Goal: Task Accomplishment & Management: Complete application form

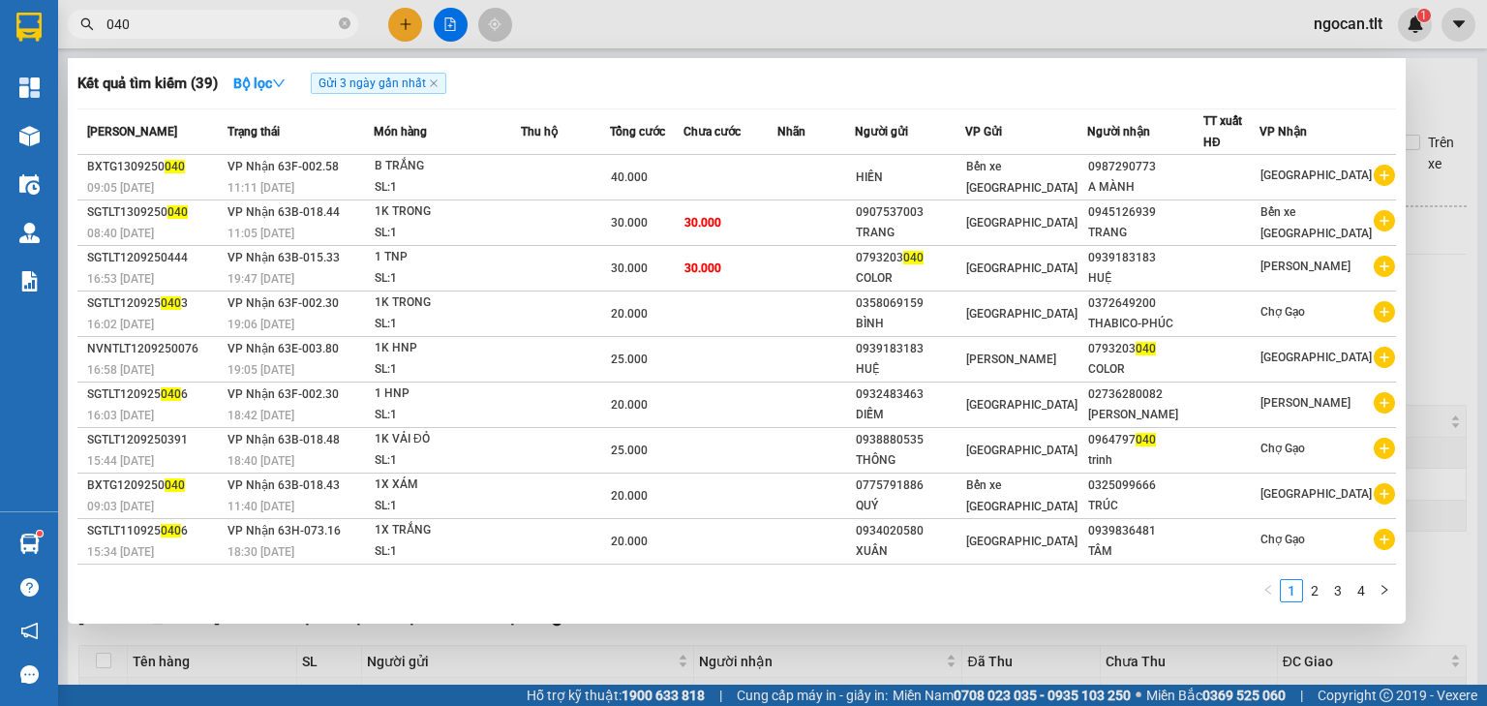
click at [212, 24] on input "040" at bounding box center [220, 24] width 228 height 21
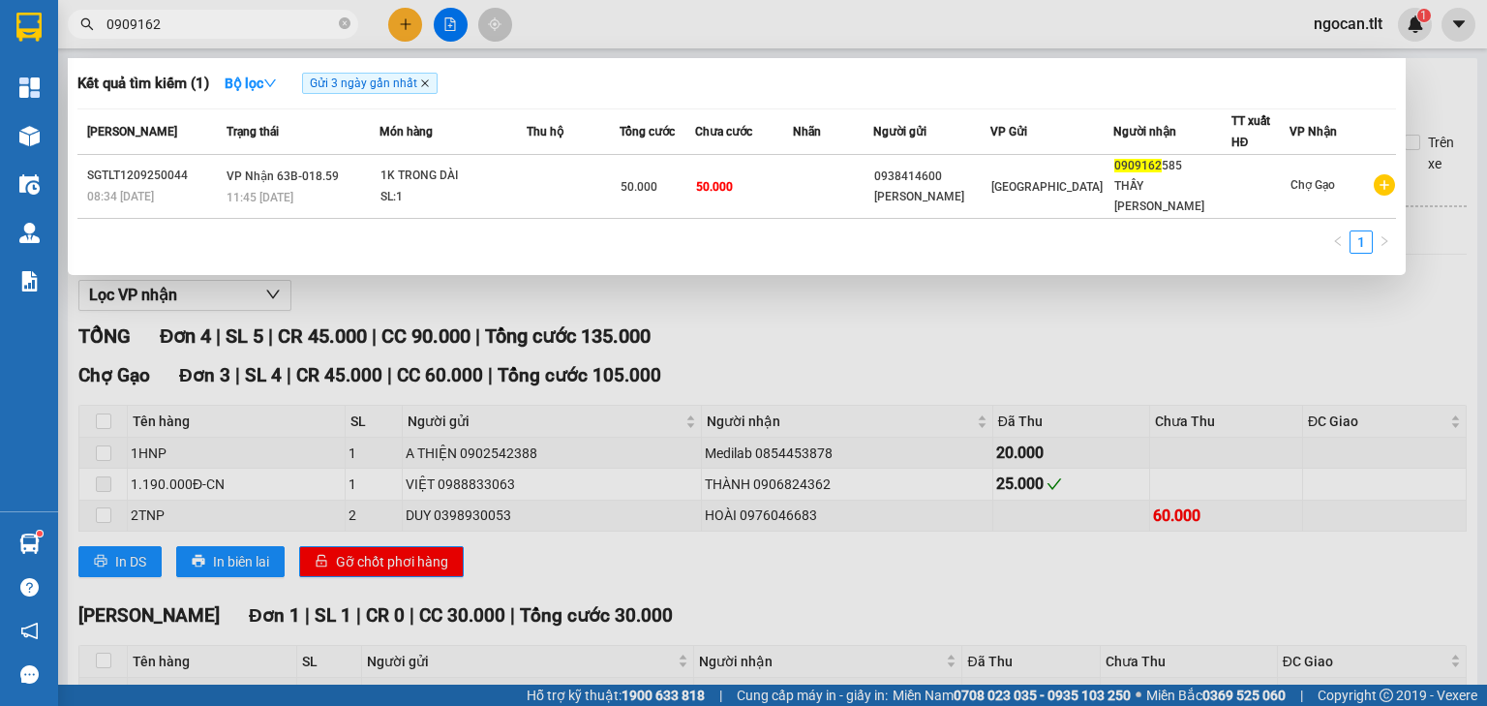
click at [427, 83] on icon "close" at bounding box center [425, 83] width 8 height 8
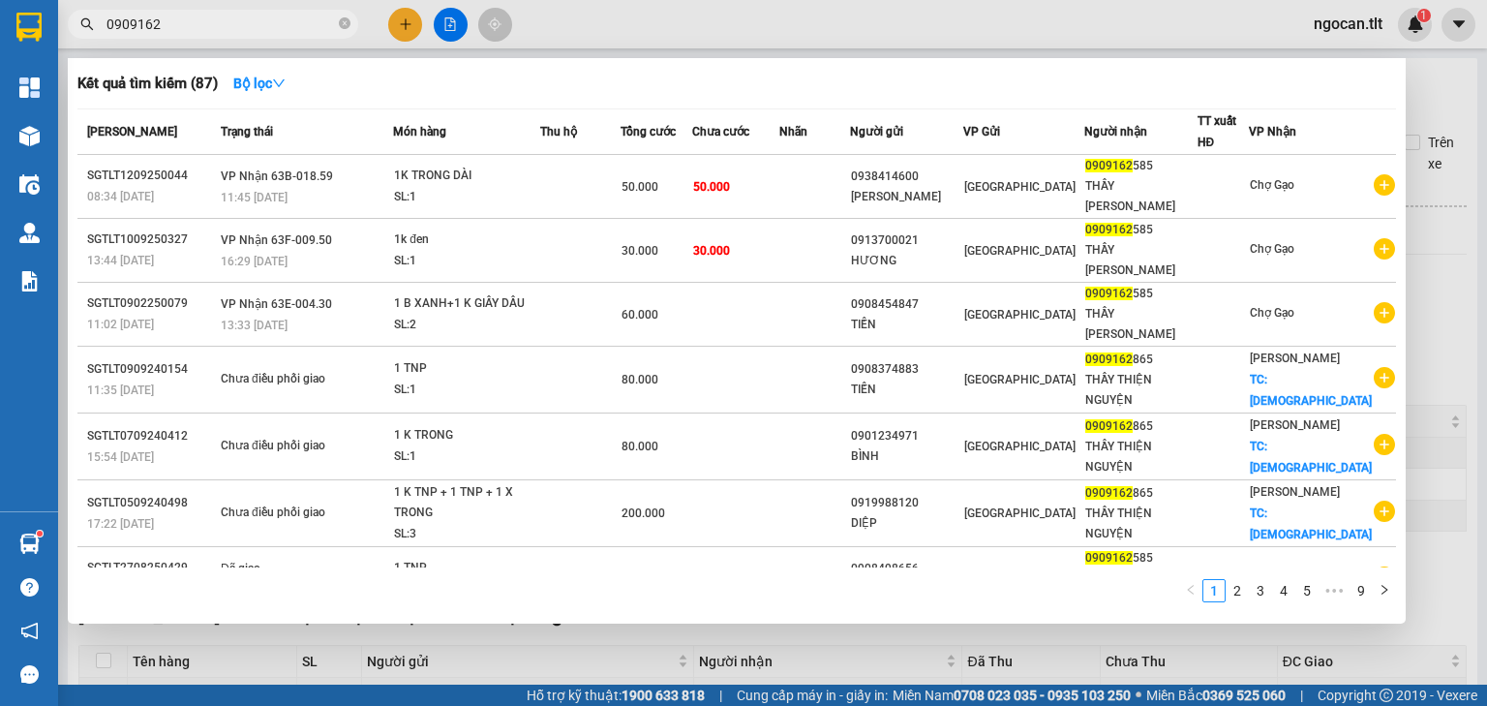
click at [256, 23] on input "0909162" at bounding box center [220, 24] width 228 height 21
click at [183, 30] on input "0909162" at bounding box center [220, 24] width 228 height 21
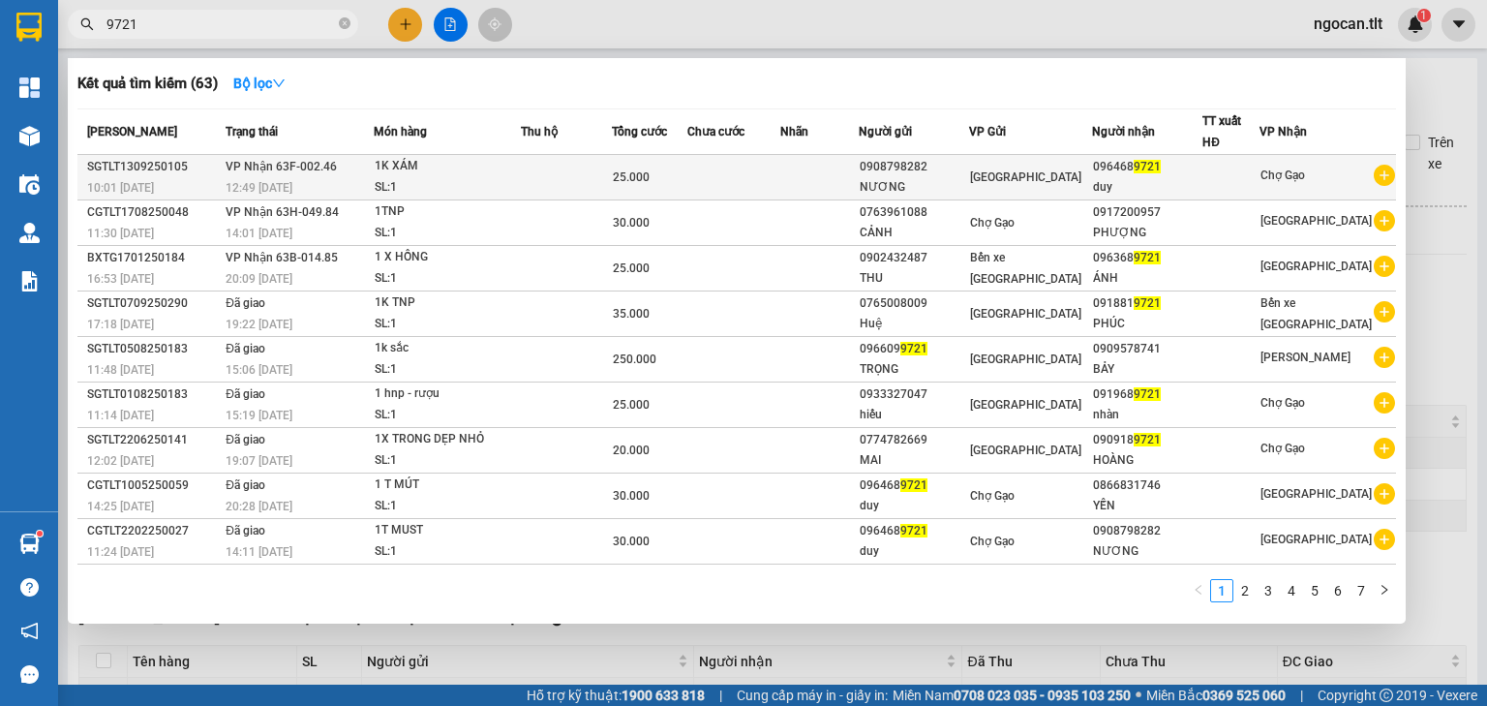
type input "9721"
click at [763, 177] on td at bounding box center [733, 177] width 93 height 45
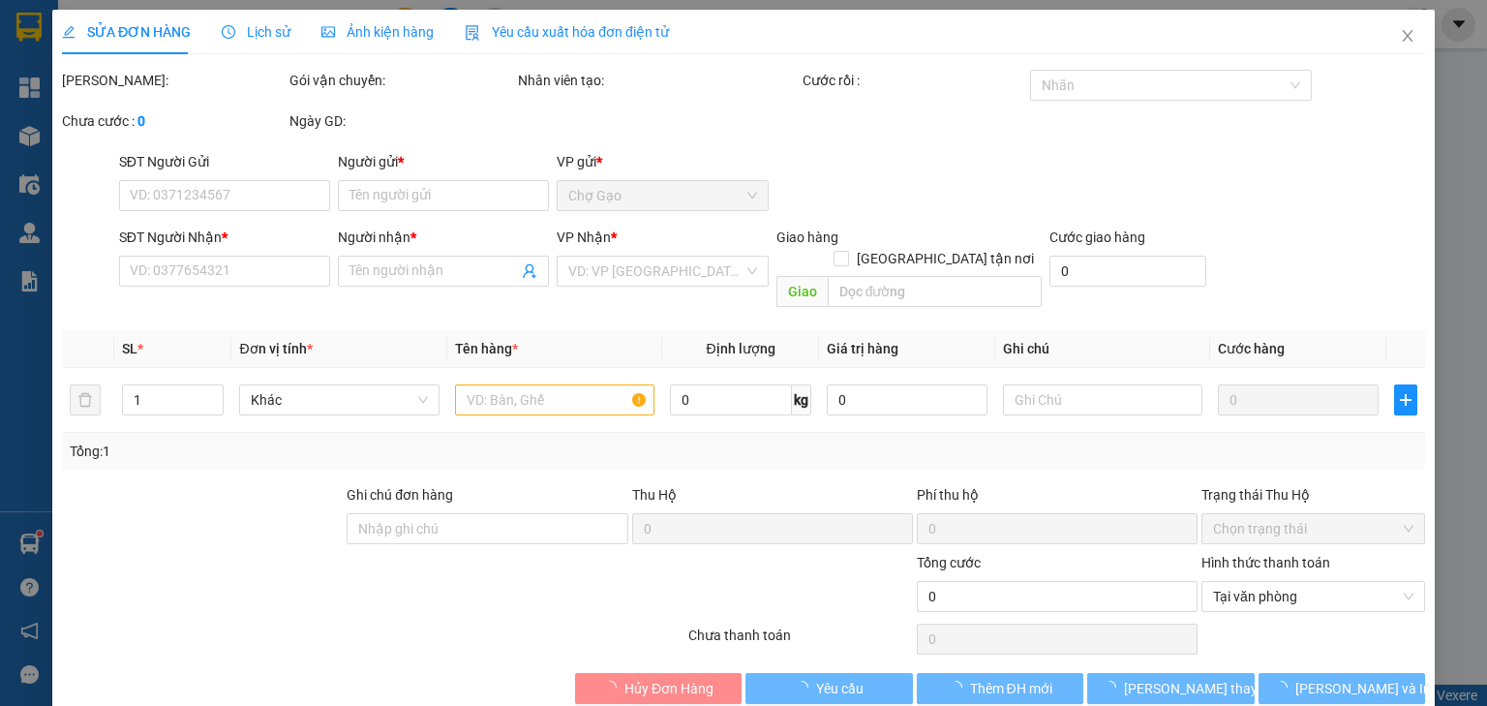
type input "0908798282"
type input "NƯƠNG"
type input "0964689721"
type input "duy"
type input "25.000"
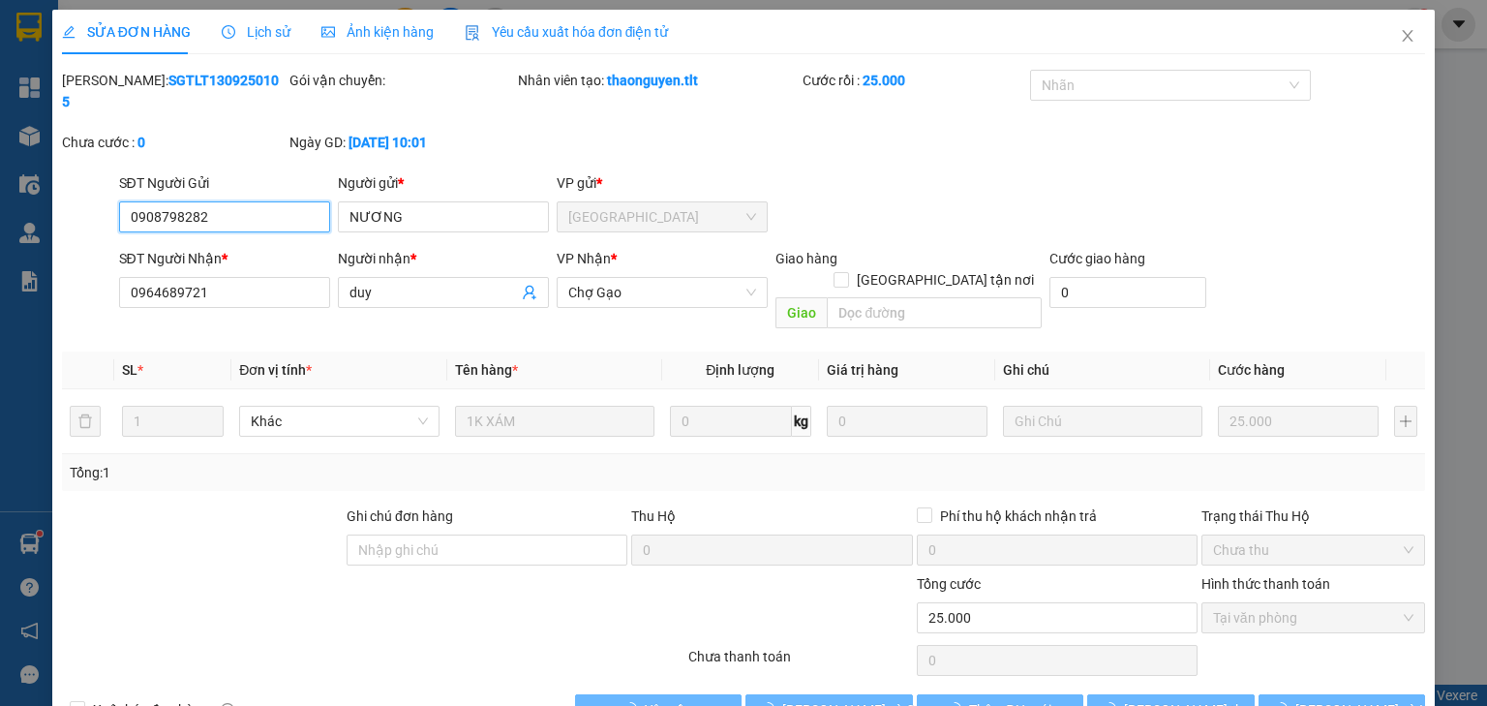
scroll to position [4, 0]
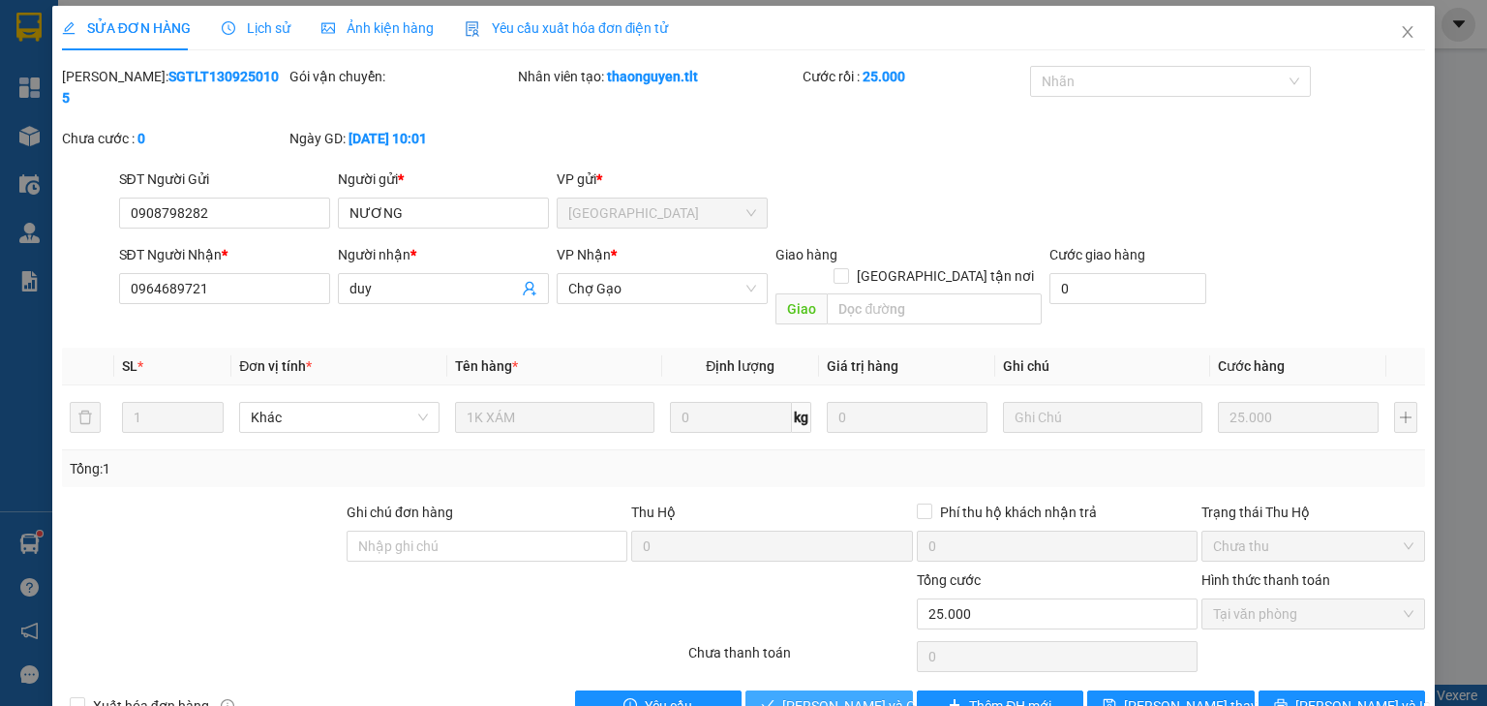
click at [816, 695] on span "[PERSON_NAME] và Giao hàng" at bounding box center [875, 705] width 186 height 21
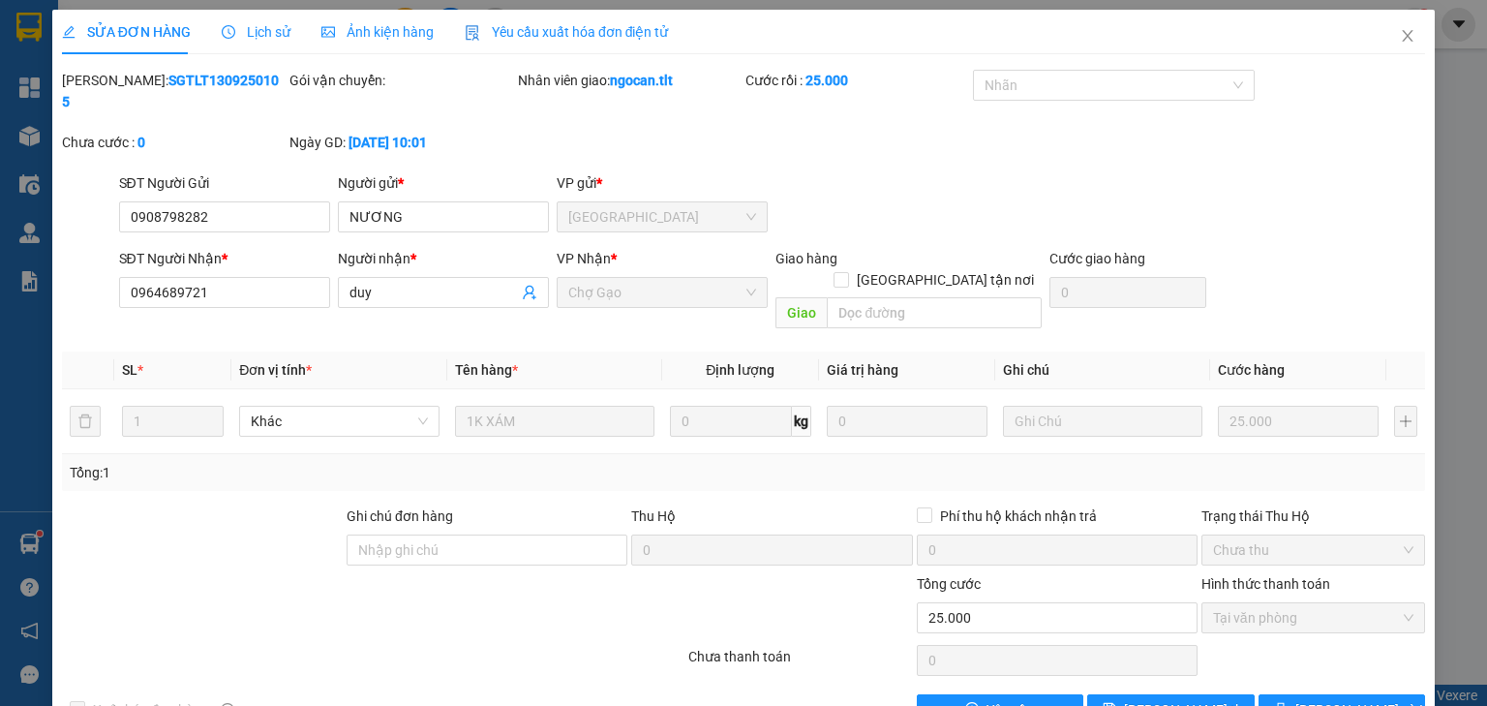
scroll to position [0, 0]
click at [1400, 37] on icon "close" at bounding box center [1407, 35] width 15 height 15
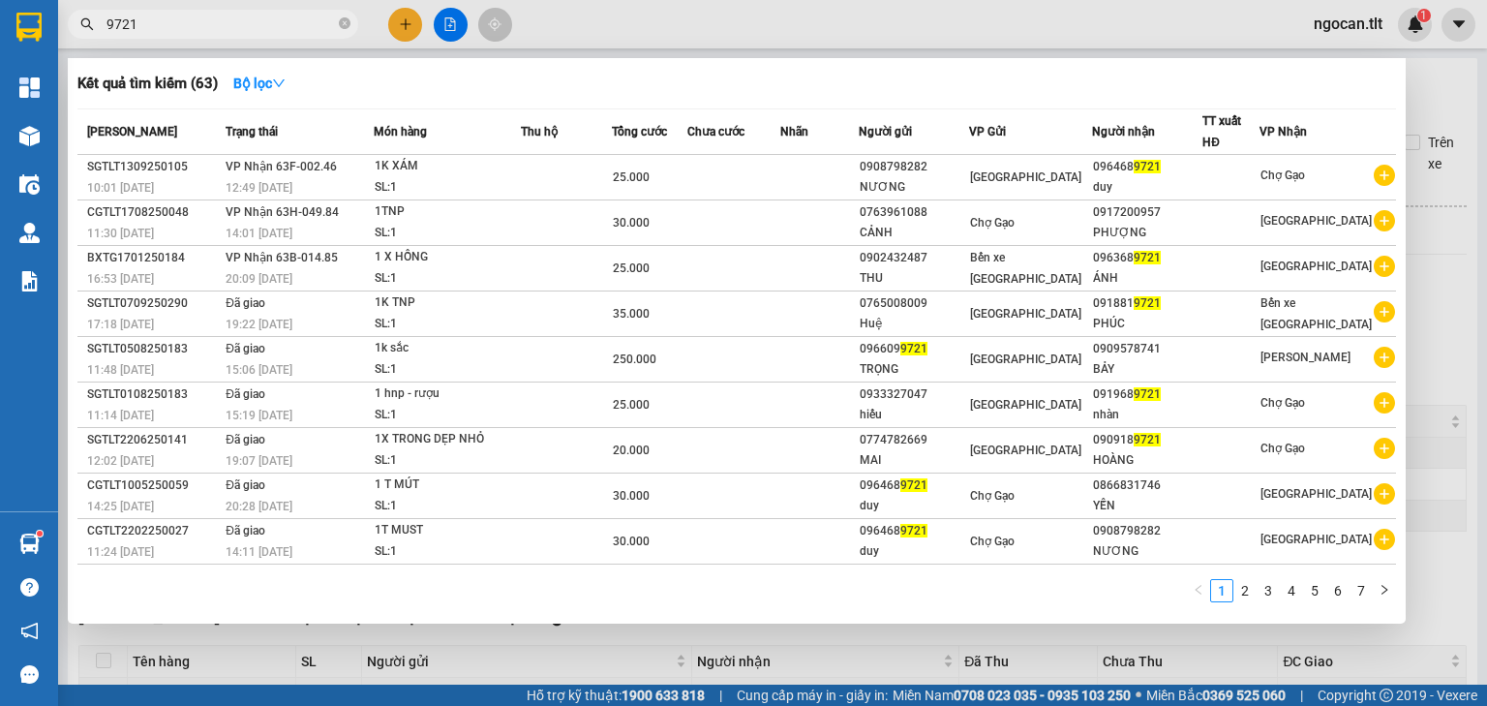
click at [180, 24] on input "9721" at bounding box center [220, 24] width 228 height 21
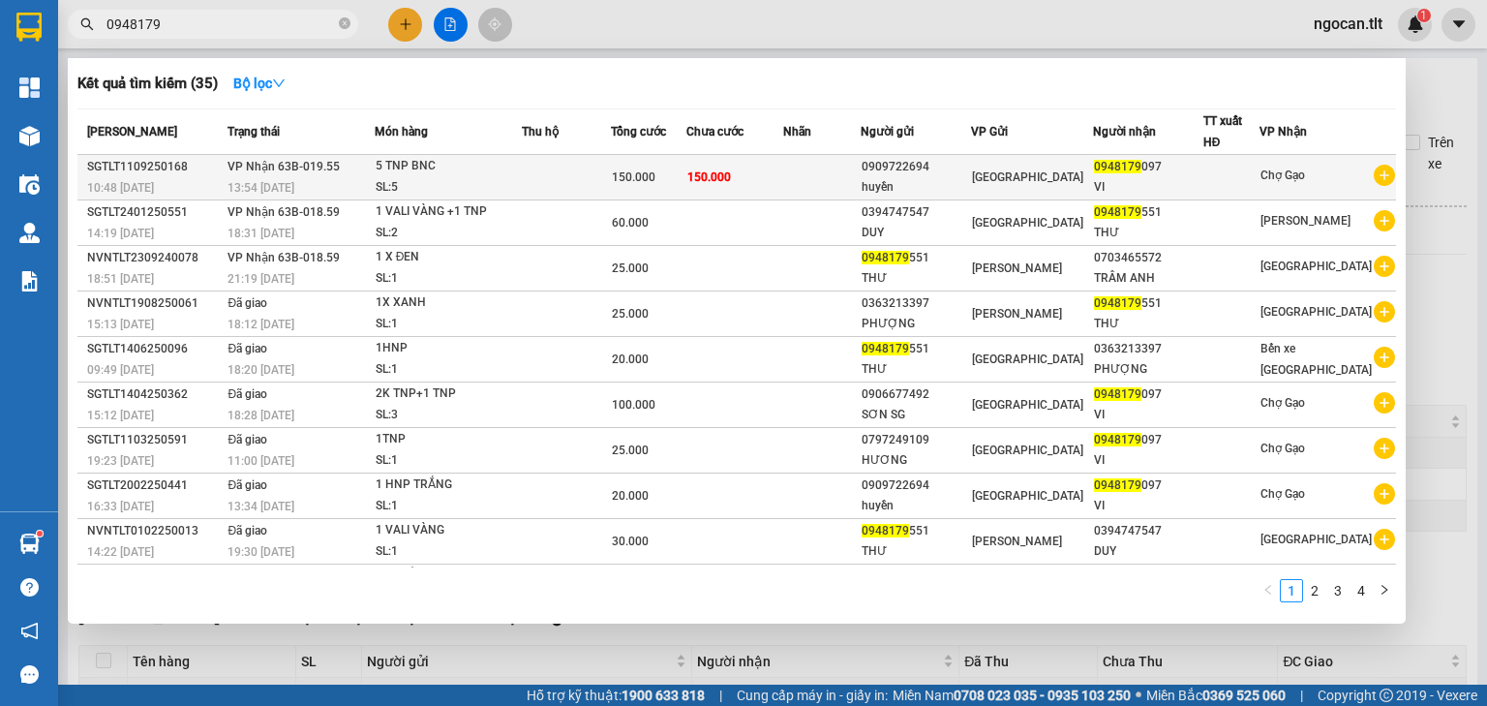
type input "0948179"
click at [554, 159] on td at bounding box center [567, 177] width 90 height 45
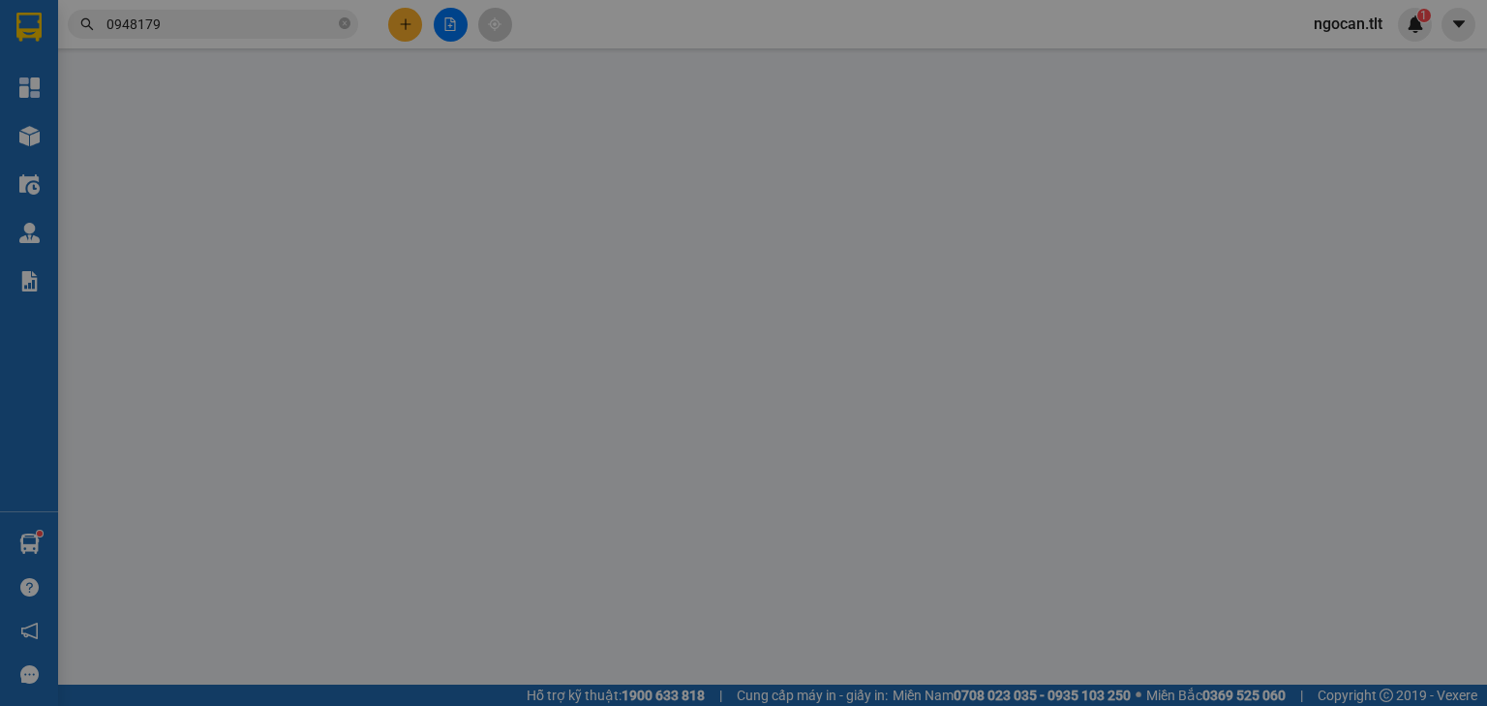
type input "0909722694"
type input "huyền"
type input "0948179097"
type input "VI"
type input "150.000"
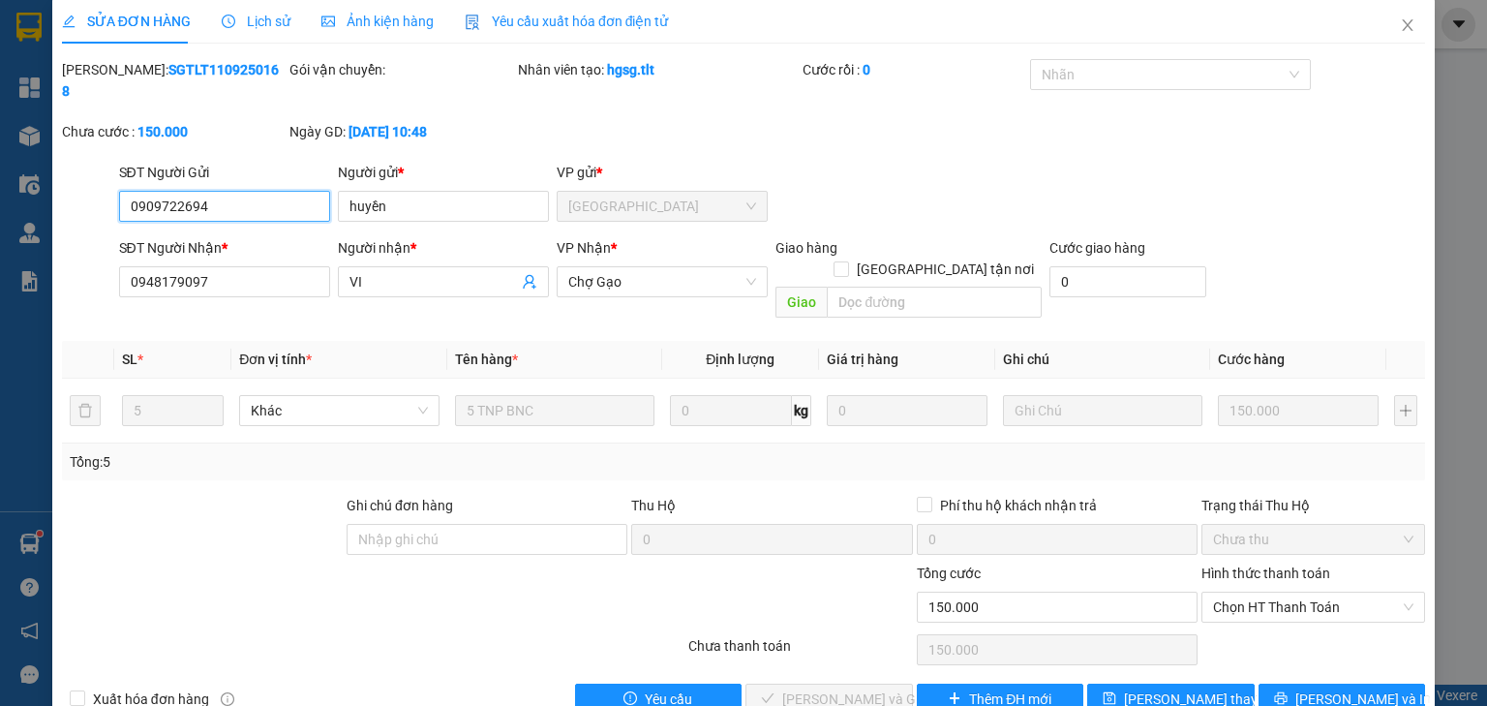
scroll to position [14, 0]
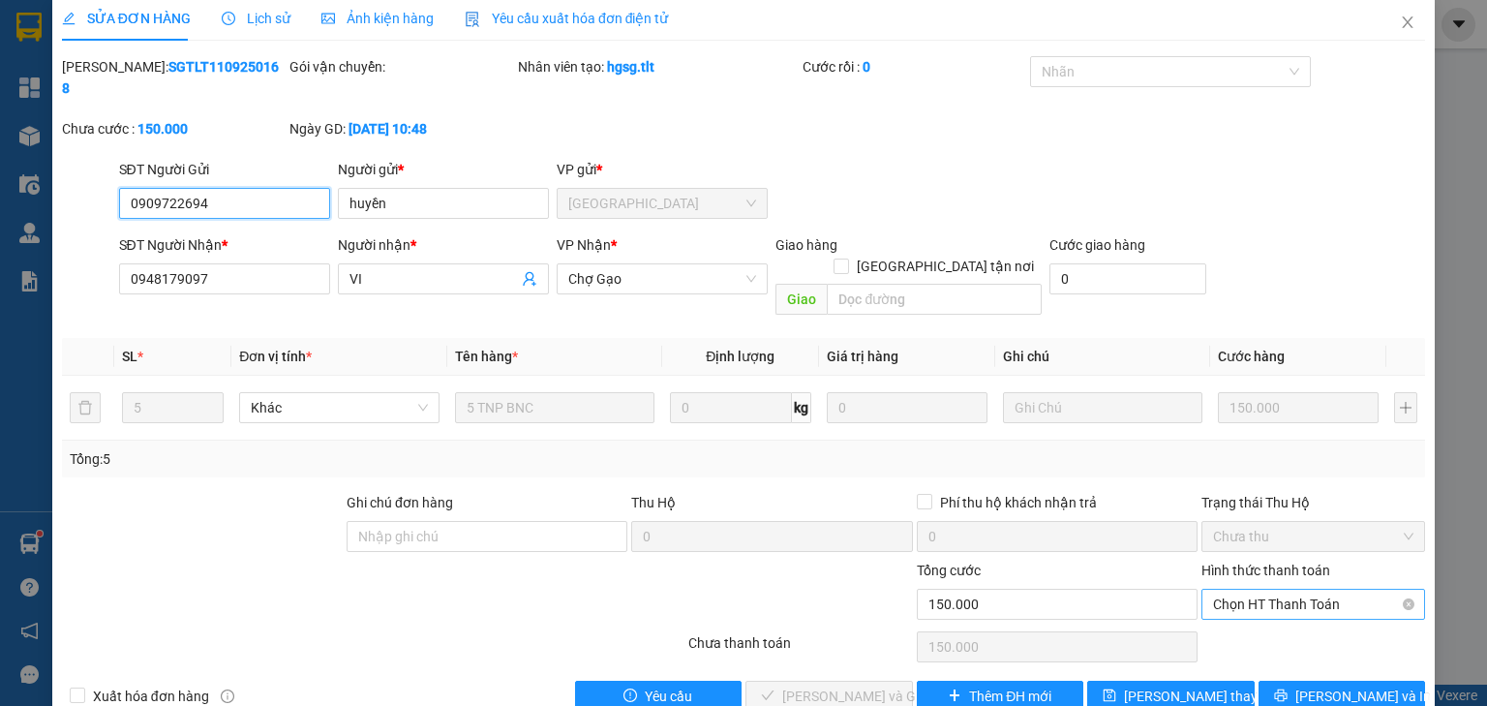
click at [1315, 590] on span "Chọn HT Thanh Toán" at bounding box center [1313, 604] width 200 height 29
click at [1282, 594] on div "Tại văn phòng" at bounding box center [1302, 599] width 199 height 21
type input "0"
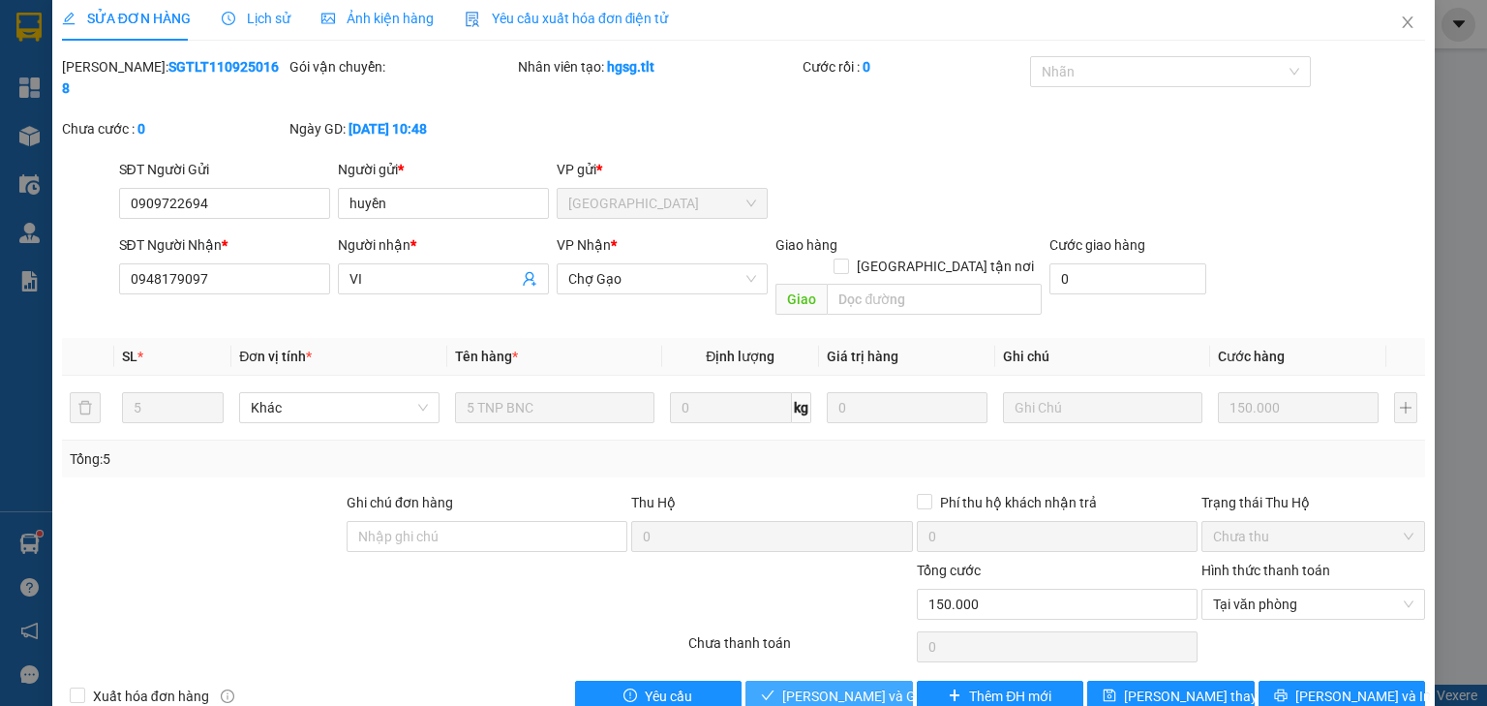
drag, startPoint x: 857, startPoint y: 648, endPoint x: 849, endPoint y: 639, distance: 11.7
click at [857, 685] on span "[PERSON_NAME] và Giao hàng" at bounding box center [875, 695] width 186 height 21
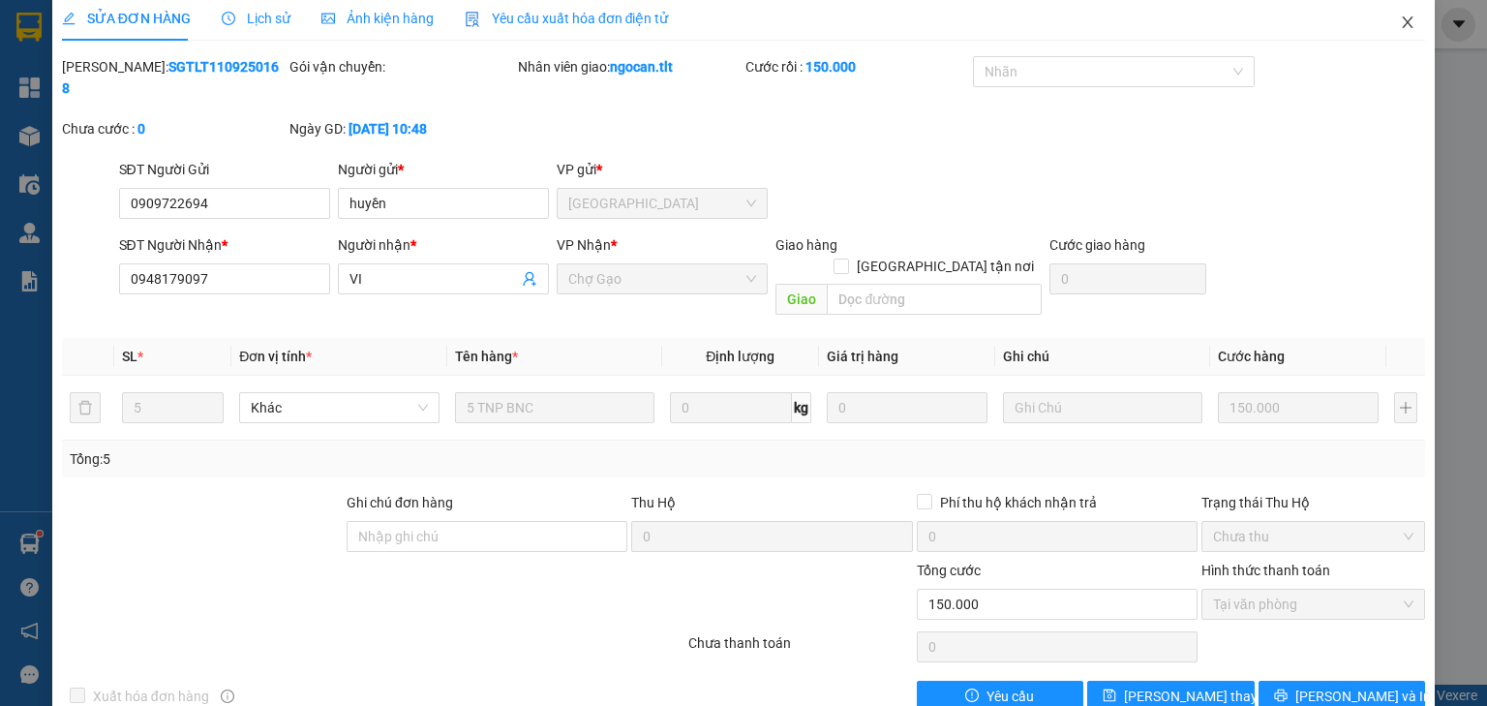
click at [1400, 17] on icon "close" at bounding box center [1407, 22] width 15 height 15
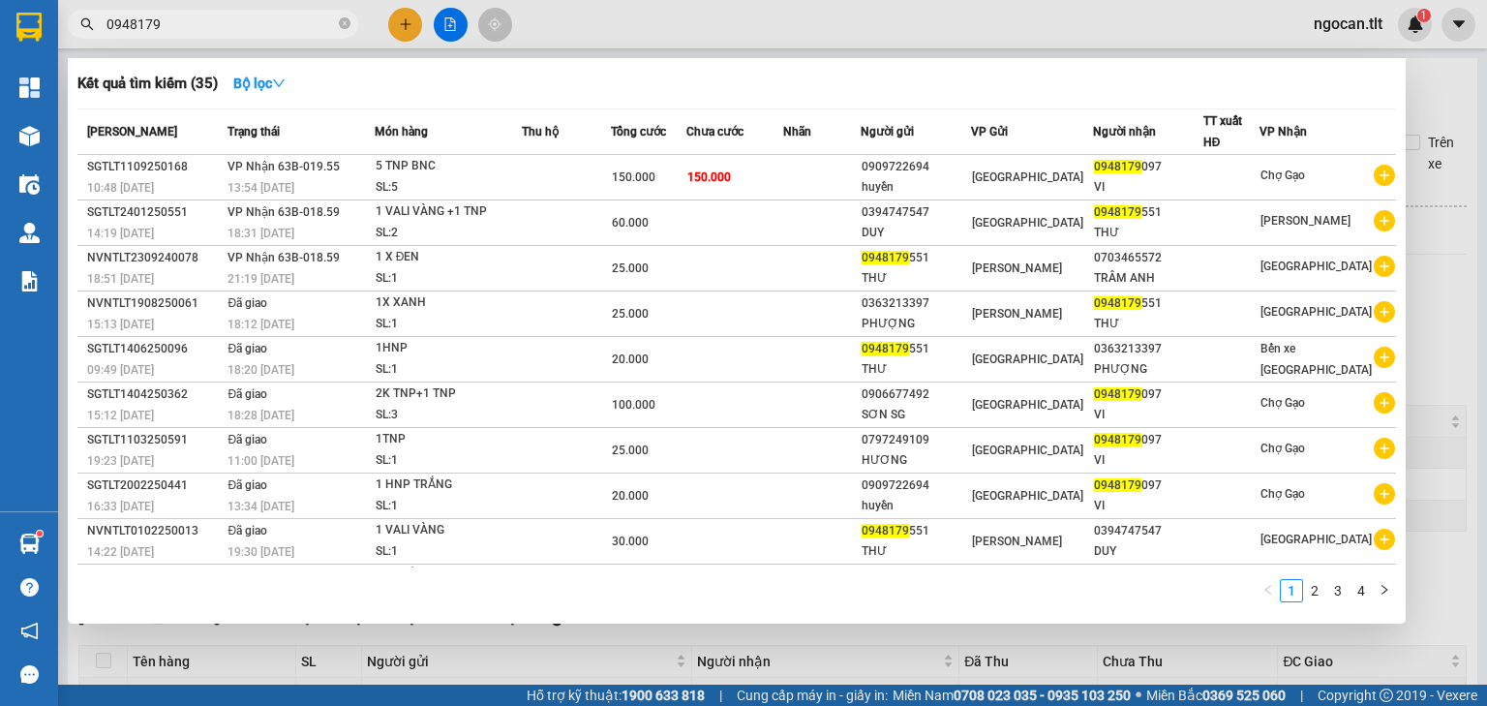
click at [221, 14] on input "0948179" at bounding box center [220, 24] width 228 height 21
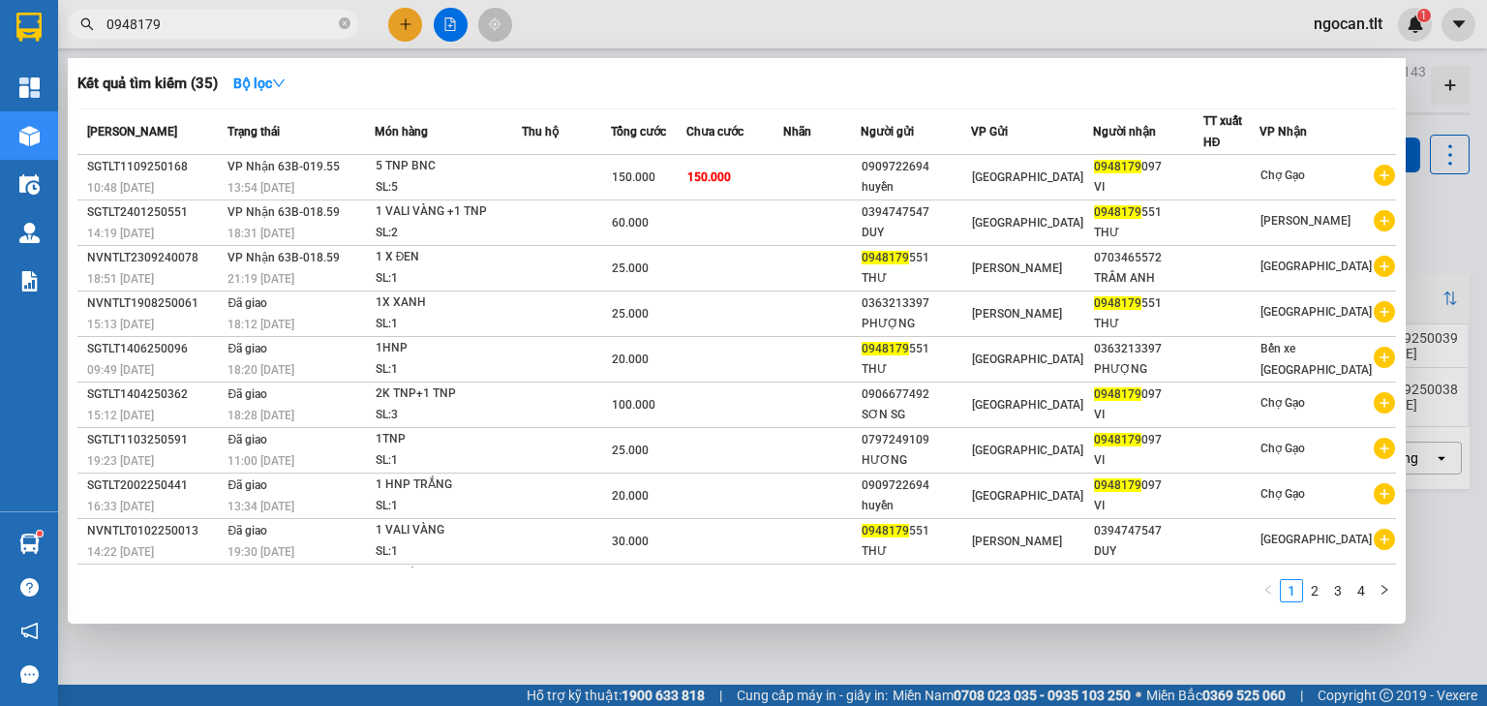
click at [212, 23] on input "0948179" at bounding box center [220, 24] width 228 height 21
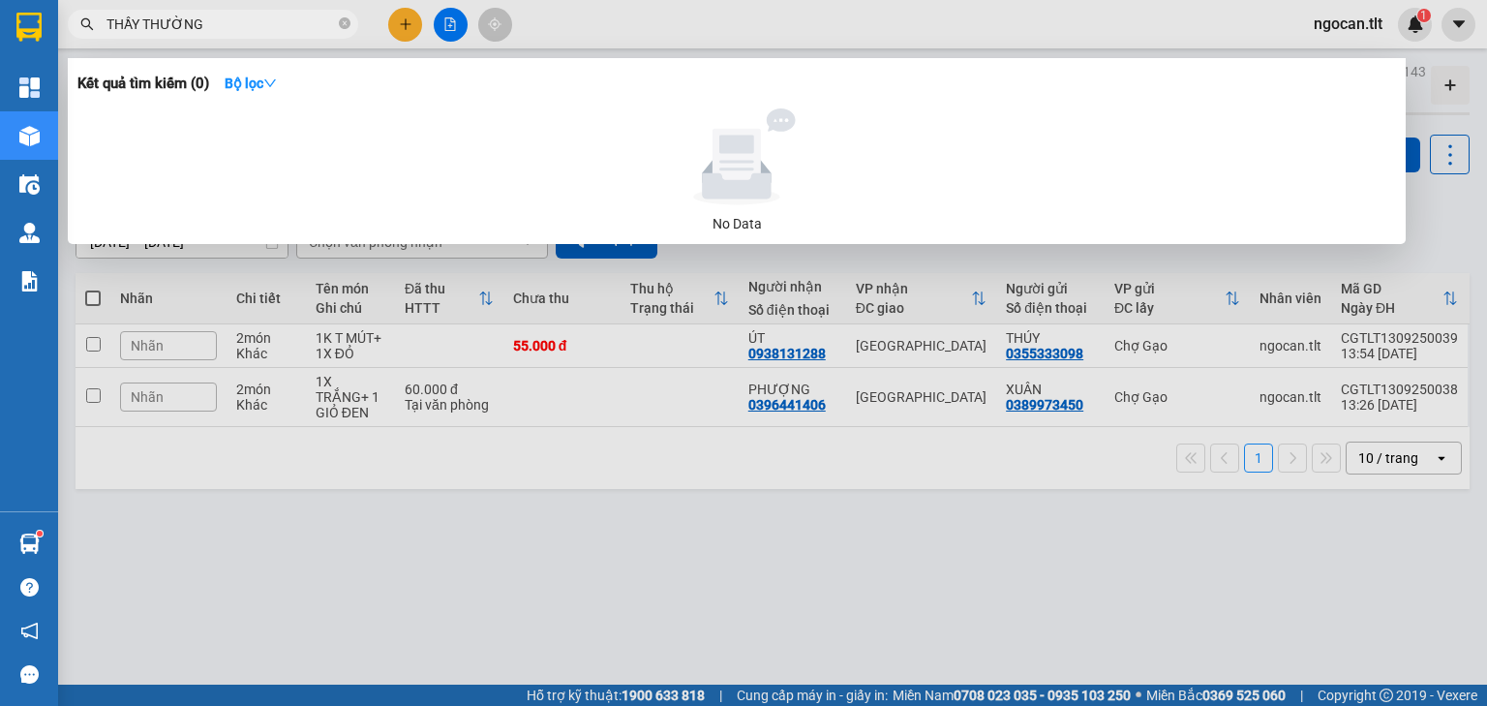
click at [160, 22] on input "THẦY THƯỜNG" at bounding box center [220, 24] width 228 height 21
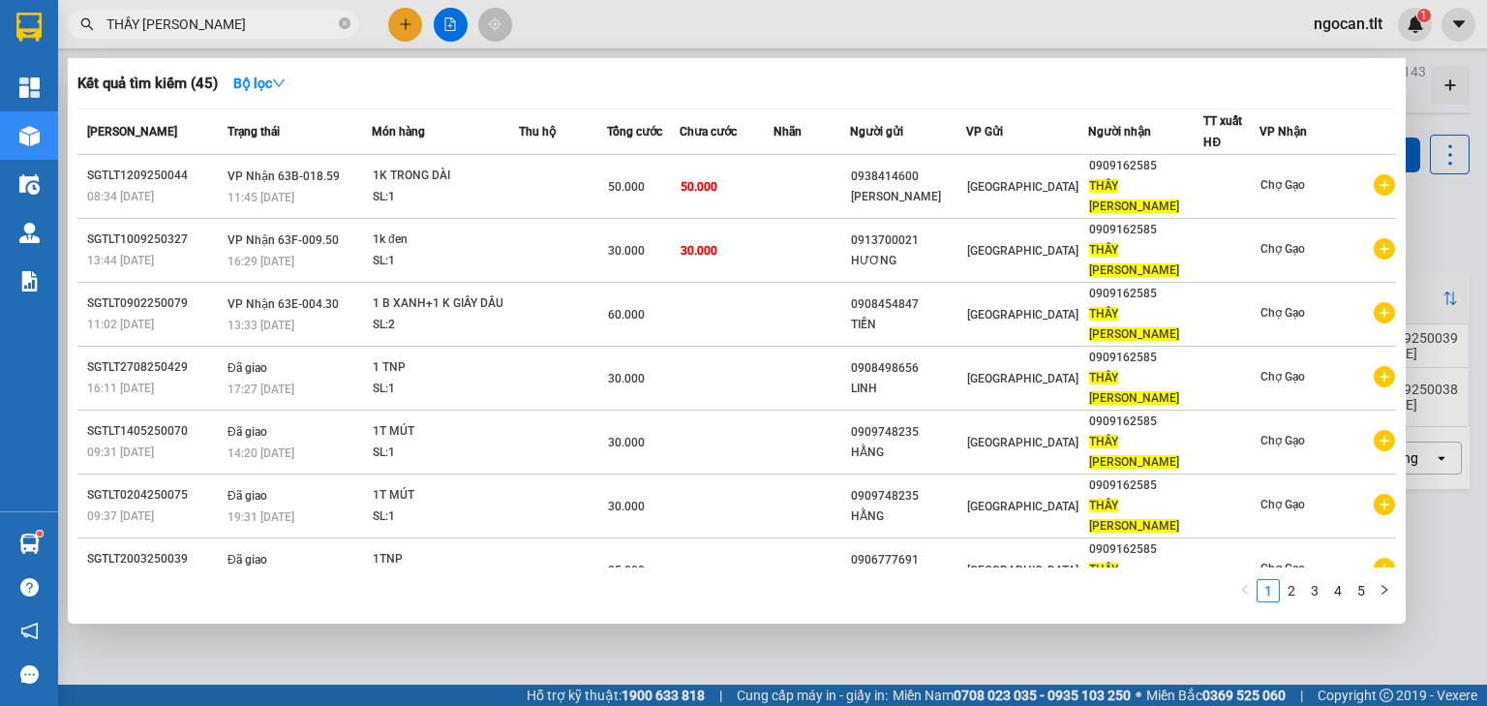
click at [252, 23] on input "THẦY [PERSON_NAME]" at bounding box center [220, 24] width 228 height 21
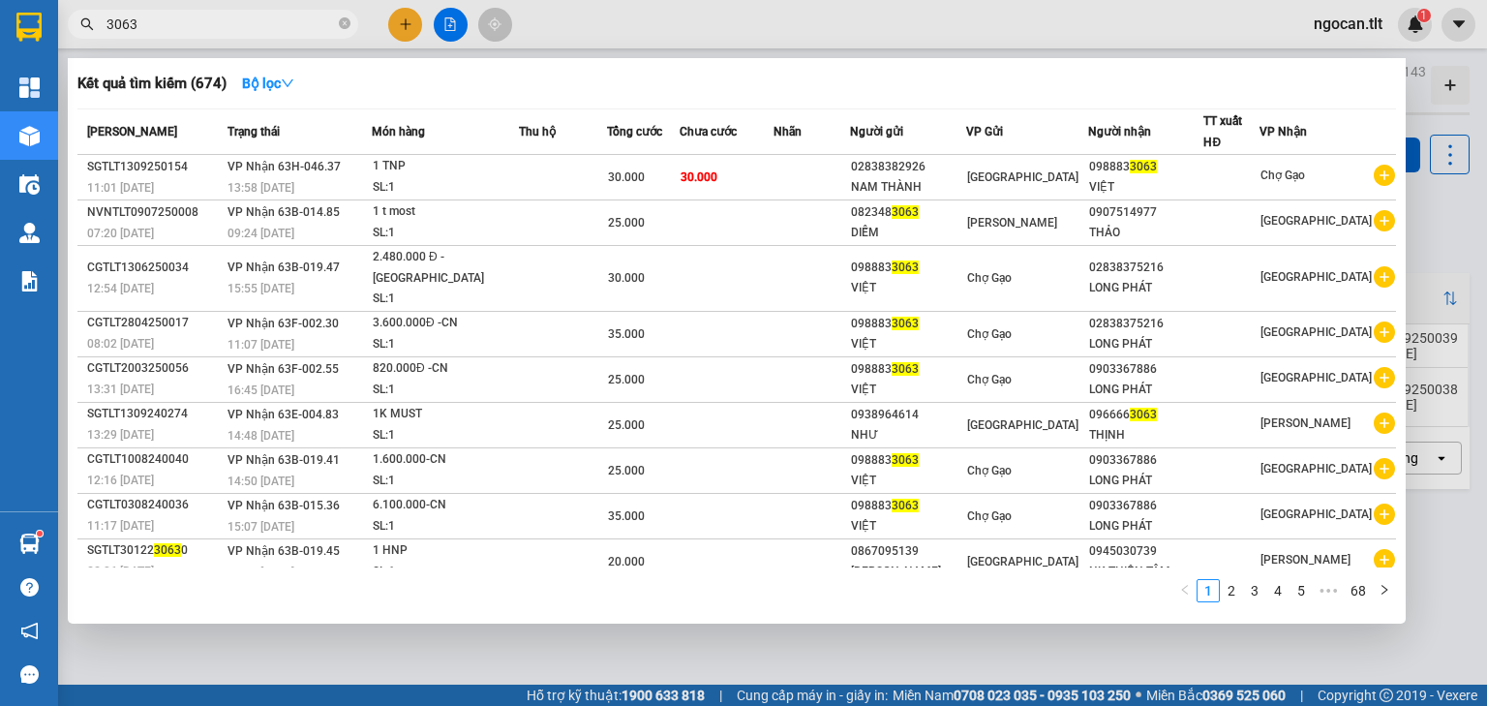
type input "3063"
click at [347, 28] on icon "close-circle" at bounding box center [345, 23] width 12 height 12
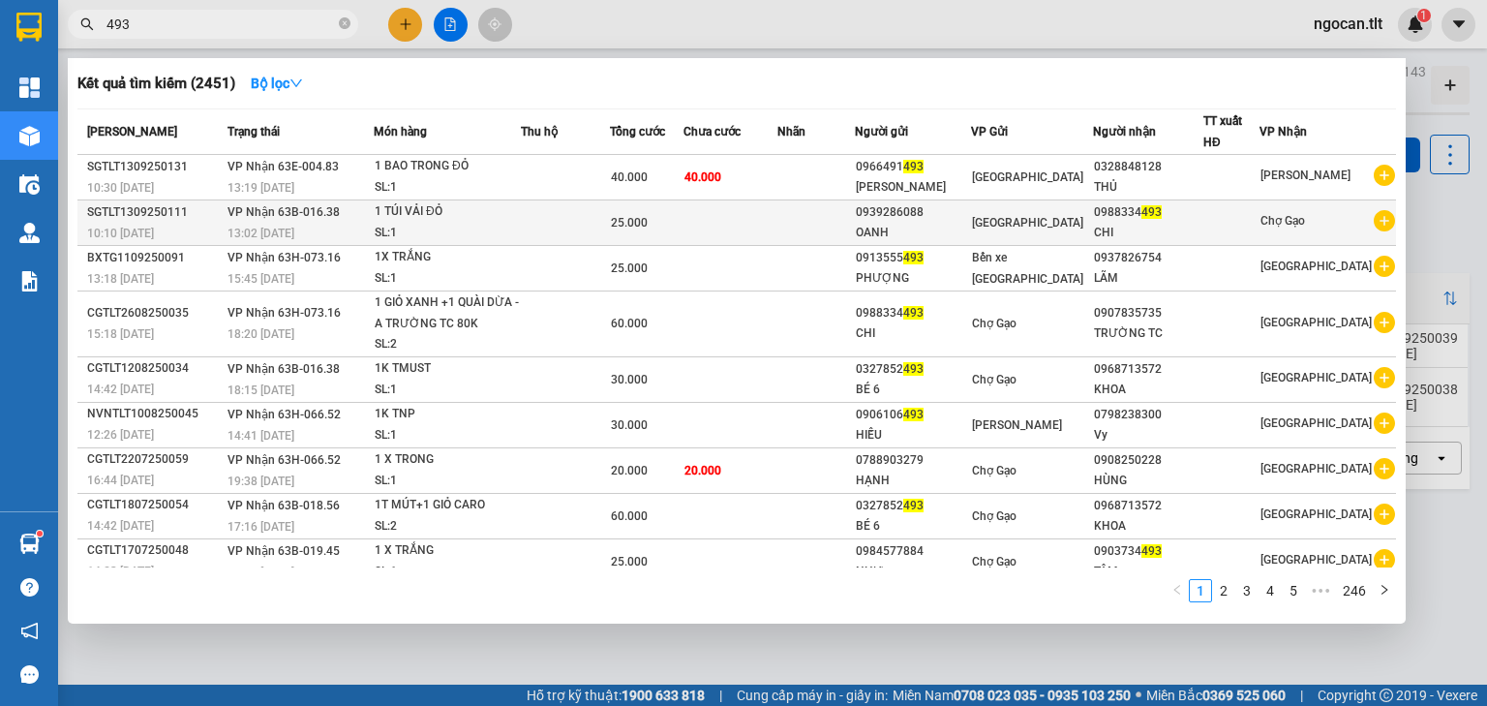
type input "493"
click at [582, 221] on td at bounding box center [565, 222] width 89 height 45
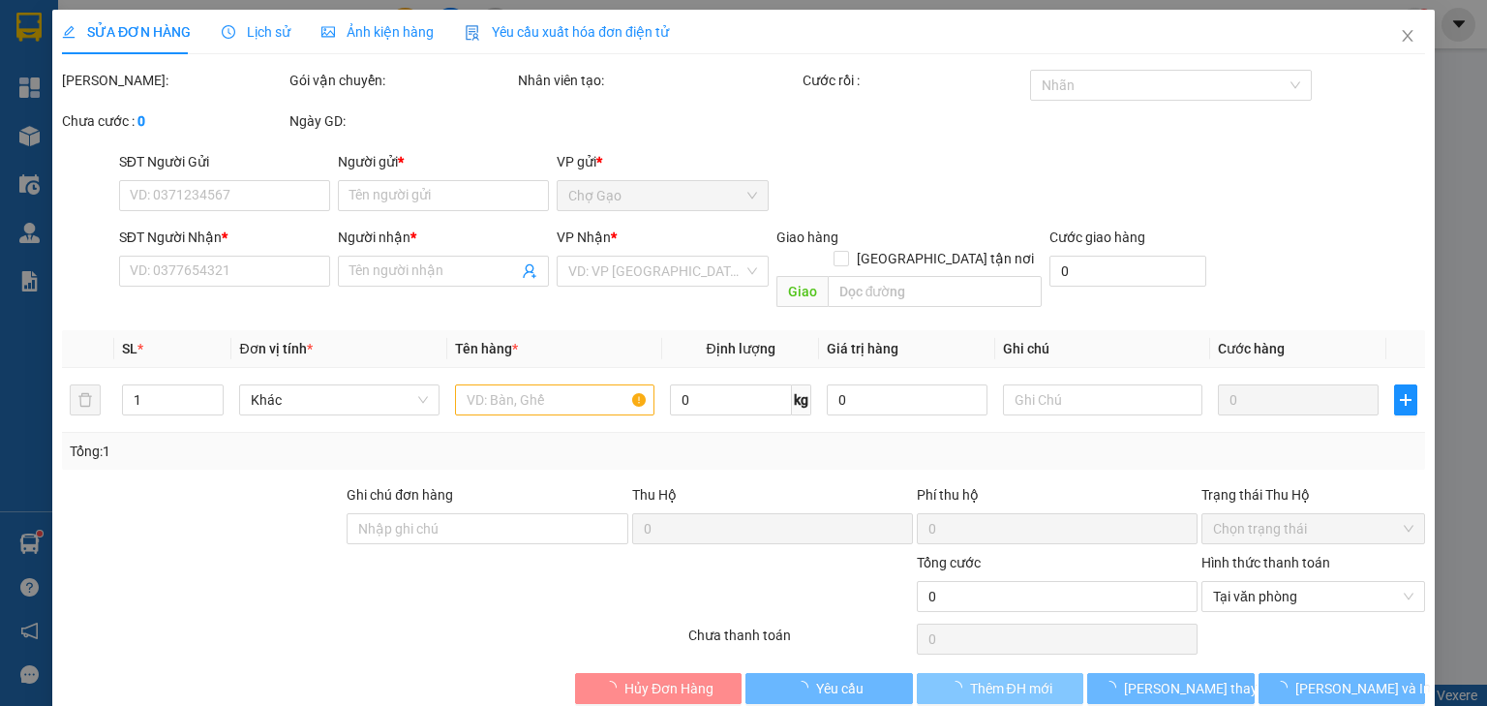
type input "0939286088"
type input "OANH"
type input "0988334493"
type input "CHI"
type input "25.000"
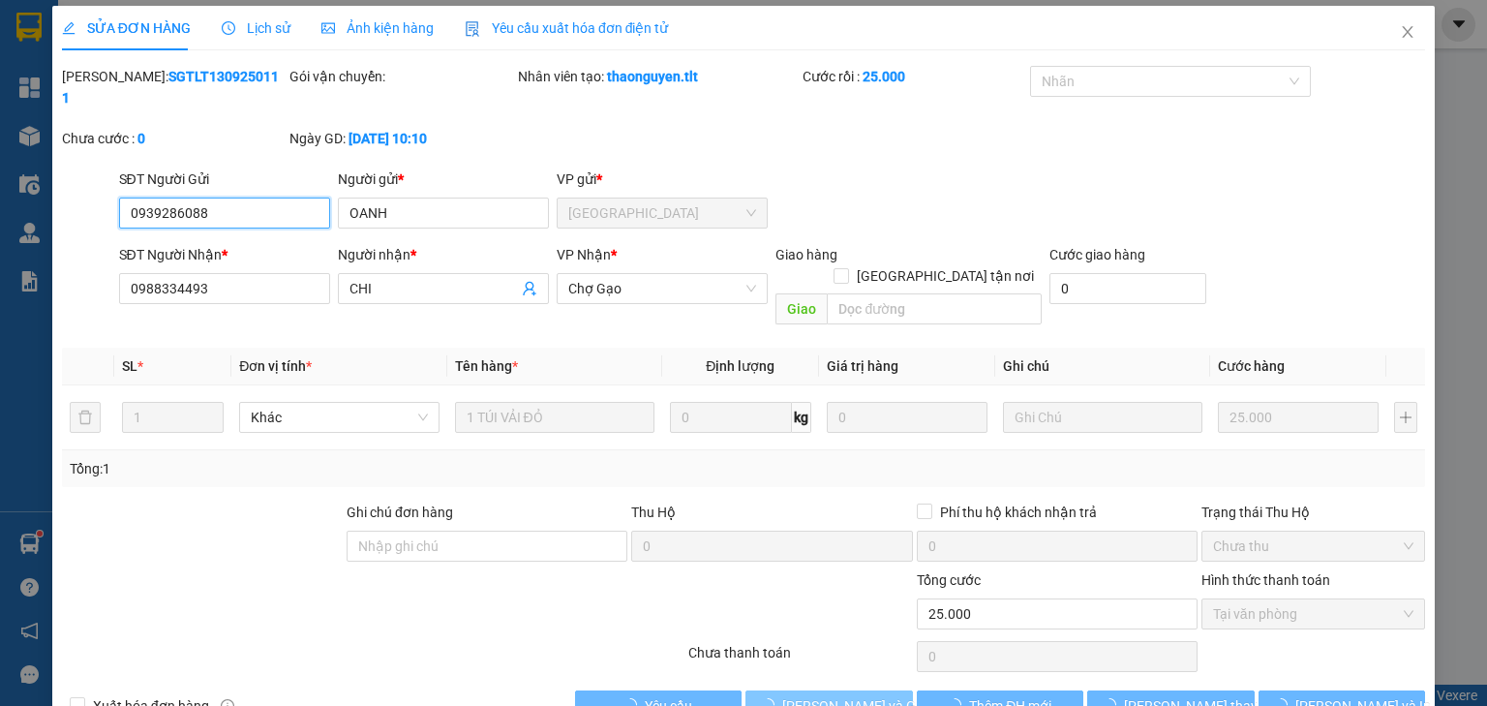
scroll to position [14, 0]
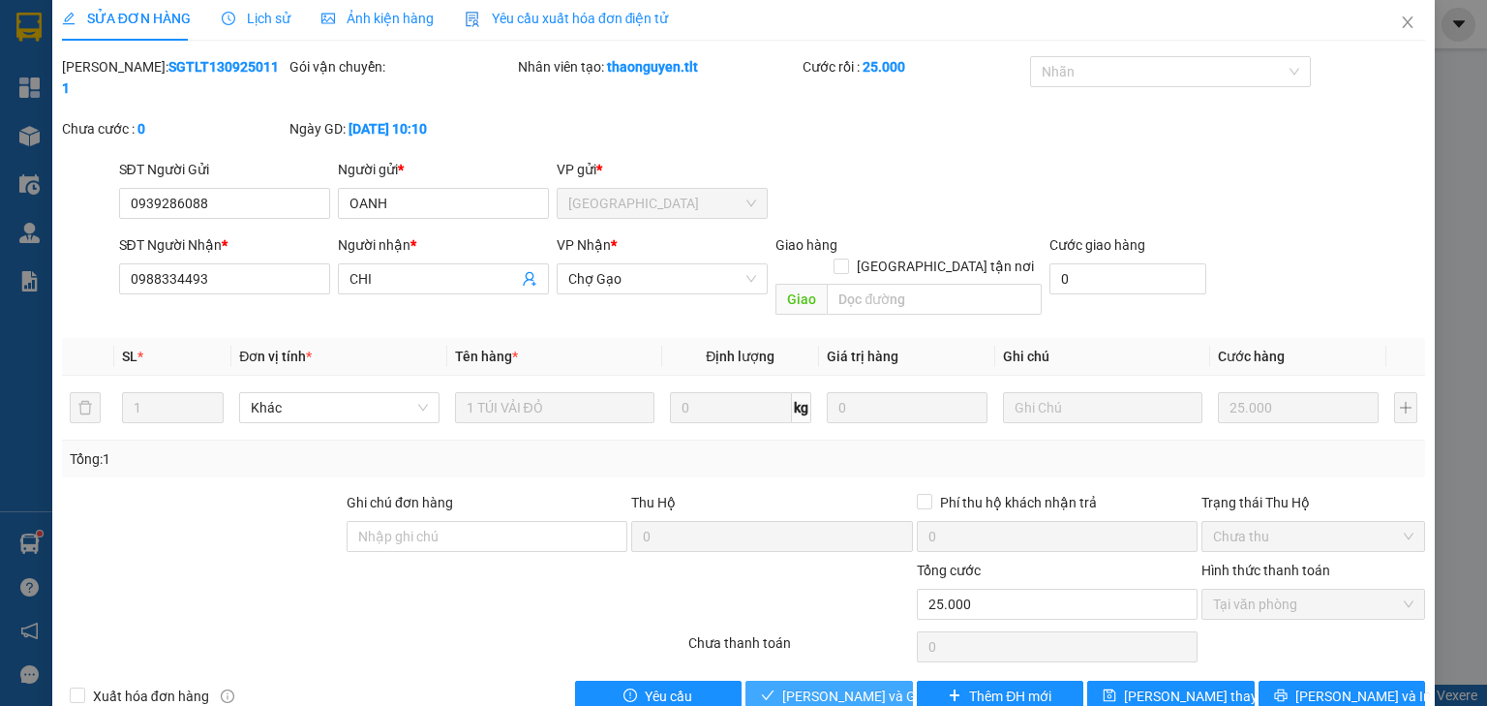
click at [814, 685] on span "[PERSON_NAME] và Giao hàng" at bounding box center [875, 695] width 186 height 21
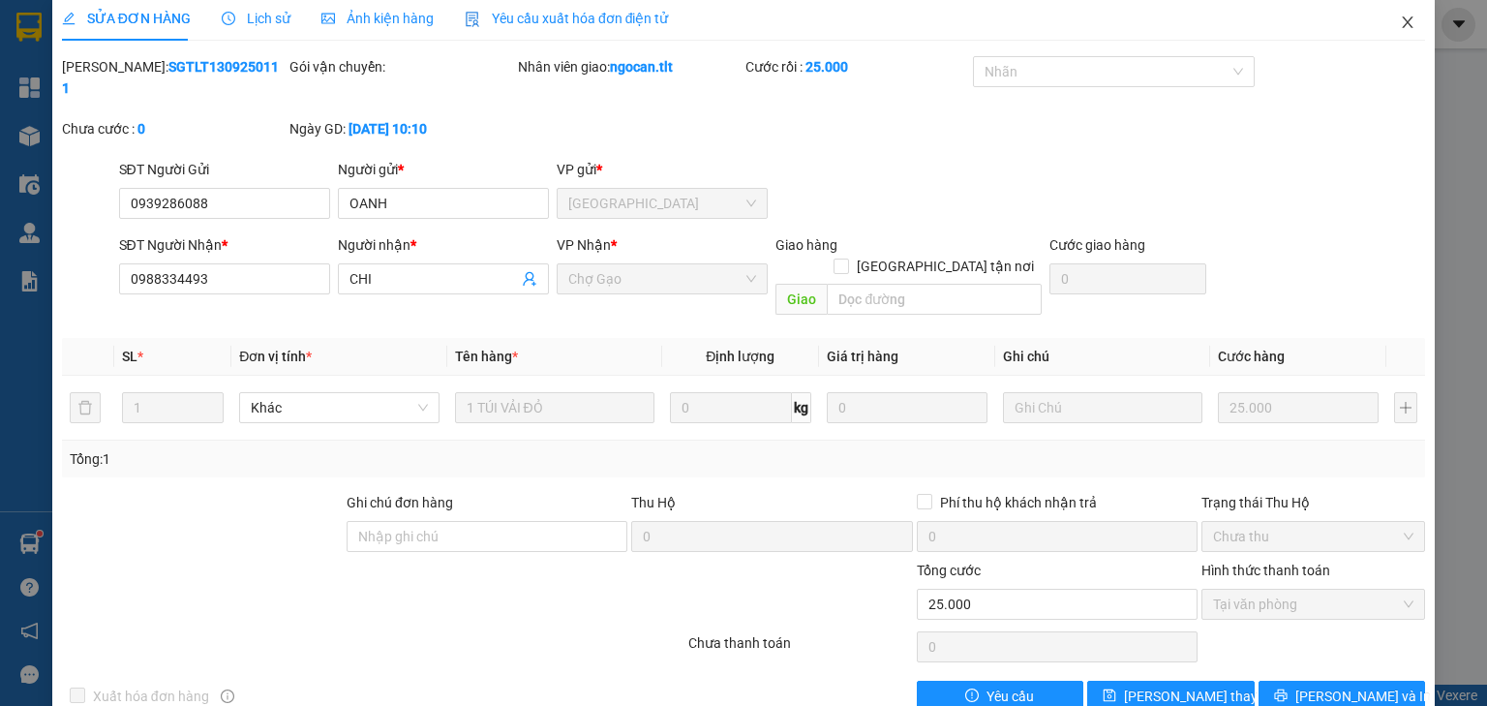
drag, startPoint x: 1402, startPoint y: 29, endPoint x: 472, endPoint y: 35, distance: 929.3
click at [1401, 29] on icon "close" at bounding box center [1407, 22] width 15 height 15
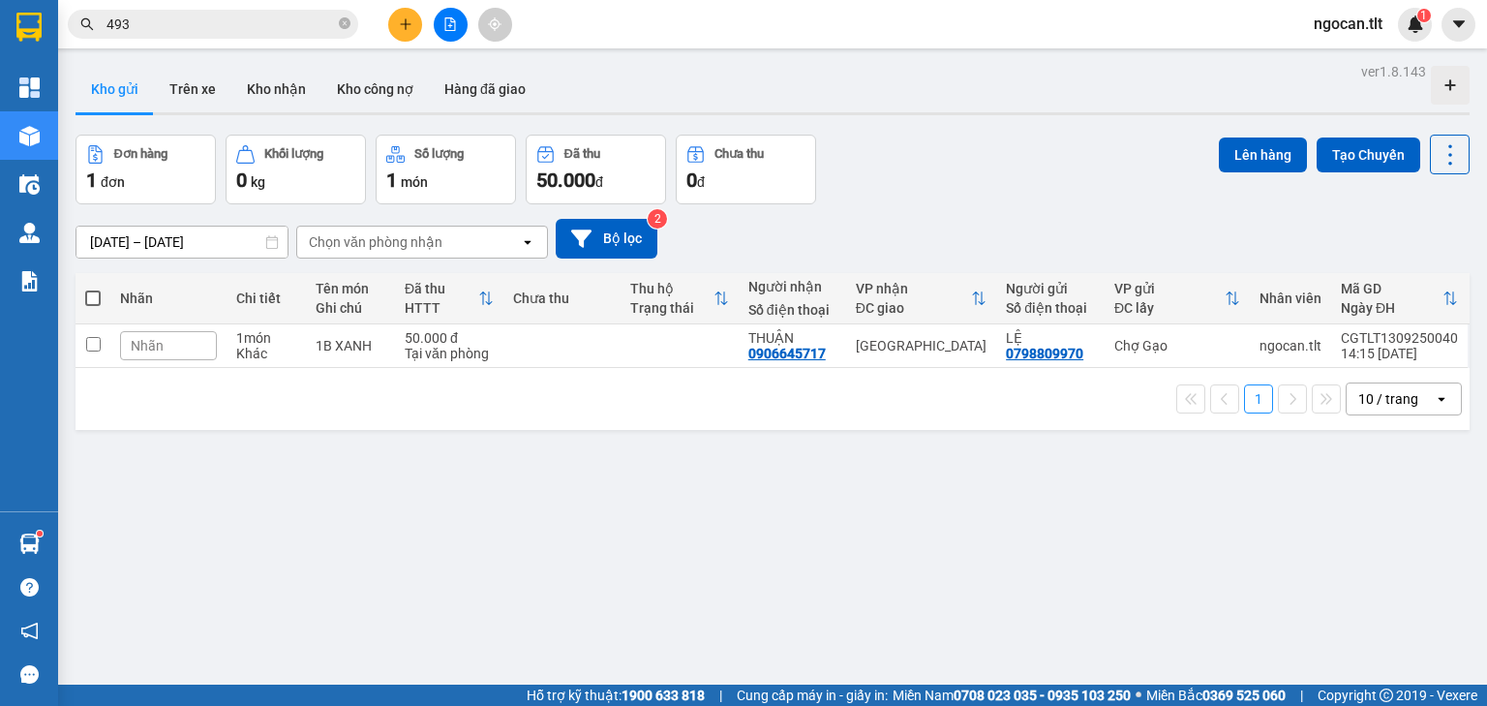
click at [132, 21] on input "493" at bounding box center [220, 24] width 228 height 21
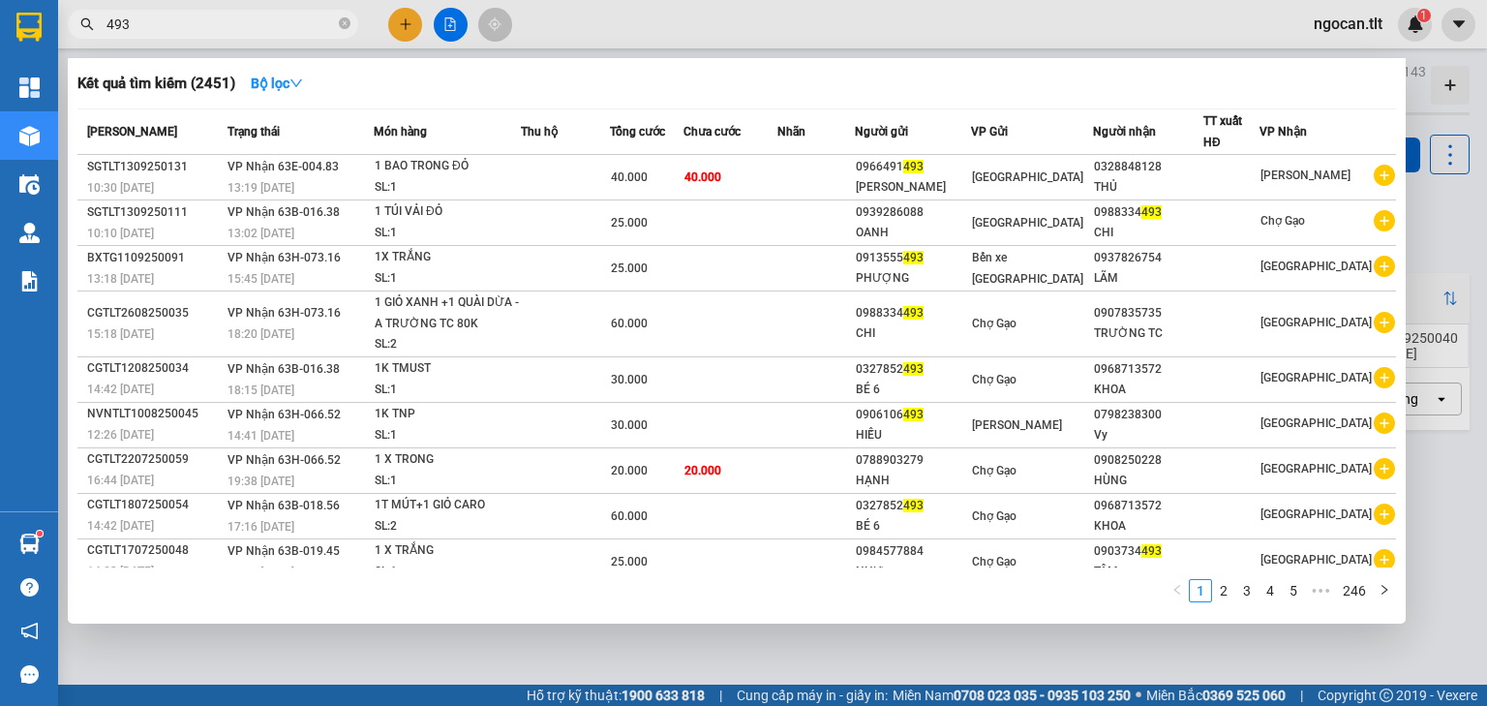
click at [133, 20] on input "493" at bounding box center [220, 24] width 228 height 21
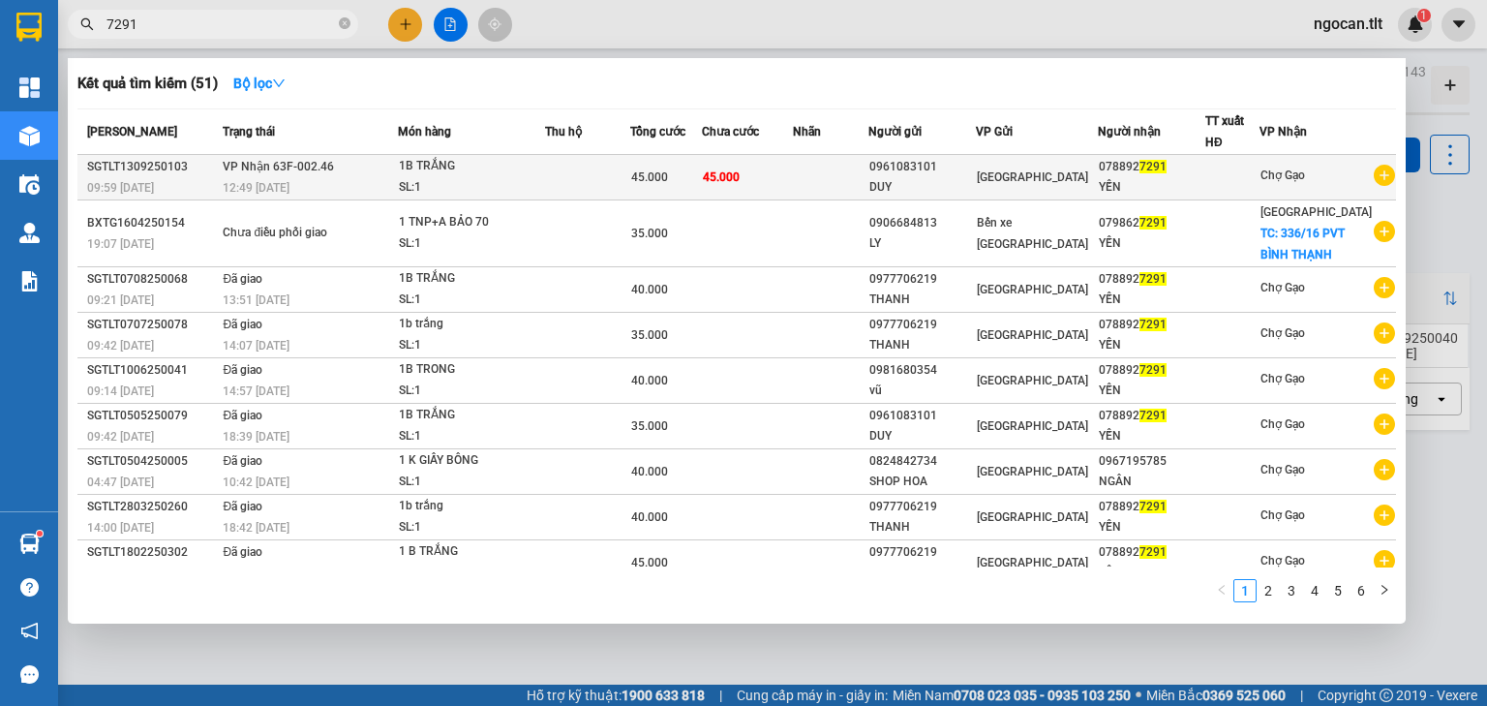
type input "7291"
click at [1008, 159] on td "[GEOGRAPHIC_DATA]" at bounding box center [1037, 177] width 122 height 45
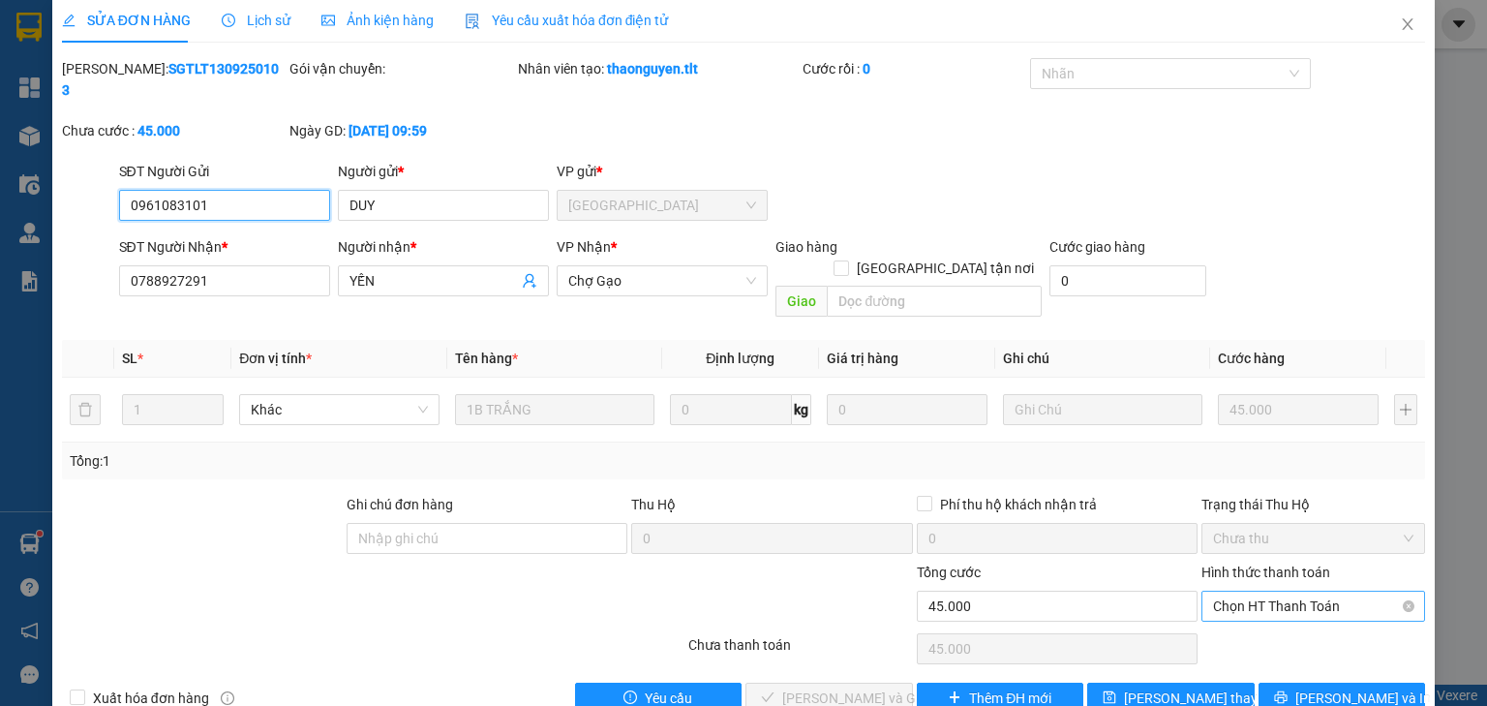
scroll to position [14, 0]
drag, startPoint x: 1272, startPoint y: 563, endPoint x: 1272, endPoint y: 575, distance: 11.6
click at [1272, 590] on span "Chọn HT Thanh Toán" at bounding box center [1313, 604] width 200 height 29
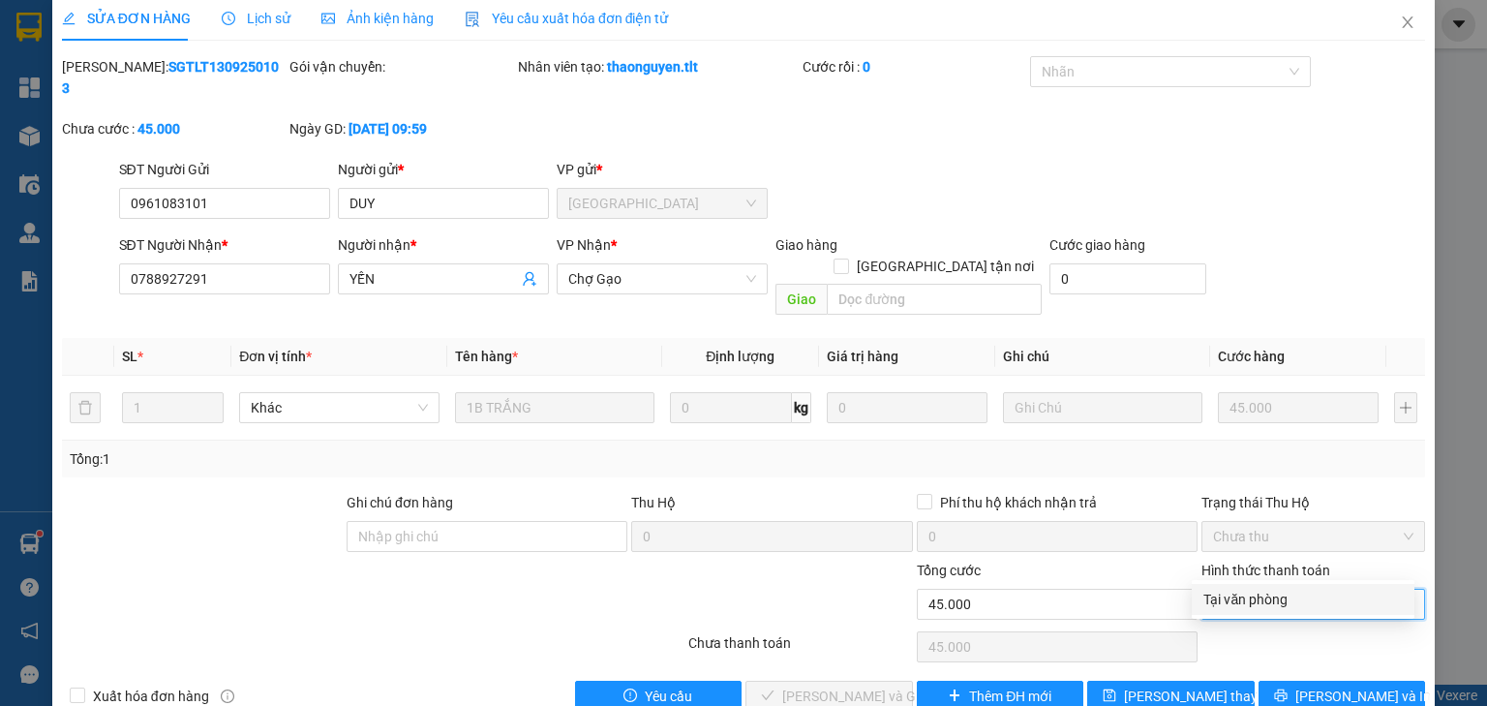
drag, startPoint x: 1278, startPoint y: 596, endPoint x: 1008, endPoint y: 619, distance: 271.0
click at [1271, 600] on div "Tại văn phòng" at bounding box center [1302, 599] width 199 height 21
type input "0"
click at [832, 685] on span "[PERSON_NAME] và Giao hàng" at bounding box center [875, 695] width 186 height 21
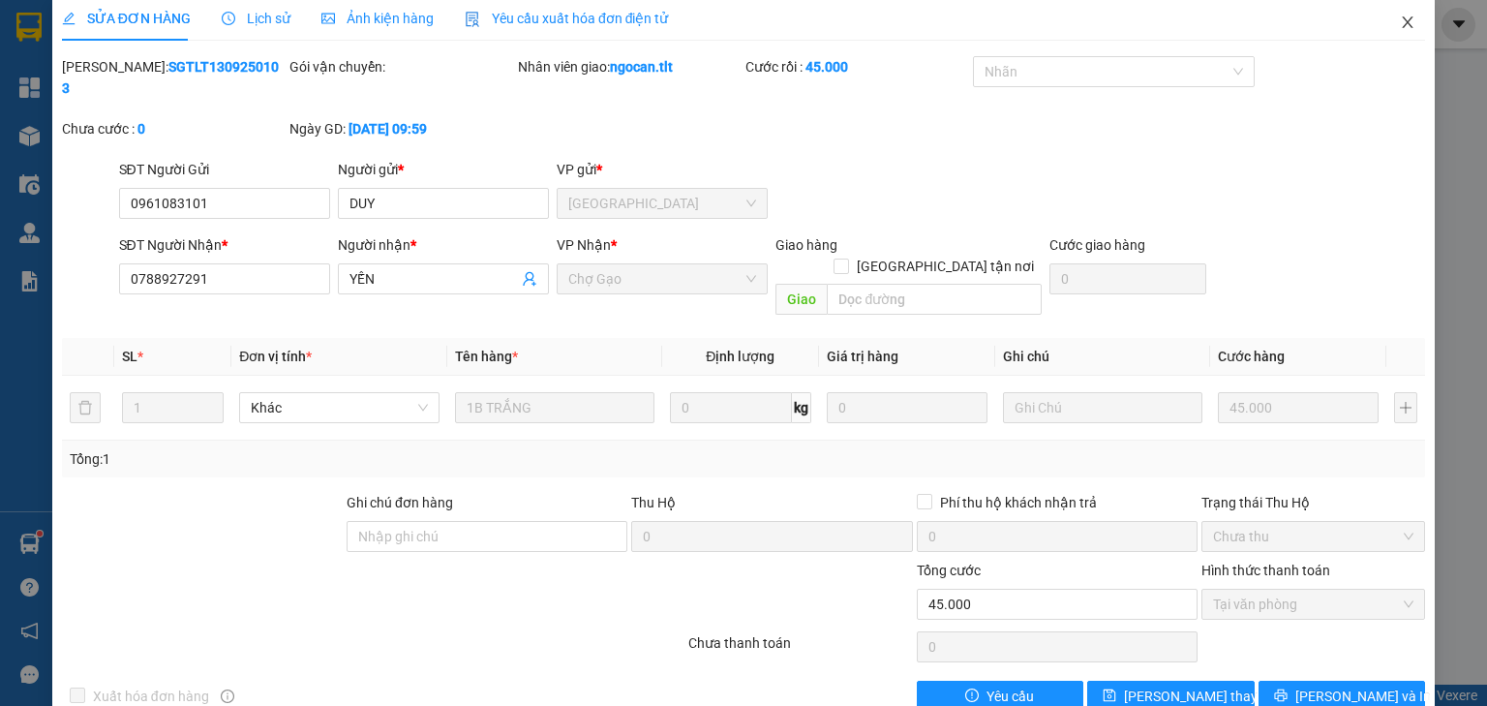
click at [1380, 16] on span "Close" at bounding box center [1407, 23] width 54 height 54
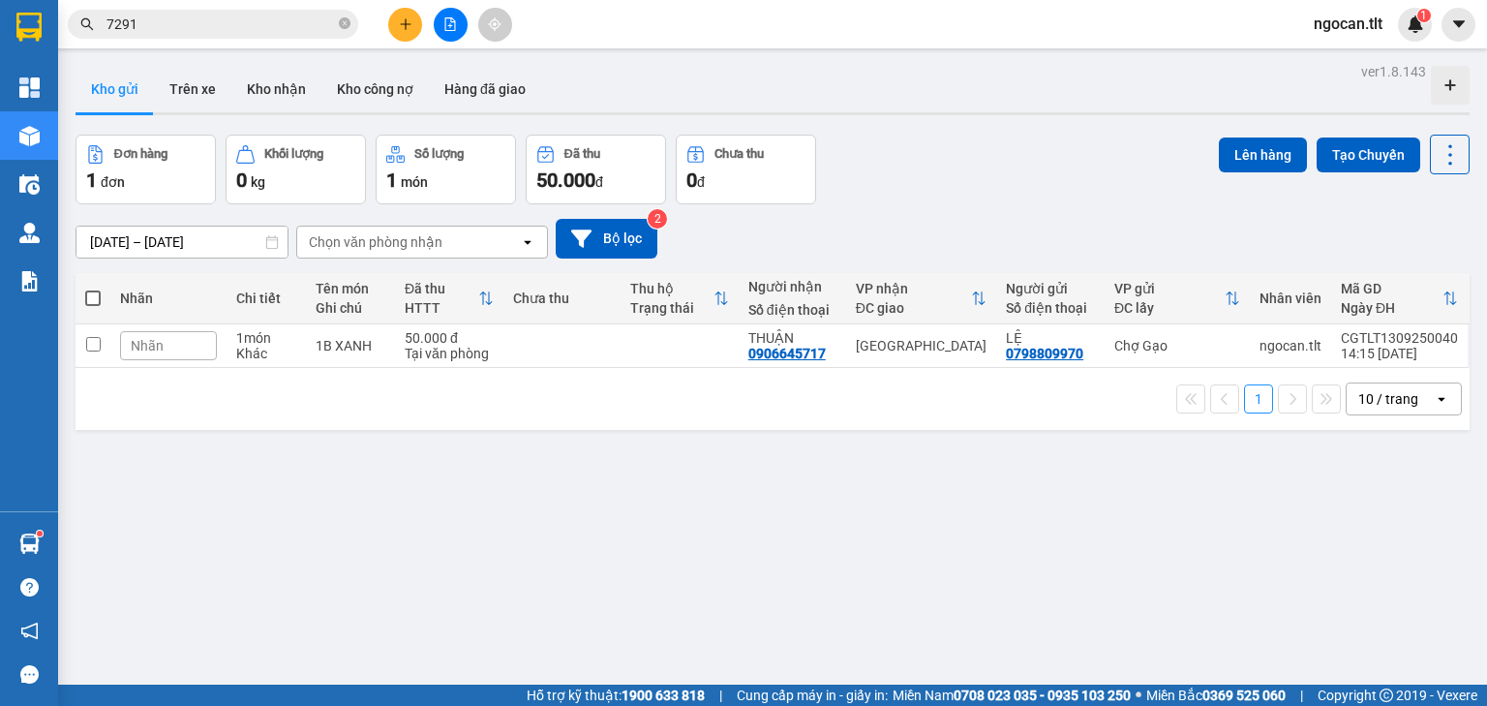
click at [405, 31] on button at bounding box center [405, 25] width 34 height 34
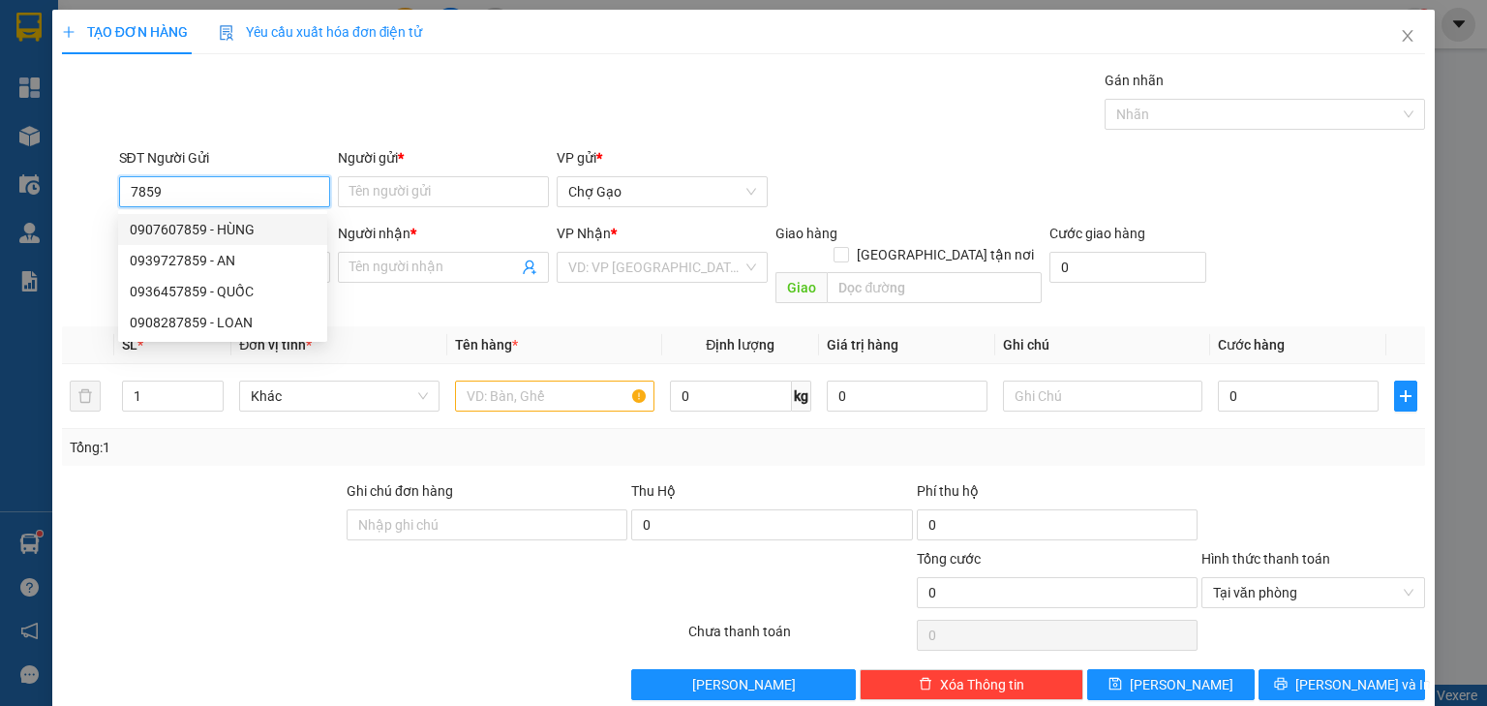
drag, startPoint x: 233, startPoint y: 234, endPoint x: 333, endPoint y: 223, distance: 100.4
click at [236, 234] on div "0907607859 - HÙNG" at bounding box center [223, 229] width 186 height 21
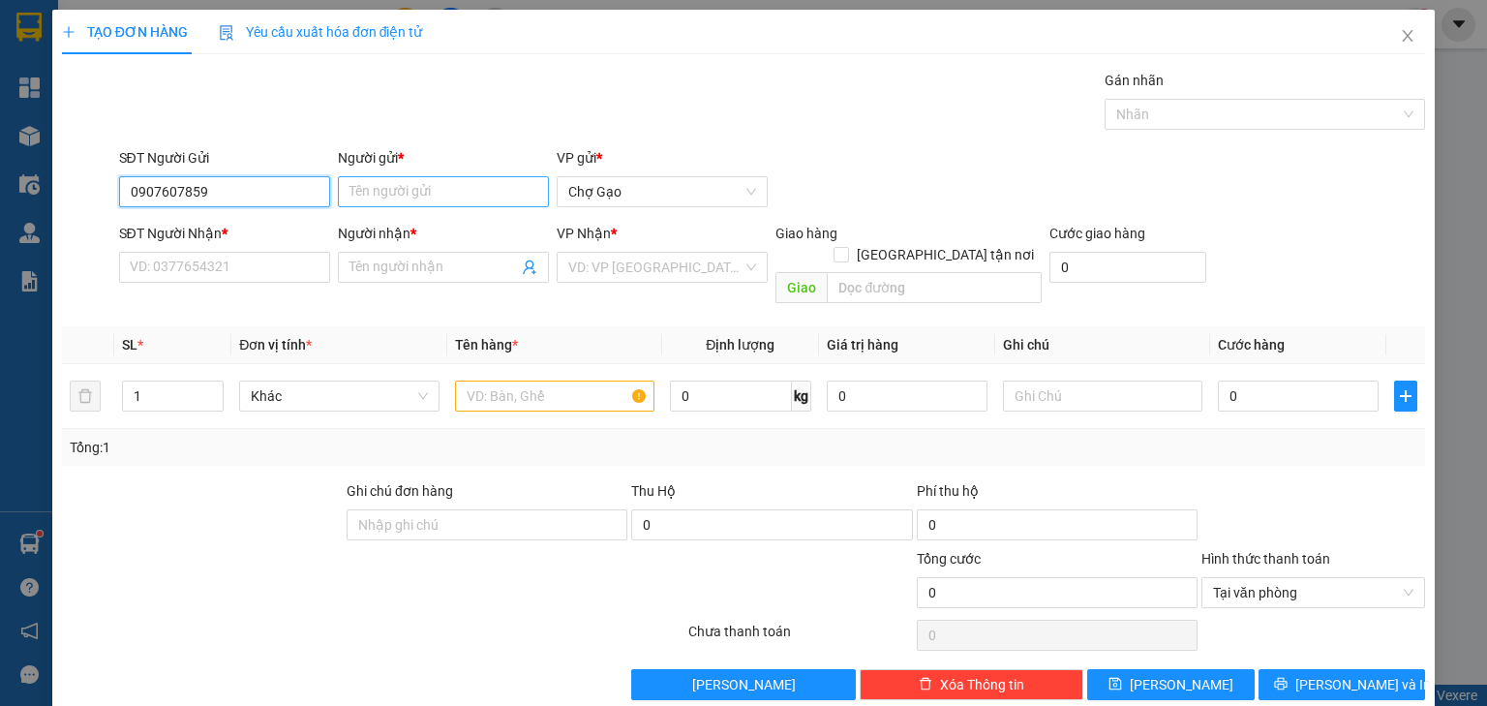
type input "0907607859"
click at [418, 186] on input "Người gửi *" at bounding box center [443, 191] width 211 height 31
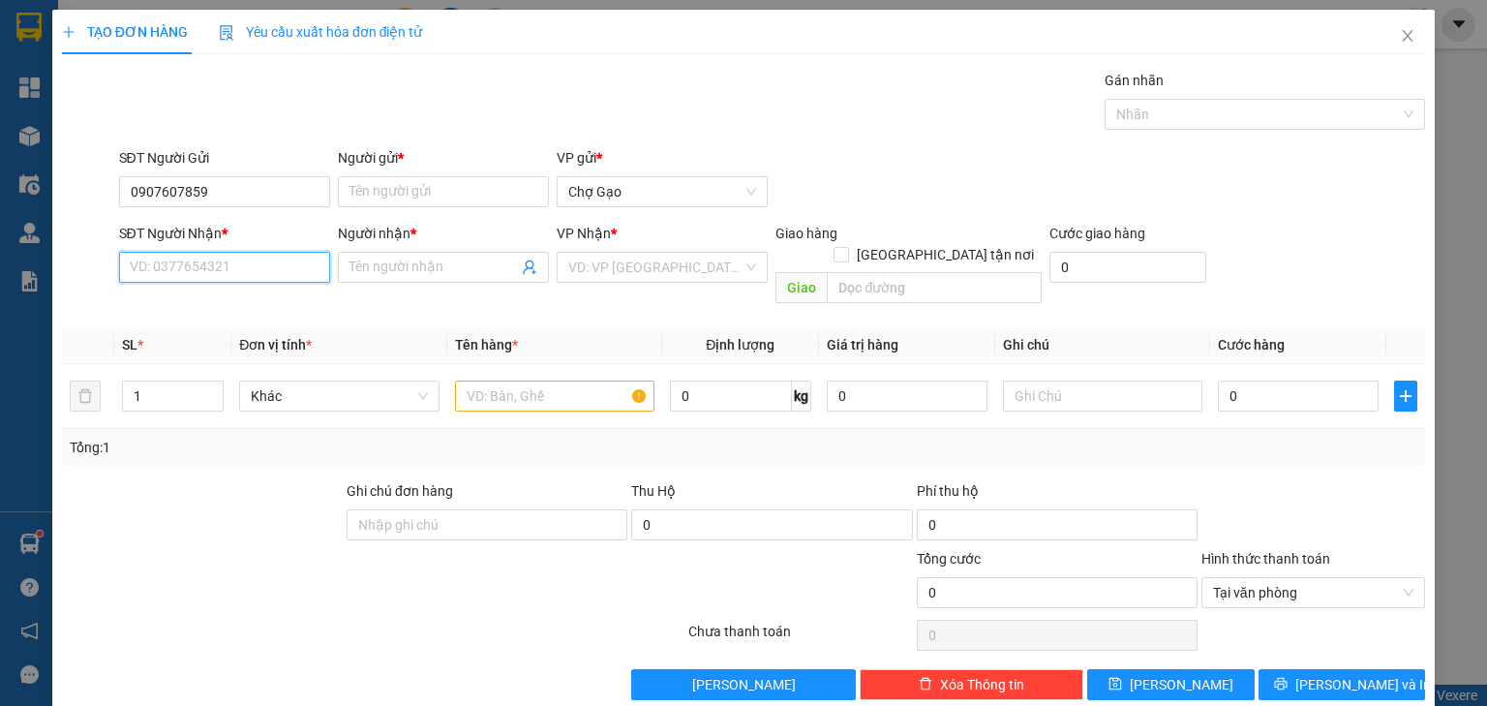
click at [174, 261] on input "SĐT Người Nhận *" at bounding box center [224, 267] width 211 height 31
type input "0909360549"
click at [387, 248] on div "Người nhận *" at bounding box center [443, 237] width 211 height 29
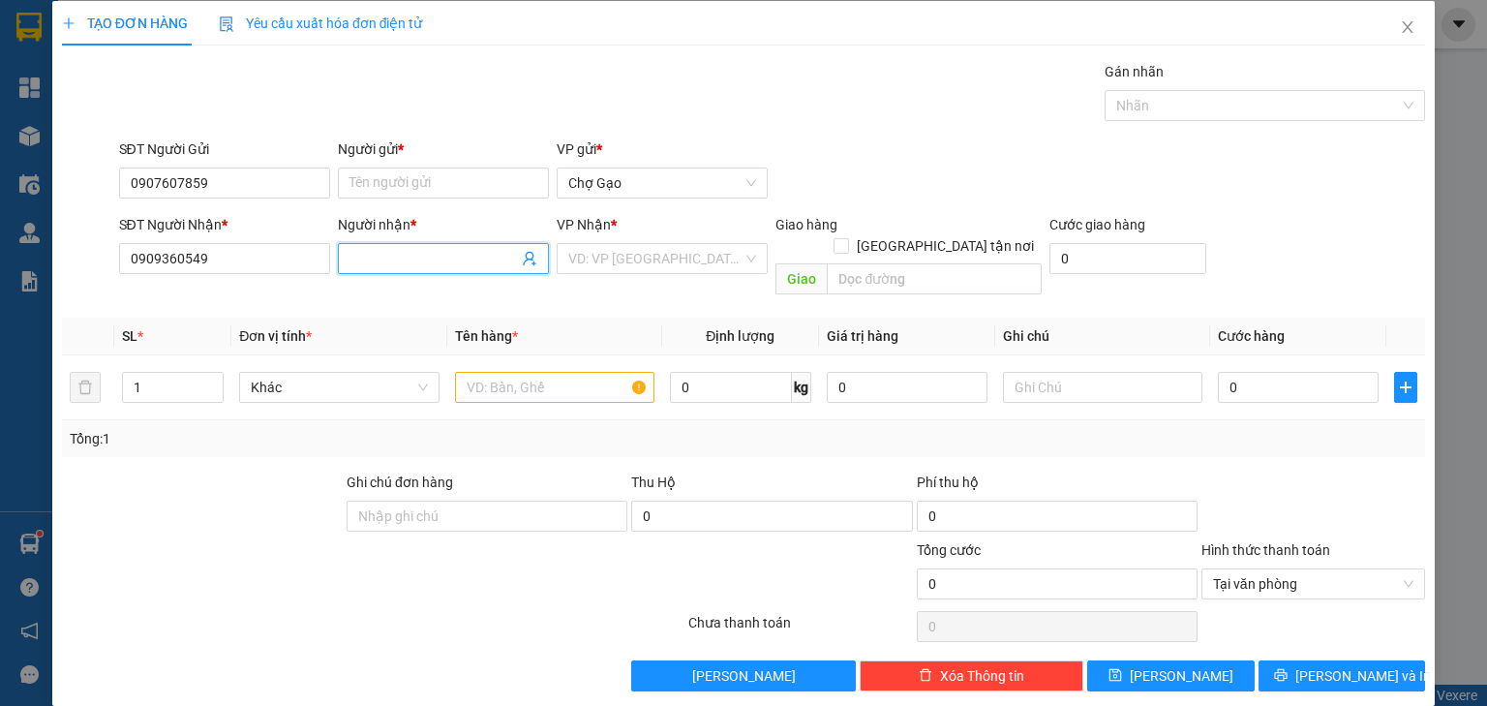
click at [382, 251] on input "Người nhận *" at bounding box center [433, 258] width 168 height 21
type input "5 TIẾN"
click at [633, 275] on div "VP Nhận * VD: VP [GEOGRAPHIC_DATA]" at bounding box center [662, 248] width 211 height 68
drag, startPoint x: 634, startPoint y: 251, endPoint x: 618, endPoint y: 308, distance: 59.4
click at [634, 252] on input "search" at bounding box center [655, 258] width 174 height 29
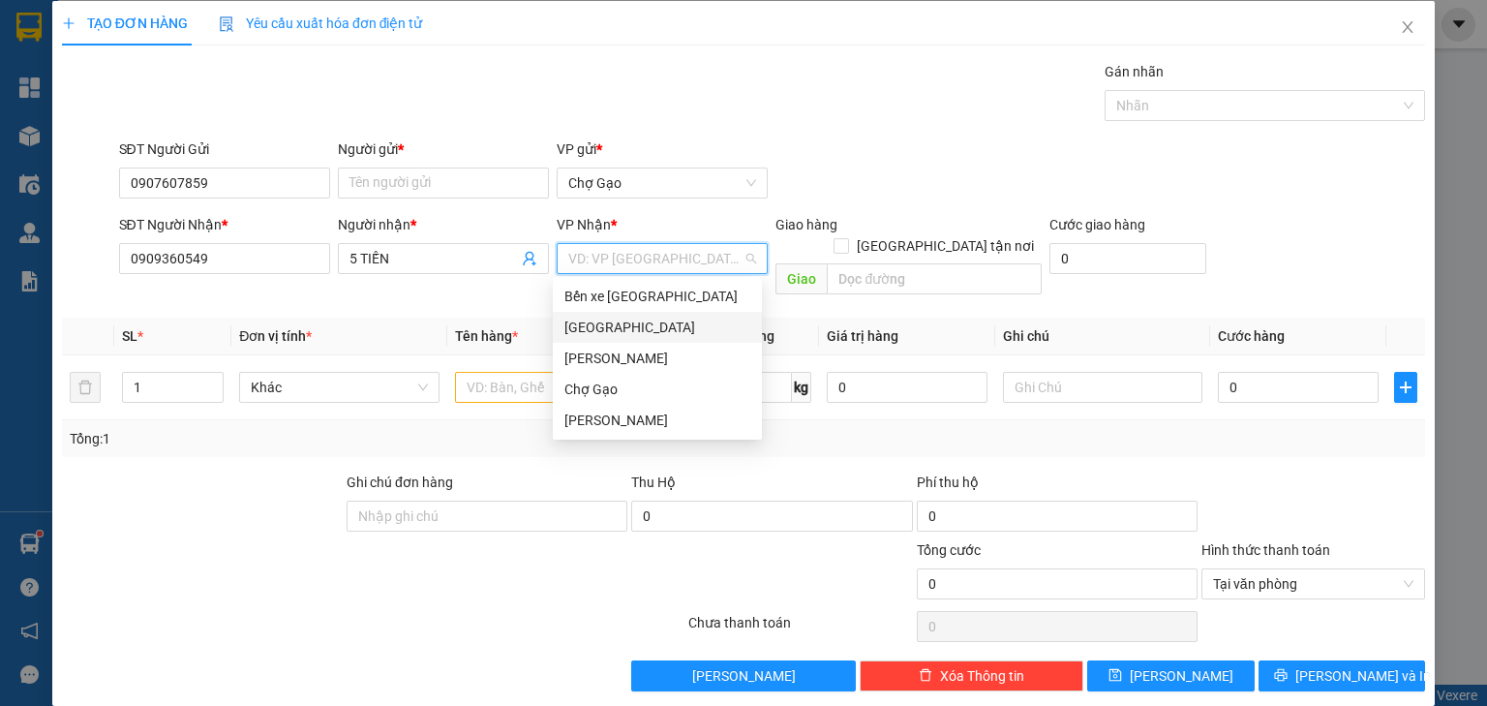
click at [612, 324] on div "[GEOGRAPHIC_DATA]" at bounding box center [657, 327] width 186 height 21
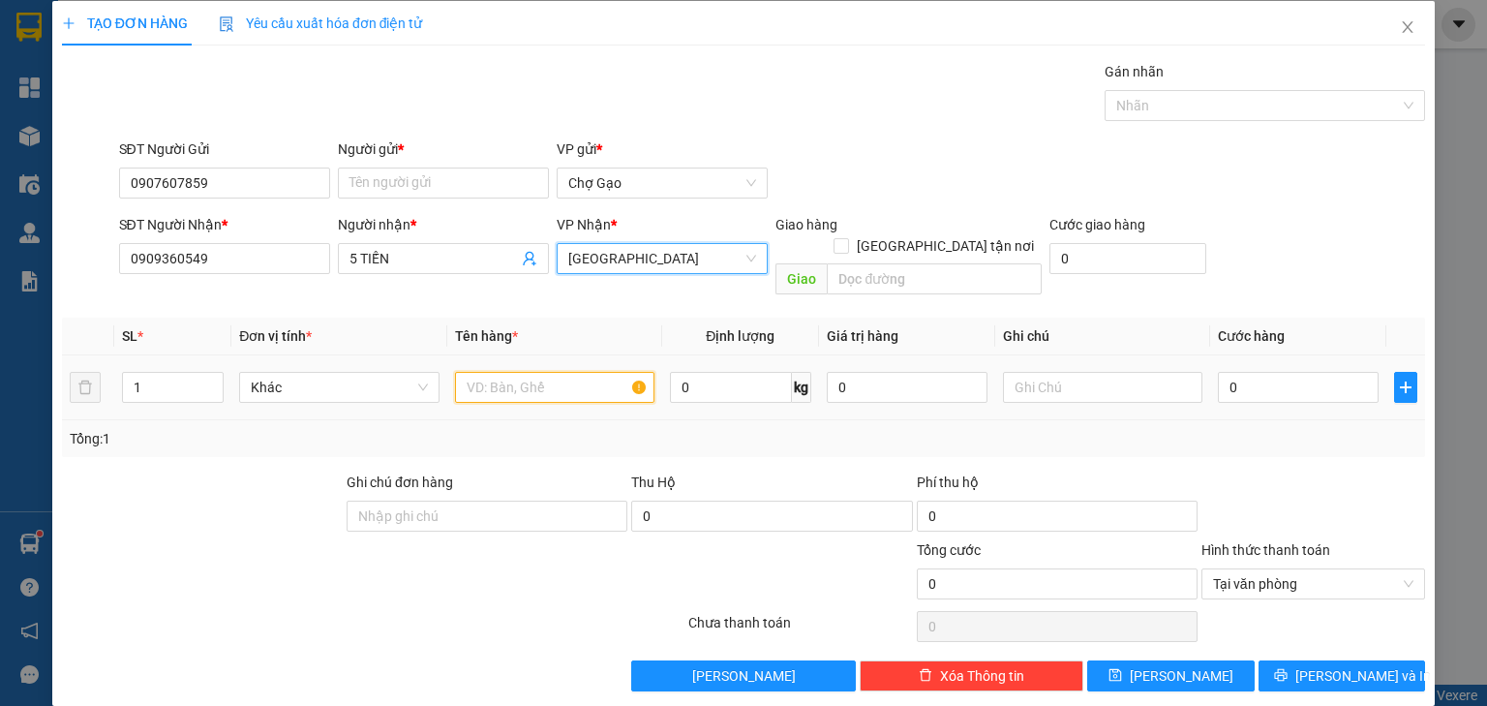
click at [547, 372] on input "text" at bounding box center [554, 387] width 199 height 31
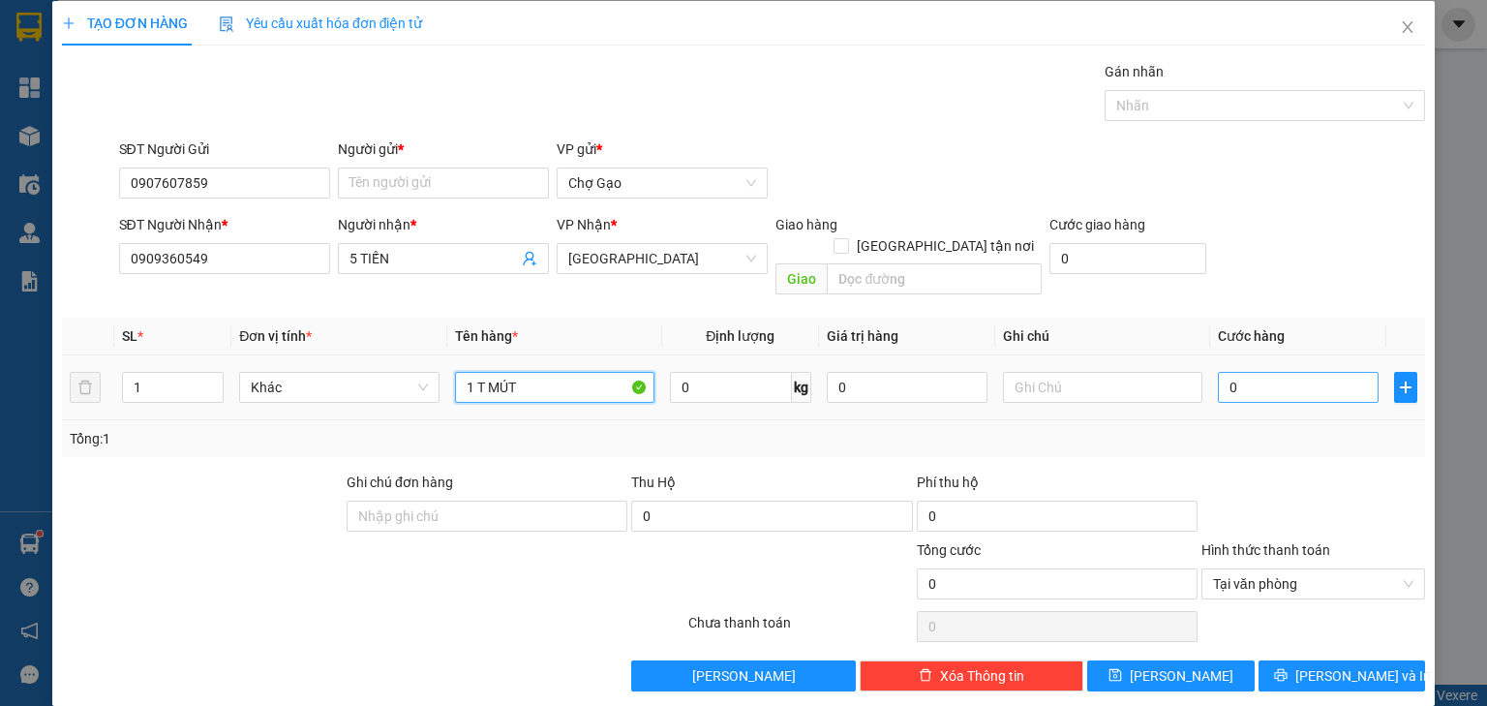
type input "1 T MÚT"
type input "7"
type input "70"
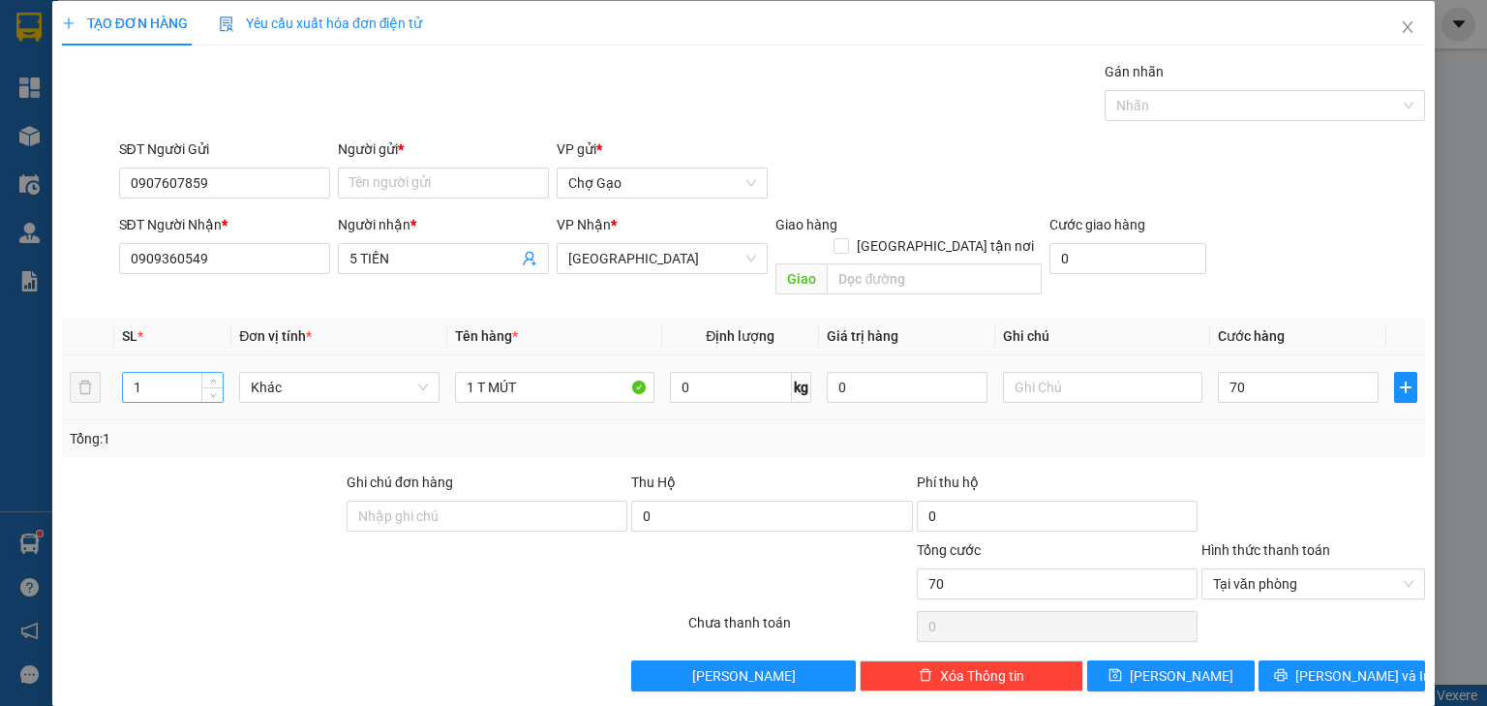
type input "70.000"
drag, startPoint x: 132, startPoint y: 364, endPoint x: 0, endPoint y: 439, distance: 151.8
click at [0, 425] on div "TẠO ĐƠN HÀNG Yêu cầu xuất hóa đơn điện tử Transit Pickup Surcharge Ids Transit …" at bounding box center [743, 353] width 1487 height 706
type input "2"
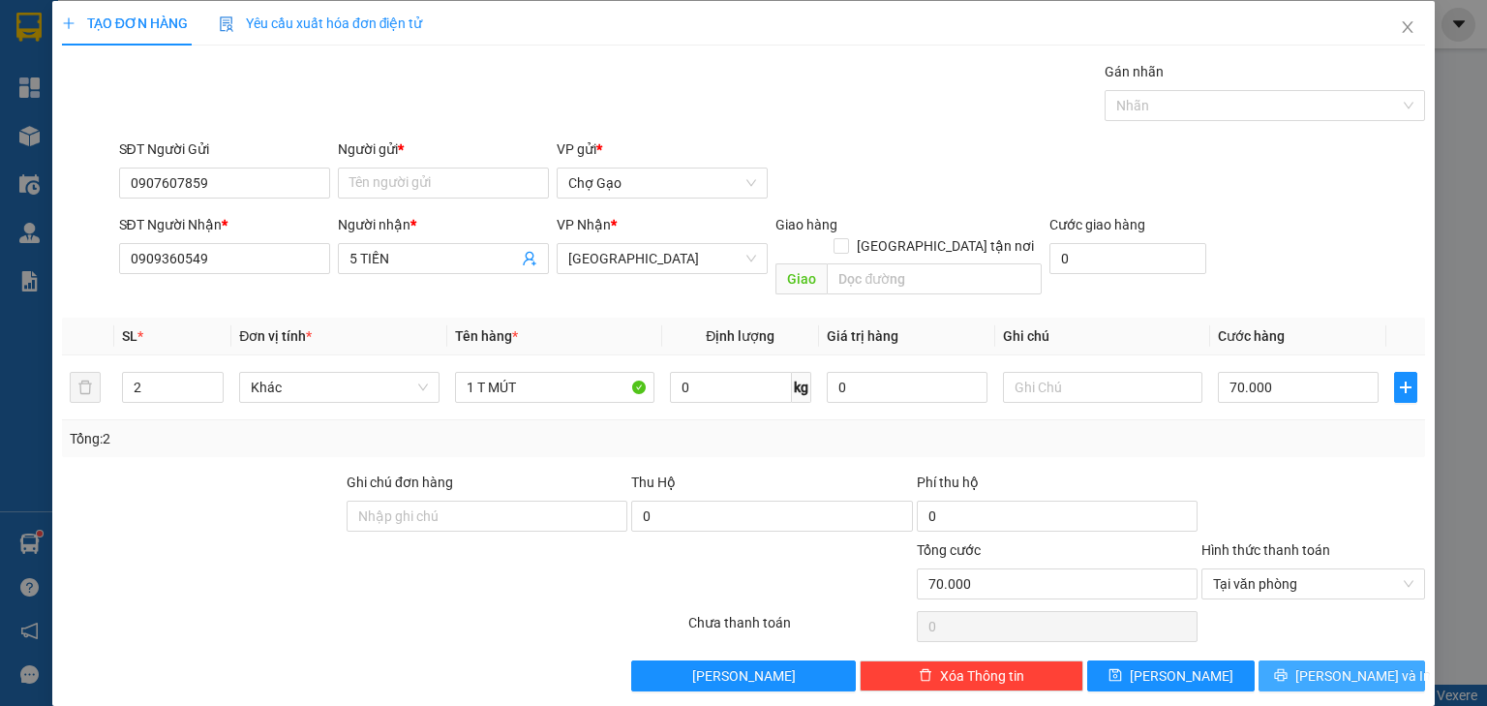
drag, startPoint x: 1301, startPoint y: 650, endPoint x: 1284, endPoint y: 649, distance: 17.5
click at [1287, 668] on icon "printer" at bounding box center [1281, 675] width 14 height 14
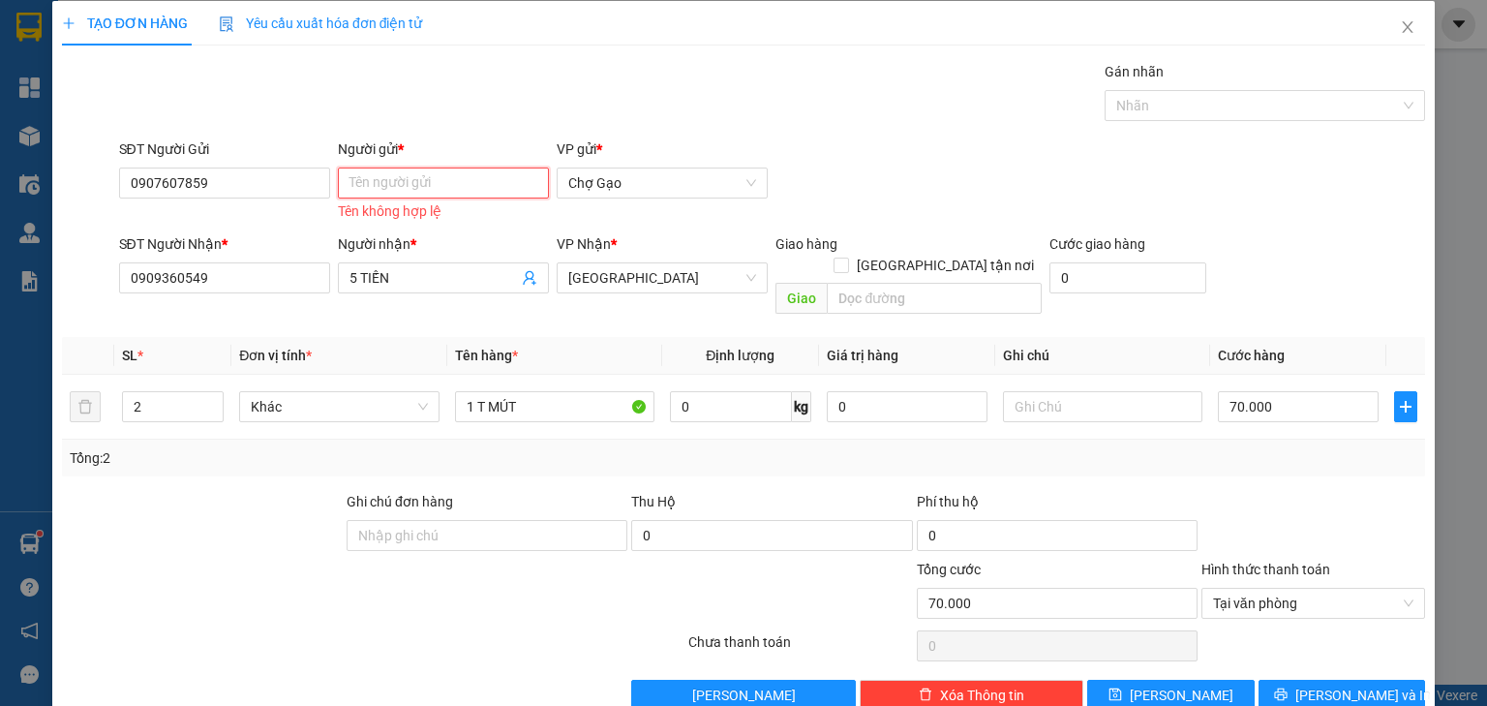
click at [460, 170] on input "Người gửi *" at bounding box center [443, 182] width 211 height 31
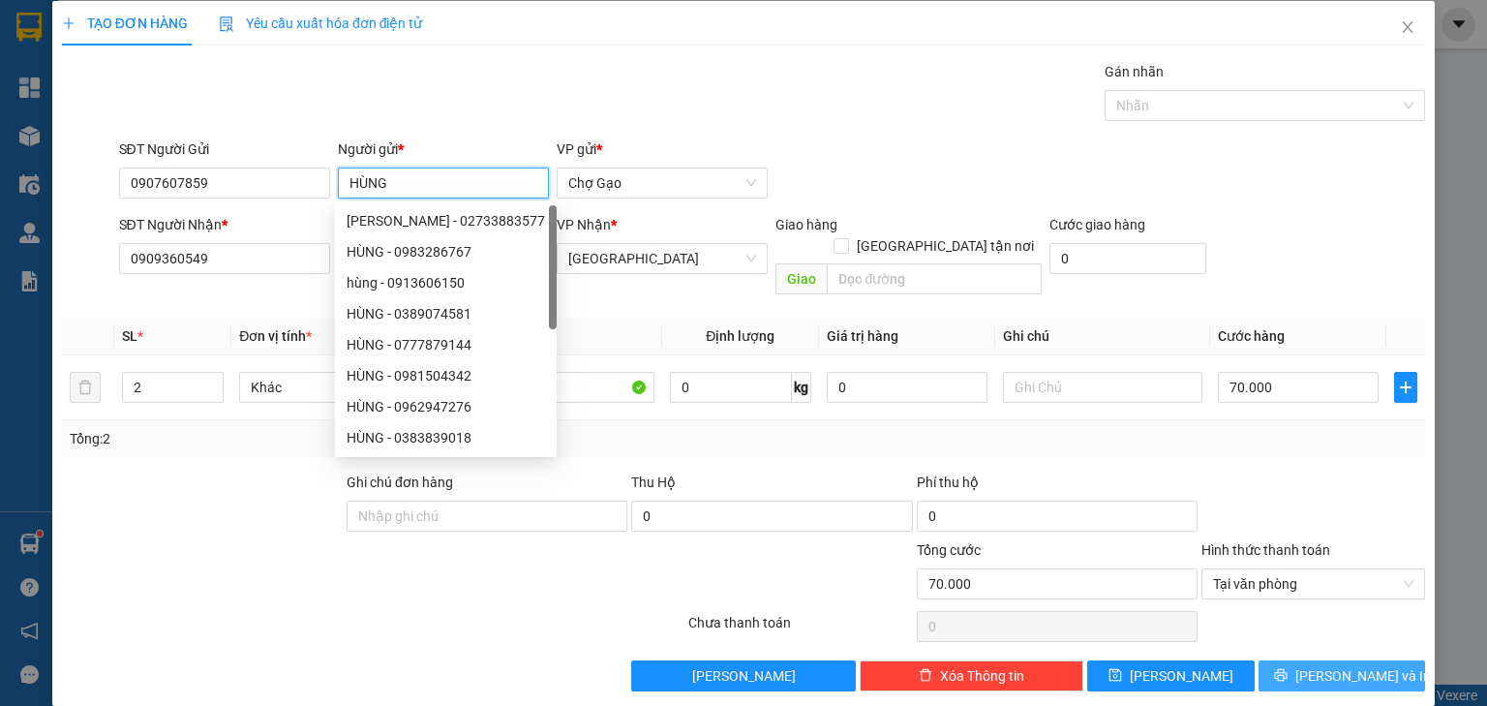
type input "HÙNG"
click at [1344, 665] on span "[PERSON_NAME] và In" at bounding box center [1363, 675] width 136 height 21
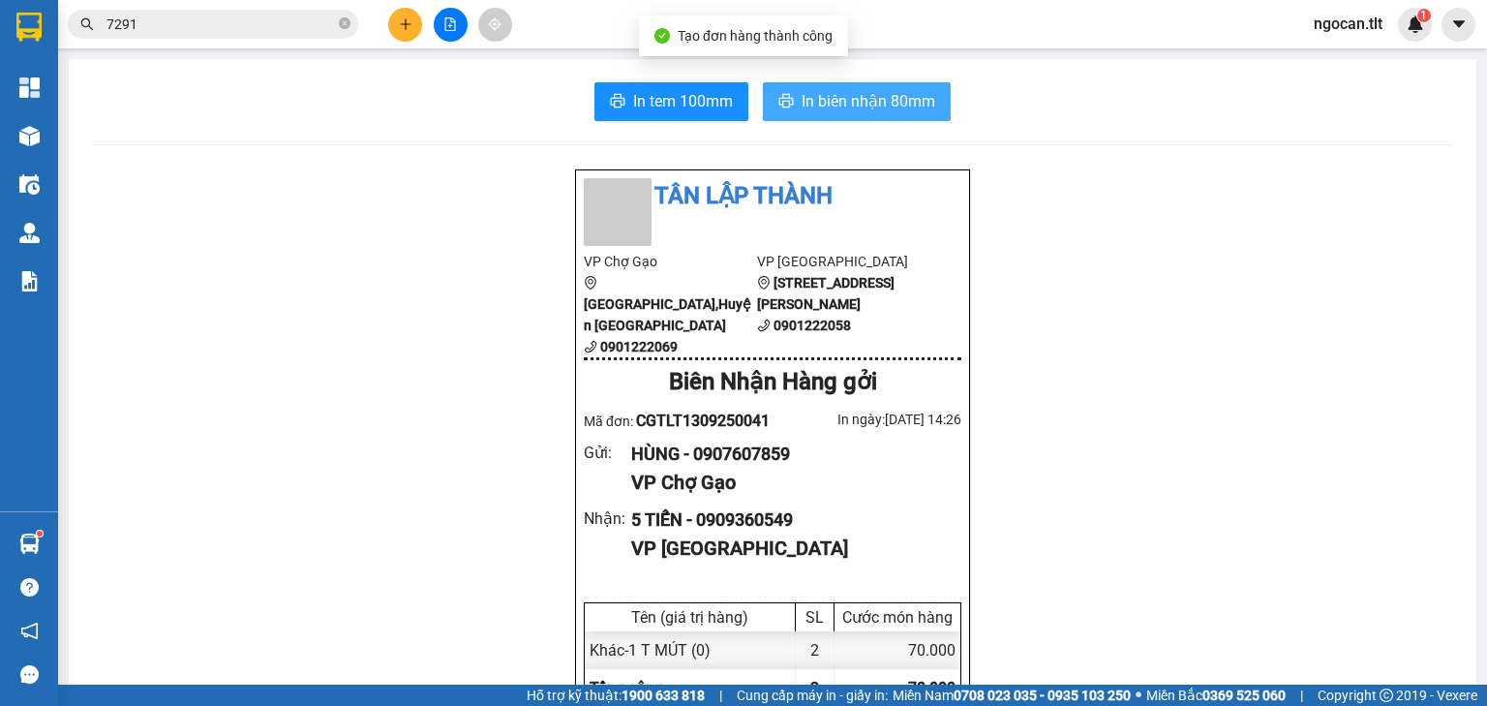
drag, startPoint x: 867, startPoint y: 93, endPoint x: 898, endPoint y: 167, distance: 80.7
click at [868, 104] on span "In biên nhận 80mm" at bounding box center [868, 101] width 134 height 24
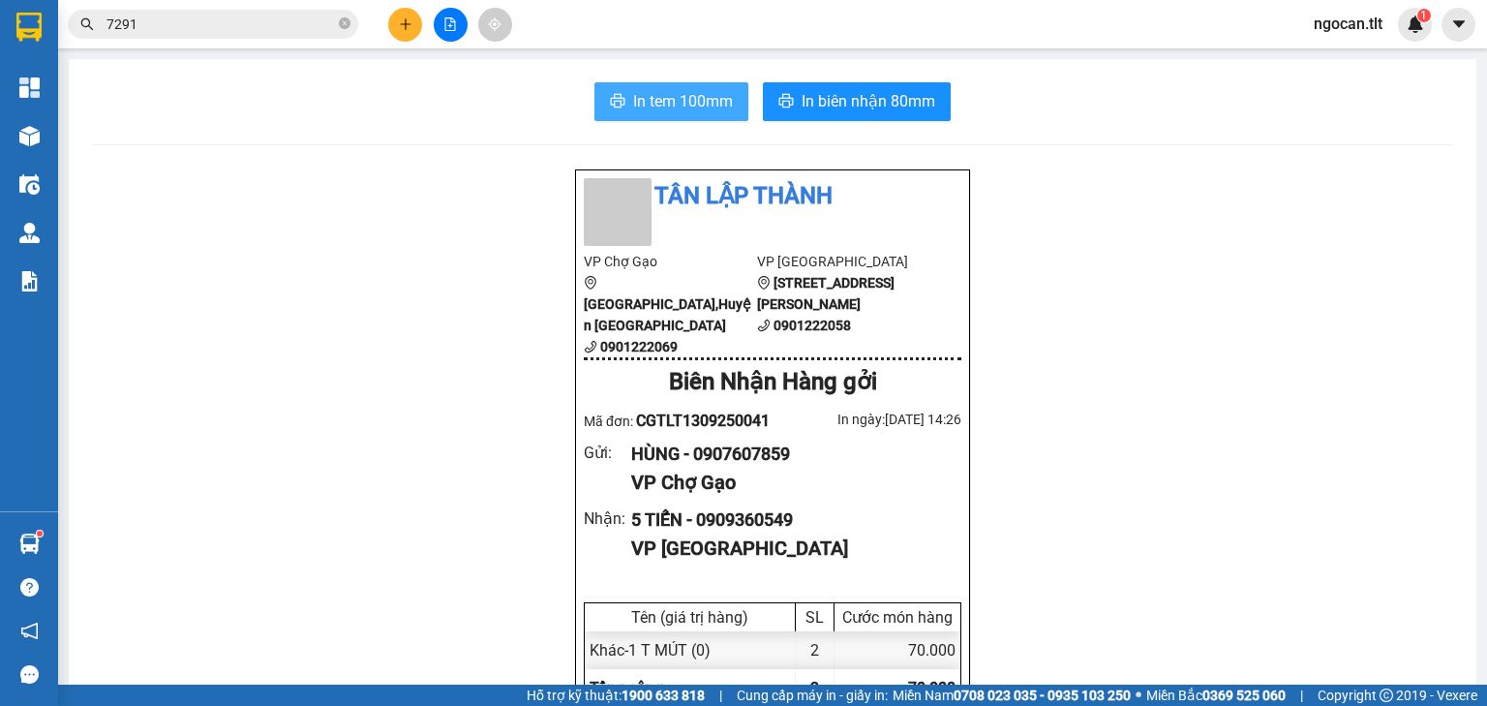
click at [693, 105] on span "In tem 100mm" at bounding box center [683, 101] width 100 height 24
click at [201, 31] on input "7291" at bounding box center [220, 24] width 228 height 21
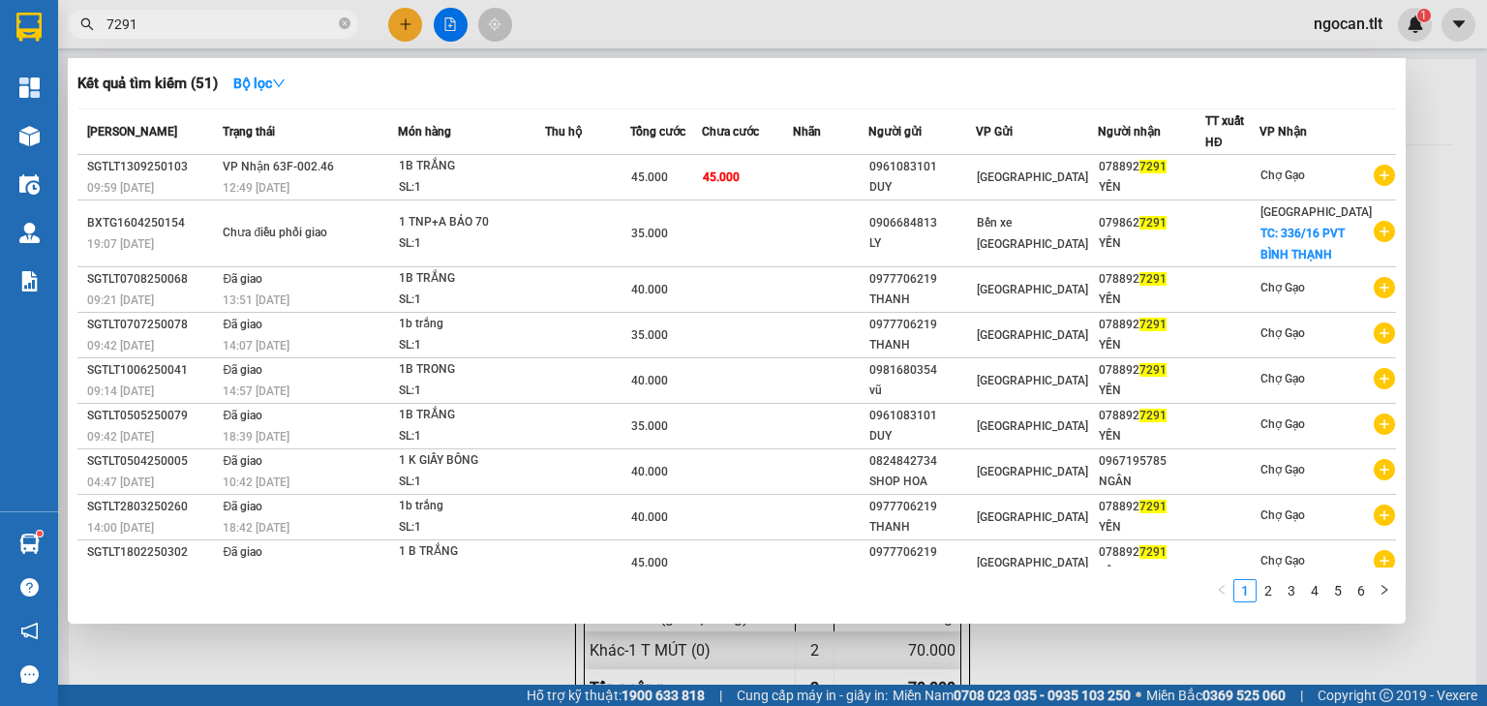
click at [201, 31] on input "7291" at bounding box center [220, 24] width 228 height 21
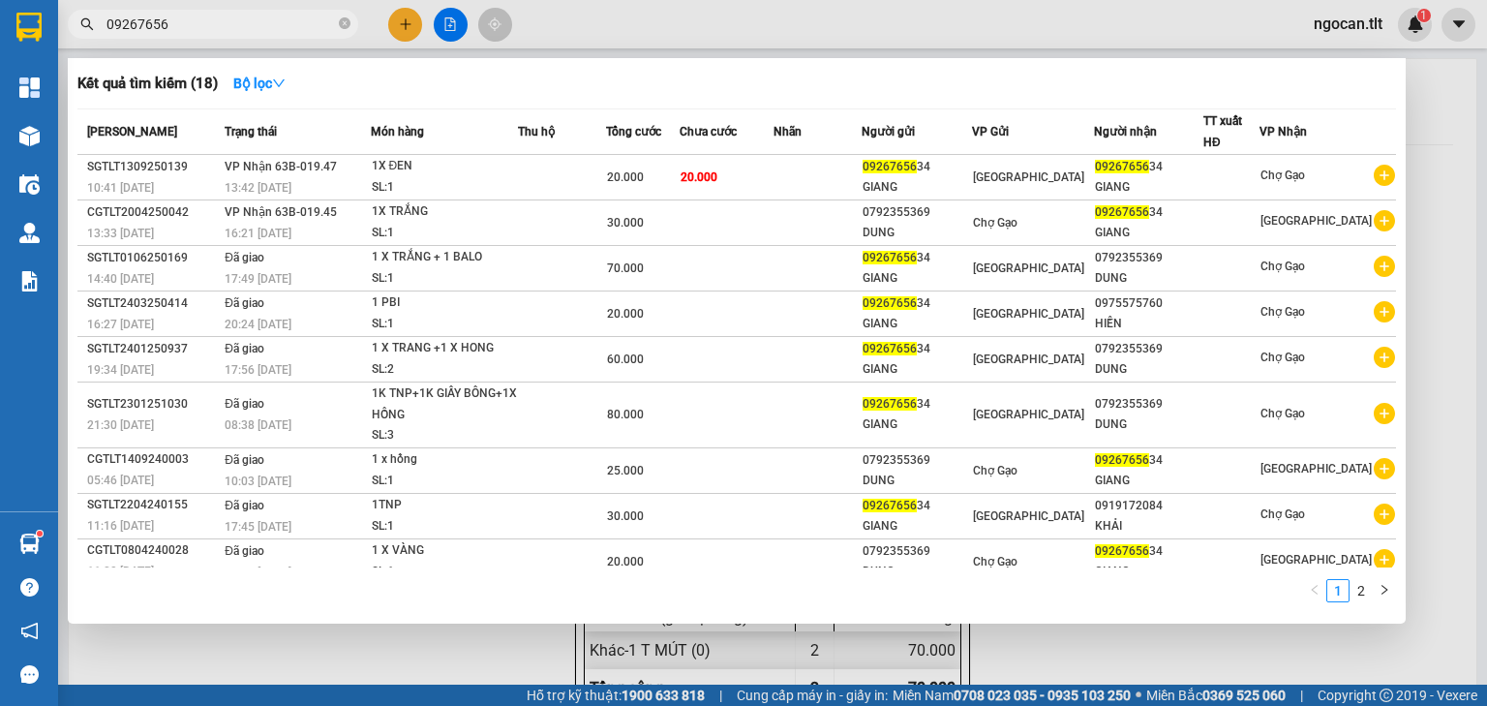
type input "09267656"
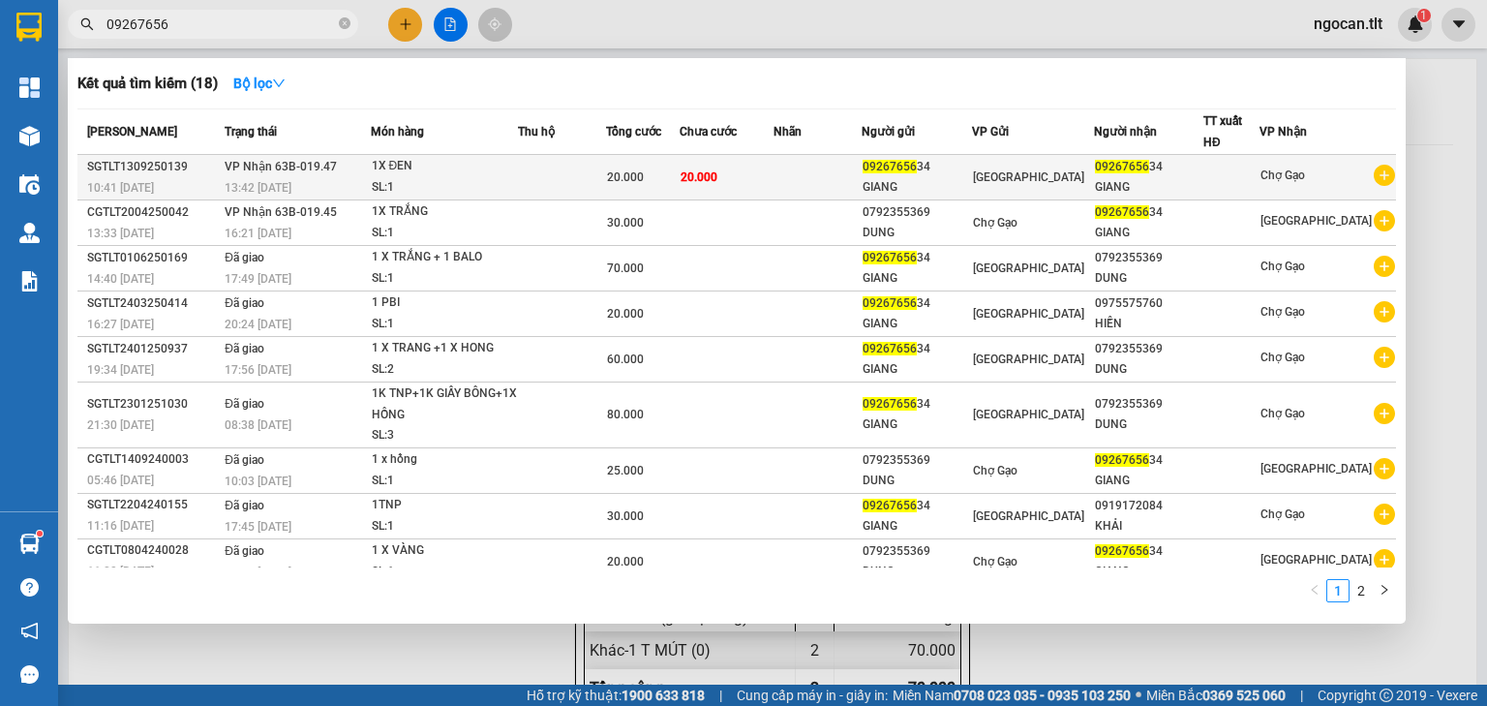
click at [770, 186] on td "20.000" at bounding box center [727, 177] width 94 height 45
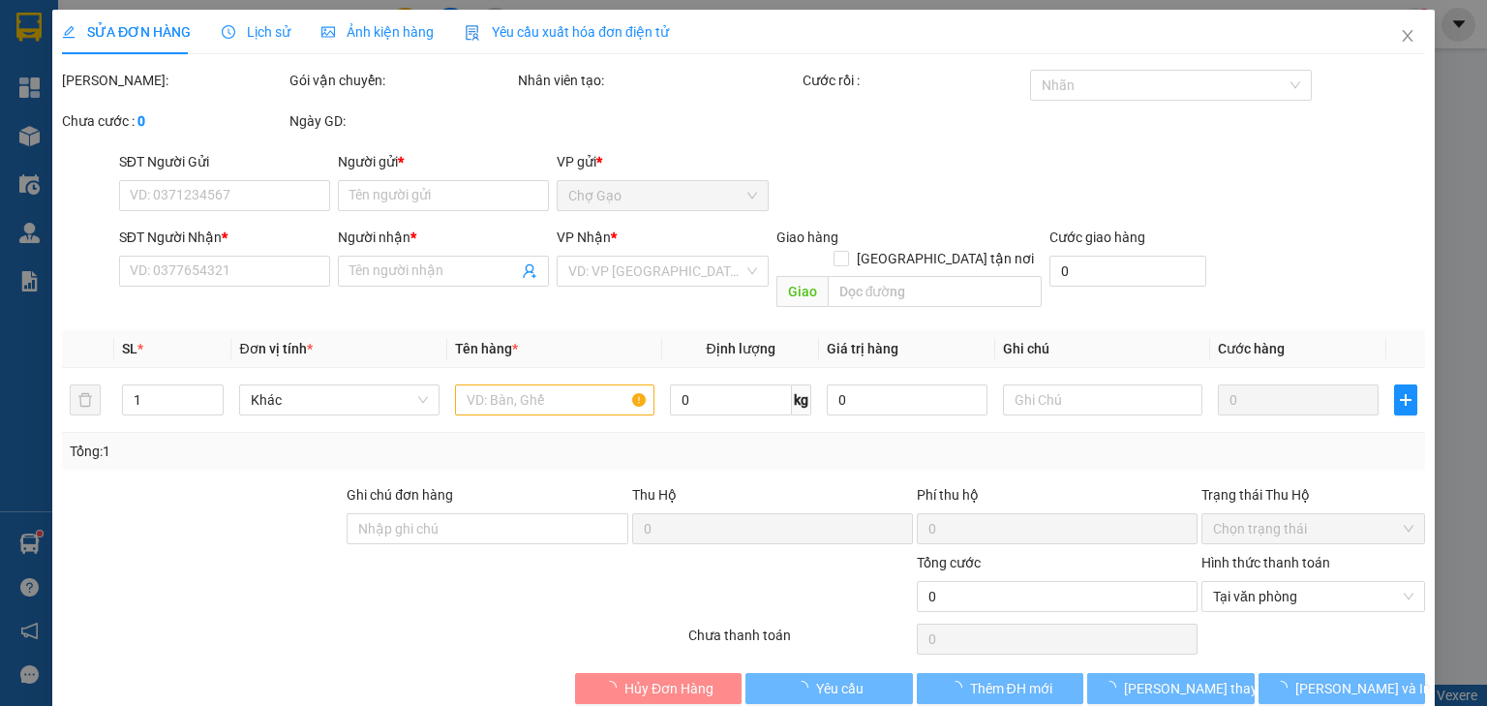
type input "0926765634"
type input "GIANG"
type input "0926765634"
type input "GIANG"
type input "20.000"
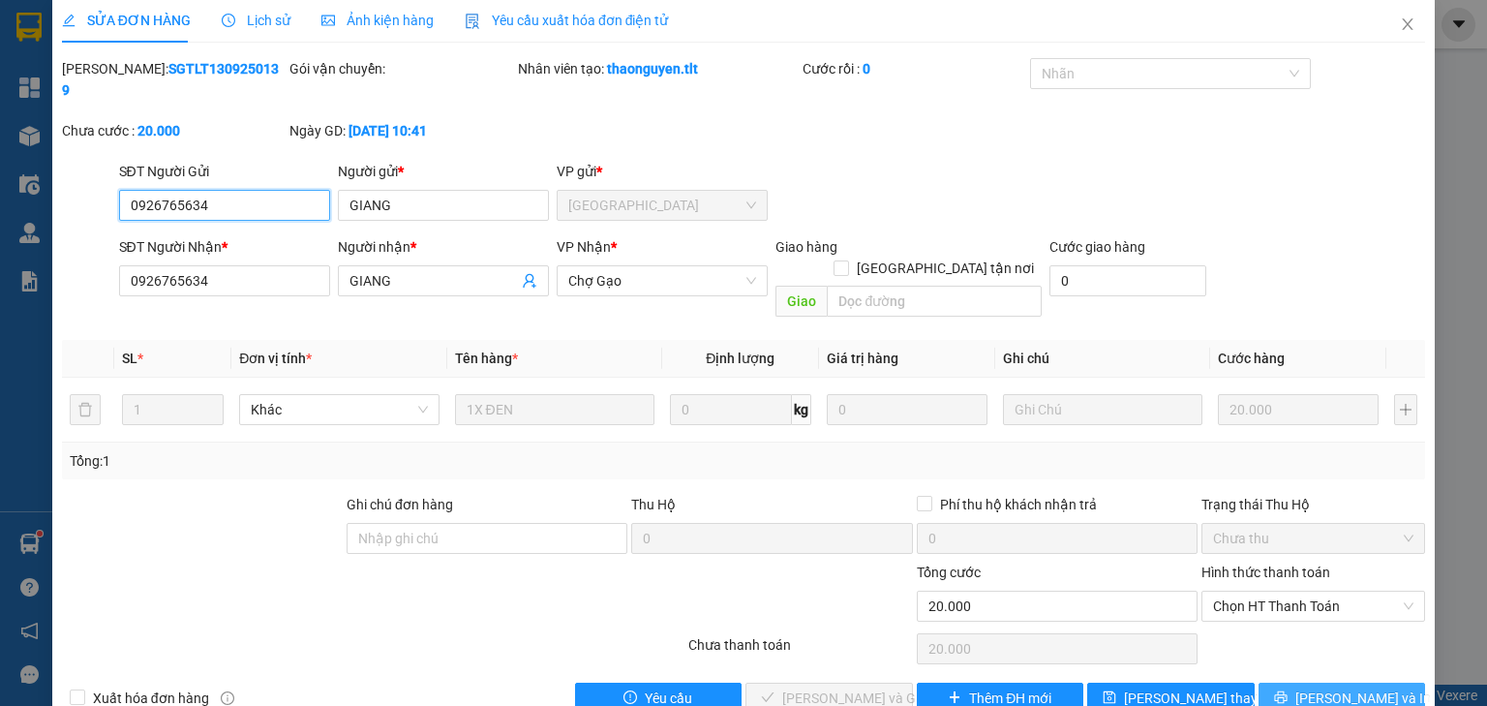
scroll to position [14, 0]
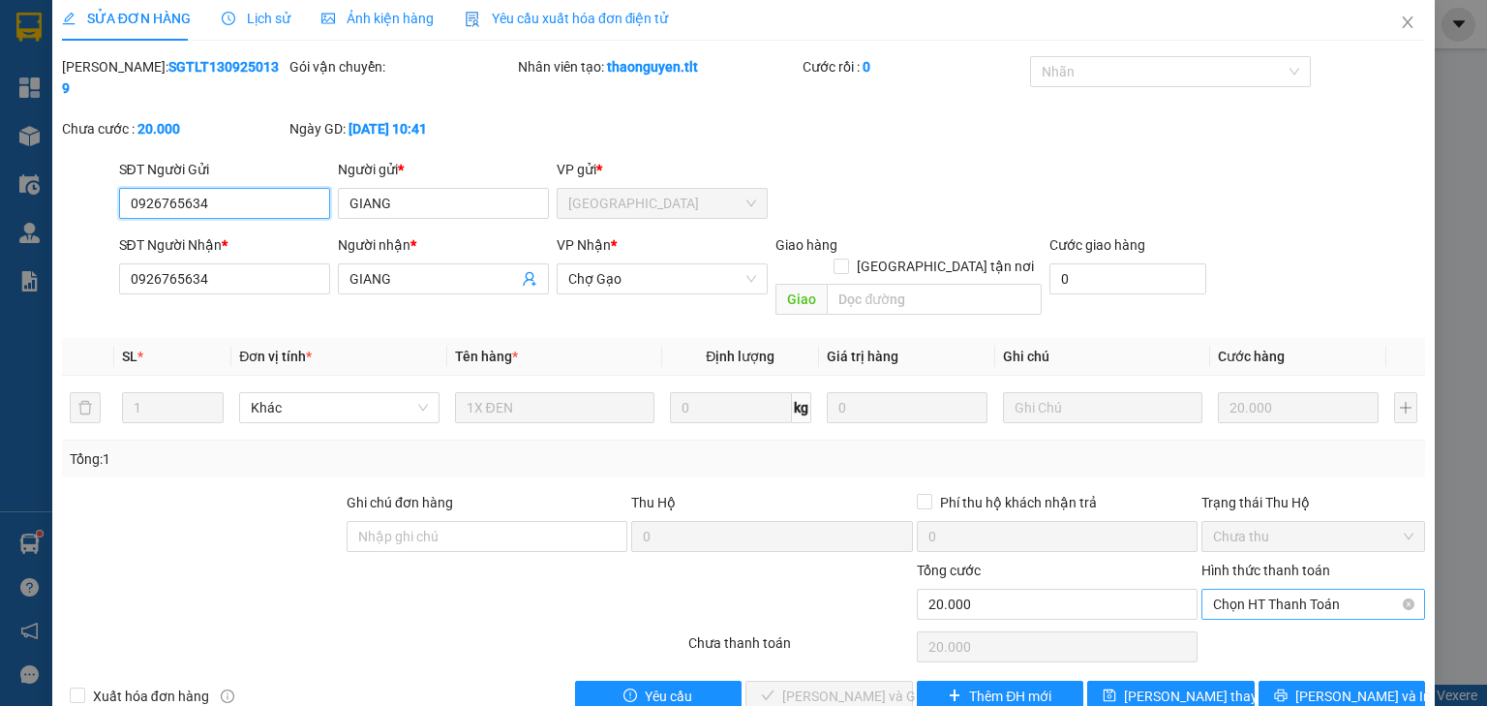
drag, startPoint x: 1239, startPoint y: 563, endPoint x: 1235, endPoint y: 575, distance: 12.2
click at [1239, 590] on span "Chọn HT Thanh Toán" at bounding box center [1313, 604] width 200 height 29
click at [1222, 598] on div "Tại văn phòng" at bounding box center [1302, 599] width 199 height 21
type input "0"
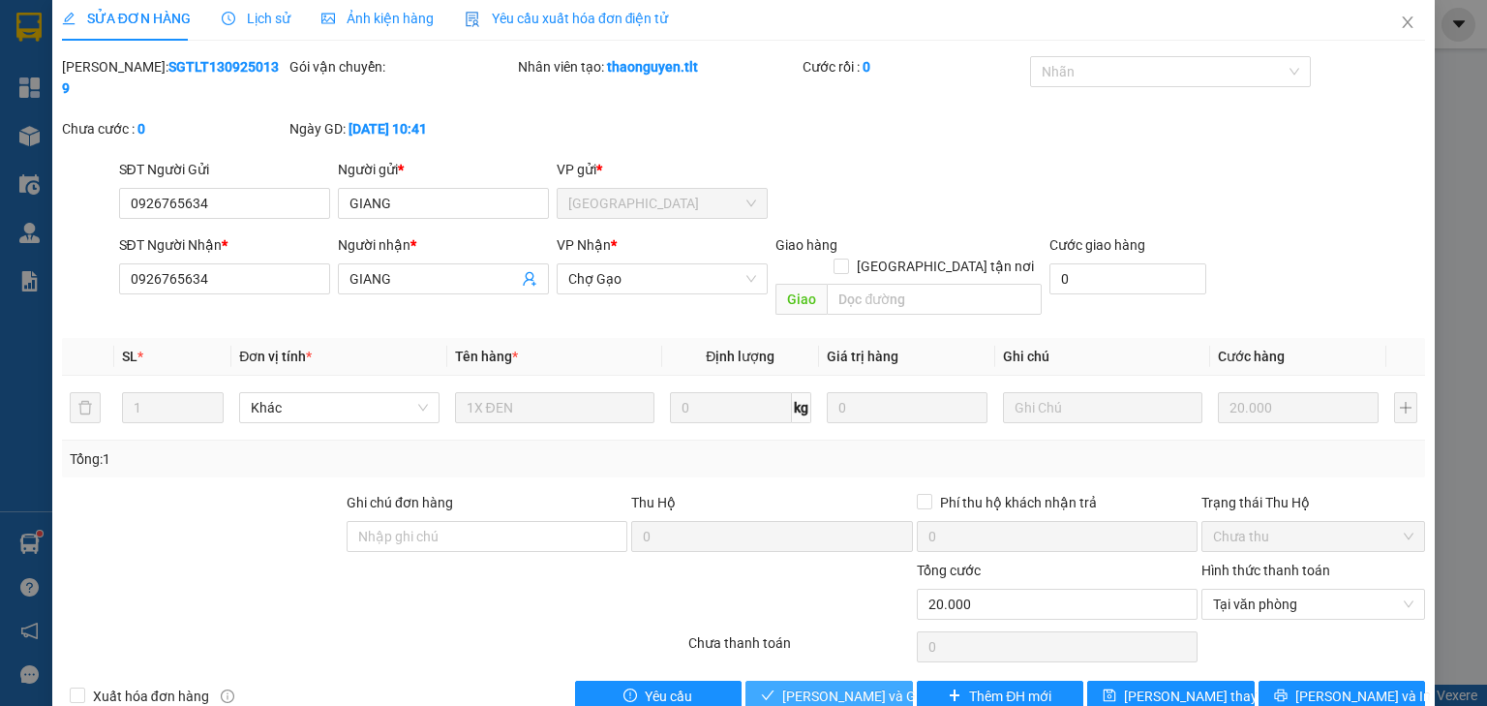
click at [811, 685] on span "[PERSON_NAME] và Giao hàng" at bounding box center [875, 695] width 186 height 21
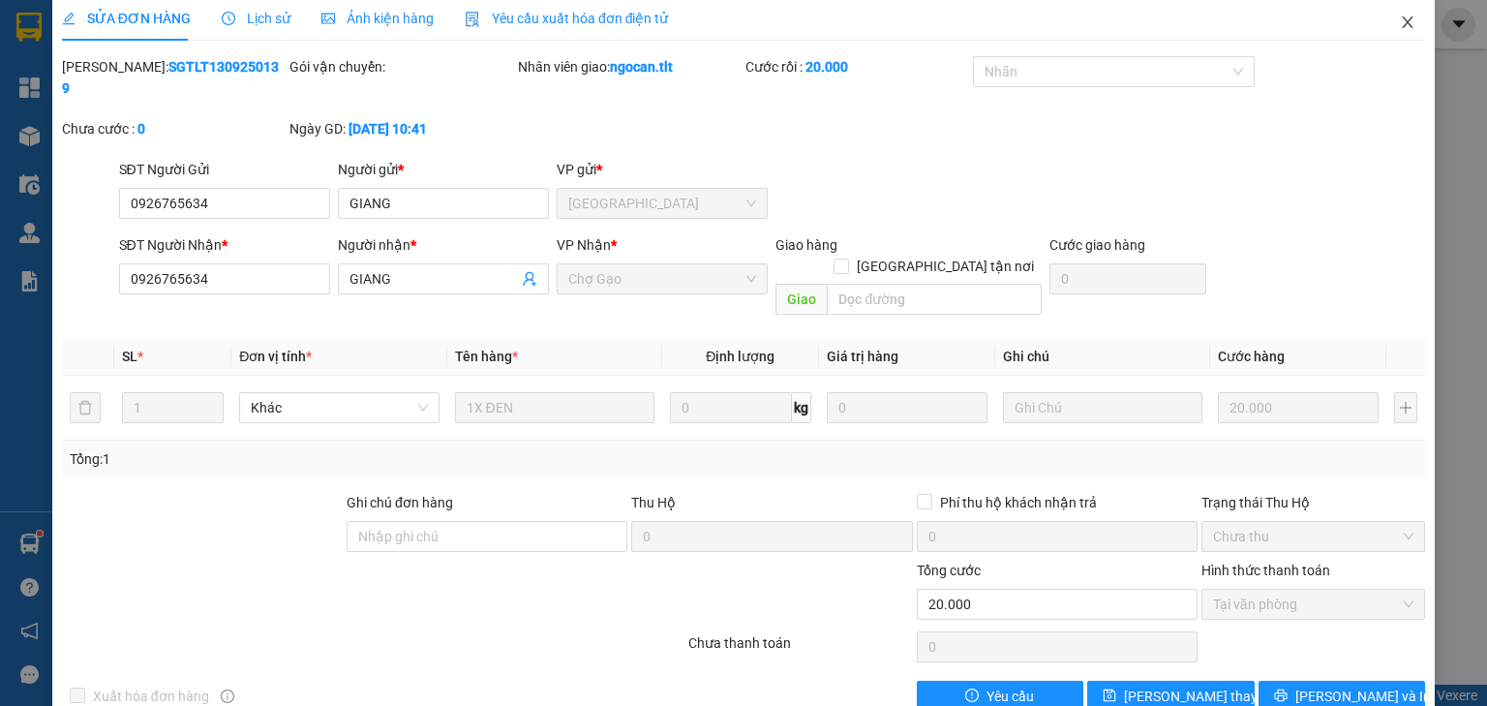
click at [1400, 19] on icon "close" at bounding box center [1407, 22] width 15 height 15
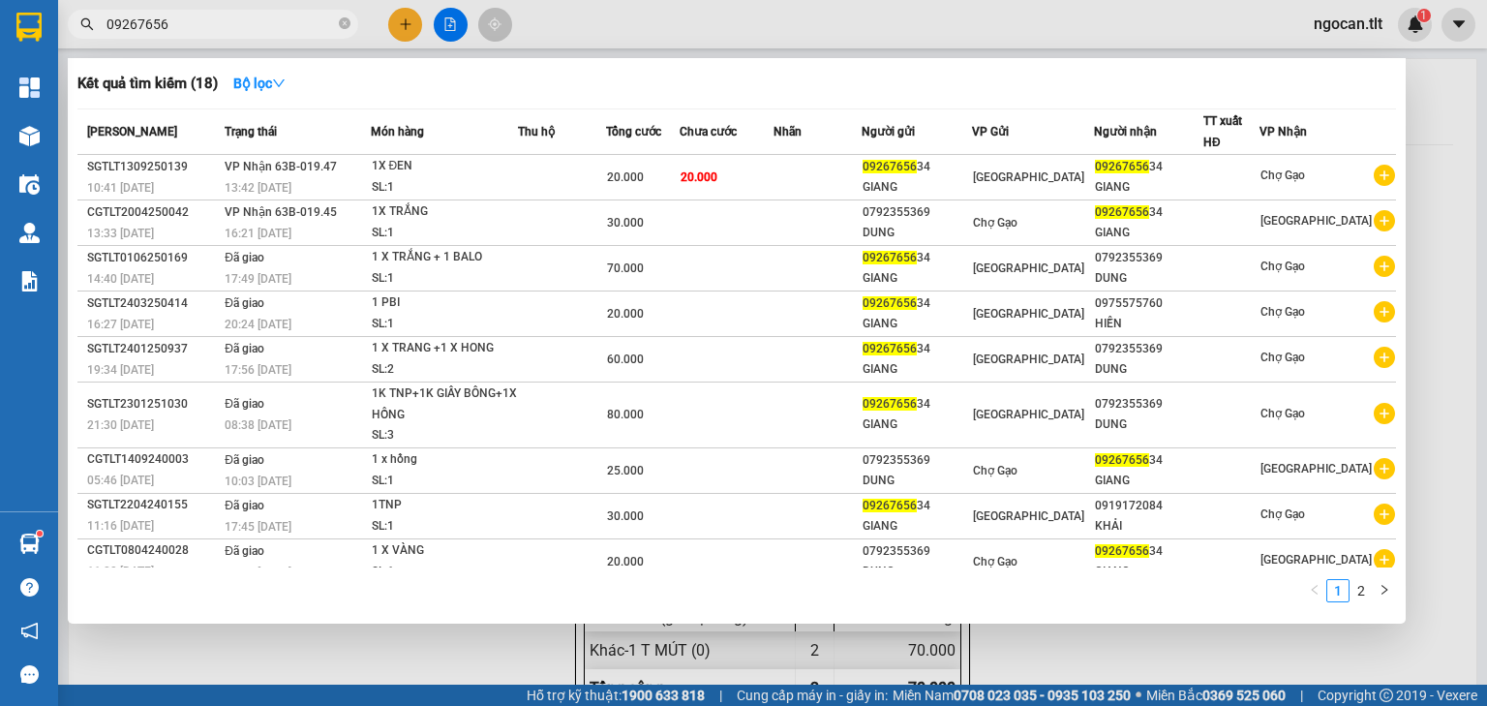
click at [306, 35] on span "09267656" at bounding box center [213, 24] width 290 height 29
click at [348, 18] on icon "close-circle" at bounding box center [345, 23] width 12 height 12
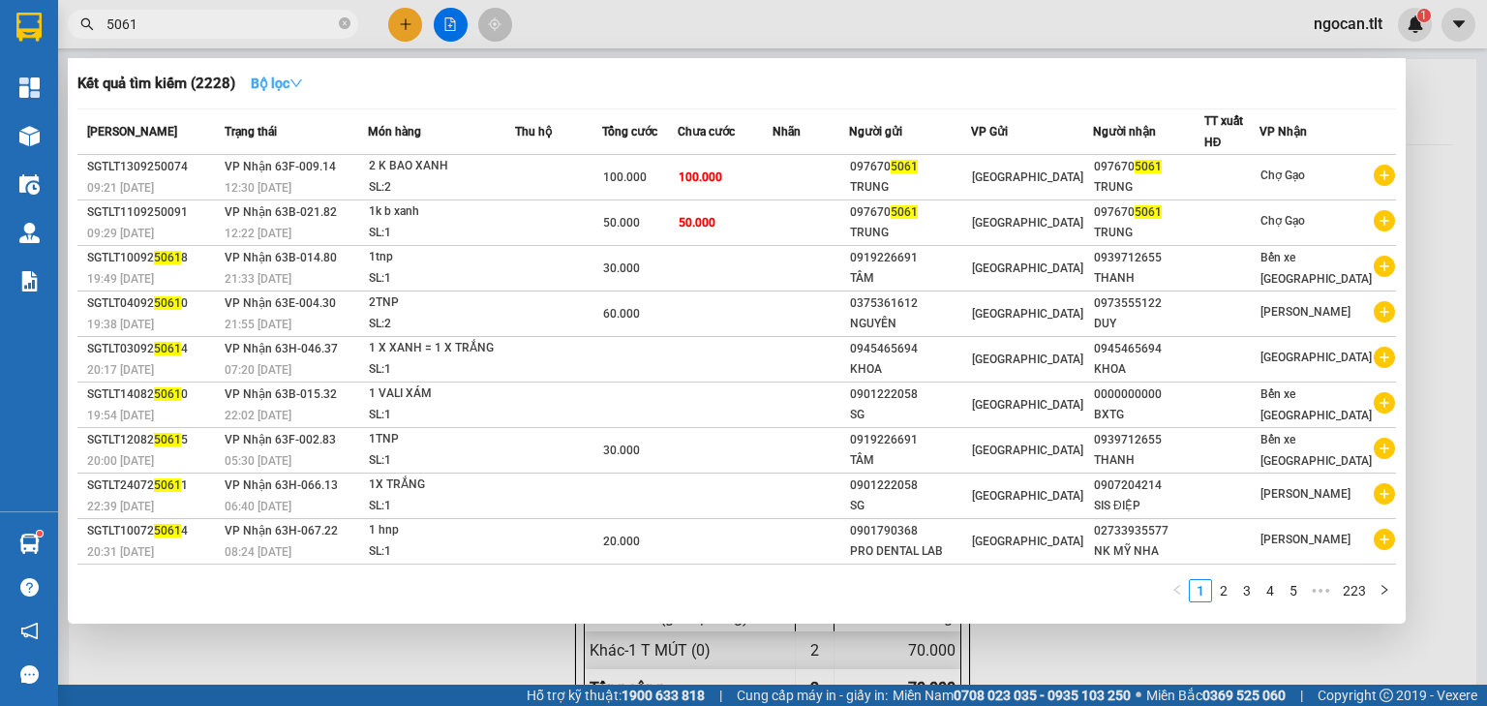
type input "5061"
click at [308, 75] on button "Bộ lọc" at bounding box center [276, 83] width 83 height 31
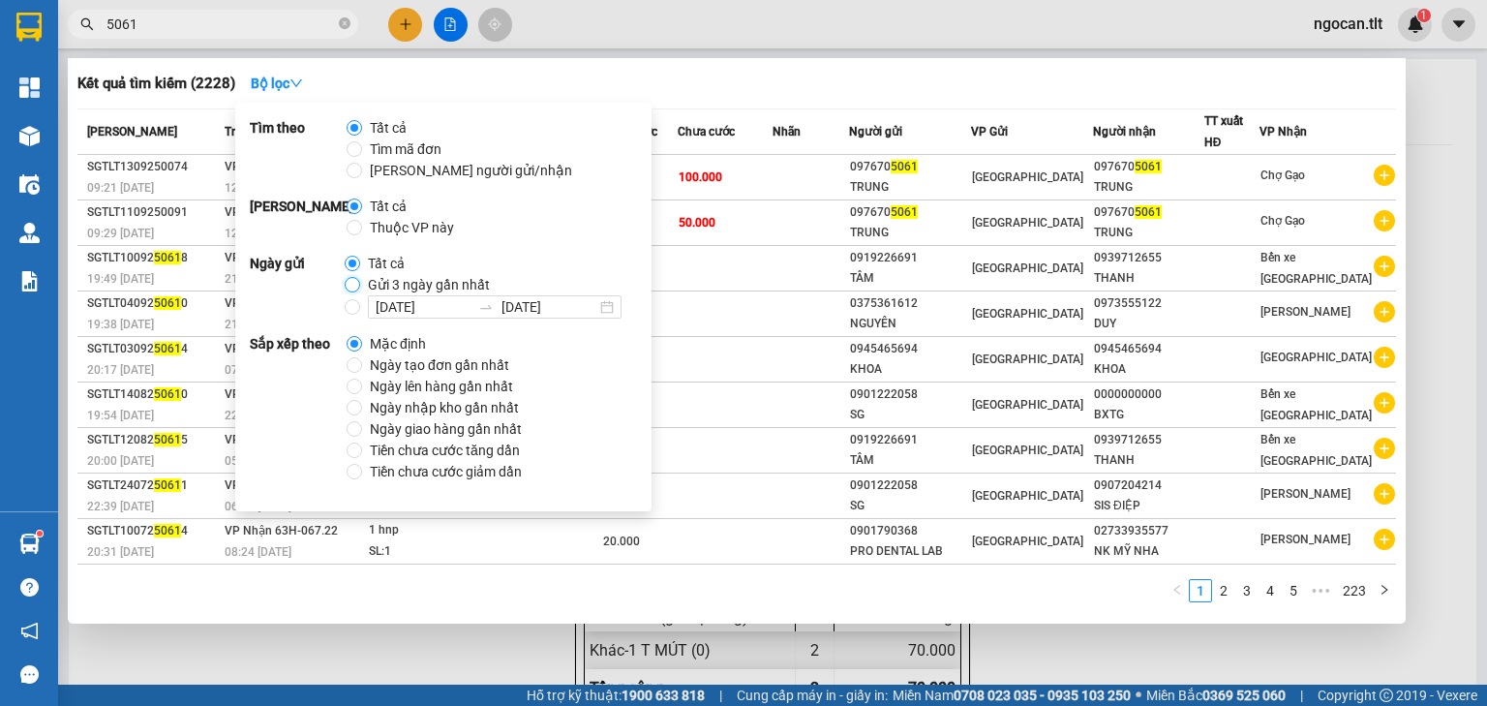
click at [348, 279] on input "Gửi 3 ngày gần nhất" at bounding box center [352, 284] width 15 height 15
radio input "true"
radio input "false"
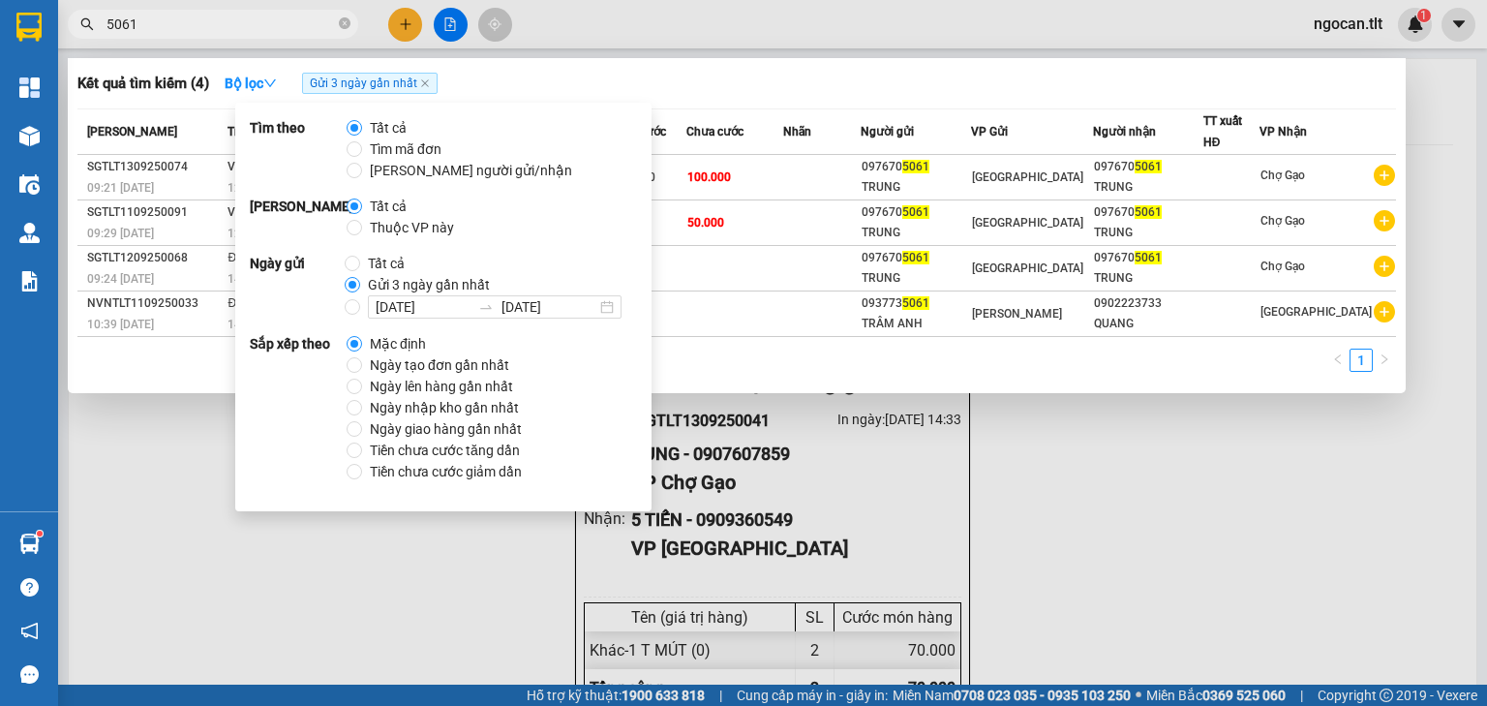
click at [221, 26] on input "5061" at bounding box center [220, 24] width 228 height 21
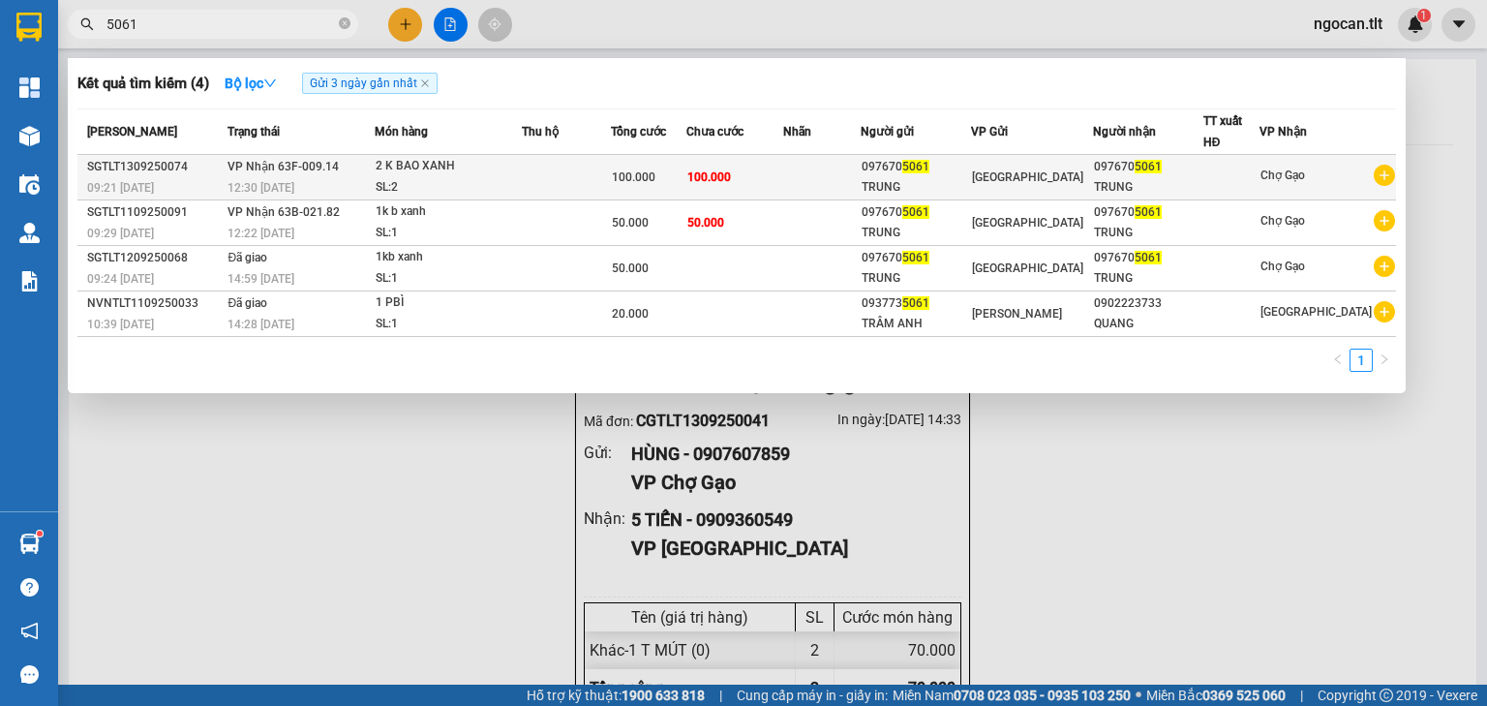
click at [811, 180] on td at bounding box center [821, 177] width 77 height 45
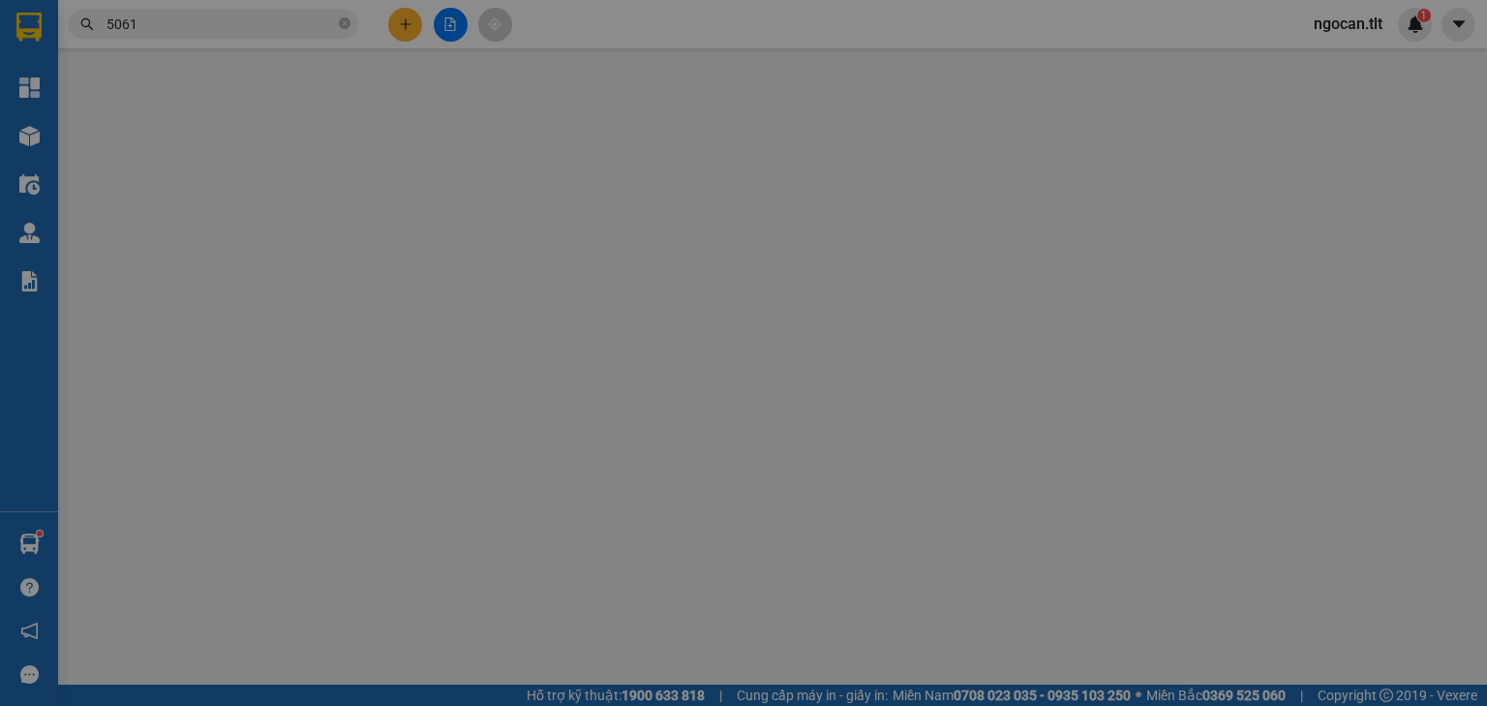
type input "0976705061"
type input "TRUNG"
type input "0976705061"
type input "TRUNG"
type input "100.000"
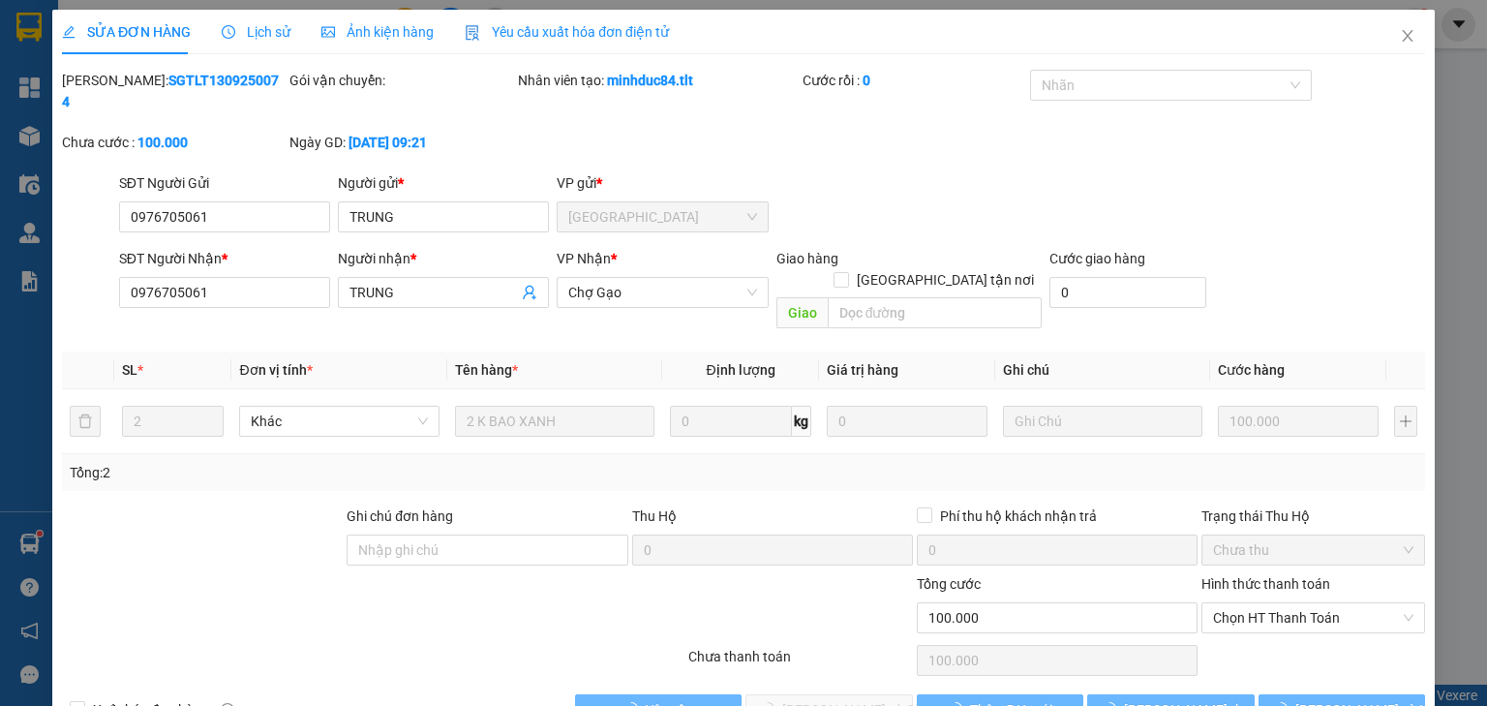
scroll to position [4, 0]
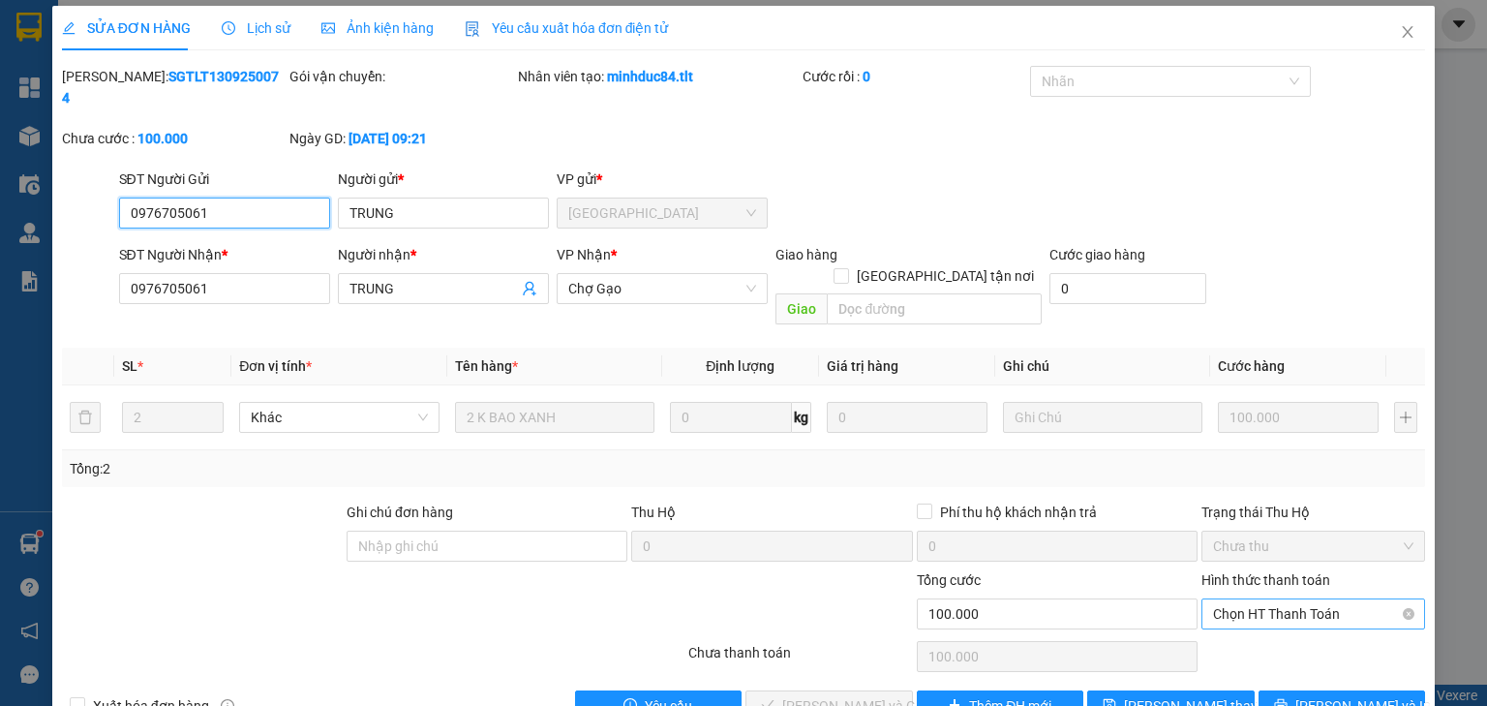
click at [1230, 599] on span "Chọn HT Thanh Toán" at bounding box center [1313, 613] width 200 height 29
click at [1229, 601] on div "Tại văn phòng" at bounding box center [1302, 608] width 199 height 21
type input "0"
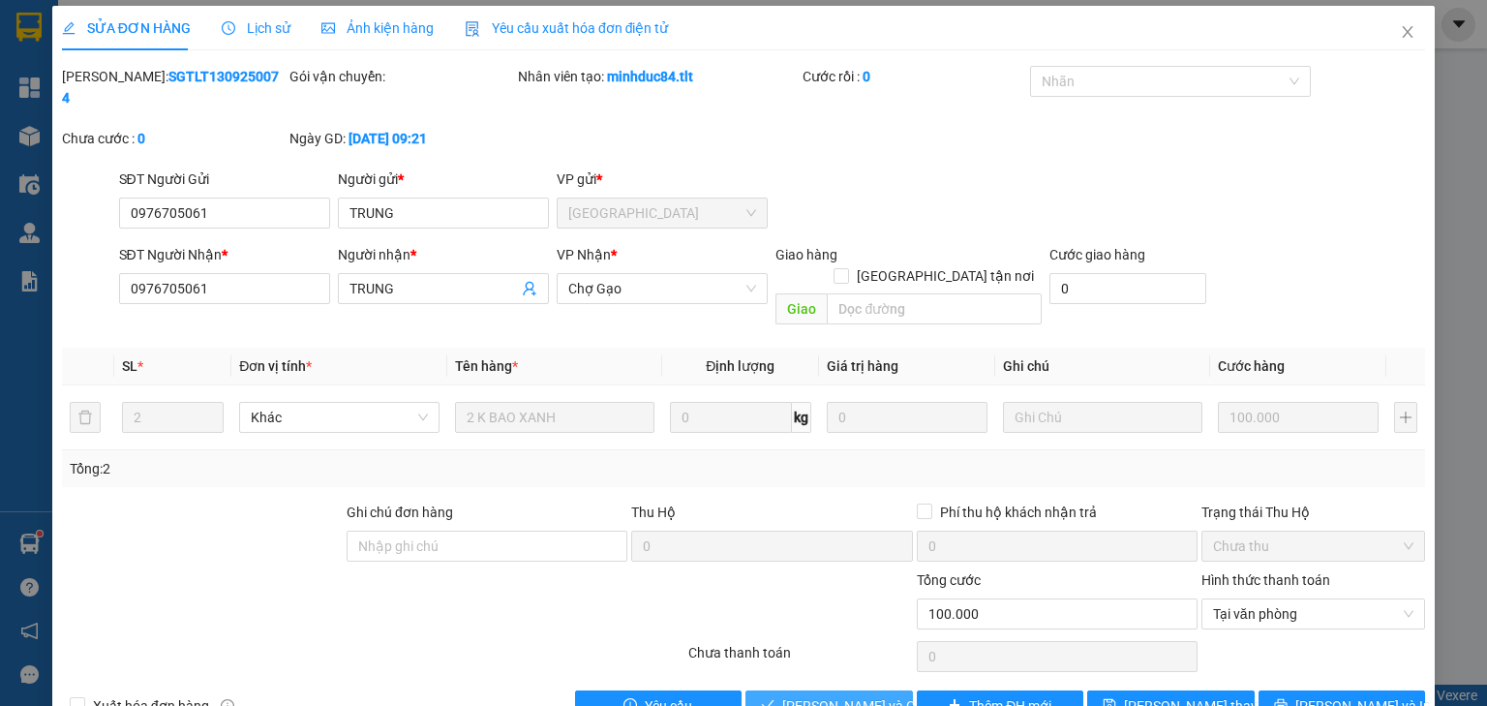
drag, startPoint x: 854, startPoint y: 666, endPoint x: 887, endPoint y: 684, distance: 37.7
click at [854, 695] on span "[PERSON_NAME] và Giao hàng" at bounding box center [875, 705] width 186 height 21
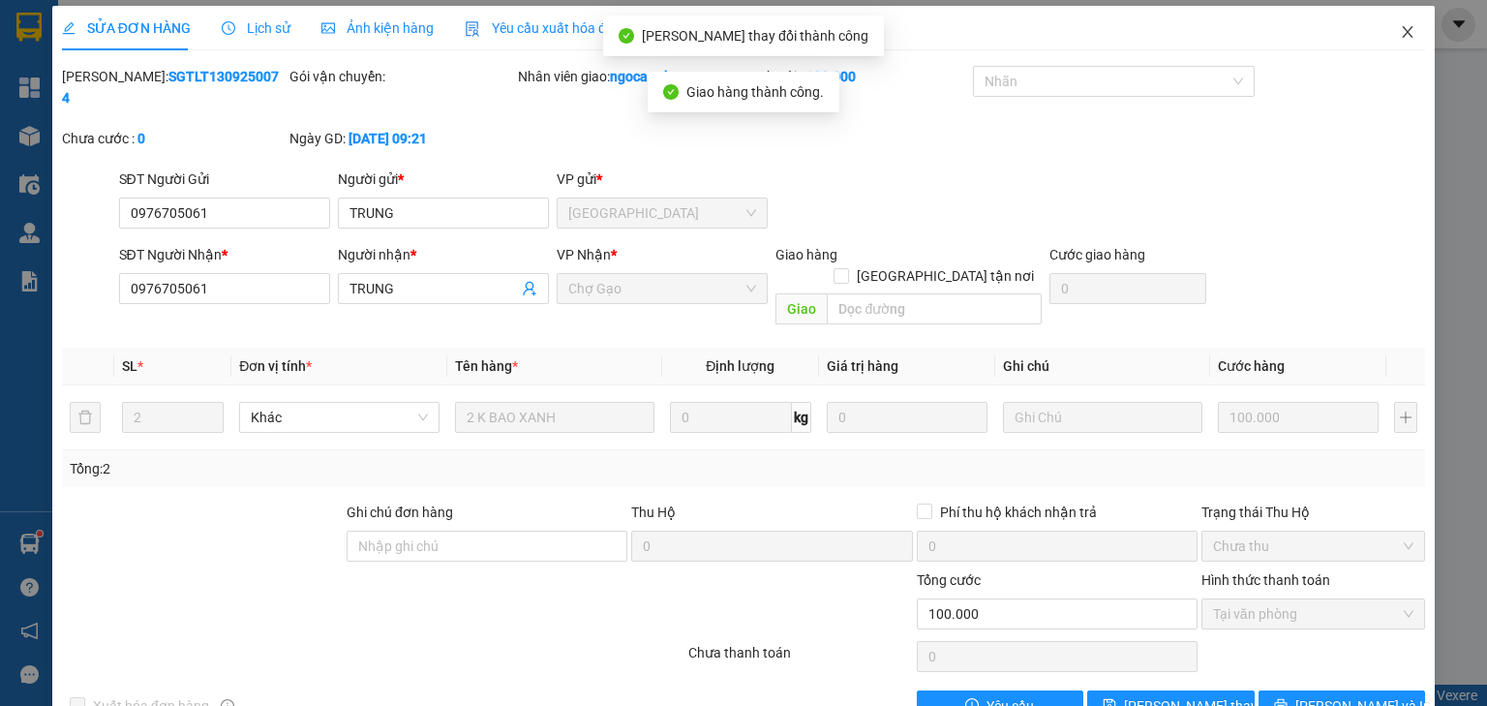
click at [1385, 35] on span "Close" at bounding box center [1407, 33] width 54 height 54
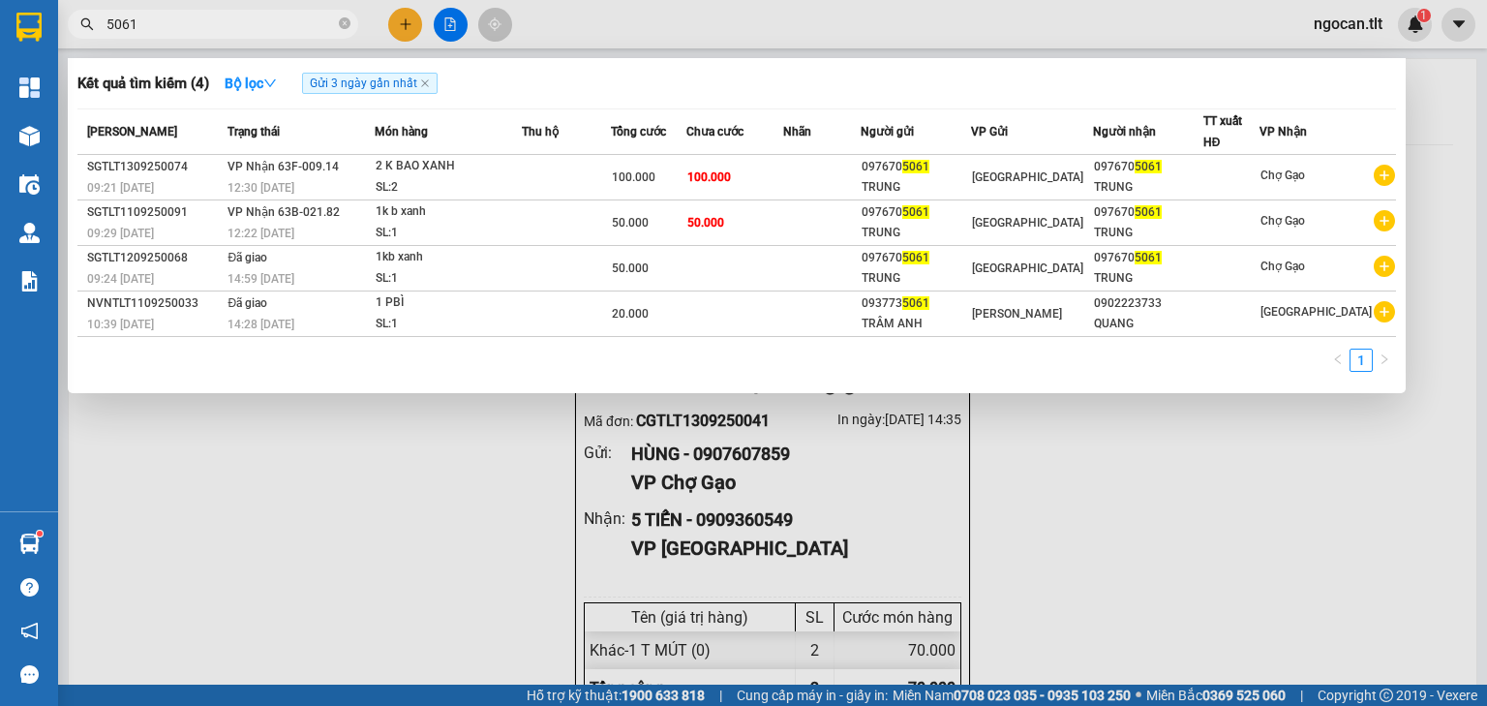
click at [257, 25] on input "5061" at bounding box center [220, 24] width 228 height 21
click at [257, 24] on input "5061" at bounding box center [220, 24] width 228 height 21
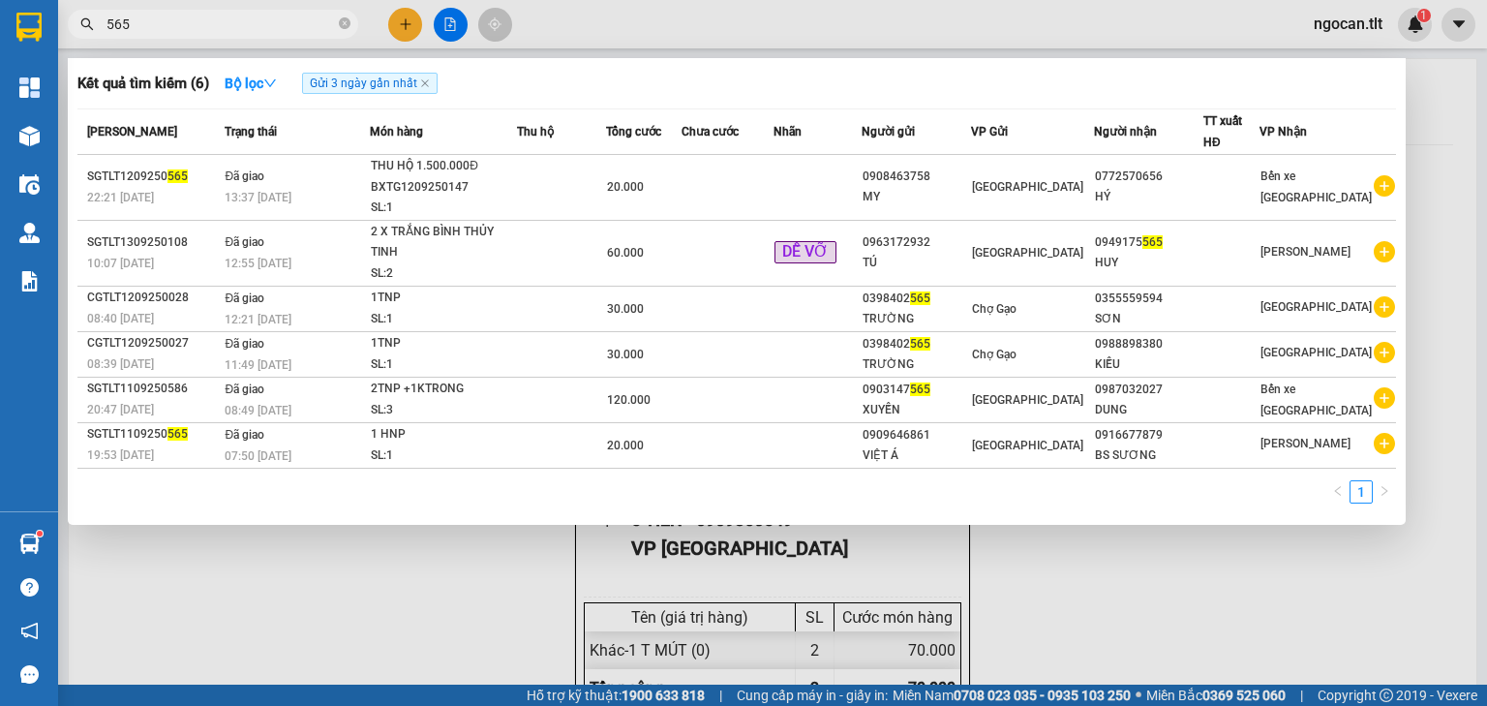
click at [145, 24] on input "565" at bounding box center [220, 24] width 228 height 21
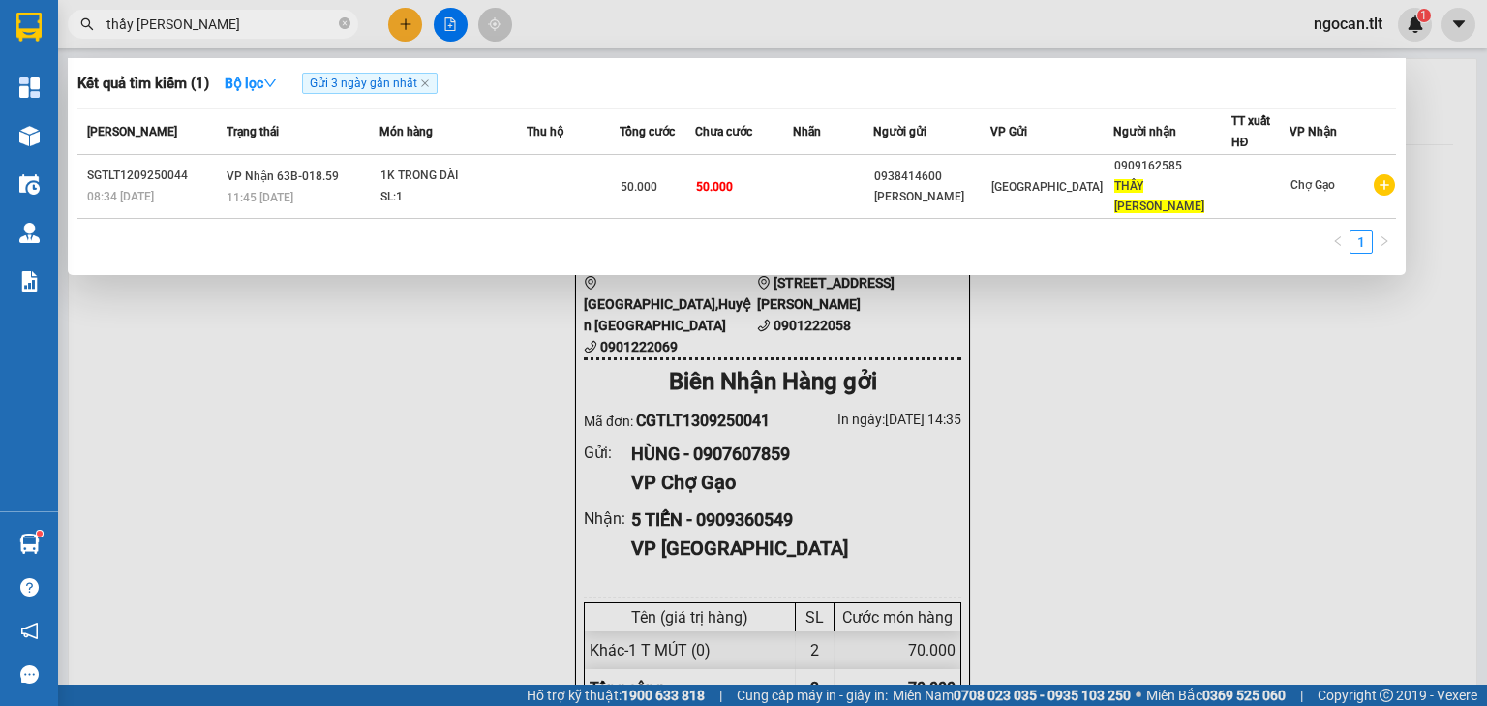
type input "thầy [PERSON_NAME]"
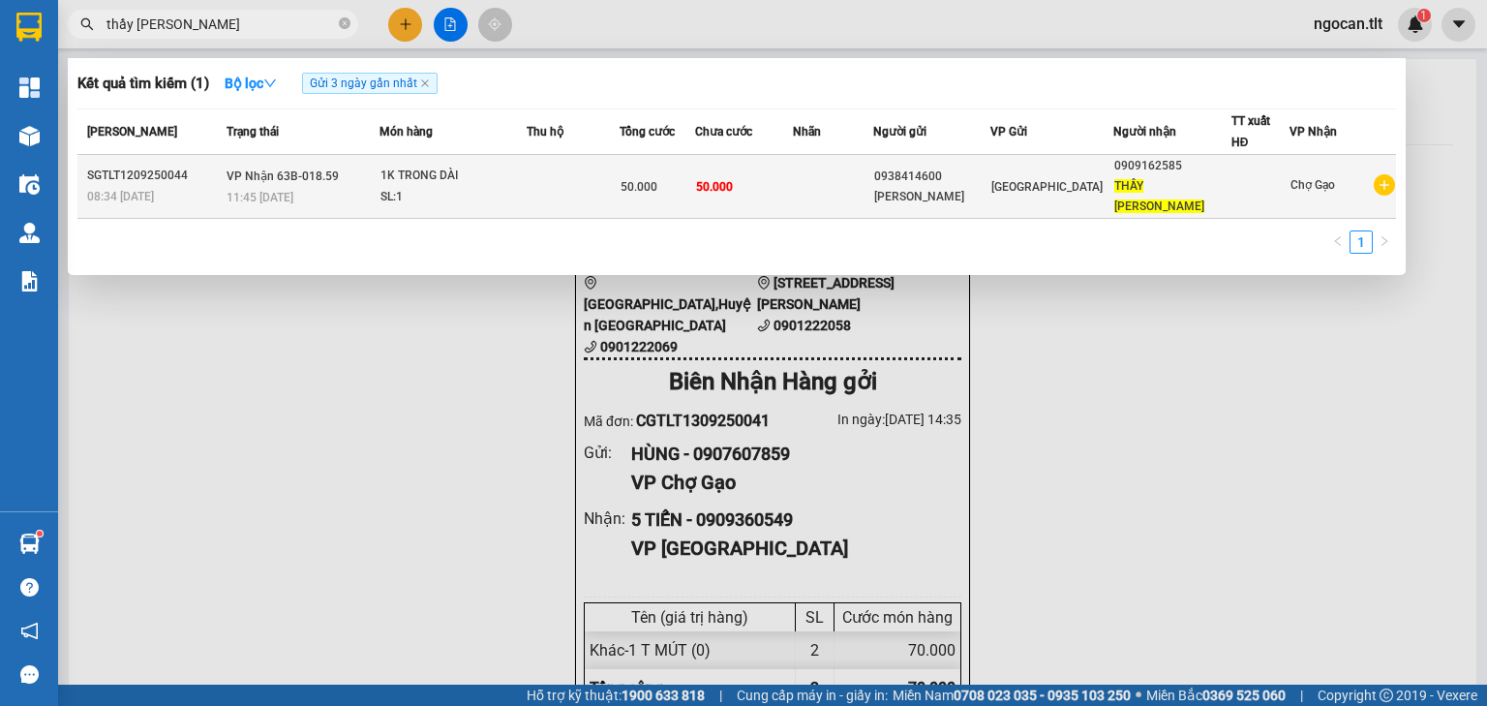
click at [790, 190] on td "50.000" at bounding box center [744, 187] width 98 height 64
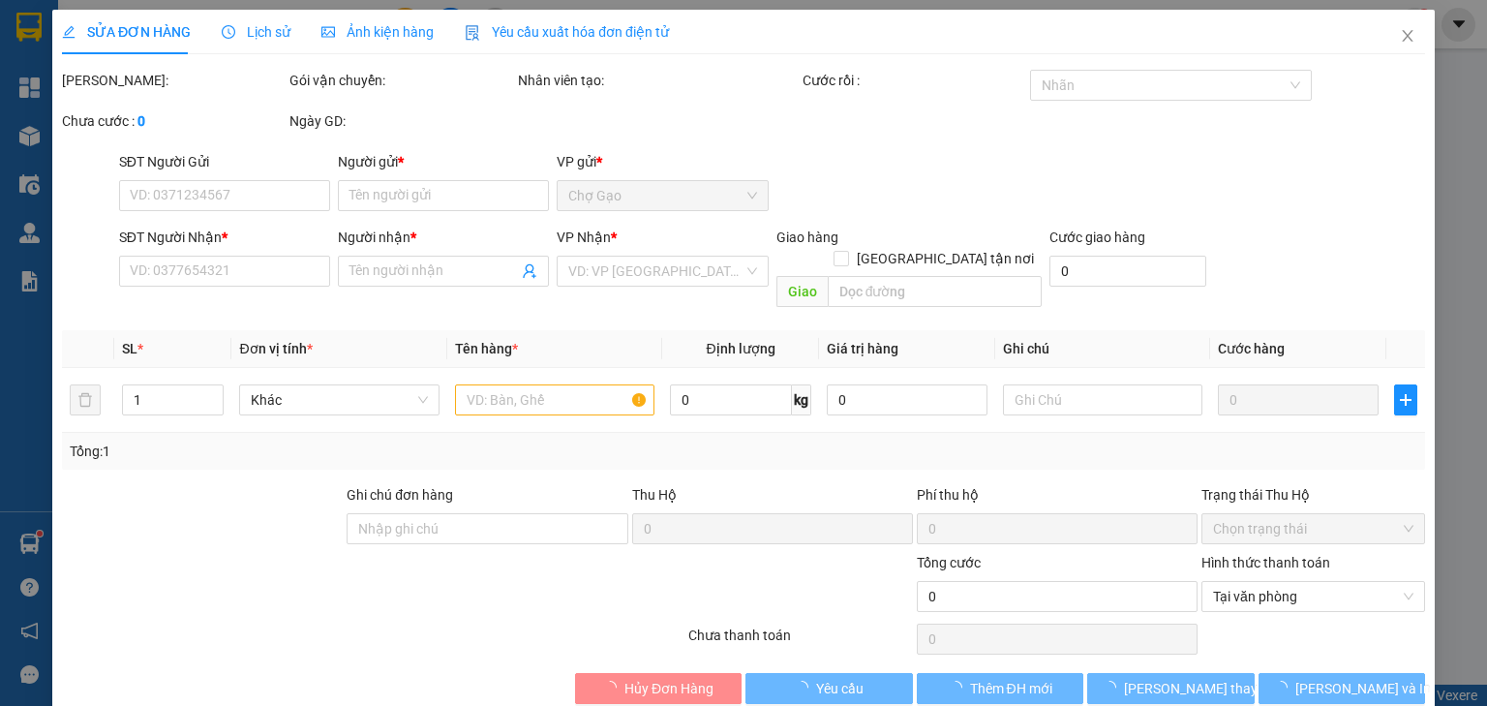
type input "0938414600"
type input "[PERSON_NAME]"
type input "0909162585"
type input "THẦY [PERSON_NAME]"
type input "50.000"
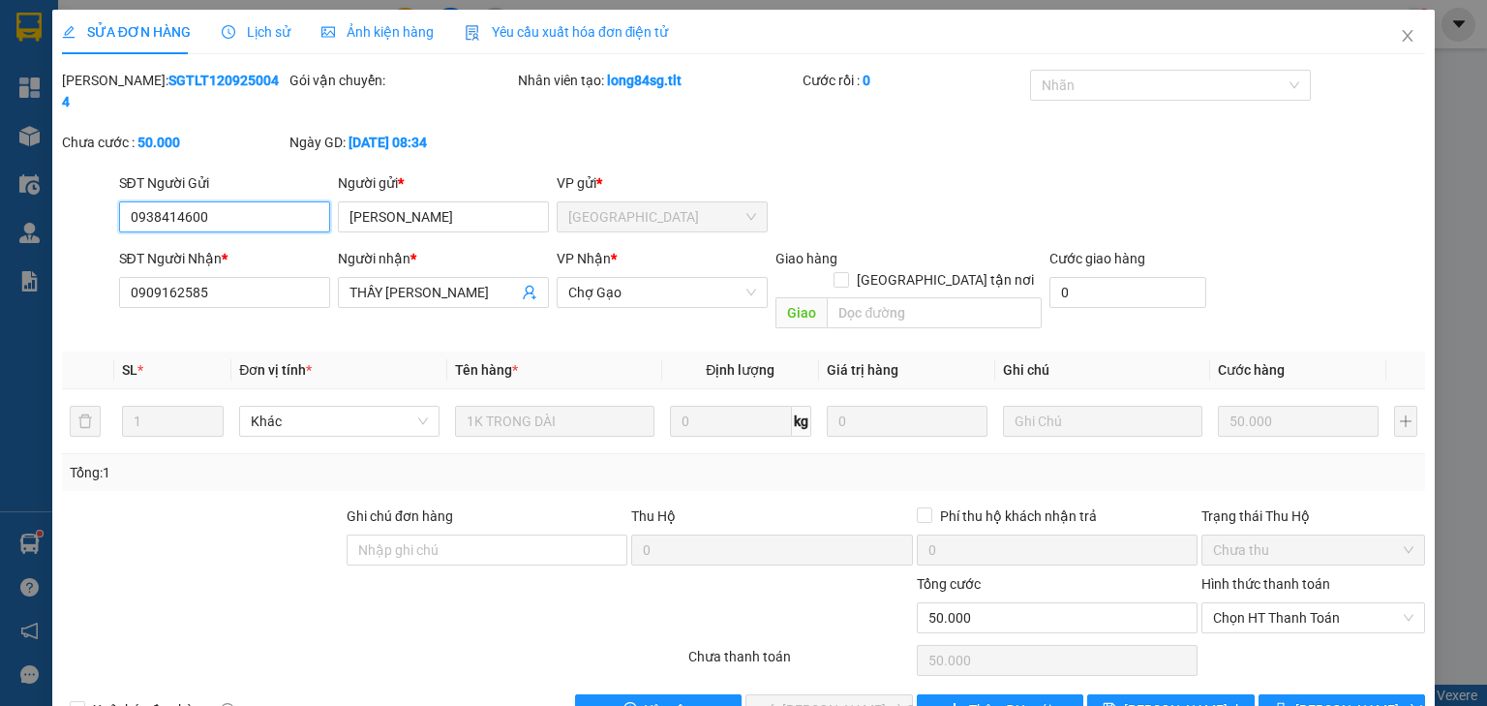
scroll to position [14, 0]
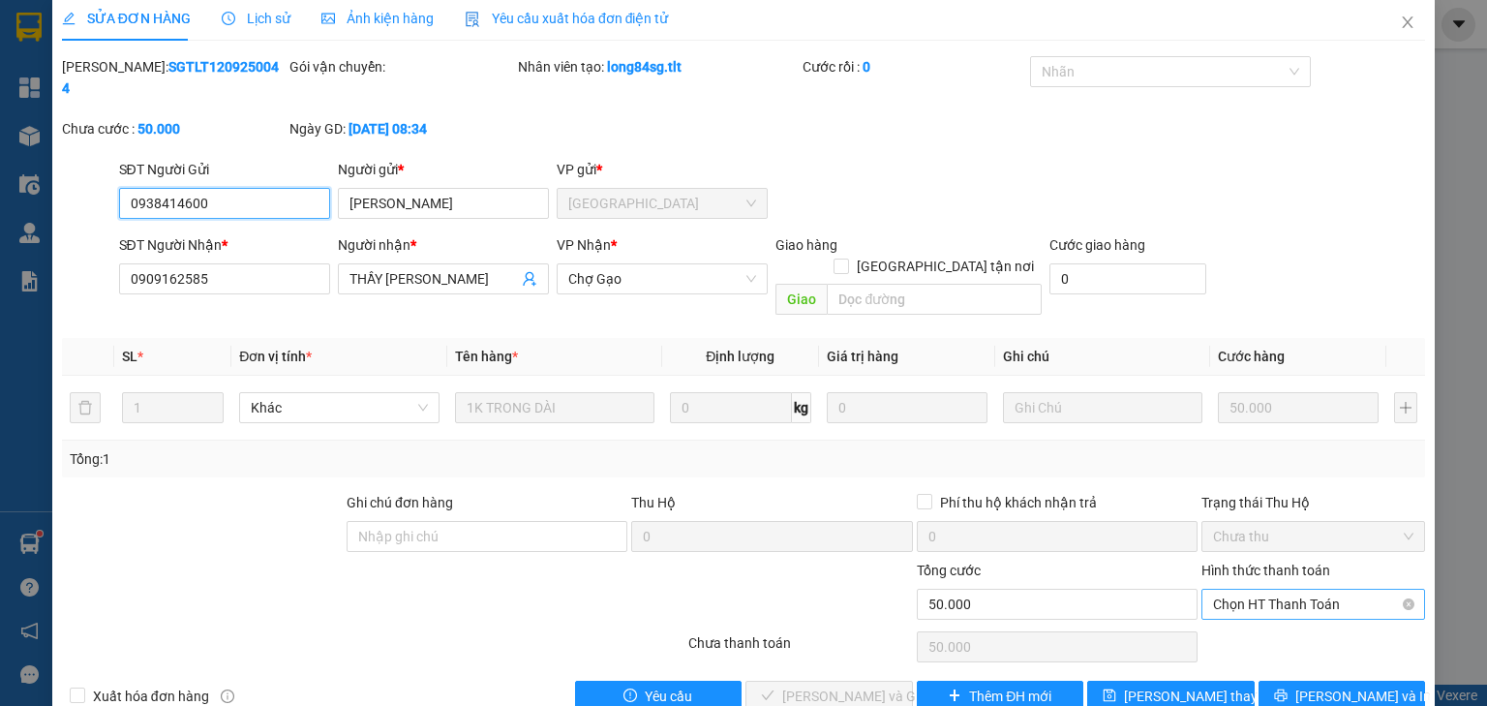
drag, startPoint x: 1274, startPoint y: 558, endPoint x: 1281, endPoint y: 573, distance: 16.9
click at [1274, 590] on span "Chọn HT Thanh Toán" at bounding box center [1313, 604] width 200 height 29
click at [1279, 595] on div "Tại văn phòng" at bounding box center [1302, 599] width 199 height 21
type input "0"
drag, startPoint x: 848, startPoint y: 647, endPoint x: 880, endPoint y: 653, distance: 32.7
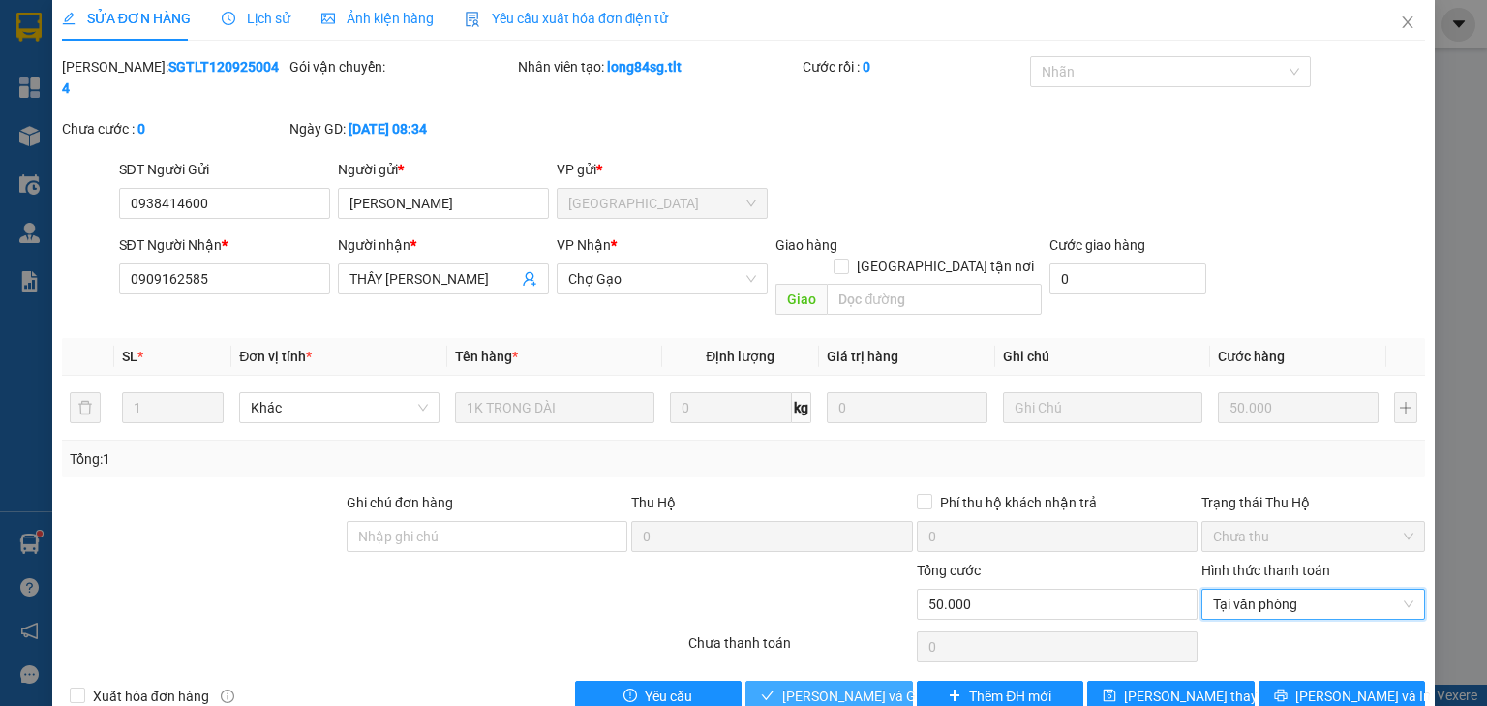
click at [852, 685] on span "[PERSON_NAME] và Giao hàng" at bounding box center [875, 695] width 186 height 21
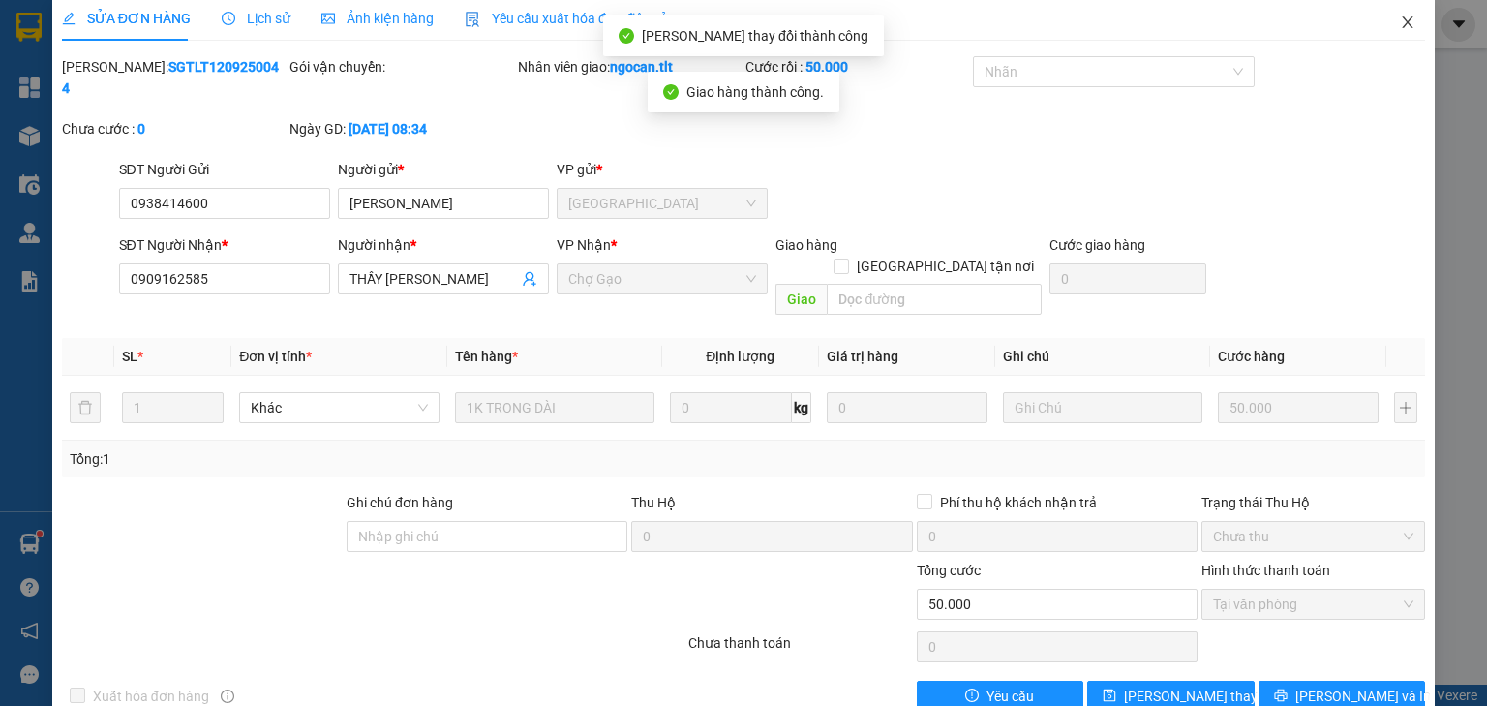
click at [1400, 23] on icon "close" at bounding box center [1407, 22] width 15 height 15
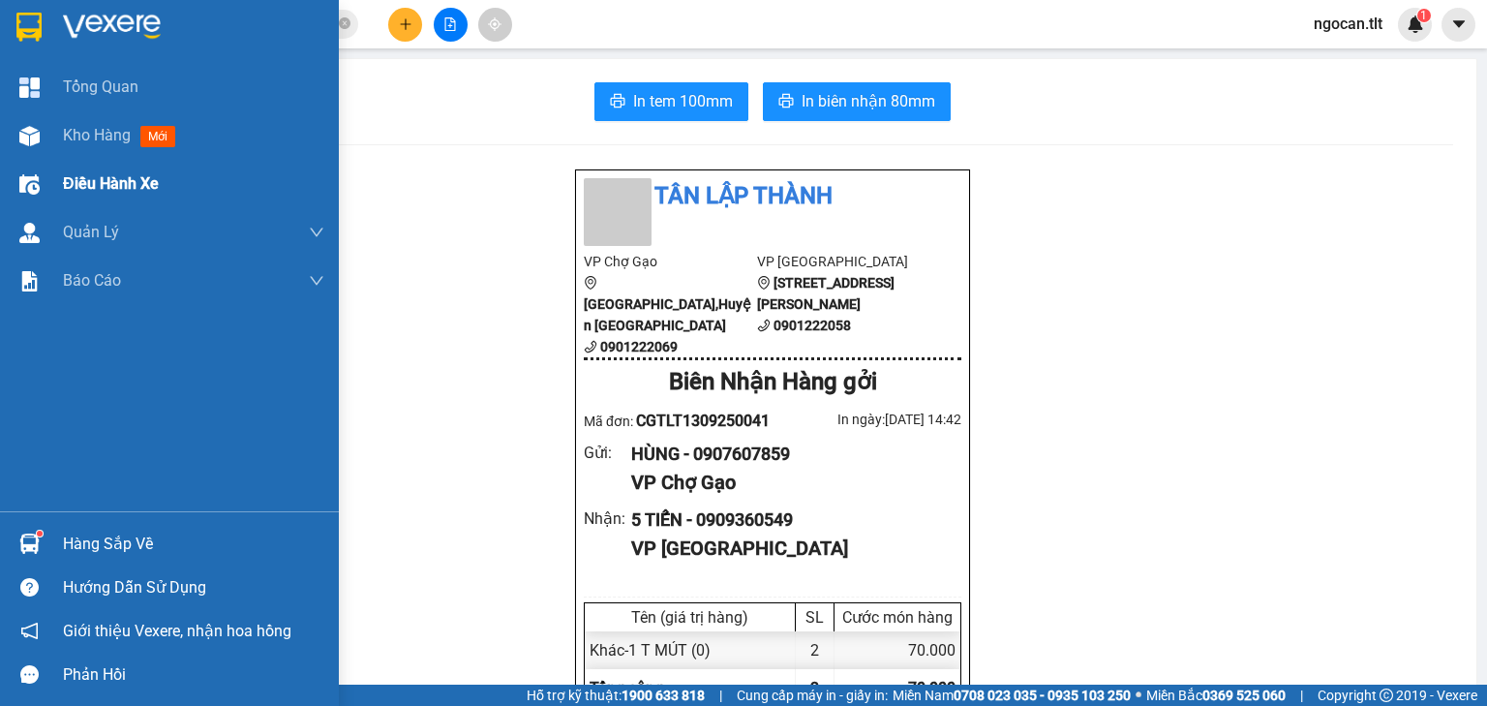
drag, startPoint x: 88, startPoint y: 128, endPoint x: 22, endPoint y: 166, distance: 75.9
click at [88, 128] on span "Kho hàng" at bounding box center [97, 135] width 68 height 18
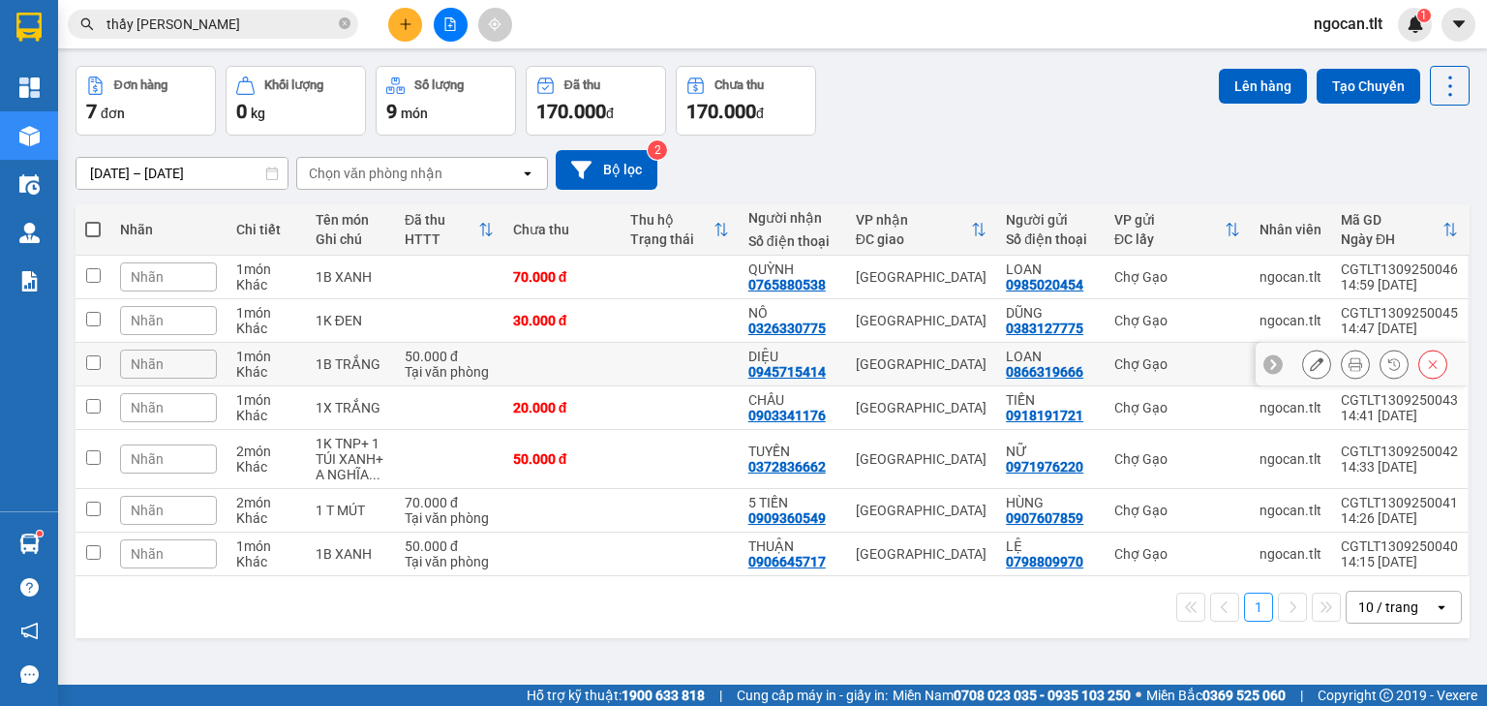
scroll to position [89, 0]
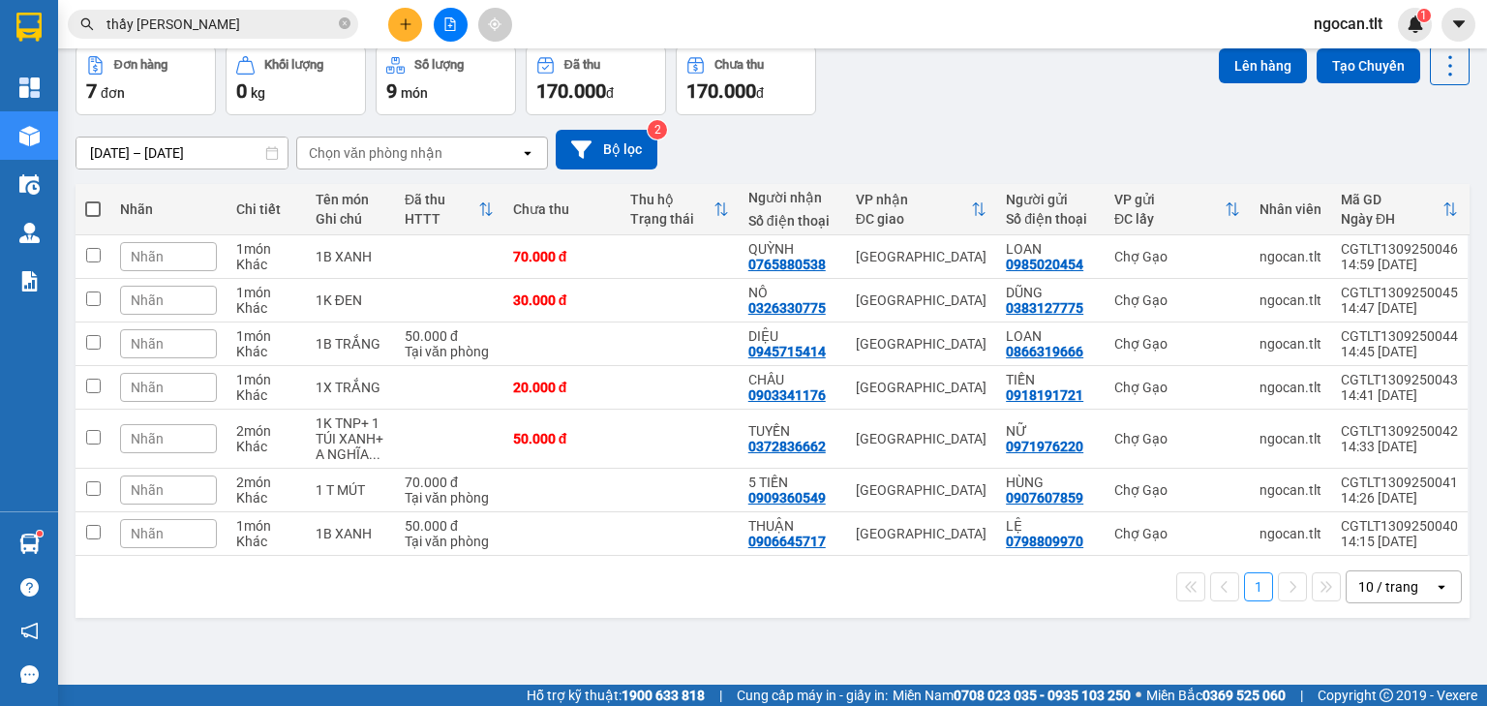
click at [91, 211] on span at bounding box center [92, 208] width 15 height 15
click at [93, 199] on input "checkbox" at bounding box center [93, 199] width 0 height 0
checkbox input "true"
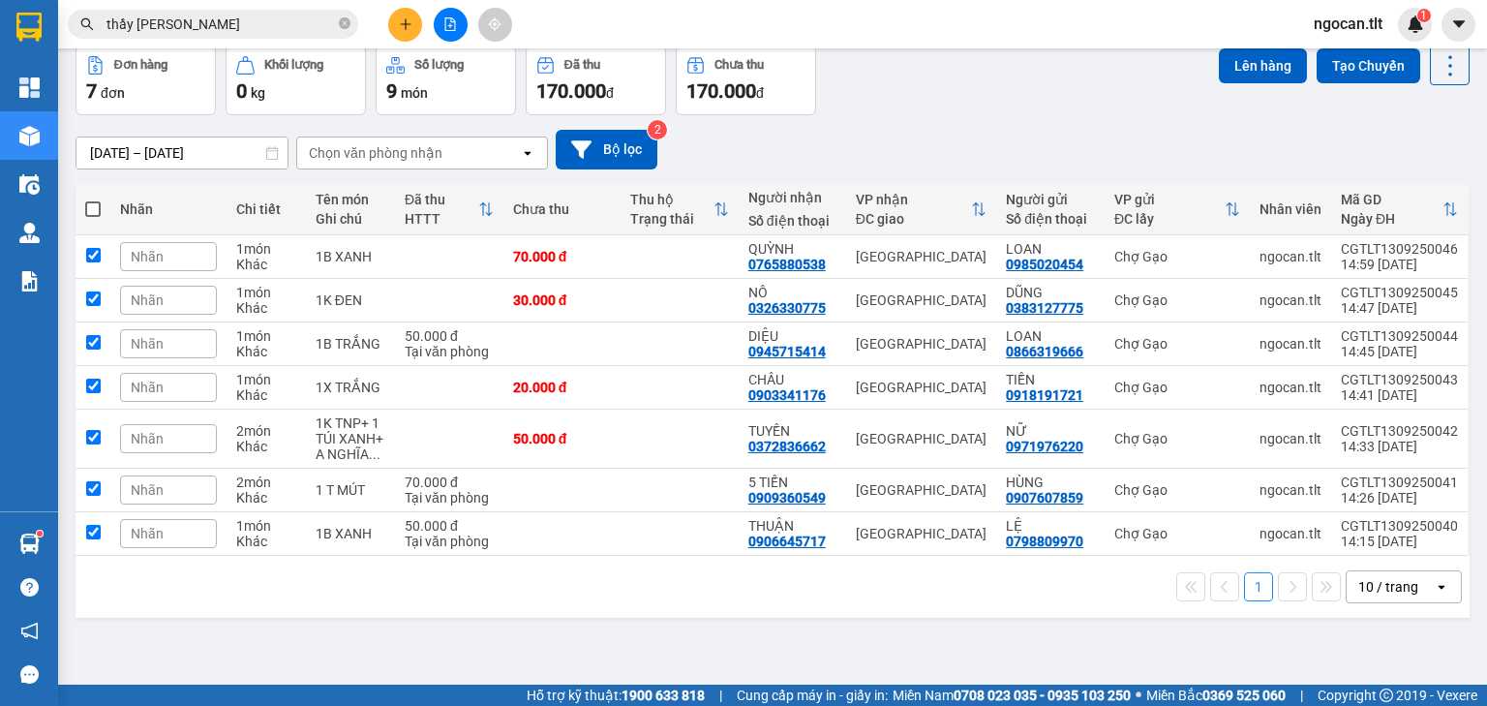
checkbox input "true"
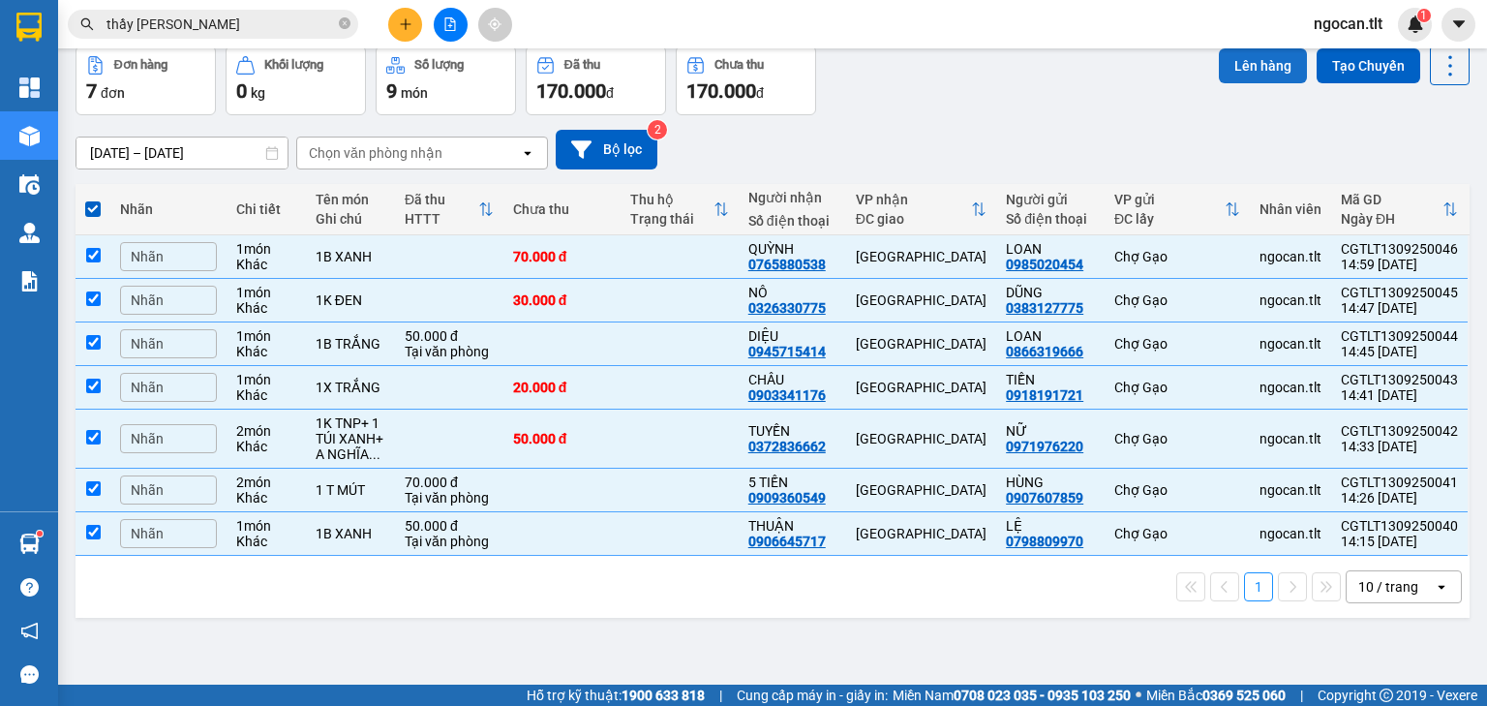
click at [1239, 51] on button "Lên hàng" at bounding box center [1263, 65] width 88 height 35
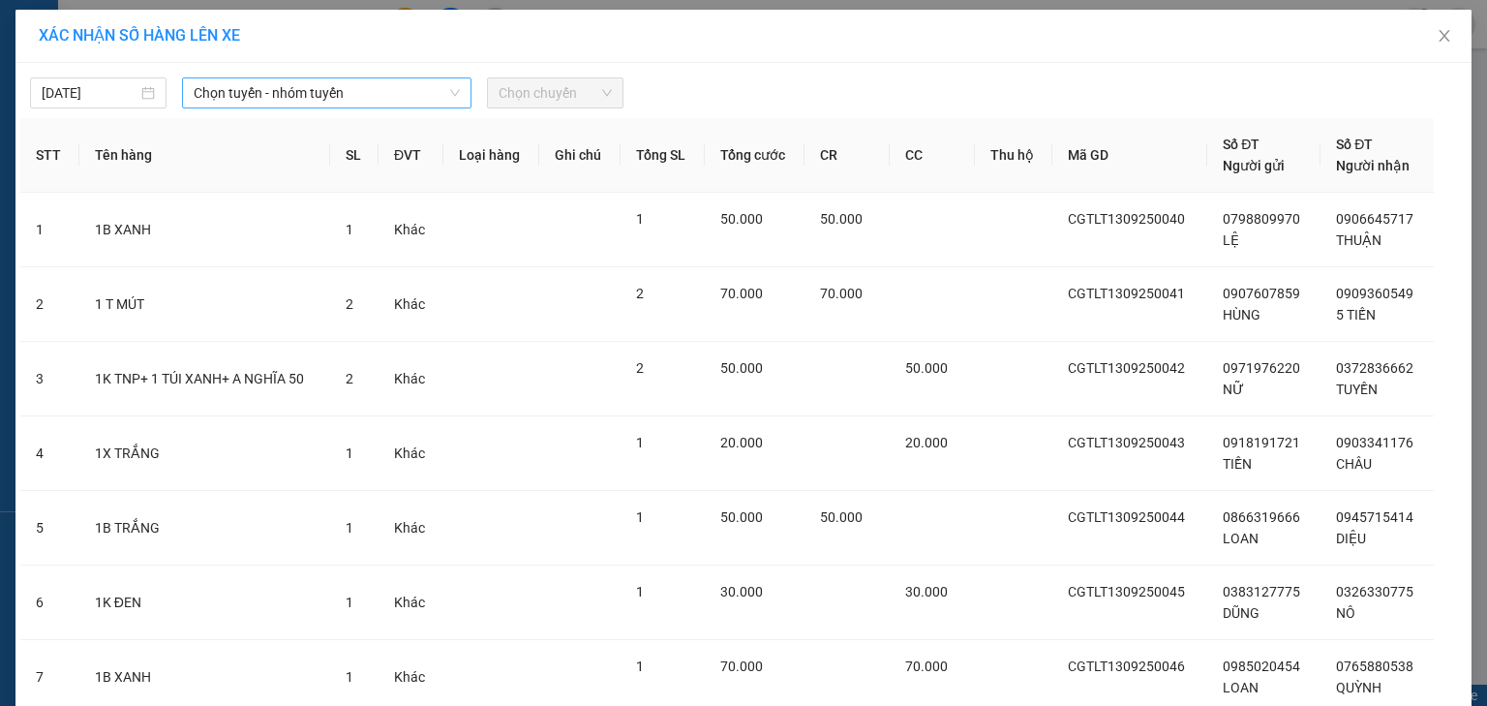
click at [335, 101] on span "Chọn tuyến - nhóm tuyến" at bounding box center [327, 92] width 266 height 29
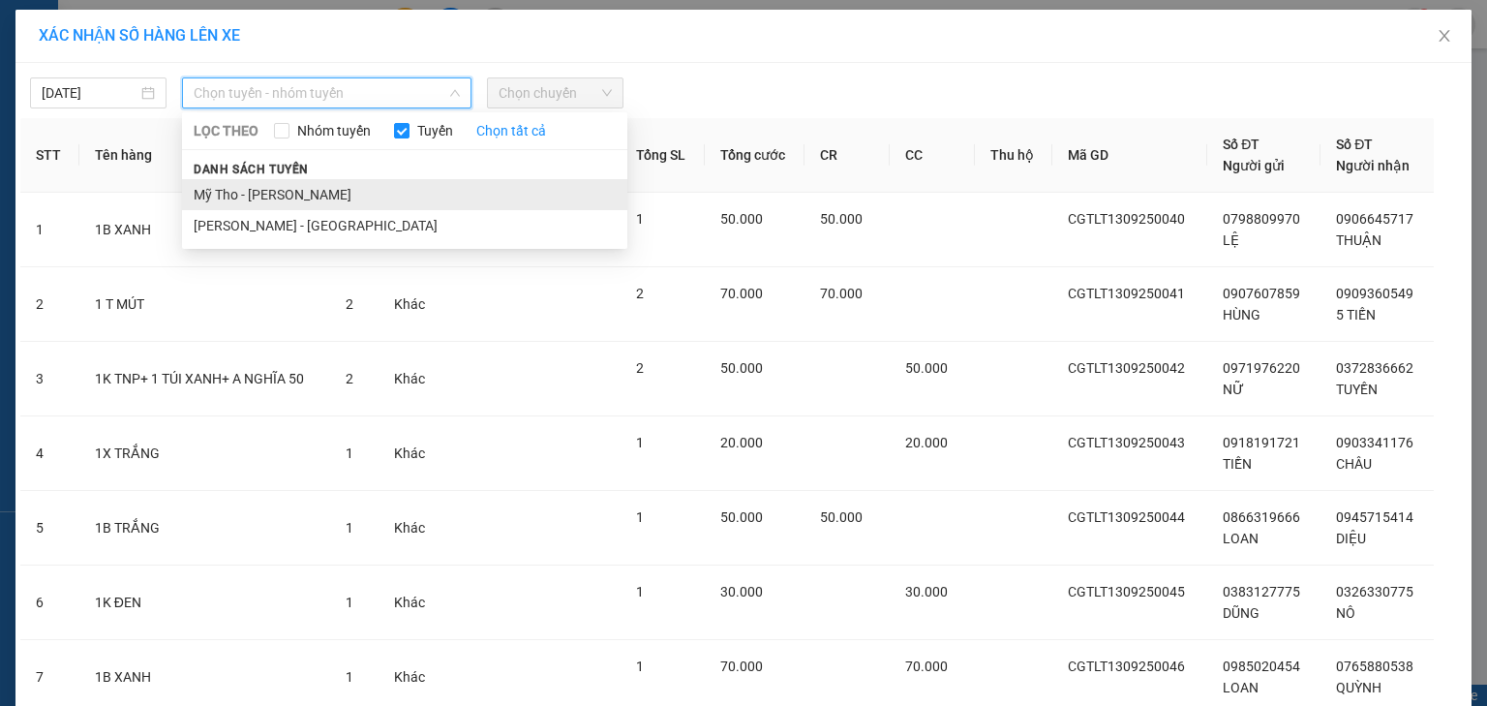
click at [257, 200] on li "Mỹ Tho - [PERSON_NAME]" at bounding box center [404, 194] width 445 height 31
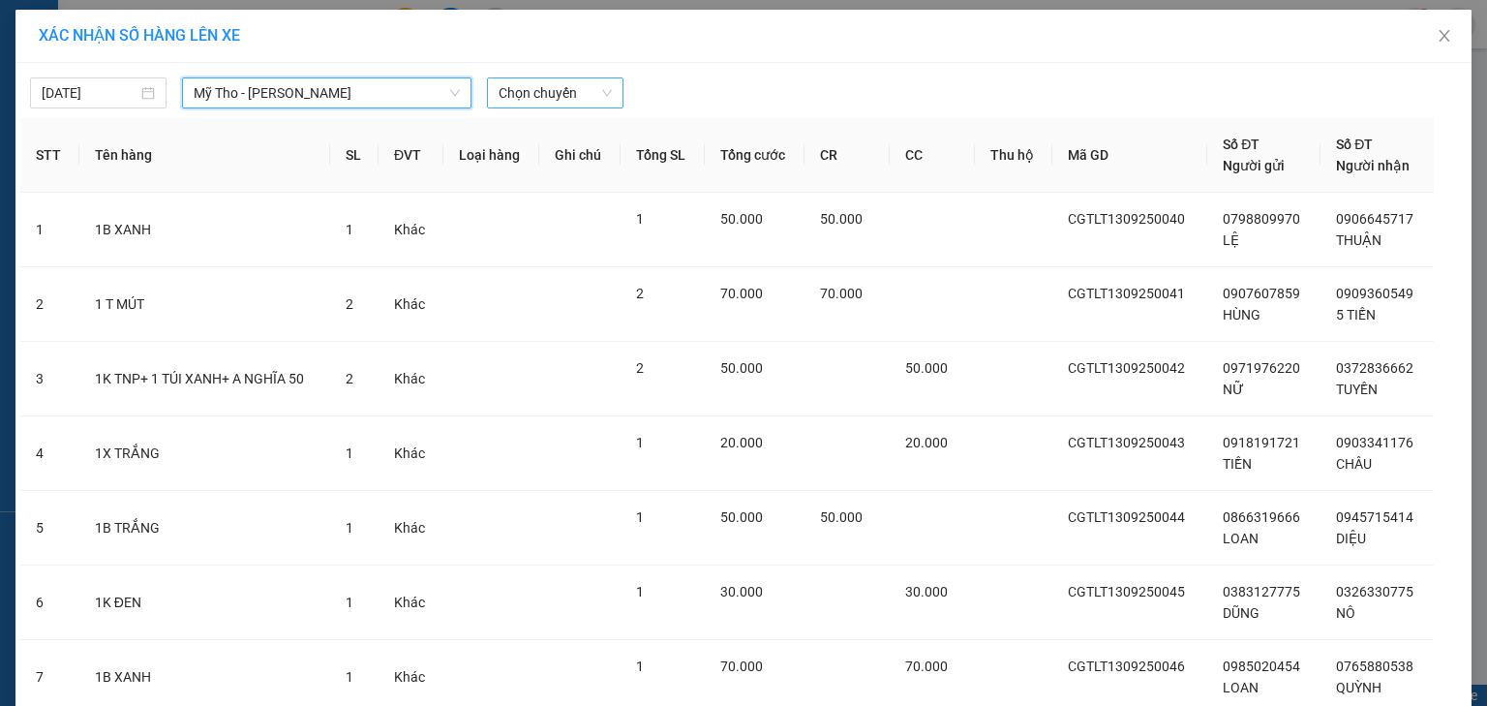
click at [565, 86] on span "Chọn chuyến" at bounding box center [555, 92] width 113 height 29
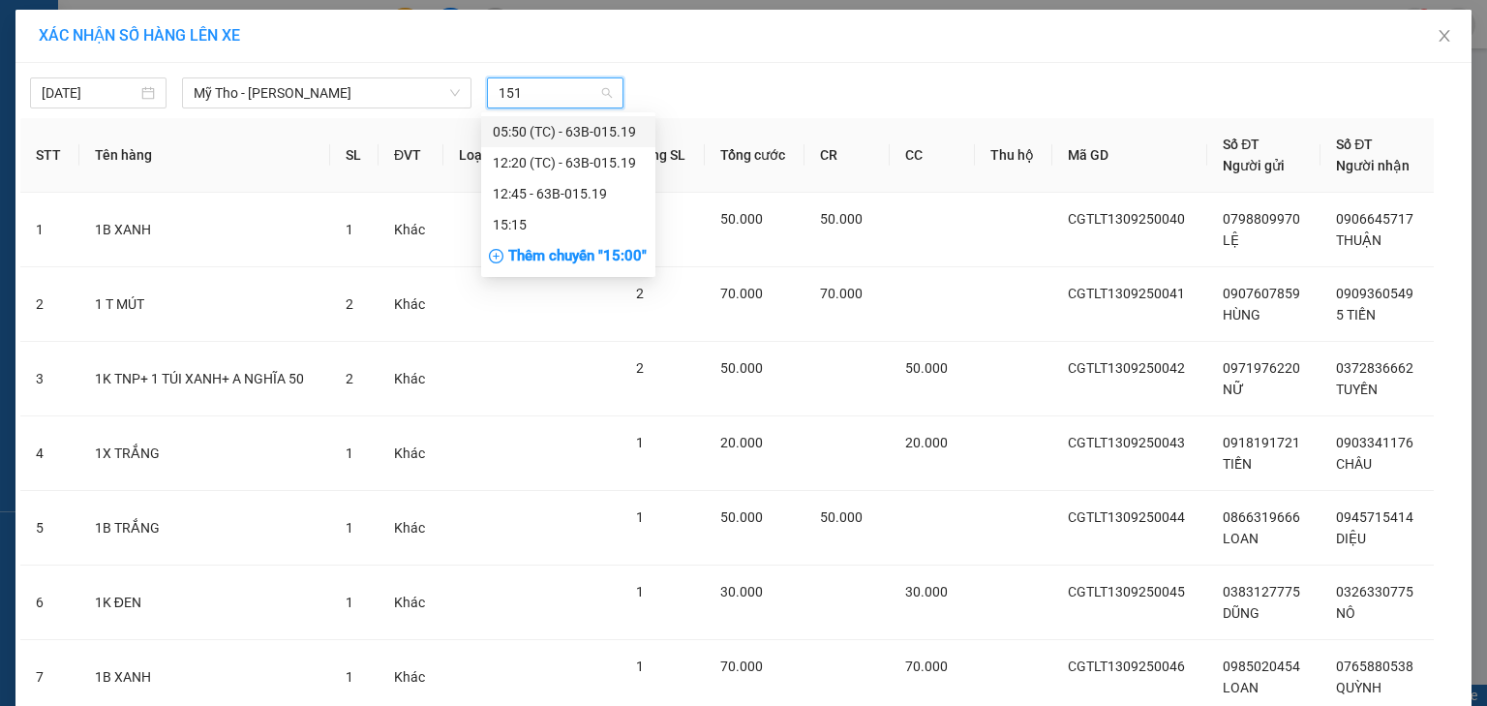
type input "1515"
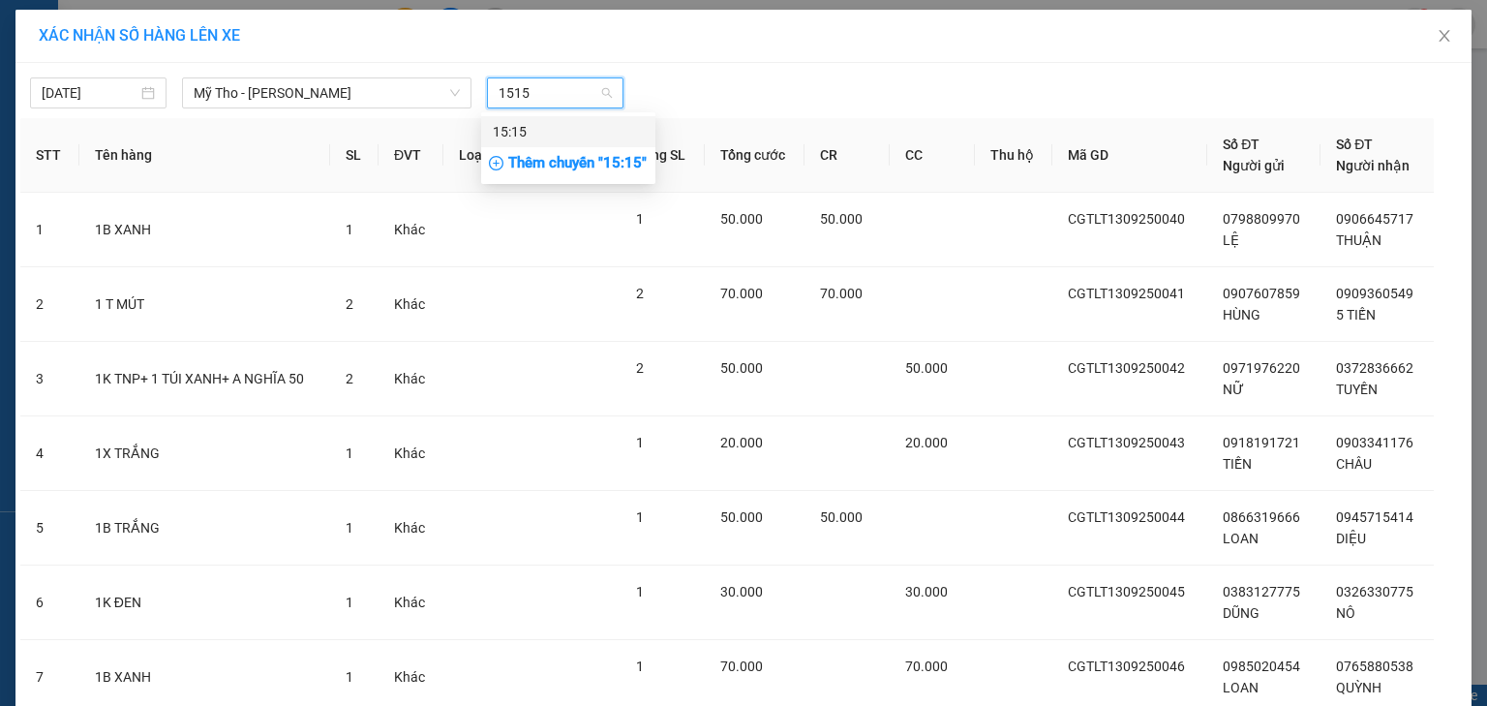
click at [627, 128] on div "15:15" at bounding box center [568, 131] width 151 height 21
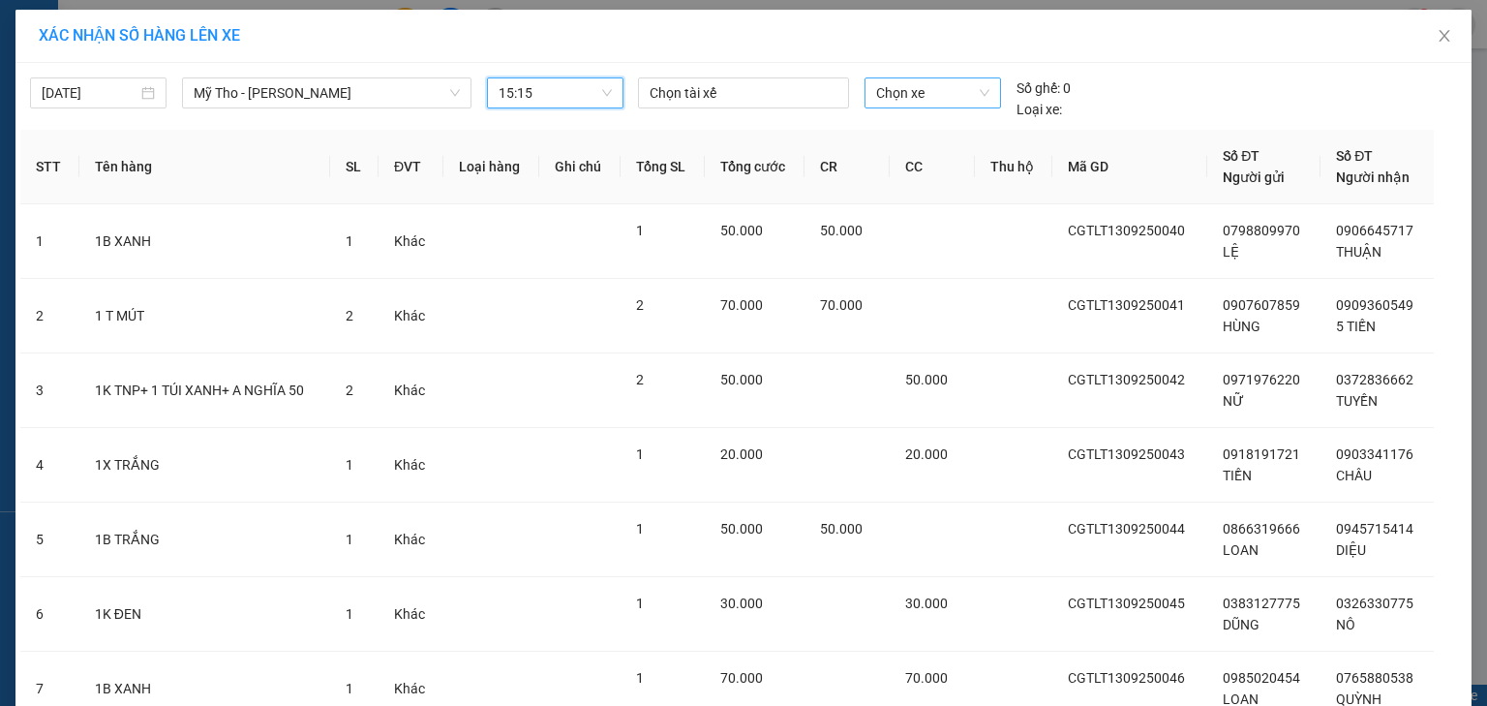
click at [929, 89] on span "Chọn xe" at bounding box center [932, 92] width 112 height 29
type input "483"
click at [897, 125] on div "63E-004.83" at bounding box center [926, 131] width 112 height 21
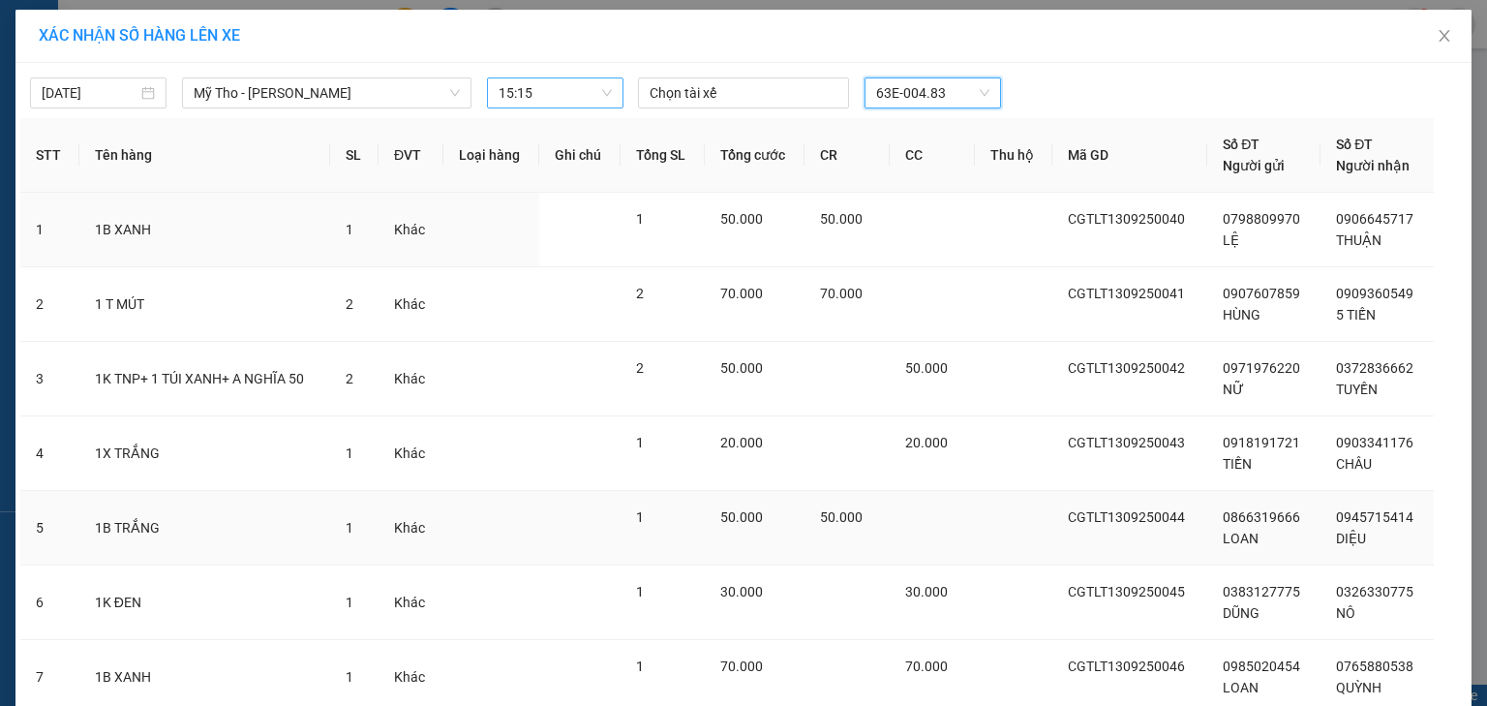
scroll to position [148, 0]
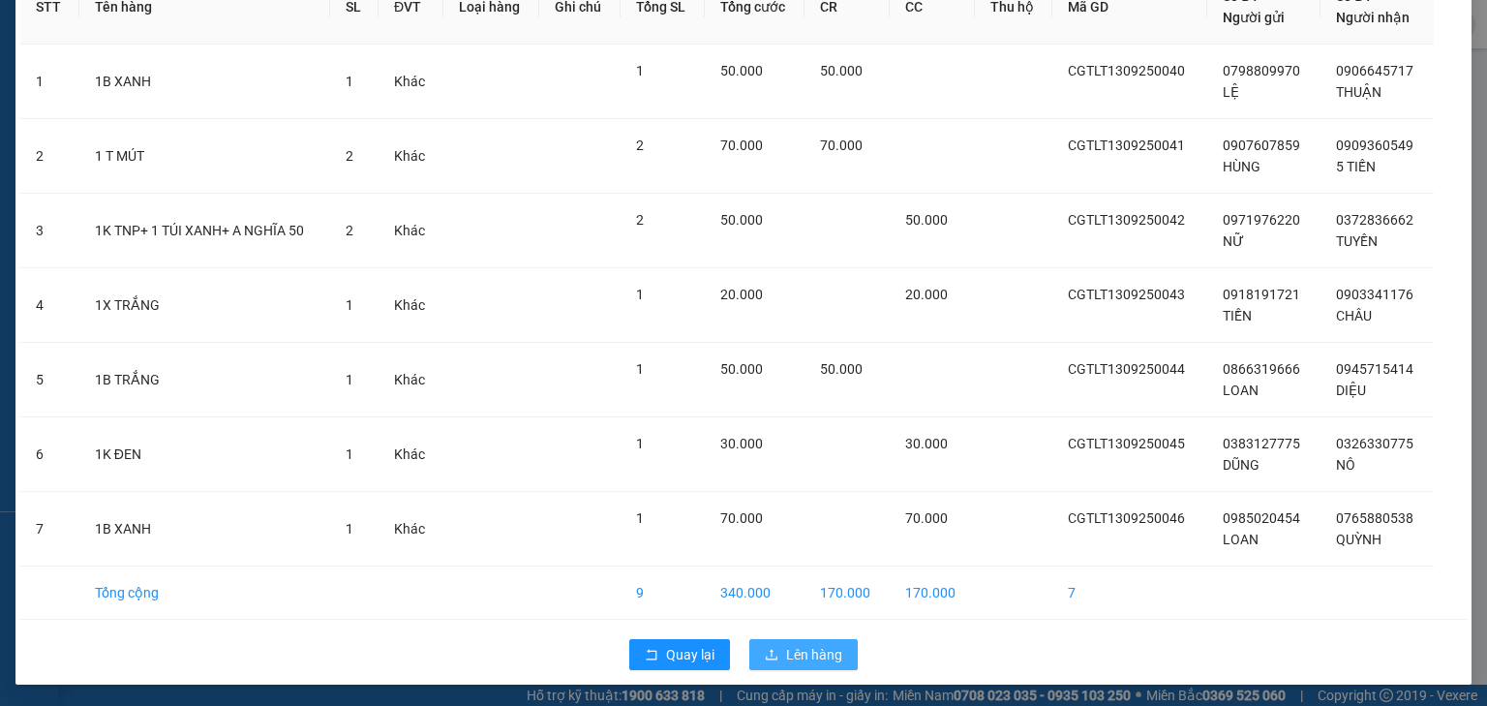
click at [804, 647] on span "Lên hàng" at bounding box center [814, 654] width 56 height 21
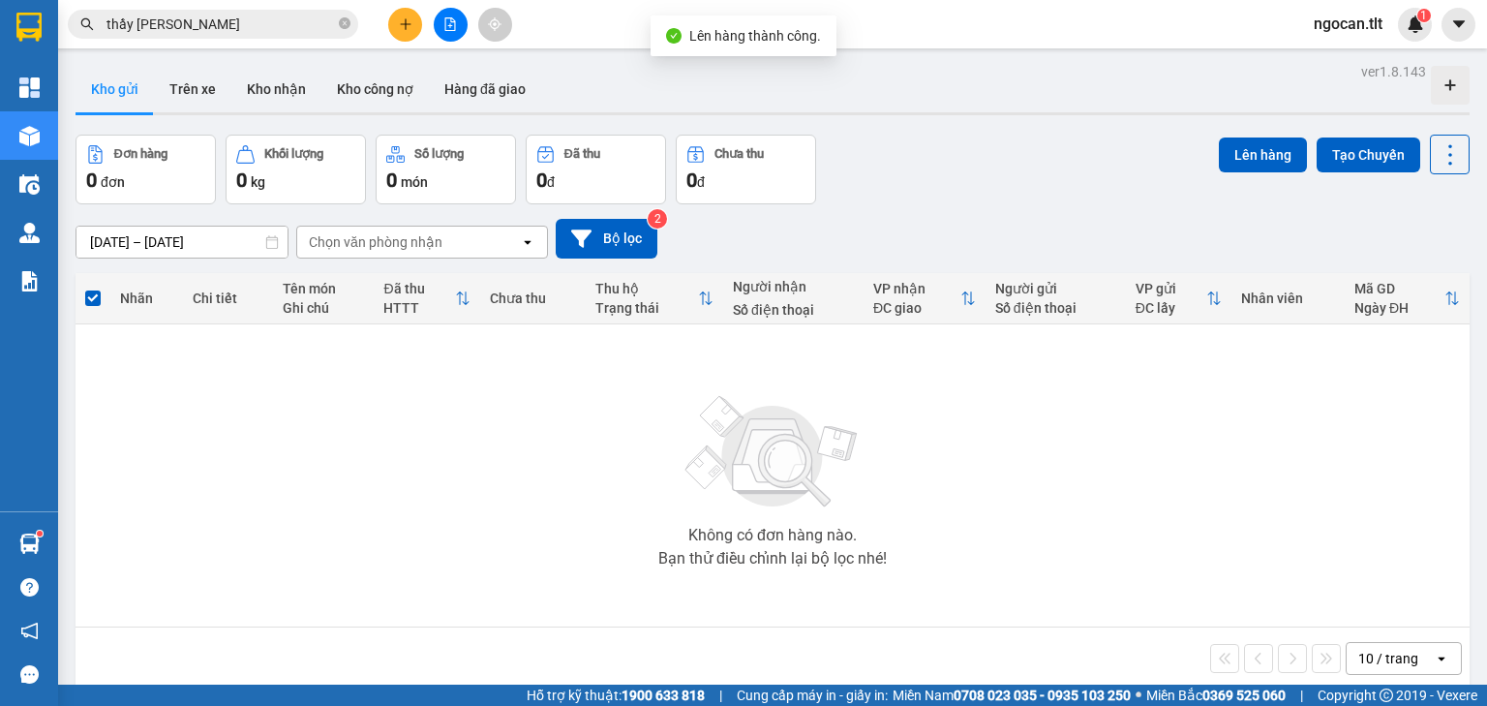
click at [441, 23] on button at bounding box center [451, 25] width 34 height 34
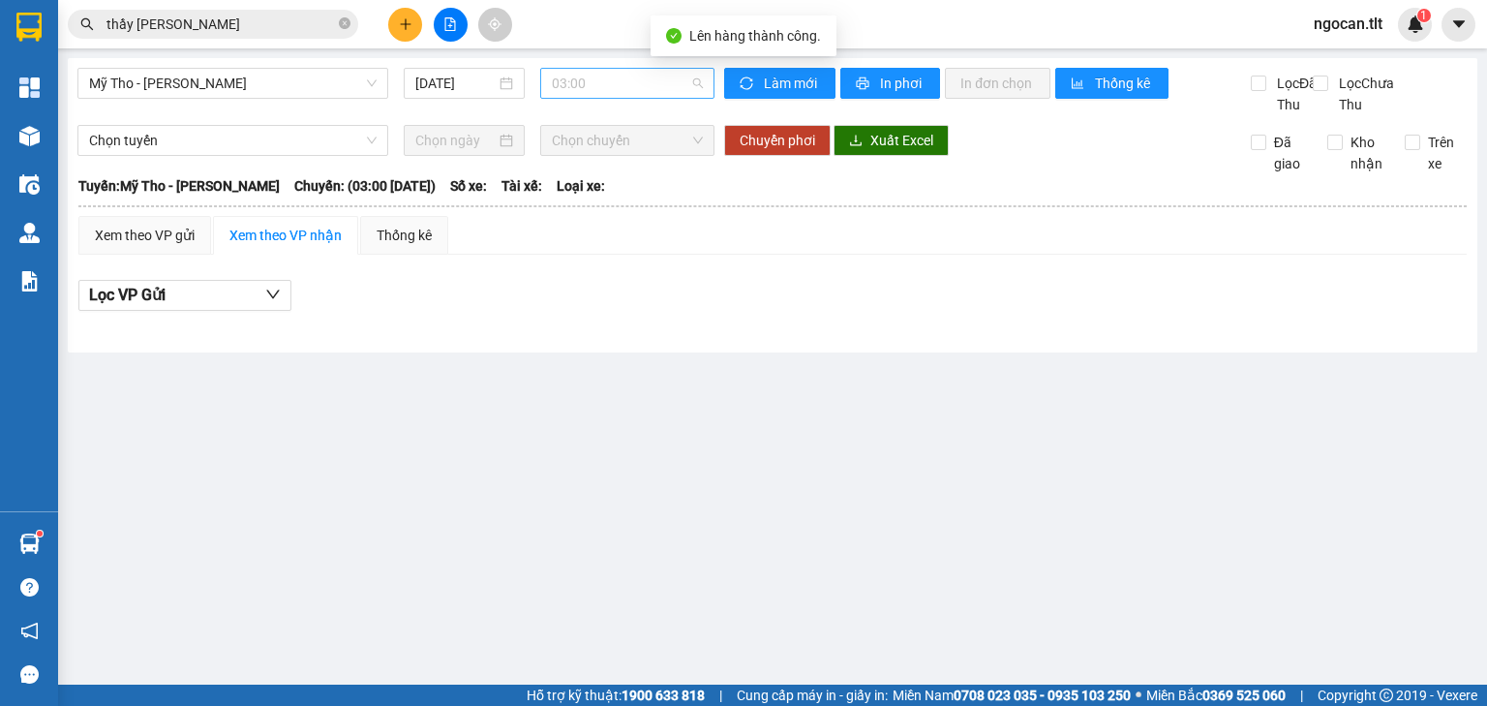
click at [599, 85] on span "03:00" at bounding box center [628, 83] width 152 height 29
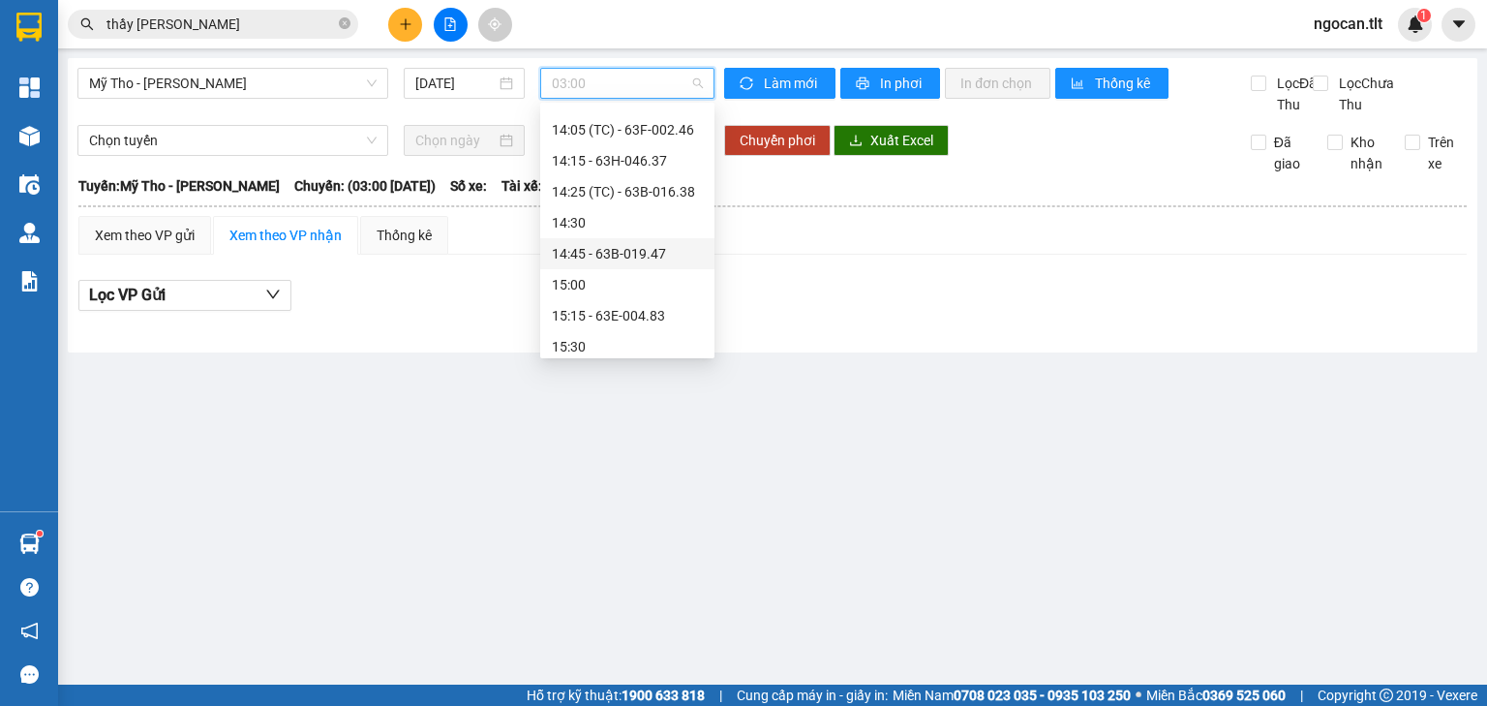
scroll to position [2027, 0]
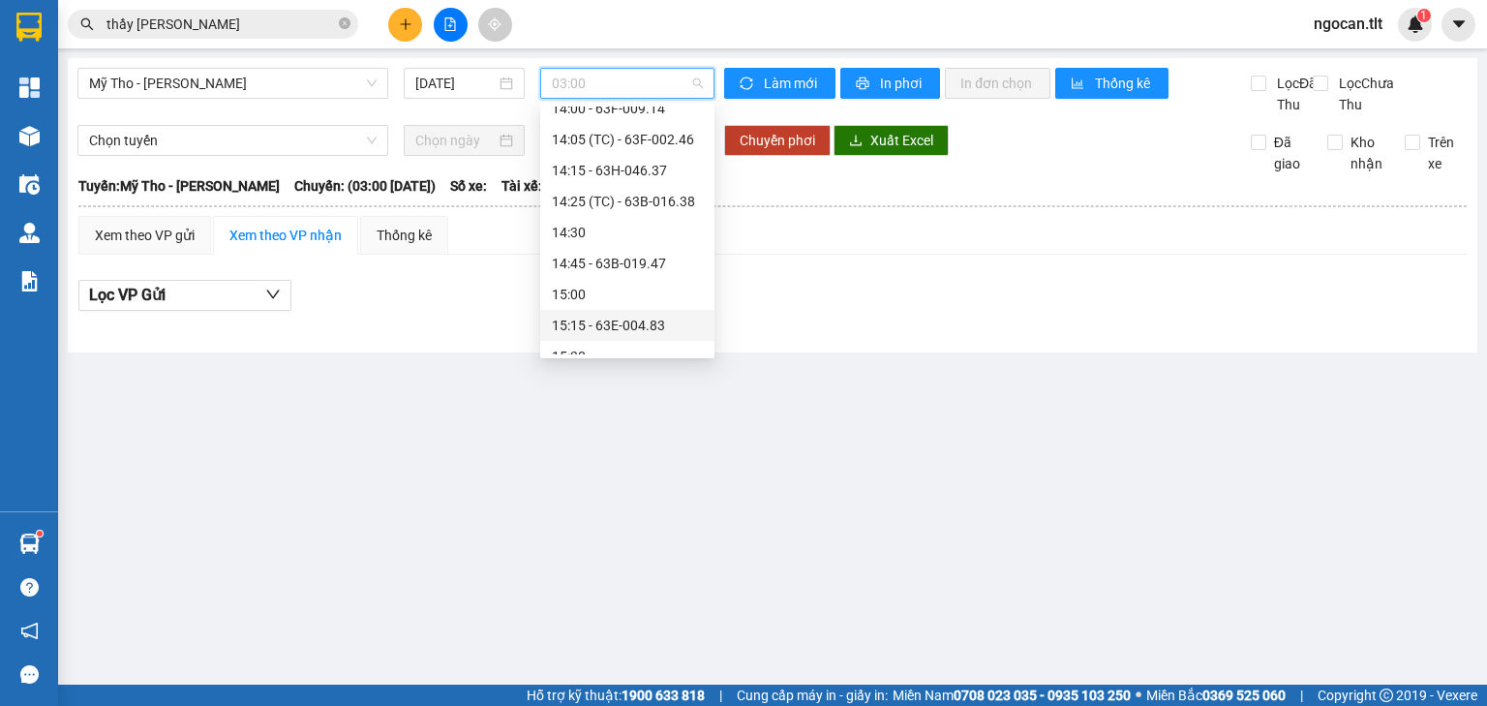
click at [659, 324] on div "15:15 - 63E-004.83" at bounding box center [627, 325] width 151 height 21
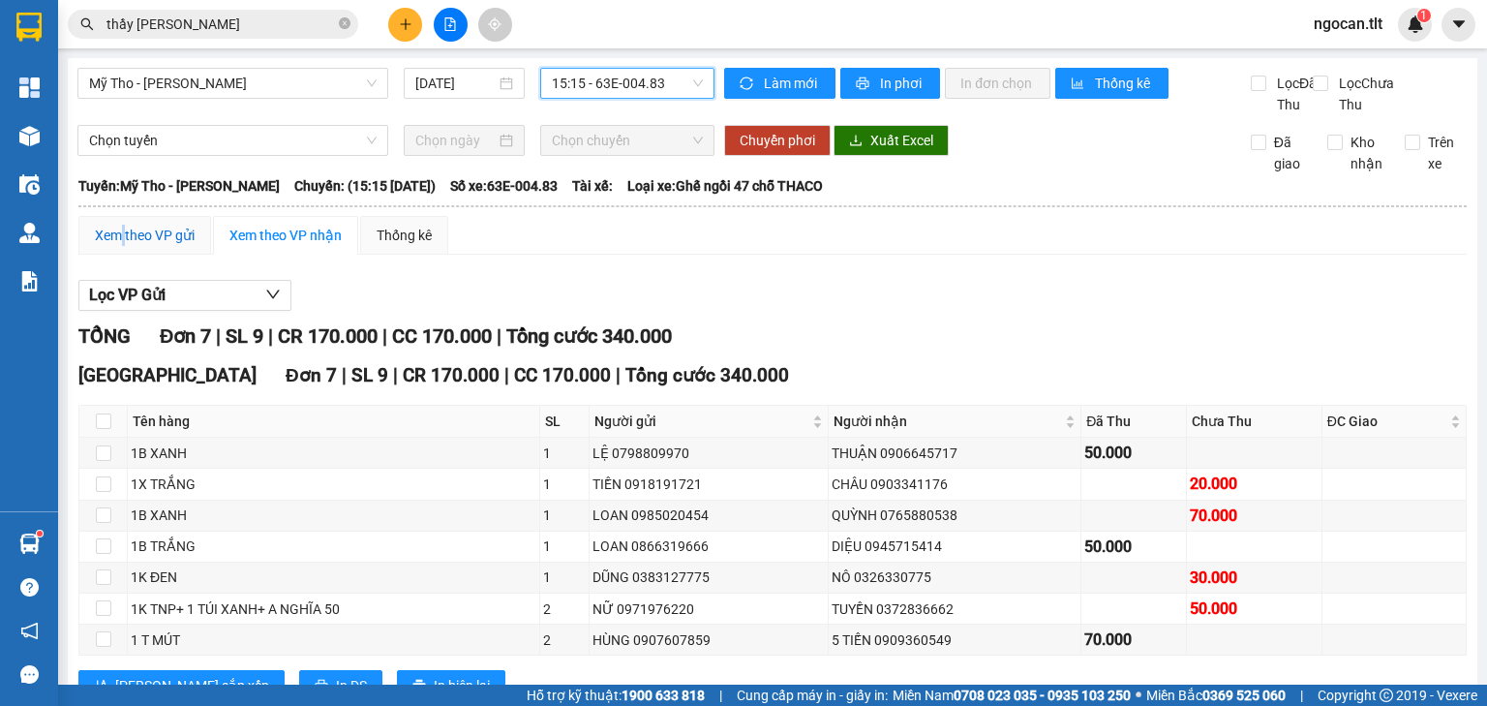
drag, startPoint x: 121, startPoint y: 248, endPoint x: 151, endPoint y: 242, distance: 30.6
click at [132, 246] on div "Xem theo VP gửi" at bounding box center [145, 235] width 100 height 21
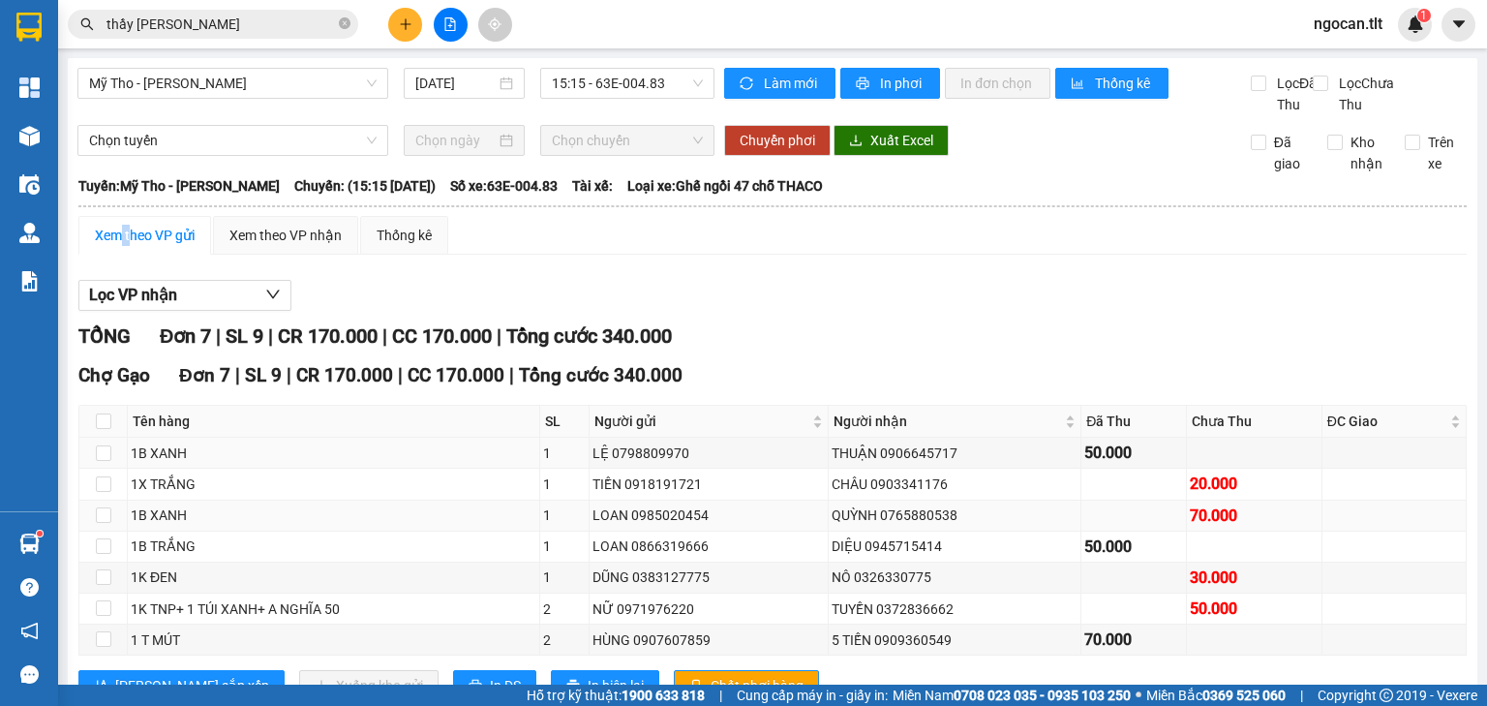
scroll to position [89, 0]
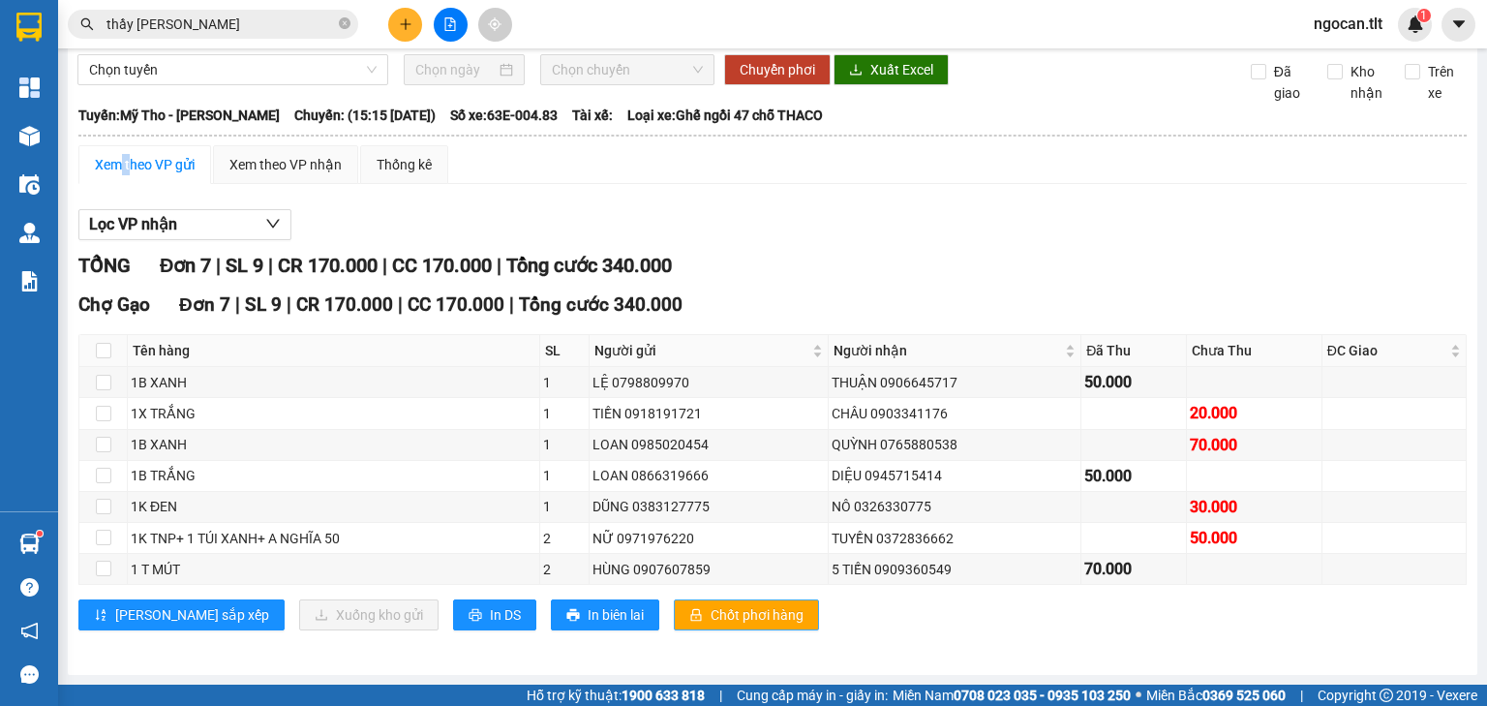
click at [712, 620] on span "Chốt phơi hàng" at bounding box center [757, 614] width 93 height 21
click at [306, 162] on div "Xem theo VP nhận" at bounding box center [285, 164] width 112 height 21
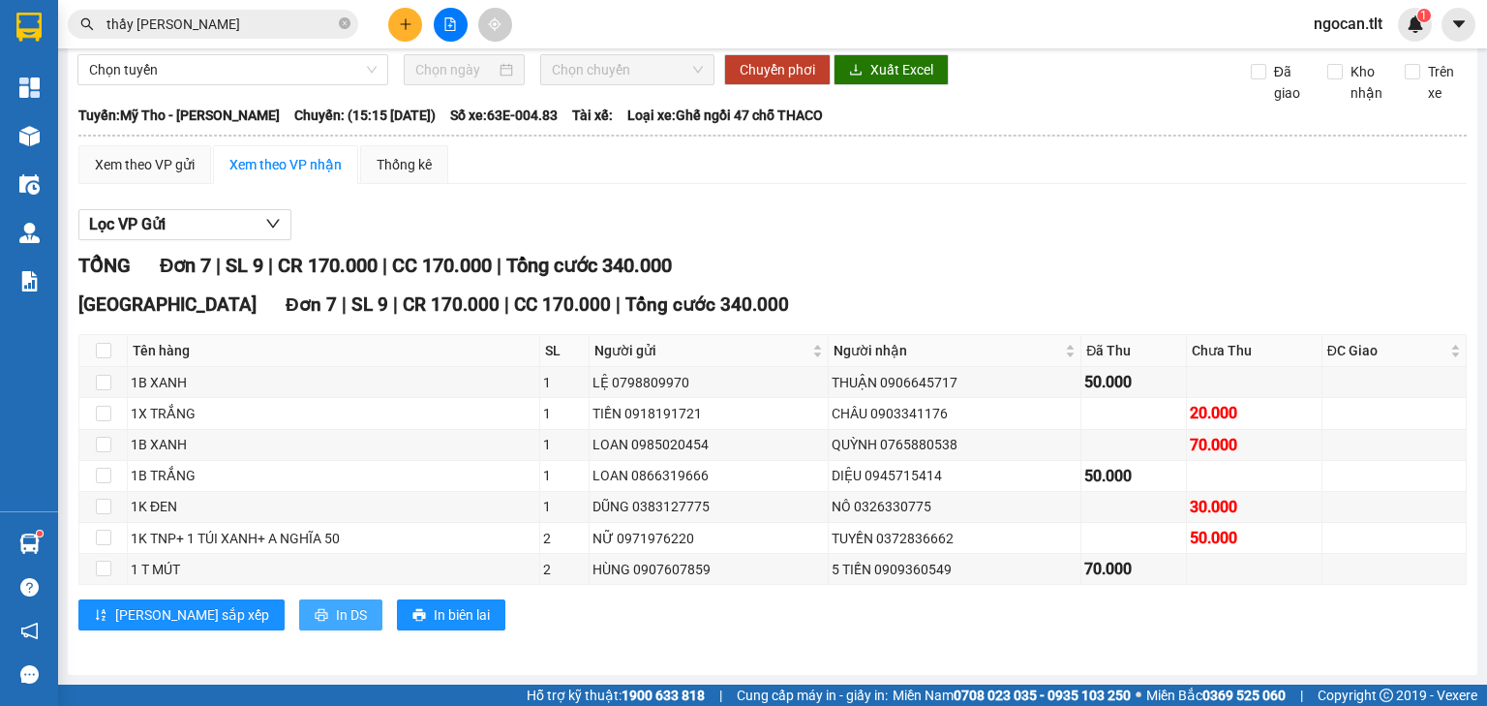
drag, startPoint x: 245, startPoint y: 612, endPoint x: 273, endPoint y: 617, distance: 28.5
click at [299, 611] on button "In DS" at bounding box center [340, 614] width 83 height 31
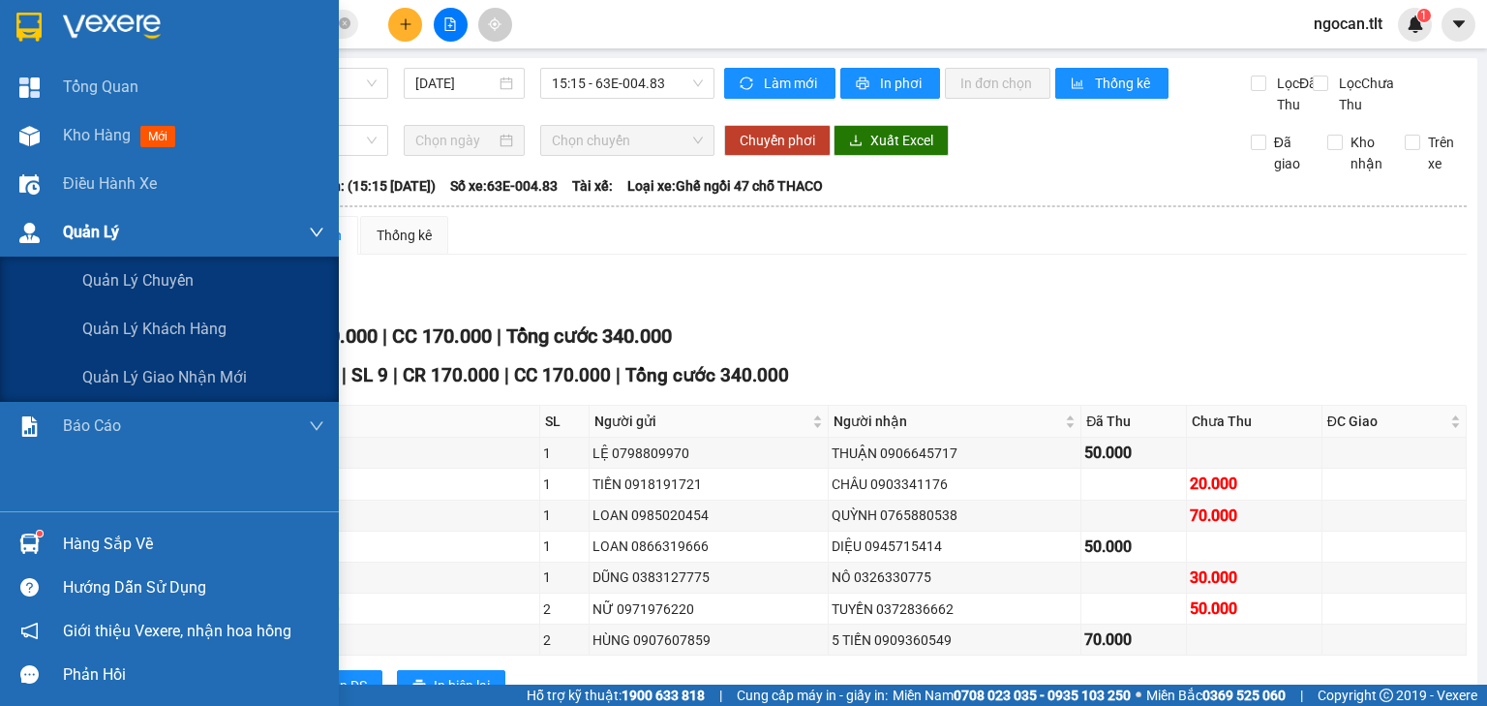
click at [99, 224] on span "Quản Lý" at bounding box center [91, 232] width 56 height 24
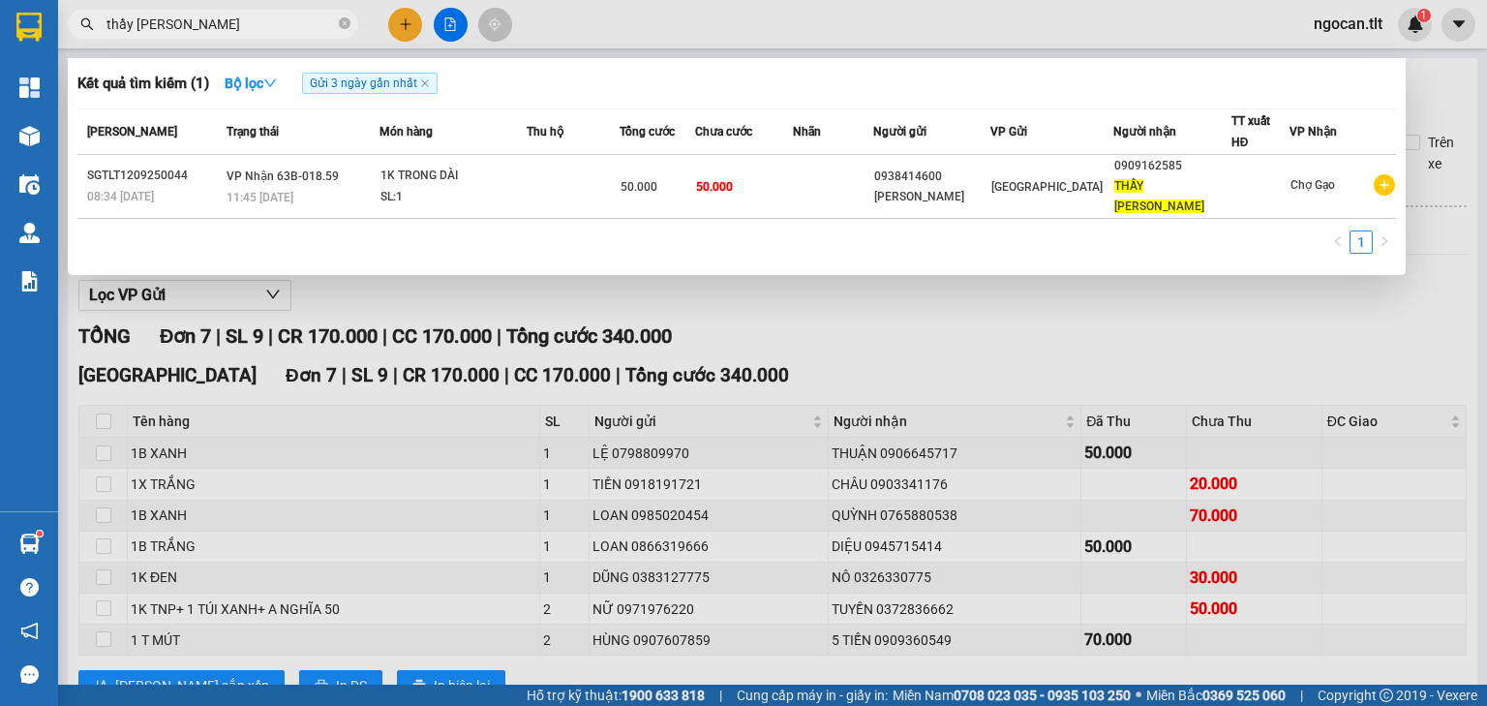
click at [217, 15] on input "thầy [PERSON_NAME]" at bounding box center [220, 24] width 228 height 21
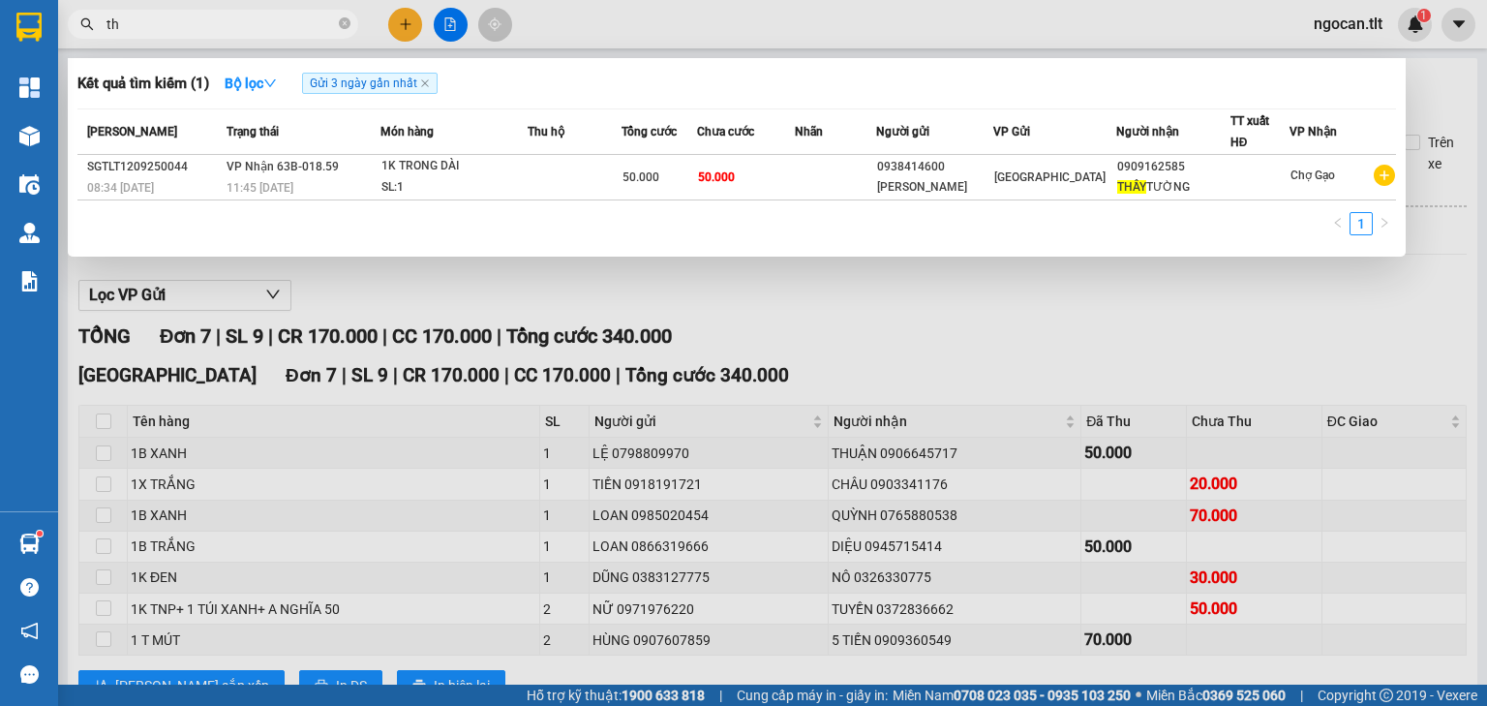
type input "t"
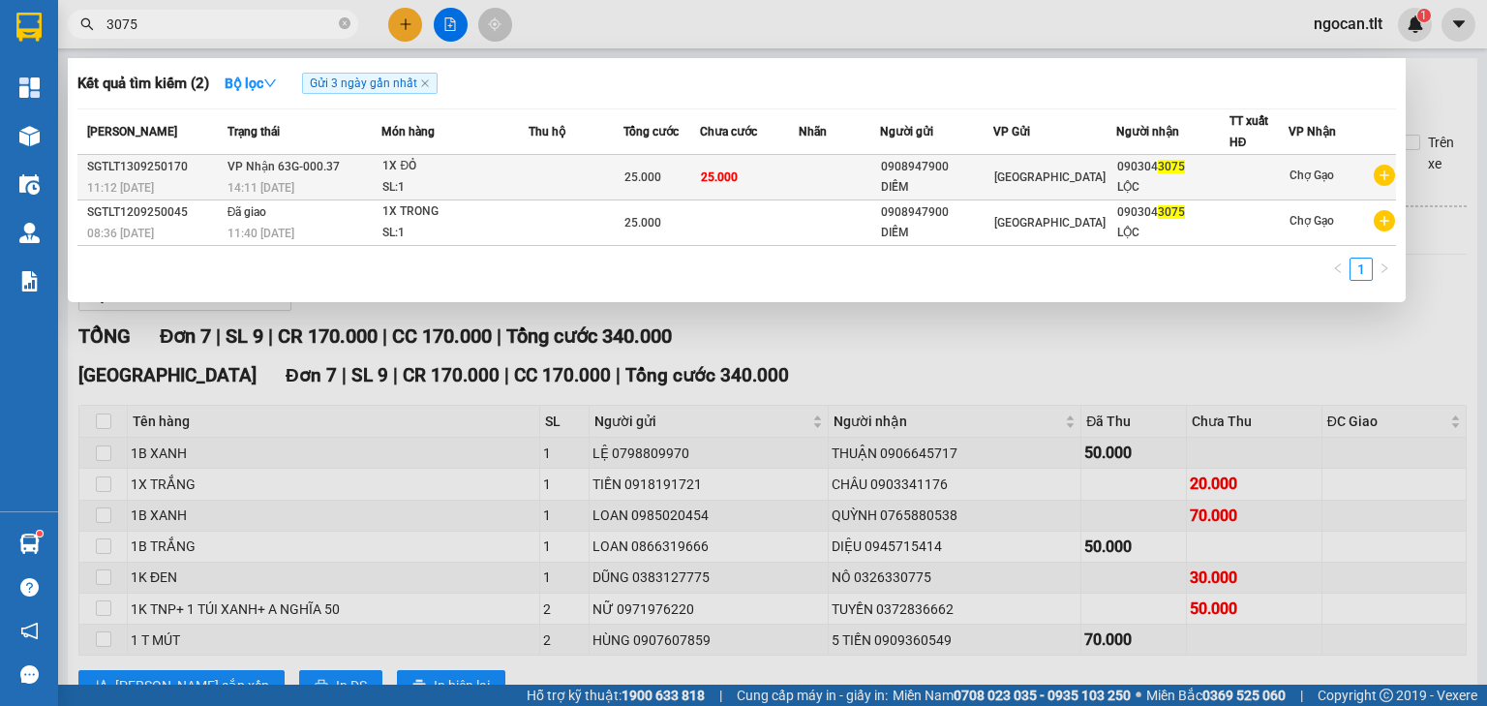
type input "3075"
click at [1033, 181] on span "[GEOGRAPHIC_DATA]" at bounding box center [1049, 177] width 111 height 14
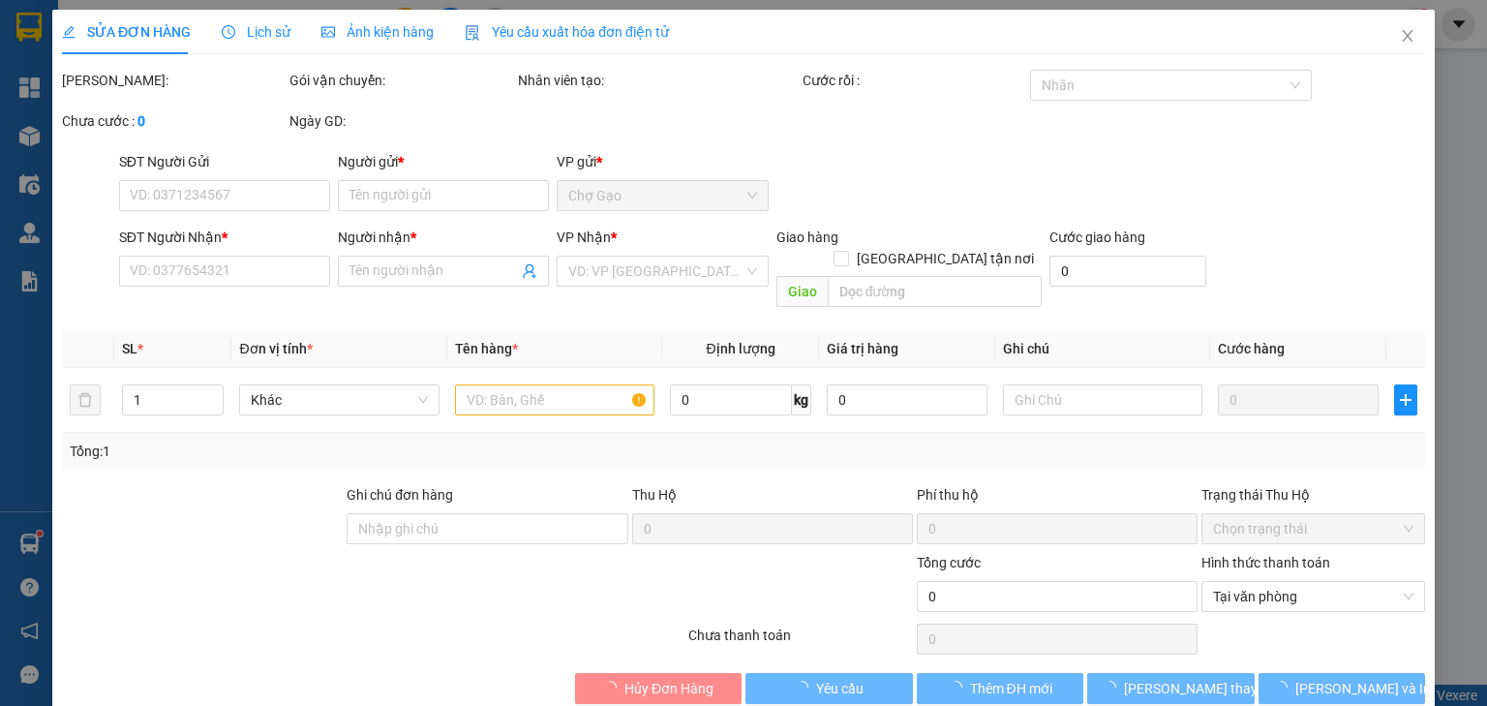
scroll to position [4, 0]
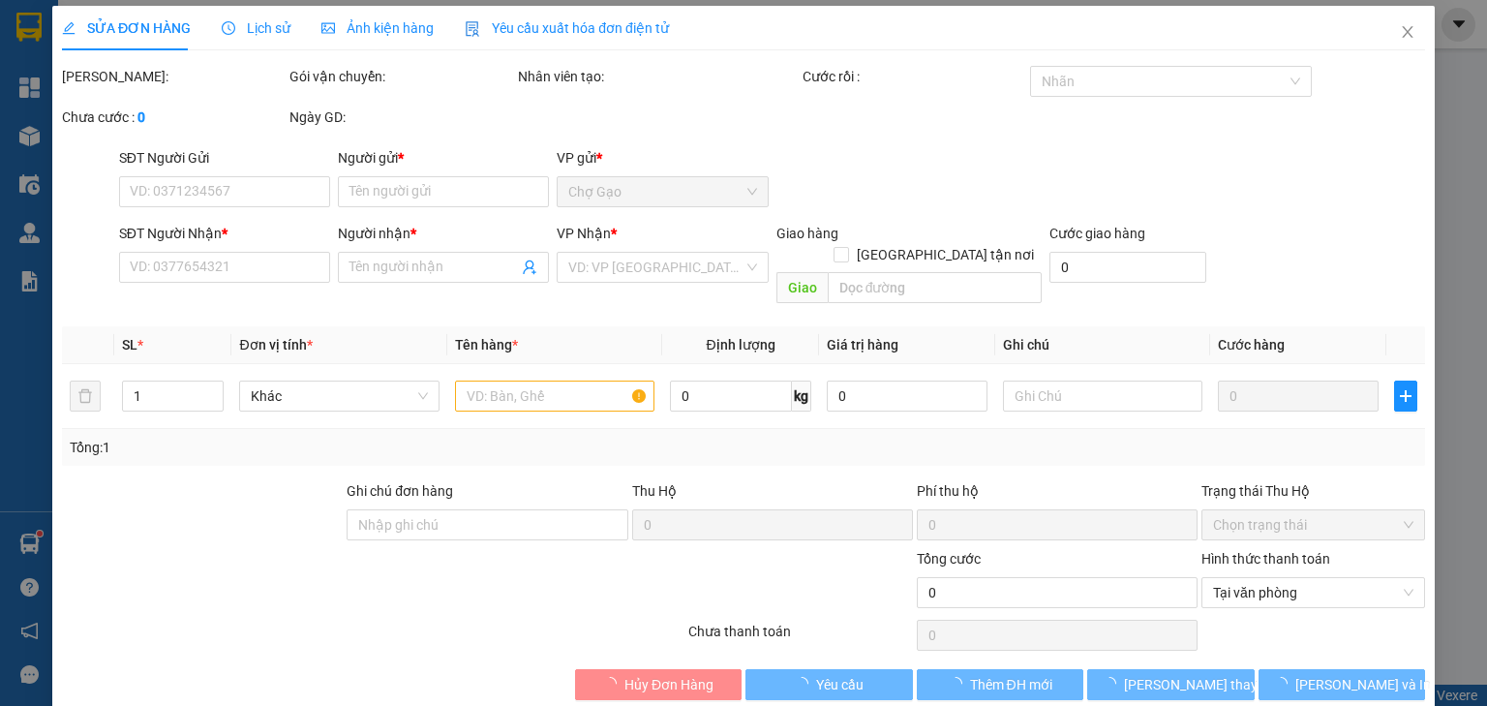
type input "0908947900"
type input "DIỄM"
type input "0903043075"
type input "LỘC"
type input "25.000"
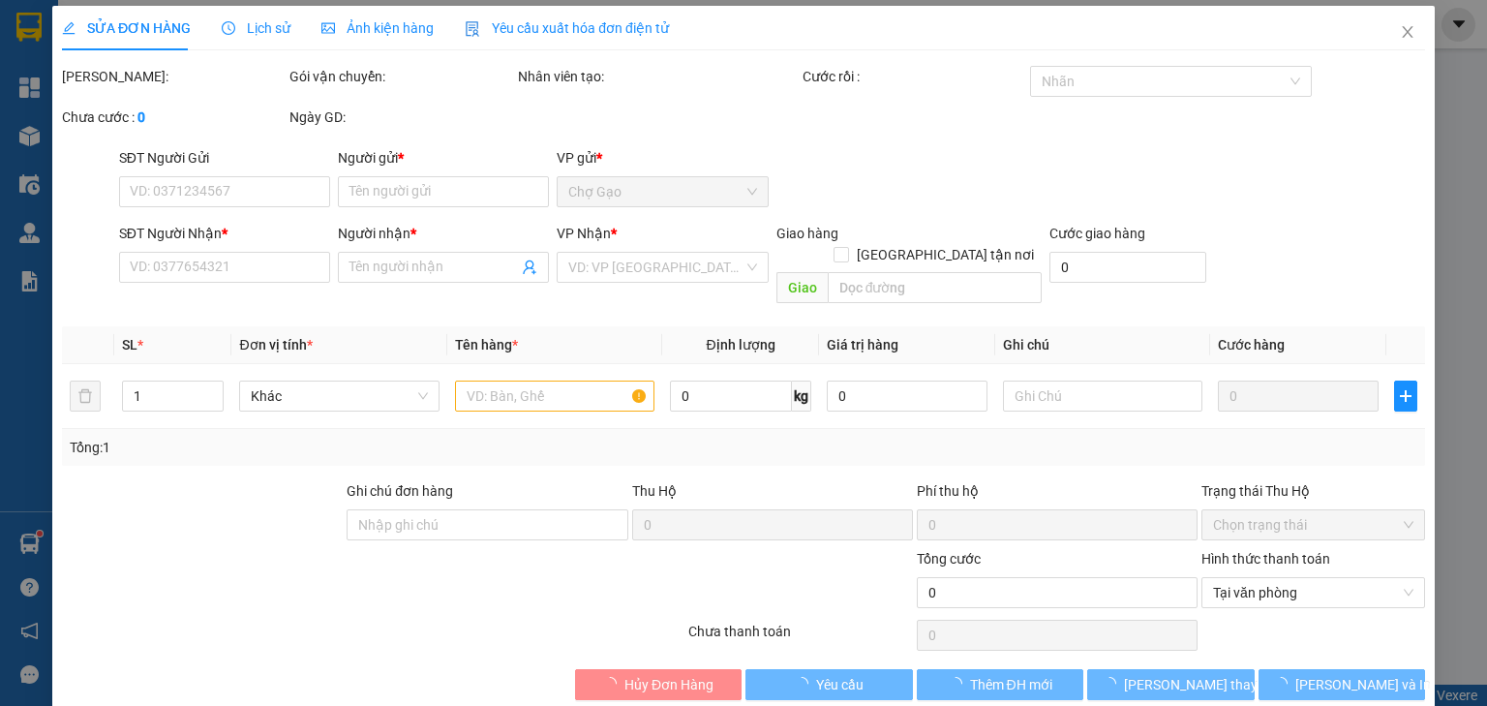
type input "25.000"
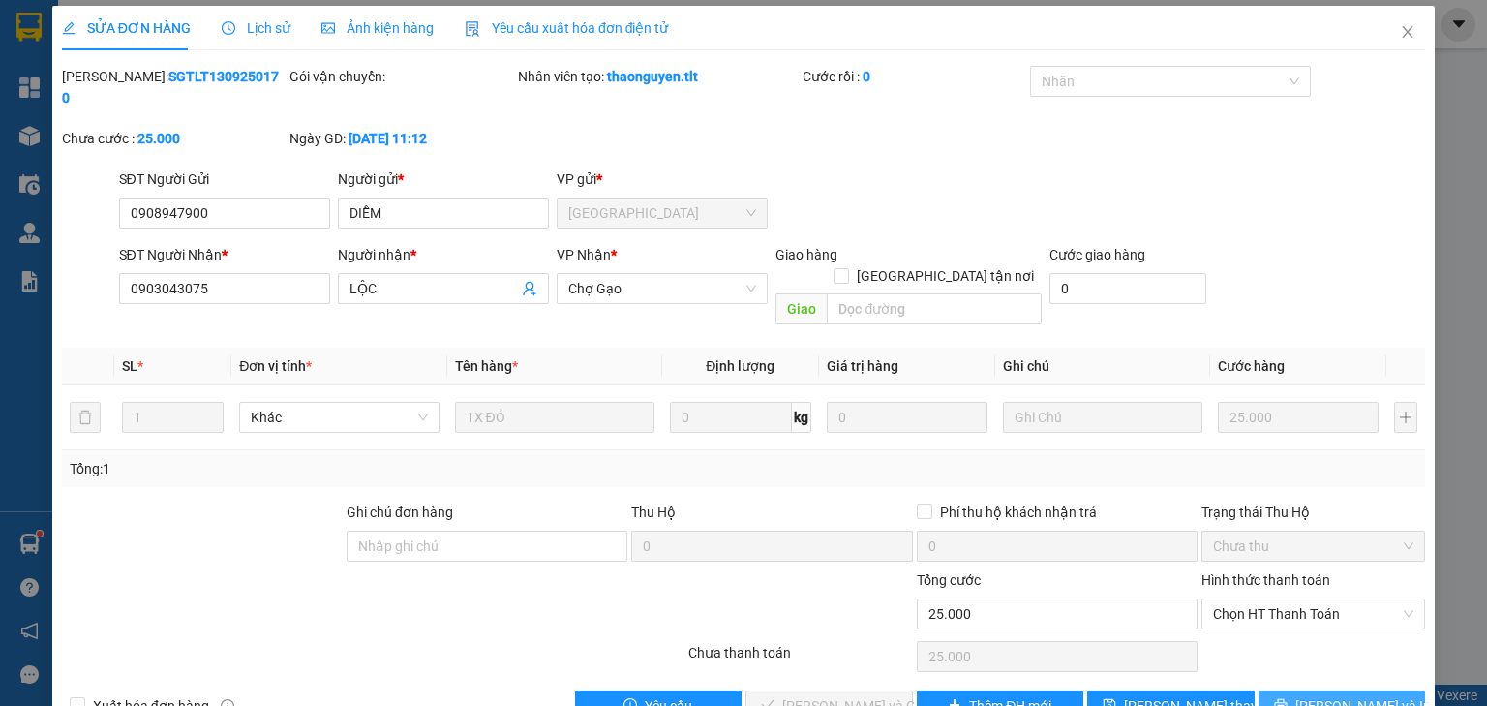
click at [1359, 695] on span "[PERSON_NAME] và In" at bounding box center [1363, 705] width 136 height 21
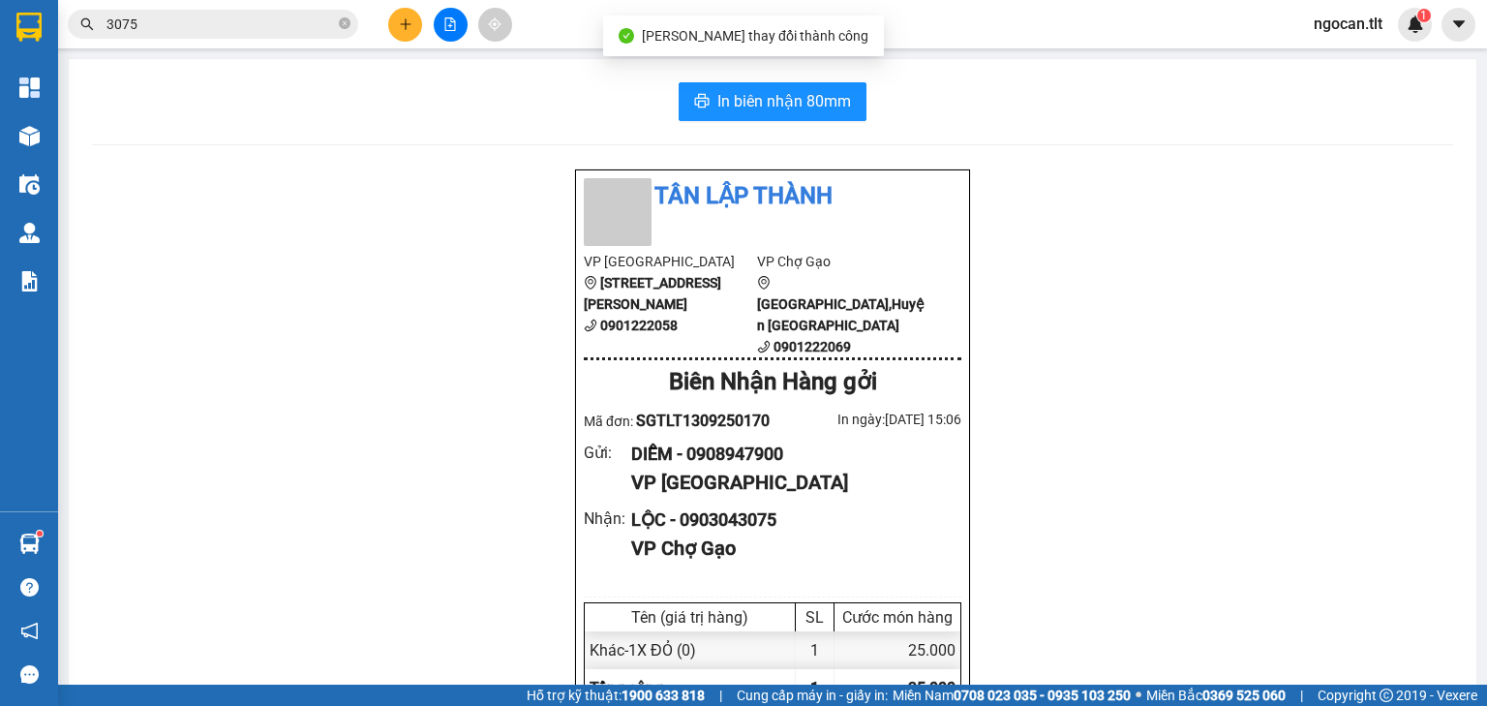
click at [810, 81] on div "In biên nhận 80mm Tân Lập Thành VP [GEOGRAPHIC_DATA] [GEOGRAPHIC_DATA] 5 090122…" at bounding box center [772, 551] width 1407 height 984
click at [810, 85] on button "In biên nhận 80mm" at bounding box center [773, 101] width 188 height 39
click at [229, 24] on input "3075" at bounding box center [220, 24] width 228 height 21
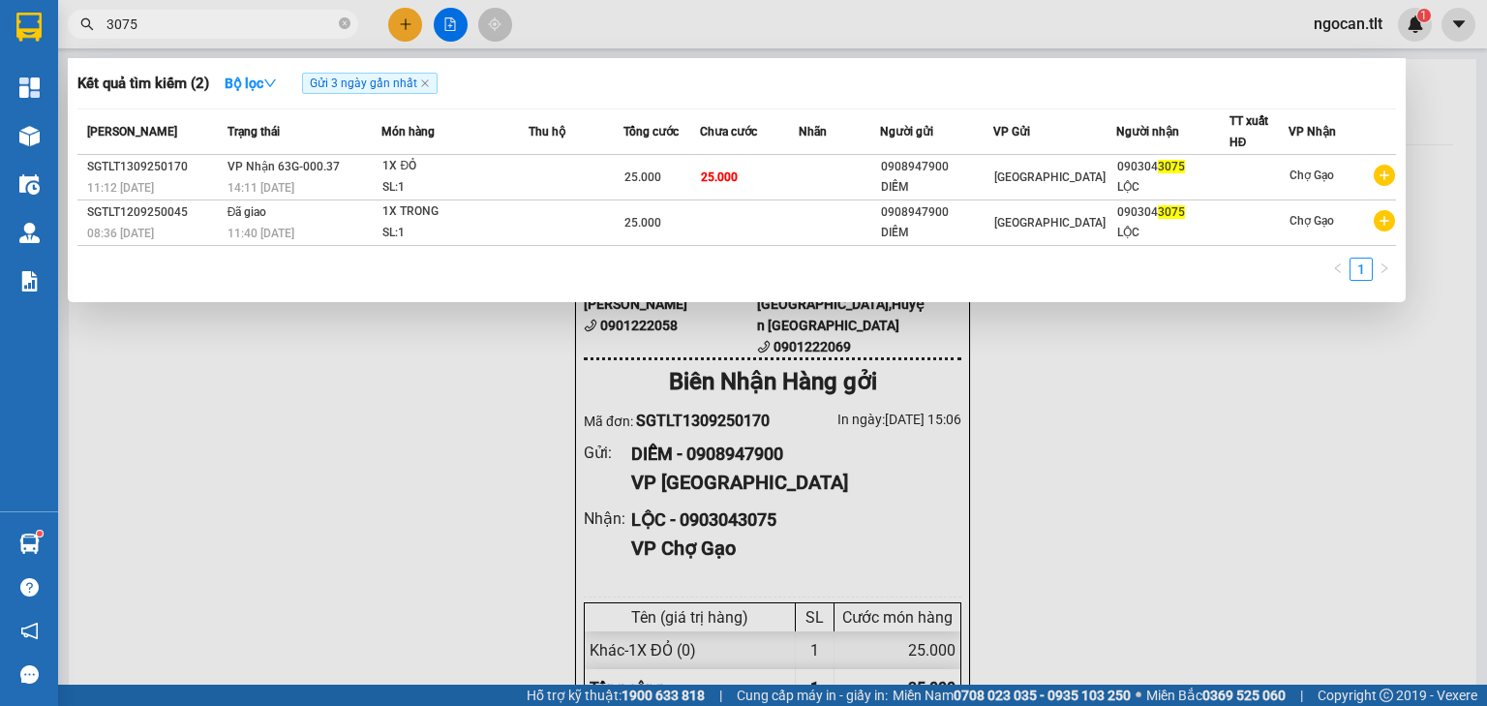
click at [229, 24] on input "3075" at bounding box center [220, 24] width 228 height 21
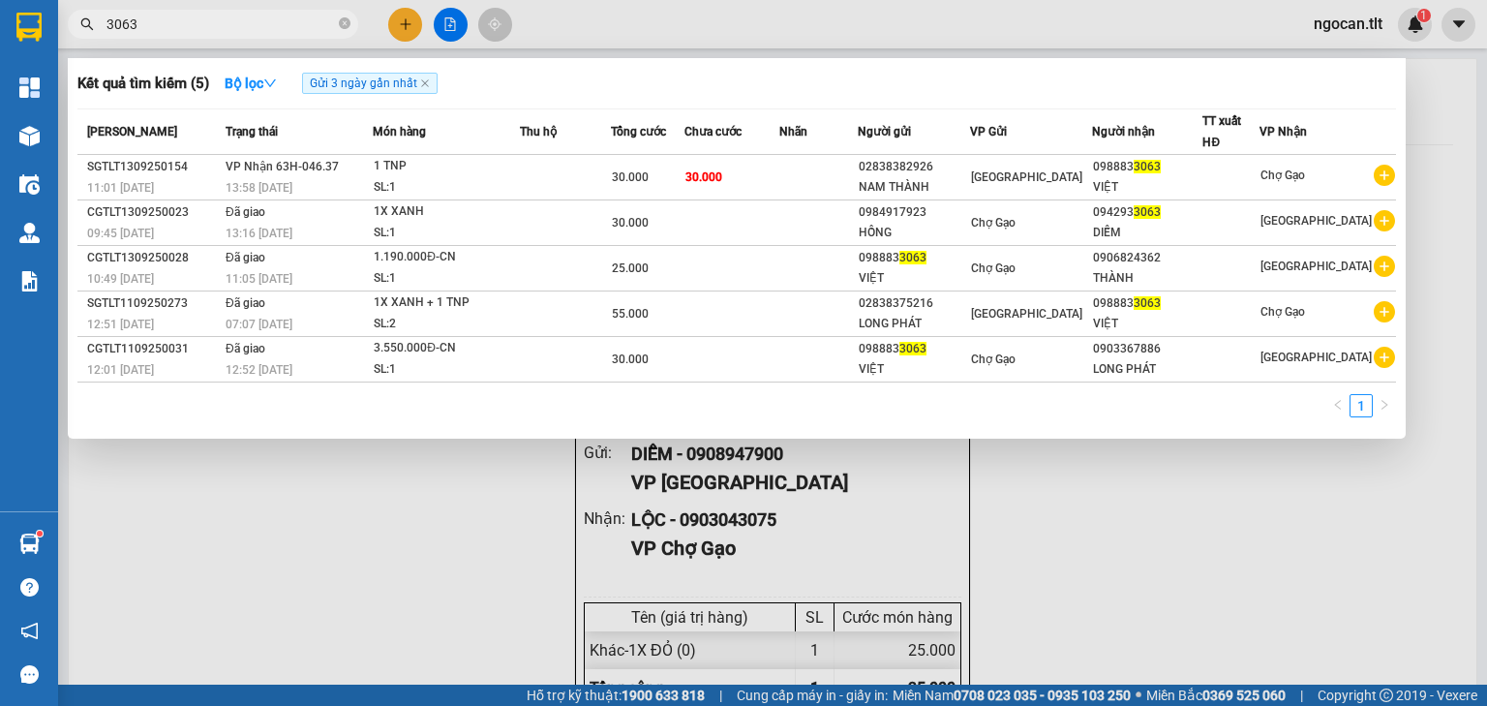
click at [242, 24] on input "3063" at bounding box center [220, 24] width 228 height 21
click at [242, 23] on input "3063" at bounding box center [220, 24] width 228 height 21
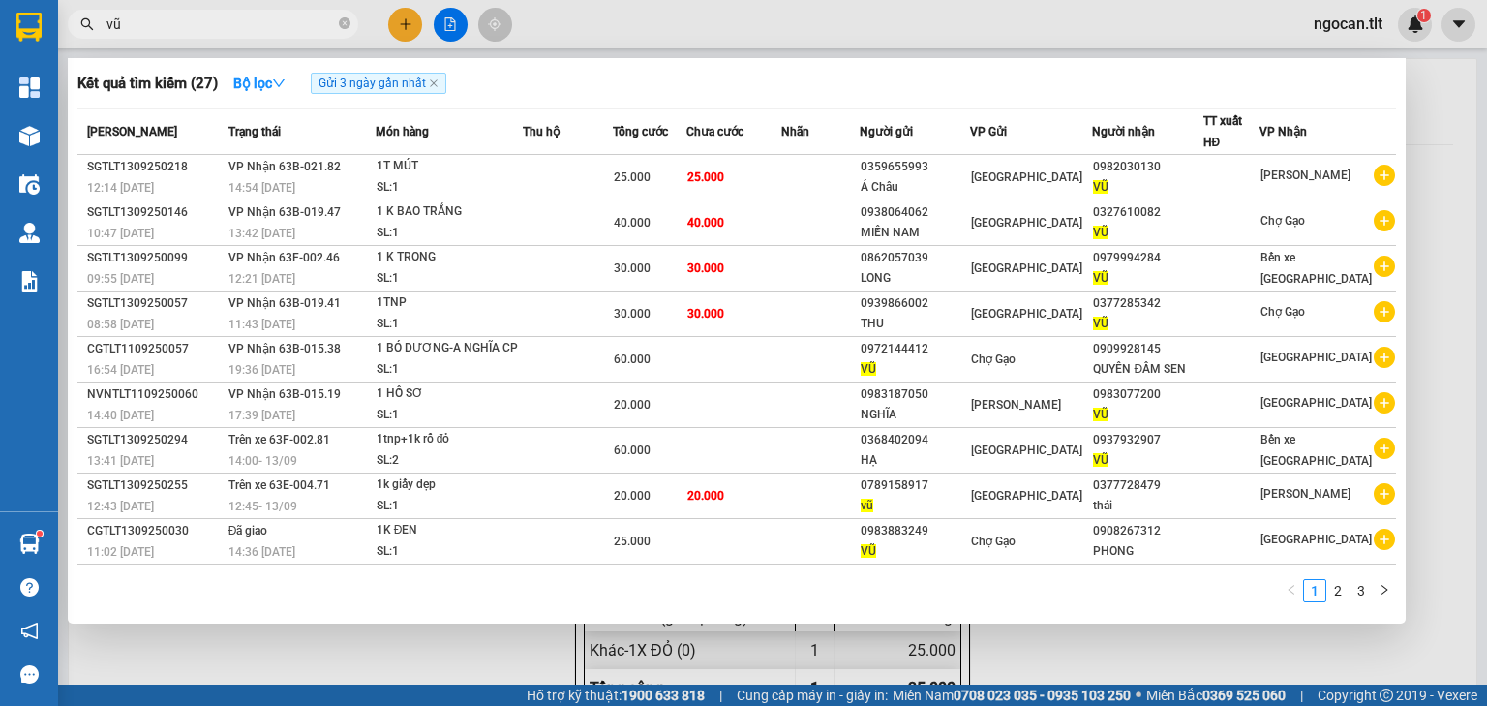
click at [201, 19] on input "vũ" at bounding box center [220, 24] width 228 height 21
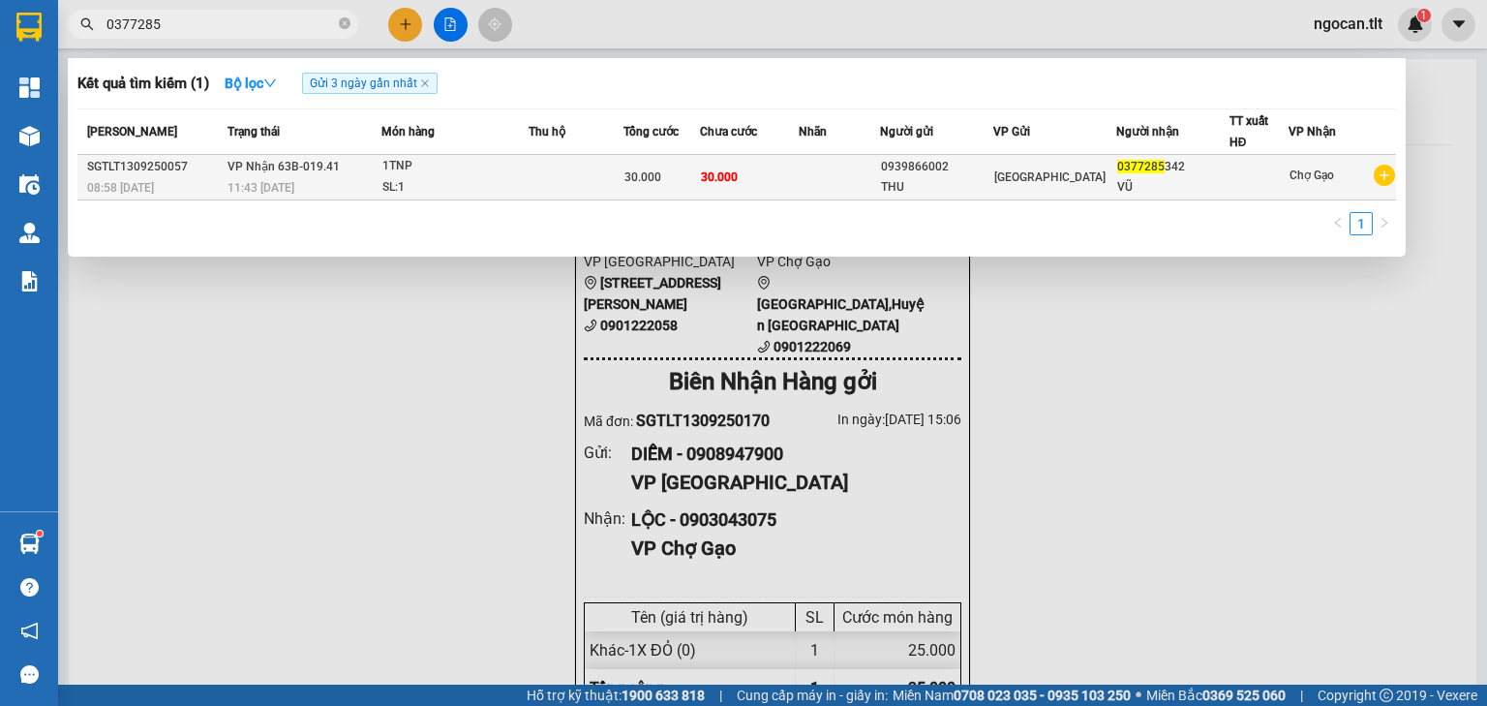
type input "0377285"
click at [588, 182] on td at bounding box center [576, 177] width 95 height 45
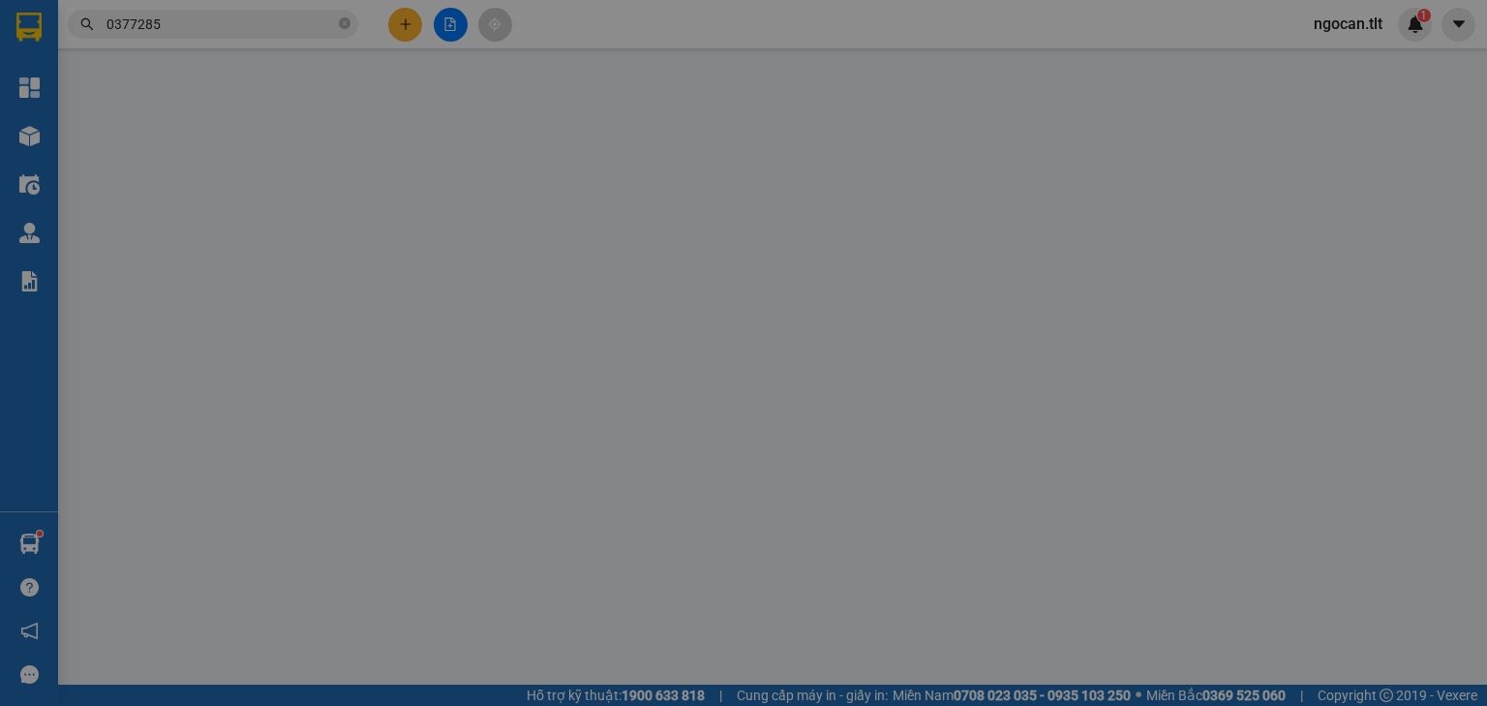
scroll to position [4, 0]
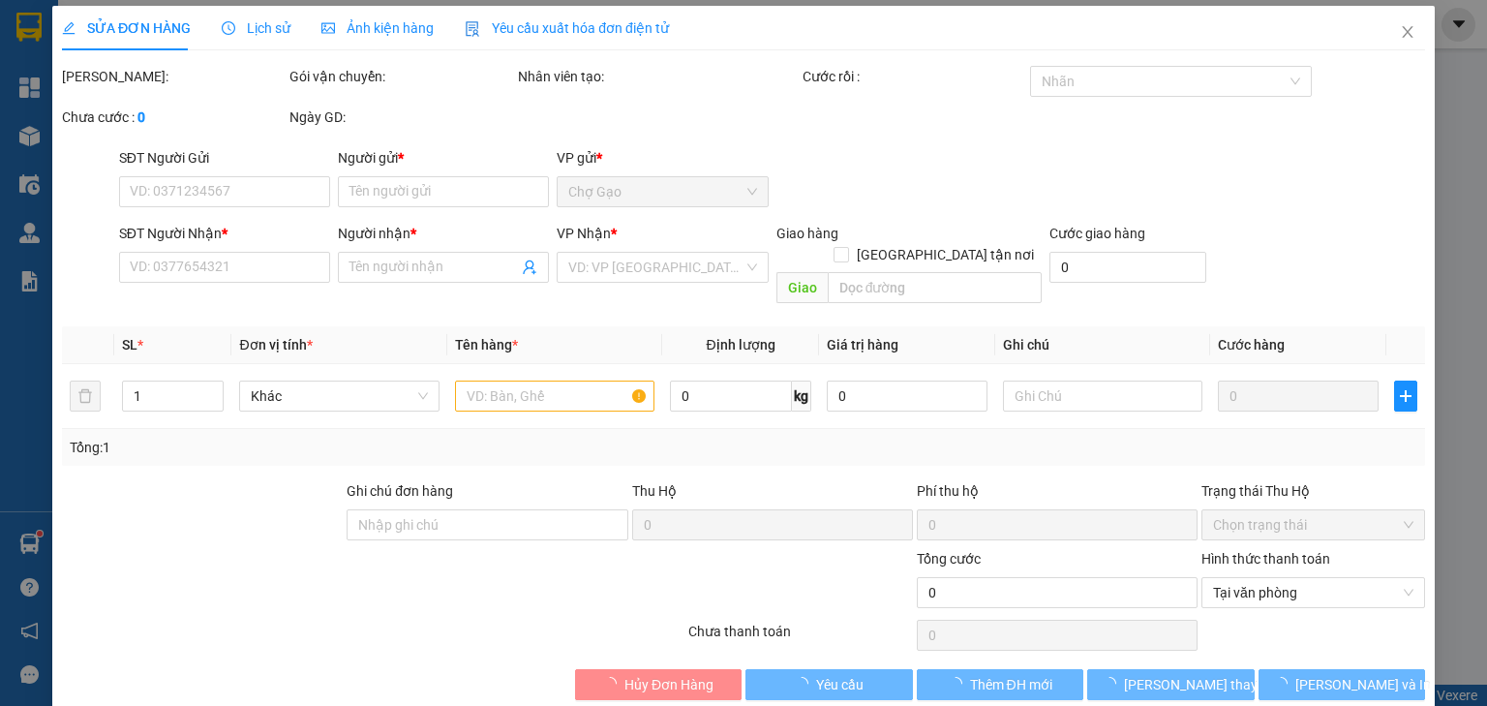
type input "0939866002"
type input "THU"
type input "0377285342"
type input "VŨ"
type input "30.000"
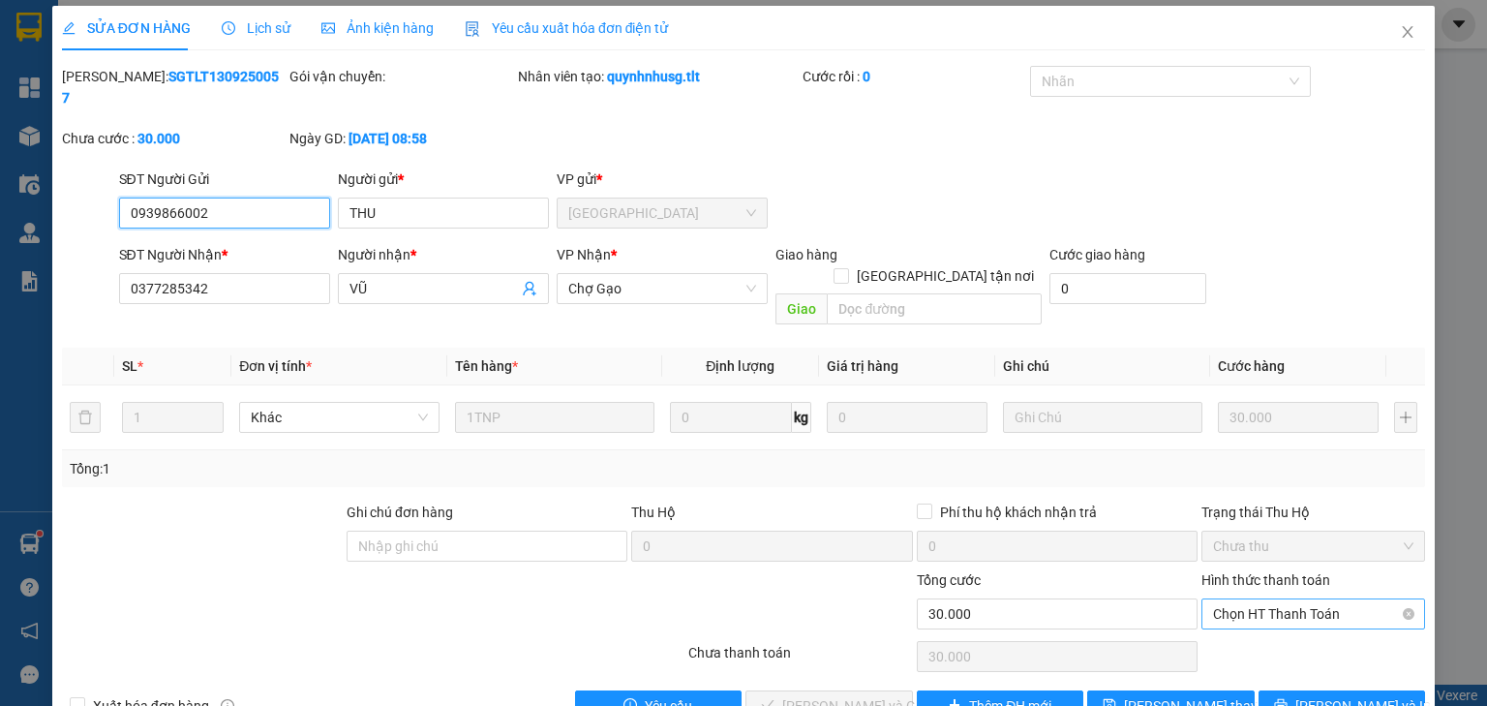
drag, startPoint x: 1233, startPoint y: 556, endPoint x: 1235, endPoint y: 566, distance: 10.8
click at [1233, 599] on span "Chọn HT Thanh Toán" at bounding box center [1313, 613] width 200 height 29
click at [1238, 599] on span "Chọn HT Thanh Toán" at bounding box center [1313, 613] width 200 height 29
drag, startPoint x: 1234, startPoint y: 607, endPoint x: 1218, endPoint y: 609, distance: 16.6
click at [1231, 608] on div "Tại văn phòng" at bounding box center [1302, 608] width 199 height 21
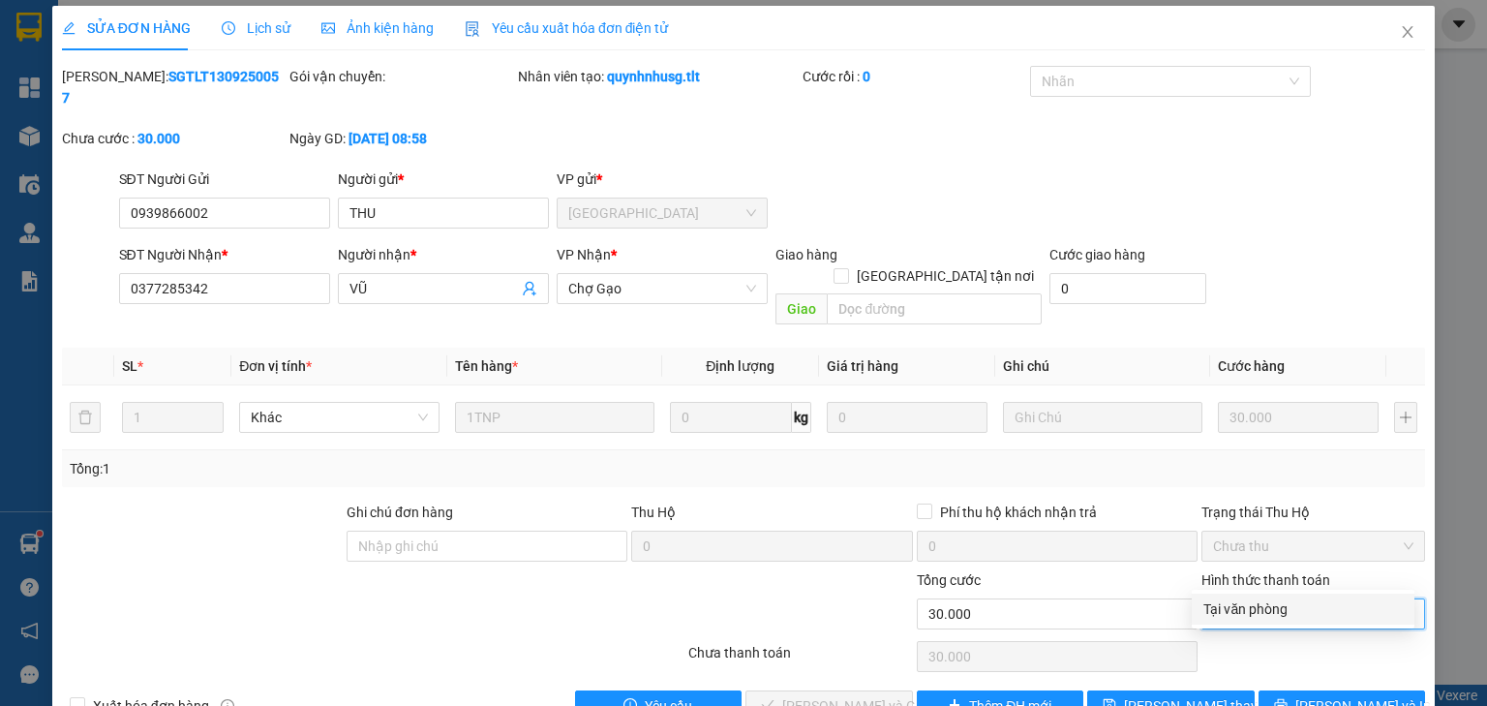
type input "0"
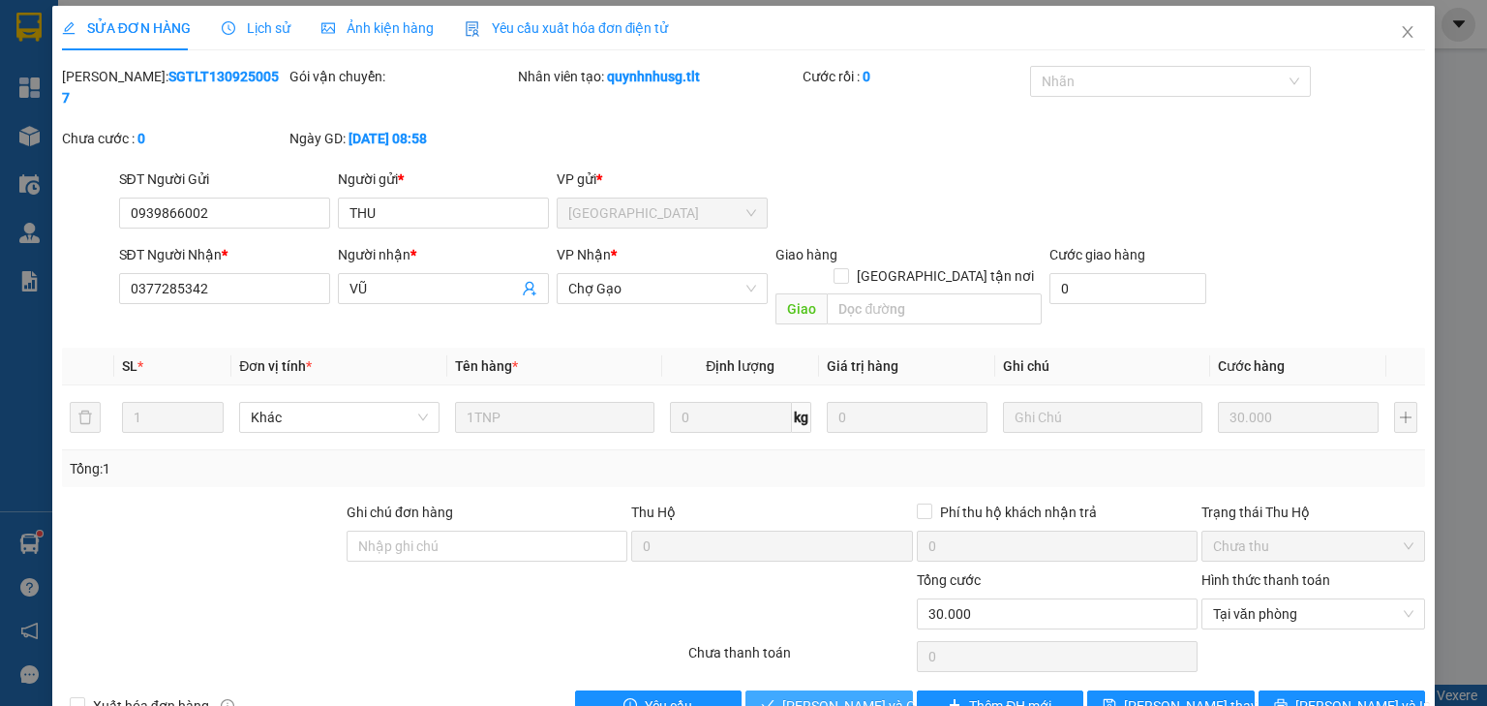
drag, startPoint x: 799, startPoint y: 658, endPoint x: 1437, endPoint y: 108, distance: 842.2
click at [798, 695] on span "[PERSON_NAME] và Giao hàng" at bounding box center [875, 705] width 186 height 21
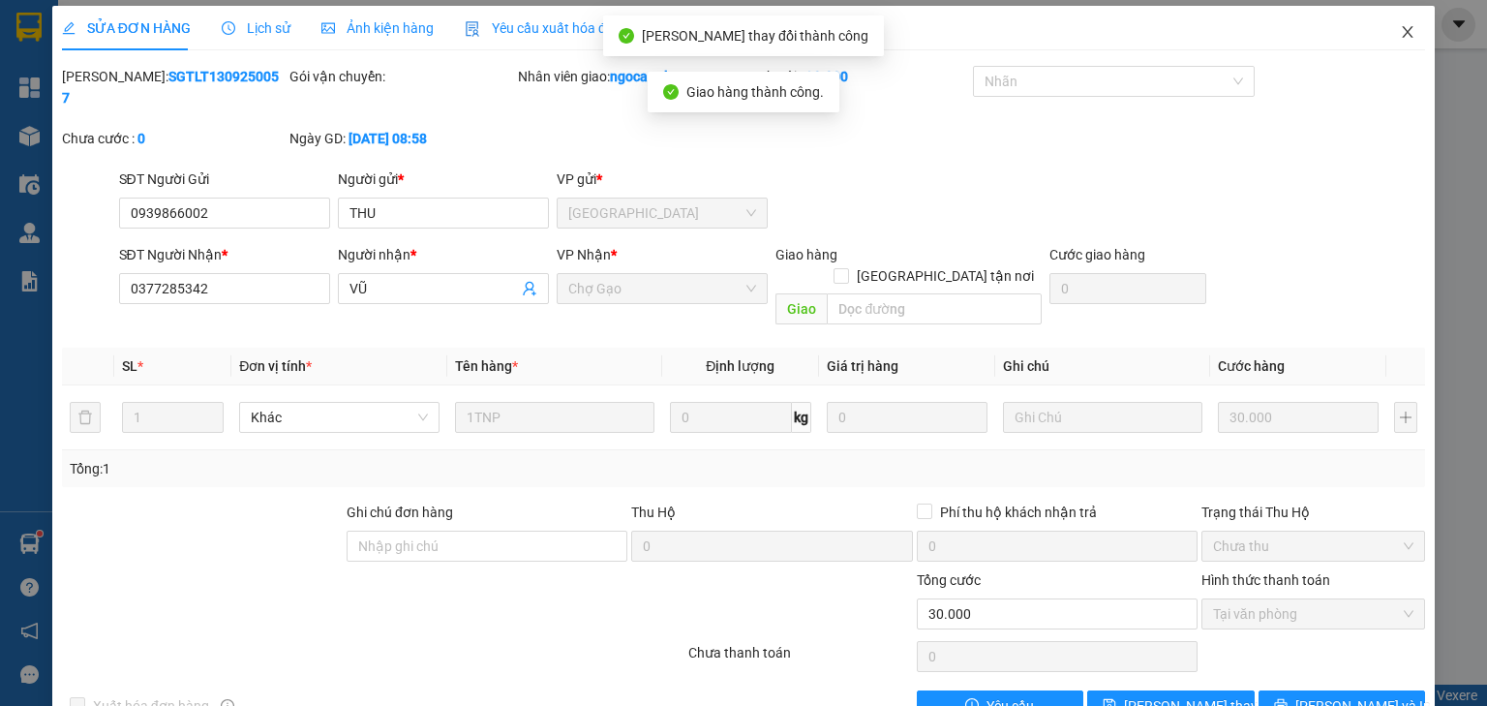
click at [1382, 27] on span "Close" at bounding box center [1407, 33] width 54 height 54
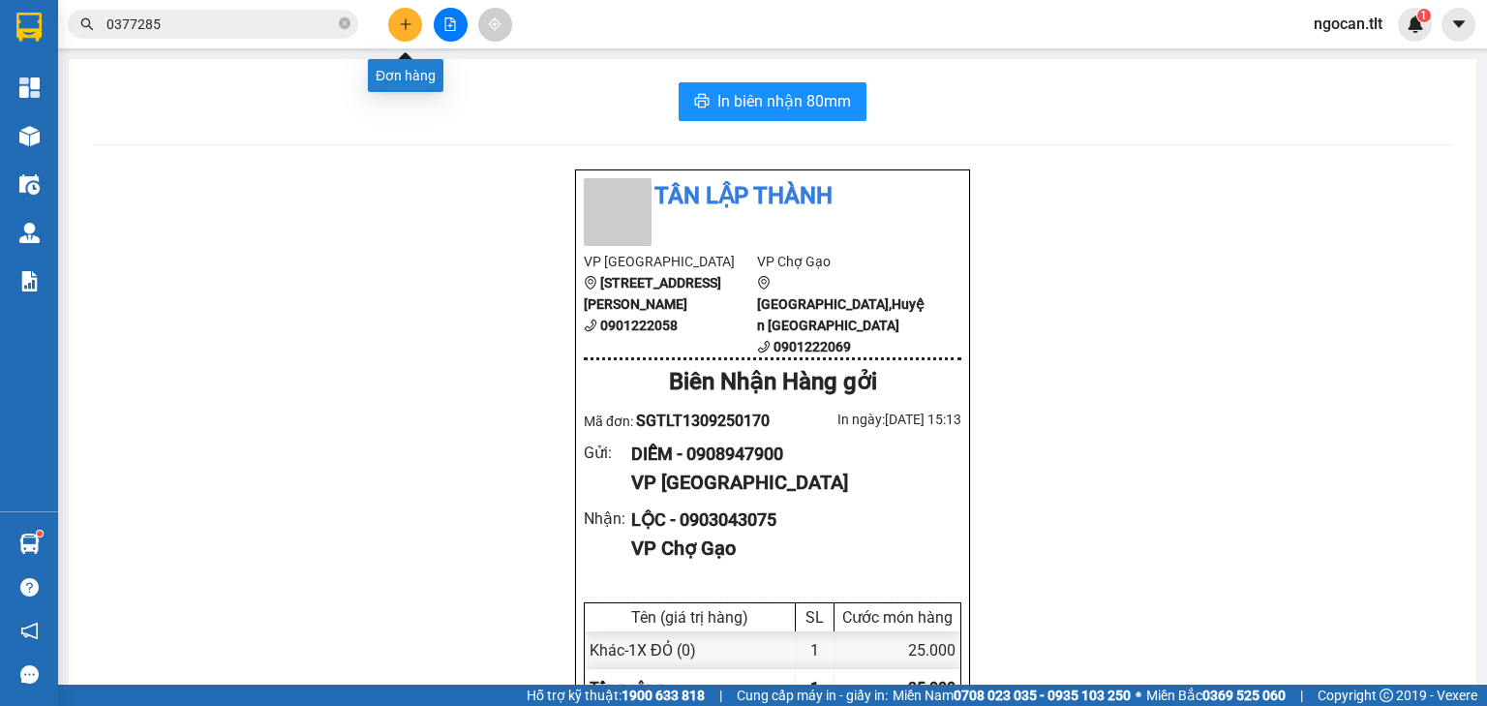
click at [414, 31] on button at bounding box center [405, 25] width 34 height 34
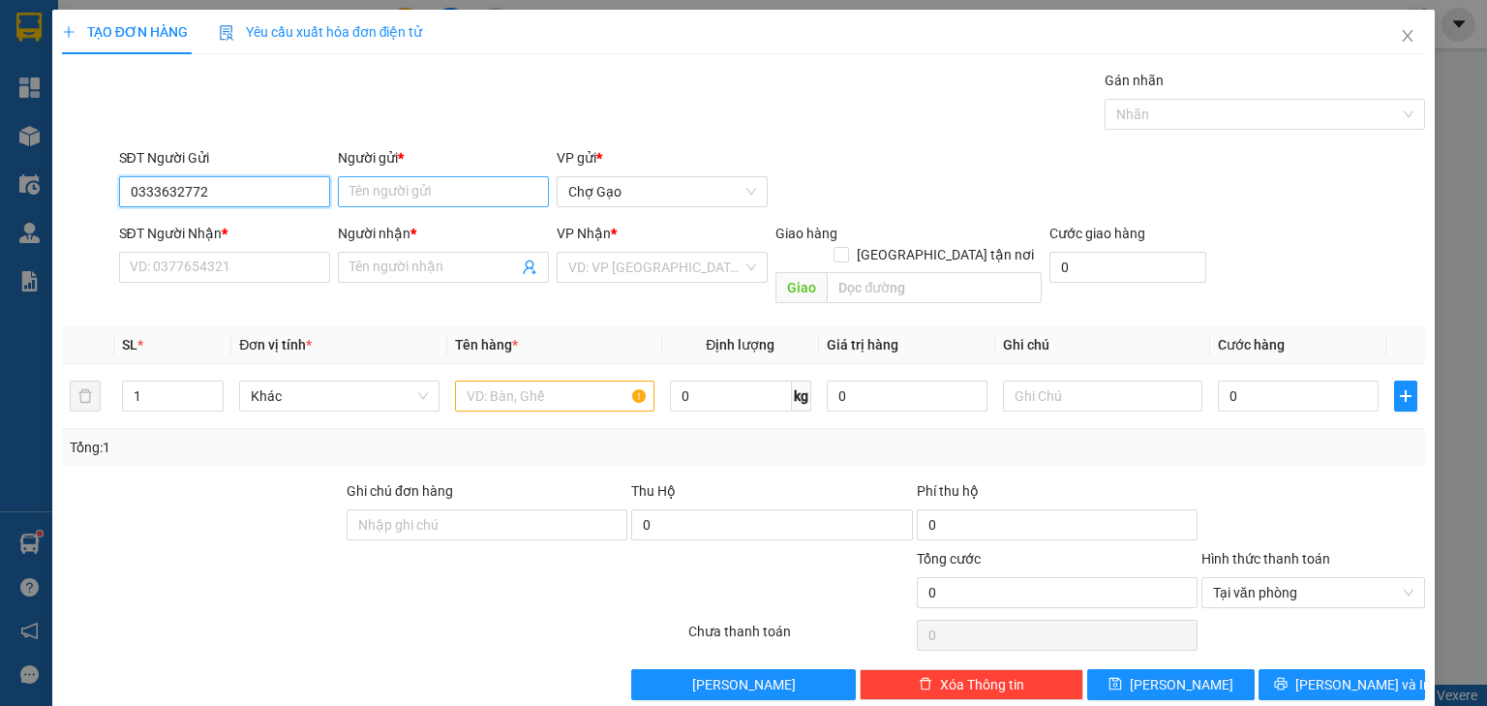
type input "0333632772"
click at [394, 182] on input "Người gửi *" at bounding box center [443, 191] width 211 height 31
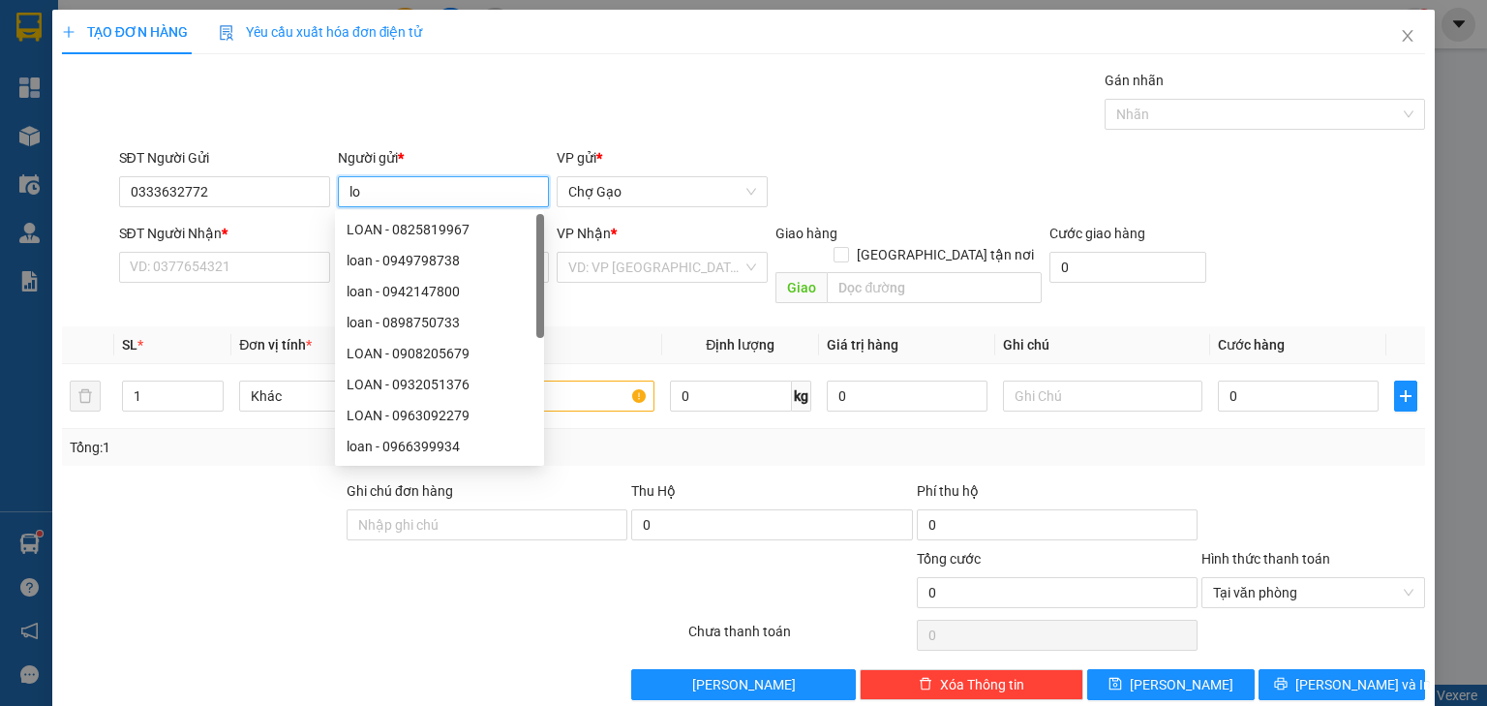
type input "l"
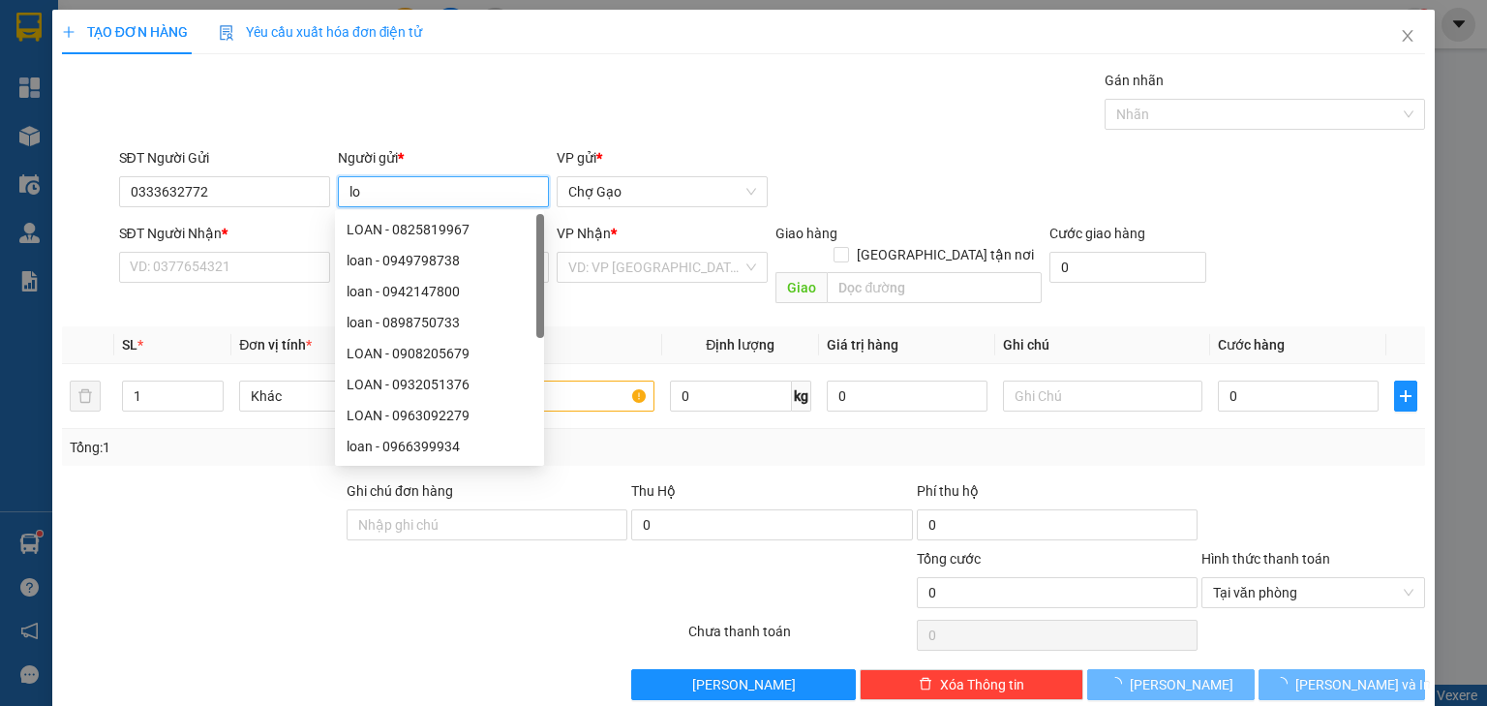
type input "l"
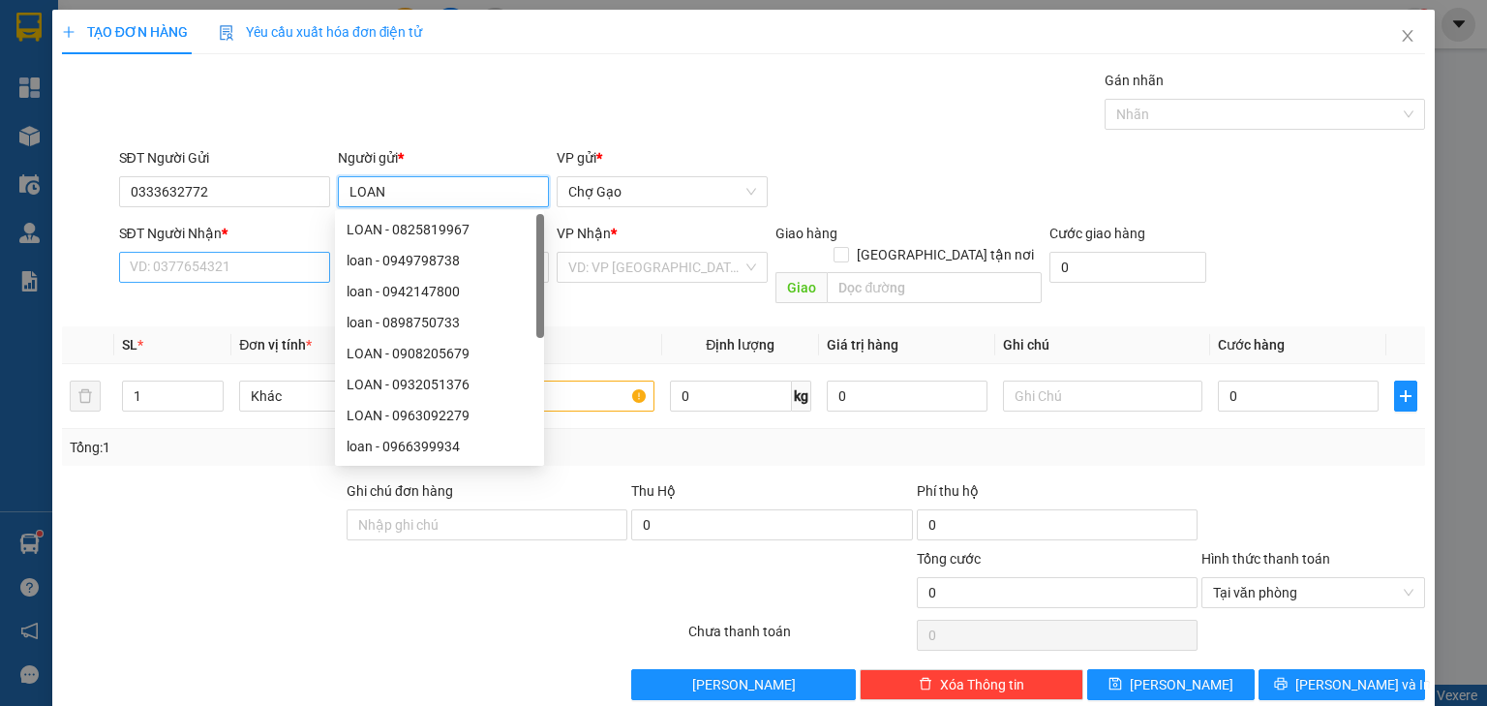
type input "LOAN"
click at [147, 260] on input "SĐT Người Nhận *" at bounding box center [224, 267] width 211 height 31
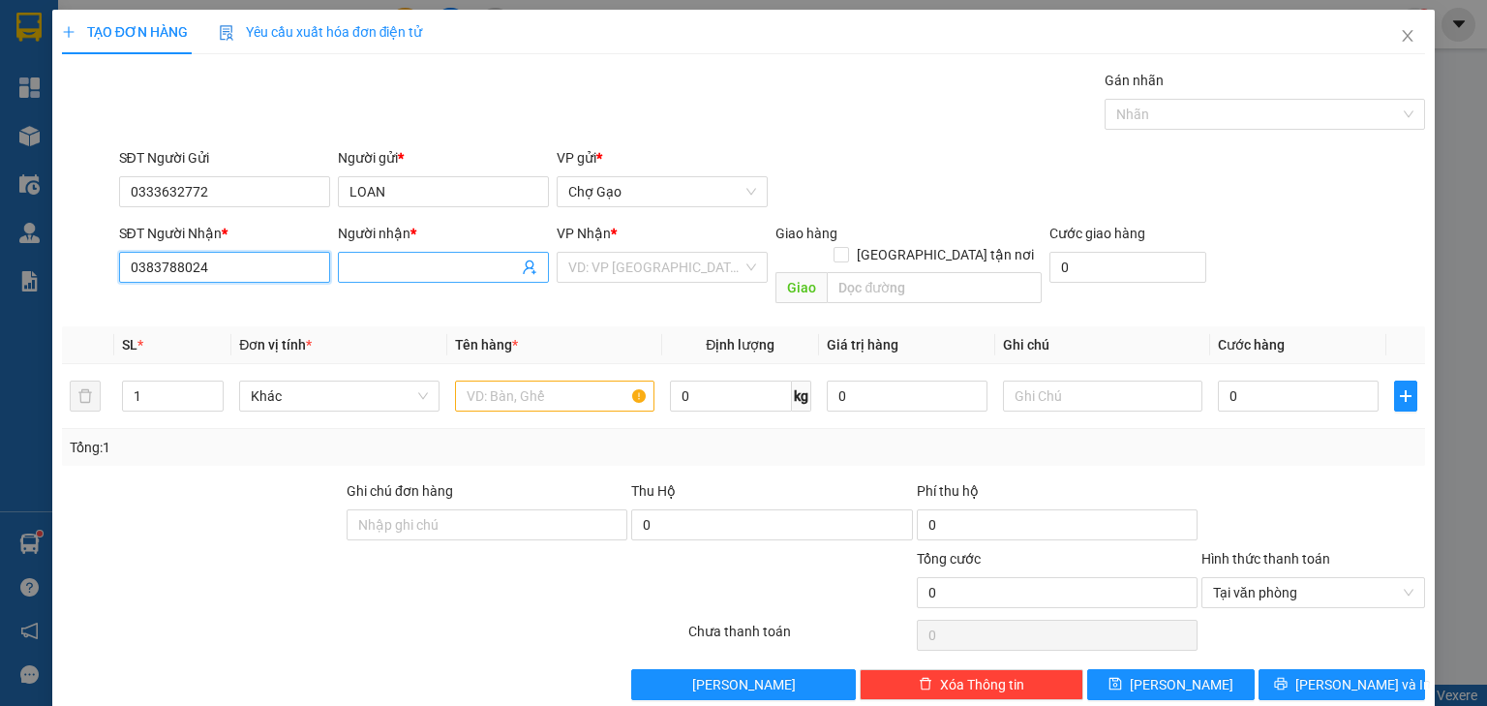
type input "0383788024"
drag, startPoint x: 408, startPoint y: 271, endPoint x: 409, endPoint y: 283, distance: 11.8
click at [408, 271] on input "Người nhận *" at bounding box center [433, 267] width 168 height 21
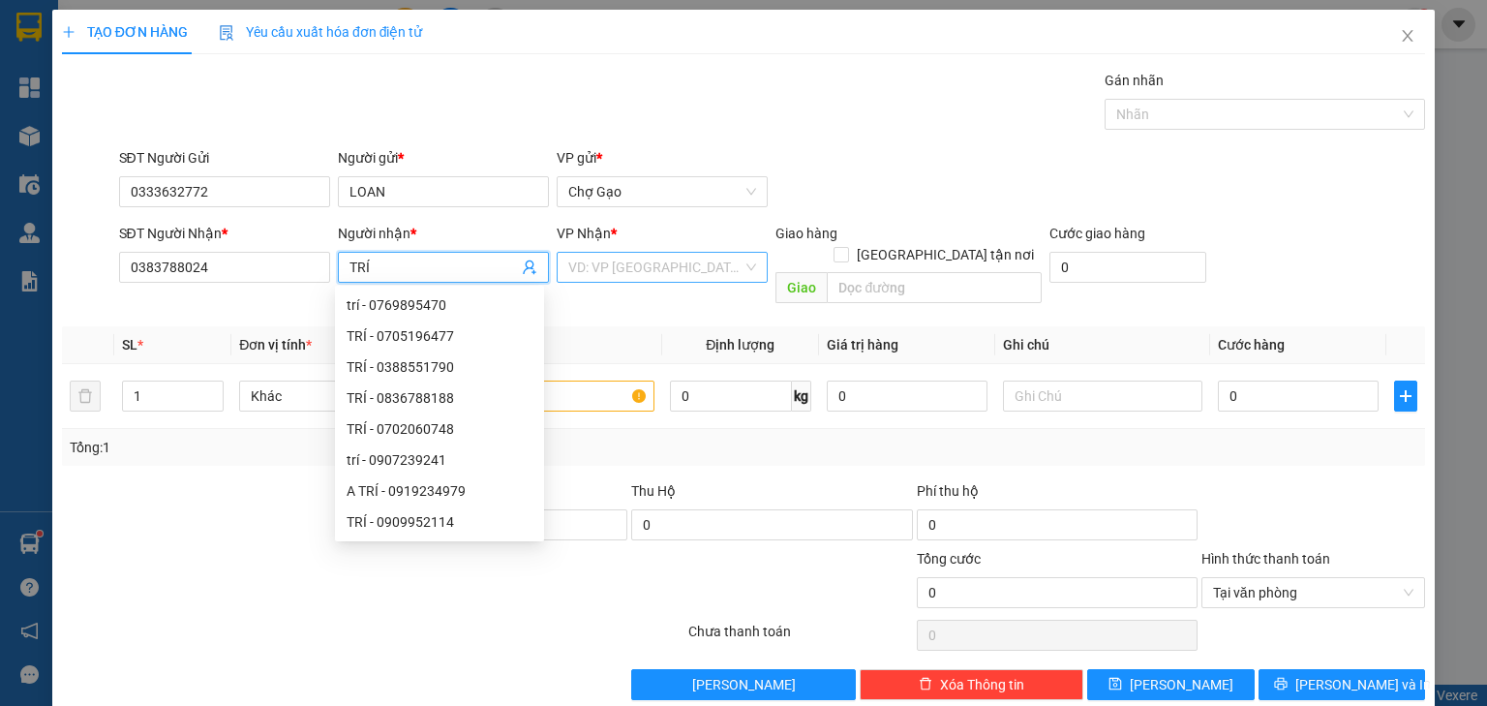
type input "TRÍ"
drag, startPoint x: 674, startPoint y: 266, endPoint x: 674, endPoint y: 277, distance: 10.6
click at [674, 267] on input "search" at bounding box center [655, 267] width 174 height 29
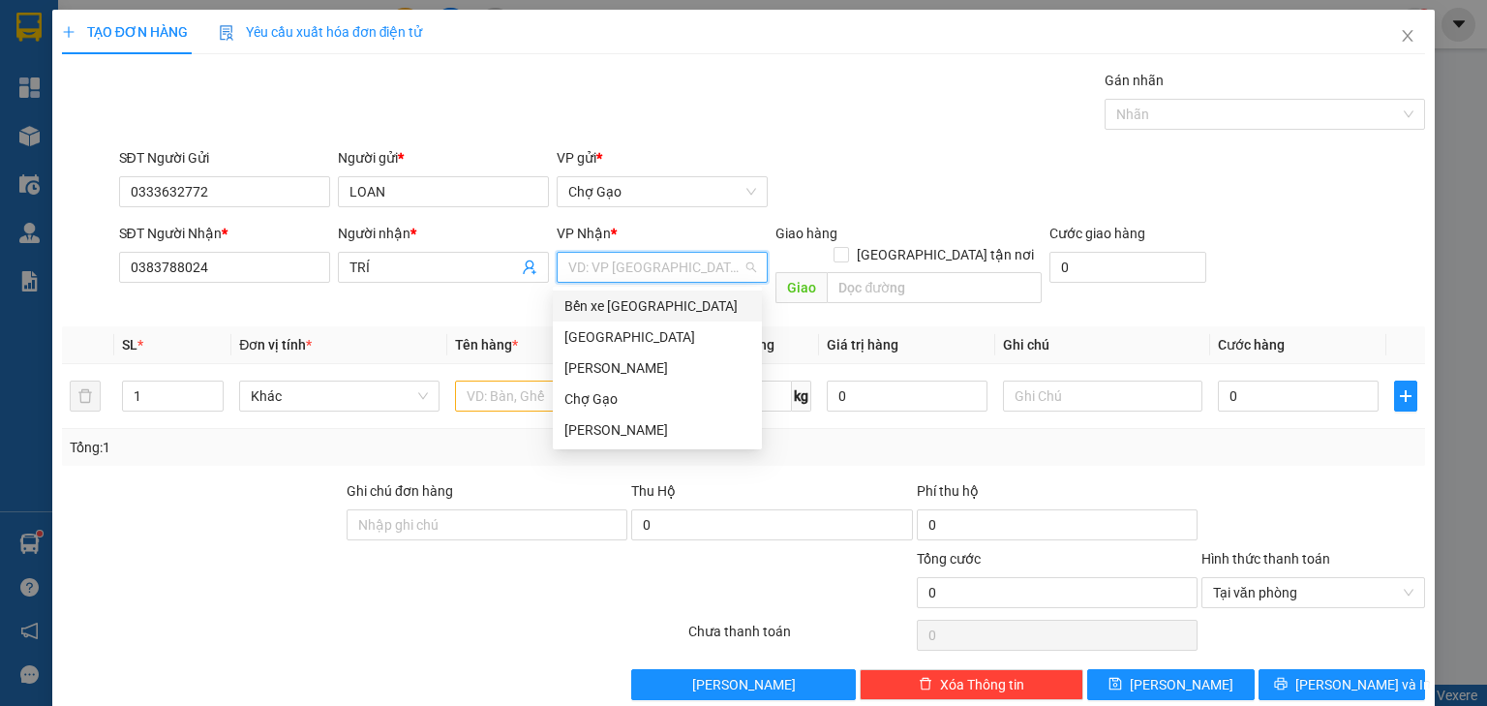
click at [595, 320] on div "Bến xe [GEOGRAPHIC_DATA]" at bounding box center [657, 305] width 209 height 31
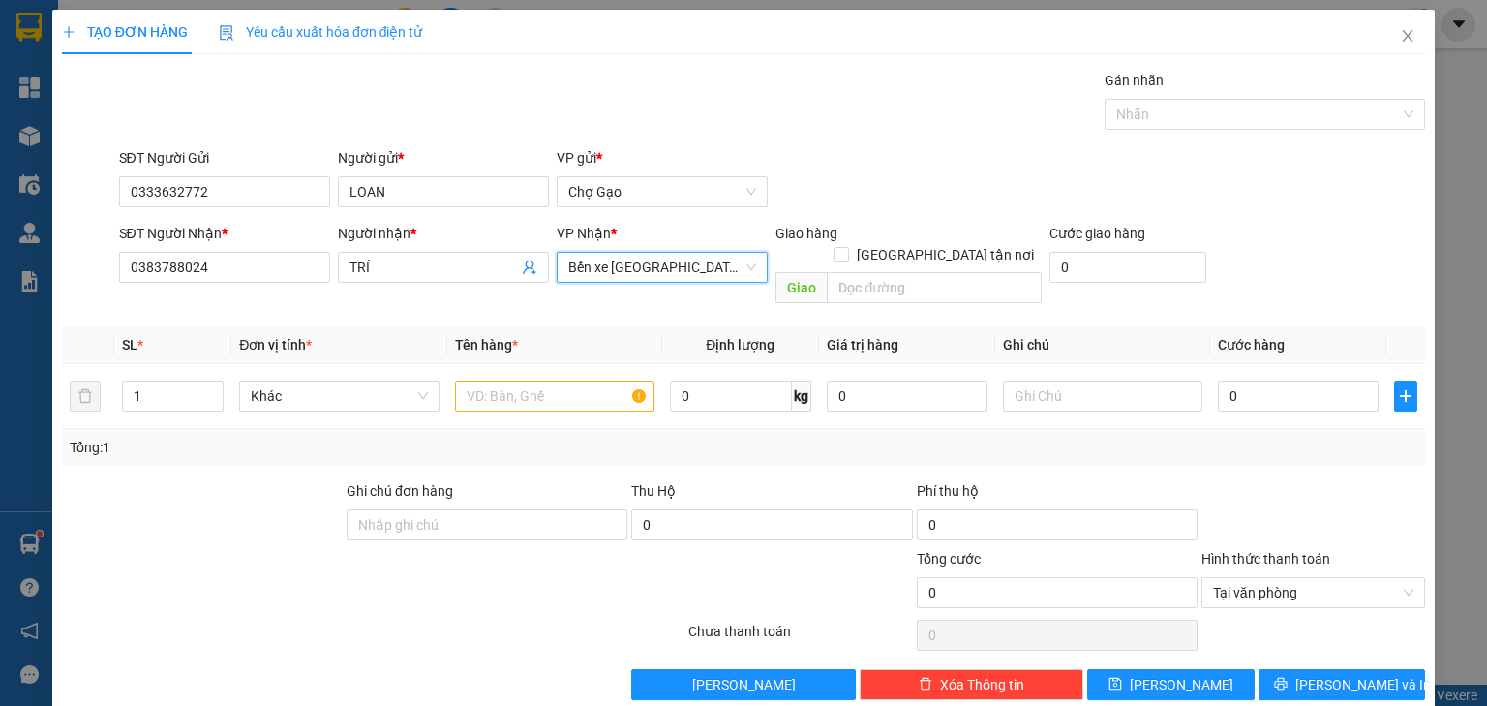
click at [599, 271] on span "Bến xe [GEOGRAPHIC_DATA]" at bounding box center [662, 267] width 188 height 29
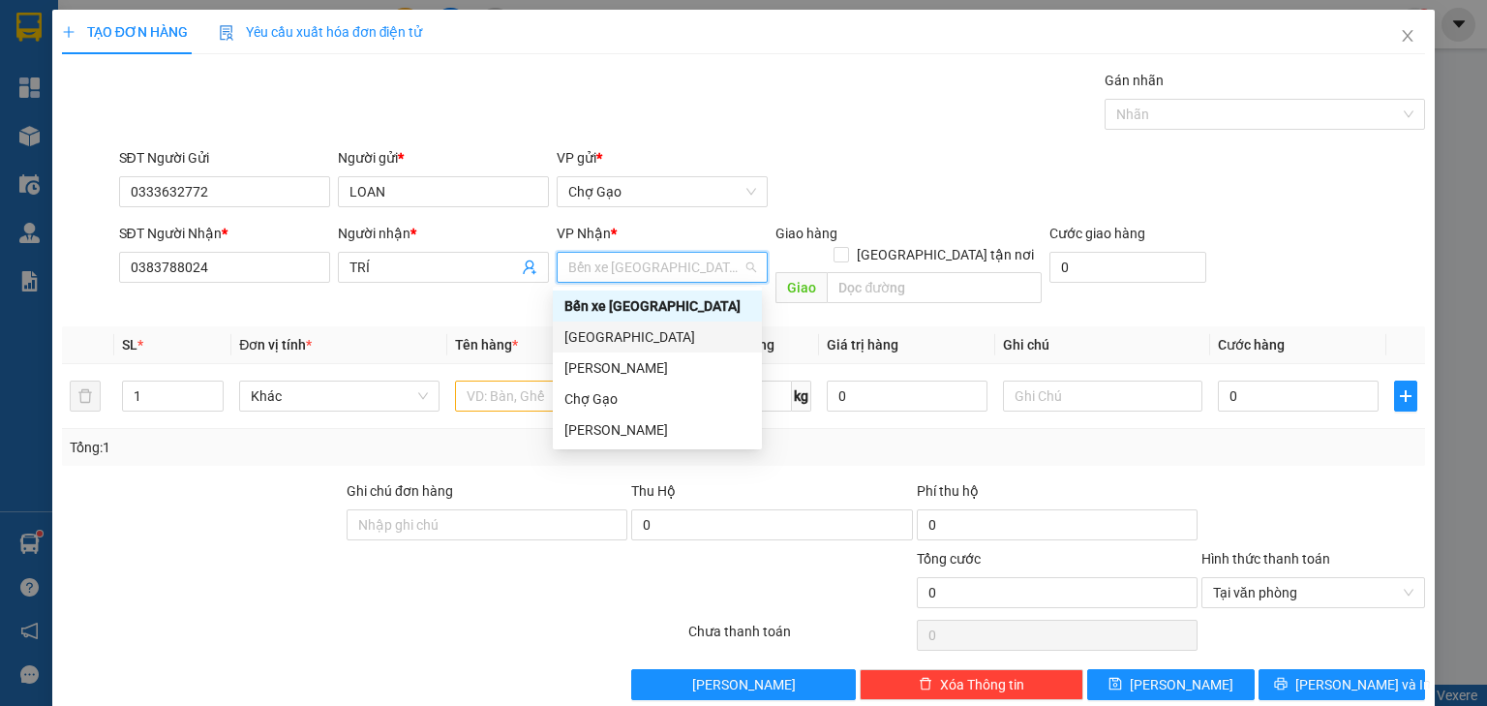
click at [603, 335] on div "[GEOGRAPHIC_DATA]" at bounding box center [657, 336] width 186 height 21
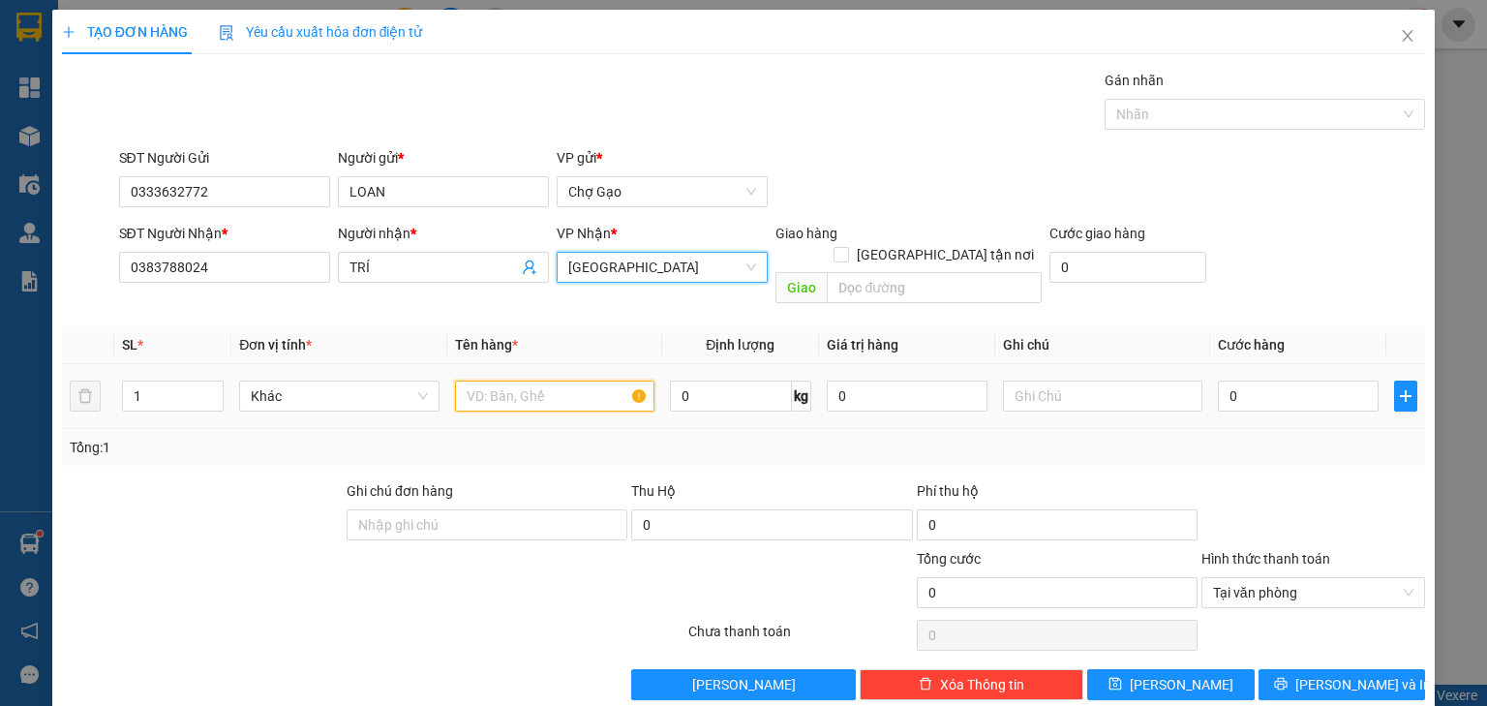
drag, startPoint x: 546, startPoint y: 368, endPoint x: 535, endPoint y: 366, distance: 10.8
click at [544, 380] on input "text" at bounding box center [554, 395] width 199 height 31
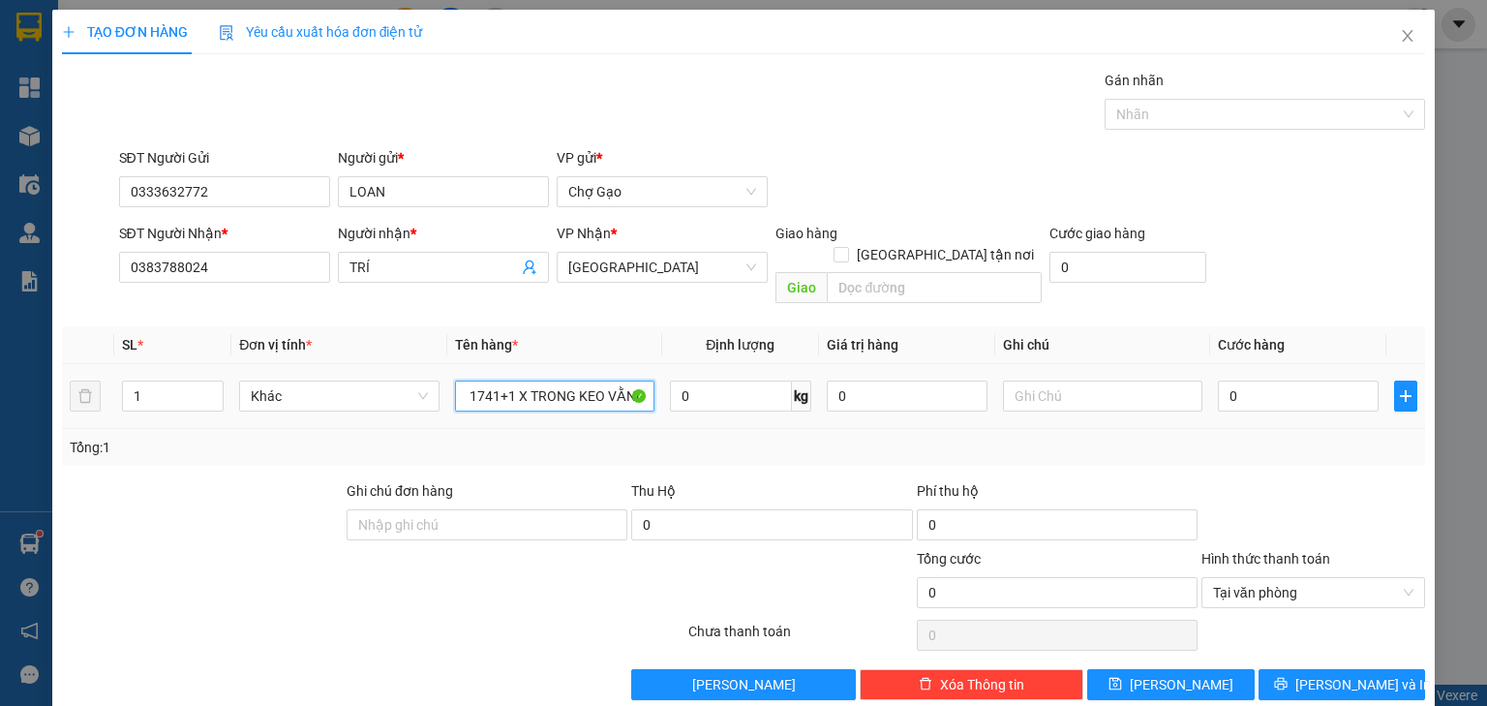
scroll to position [0, 25]
type input "1XE 1741+1 X TRONG KEO VẰNG"
click at [1242, 380] on input "0" at bounding box center [1298, 395] width 161 height 31
type input "2"
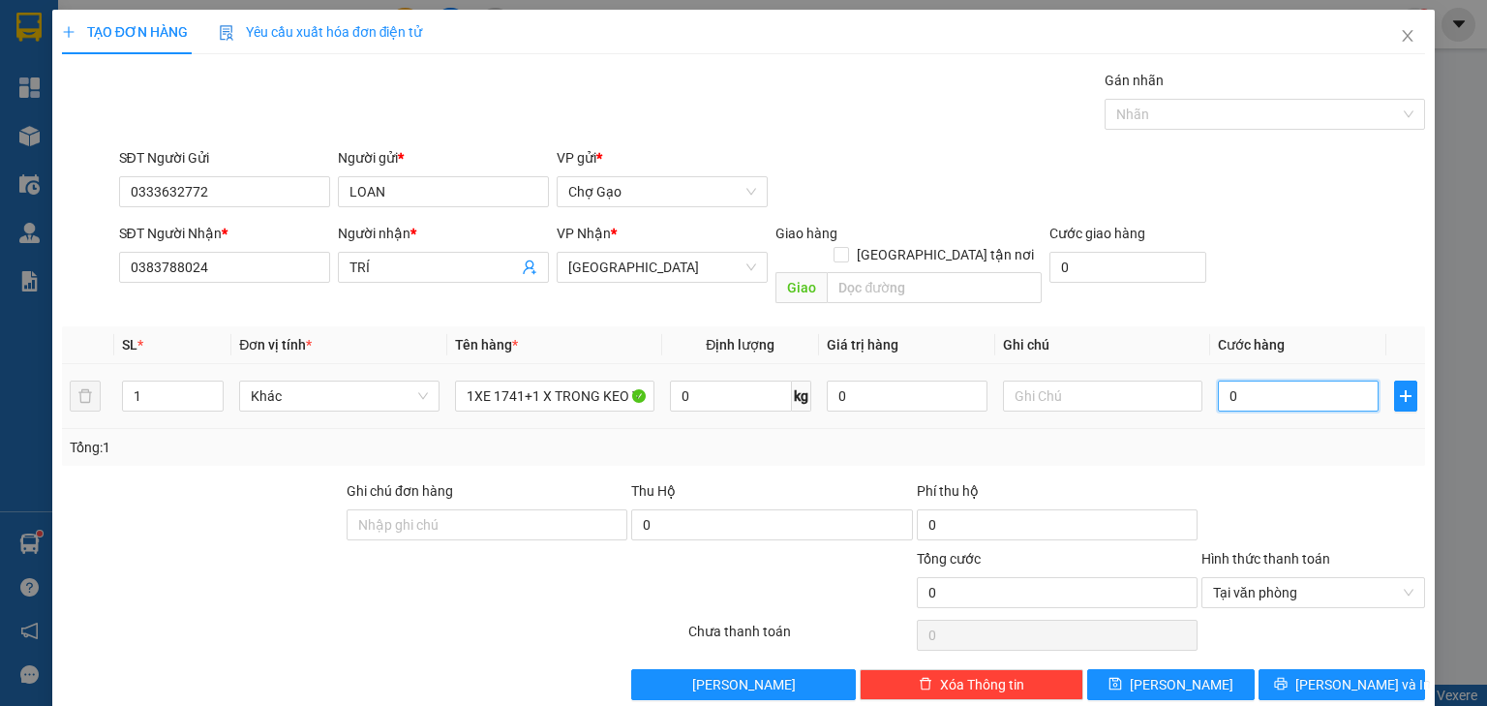
type input "2"
type input "27"
type input "270"
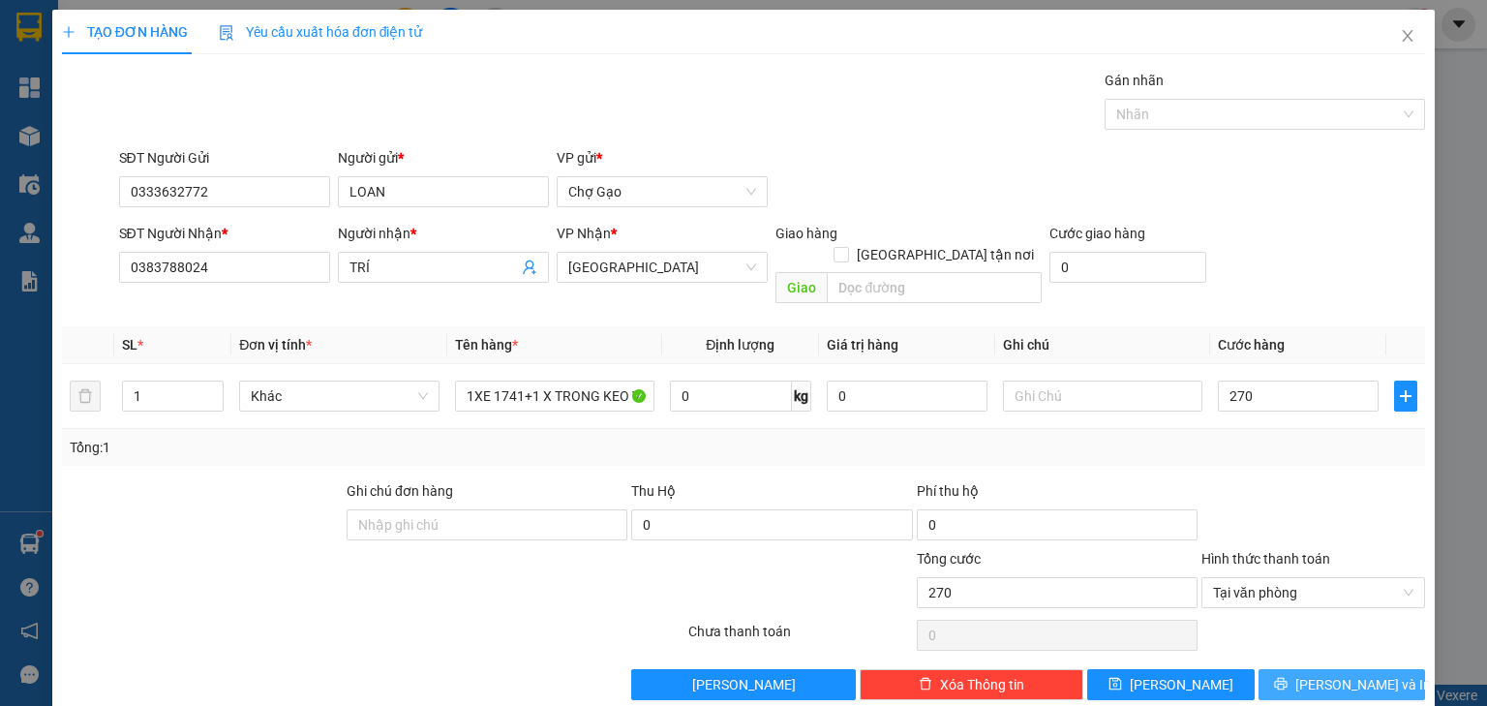
type input "270.000"
click at [1347, 674] on button "[PERSON_NAME] và In" at bounding box center [1341, 684] width 167 height 31
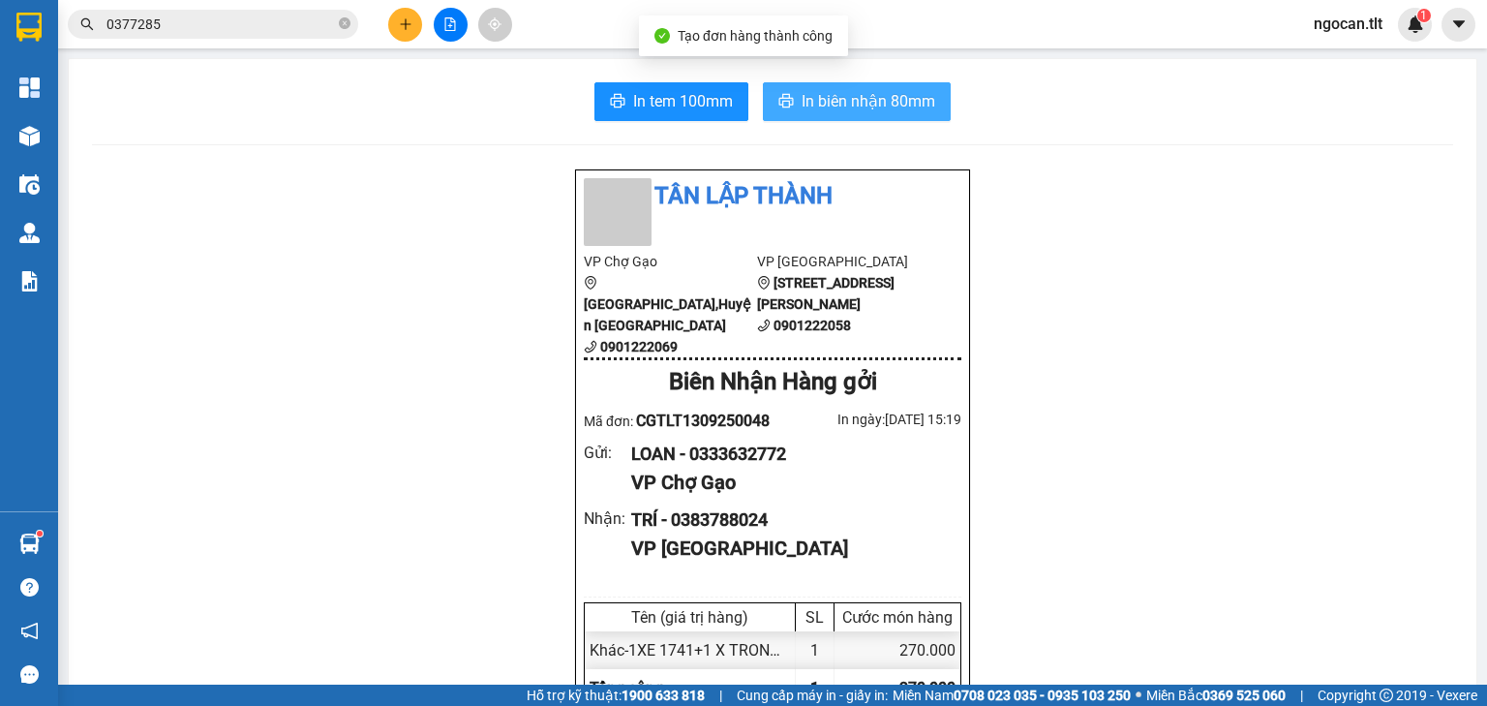
drag, startPoint x: 860, startPoint y: 97, endPoint x: 958, endPoint y: 249, distance: 181.2
click at [860, 97] on span "In biên nhận 80mm" at bounding box center [868, 101] width 134 height 24
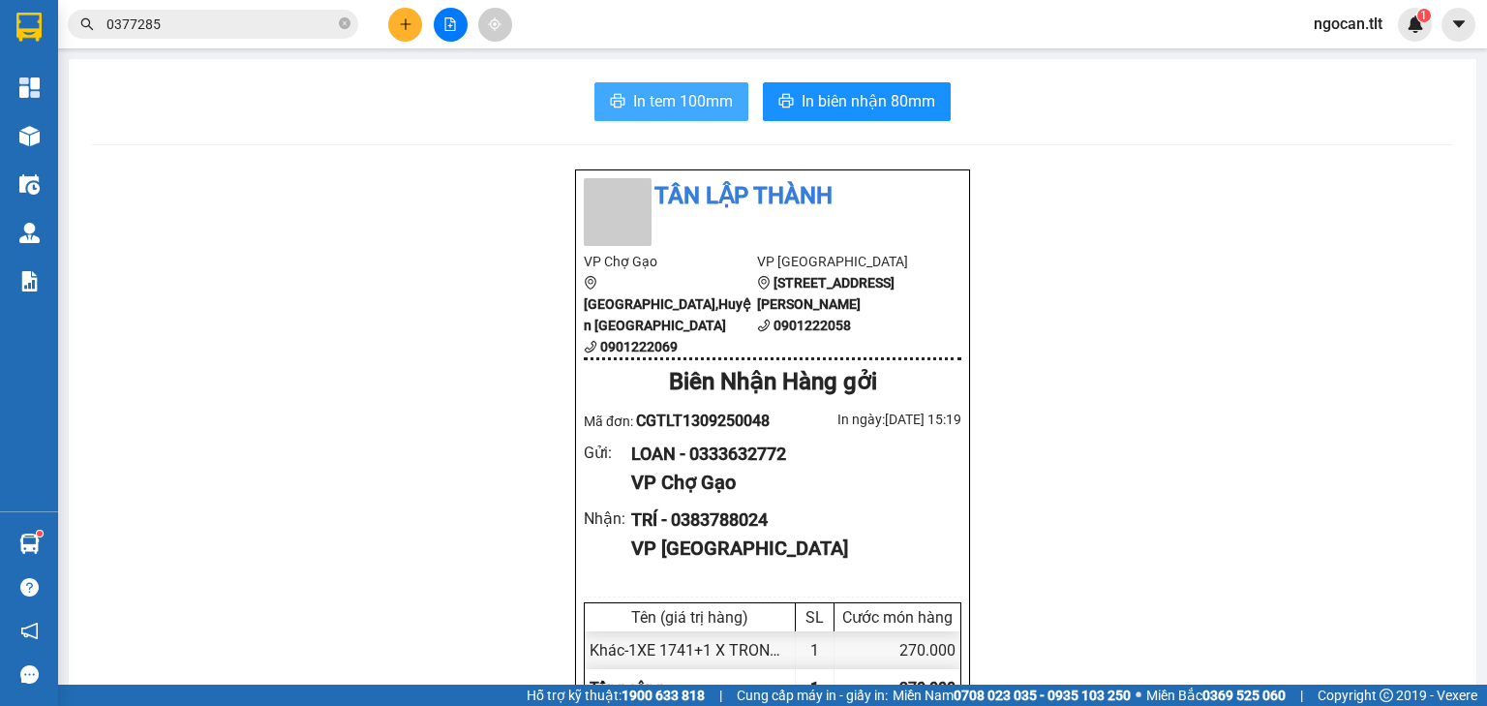
click at [676, 101] on span "In tem 100mm" at bounding box center [683, 101] width 100 height 24
click at [399, 22] on icon "plus" at bounding box center [406, 24] width 14 height 14
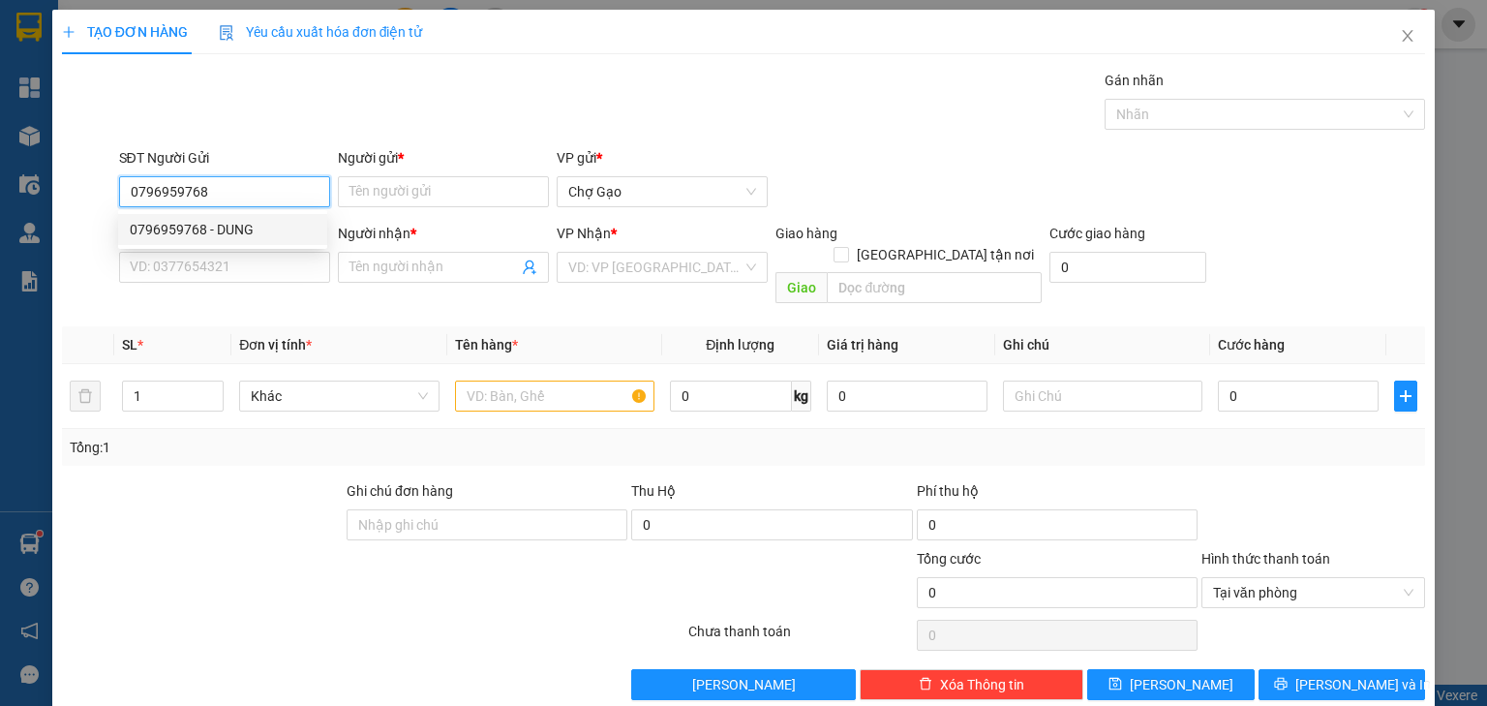
drag, startPoint x: 232, startPoint y: 230, endPoint x: 236, endPoint y: 250, distance: 19.7
click at [232, 231] on div "0796959768 - DUNG" at bounding box center [223, 229] width 186 height 21
type input "0796959768"
click at [242, 281] on input "SĐT Người Nhận *" at bounding box center [224, 267] width 211 height 31
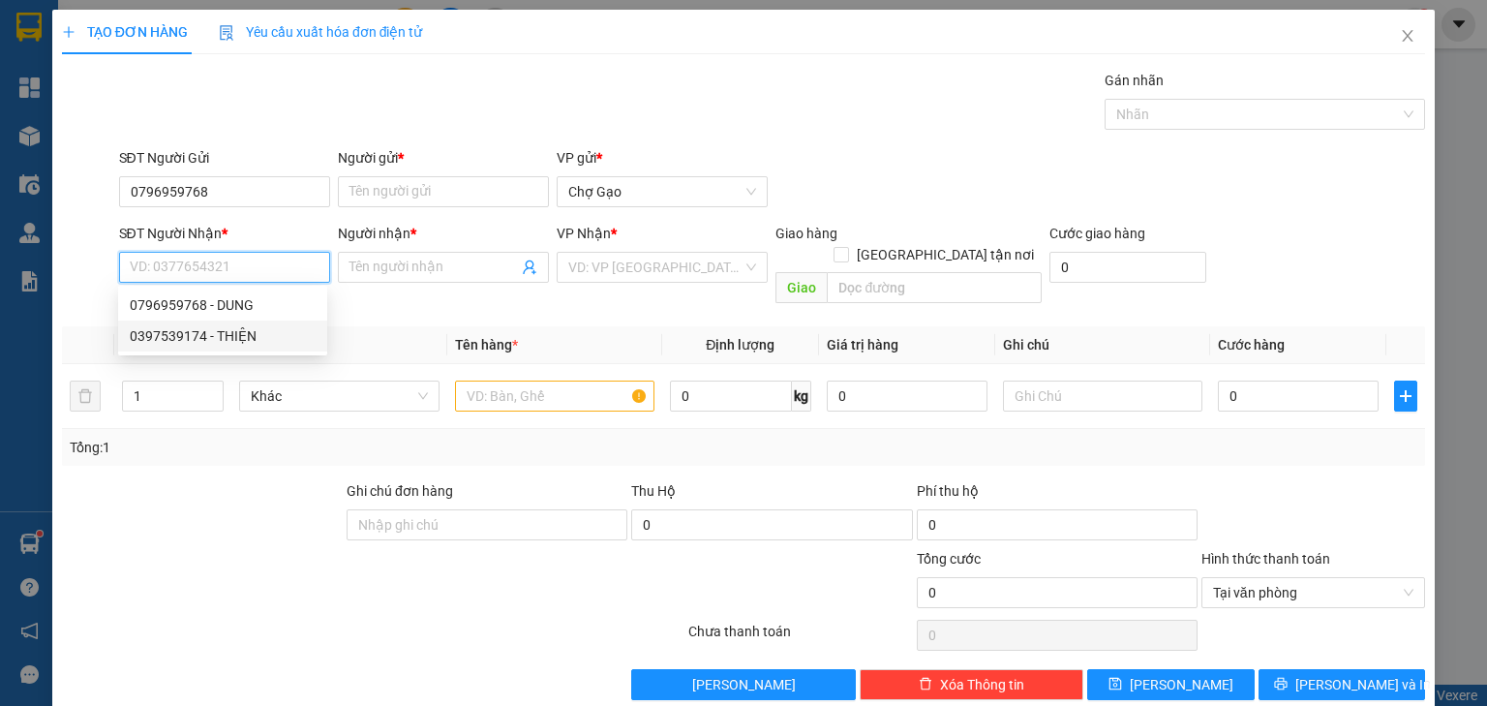
click at [234, 332] on div "0397539174 - THIỆN" at bounding box center [223, 335] width 186 height 21
type input "0397539174"
type input "THIỆN"
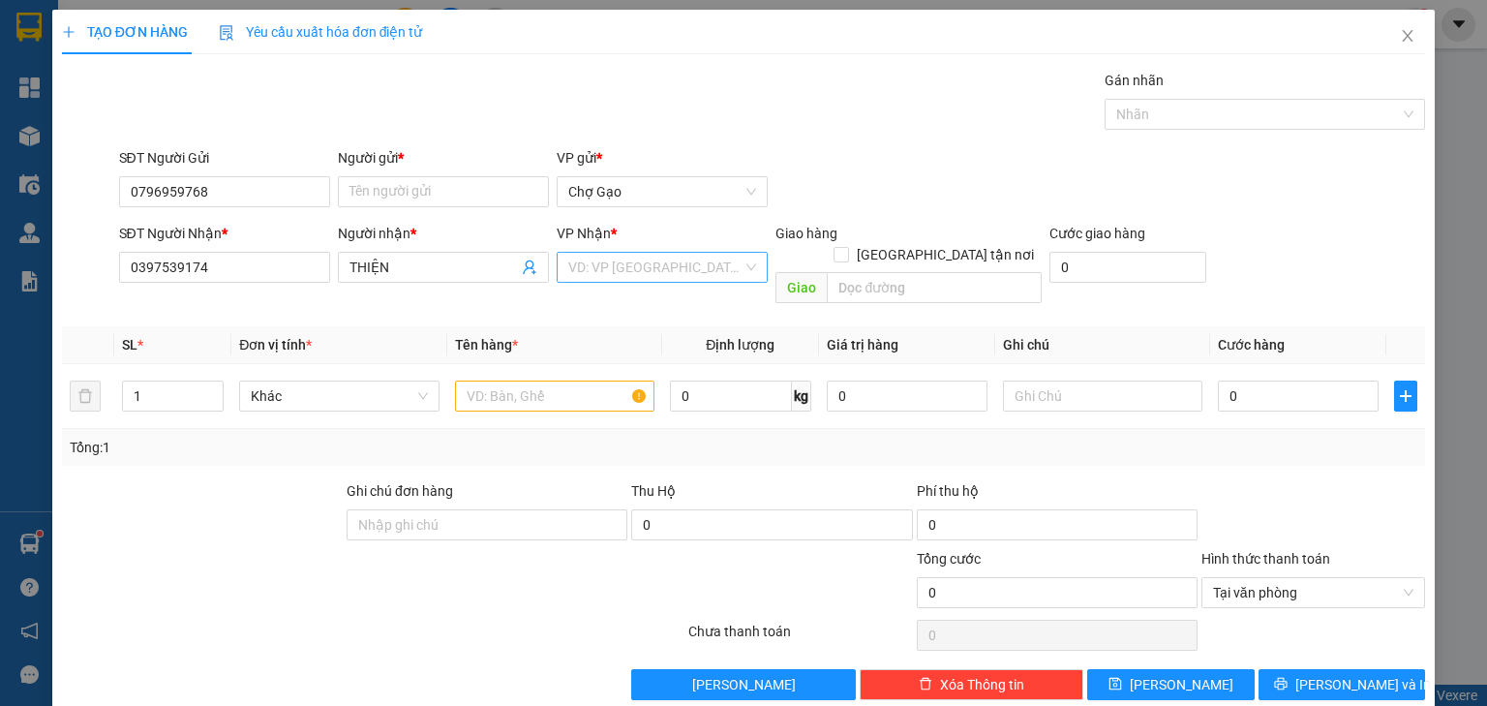
click at [631, 279] on input "search" at bounding box center [655, 267] width 174 height 29
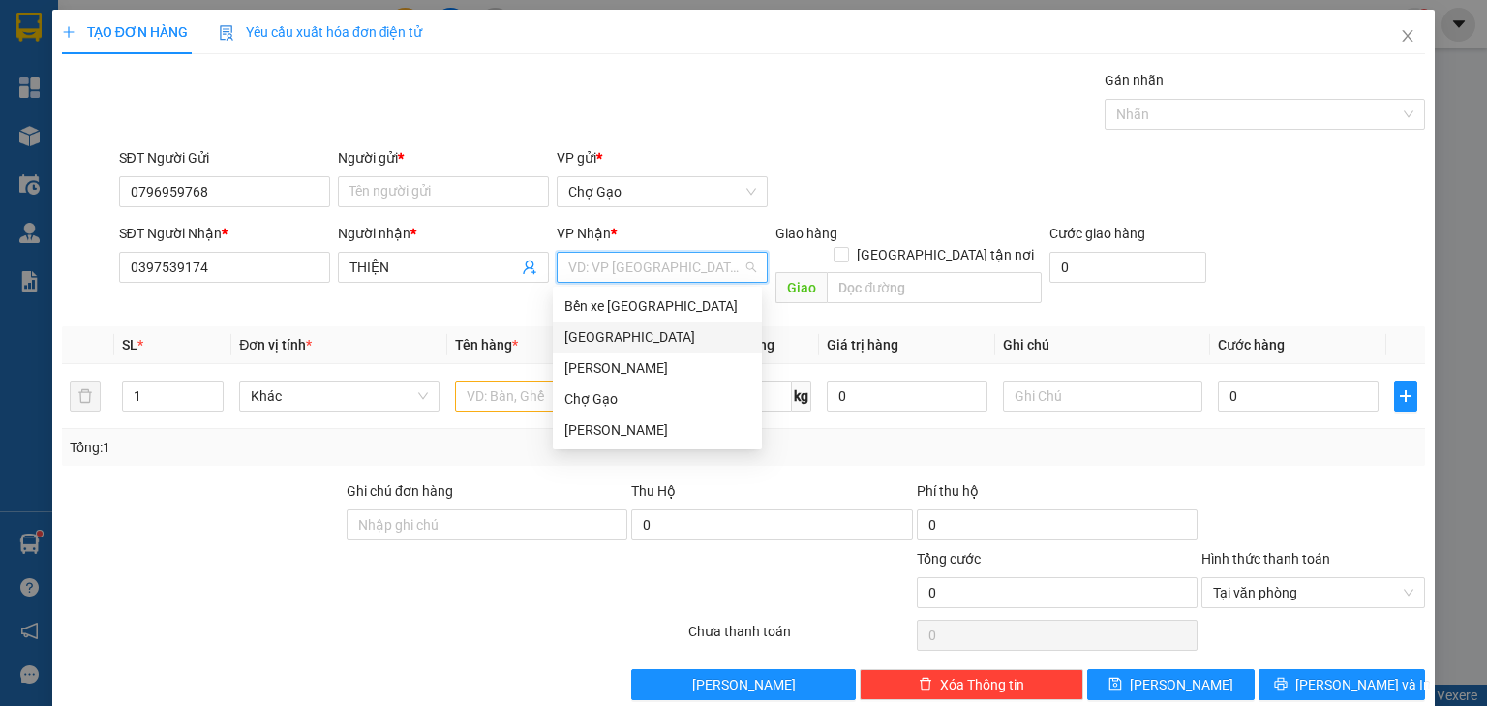
click at [612, 332] on div "[GEOGRAPHIC_DATA]" at bounding box center [657, 336] width 186 height 21
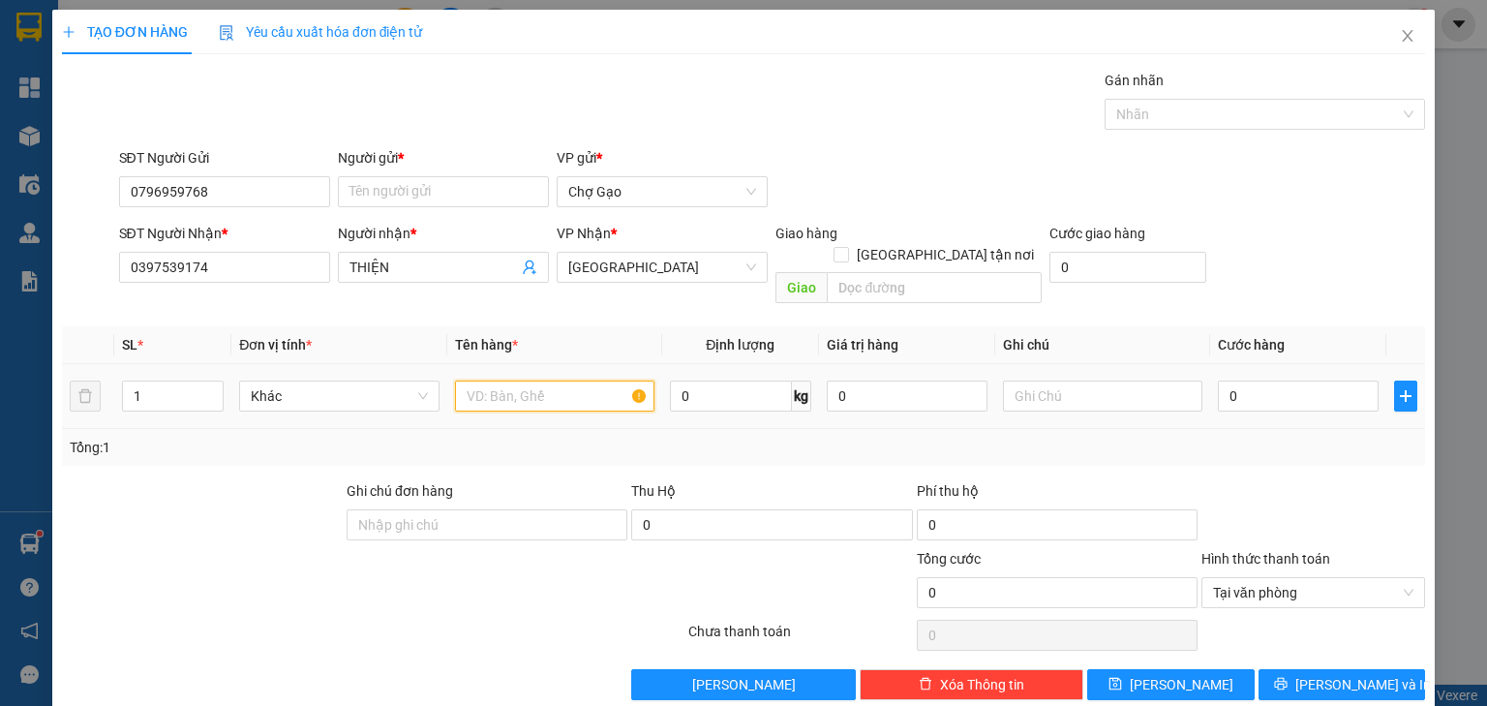
drag, startPoint x: 520, startPoint y: 360, endPoint x: 512, endPoint y: 373, distance: 14.8
click at [517, 380] on input "text" at bounding box center [554, 395] width 199 height 31
click at [395, 181] on input "Người gửi *" at bounding box center [443, 191] width 211 height 31
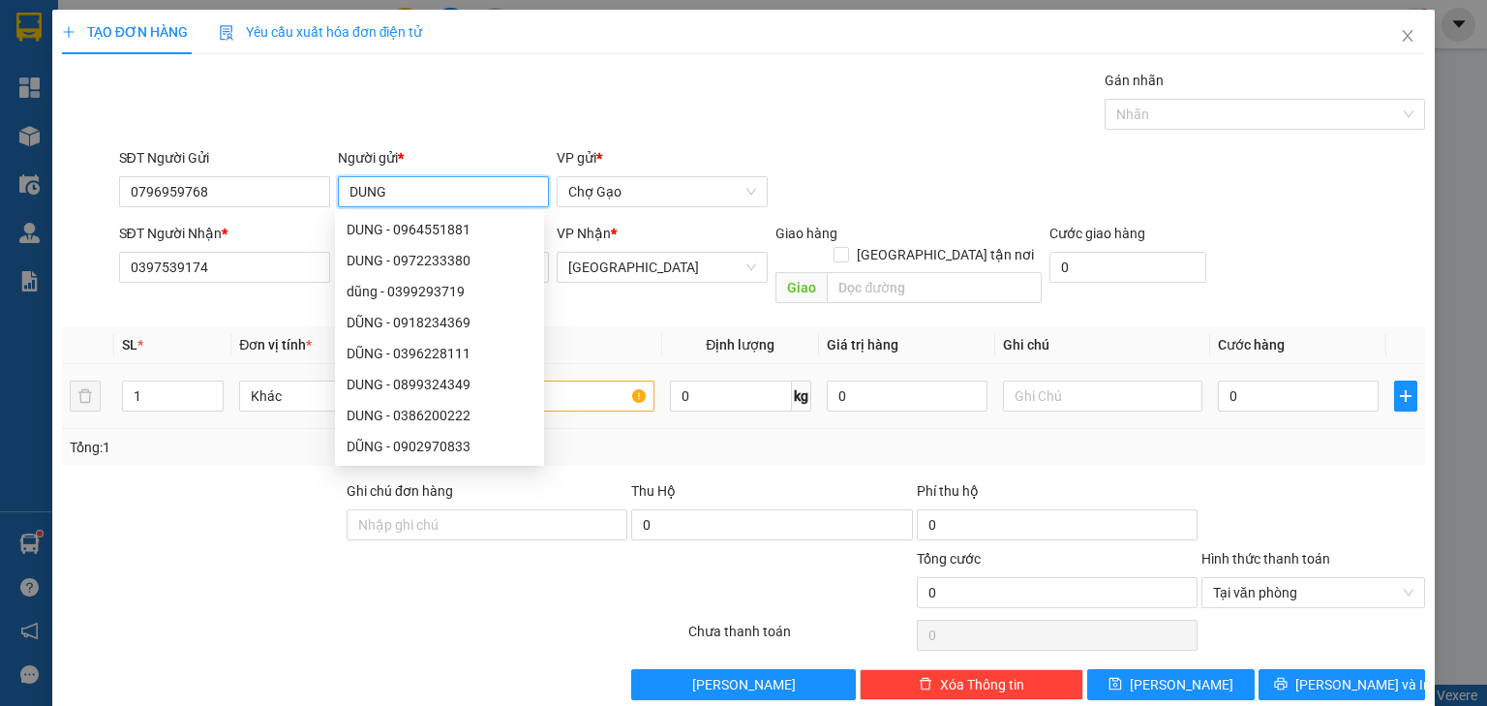
type input "DUNG"
click at [576, 380] on input "text" at bounding box center [554, 395] width 199 height 31
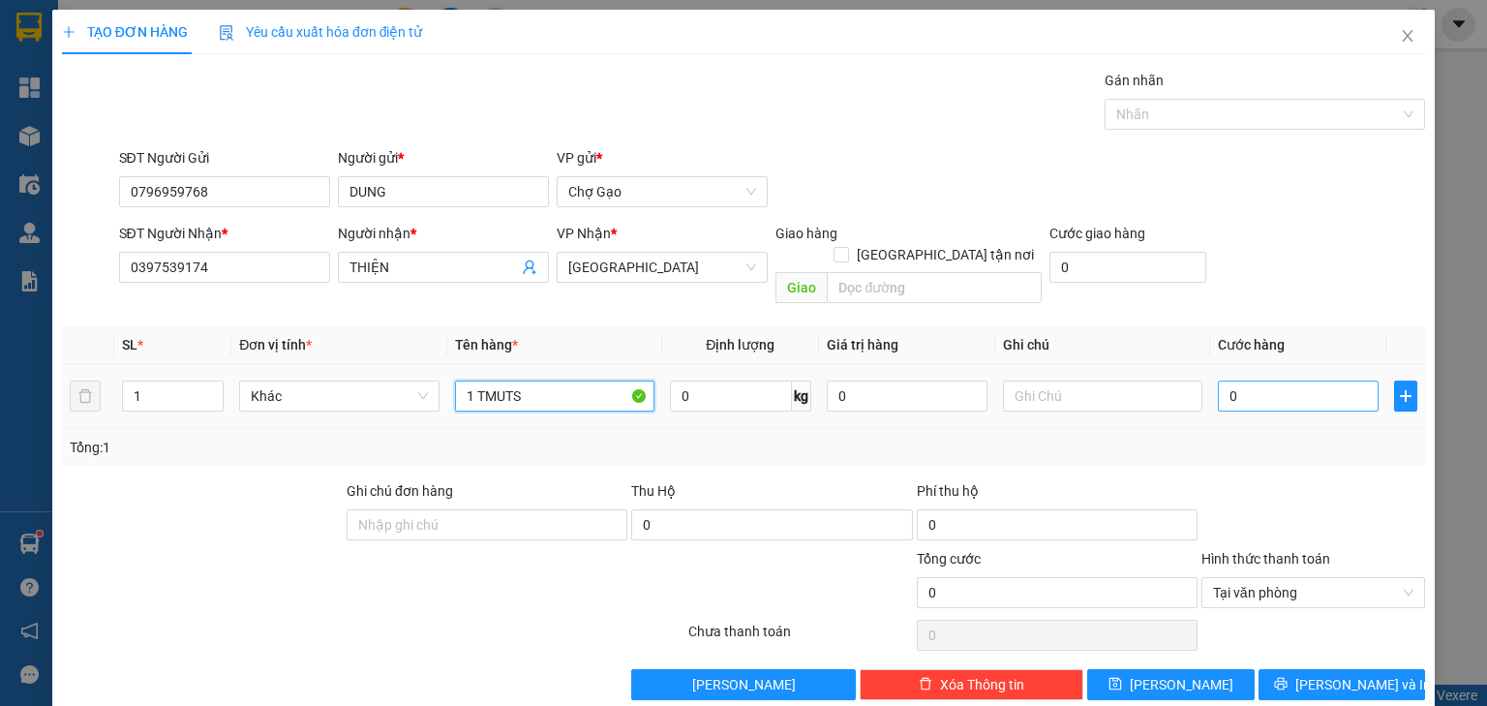
type input "1 TMUTS"
click at [1275, 383] on input "0" at bounding box center [1298, 395] width 161 height 31
type input "3"
type input "35"
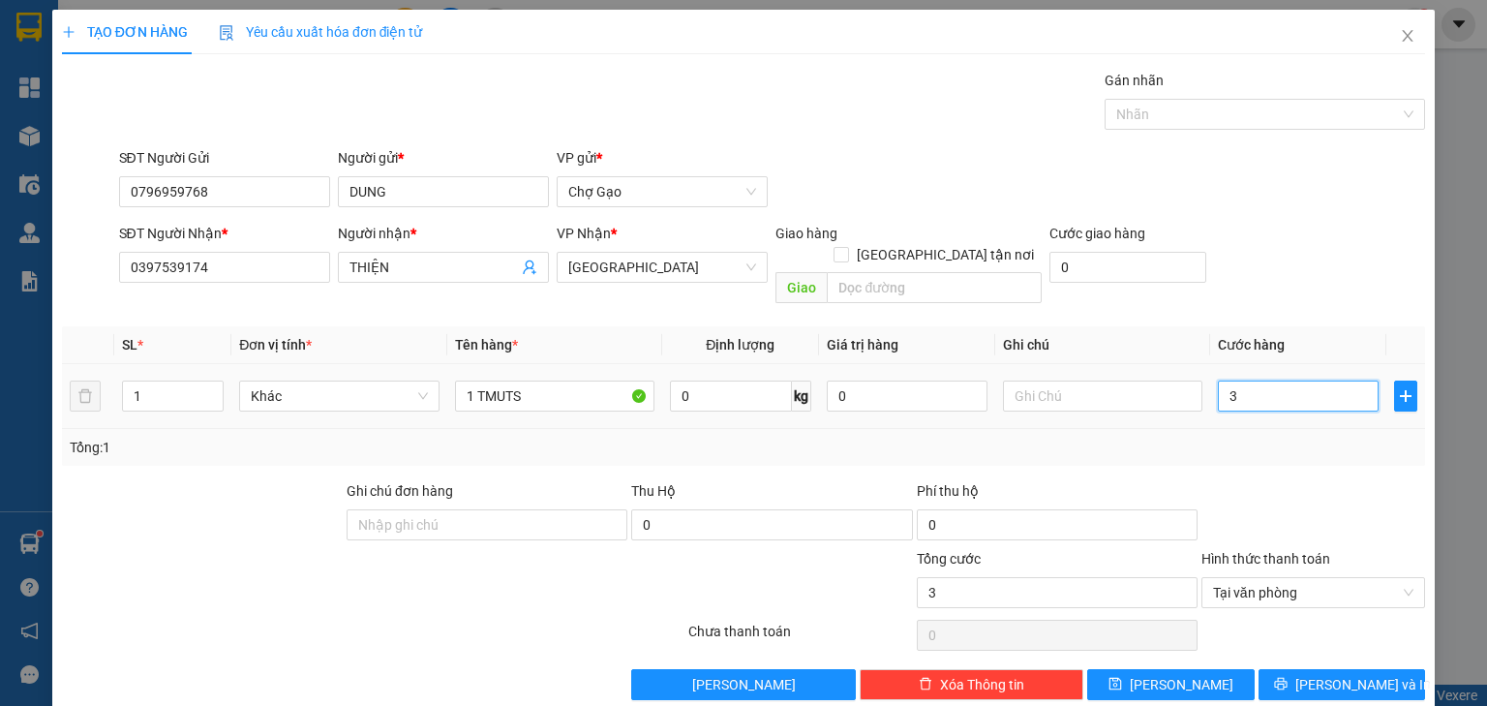
type input "35"
type input "35.000"
click at [1343, 674] on span "[PERSON_NAME] và In" at bounding box center [1363, 684] width 136 height 21
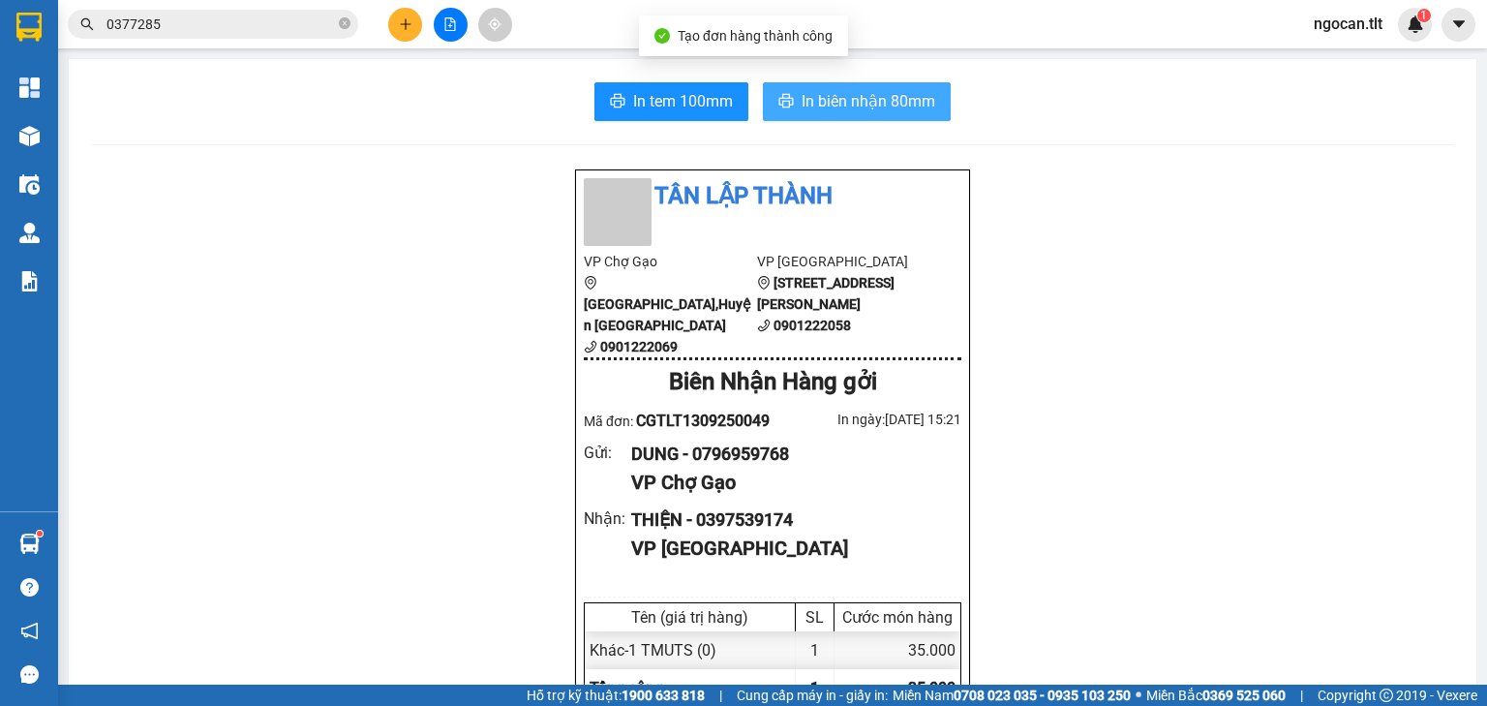
click at [894, 114] on button "In biên nhận 80mm" at bounding box center [857, 101] width 188 height 39
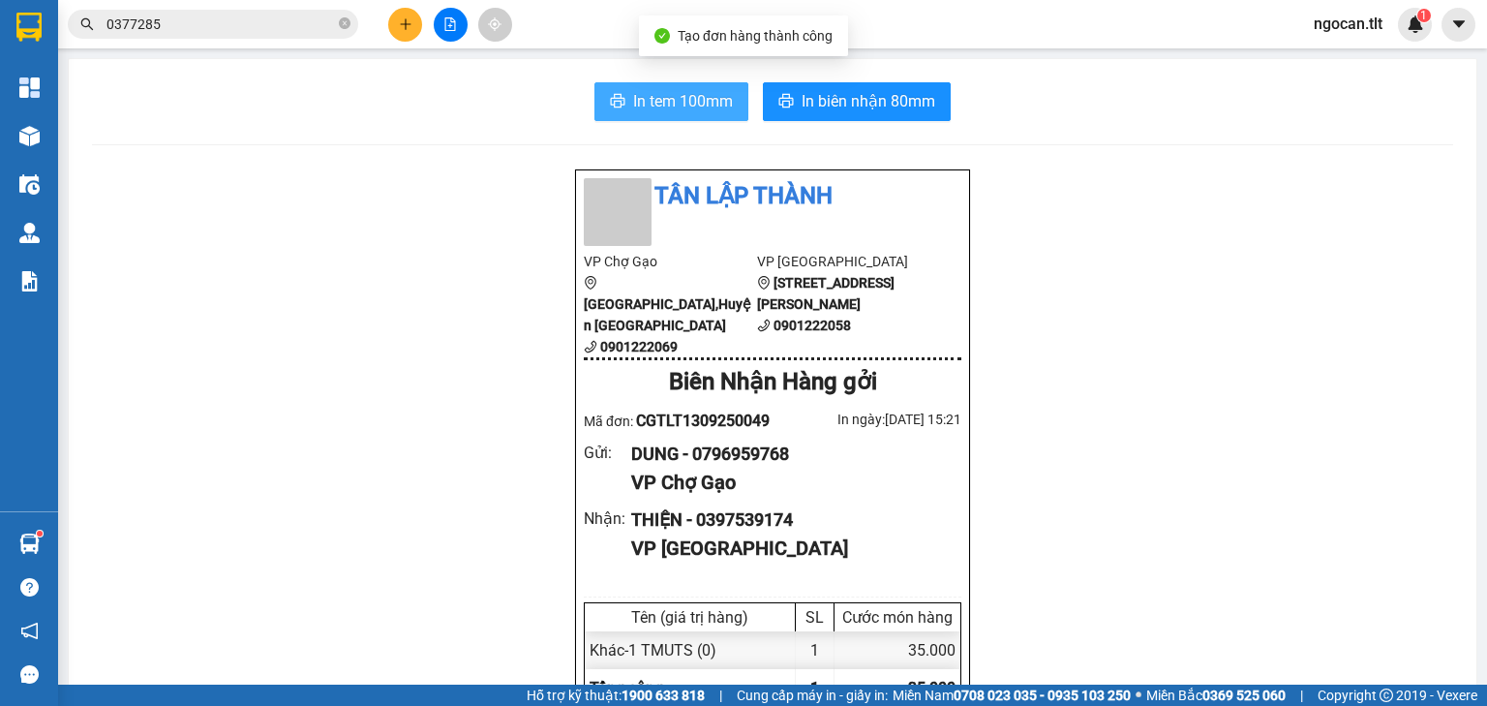
click at [662, 94] on span "In tem 100mm" at bounding box center [683, 101] width 100 height 24
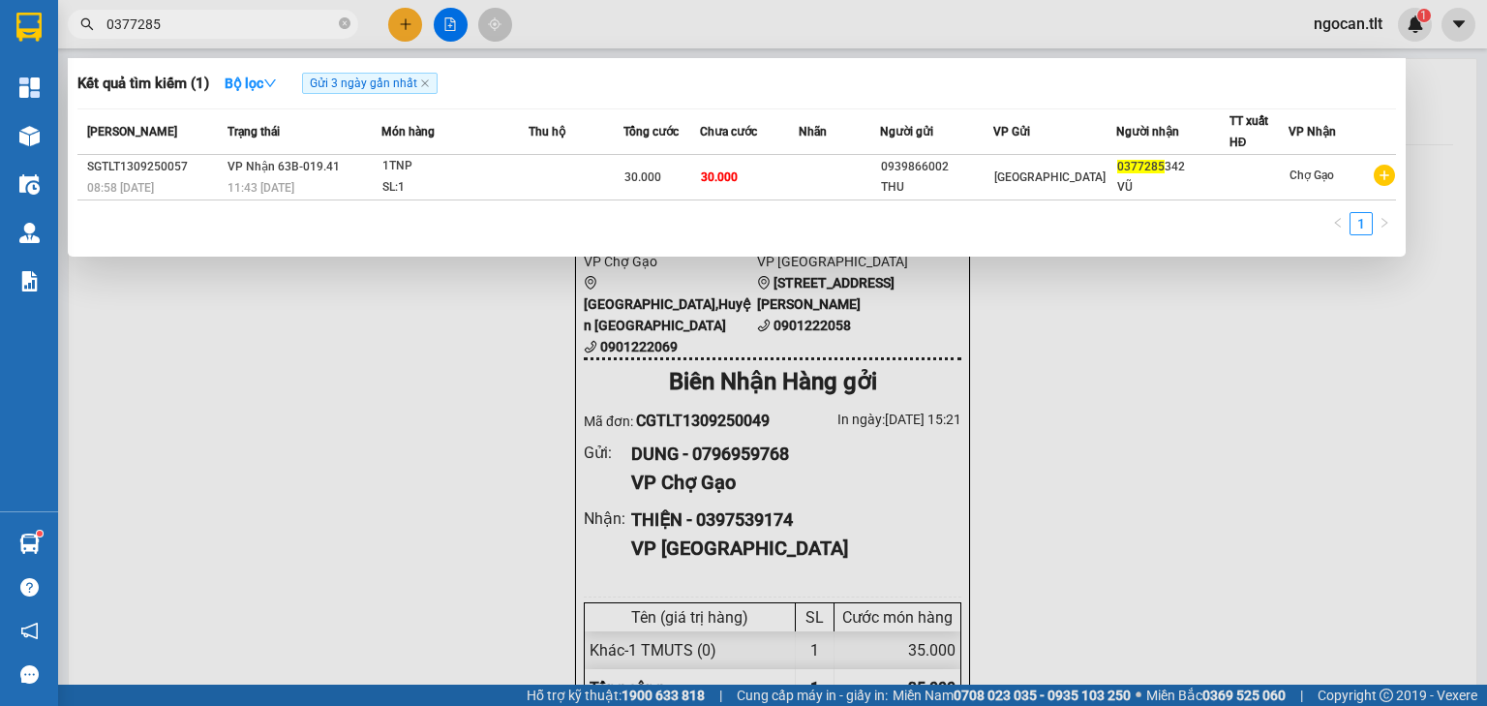
click at [217, 35] on span "0377285" at bounding box center [213, 24] width 290 height 29
click at [227, 18] on input "0377285" at bounding box center [220, 24] width 228 height 21
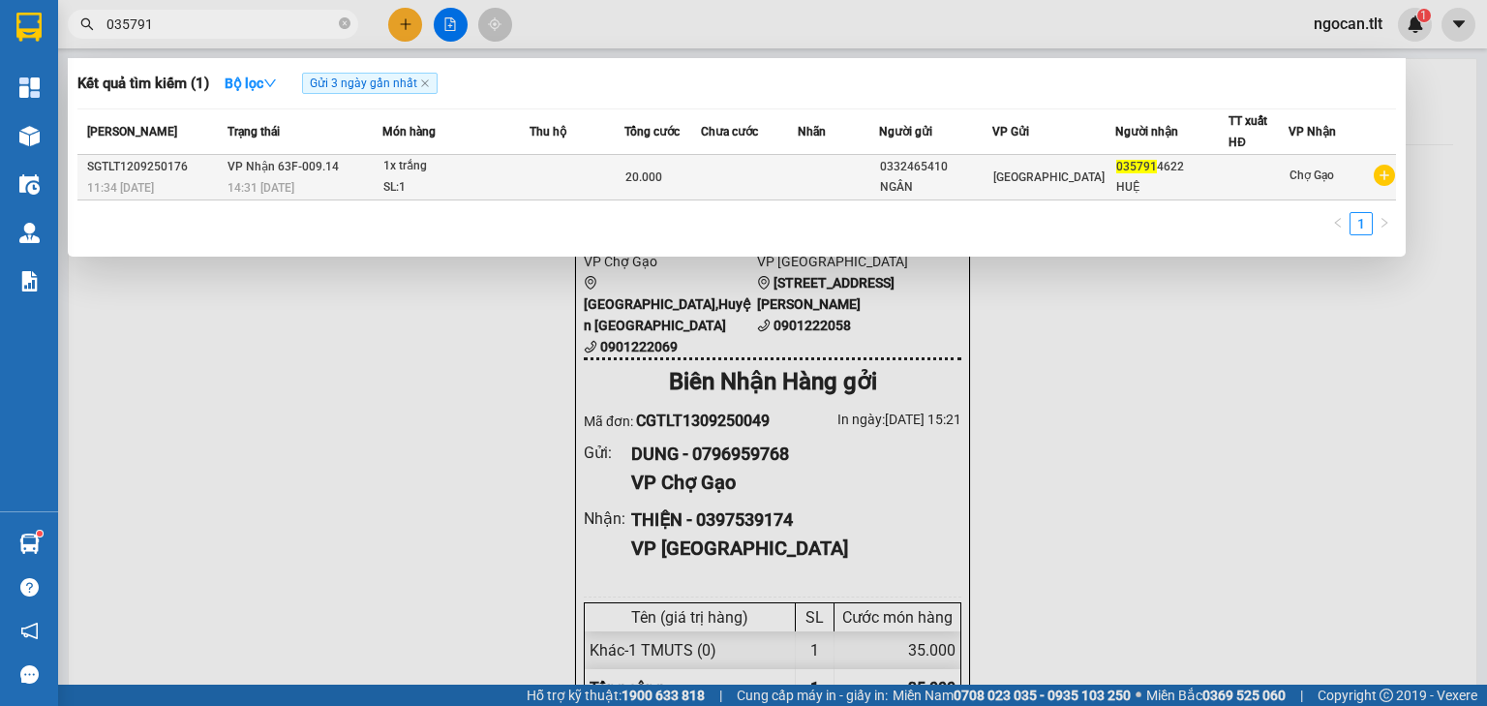
type input "035791"
click at [751, 174] on td at bounding box center [749, 177] width 97 height 45
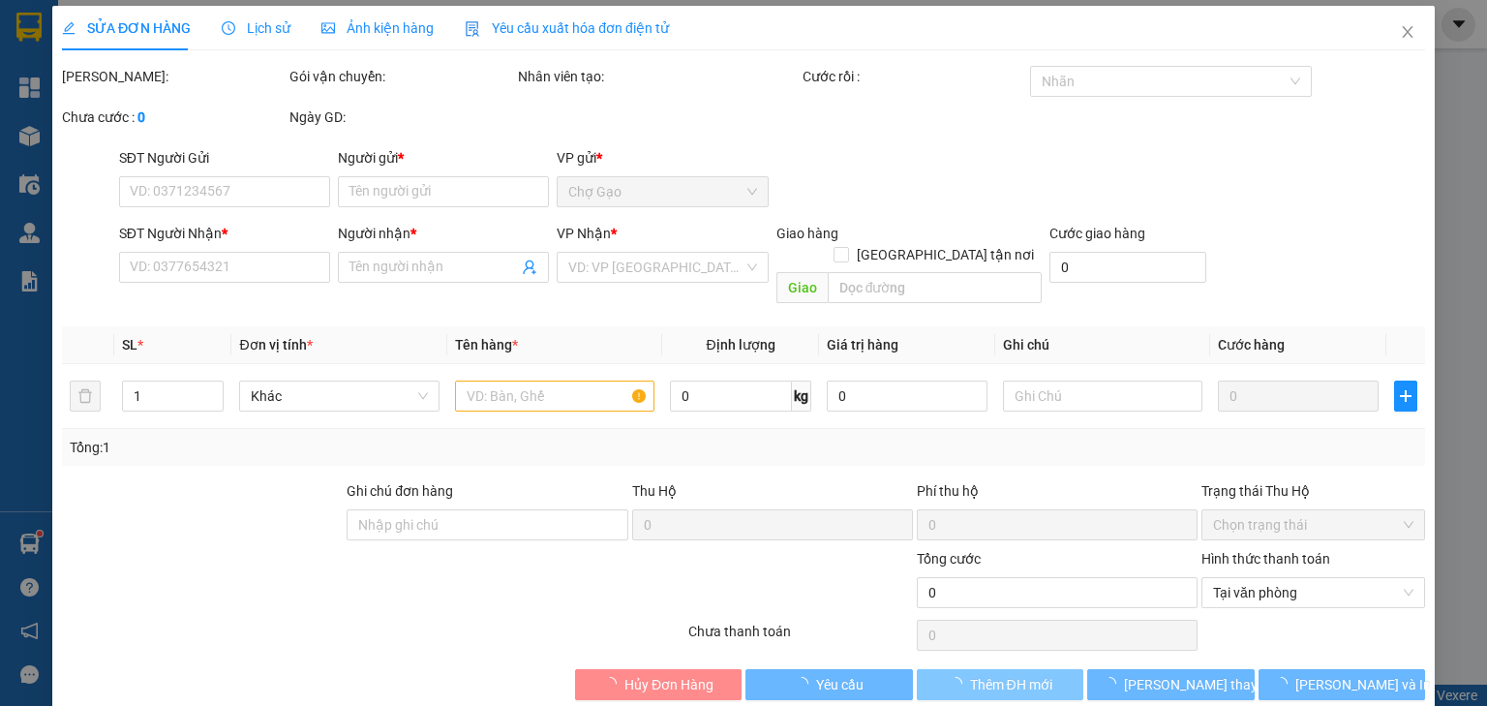
type input "0332465410"
type input "NGÂN"
type input "0357914622"
type input "HUỆ"
type input "20.000"
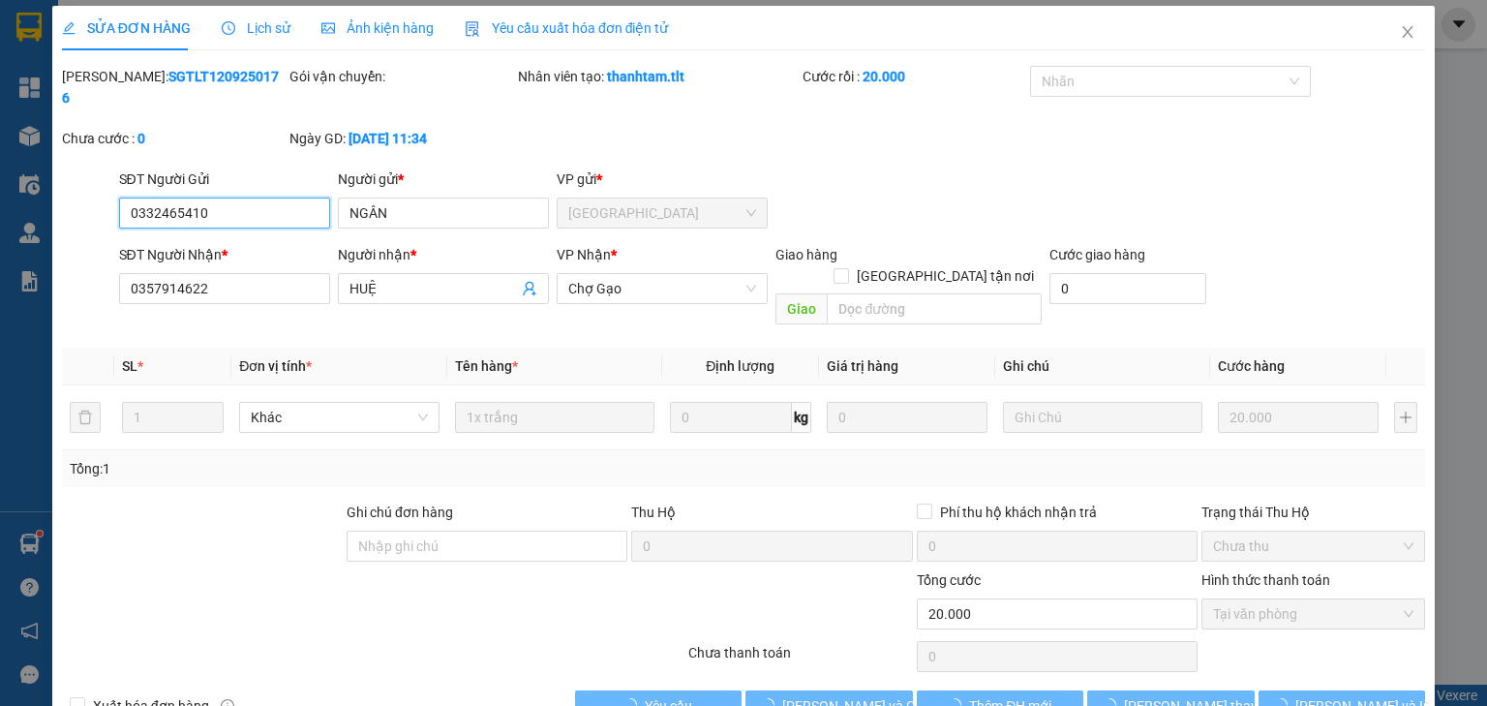
scroll to position [14, 0]
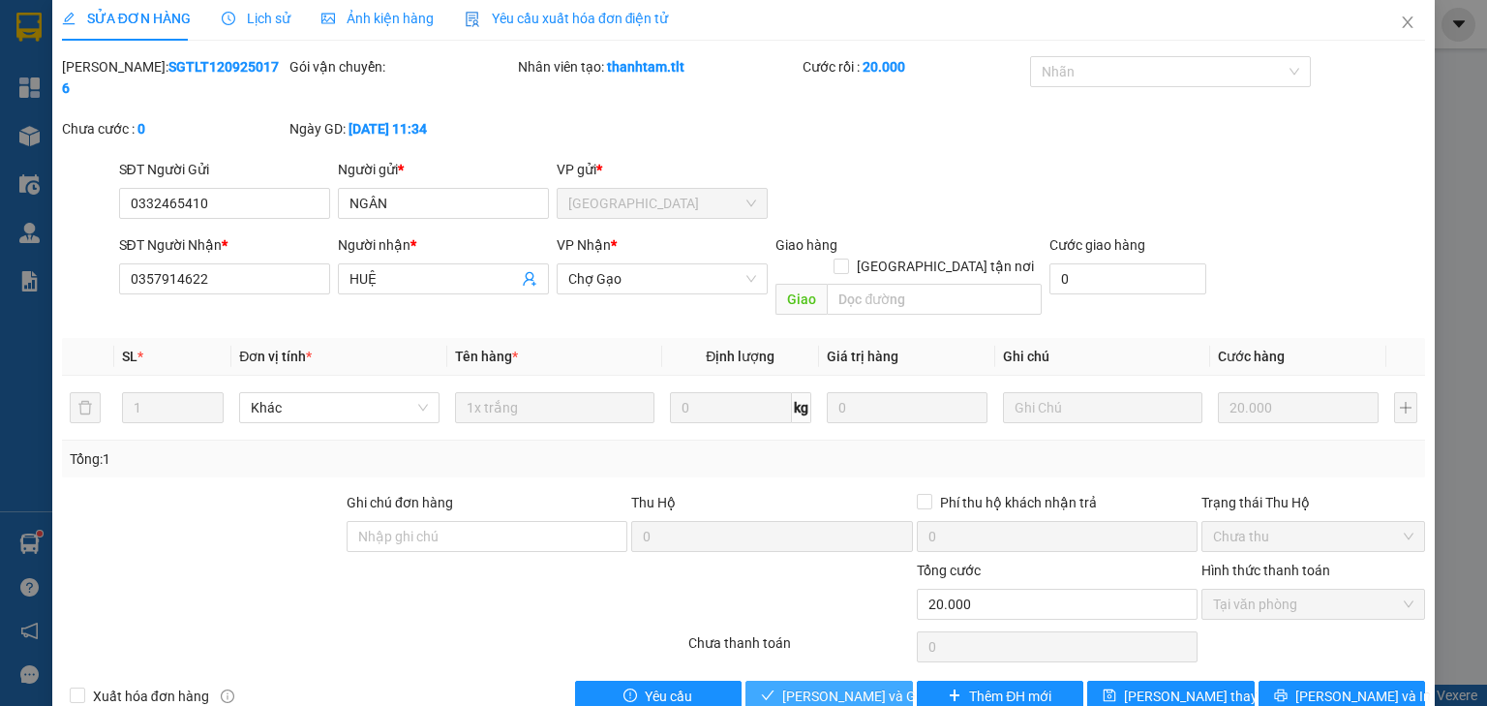
click at [840, 685] on span "[PERSON_NAME] và Giao hàng" at bounding box center [875, 695] width 186 height 21
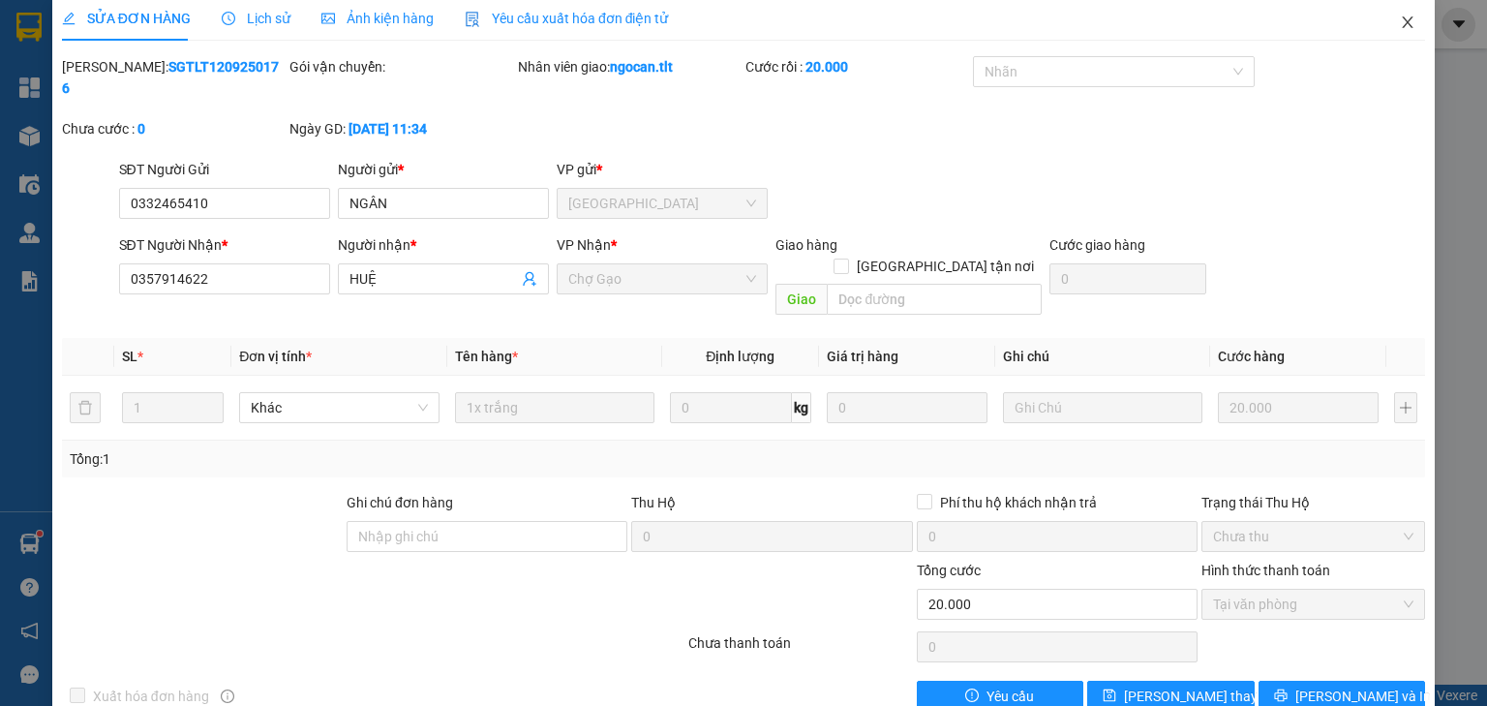
click at [1403, 17] on icon "close" at bounding box center [1408, 22] width 11 height 12
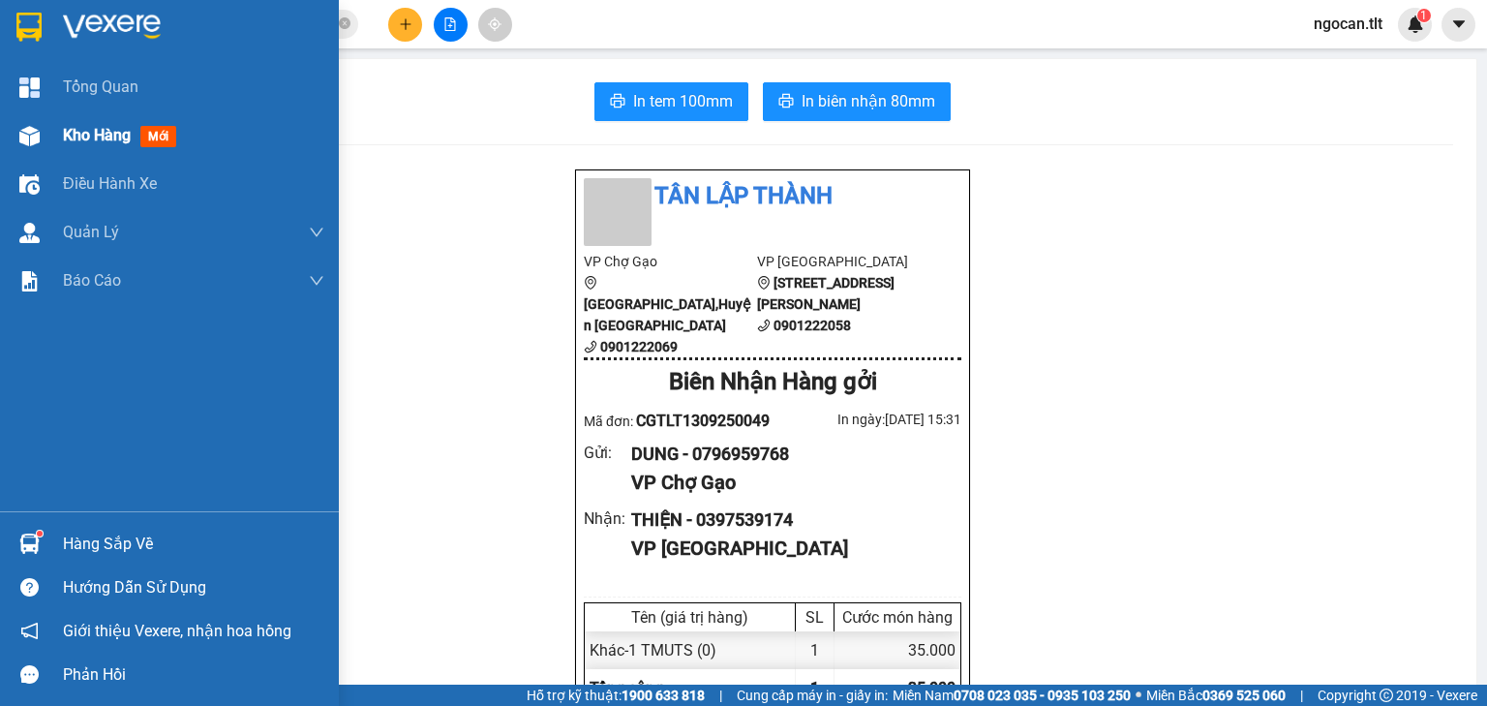
click at [73, 143] on span "Kho hàng" at bounding box center [97, 135] width 68 height 18
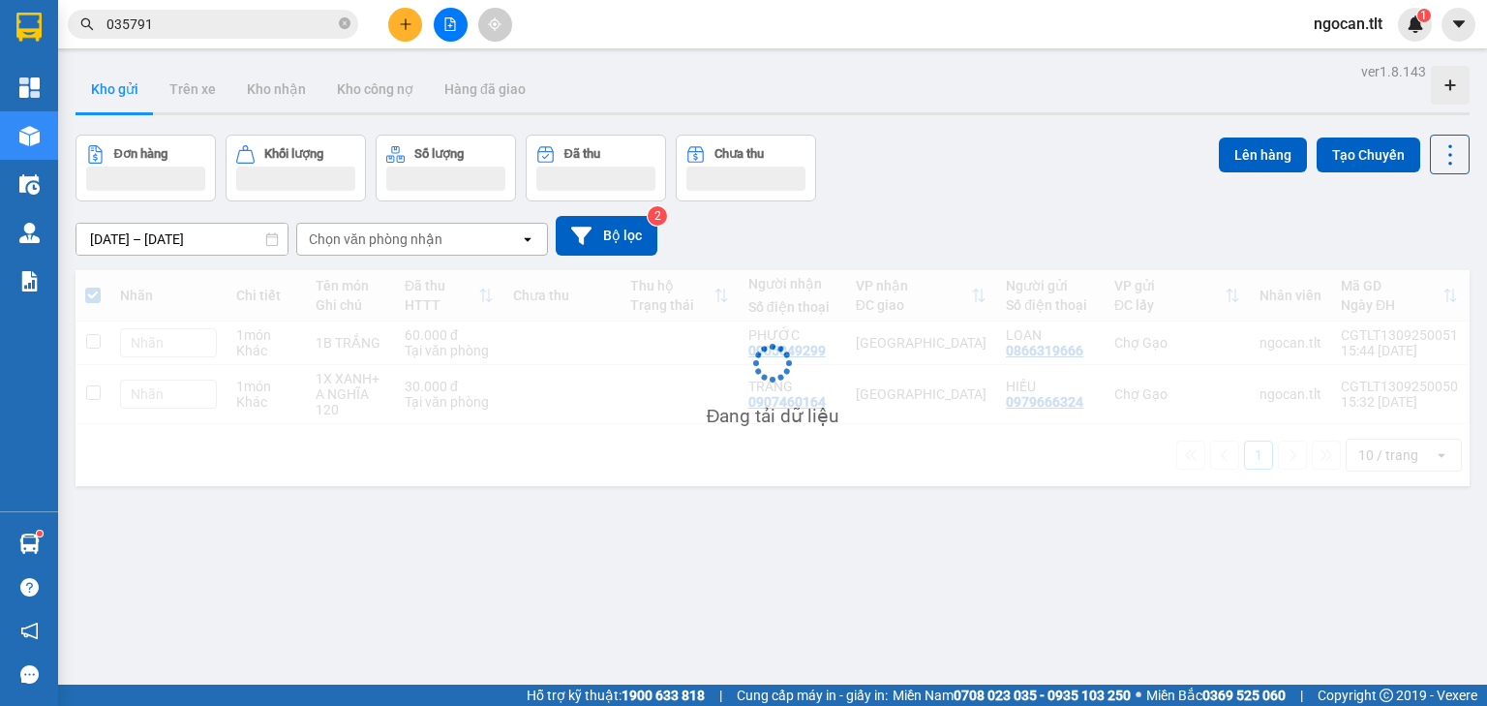
click at [922, 445] on div "Đang tải dữ liệu" at bounding box center [773, 378] width 1394 height 216
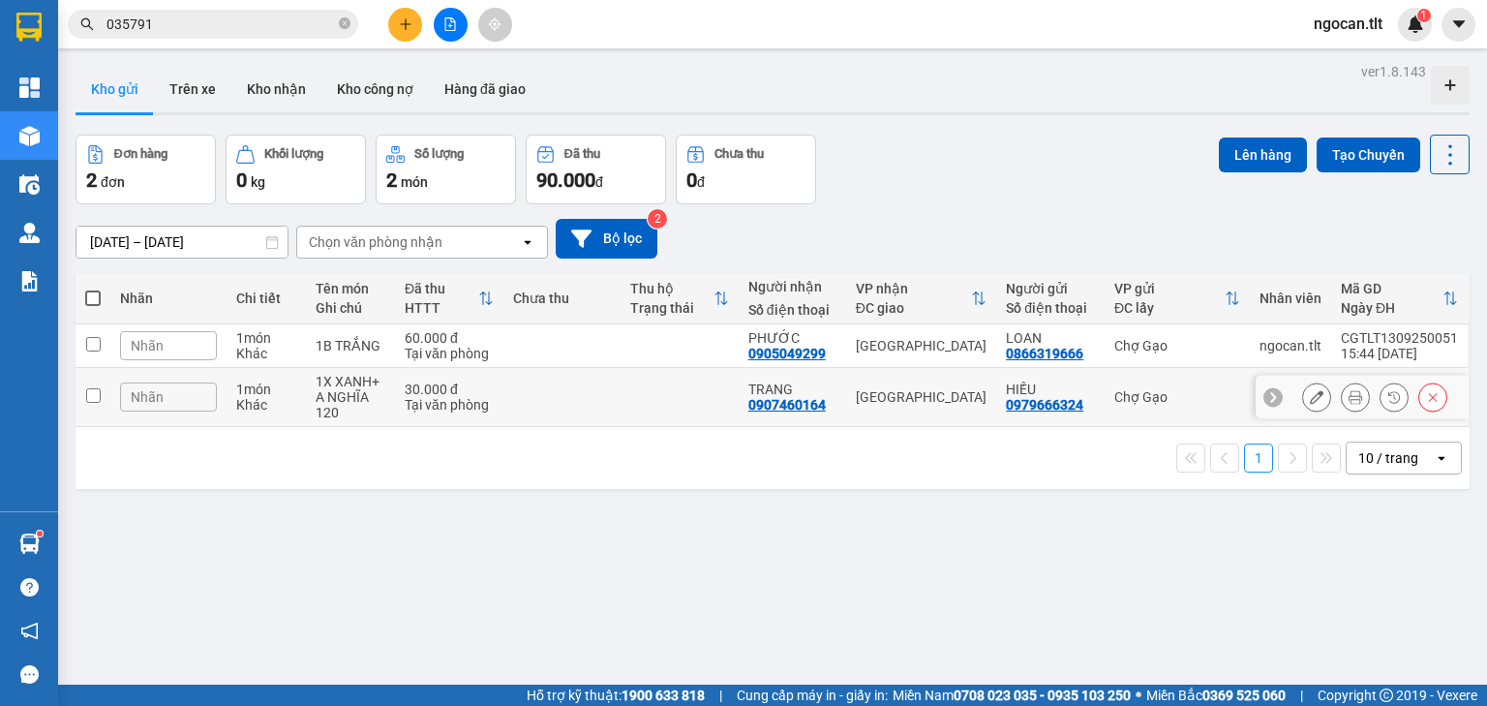
drag, startPoint x: 608, startPoint y: 364, endPoint x: 608, endPoint y: 379, distance: 15.5
click at [608, 364] on td at bounding box center [561, 346] width 117 height 44
checkbox input "true"
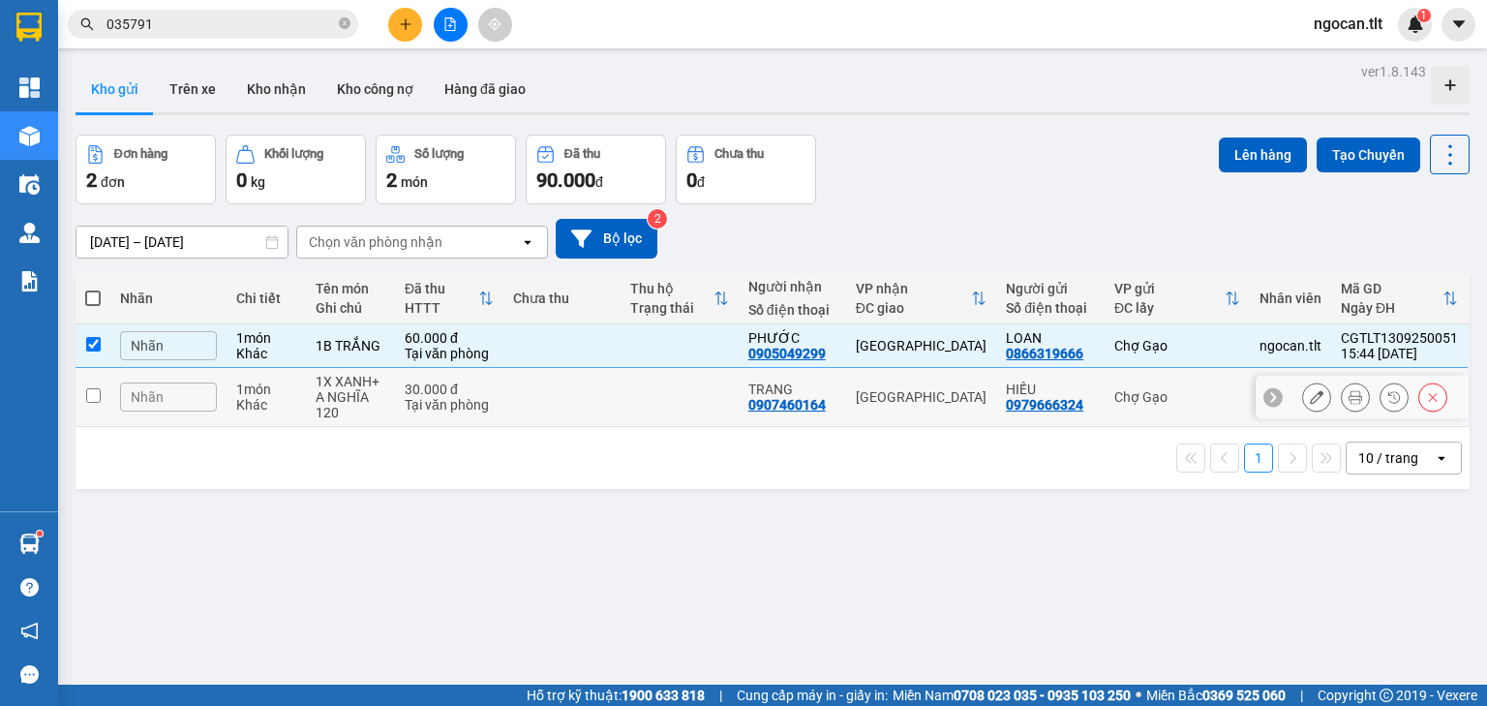
click at [600, 399] on td at bounding box center [561, 397] width 117 height 59
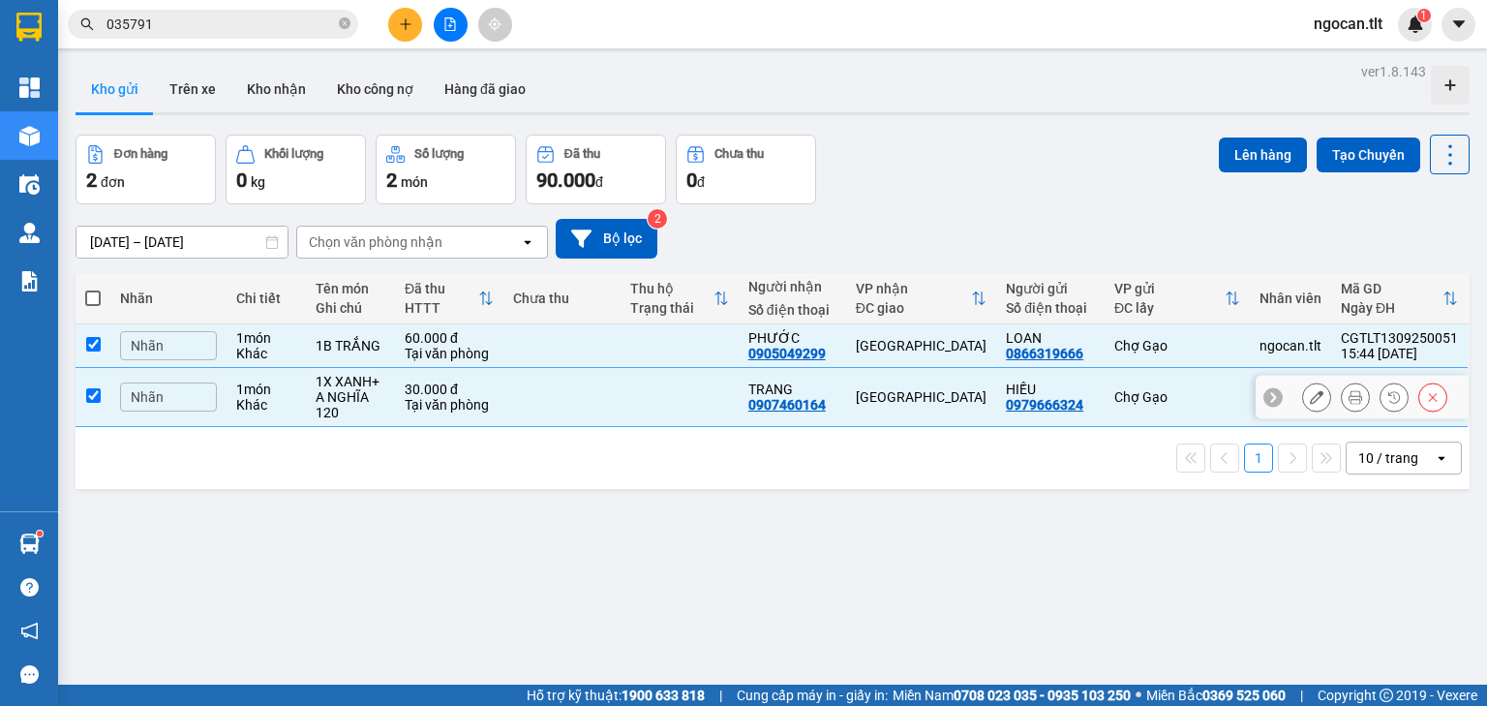
checkbox input "true"
click at [1247, 157] on button "Lên hàng" at bounding box center [1263, 154] width 88 height 35
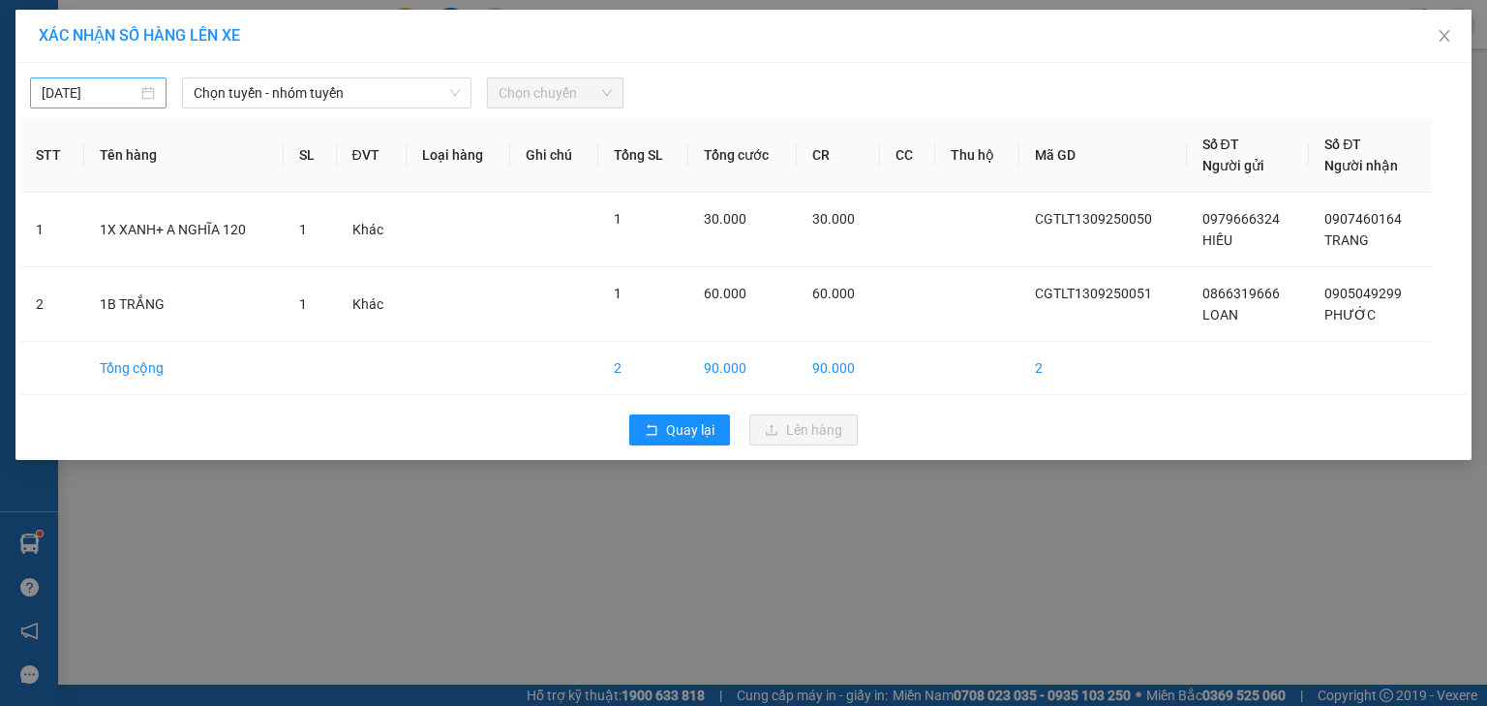
click at [101, 106] on div "[DATE]" at bounding box center [98, 92] width 136 height 31
type input "[DATE]"
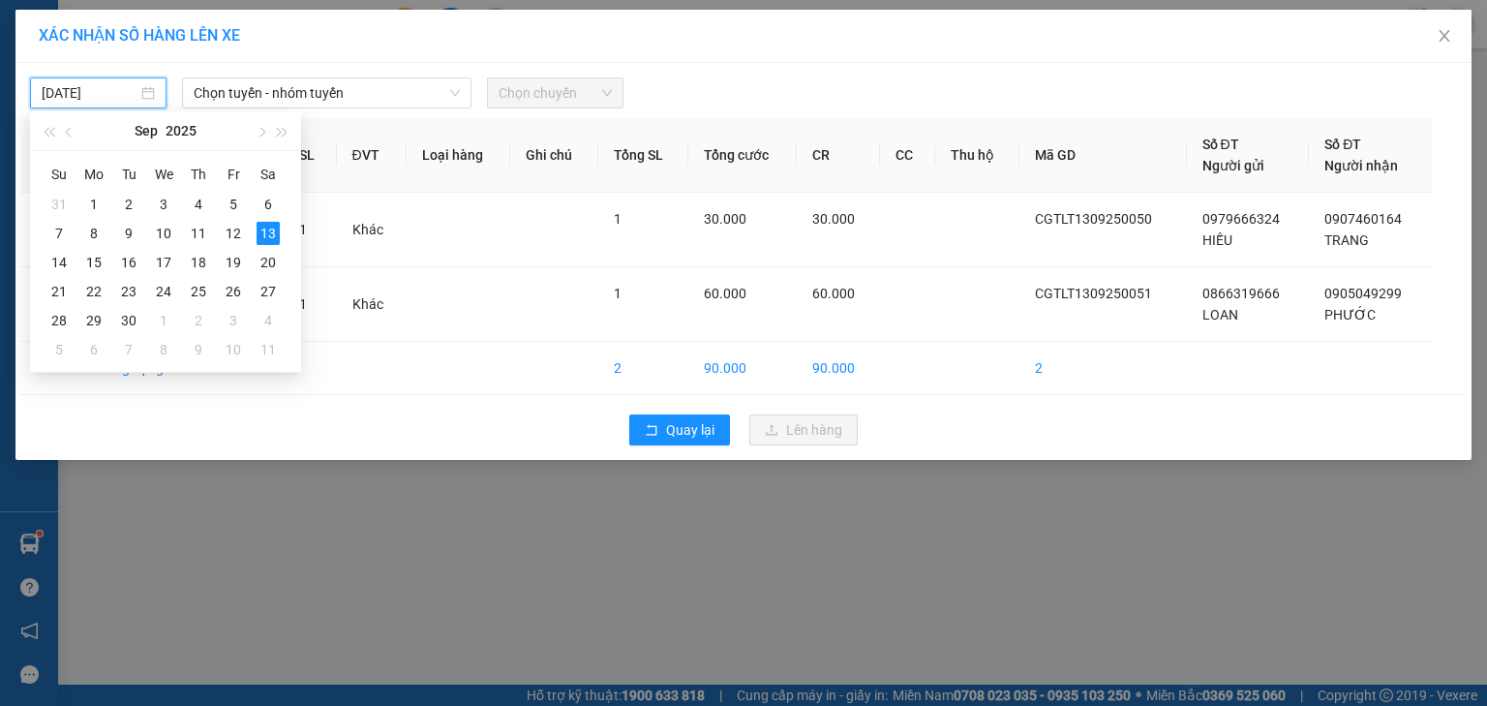
click at [373, 115] on div "[DATE] Chọn tuyến - nhóm tuyến Chọn chuyến STT Tên hàng SL ĐVT Loại hàng Ghi ch…" at bounding box center [743, 261] width 1456 height 397
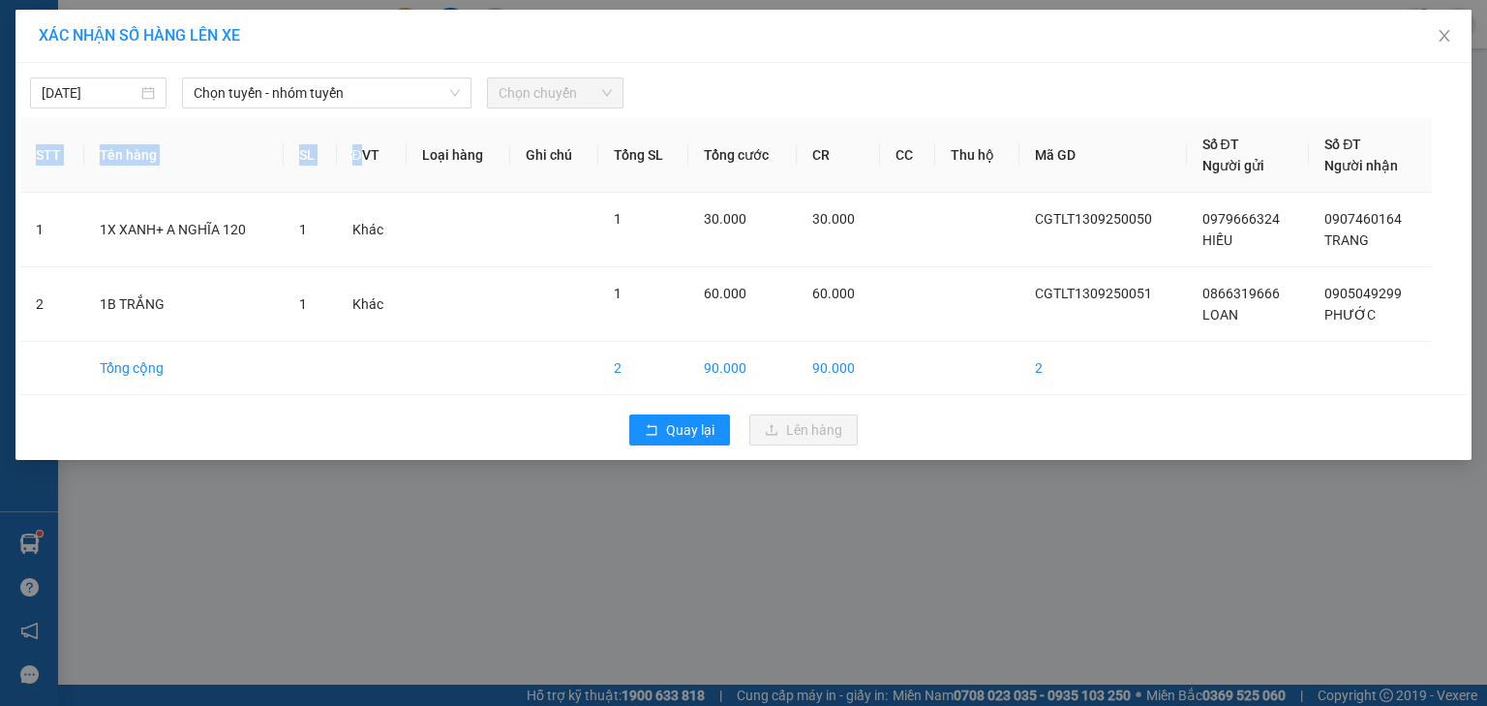
click at [367, 128] on div "[DATE] Chọn tuyến - nhóm tuyến Chọn chuyến STT Tên hàng SL ĐVT Loại hàng Ghi ch…" at bounding box center [743, 261] width 1456 height 397
drag, startPoint x: 311, startPoint y: 82, endPoint x: 312, endPoint y: 111, distance: 29.1
click at [311, 88] on span "Chọn tuyến - nhóm tuyến" at bounding box center [327, 92] width 266 height 29
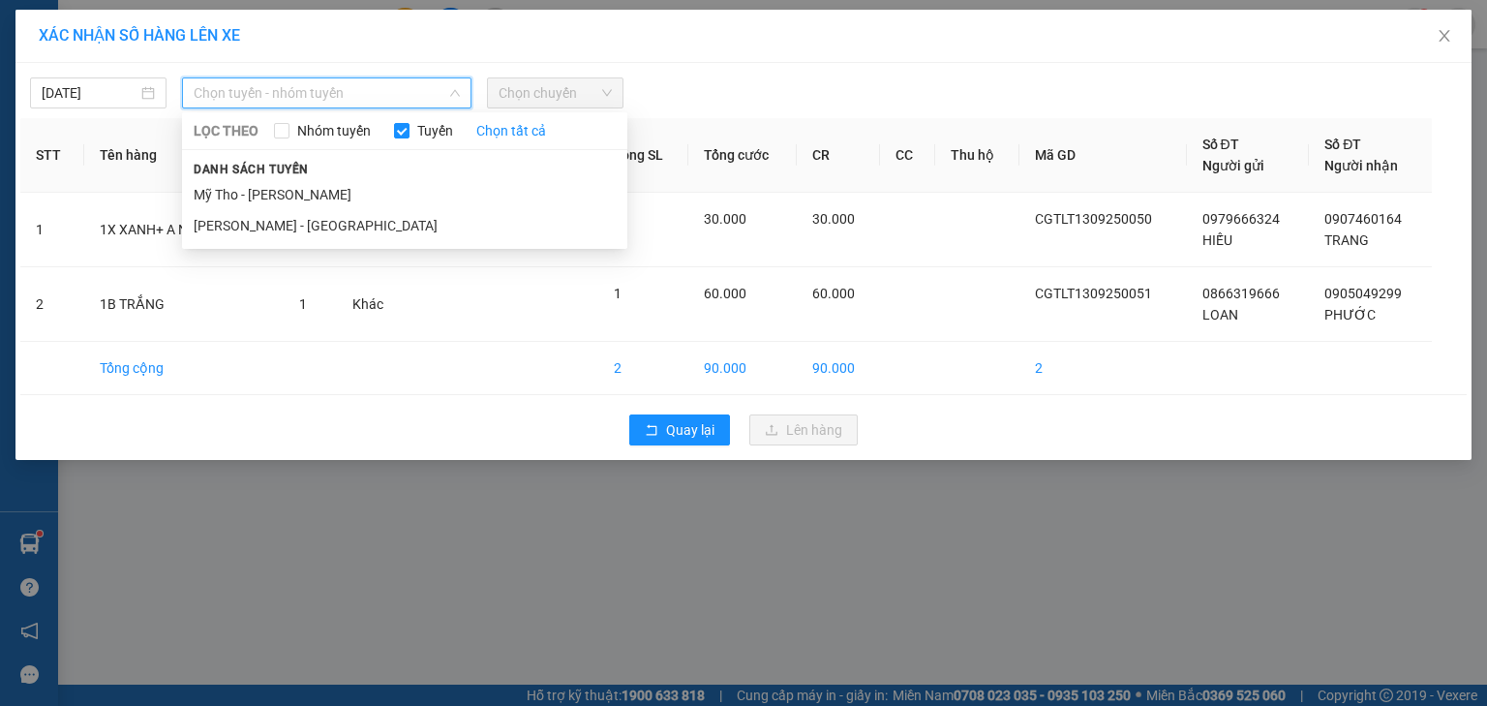
click at [277, 187] on li "Mỹ Tho - [PERSON_NAME]" at bounding box center [404, 194] width 445 height 31
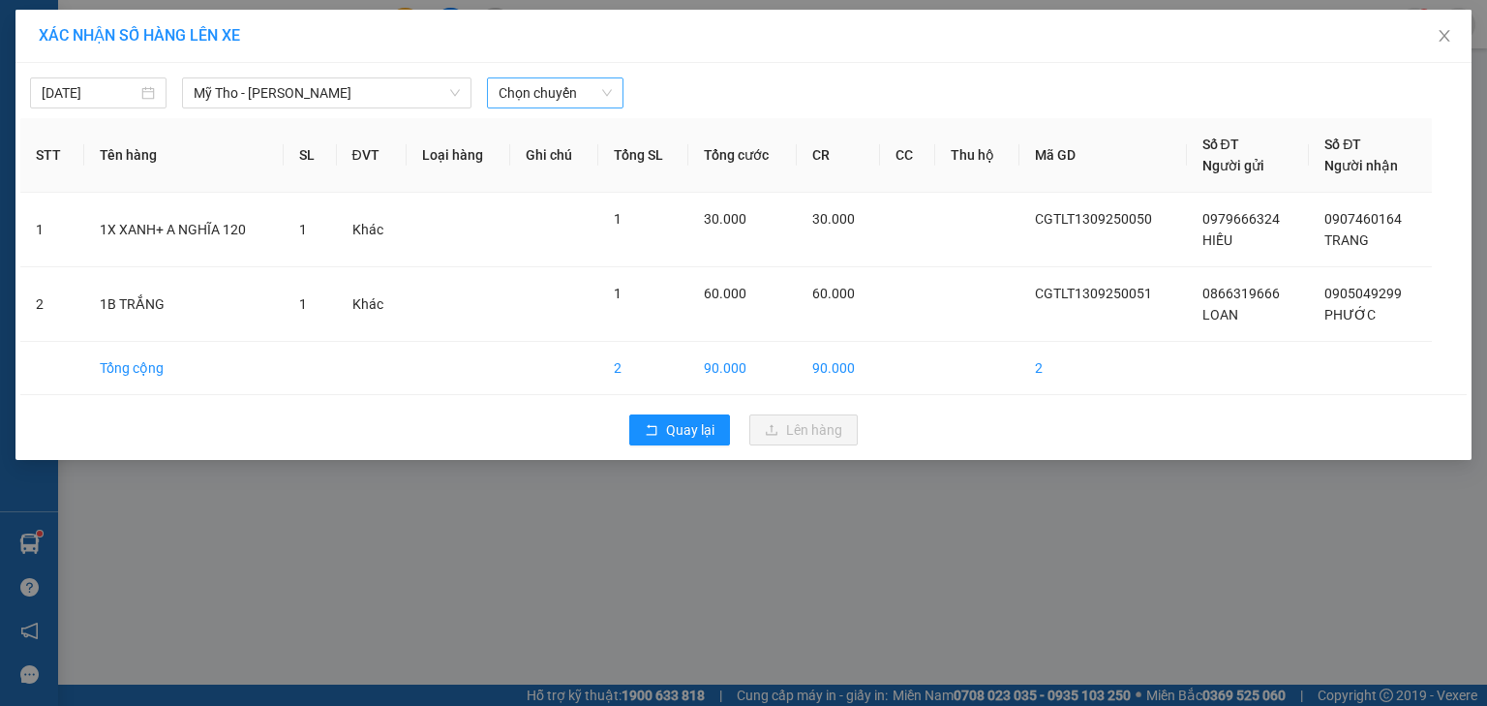
click at [558, 74] on div "[DATE] Mỹ Tho - [GEOGRAPHIC_DATA] LỌC THEO Nhóm tuyến Tuyến Chọn tất cả Danh sá…" at bounding box center [743, 88] width 1446 height 41
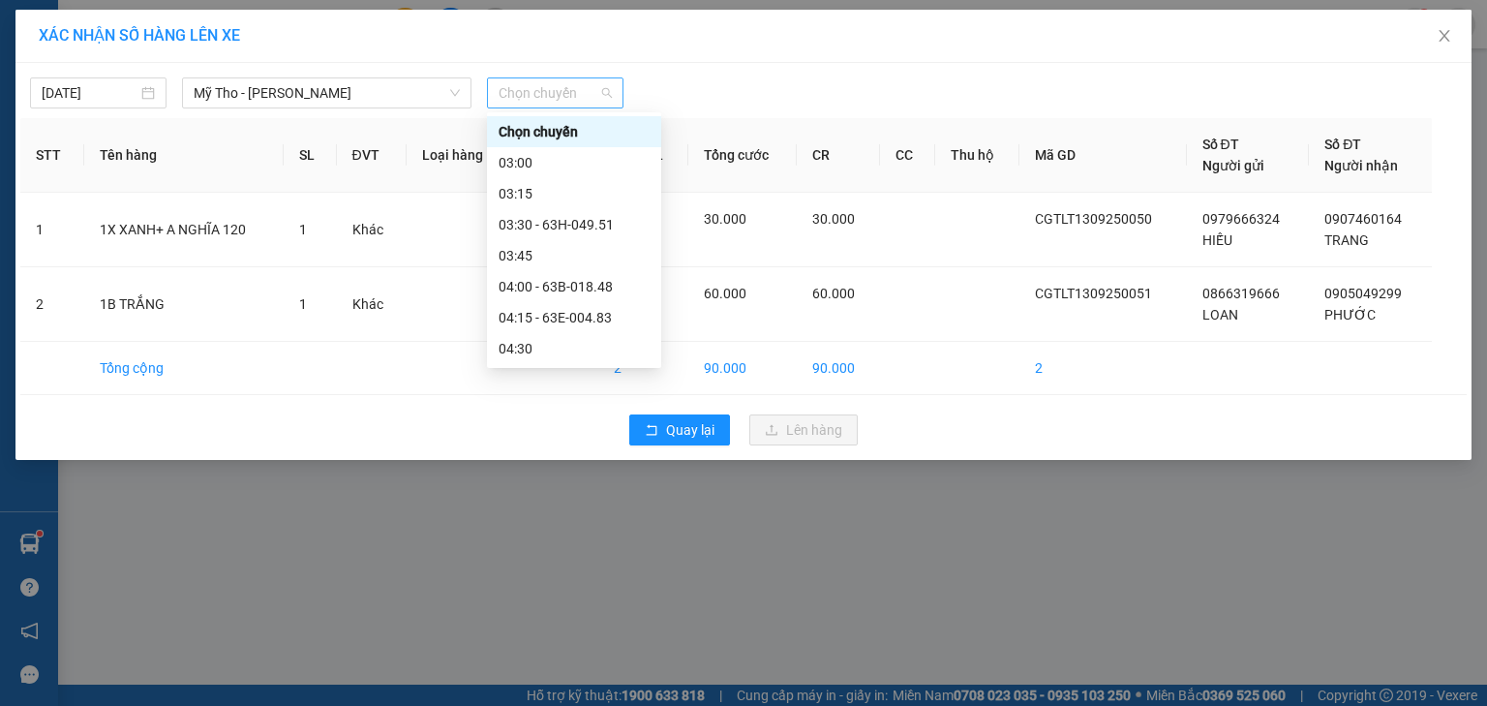
click at [542, 98] on span "Chọn chuyến" at bounding box center [555, 92] width 113 height 29
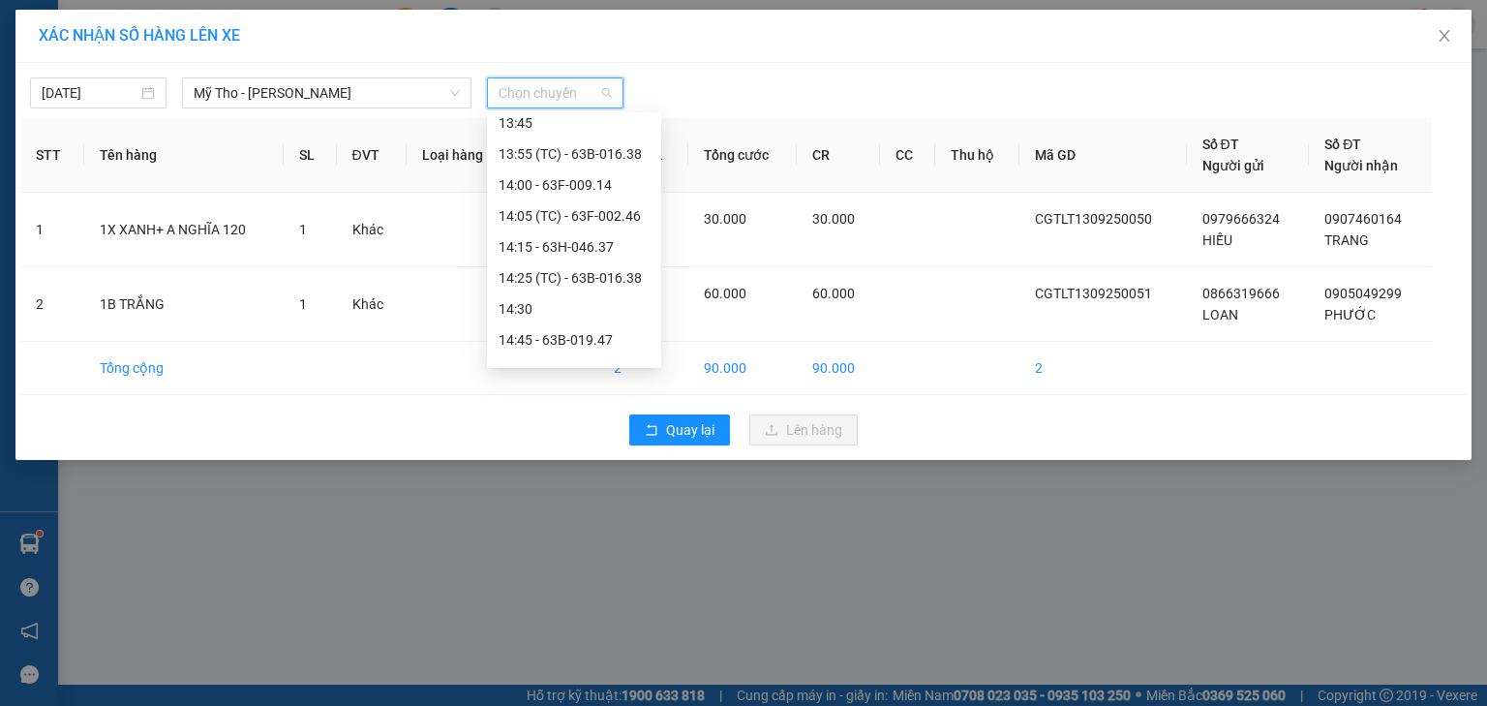
scroll to position [2323, 0]
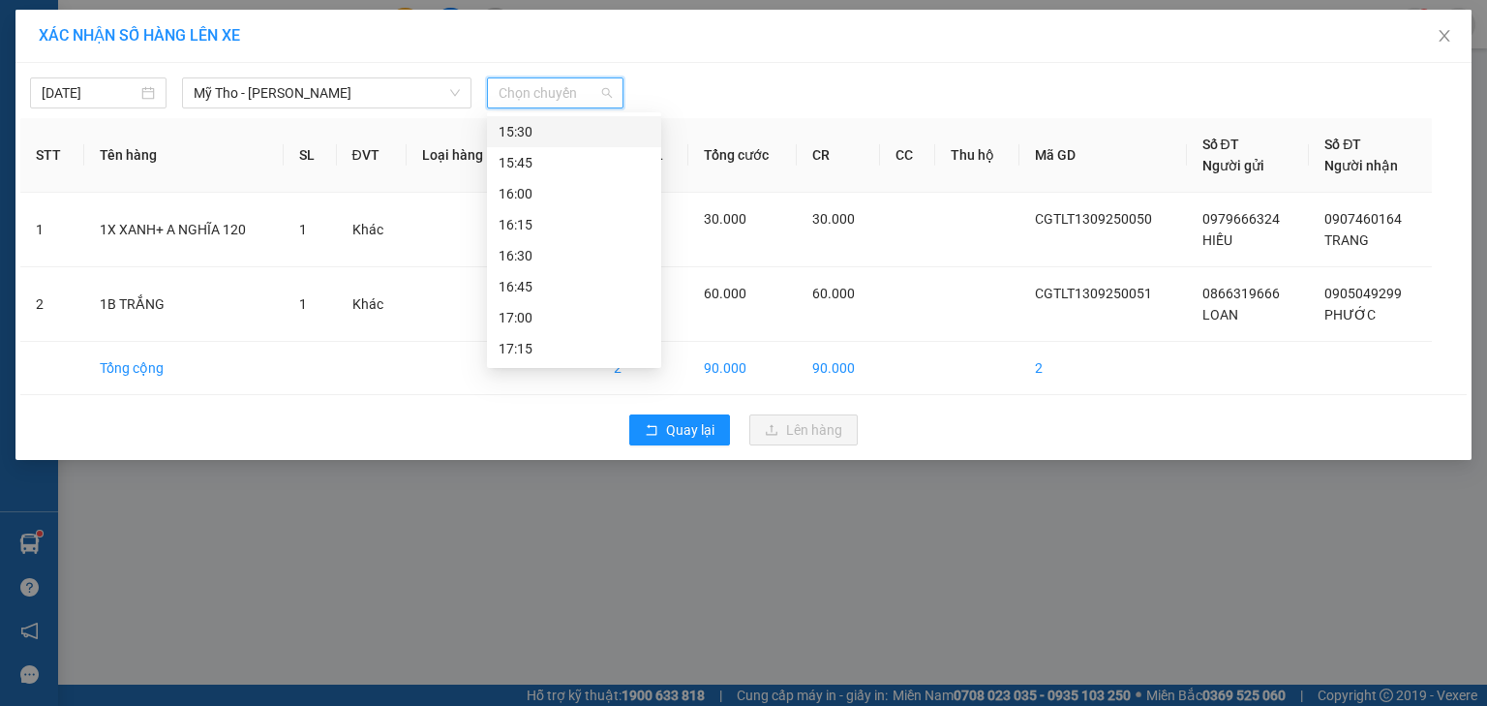
drag, startPoint x: 545, startPoint y: 139, endPoint x: 573, endPoint y: 143, distance: 28.3
click at [545, 139] on div "15:30" at bounding box center [574, 131] width 151 height 21
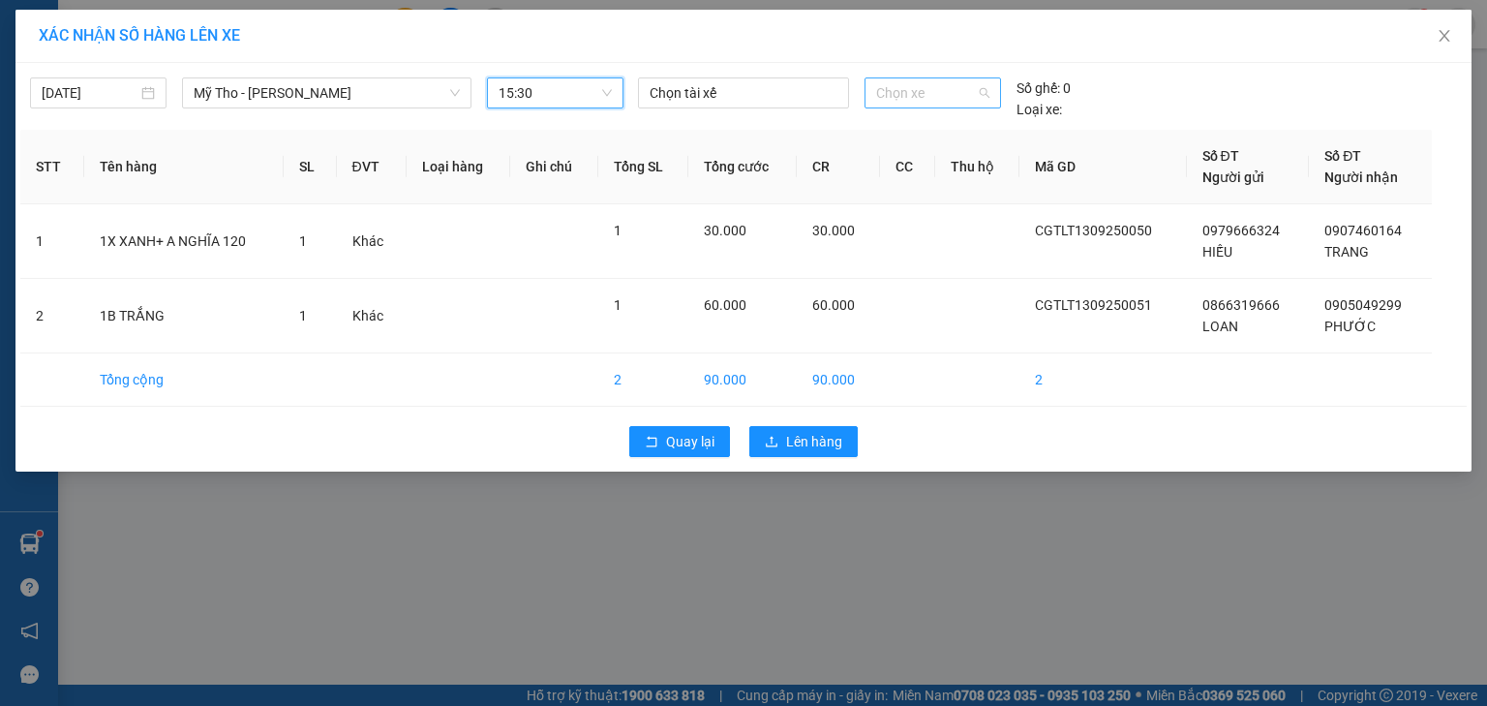
drag, startPoint x: 923, startPoint y: 88, endPoint x: 1486, endPoint y: 252, distance: 585.7
click at [923, 88] on span "Chọn xe" at bounding box center [932, 92] width 112 height 29
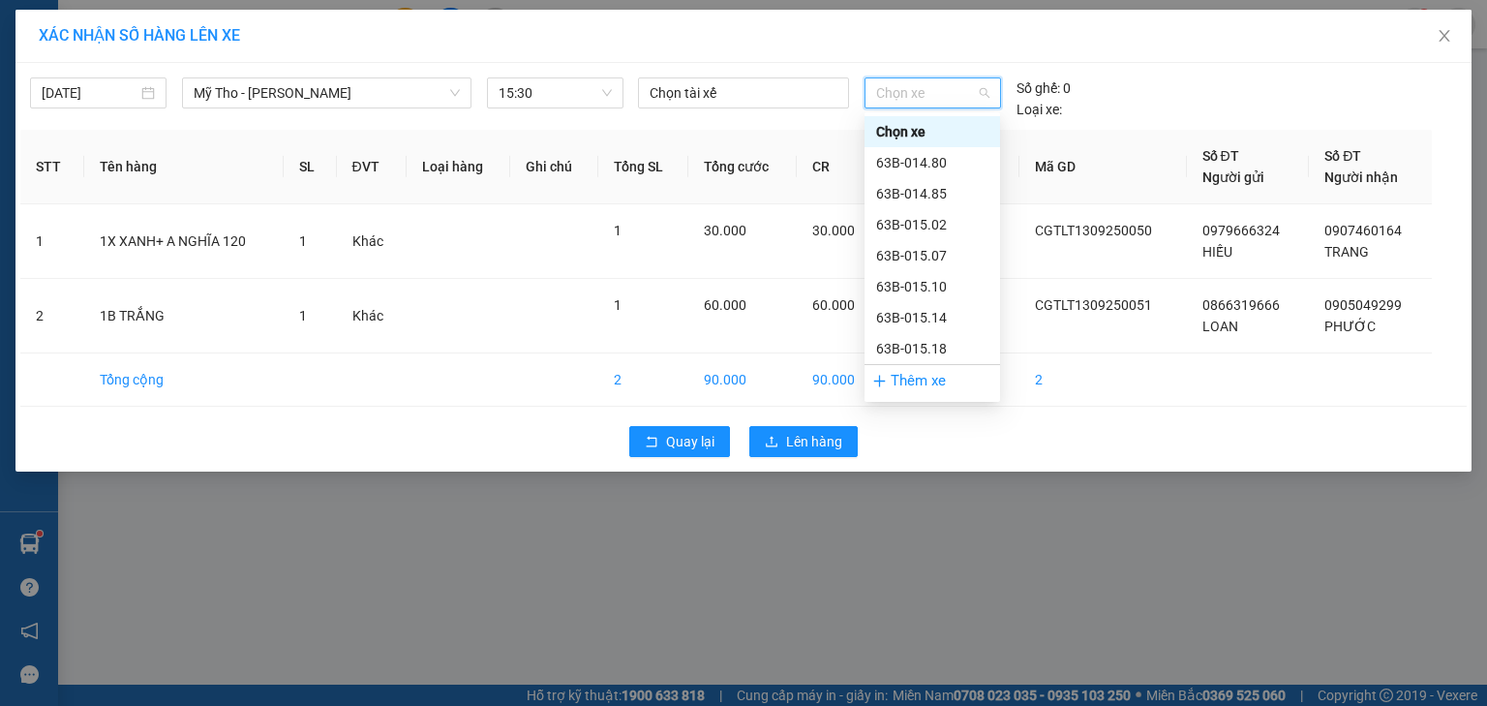
type input "4"
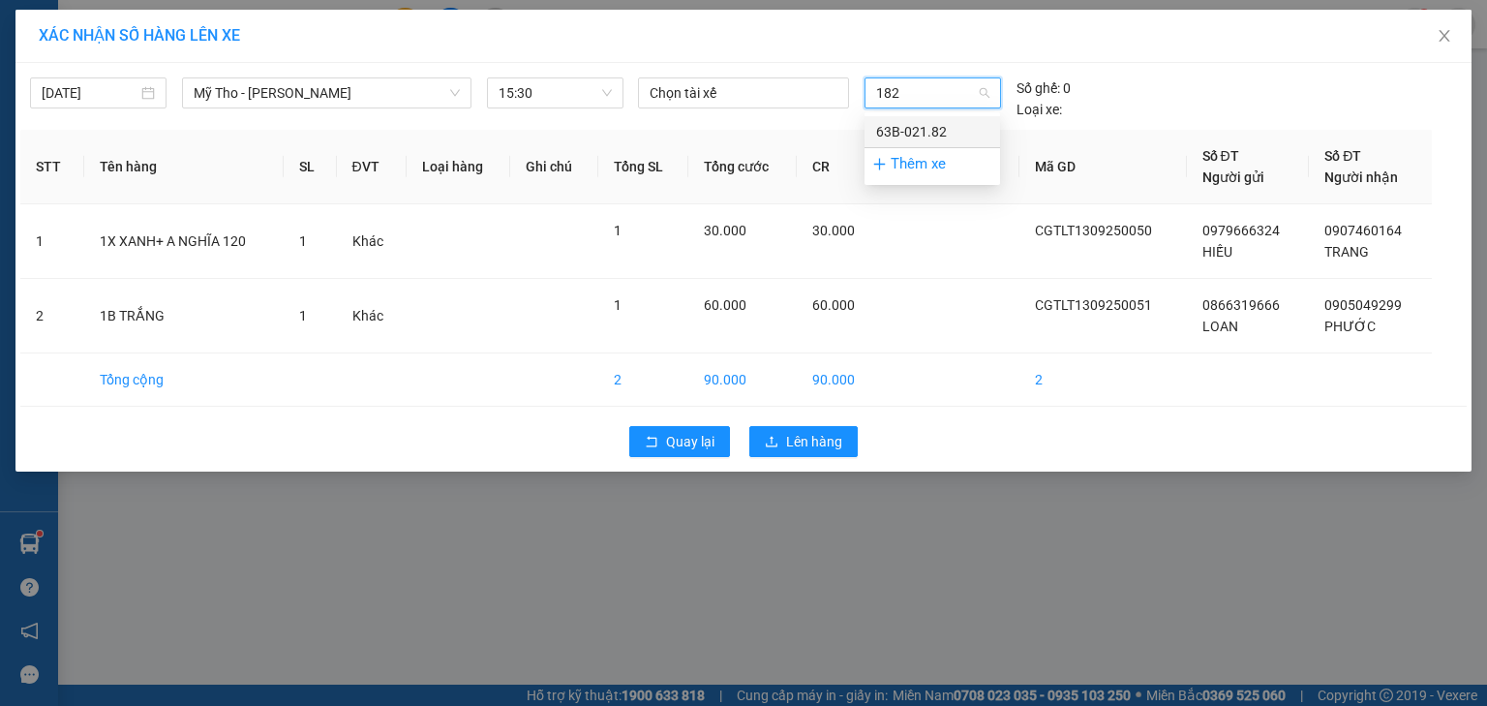
type input "182"
drag, startPoint x: 1485, startPoint y: 219, endPoint x: 980, endPoint y: 95, distance: 520.3
click at [983, 97] on span "Chọn xe" at bounding box center [932, 92] width 112 height 29
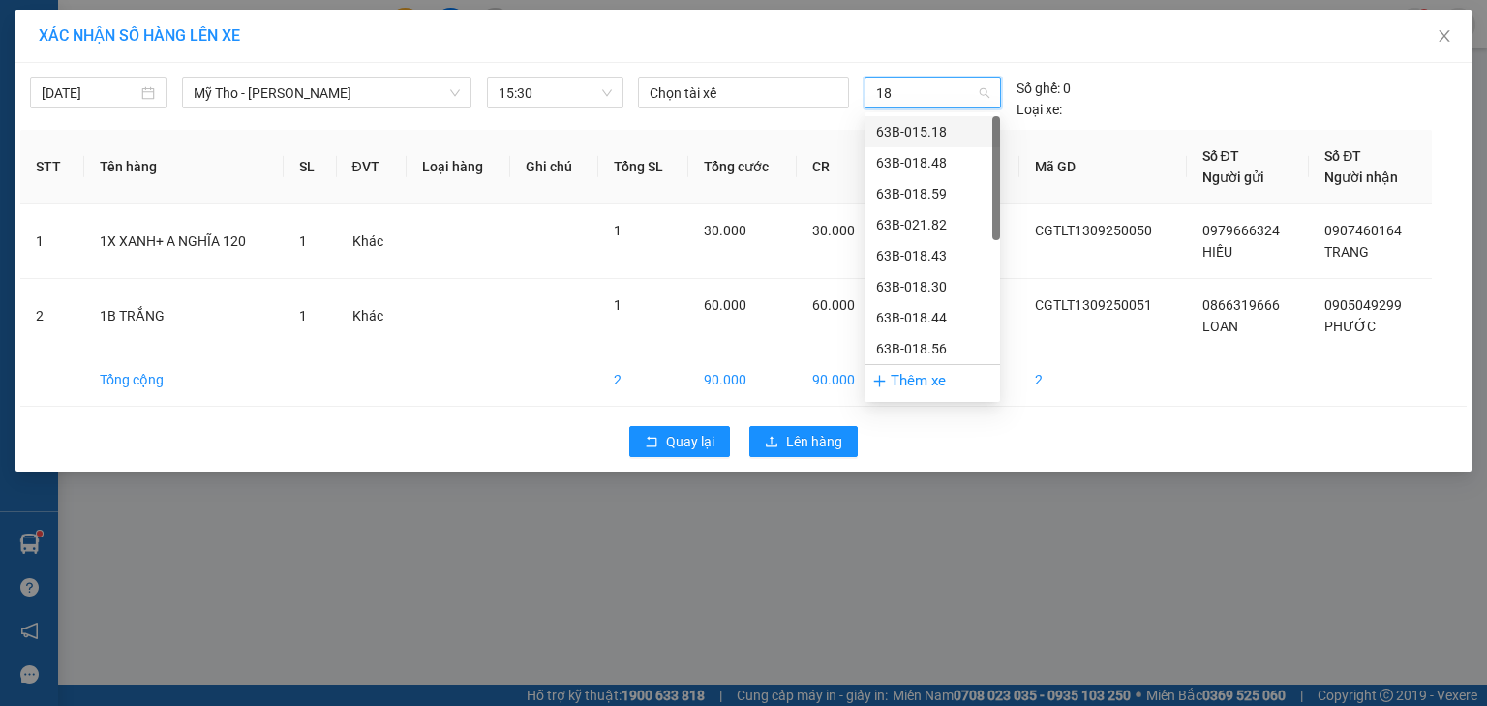
type input "182"
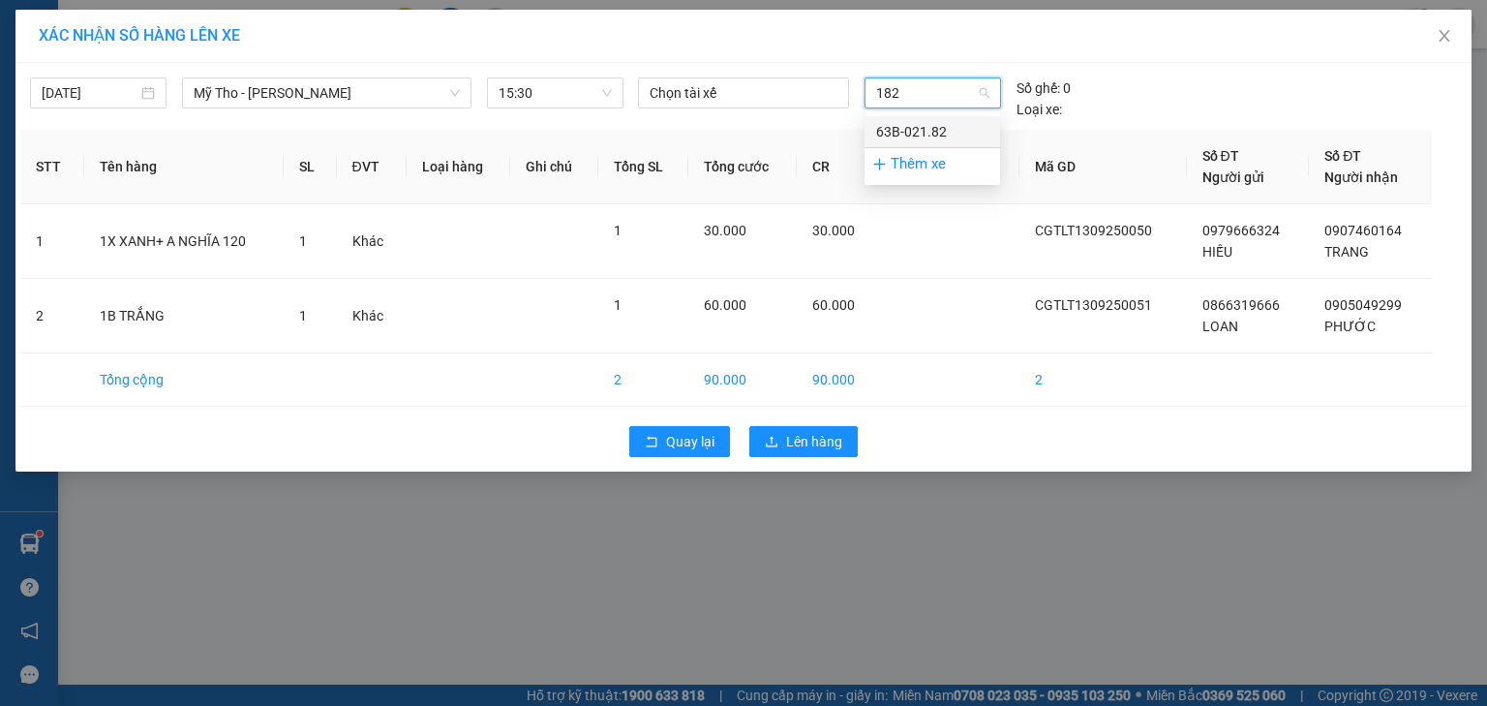
click at [935, 128] on div "63B-021.82" at bounding box center [932, 131] width 112 height 21
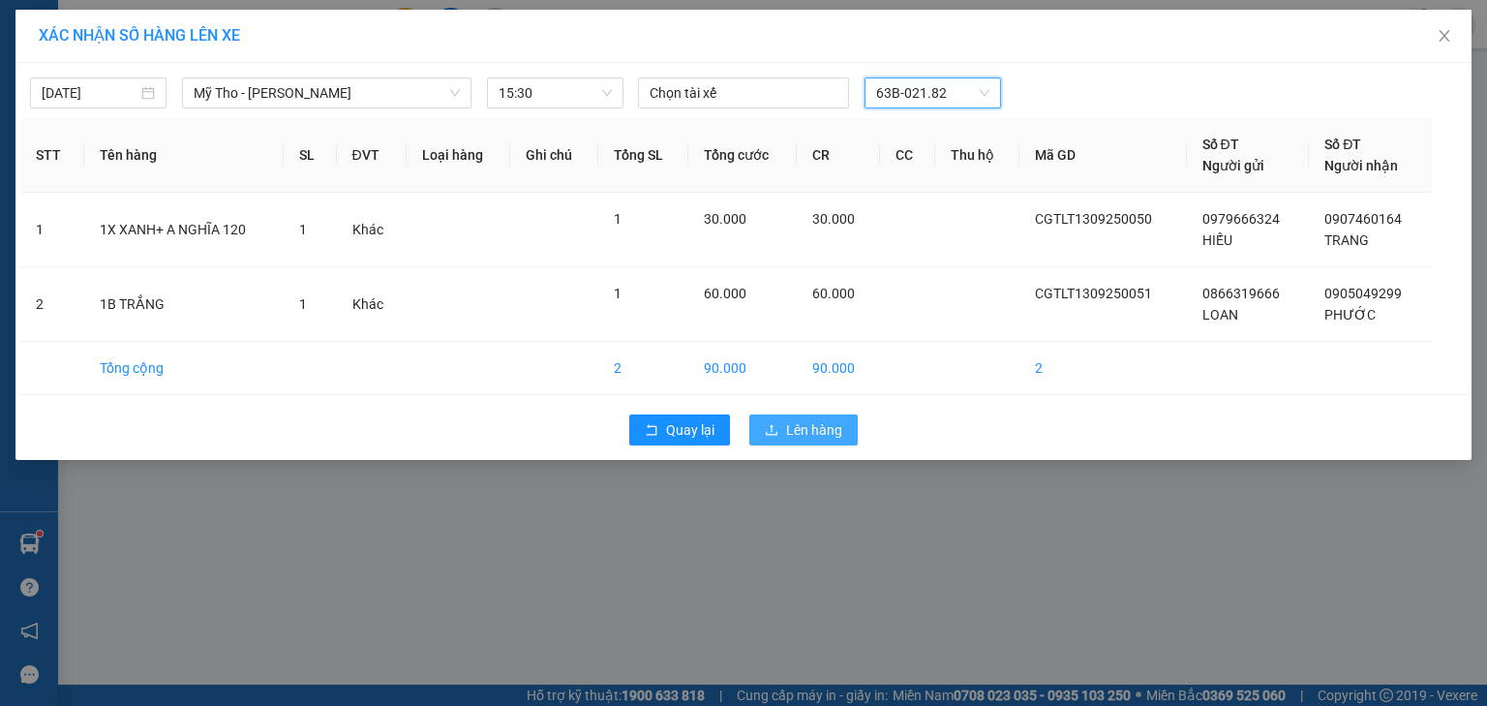
drag, startPoint x: 824, startPoint y: 423, endPoint x: 812, endPoint y: 440, distance: 20.9
click at [823, 426] on span "Lên hàng" at bounding box center [814, 429] width 56 height 21
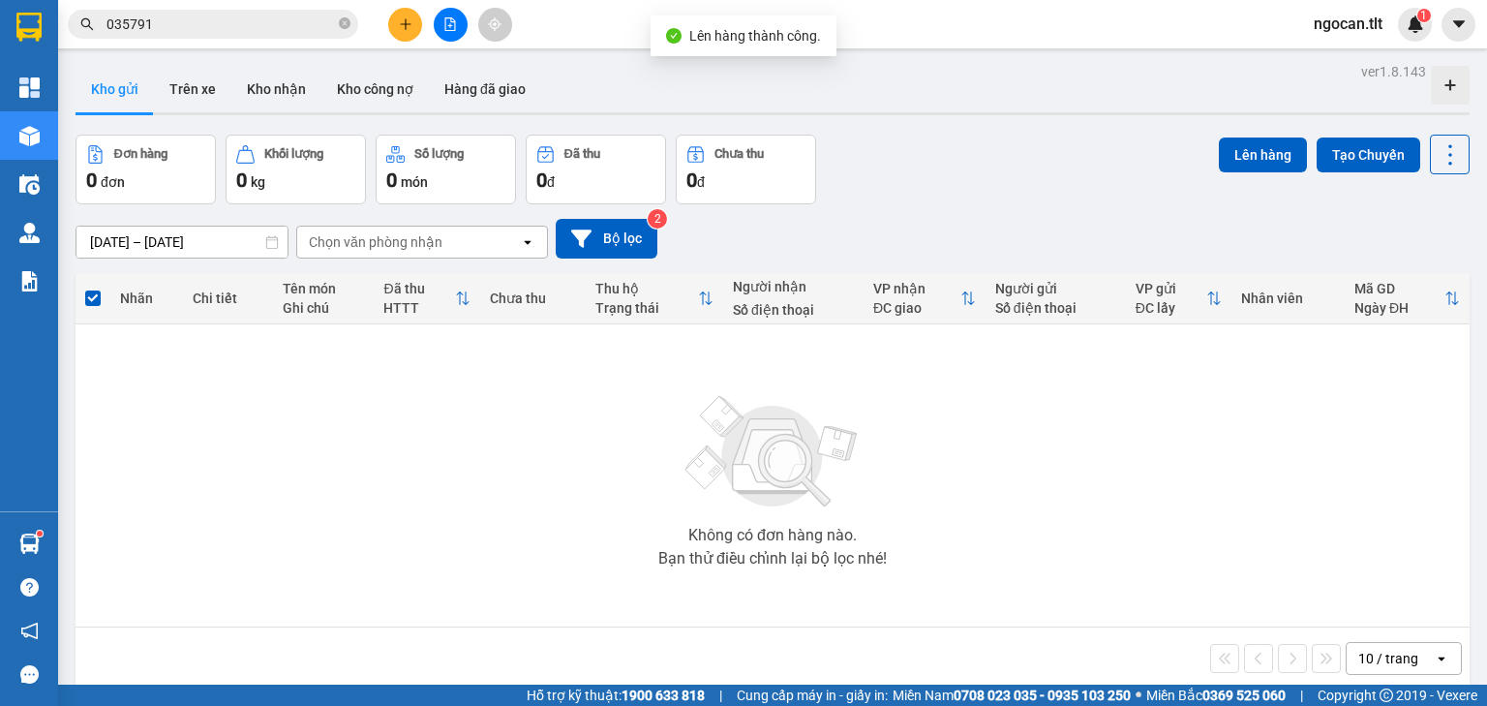
click at [458, 12] on button at bounding box center [451, 25] width 34 height 34
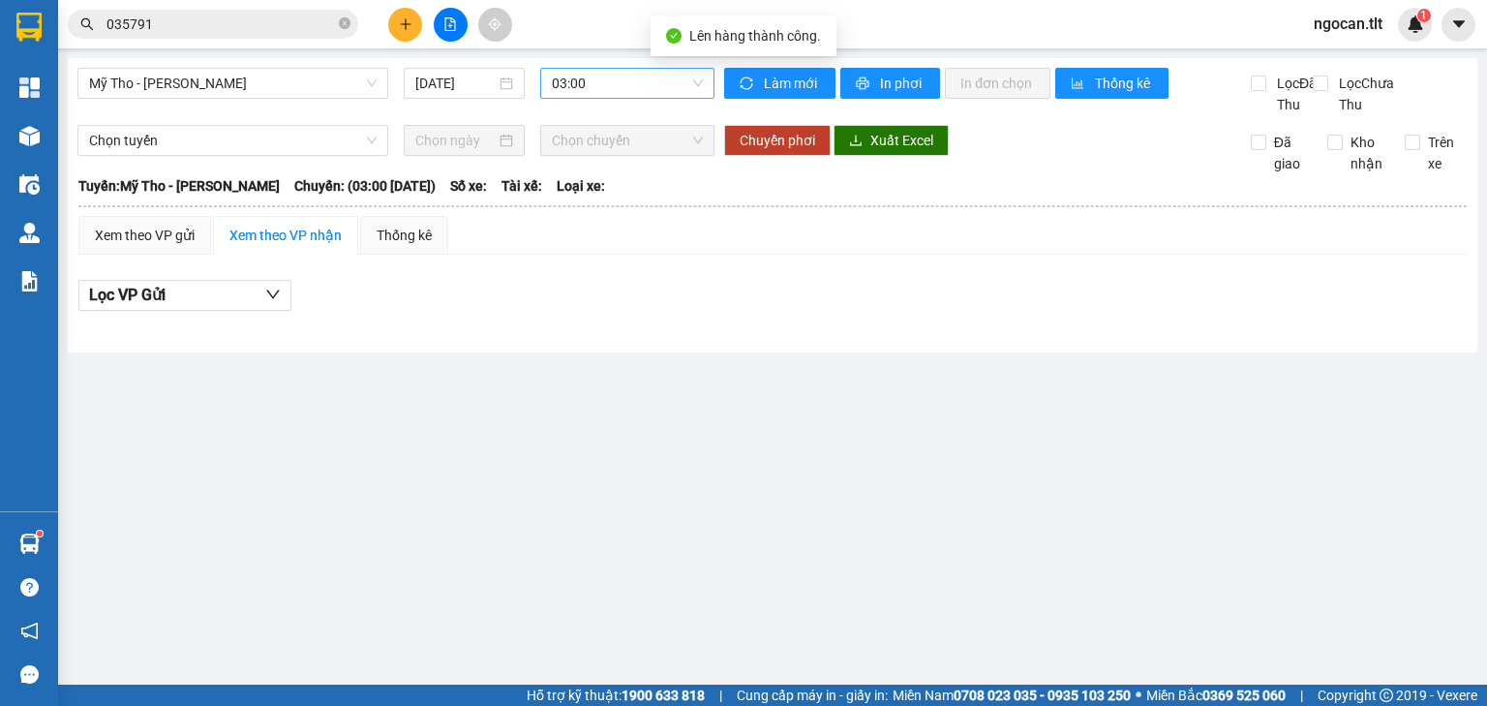
drag, startPoint x: 594, startPoint y: 85, endPoint x: 600, endPoint y: 100, distance: 15.6
click at [594, 87] on span "03:00" at bounding box center [628, 83] width 152 height 29
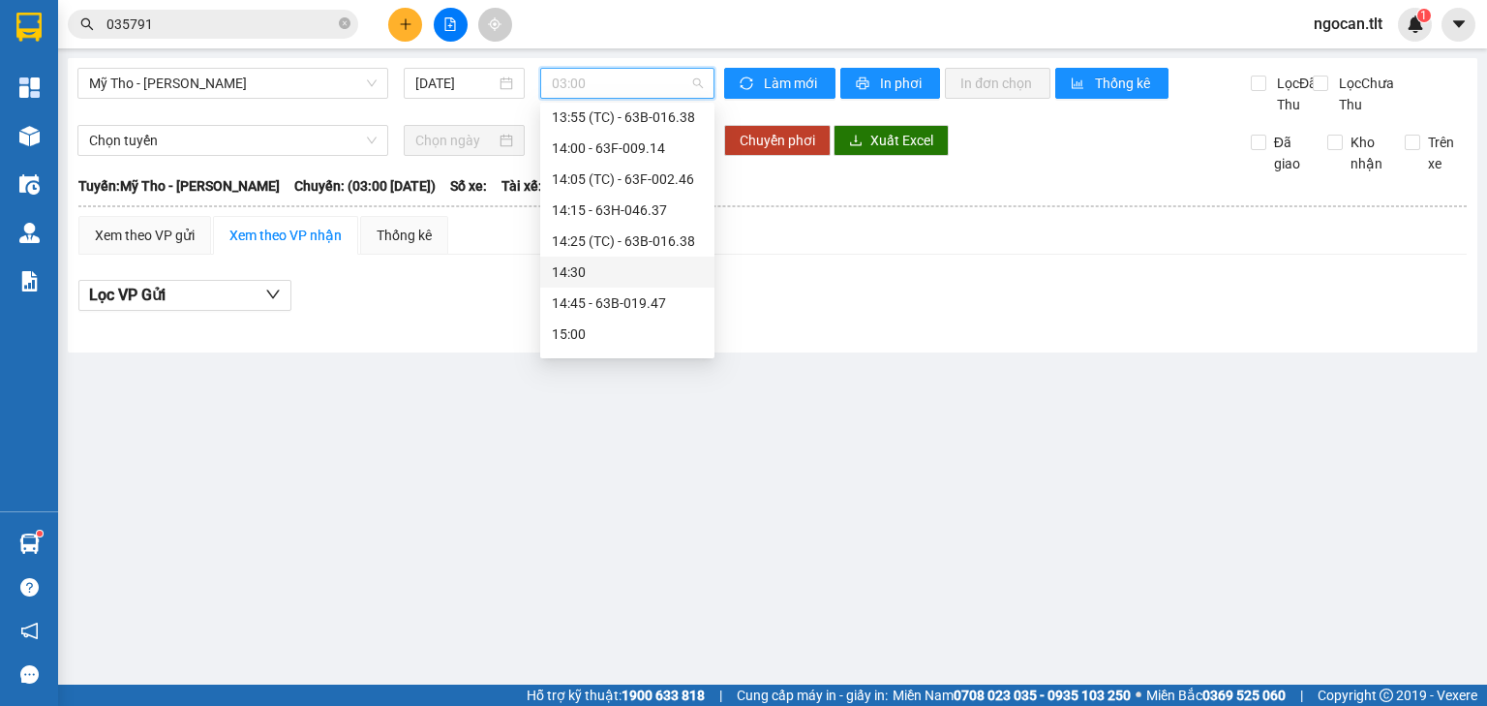
scroll to position [2143, 0]
click at [629, 279] on div "15:20 (TC) - 63B-018.48" at bounding box center [627, 270] width 151 height 21
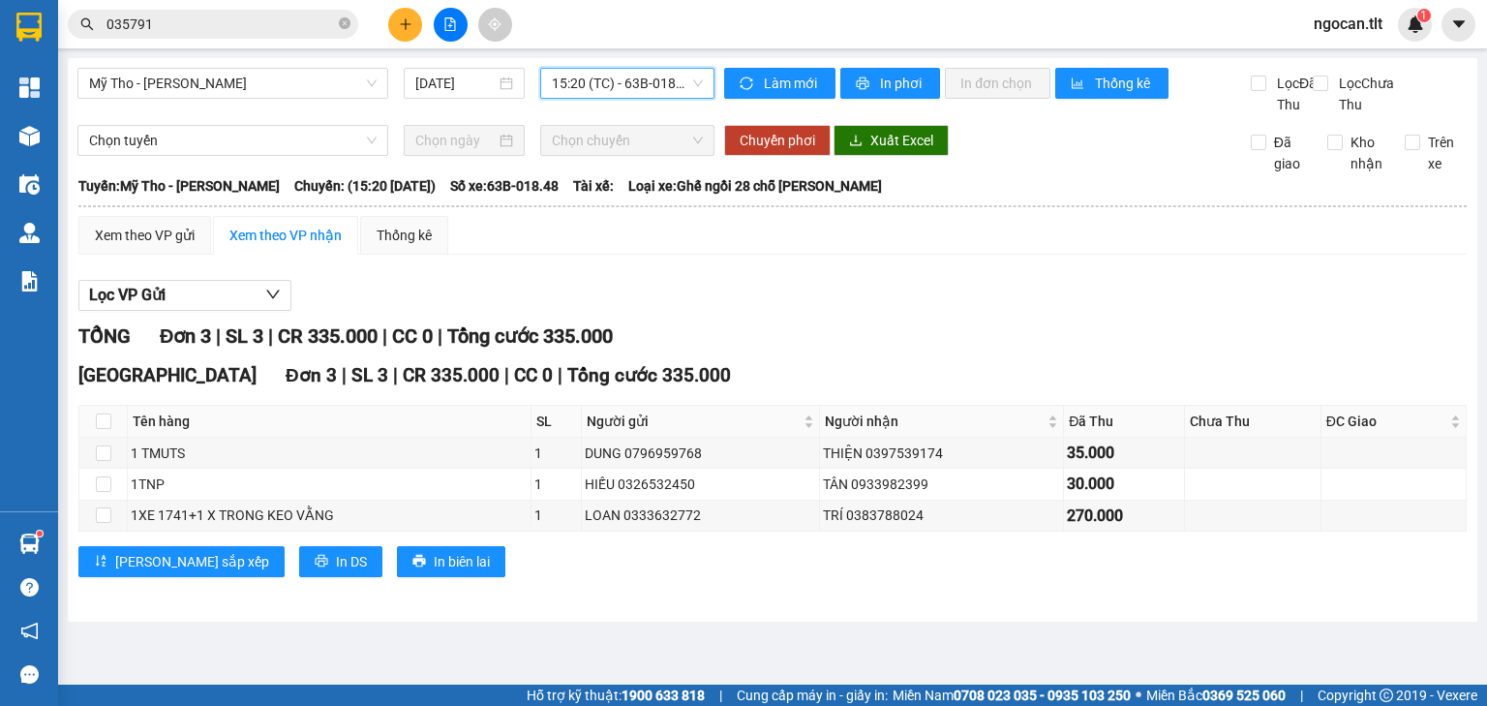
click at [606, 96] on span "15:20 (TC) - 63B-018.48" at bounding box center [628, 83] width 152 height 29
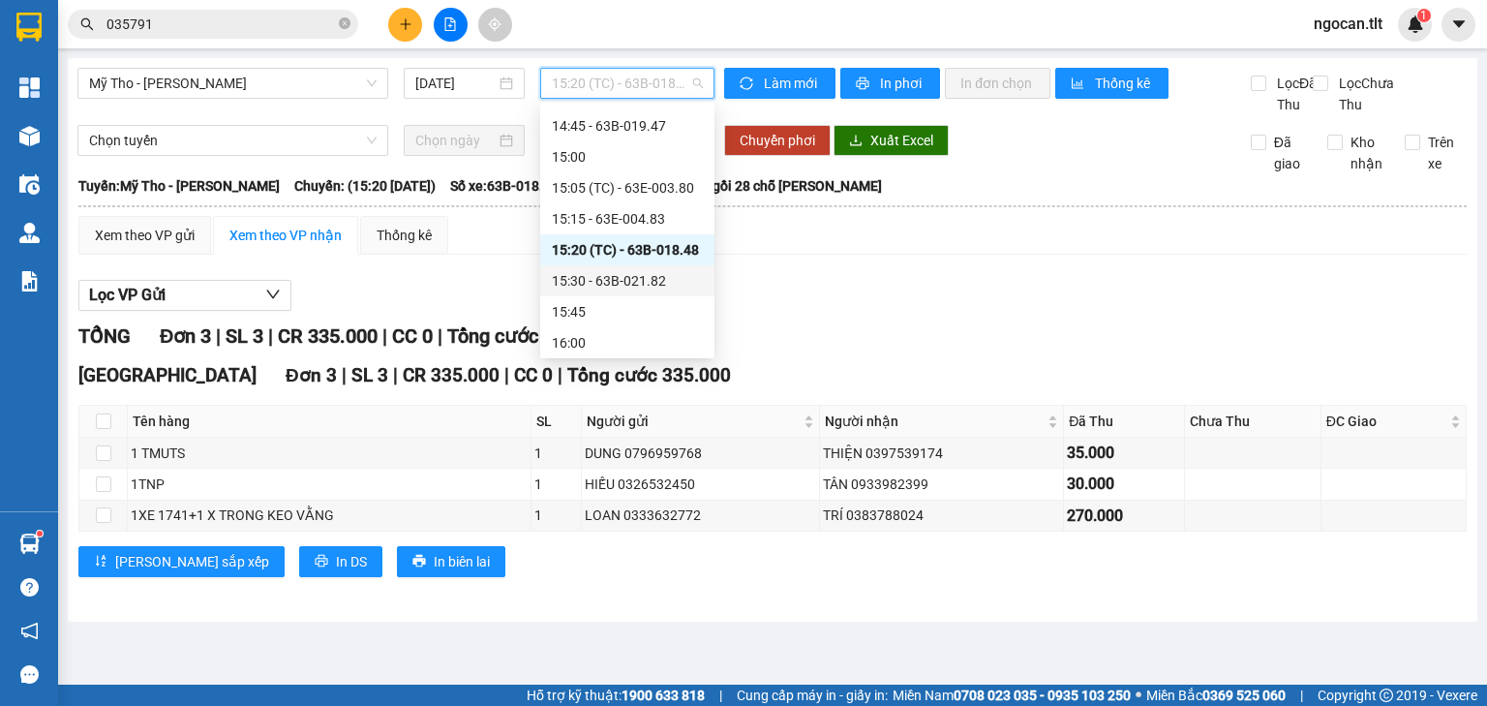
scroll to position [2153, 0]
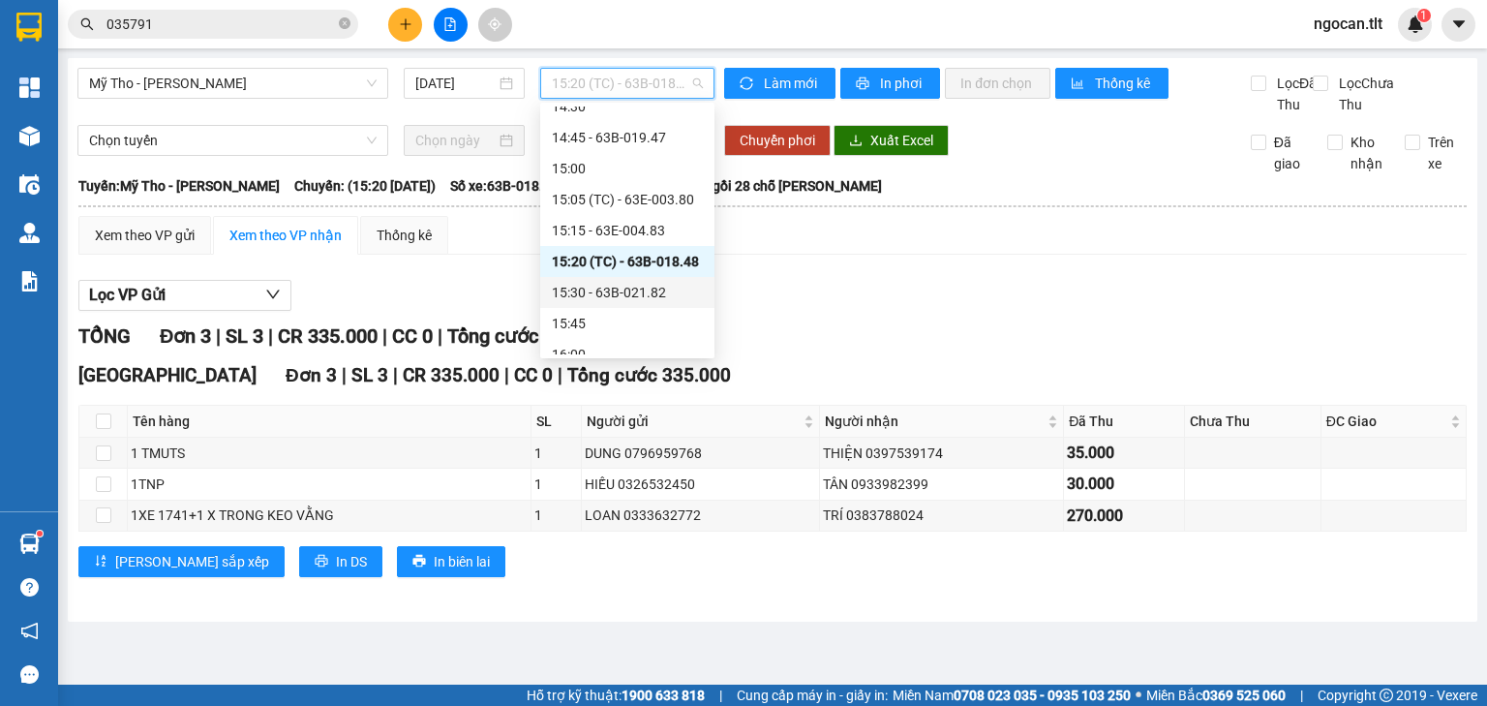
click at [649, 295] on div "15:30 - 63B-021.82" at bounding box center [627, 292] width 151 height 21
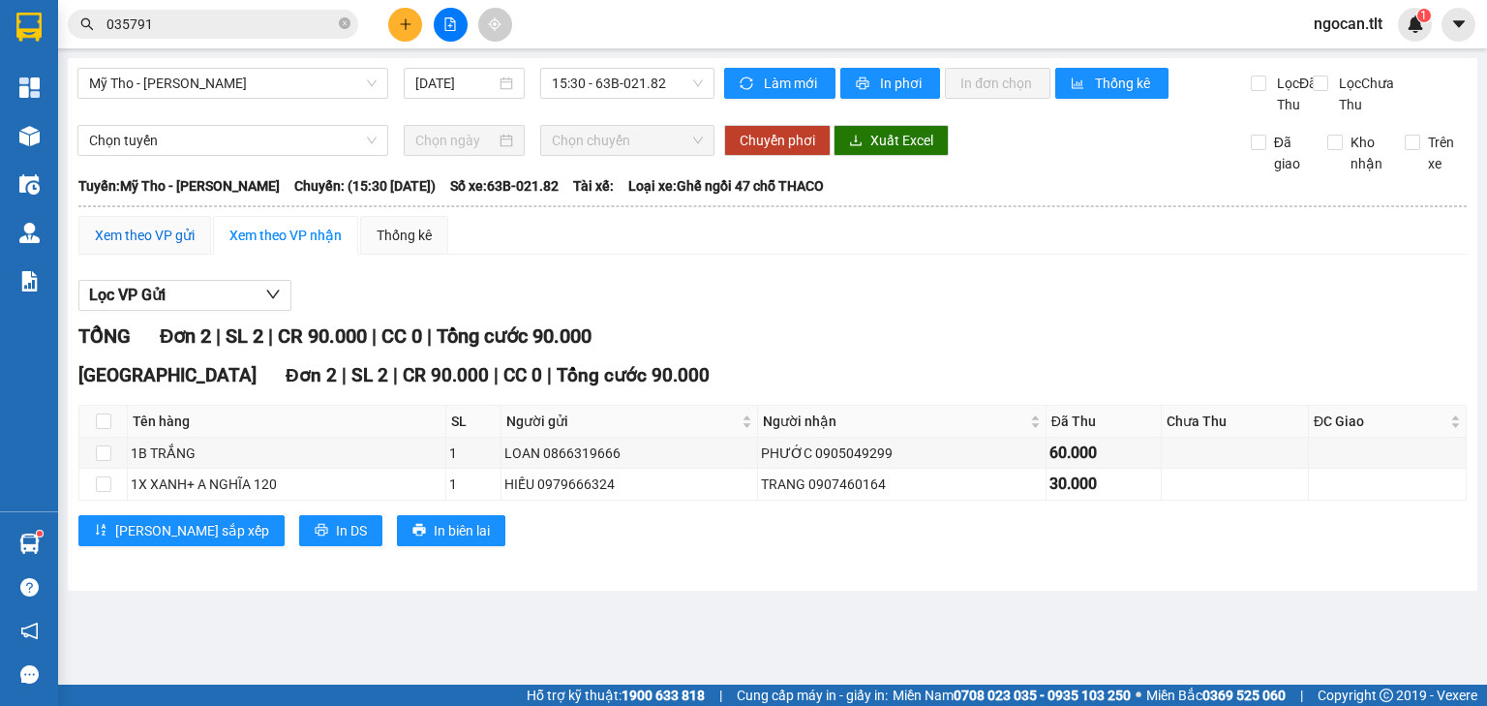
click at [159, 246] on div "Xem theo VP gửi" at bounding box center [145, 235] width 100 height 21
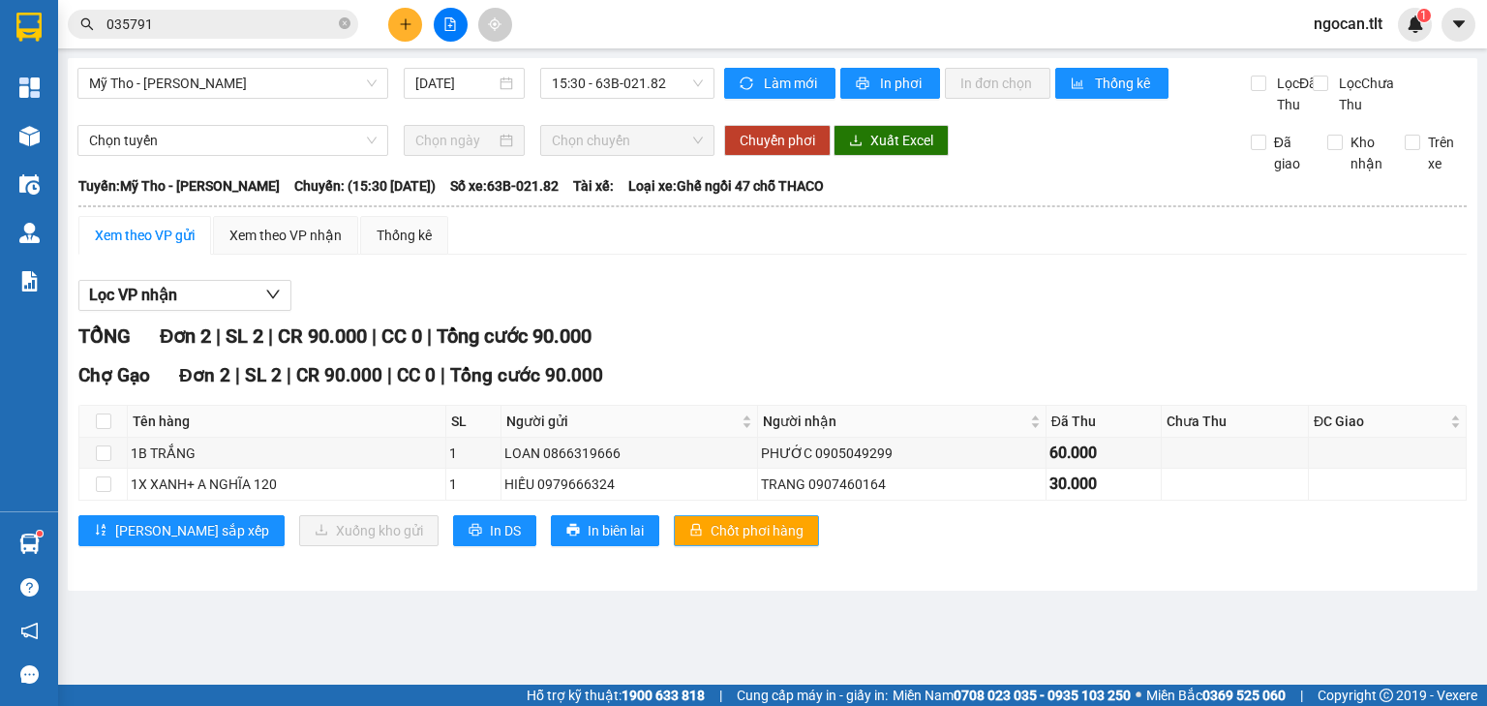
click at [711, 541] on span "Chốt phơi hàng" at bounding box center [757, 530] width 93 height 21
drag, startPoint x: 337, startPoint y: 246, endPoint x: 334, endPoint y: 348, distance: 101.7
click at [337, 246] on div "Xem theo VP nhận" at bounding box center [285, 235] width 112 height 21
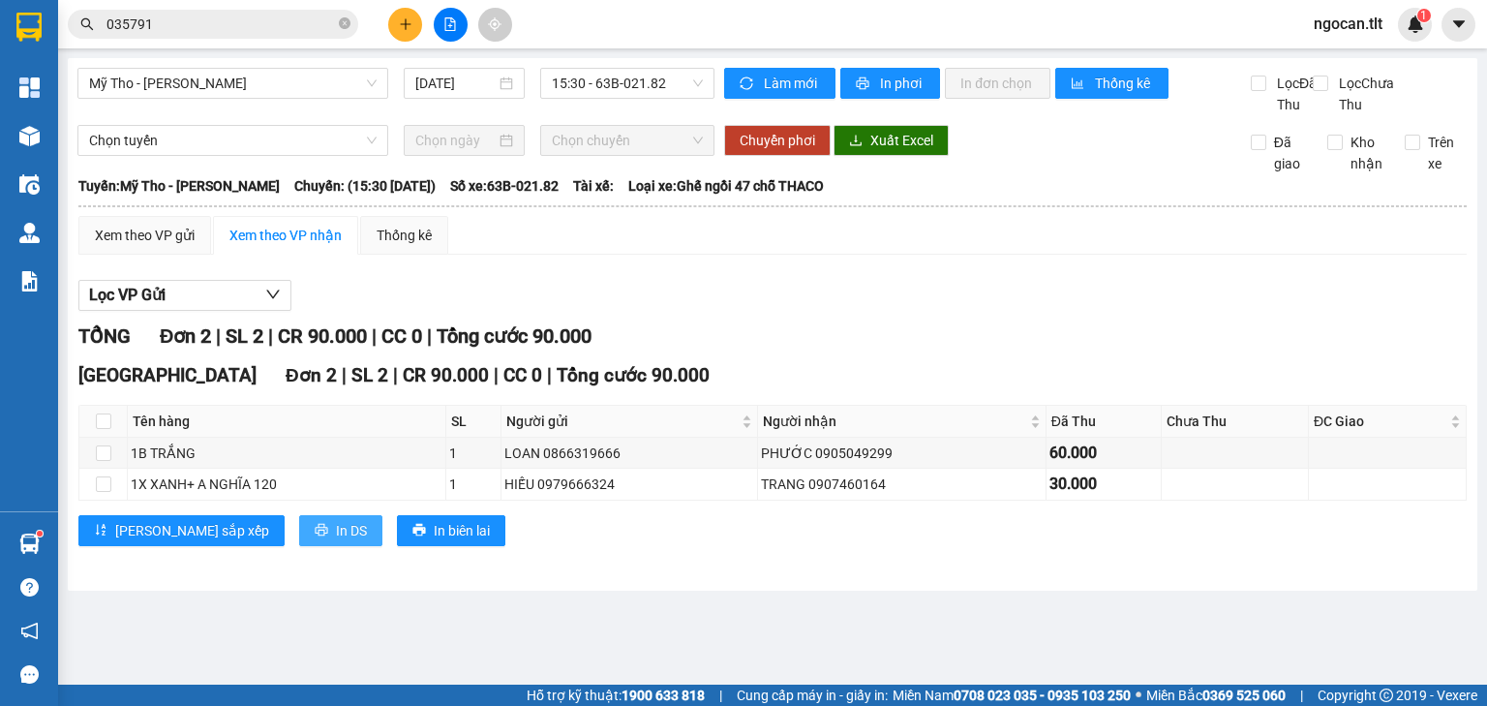
drag, startPoint x: 232, startPoint y: 557, endPoint x: 226, endPoint y: 567, distance: 12.6
click at [315, 536] on icon "printer" at bounding box center [322, 530] width 14 height 14
drag, startPoint x: 132, startPoint y: 252, endPoint x: 213, endPoint y: 297, distance: 93.2
click at [131, 246] on div "Xem theo VP gửi" at bounding box center [145, 235] width 100 height 21
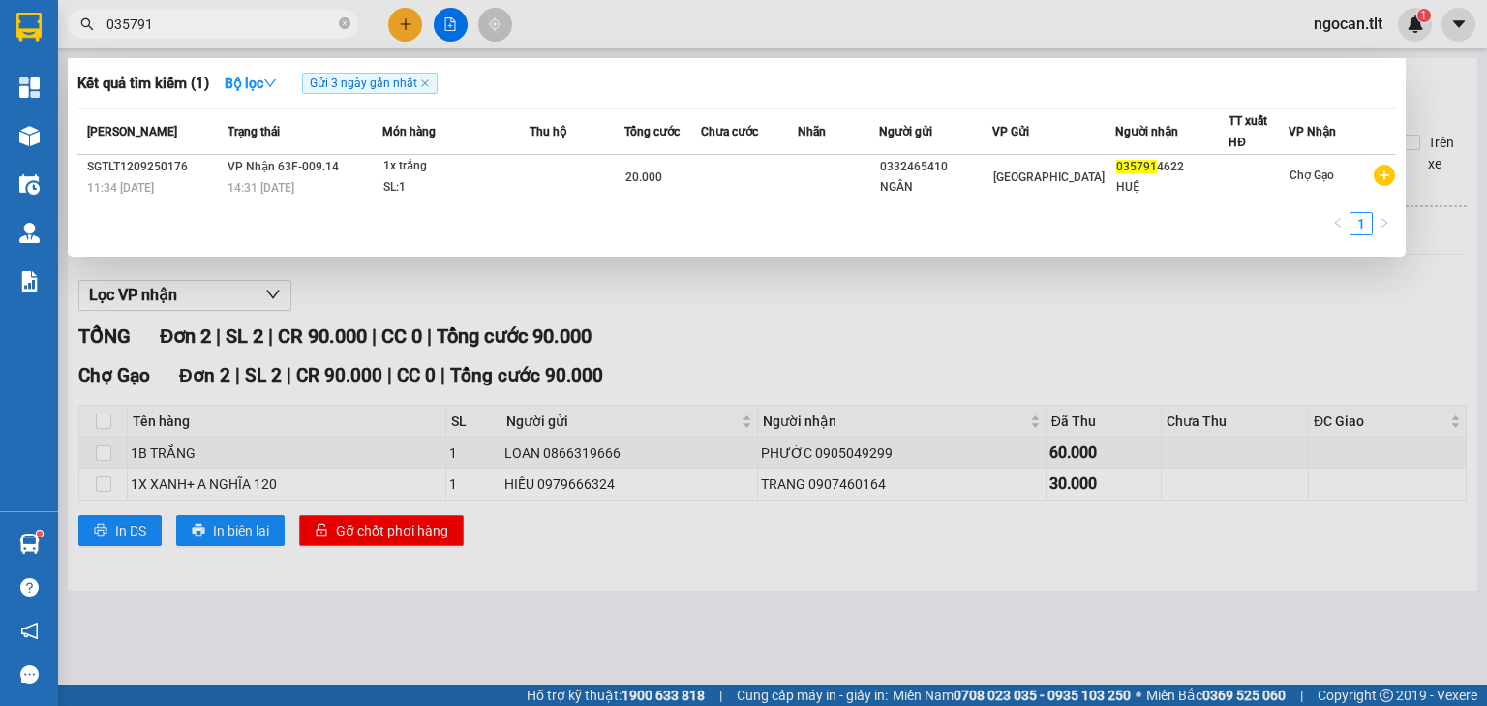
click at [217, 23] on input "035791" at bounding box center [220, 24] width 228 height 21
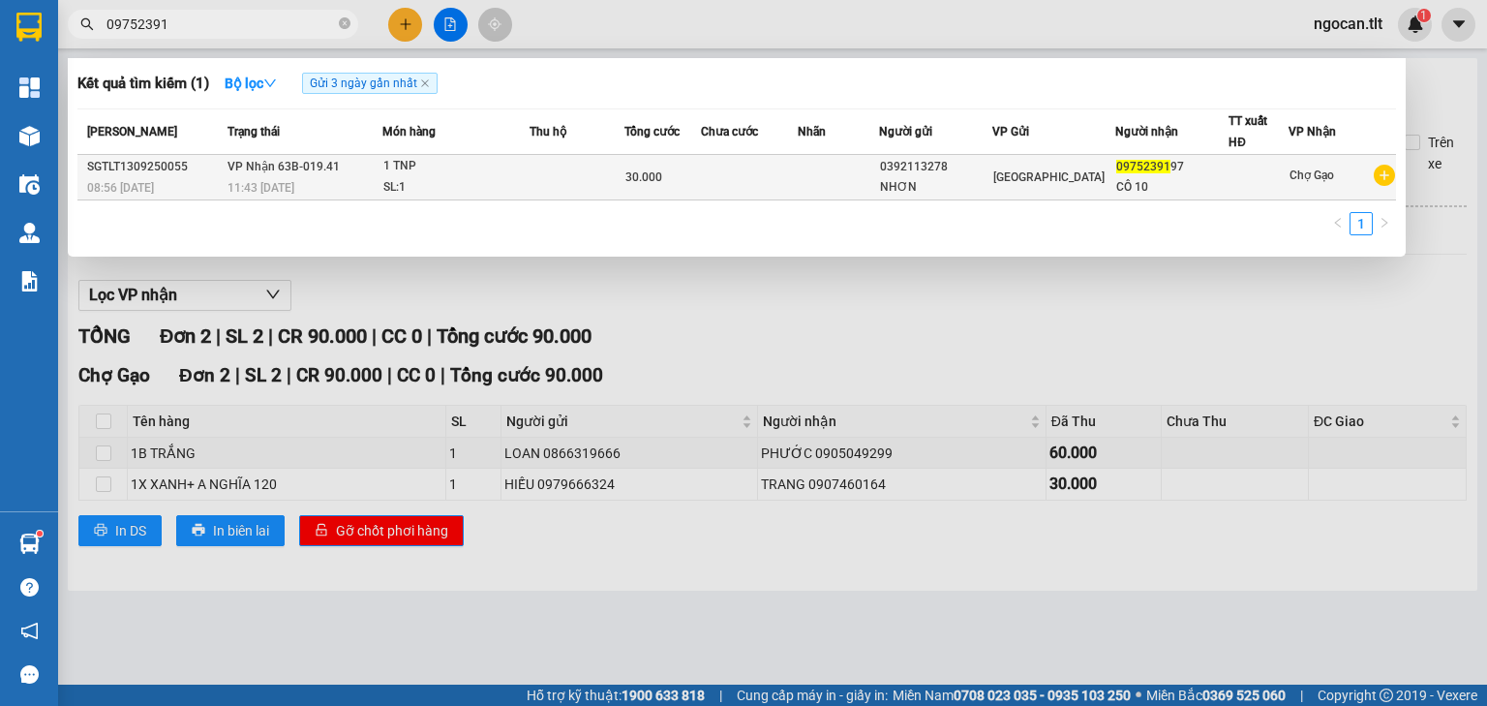
type input "09752391"
click at [466, 171] on div "1 TNP" at bounding box center [455, 166] width 145 height 21
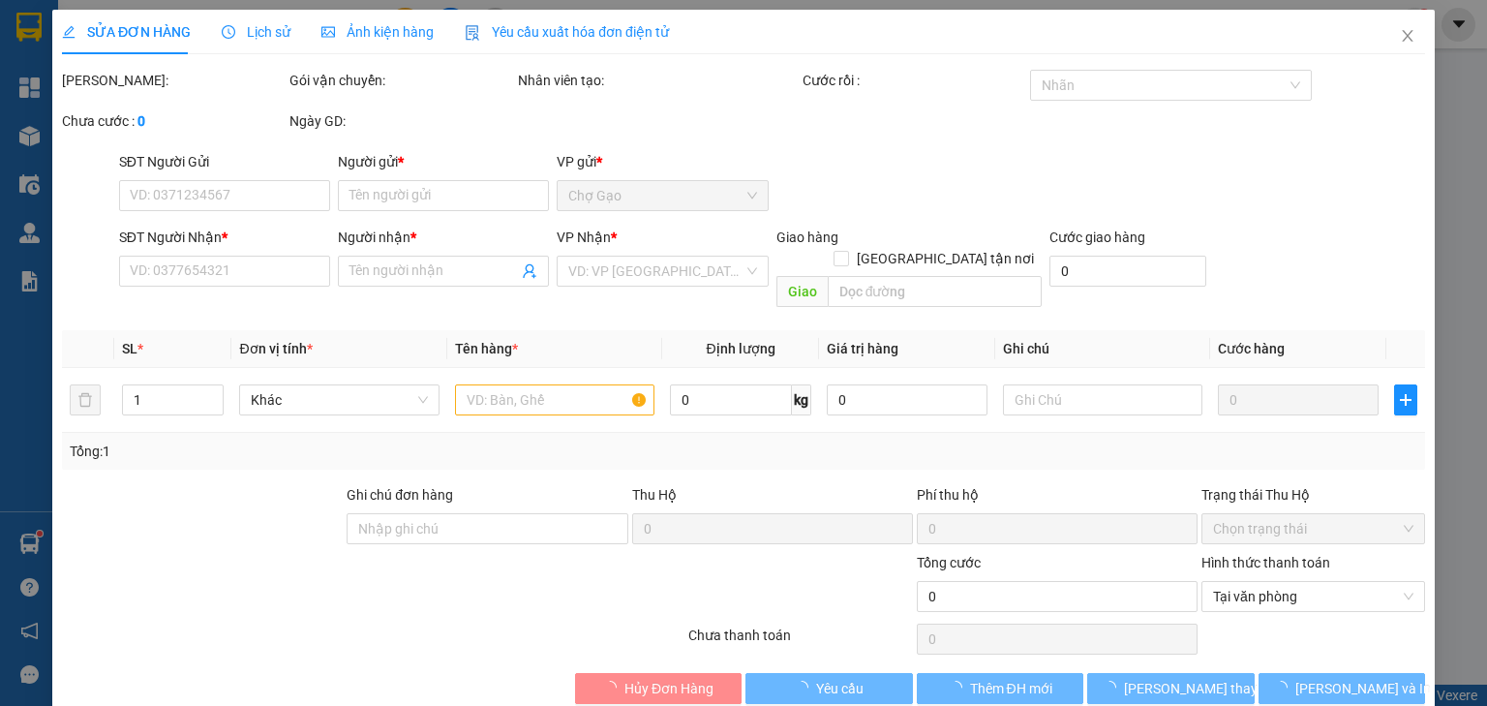
type input "0392113278"
type input "NHƠN"
type input "0975239197"
type input "CÔ 10"
type input "30.000"
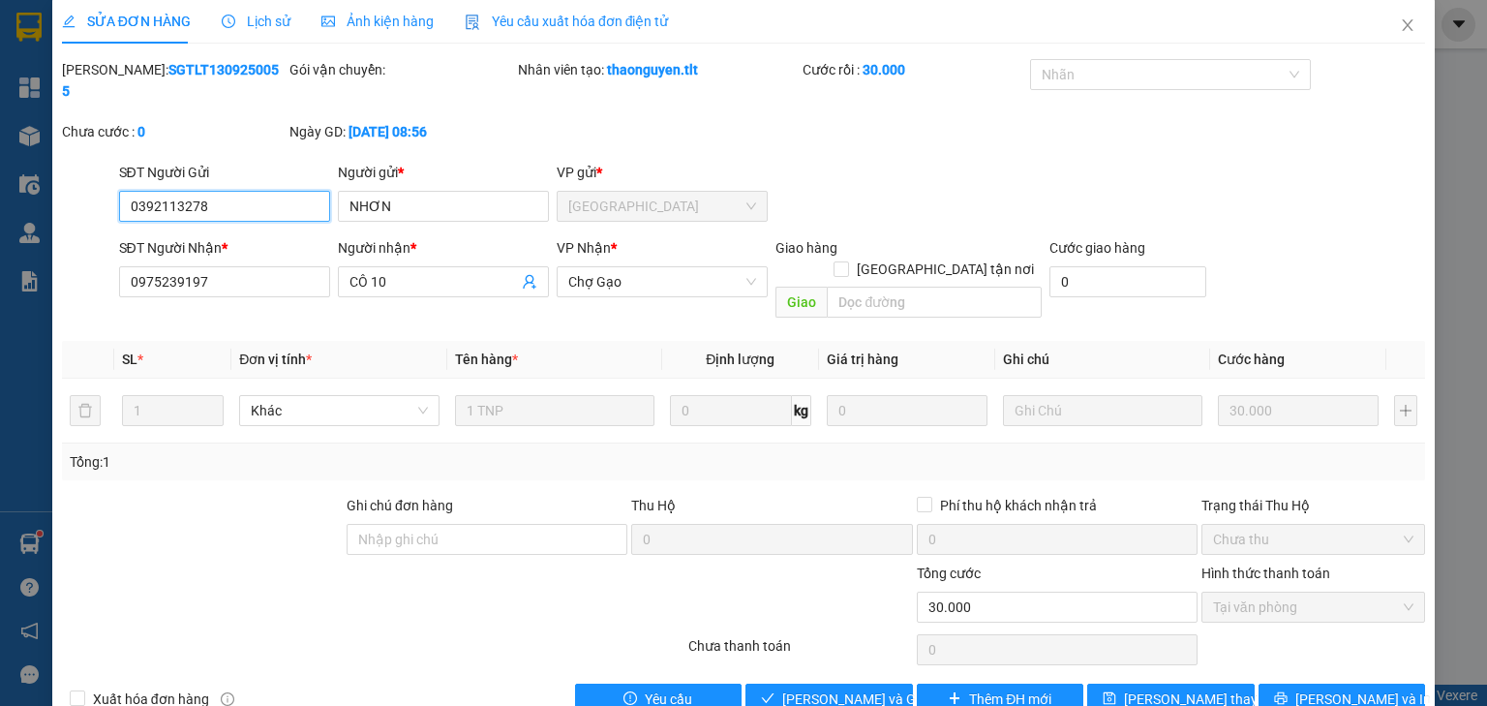
scroll to position [14, 0]
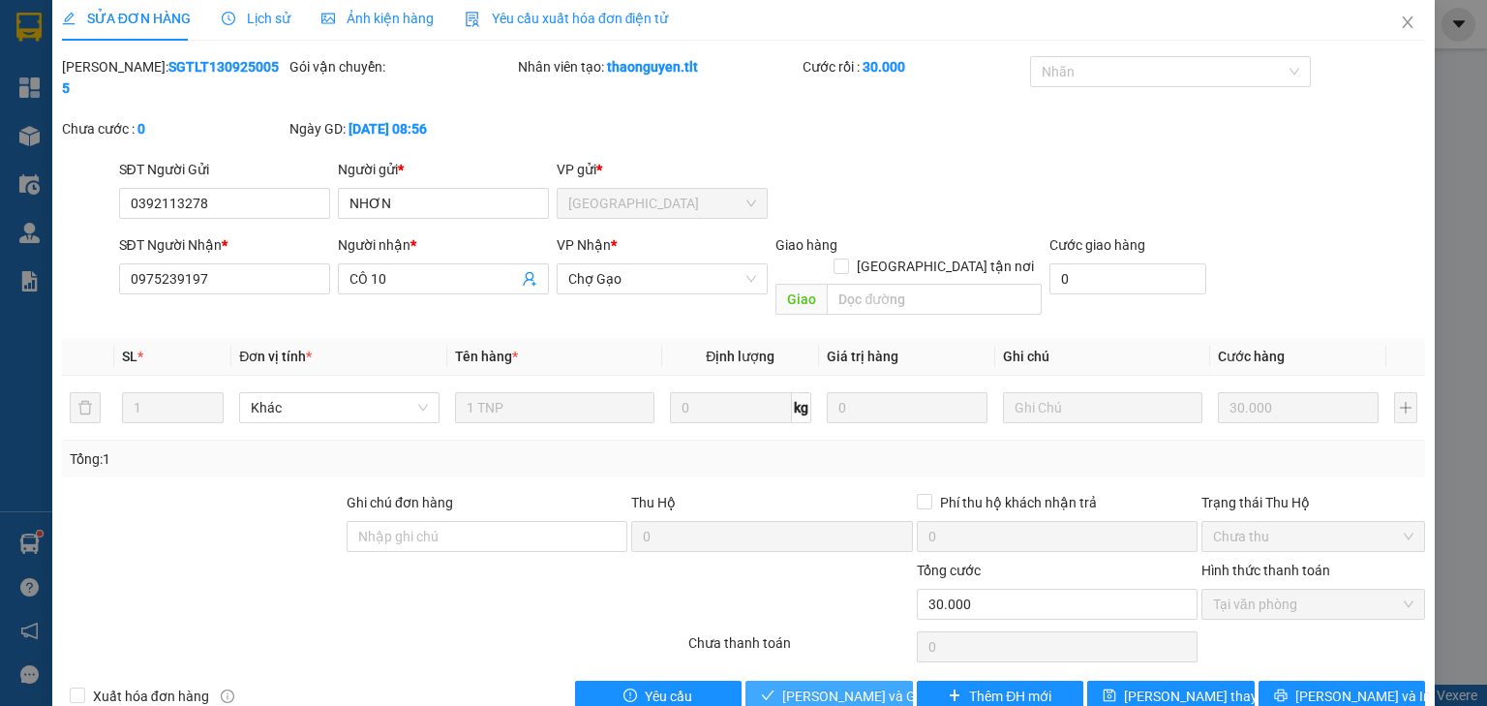
click at [841, 685] on span "[PERSON_NAME] và Giao hàng" at bounding box center [875, 695] width 186 height 21
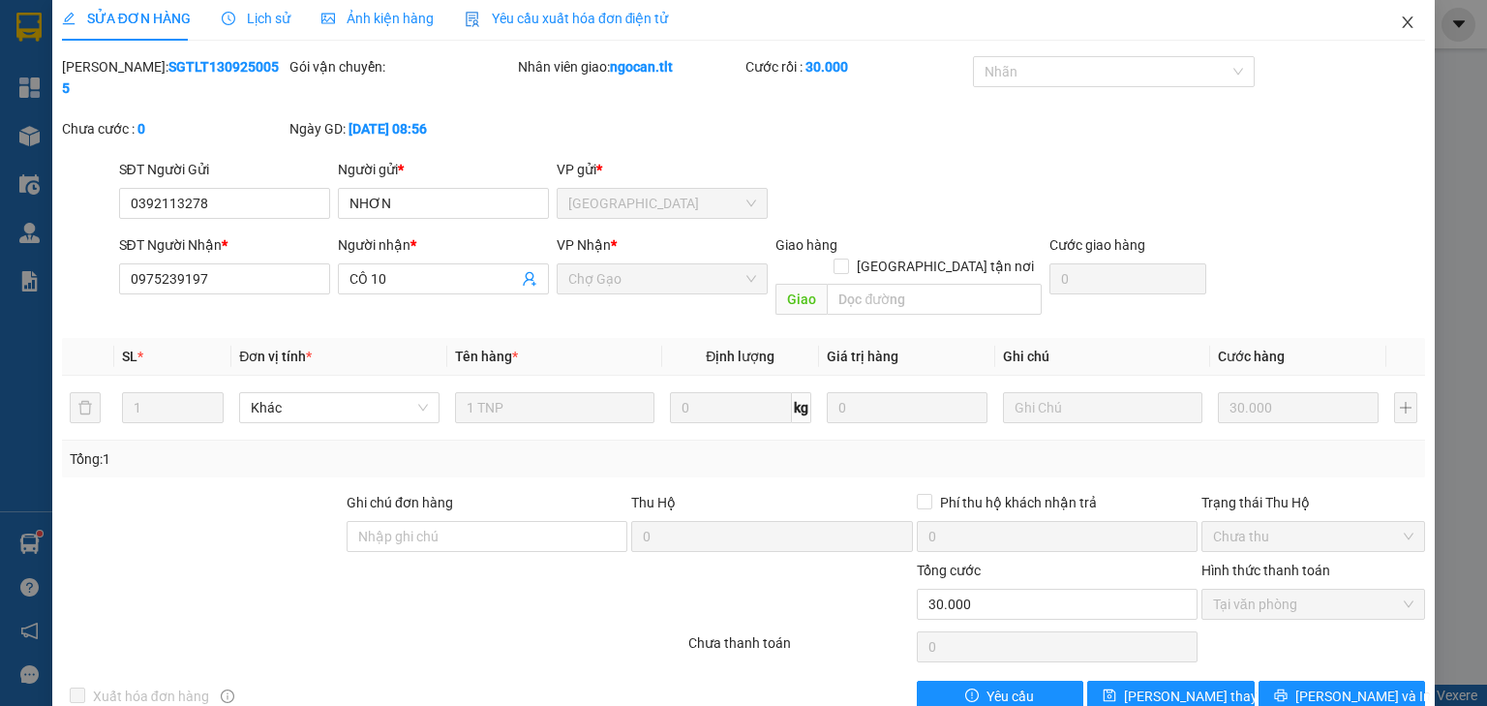
click at [1398, 15] on span "Close" at bounding box center [1407, 23] width 54 height 54
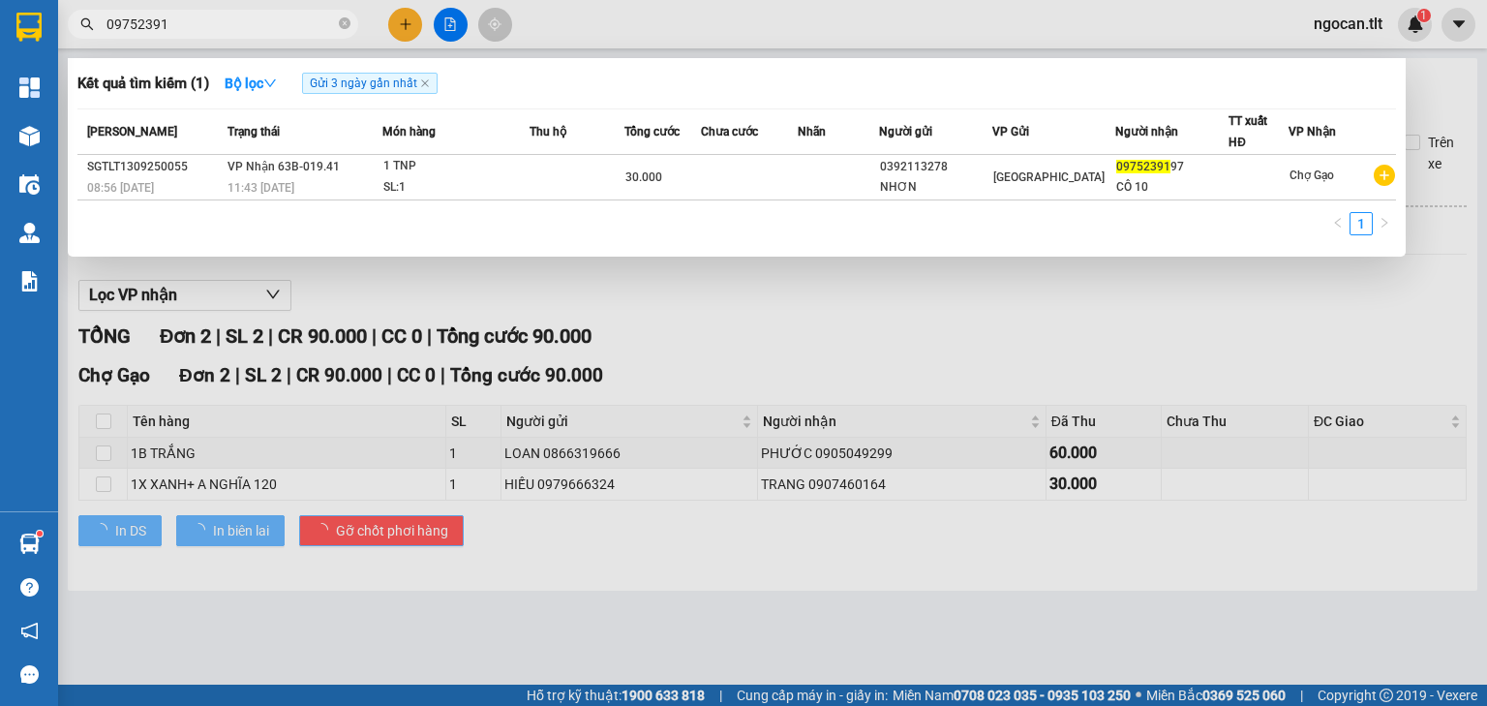
click at [218, 24] on input "09752391" at bounding box center [220, 24] width 228 height 21
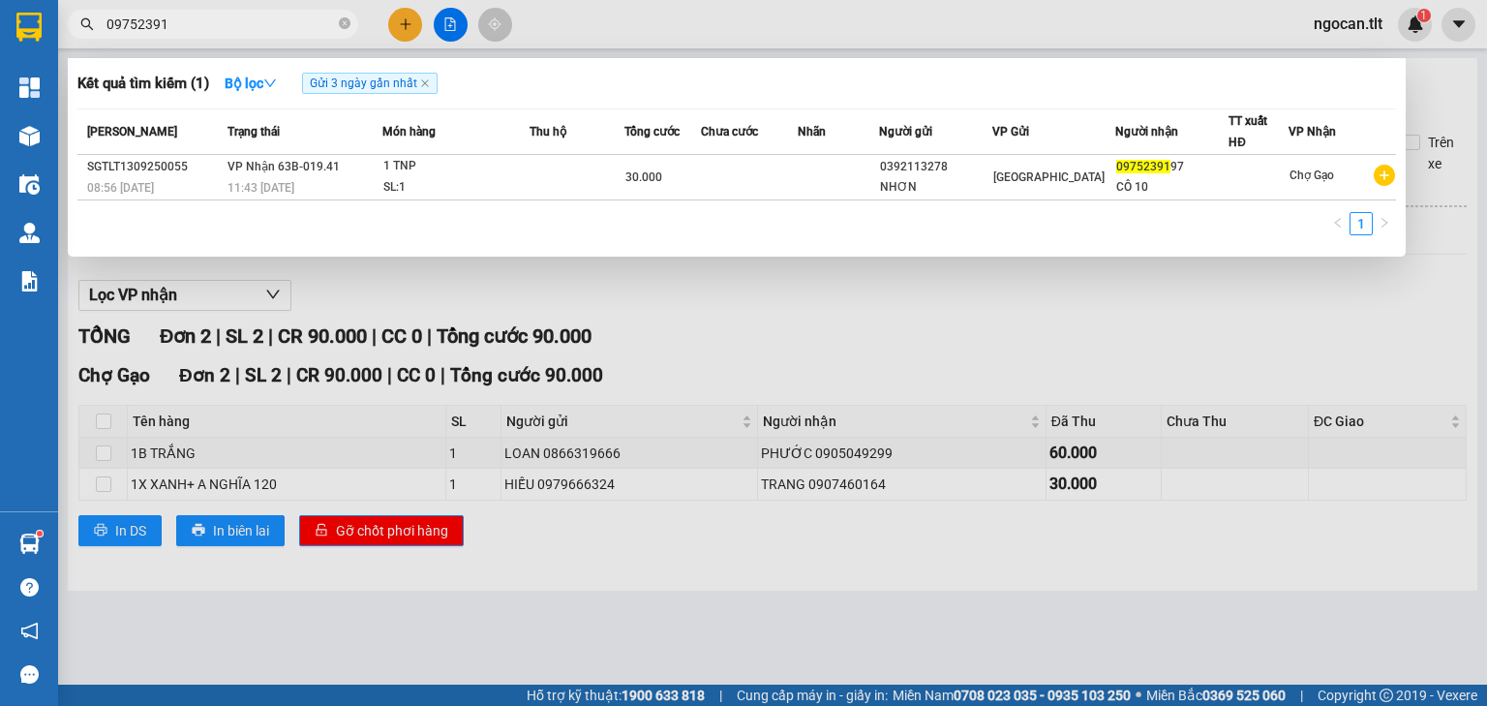
type input "2"
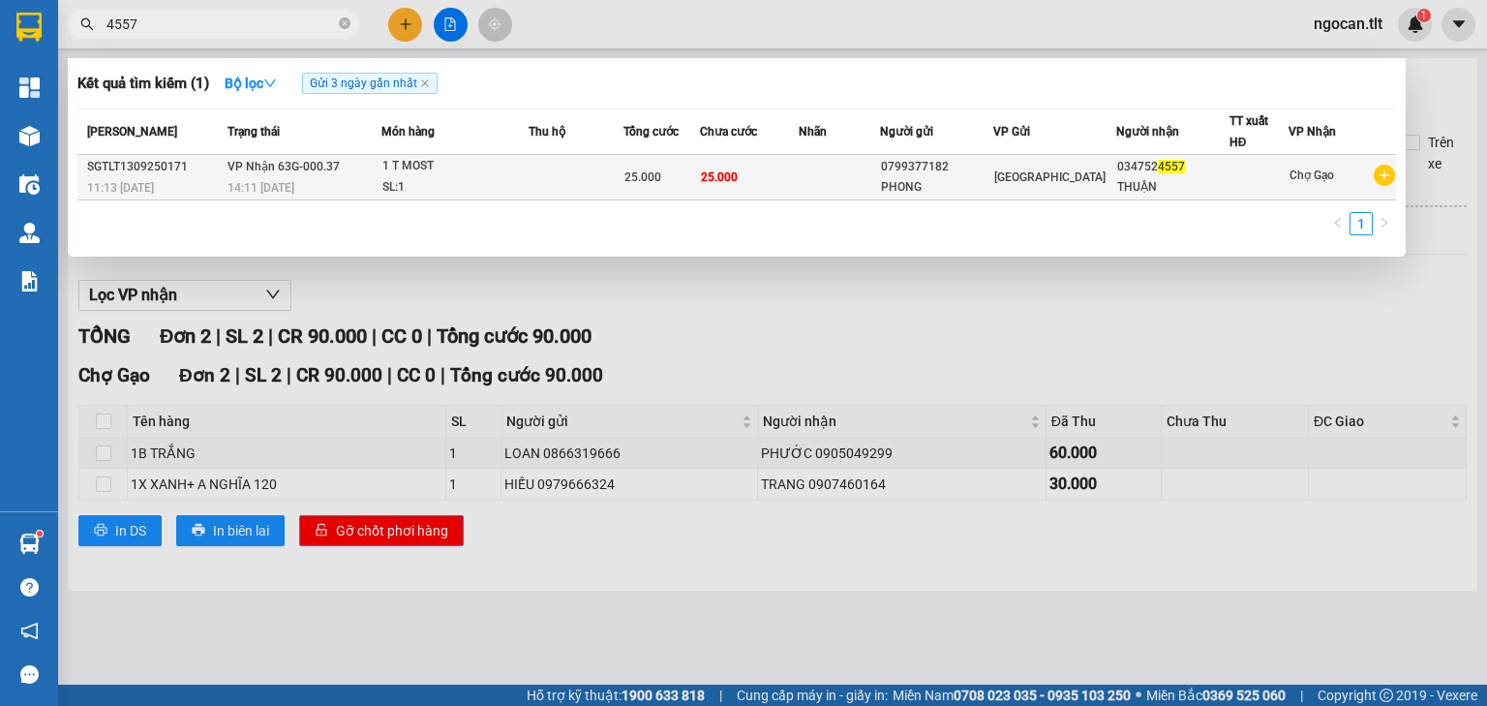
type input "4557"
click at [574, 163] on td at bounding box center [576, 177] width 95 height 45
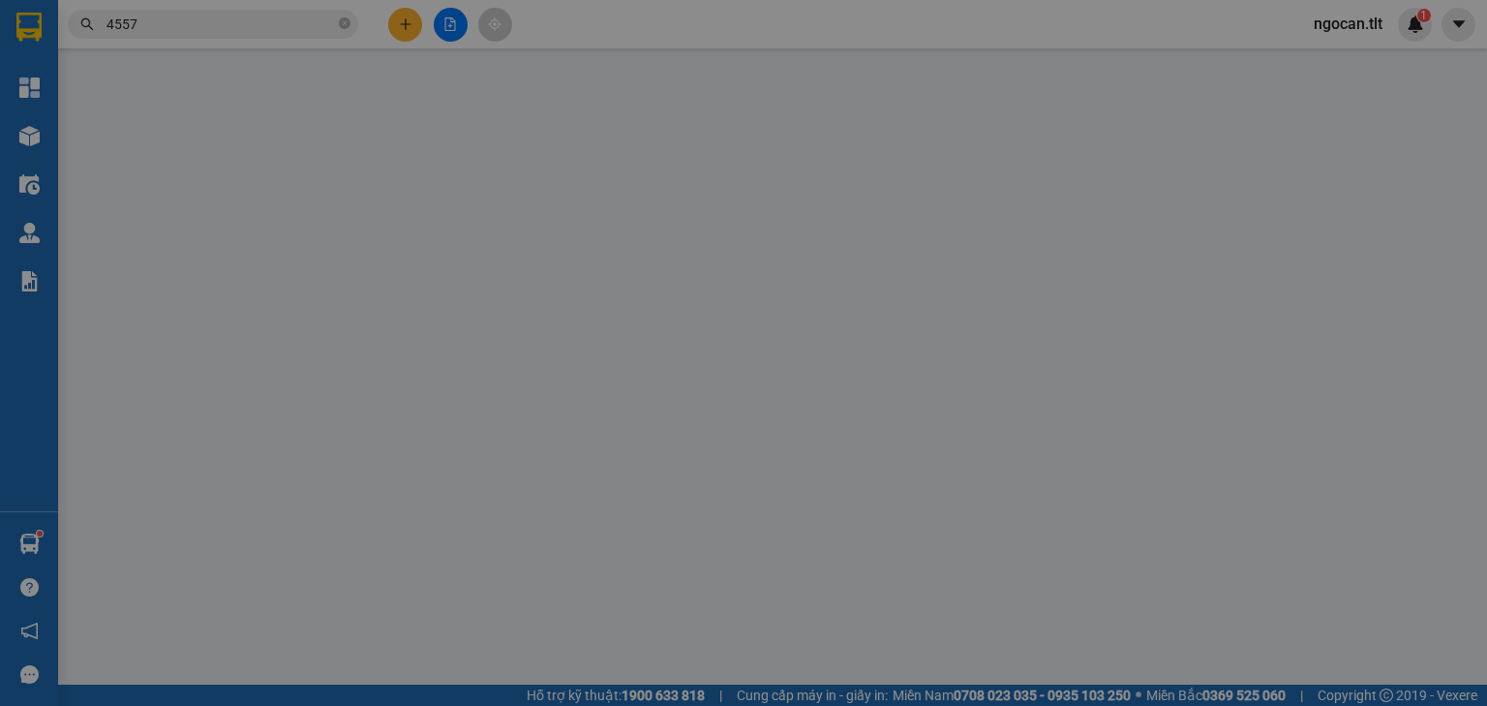
type input "0799377182"
type input "PHONG"
type input "0347524557"
type input "THUẬN"
type input "25.000"
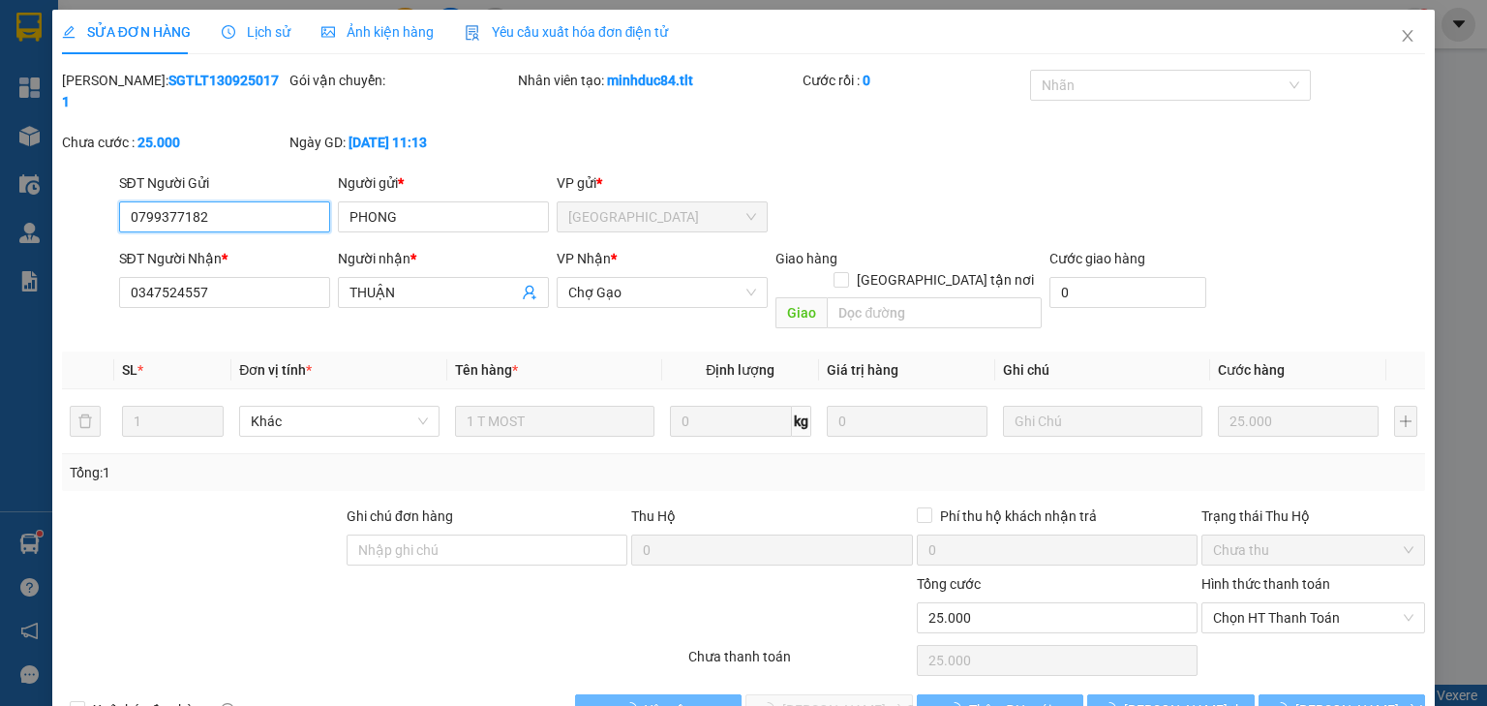
scroll to position [4, 0]
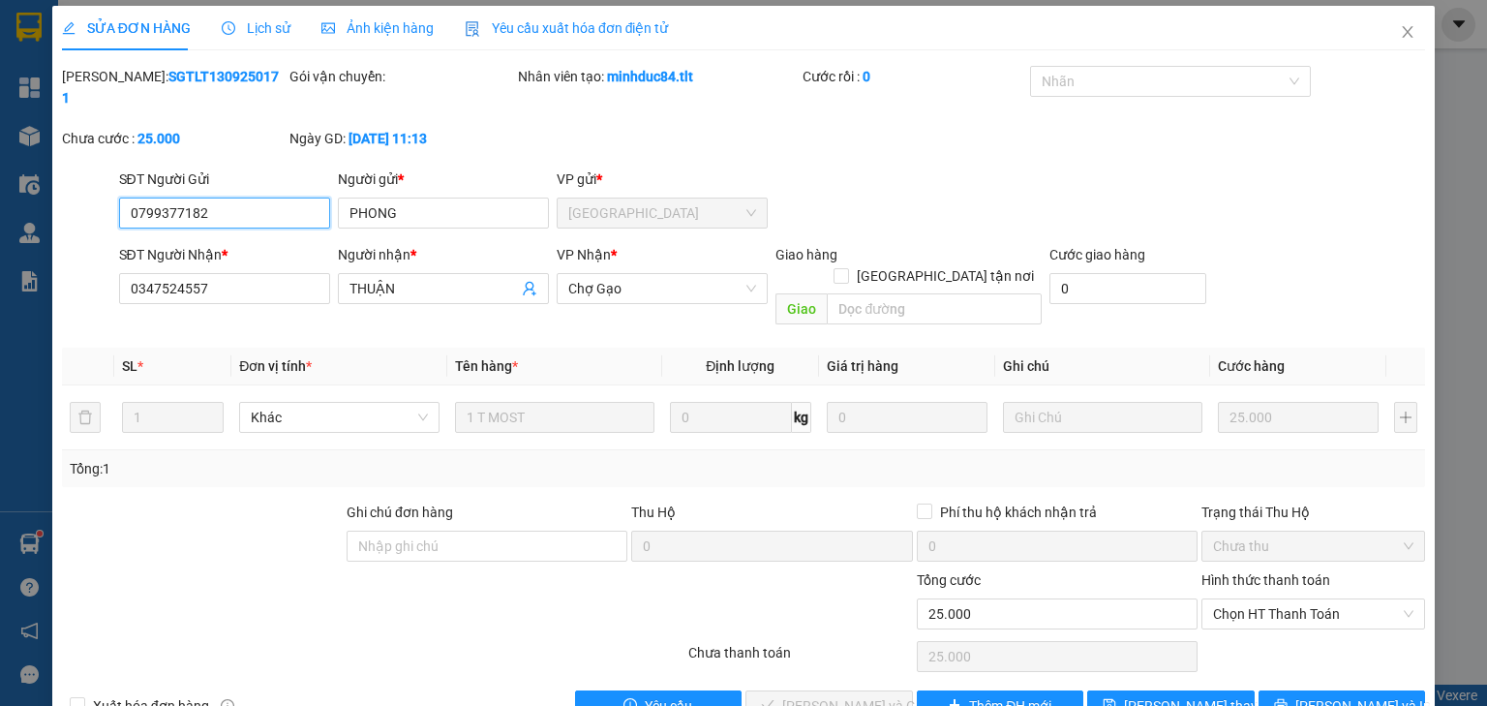
drag, startPoint x: 1301, startPoint y: 570, endPoint x: 1302, endPoint y: 586, distance: 15.5
click at [1301, 599] on span "Chọn HT Thanh Toán" at bounding box center [1313, 613] width 200 height 29
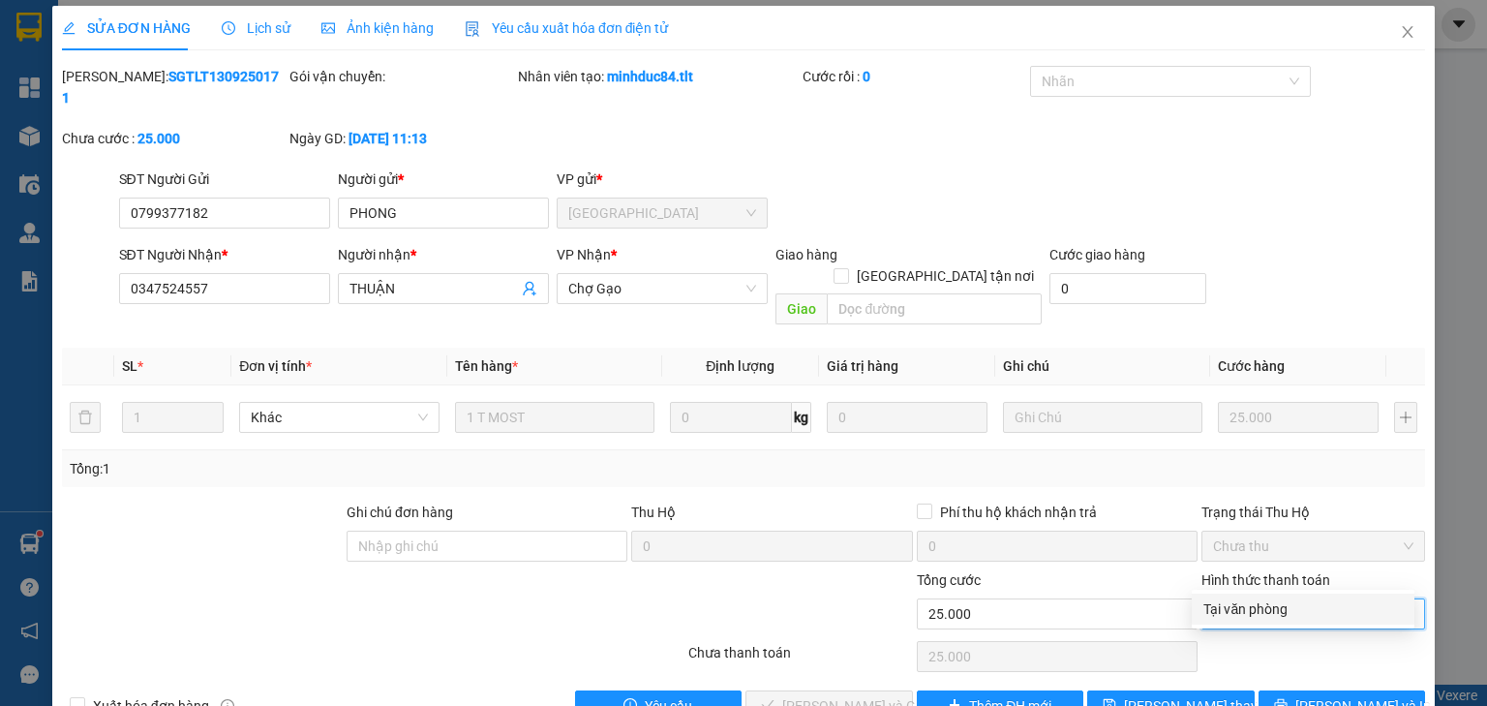
click at [1275, 616] on div "Tại văn phòng" at bounding box center [1302, 608] width 199 height 21
type input "0"
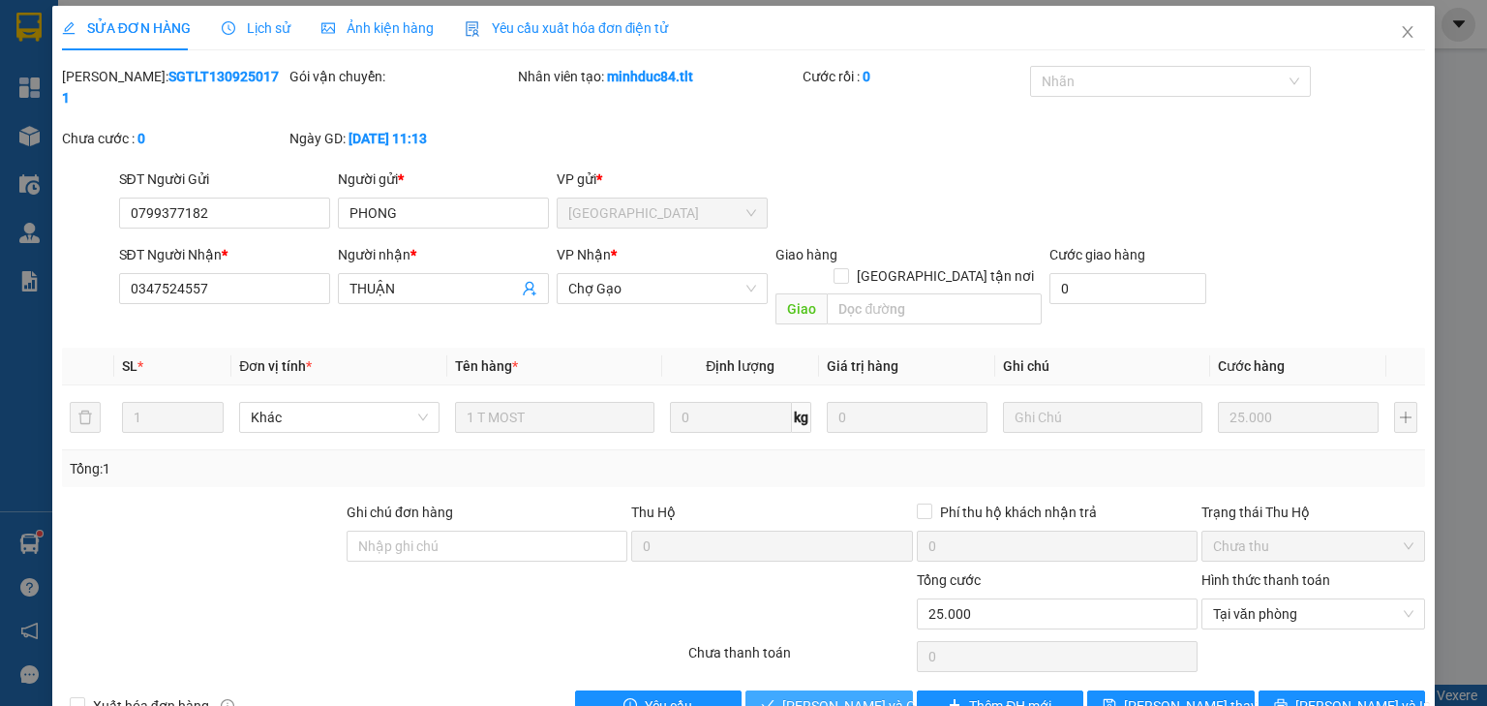
click at [855, 695] on span "[PERSON_NAME] và Giao hàng" at bounding box center [875, 705] width 186 height 21
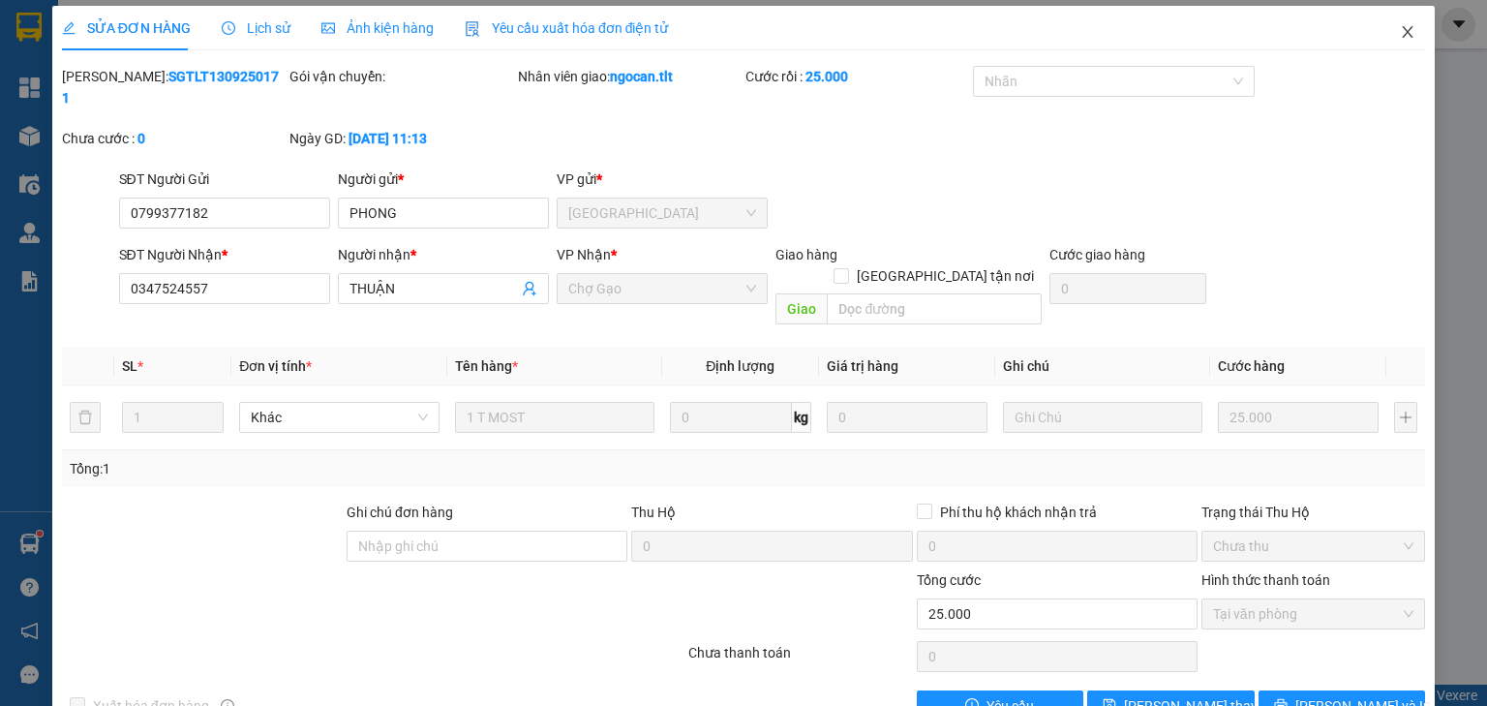
click at [1403, 30] on icon "close" at bounding box center [1407, 31] width 15 height 15
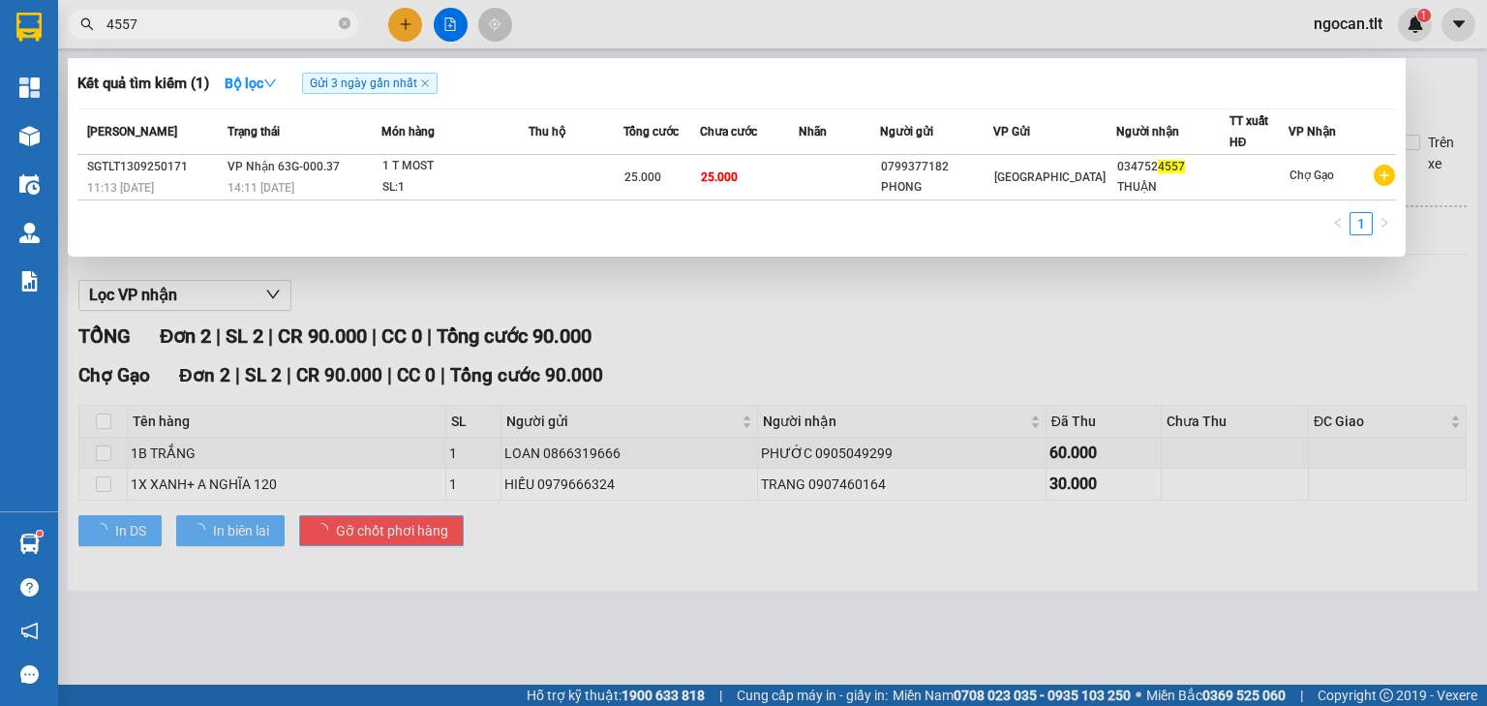
click at [186, 34] on input "4557" at bounding box center [220, 24] width 228 height 21
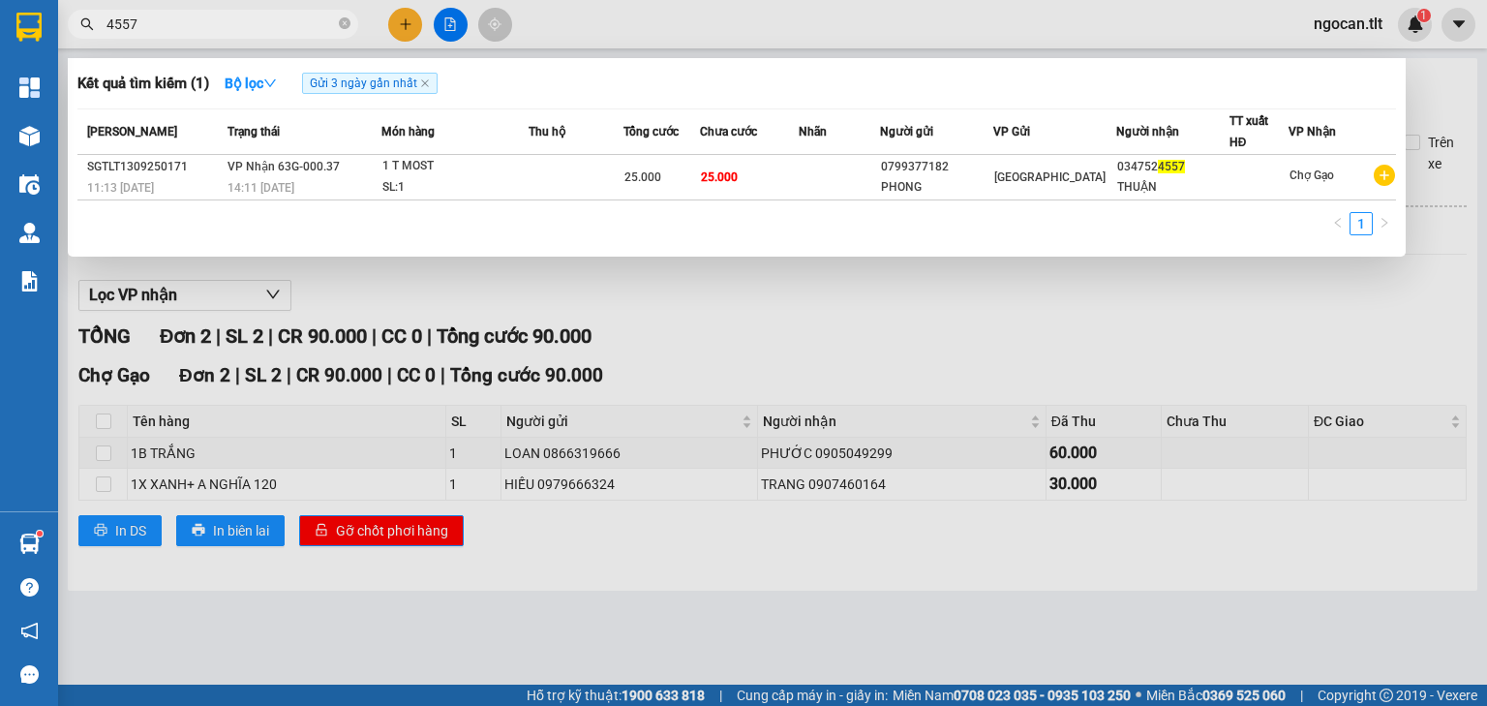
click at [186, 34] on input "4557" at bounding box center [220, 24] width 228 height 21
click at [203, 13] on span "5289" at bounding box center [213, 24] width 290 height 29
click at [191, 23] on input "5289" at bounding box center [220, 24] width 228 height 21
click at [191, 24] on input "5289" at bounding box center [220, 24] width 228 height 21
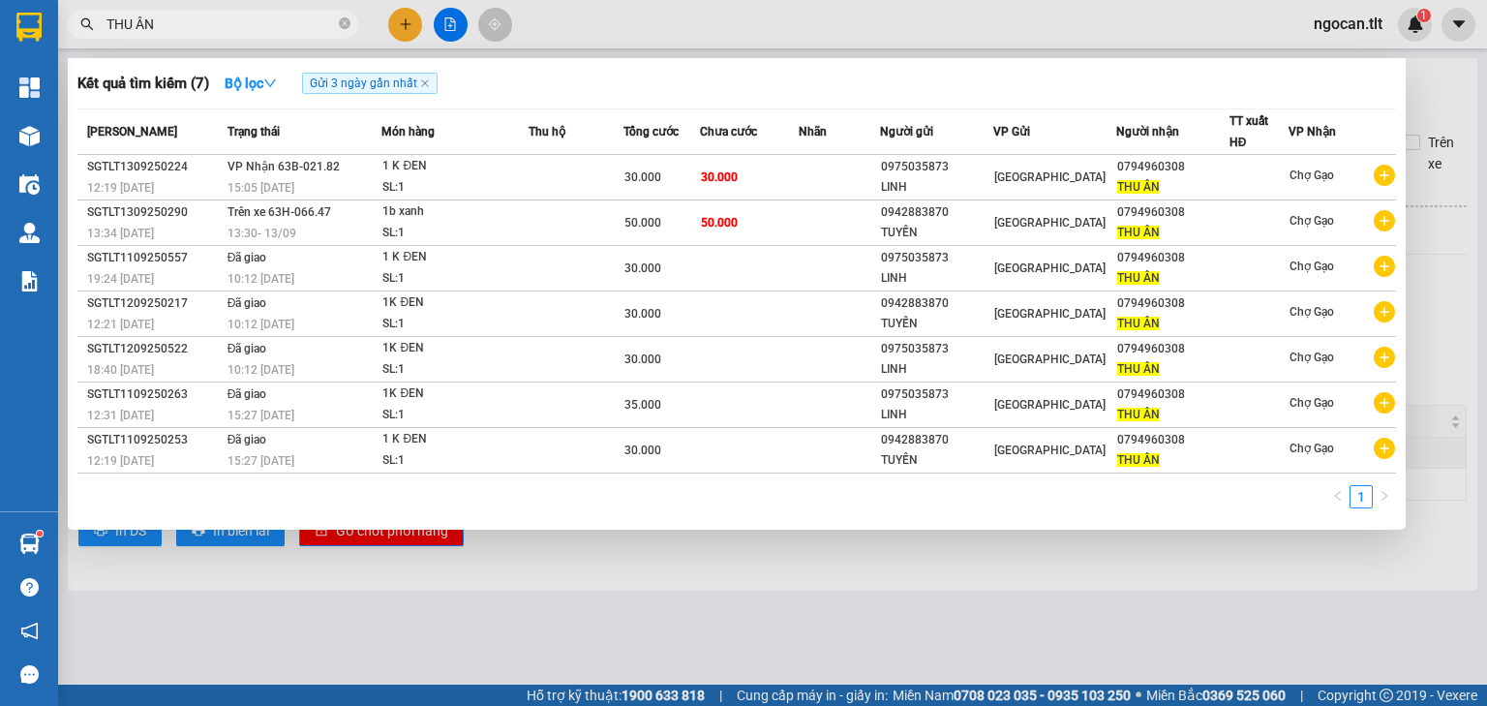
type input "THU ÂN"
click at [410, 27] on div at bounding box center [743, 353] width 1487 height 706
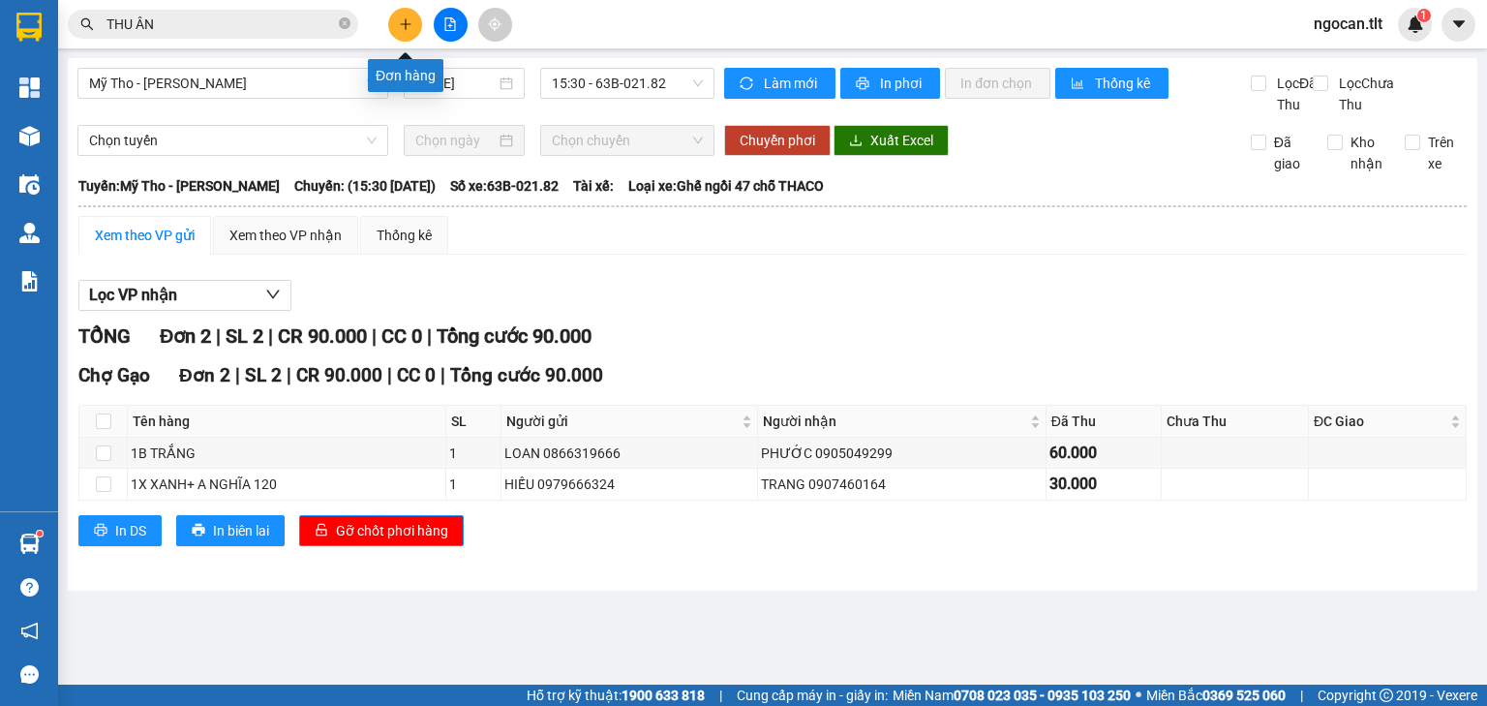
click at [410, 23] on icon "plus" at bounding box center [406, 24] width 14 height 14
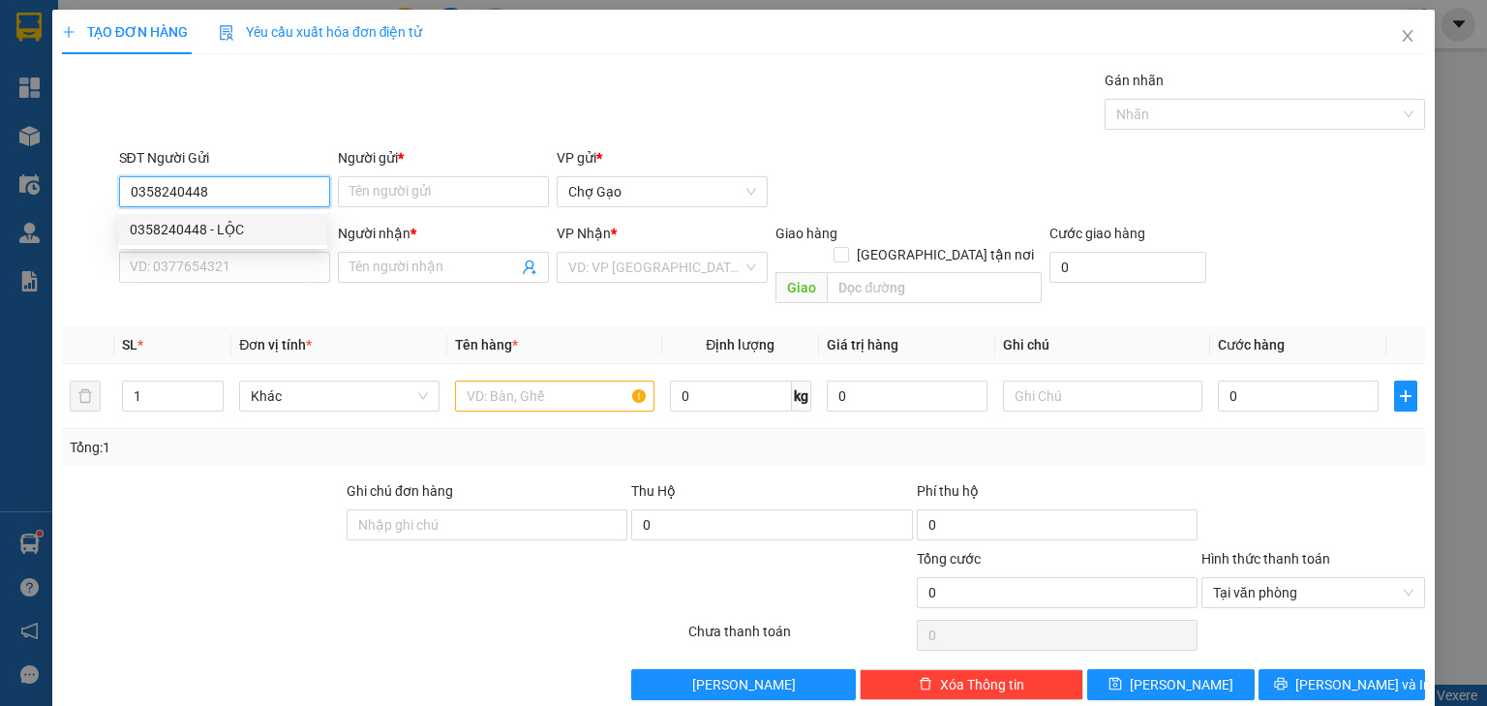
click at [195, 226] on div "0358240448 - LỘC" at bounding box center [223, 229] width 186 height 21
type input "0358240448"
click at [201, 257] on input "SĐT Người Nhận *" at bounding box center [224, 267] width 211 height 31
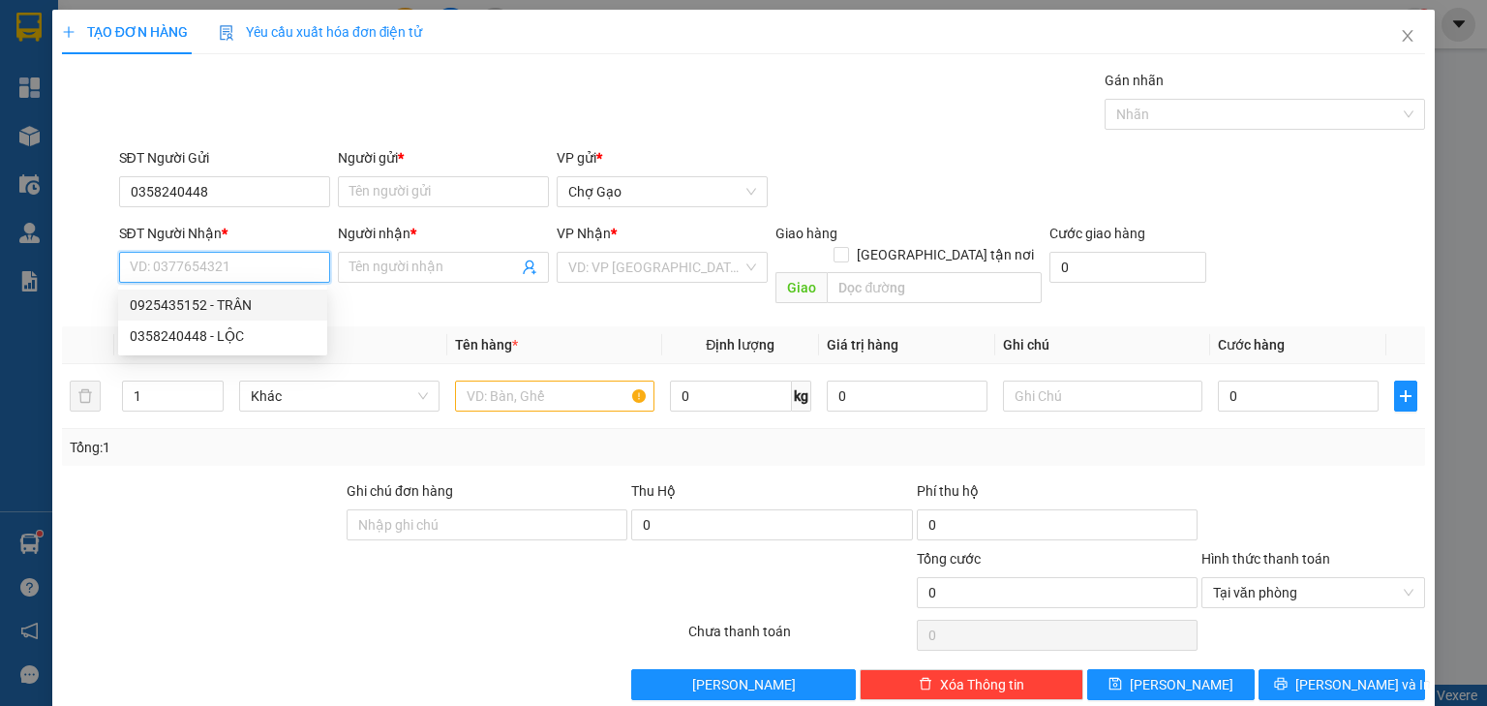
drag, startPoint x: 213, startPoint y: 298, endPoint x: 750, endPoint y: 312, distance: 537.4
click at [214, 298] on div "0925435152 - TRÂN" at bounding box center [223, 304] width 186 height 21
type input "0925435152"
type input "TRÂN"
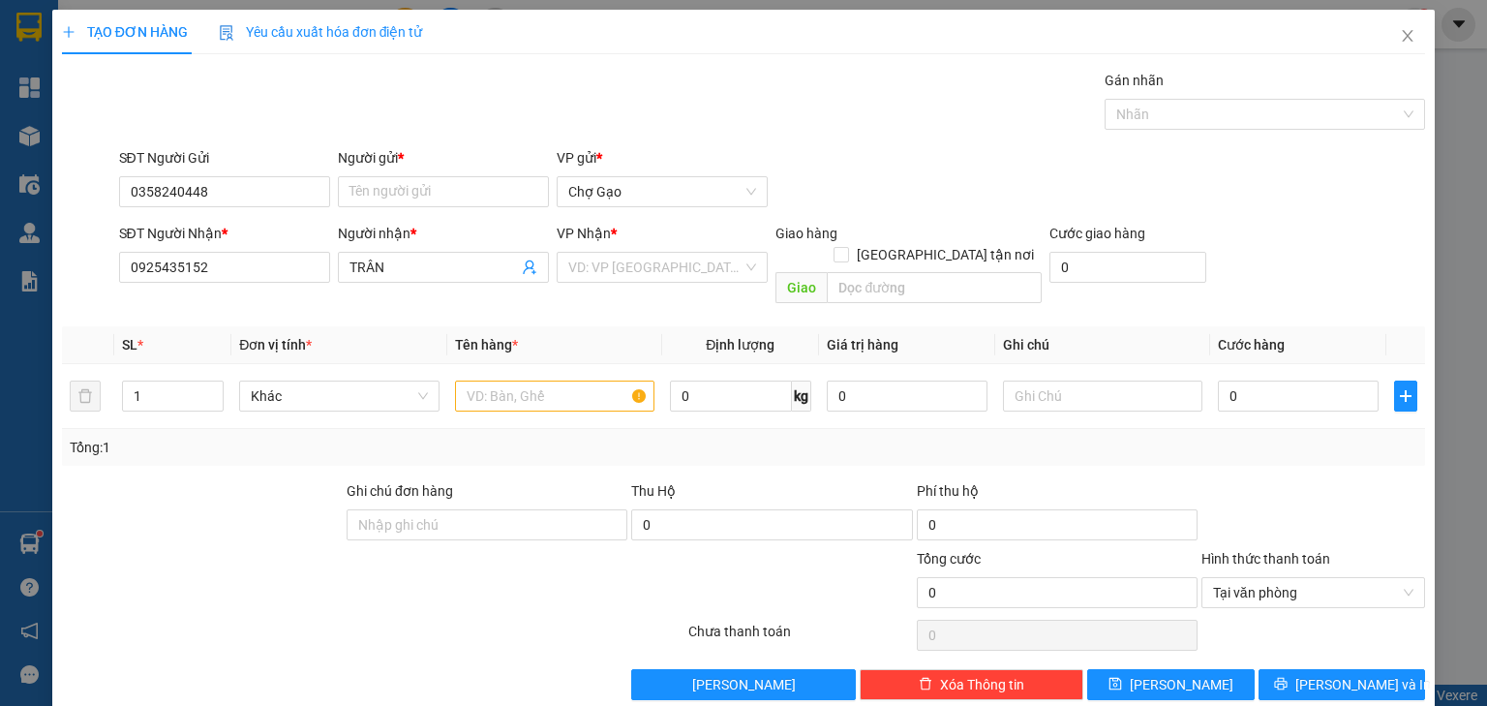
click at [622, 275] on input "search" at bounding box center [655, 267] width 174 height 29
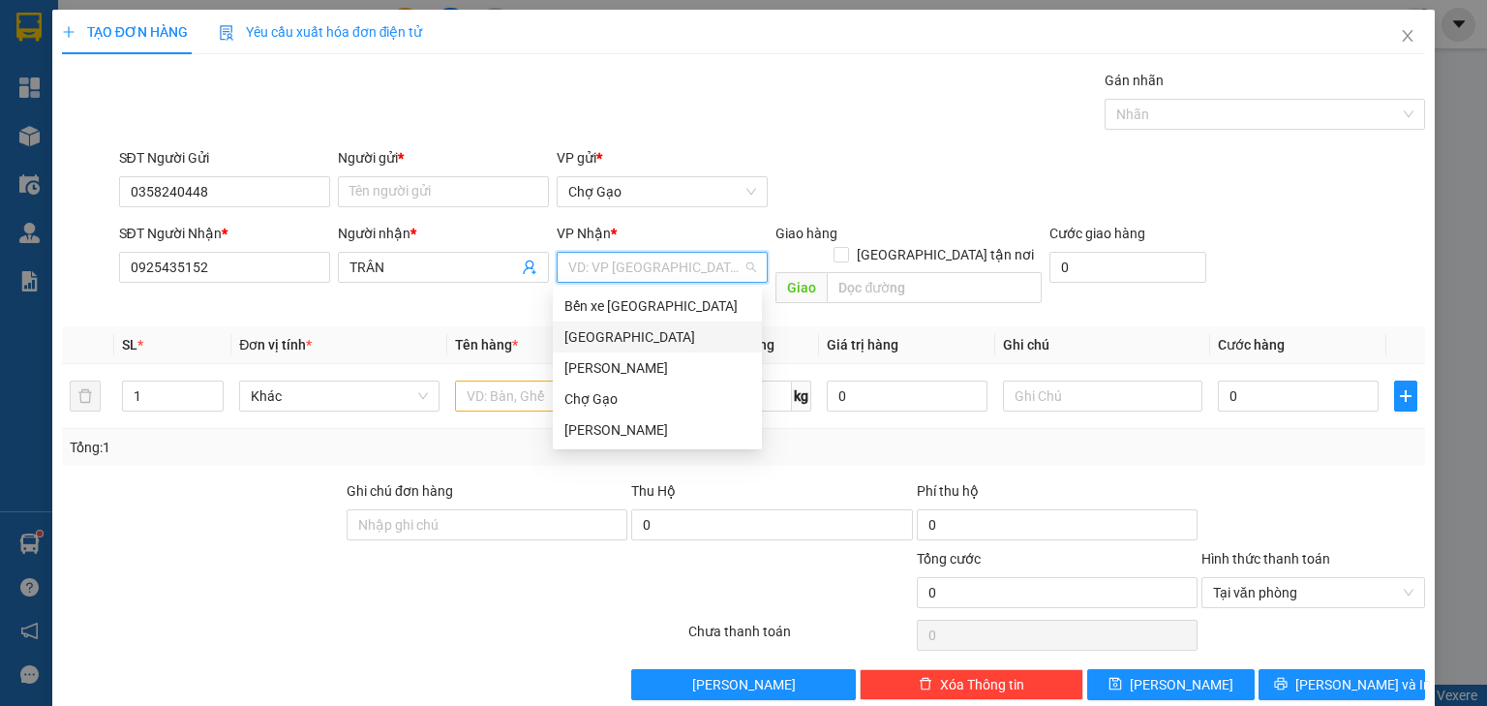
click at [573, 333] on div "[GEOGRAPHIC_DATA]" at bounding box center [657, 336] width 186 height 21
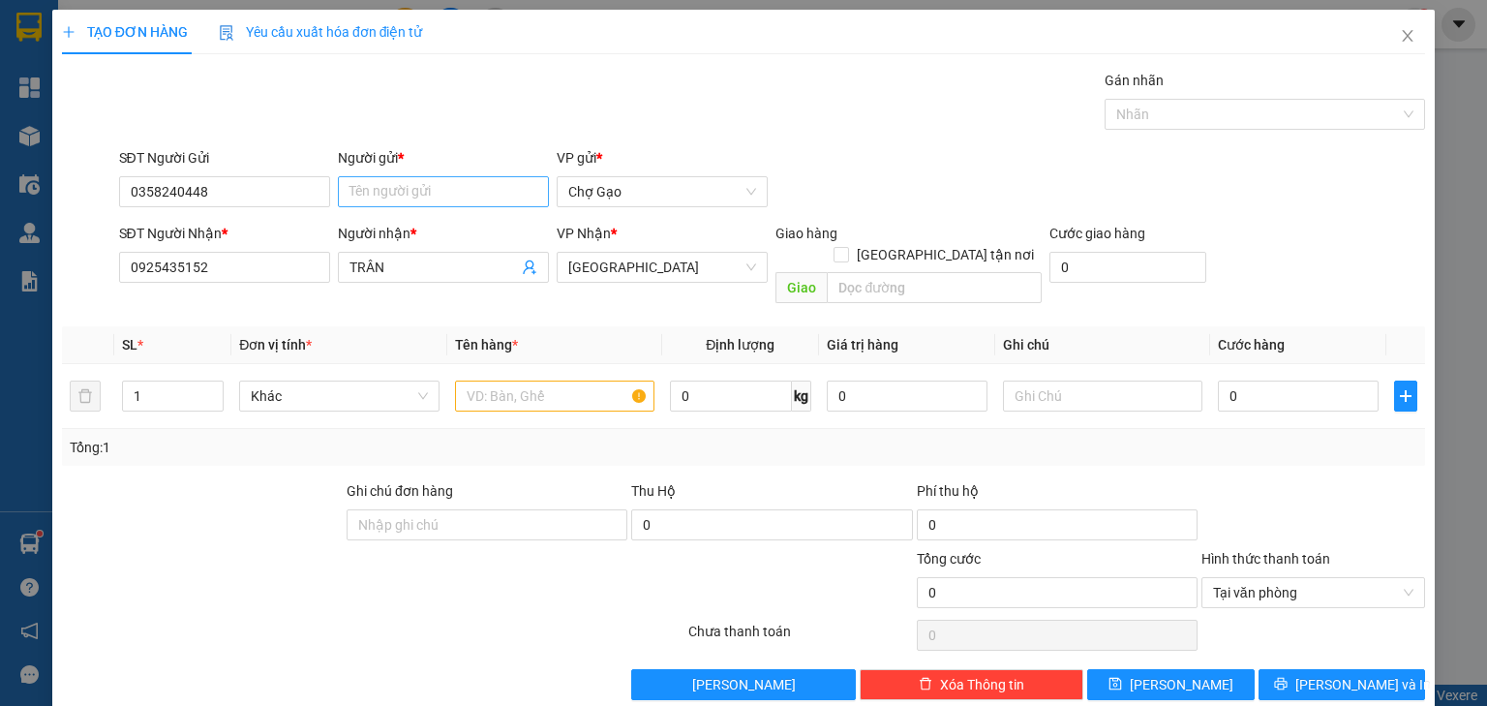
drag, startPoint x: 414, startPoint y: 210, endPoint x: 418, endPoint y: 190, distance: 20.7
click at [414, 209] on div "Người gửi * Tên người gửi" at bounding box center [443, 181] width 211 height 68
click at [421, 186] on input "Người gửi *" at bounding box center [443, 191] width 211 height 31
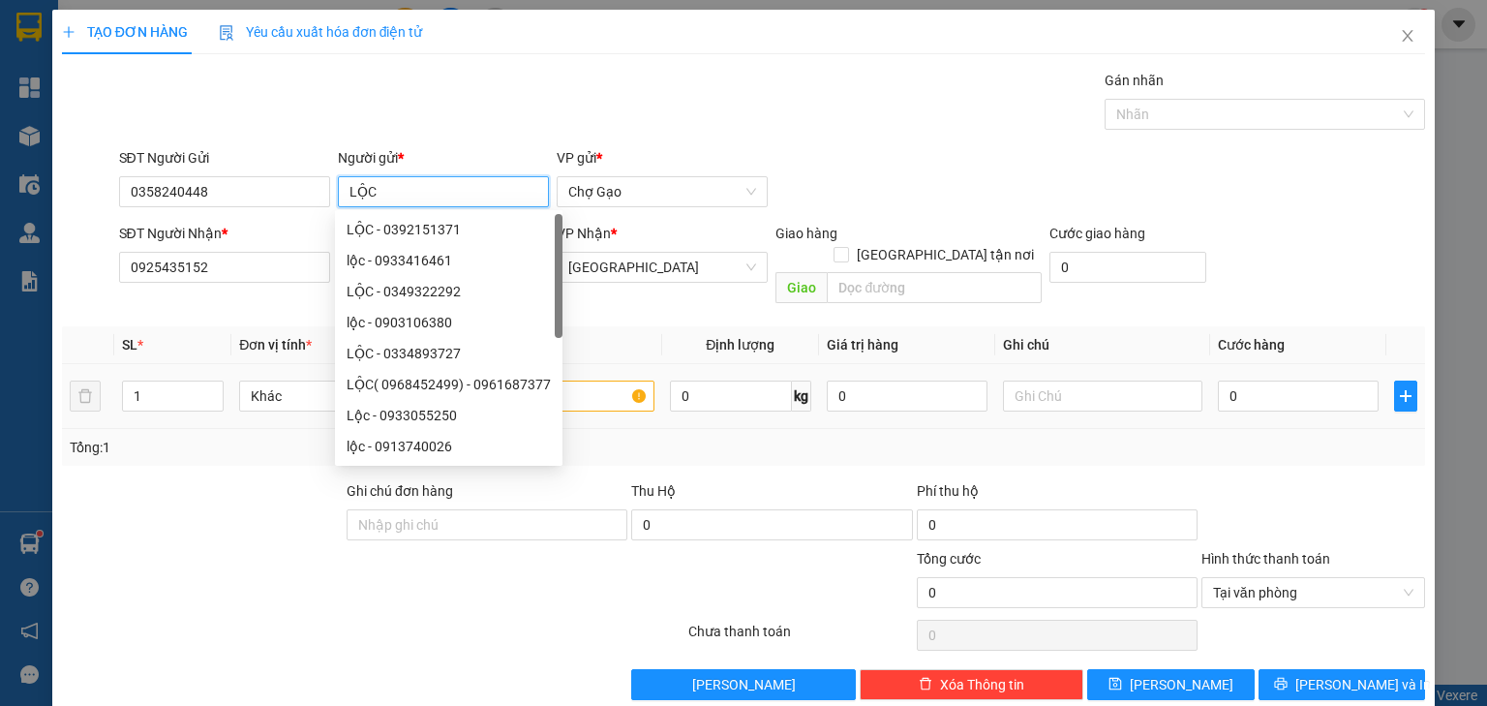
type input "LỘC"
click at [589, 380] on input "text" at bounding box center [554, 395] width 199 height 31
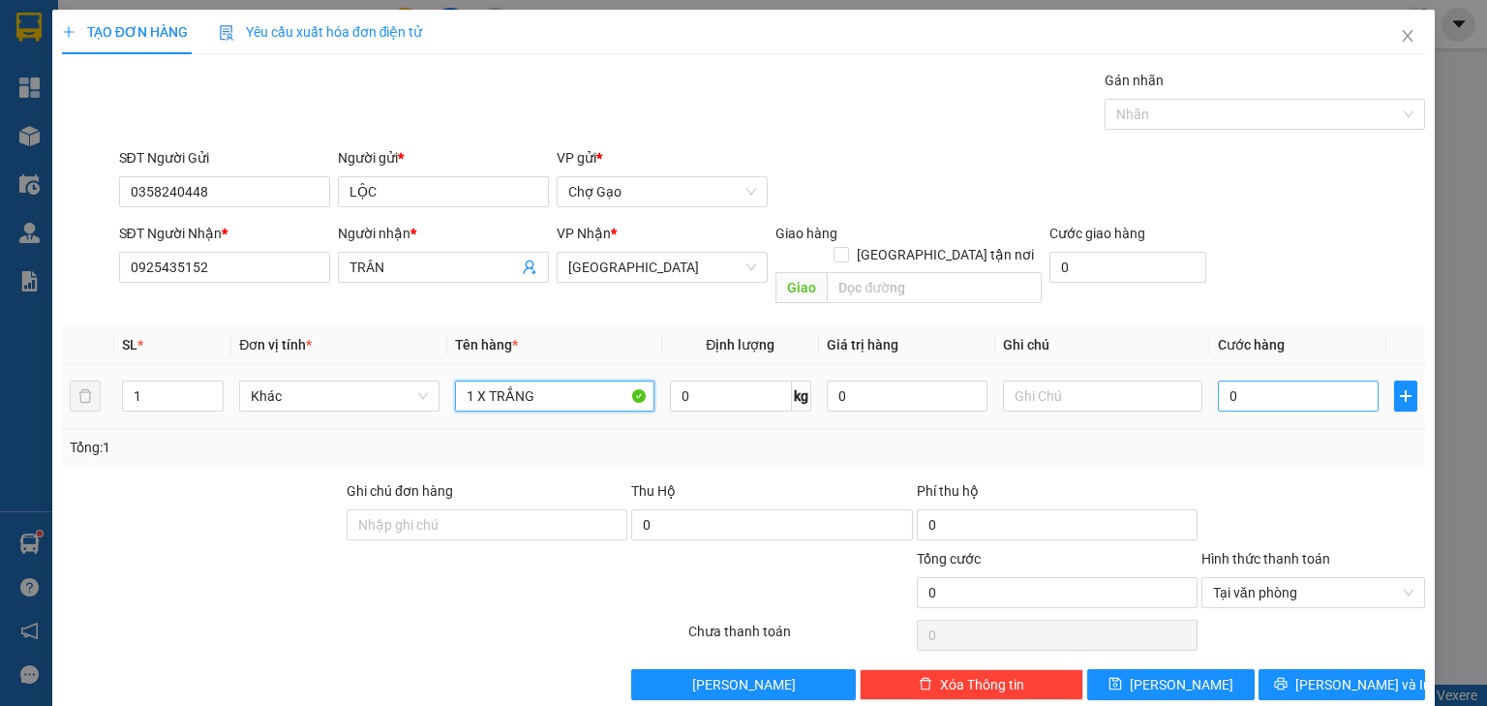
type input "1 X TRẮNG"
click at [1218, 381] on input "0" at bounding box center [1298, 395] width 161 height 31
type input "2"
type input "20"
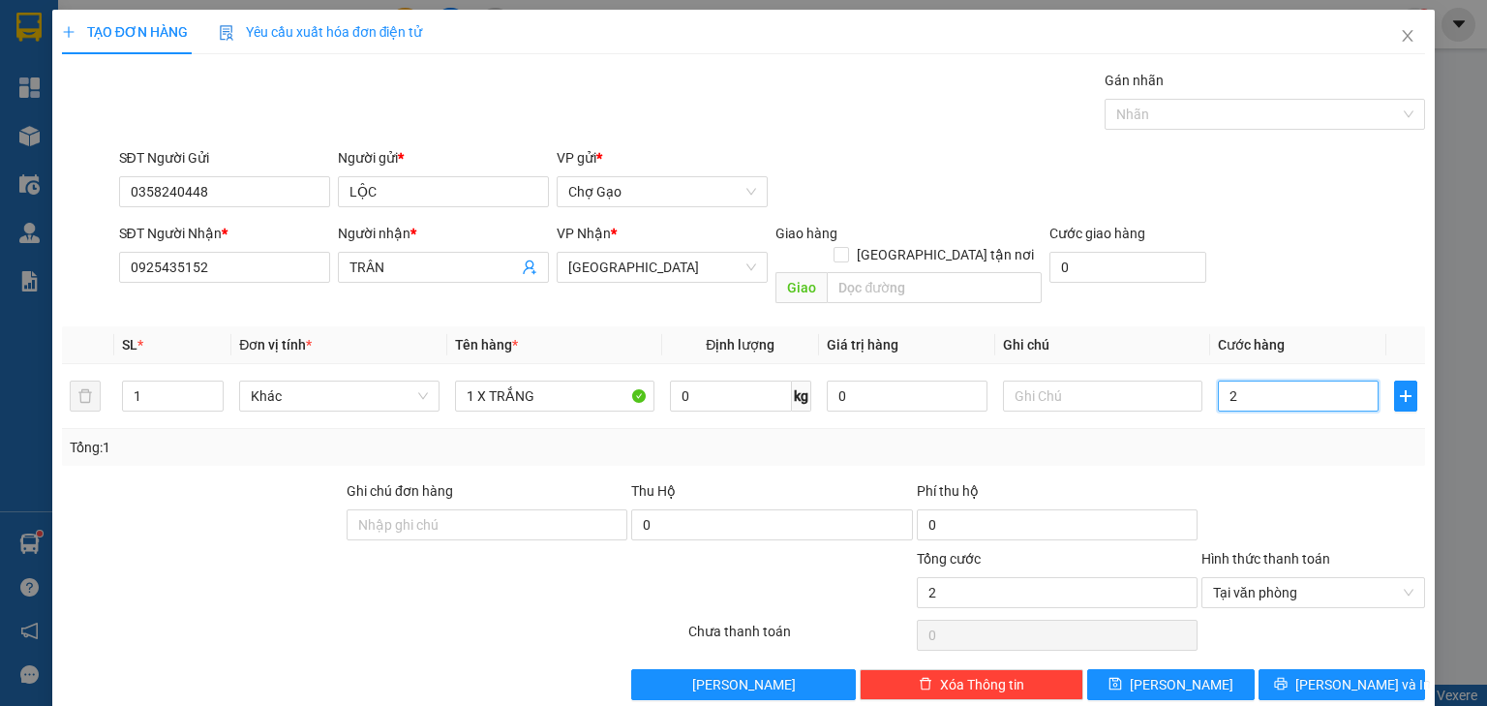
type input "20"
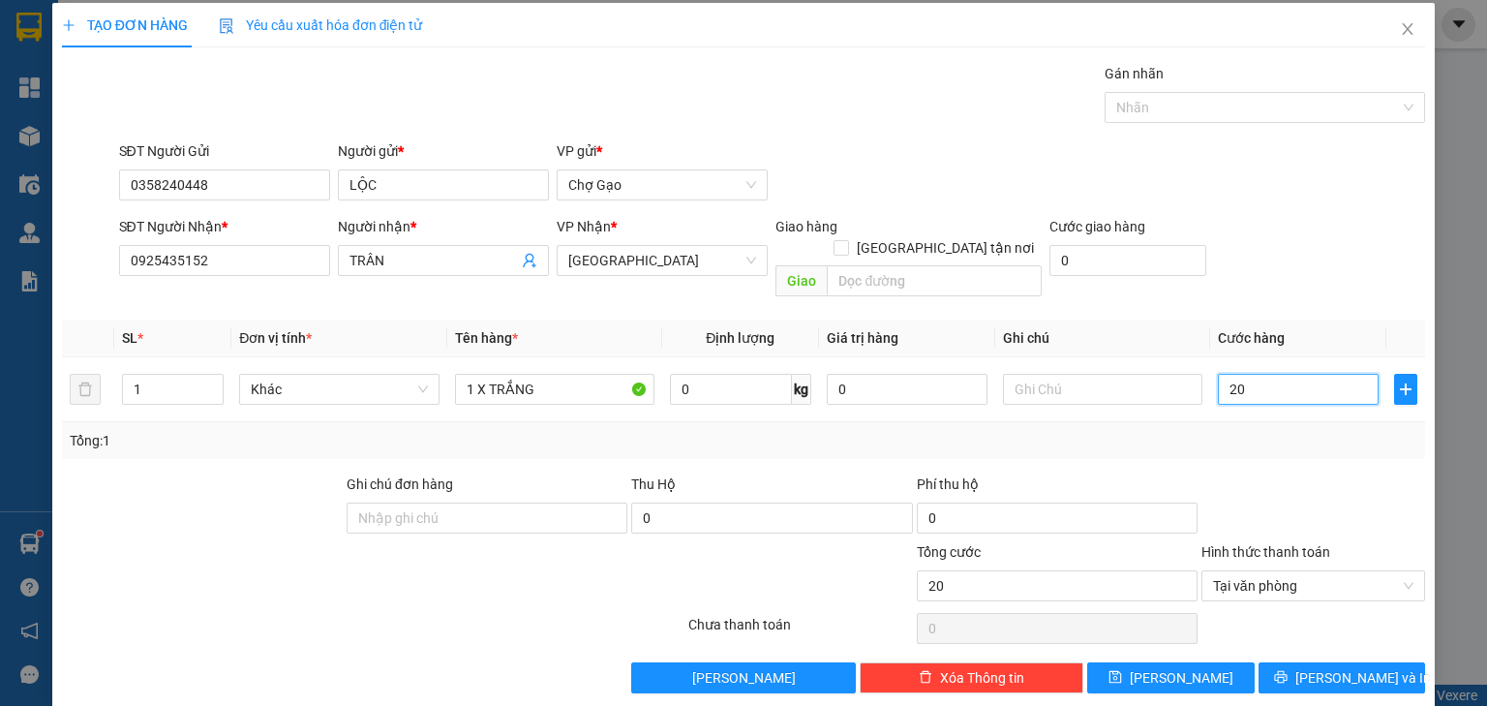
scroll to position [9, 0]
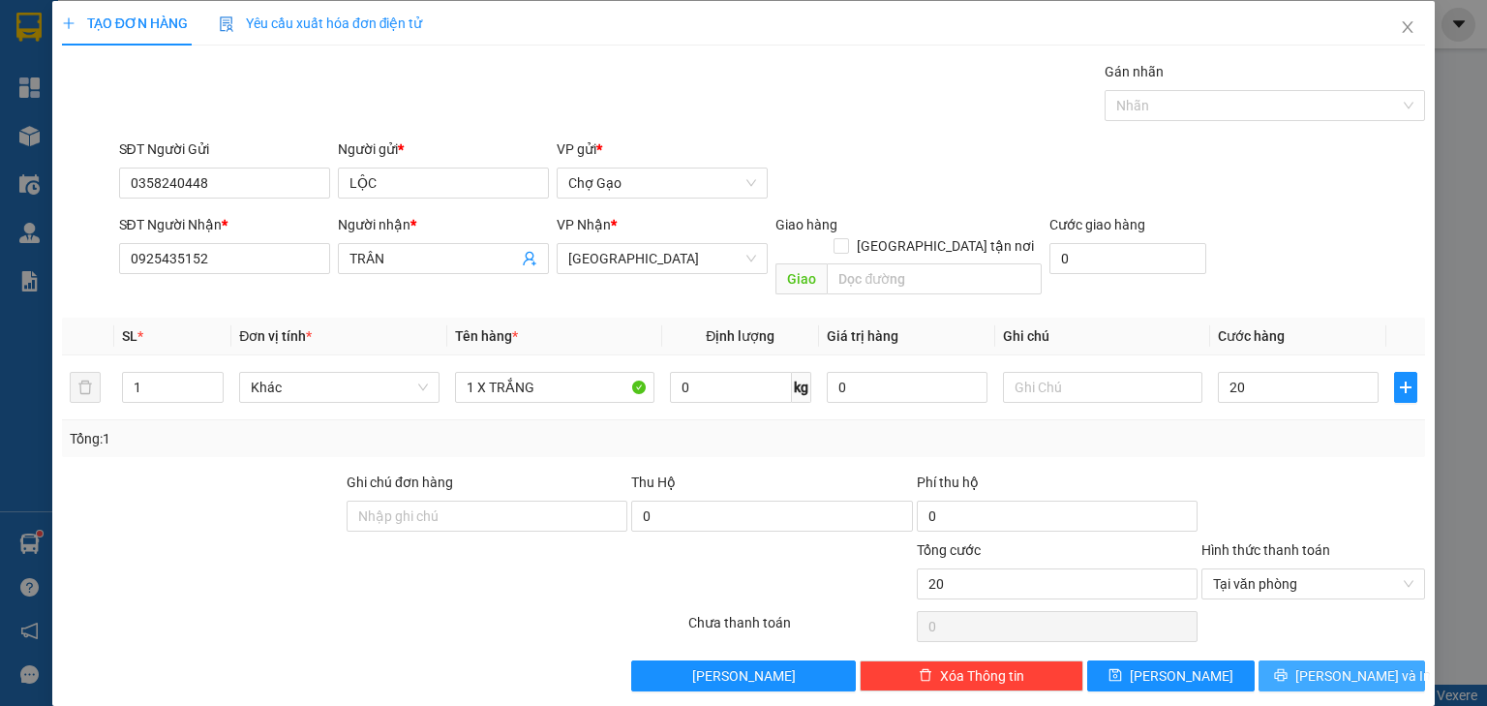
type input "20.000"
click at [1318, 665] on span "[PERSON_NAME] và In" at bounding box center [1363, 675] width 136 height 21
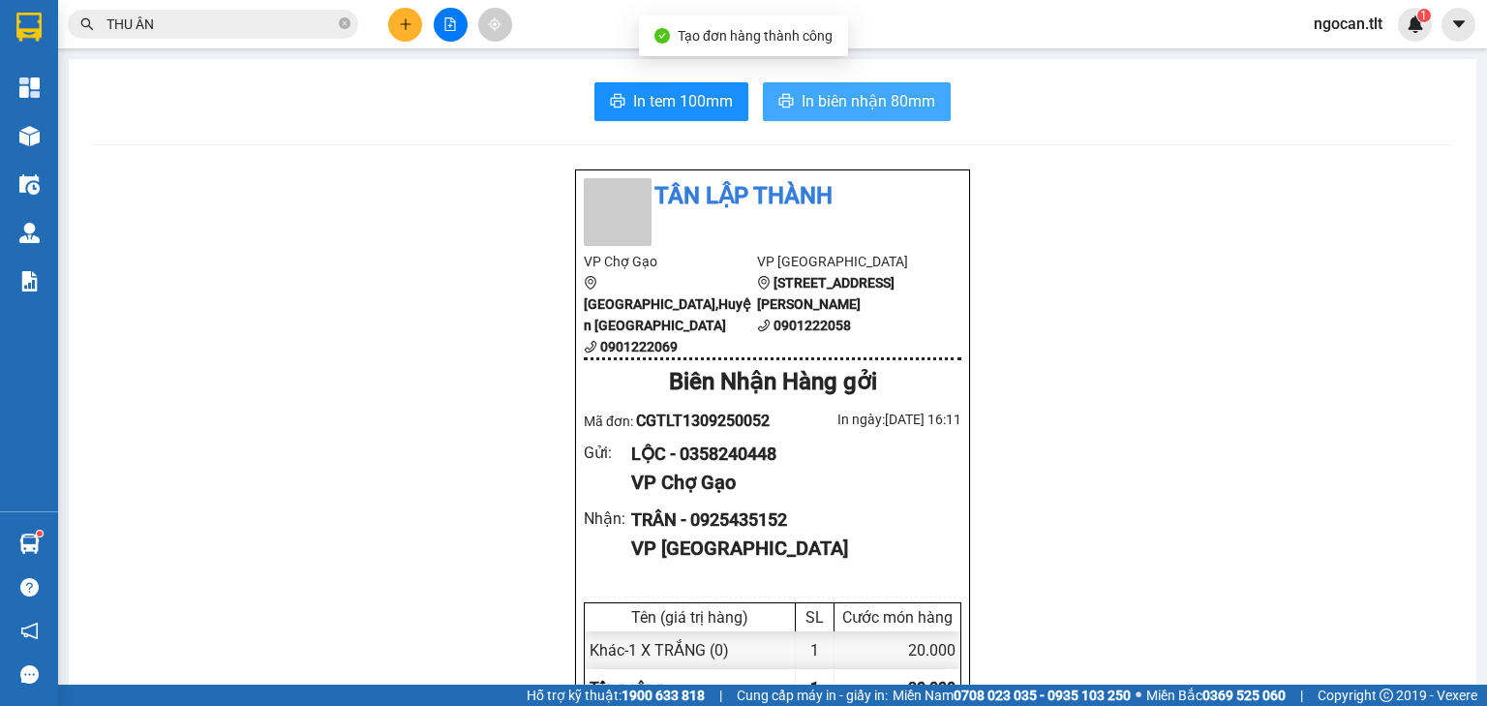
click at [824, 97] on span "In biên nhận 80mm" at bounding box center [868, 101] width 134 height 24
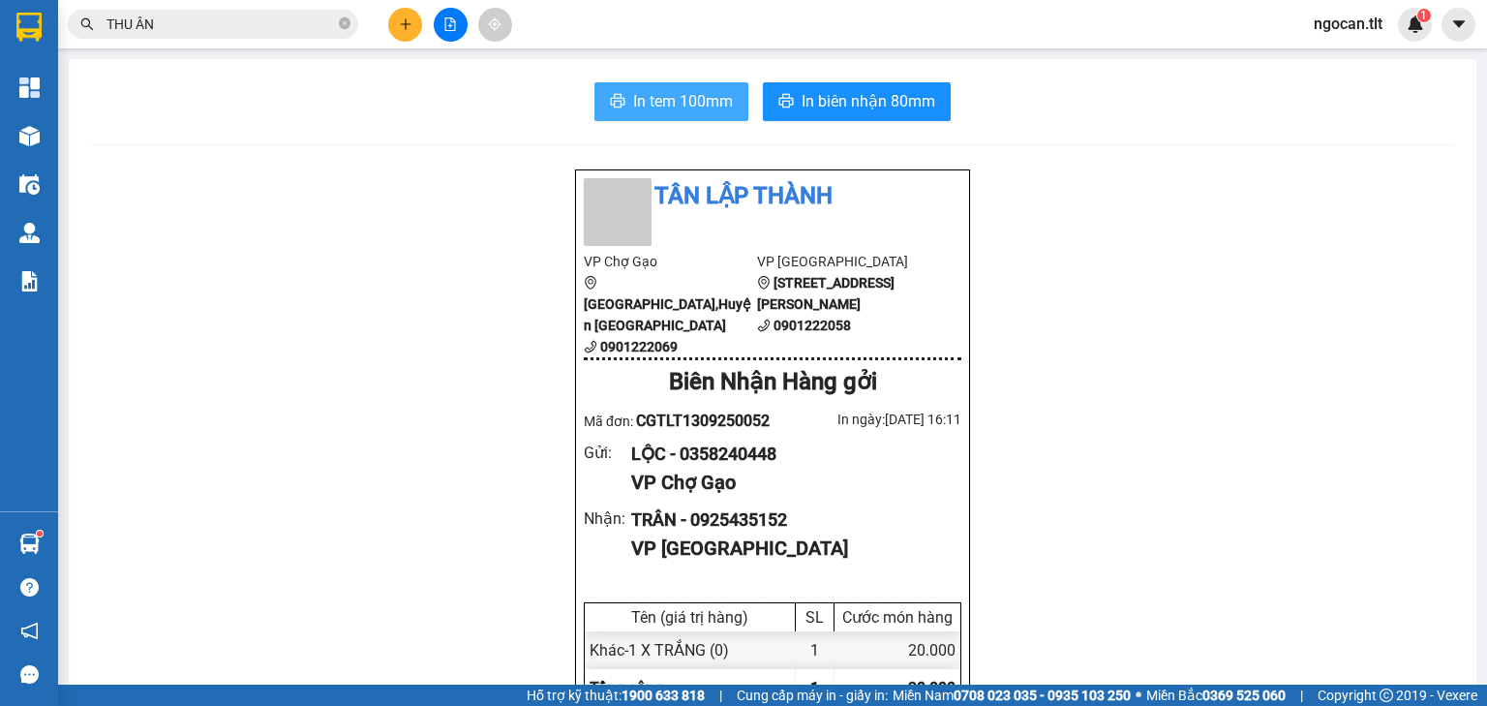
click at [635, 96] on span "In tem 100mm" at bounding box center [683, 101] width 100 height 24
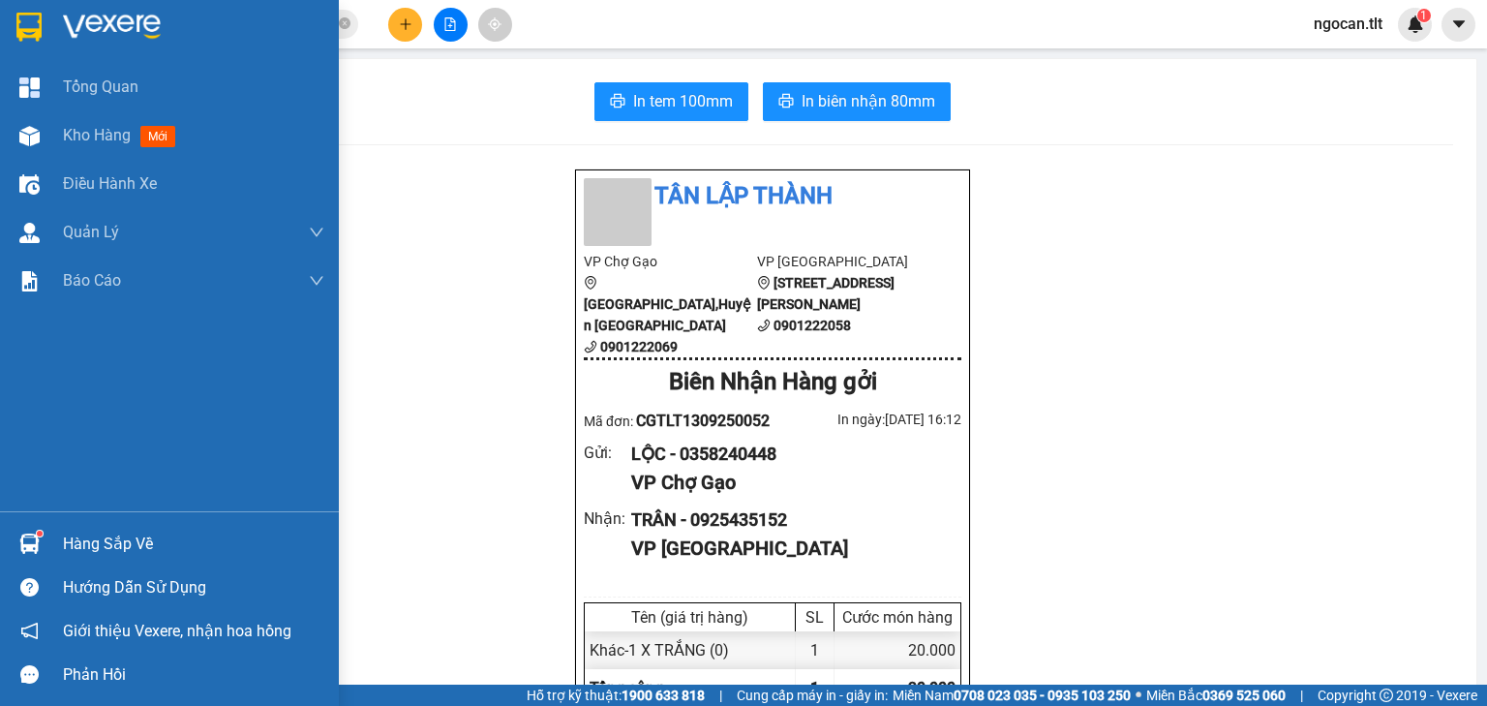
drag, startPoint x: 71, startPoint y: 554, endPoint x: 97, endPoint y: 547, distance: 27.0
click at [73, 554] on div "Hàng sắp về" at bounding box center [193, 543] width 261 height 29
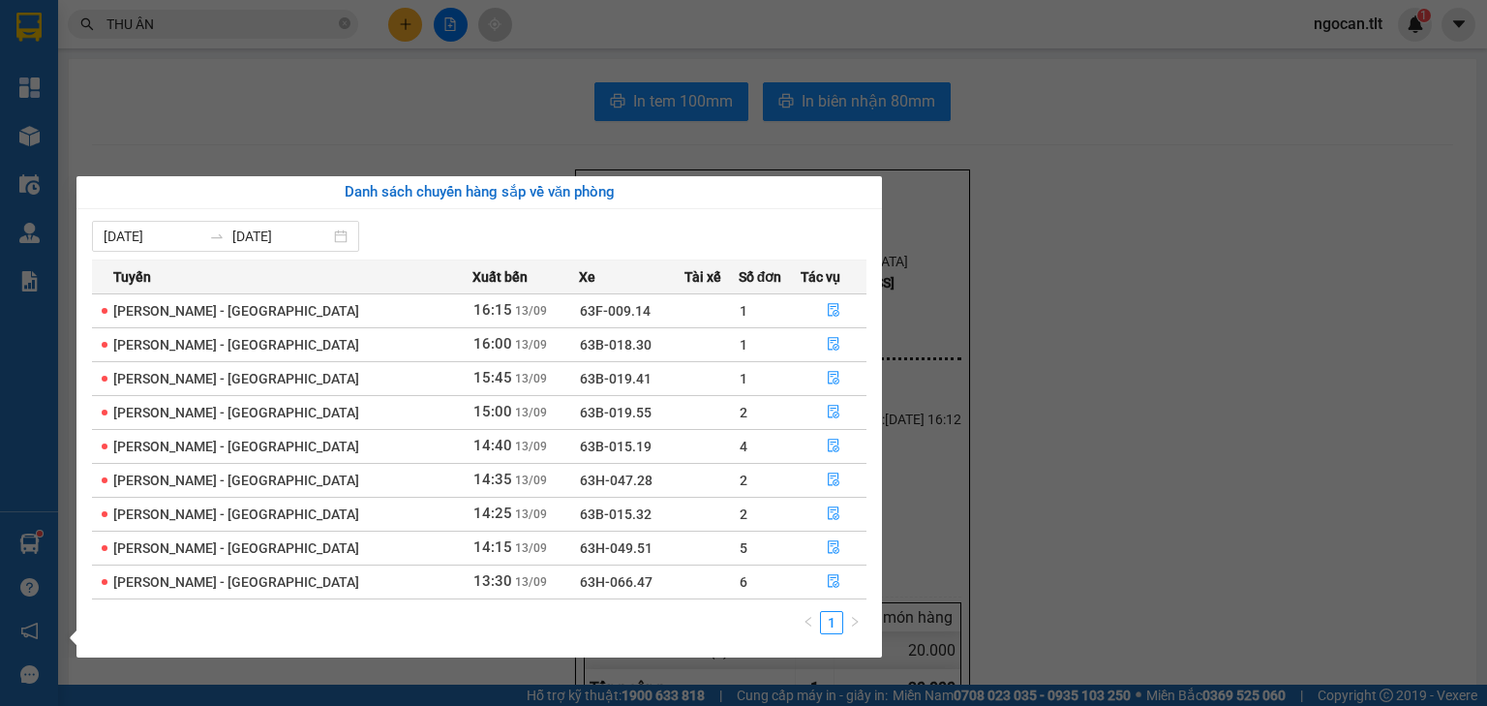
click at [244, 28] on section "Kết quả tìm kiếm ( 7 ) Bộ lọc Gửi 3 ngày gần nhất Mã ĐH Trạng thái Món hàng Thu…" at bounding box center [743, 353] width 1487 height 706
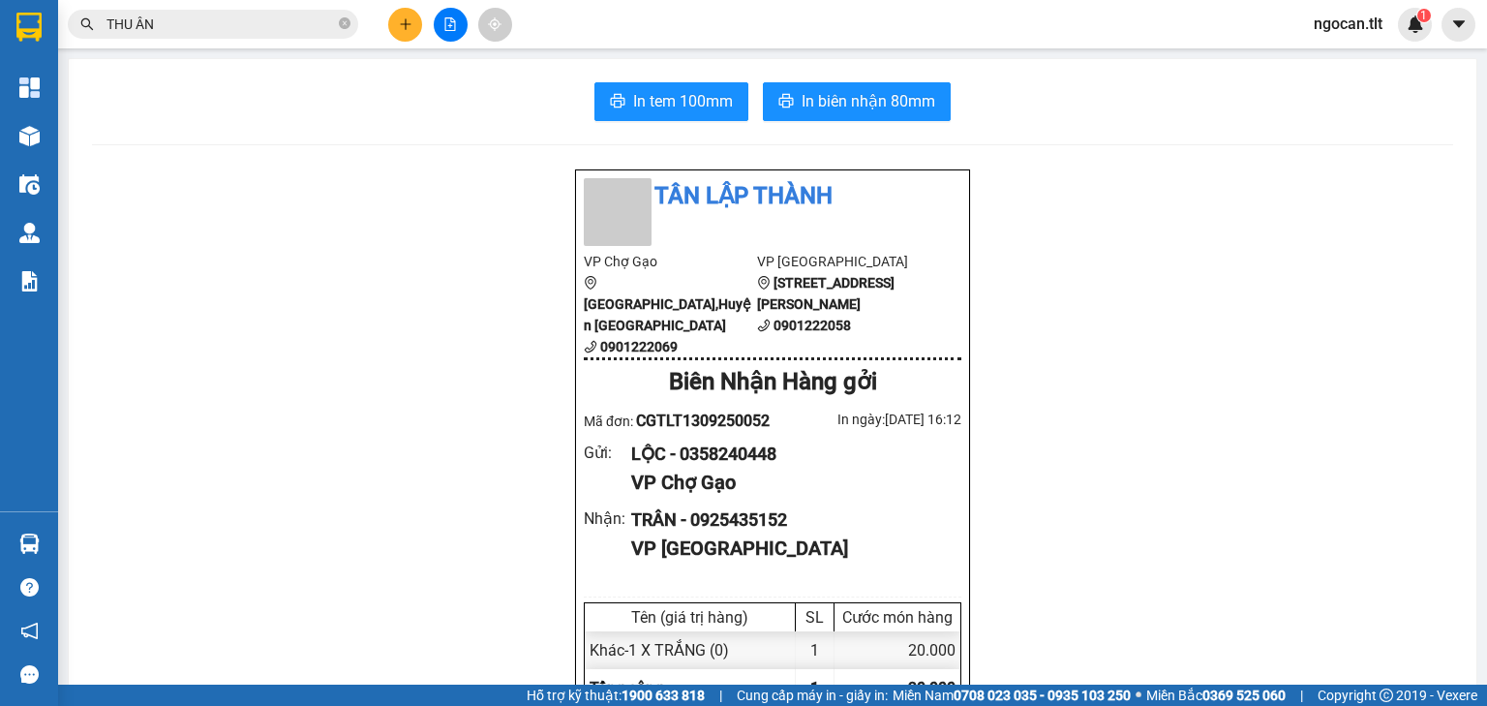
click at [244, 28] on input "THU ÂN" at bounding box center [220, 24] width 228 height 21
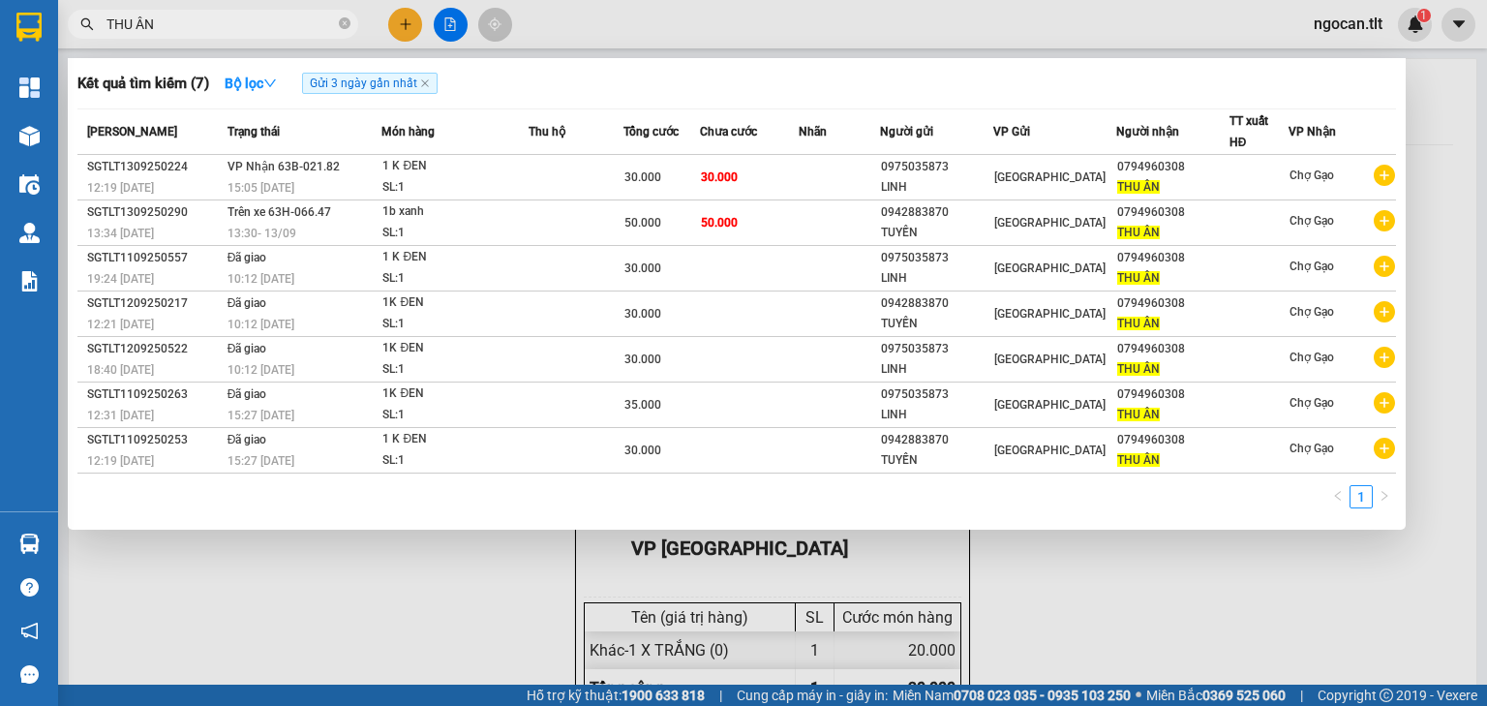
click at [249, 29] on input "THU ÂN" at bounding box center [220, 24] width 228 height 21
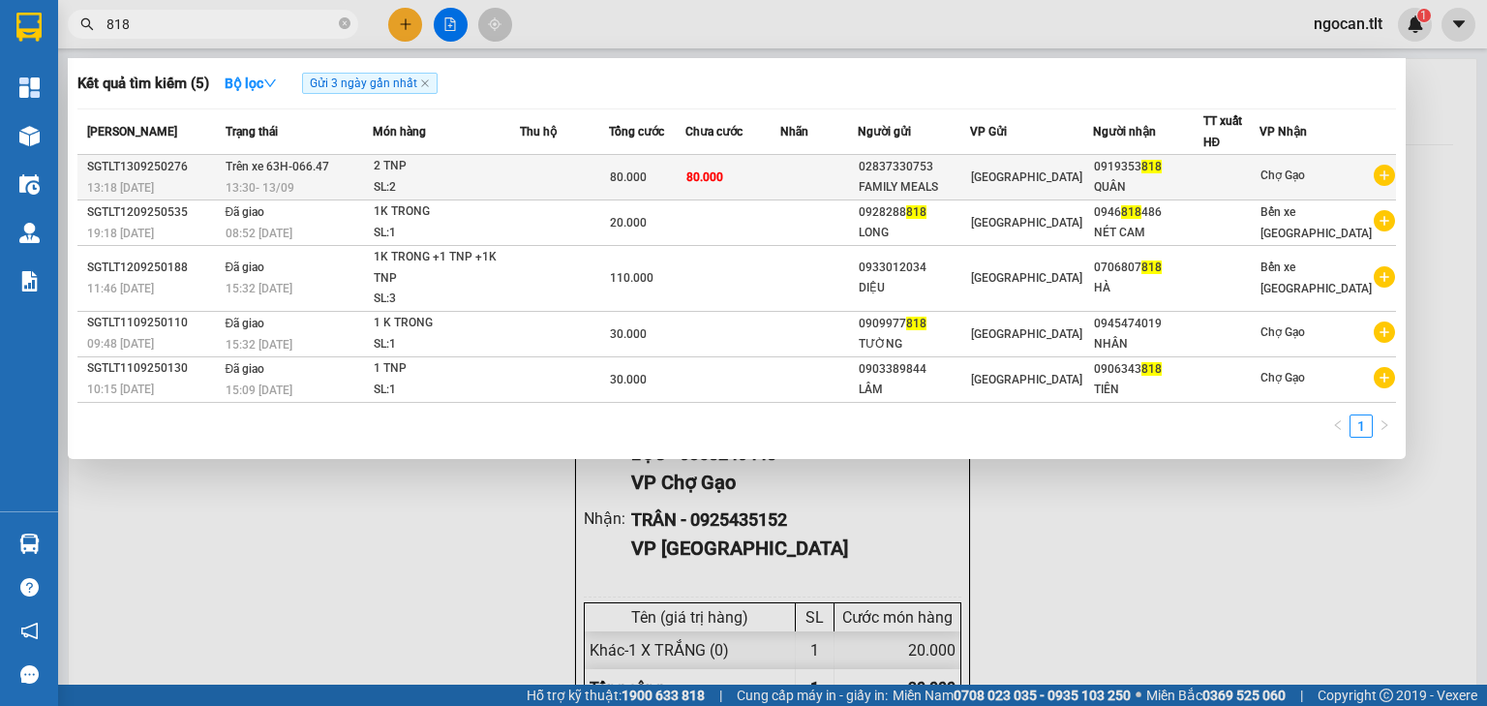
type input "818"
click at [1151, 189] on div "QUÂN" at bounding box center [1148, 187] width 108 height 20
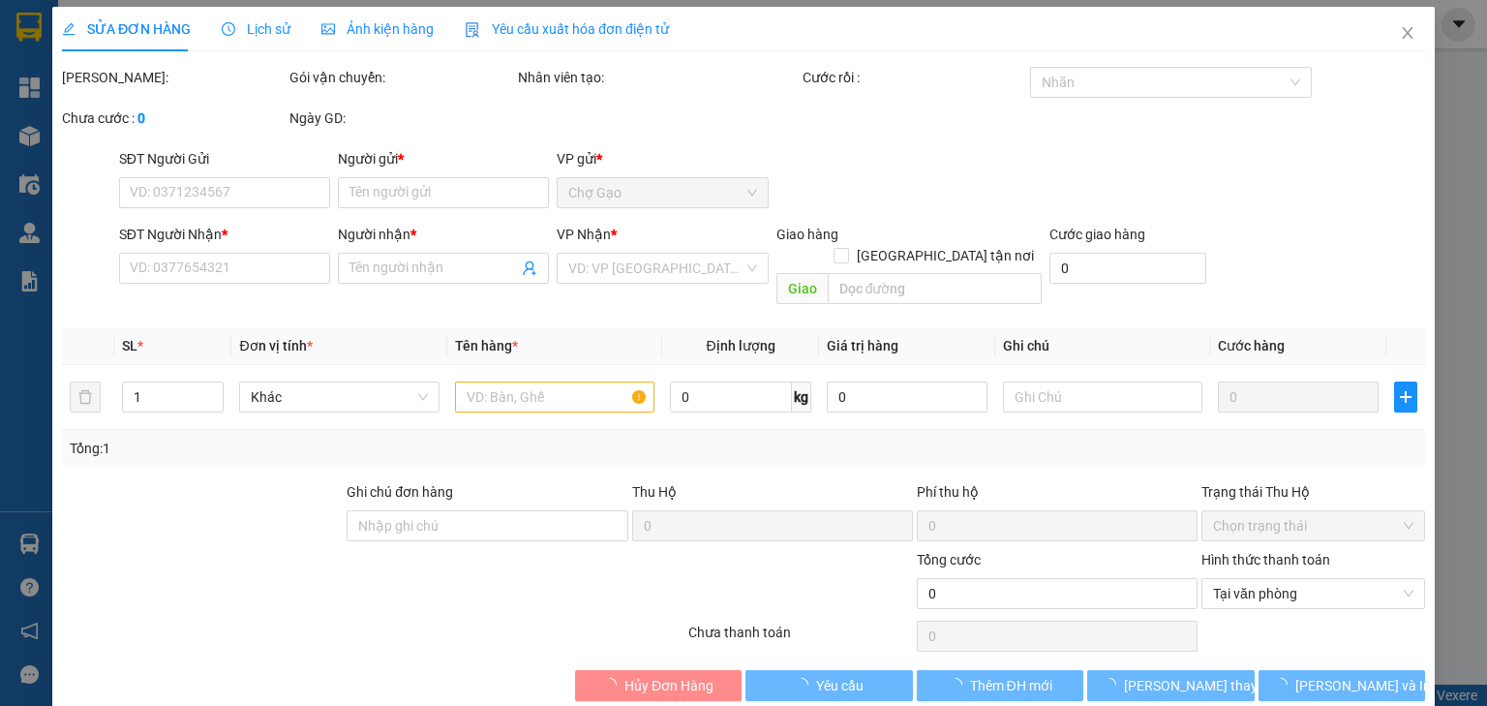
scroll to position [4, 0]
type input "02837330753"
type input "FAMILY MEALS"
type input "0919353818"
type input "QUÂN"
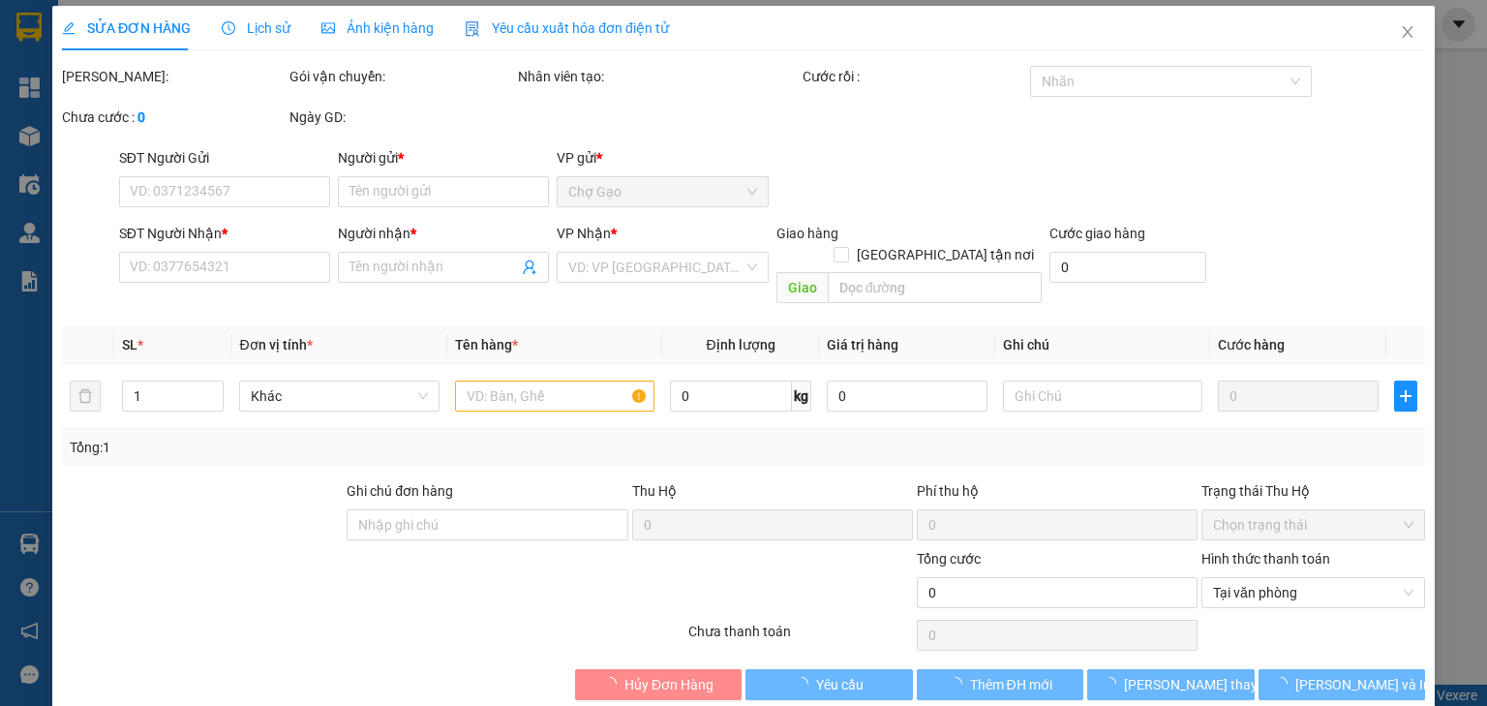
type input "80.000"
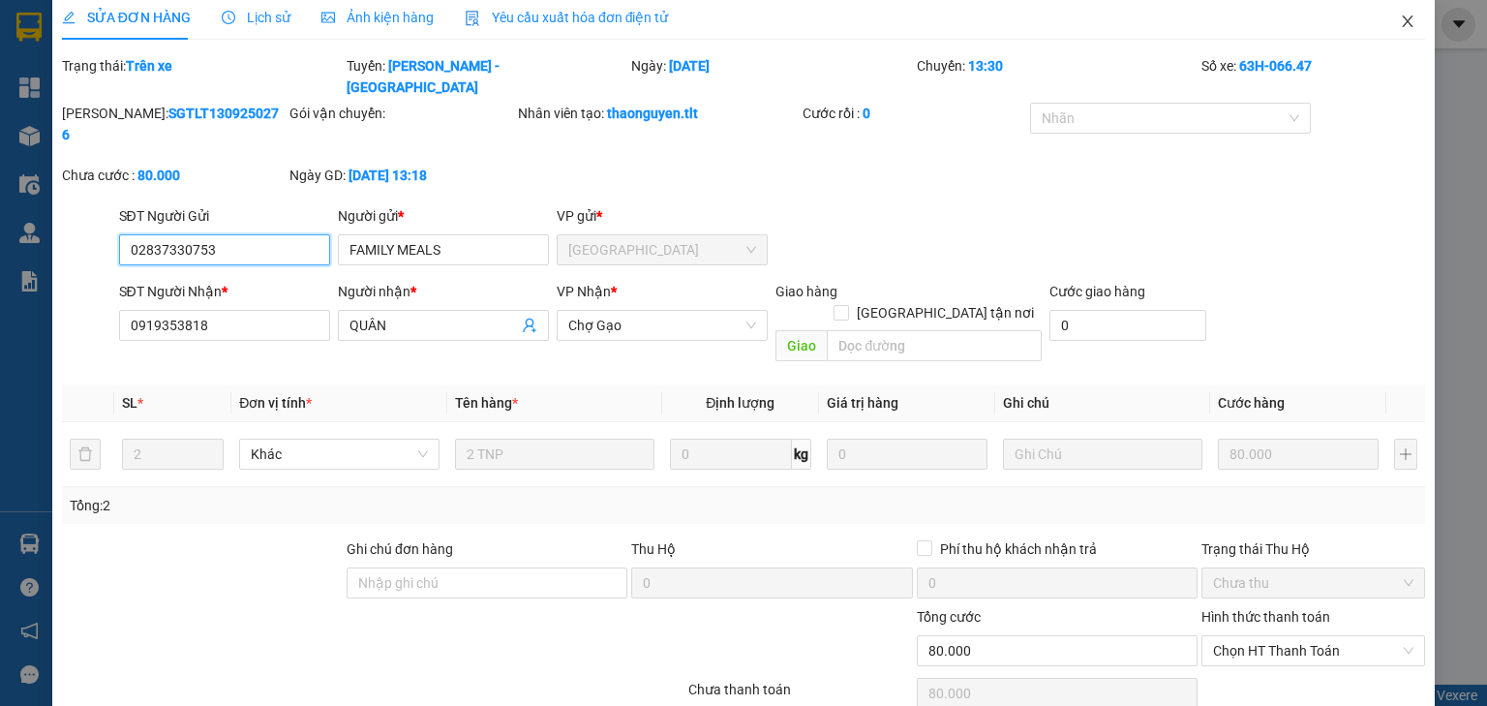
scroll to position [0, 0]
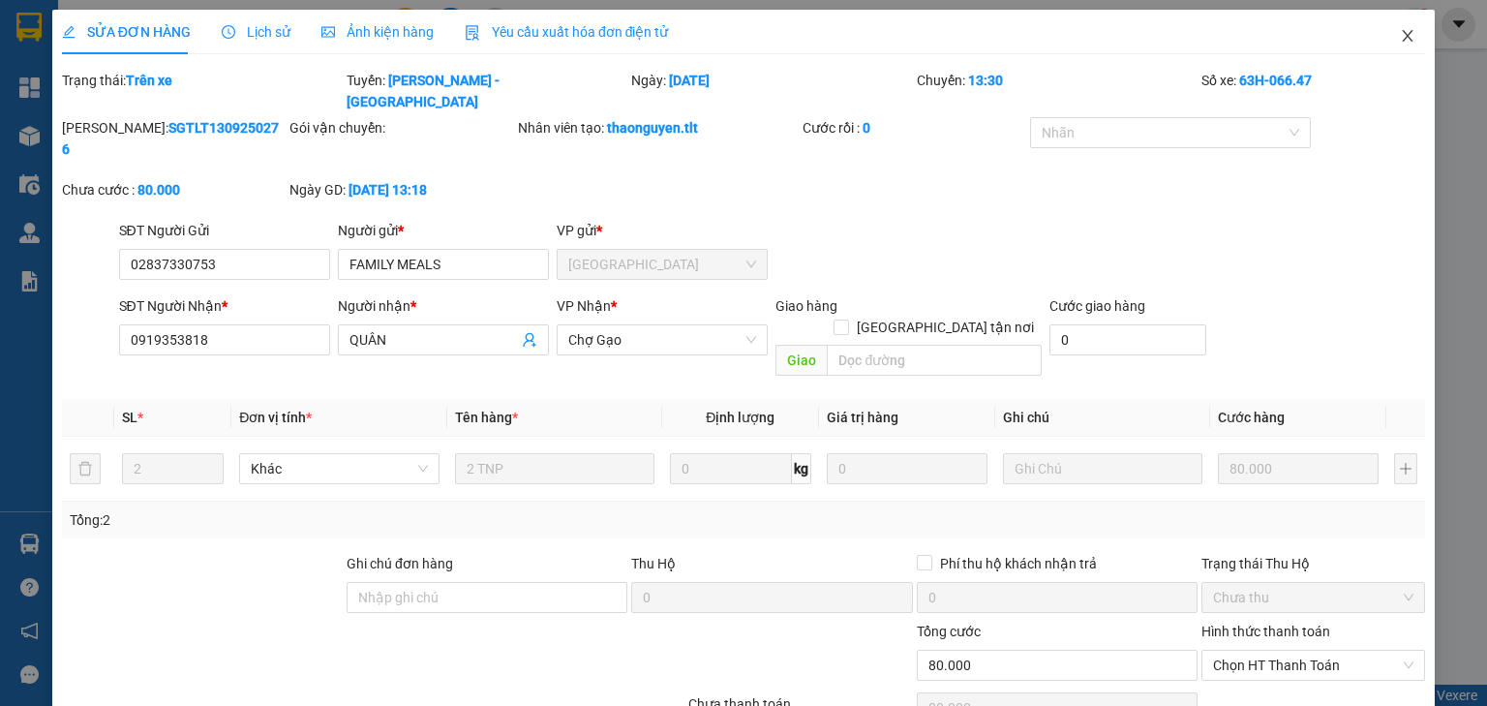
drag, startPoint x: 1406, startPoint y: 36, endPoint x: 1344, endPoint y: 53, distance: 64.4
click at [1404, 36] on span "Close" at bounding box center [1407, 37] width 54 height 54
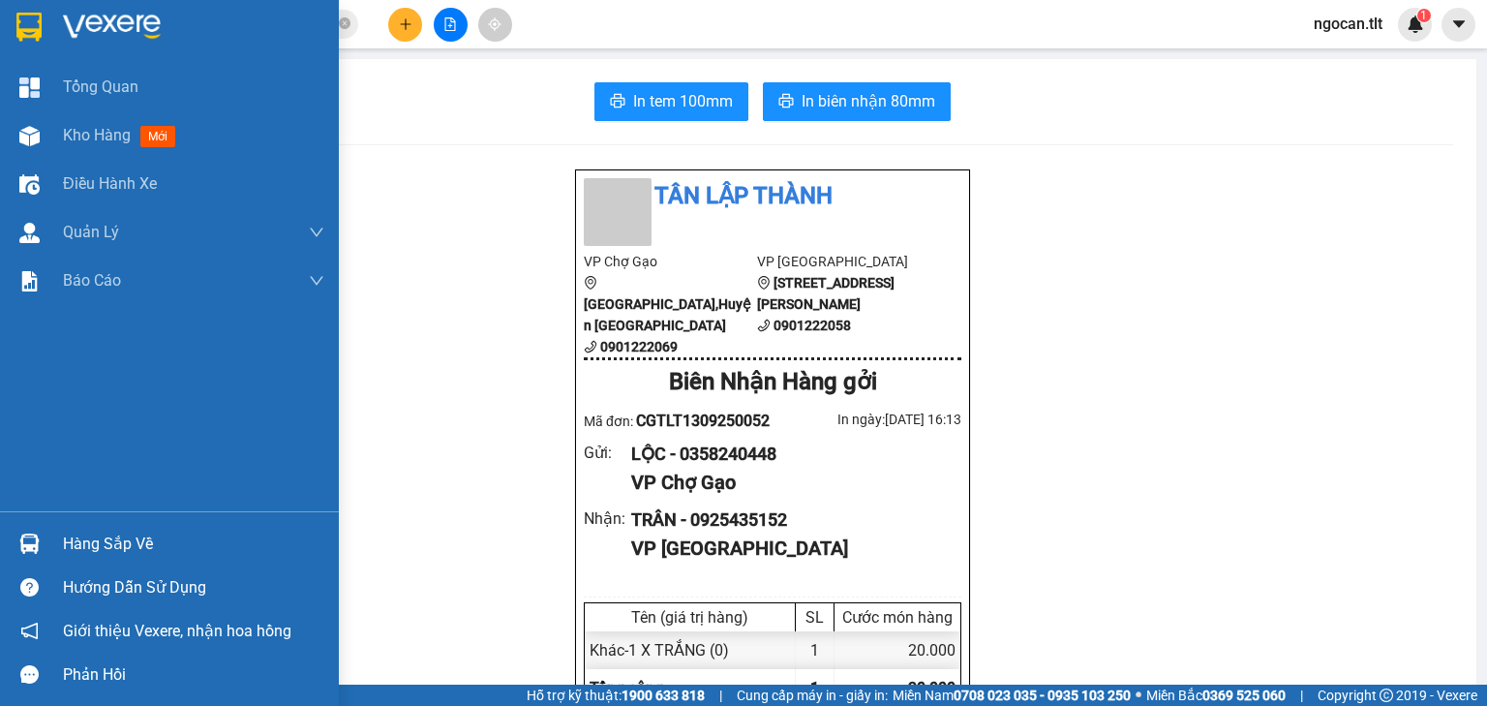
click at [125, 535] on div "Hàng sắp về" at bounding box center [193, 543] width 261 height 29
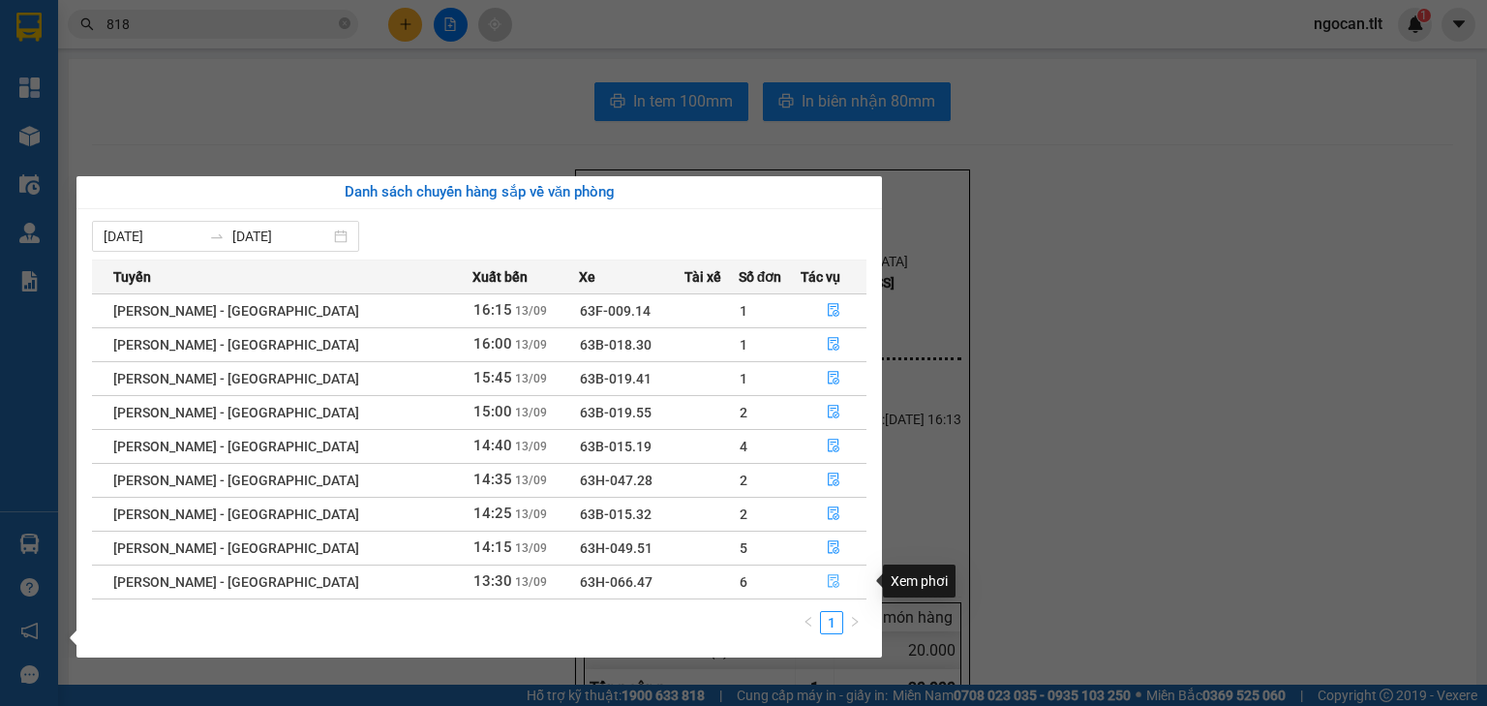
click at [827, 577] on icon "file-done" at bounding box center [834, 581] width 14 height 14
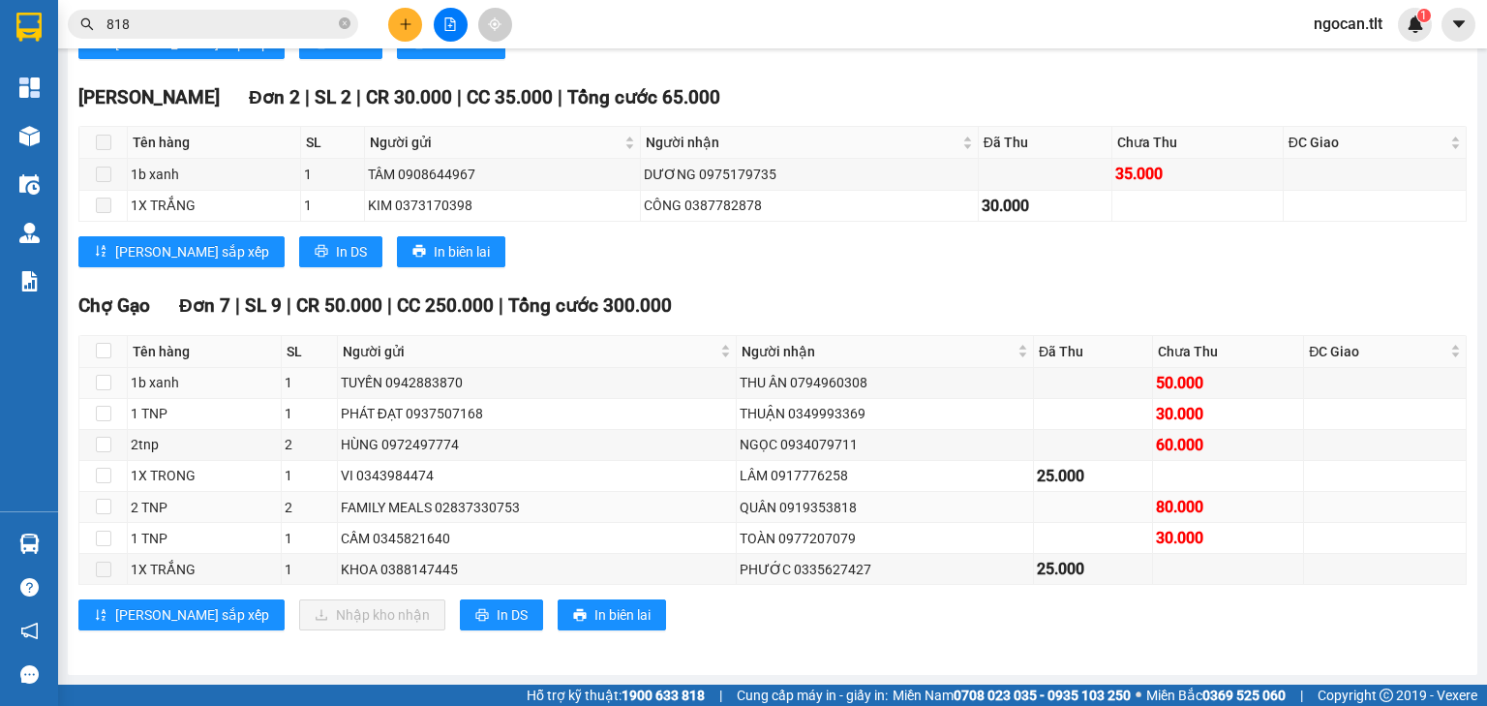
scroll to position [680, 0]
click at [106, 497] on label at bounding box center [103, 507] width 15 height 21
click at [106, 499] on input "checkbox" at bounding box center [103, 506] width 15 height 15
checkbox input "true"
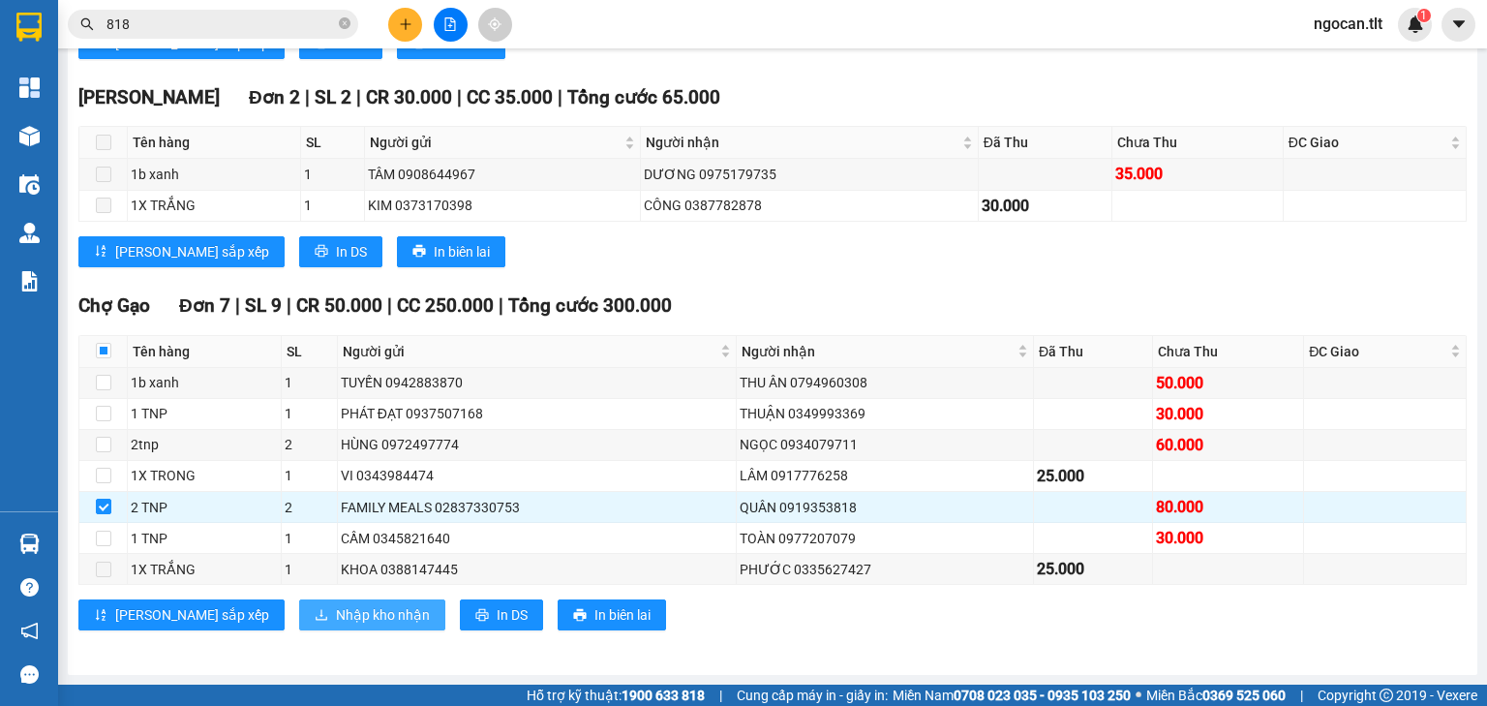
click at [336, 614] on span "Nhập kho nhận" at bounding box center [383, 614] width 94 height 21
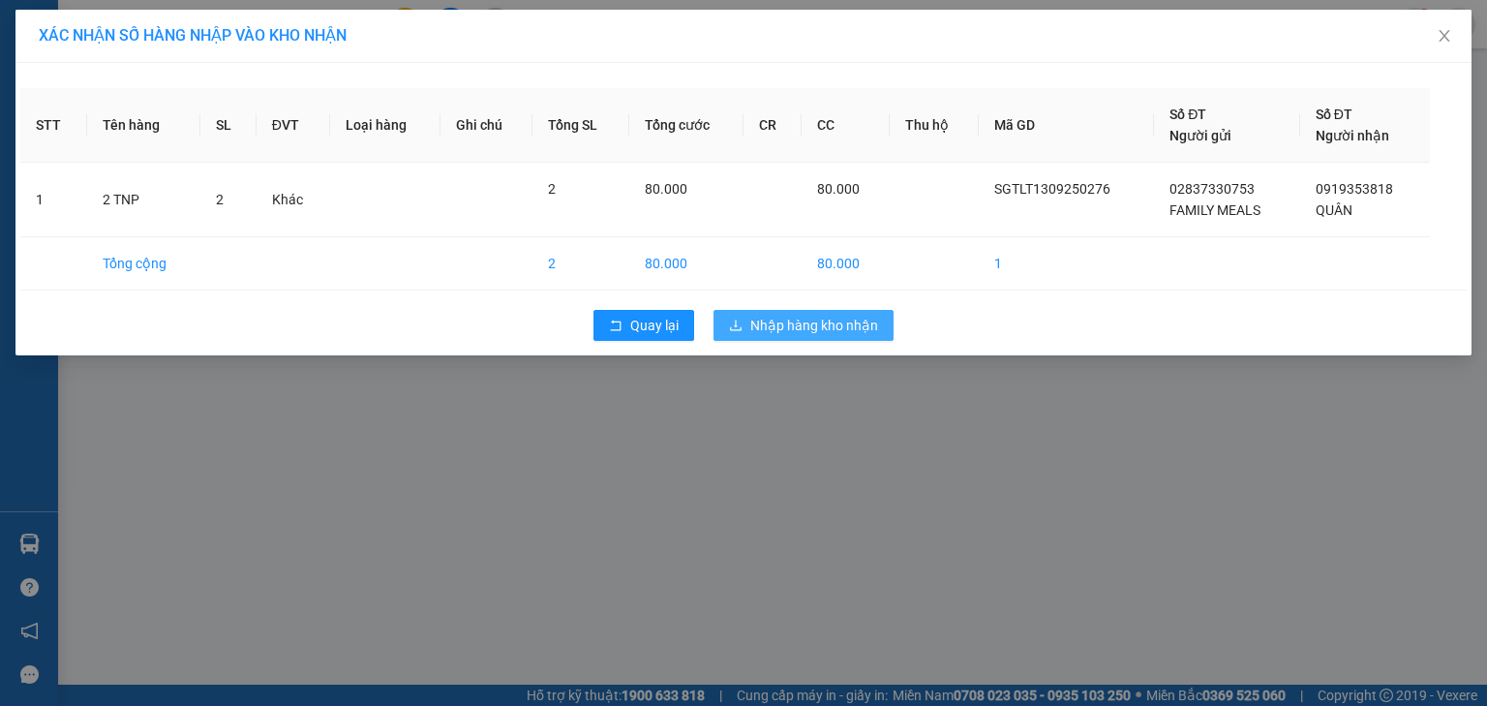
click at [842, 319] on span "Nhập hàng kho nhận" at bounding box center [814, 325] width 128 height 21
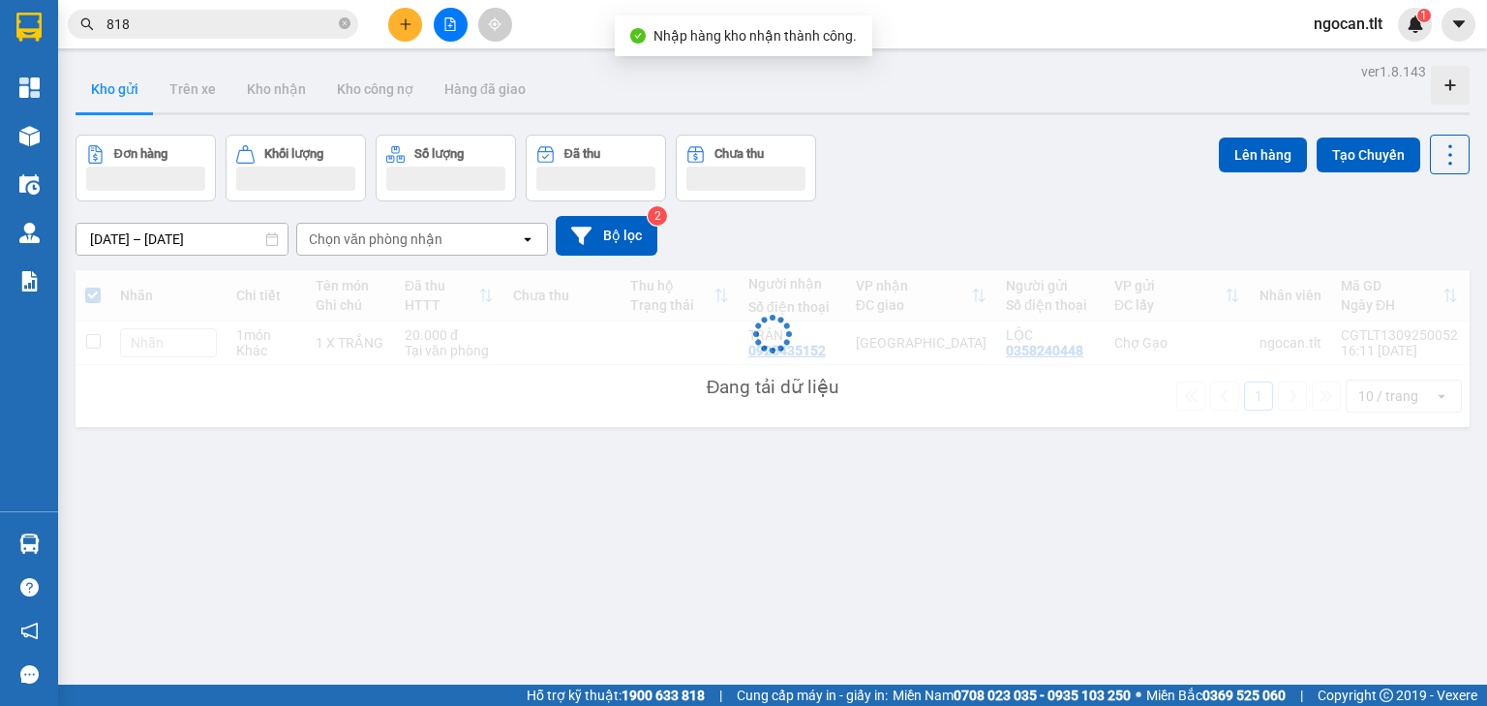
click at [236, 39] on div "Kết quả tìm kiếm ( 5 ) Bộ lọc Gửi 3 ngày gần nhất Mã ĐH Trạng thái Món hàng Thu…" at bounding box center [189, 25] width 378 height 34
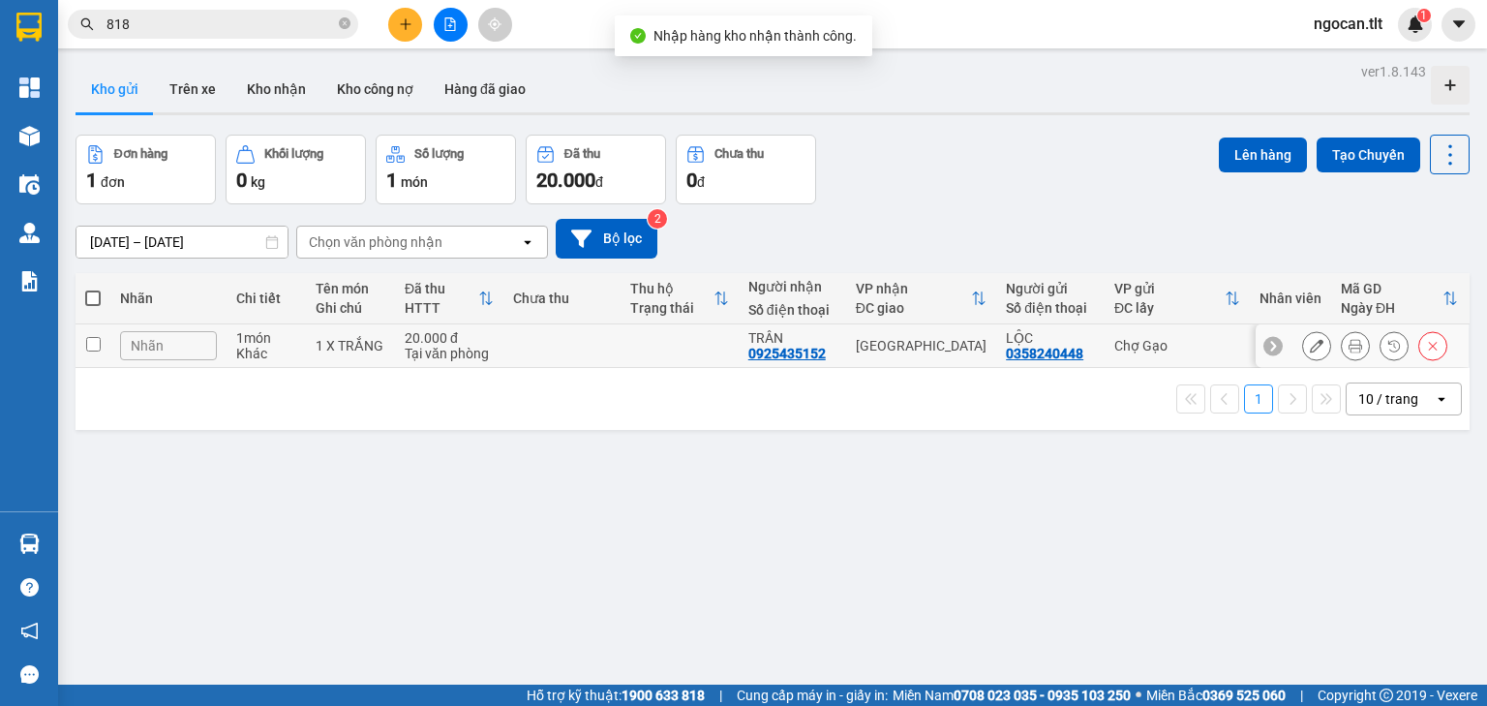
click at [534, 346] on td at bounding box center [561, 346] width 117 height 44
checkbox input "true"
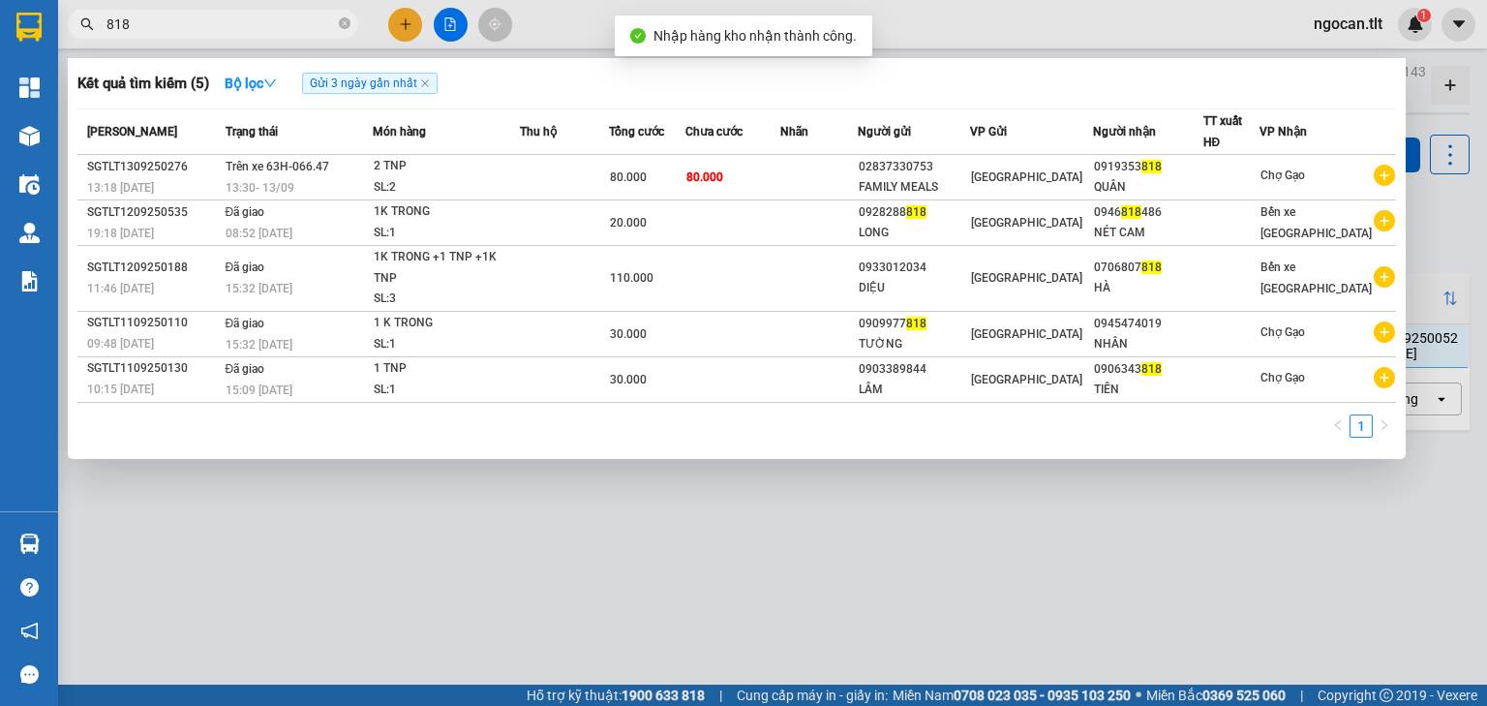
drag, startPoint x: 219, startPoint y: 23, endPoint x: 448, endPoint y: 96, distance: 240.6
click at [220, 23] on input "818" at bounding box center [220, 24] width 228 height 21
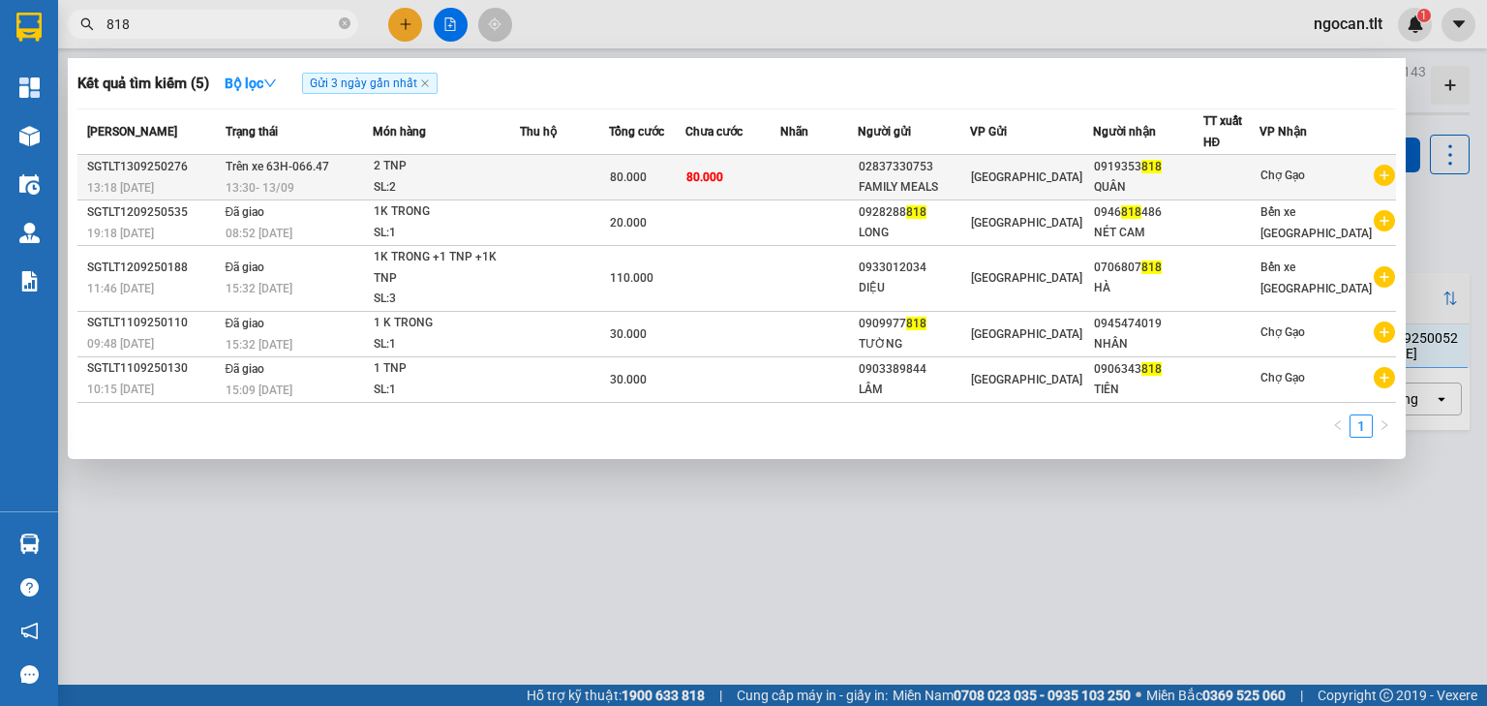
click at [780, 186] on td "80.000" at bounding box center [732, 177] width 95 height 45
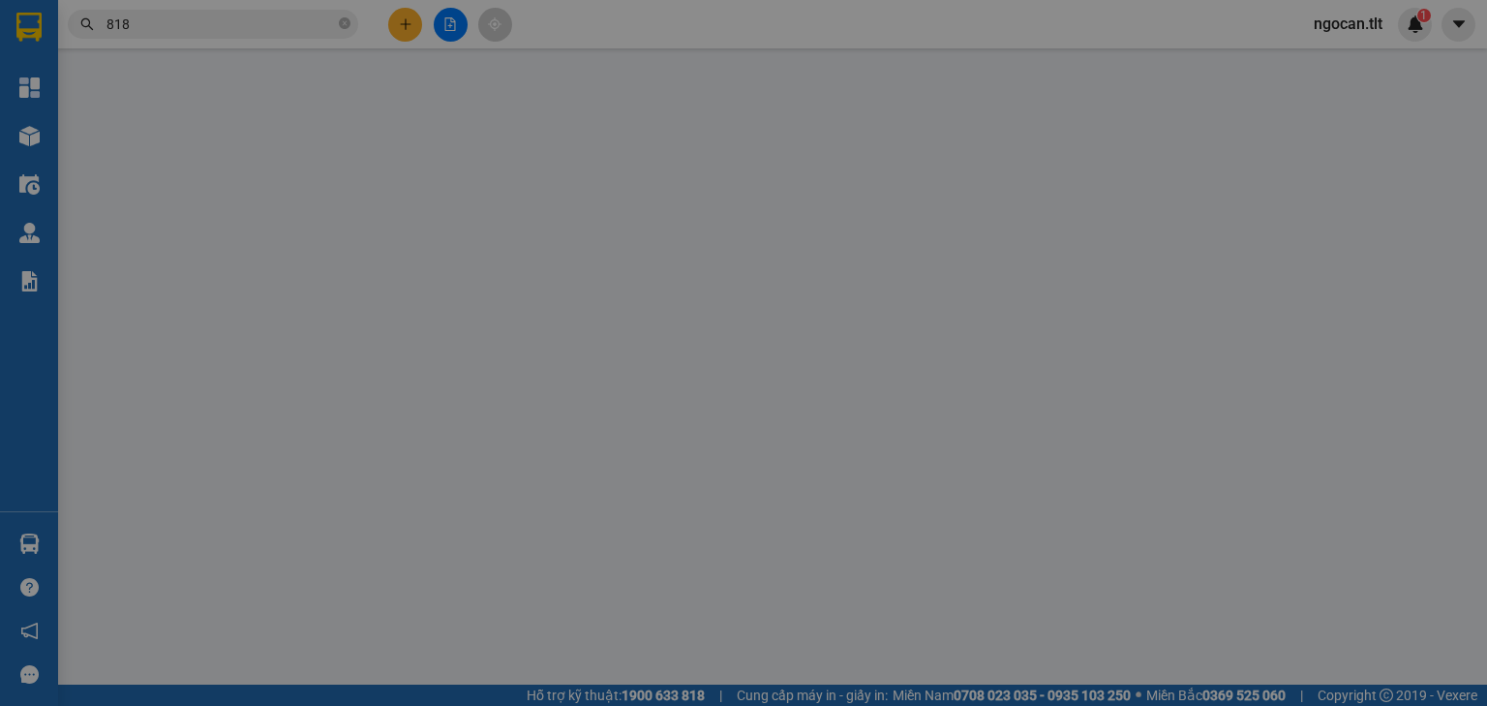
type input "02837330753"
type input "FAMILY MEALS"
type input "0919353818"
type input "QUÂN"
type input "80.000"
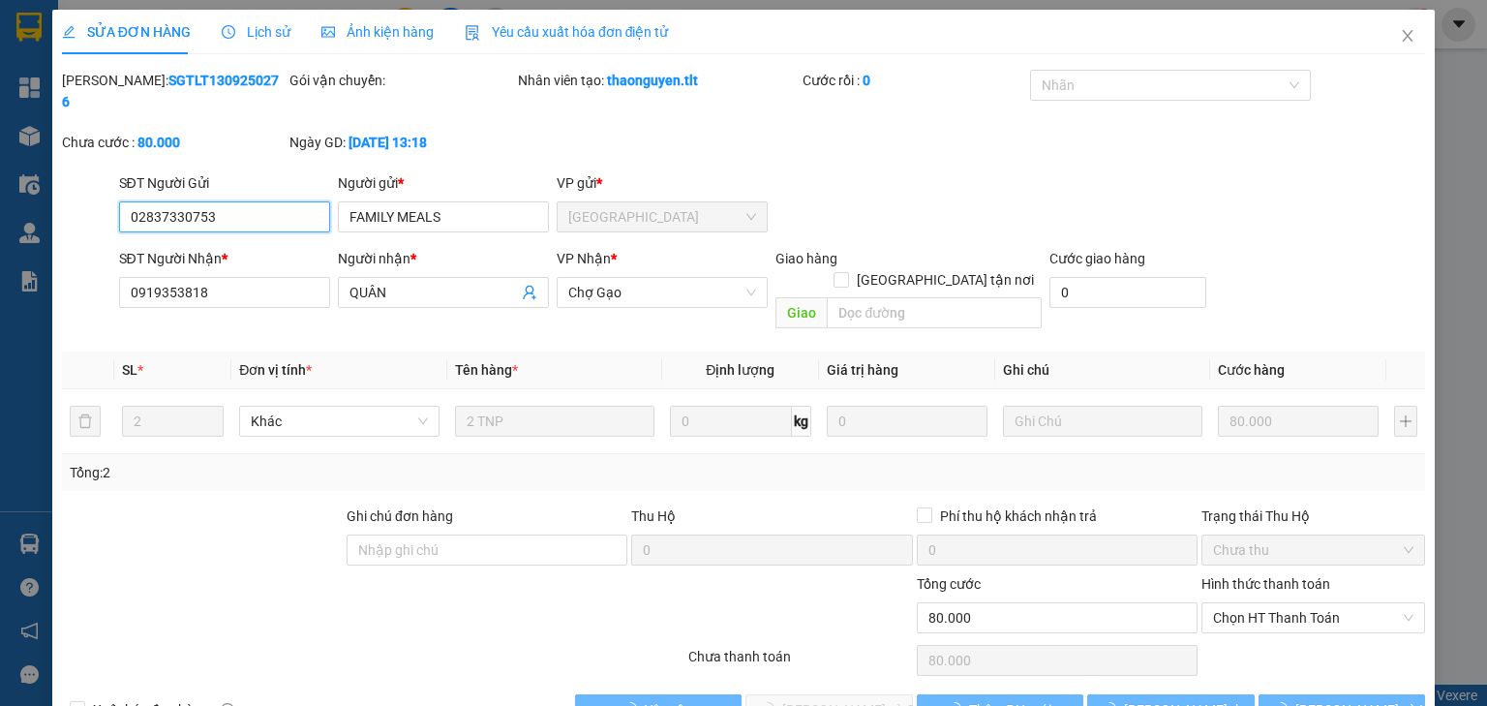
scroll to position [13, 0]
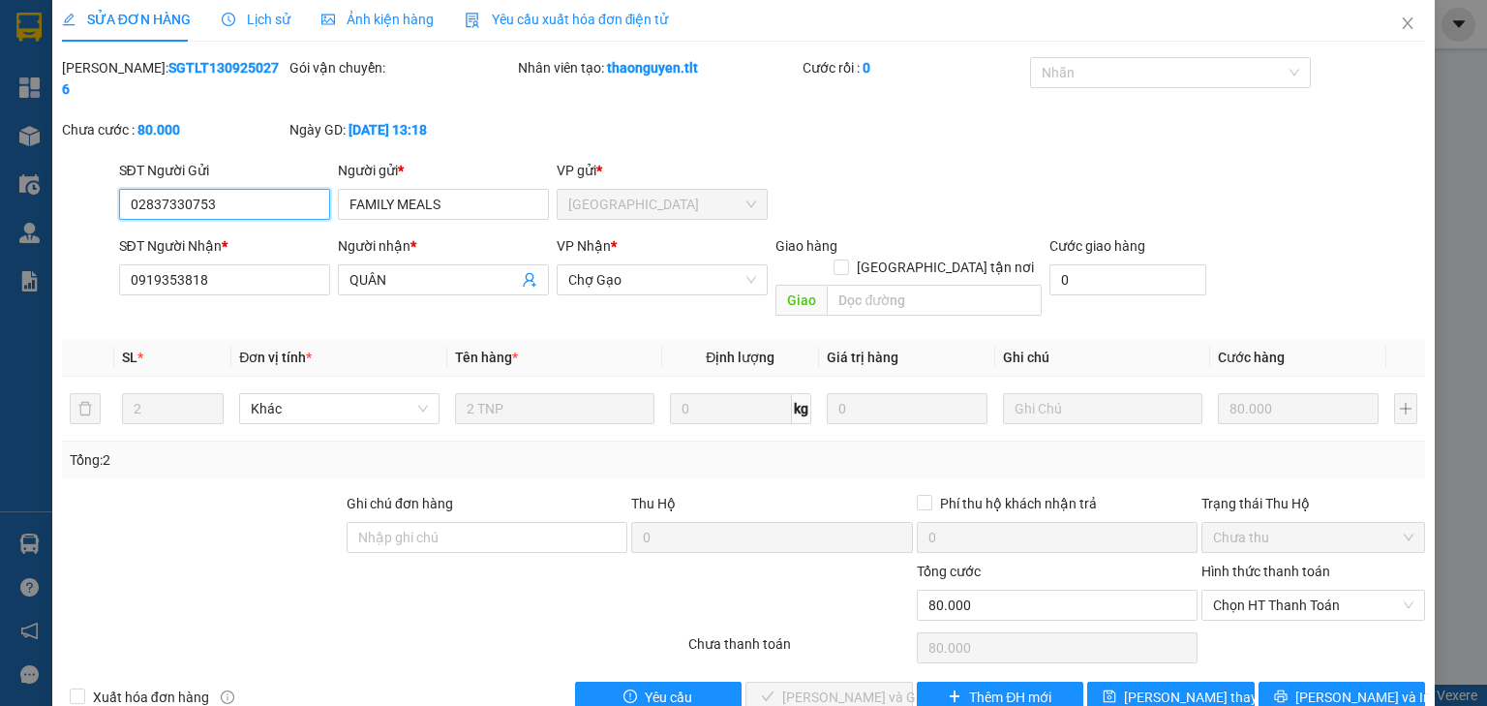
drag, startPoint x: 1282, startPoint y: 553, endPoint x: 1280, endPoint y: 595, distance: 42.6
click at [1282, 590] on span "Chọn HT Thanh Toán" at bounding box center [1313, 604] width 200 height 29
drag, startPoint x: 1262, startPoint y: 600, endPoint x: 1114, endPoint y: 627, distance: 150.6
click at [1247, 606] on div "Tại văn phòng" at bounding box center [1302, 600] width 199 height 21
type input "0"
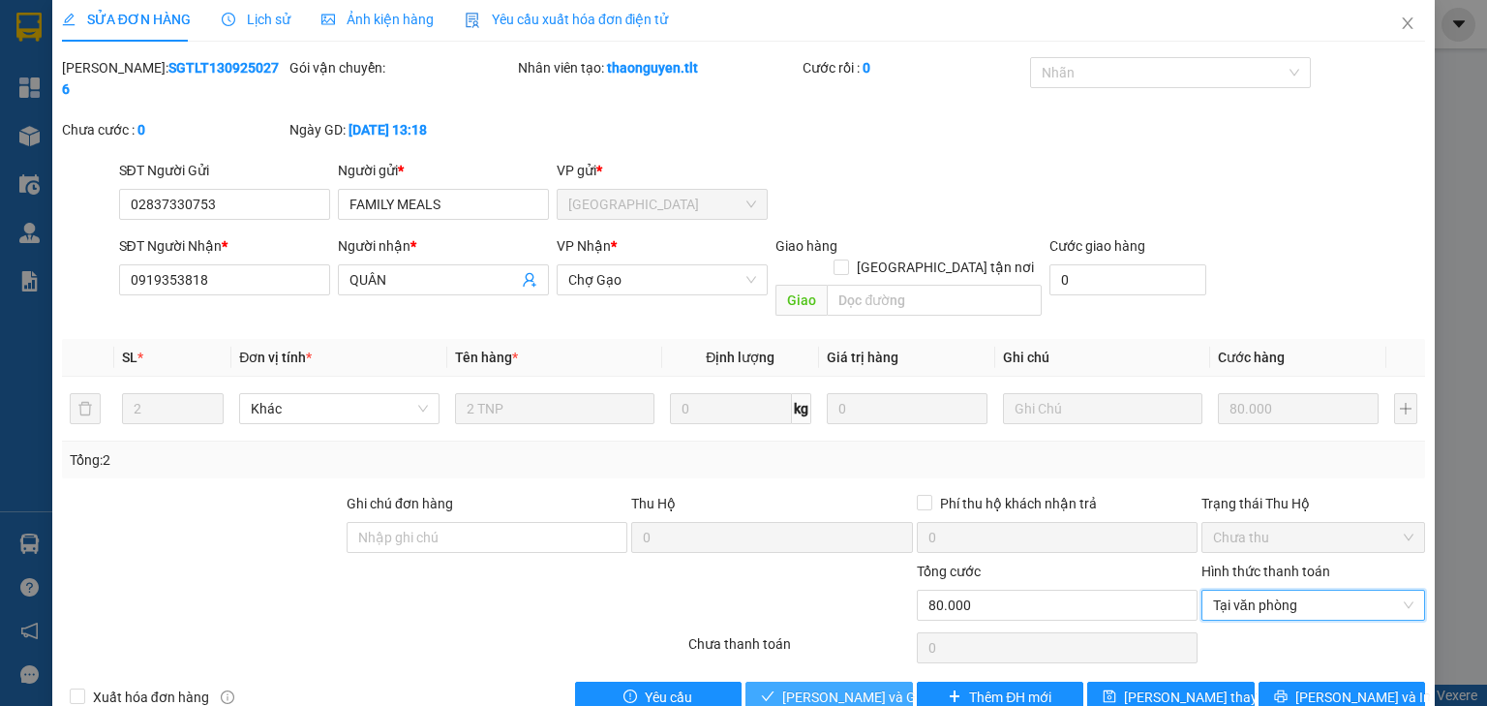
click at [801, 686] on span "[PERSON_NAME] và Giao hàng" at bounding box center [875, 696] width 186 height 21
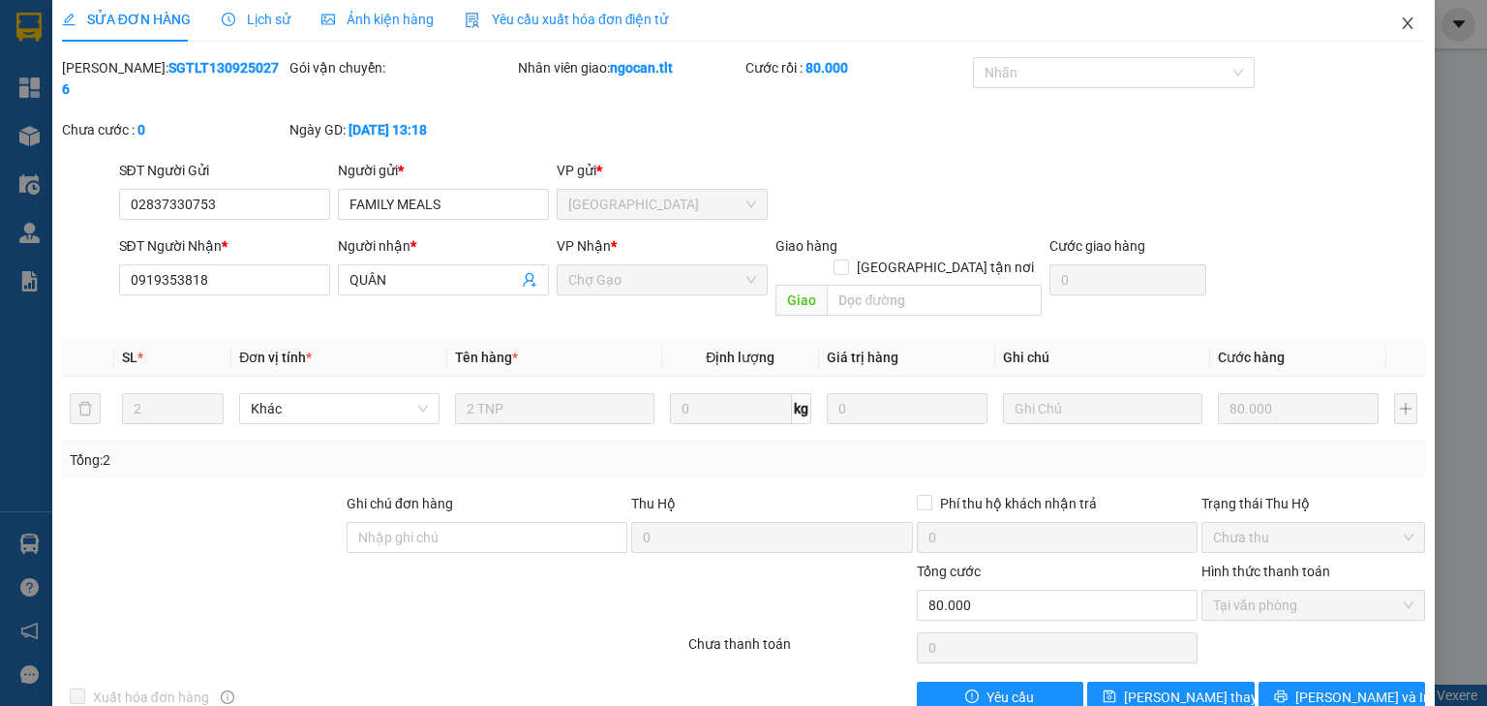
click at [1388, 23] on span "Close" at bounding box center [1407, 24] width 54 height 54
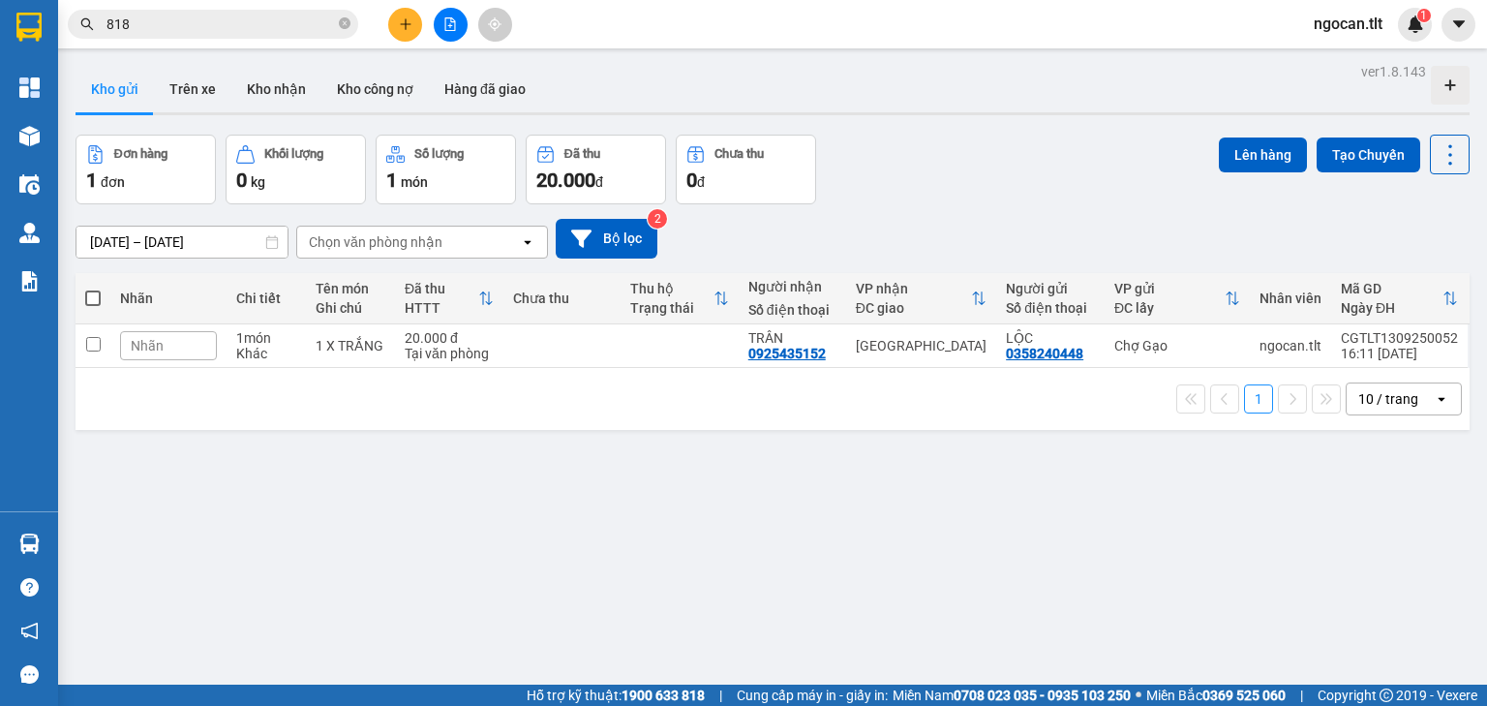
click at [211, 27] on input "818" at bounding box center [220, 24] width 228 height 21
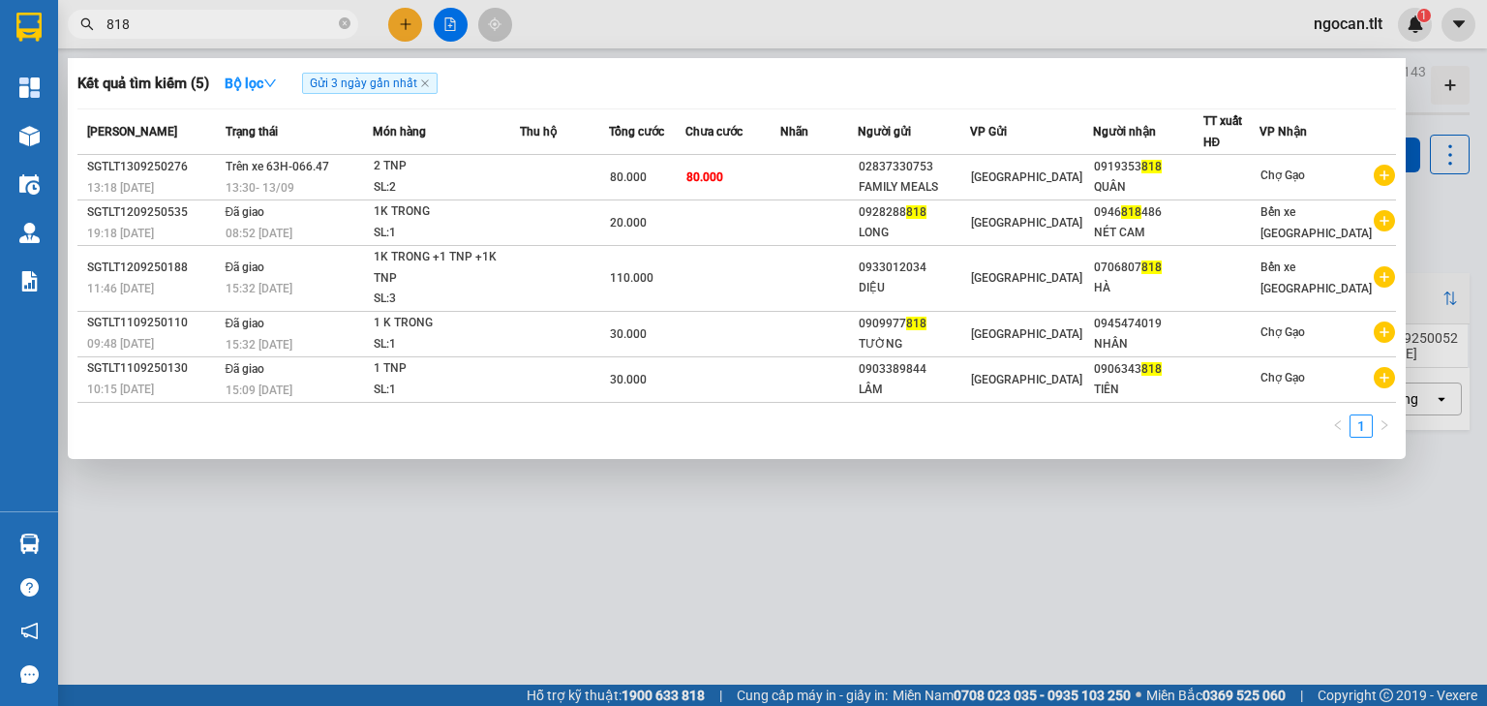
click at [213, 29] on input "818" at bounding box center [220, 24] width 228 height 21
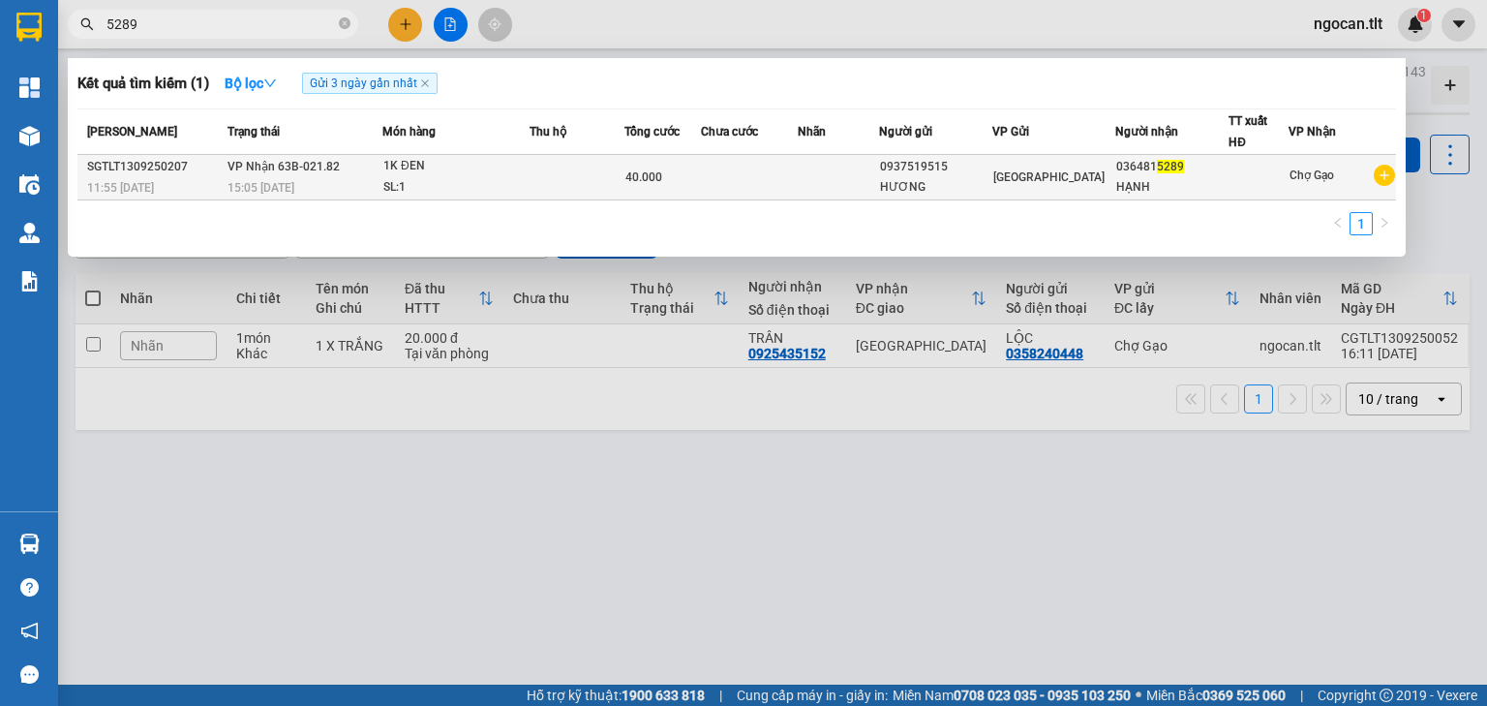
type input "5289"
click at [1026, 174] on span "[GEOGRAPHIC_DATA]" at bounding box center [1048, 177] width 111 height 14
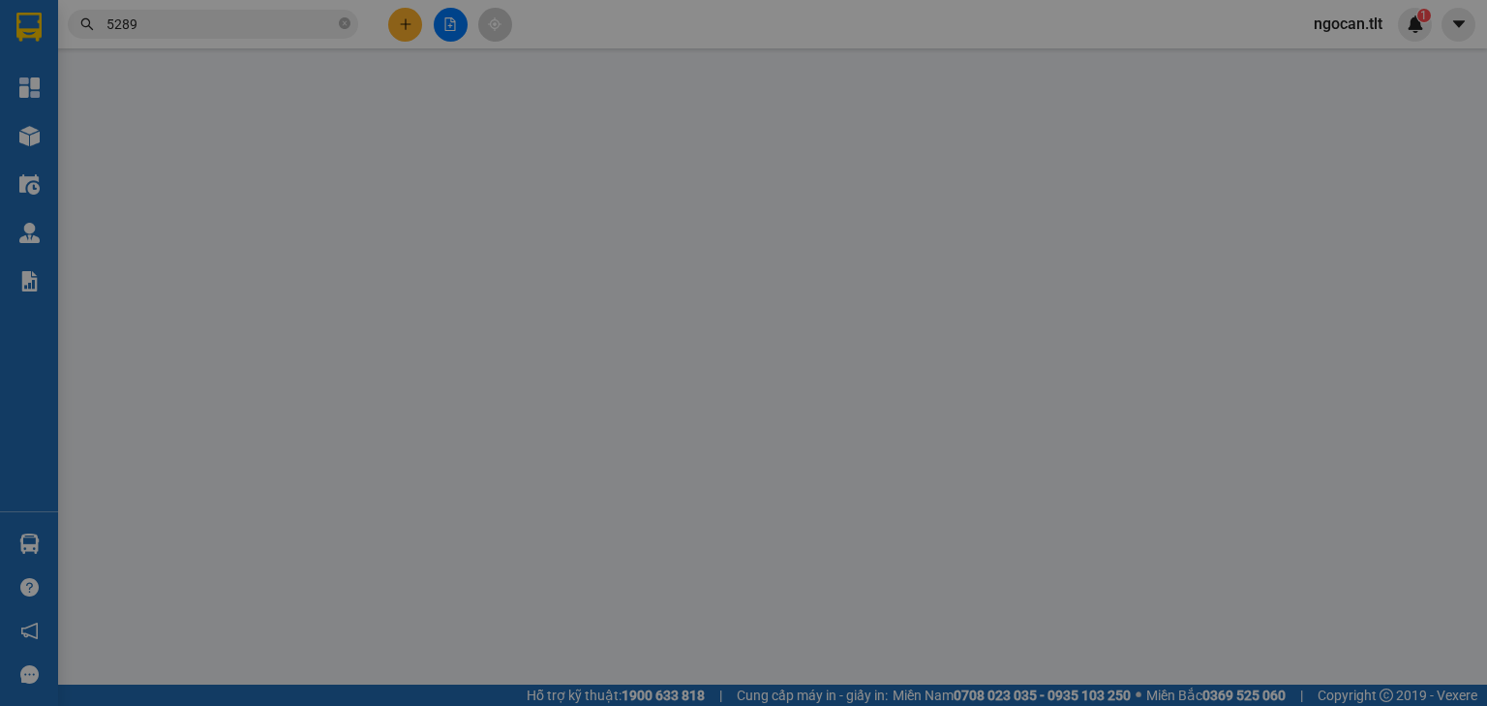
type input "0937519515"
type input "HƯƠNG"
type input "0364815289"
type input "HẠNH"
type input "40.000"
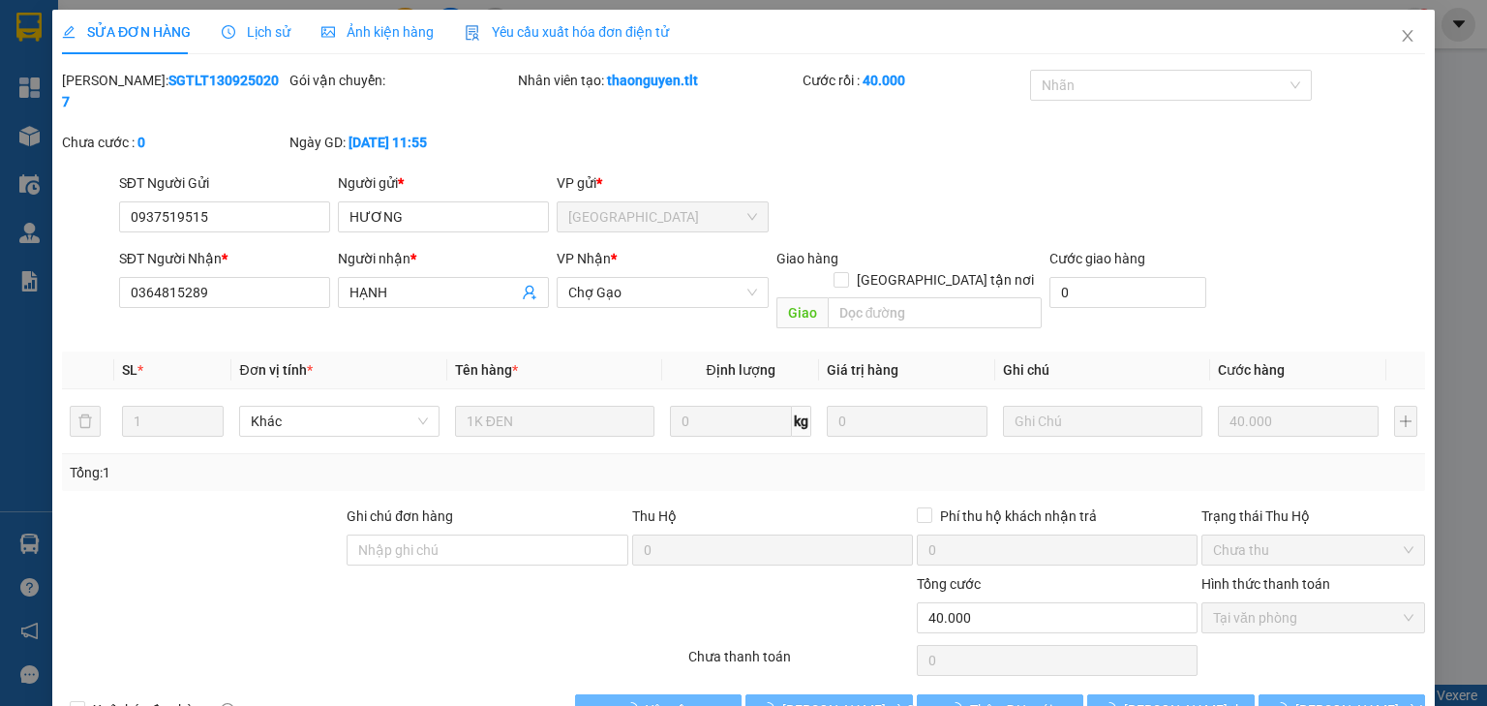
scroll to position [4, 0]
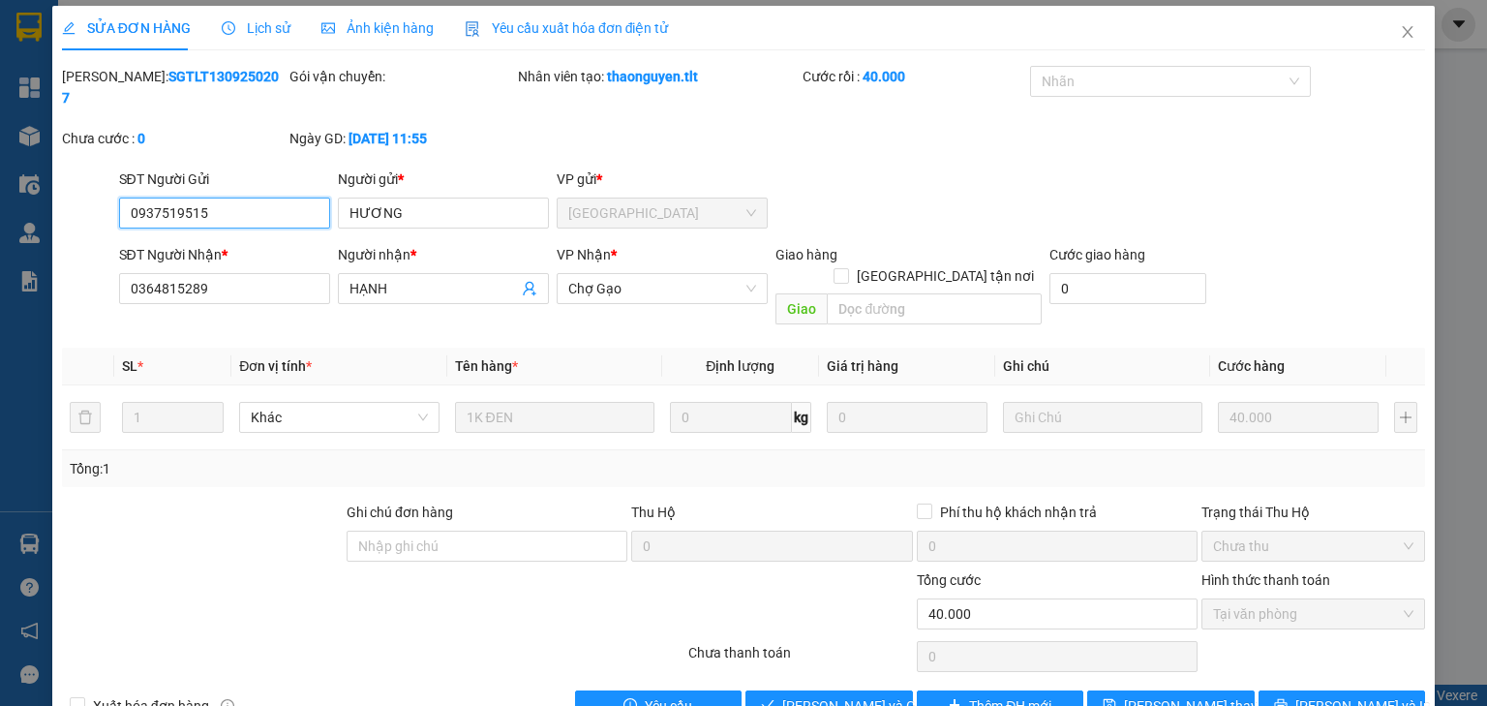
drag, startPoint x: 1207, startPoint y: 563, endPoint x: 1212, endPoint y: 599, distance: 36.1
click at [1213, 599] on span "Tại văn phòng" at bounding box center [1313, 613] width 200 height 29
drag, startPoint x: 855, startPoint y: 670, endPoint x: 843, endPoint y: 623, distance: 47.9
click at [855, 695] on span "[PERSON_NAME] và Giao hàng" at bounding box center [875, 705] width 186 height 21
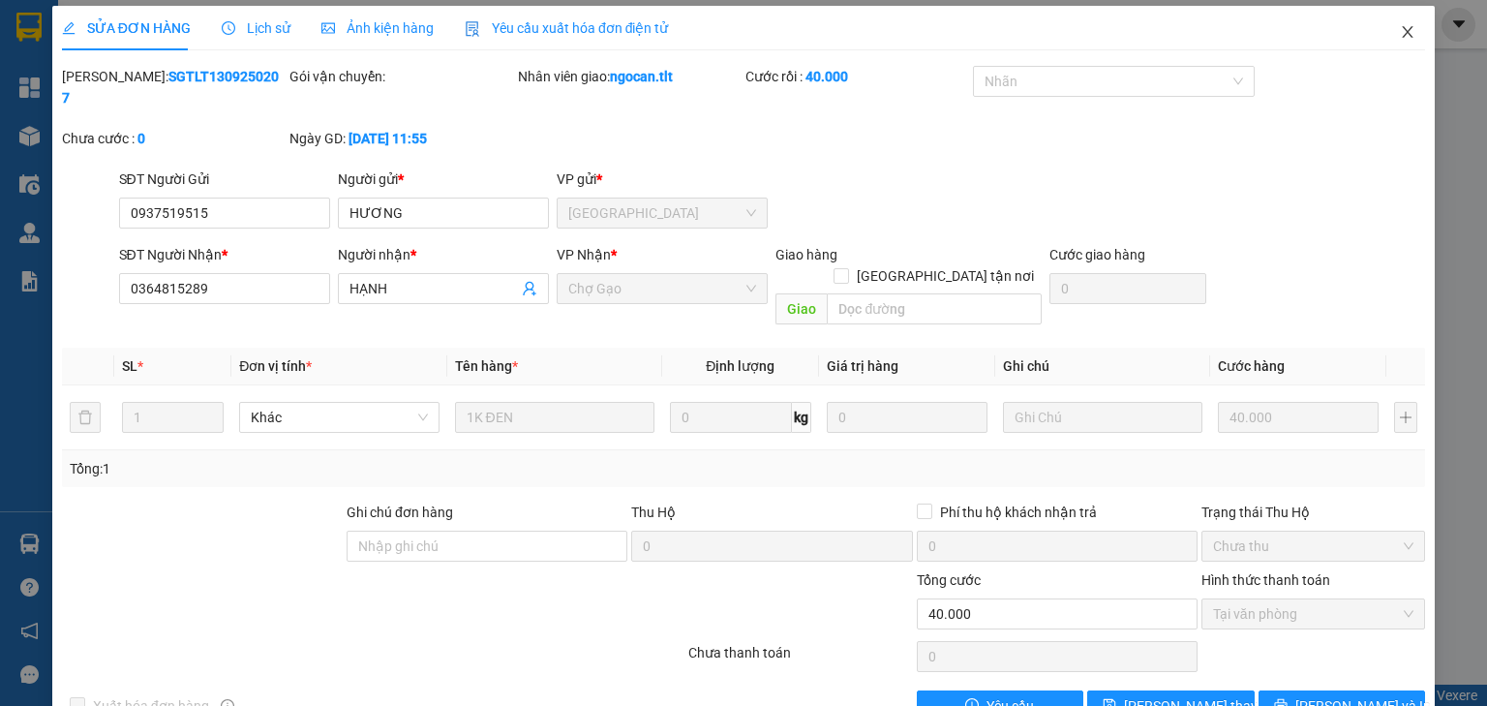
click at [1396, 43] on span "Close" at bounding box center [1407, 33] width 54 height 54
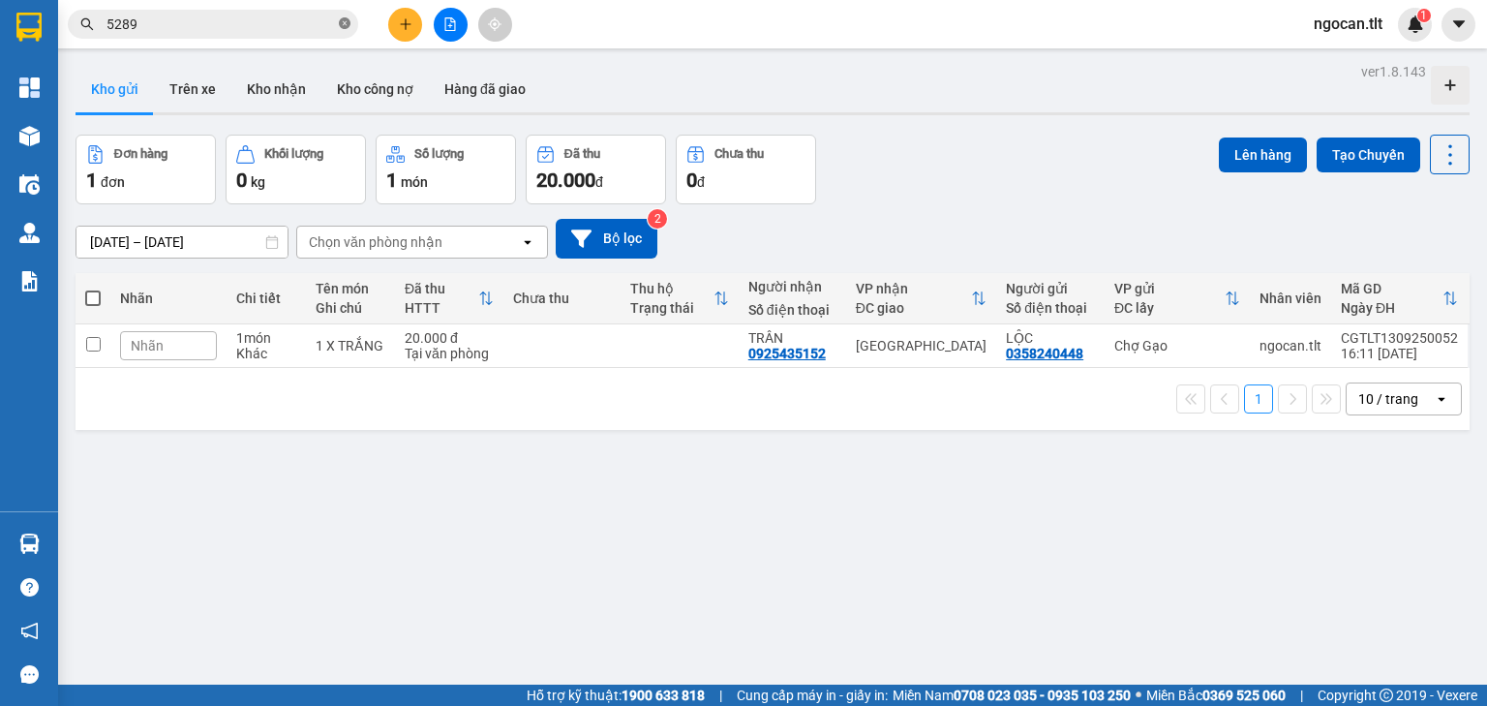
click at [348, 24] on icon "close-circle" at bounding box center [345, 23] width 12 height 12
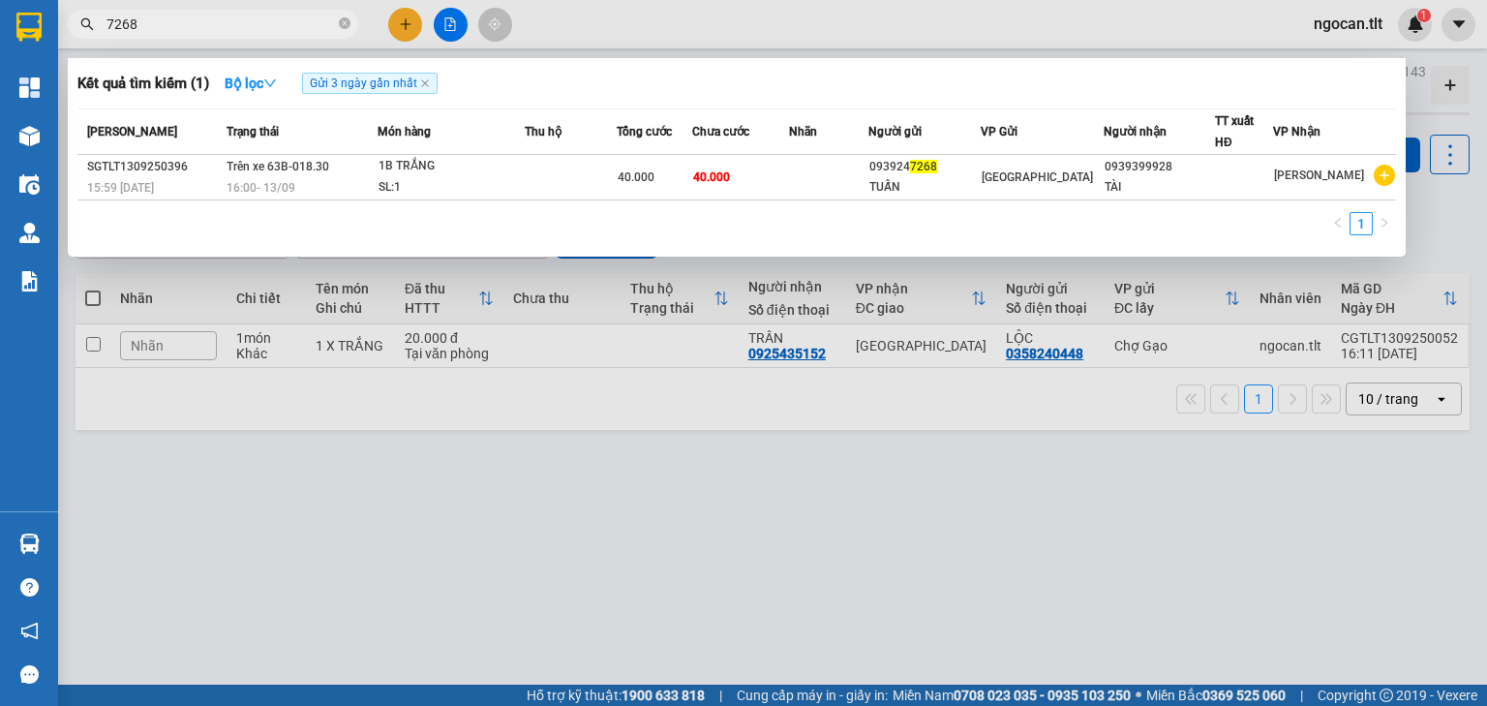
click at [174, 35] on span "7268" at bounding box center [213, 24] width 290 height 29
click at [182, 19] on input "7268" at bounding box center [220, 24] width 228 height 21
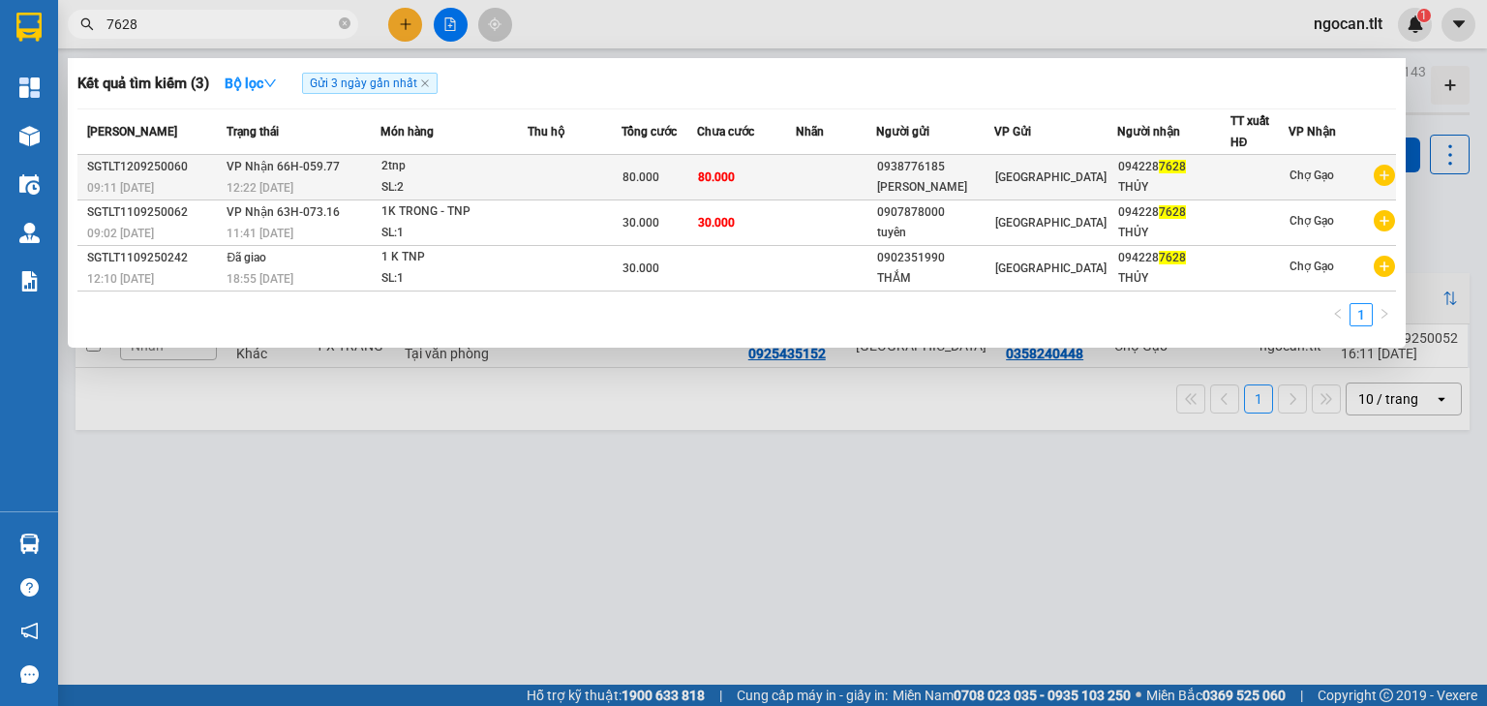
type input "7628"
click at [967, 164] on div "0938776185" at bounding box center [935, 167] width 116 height 20
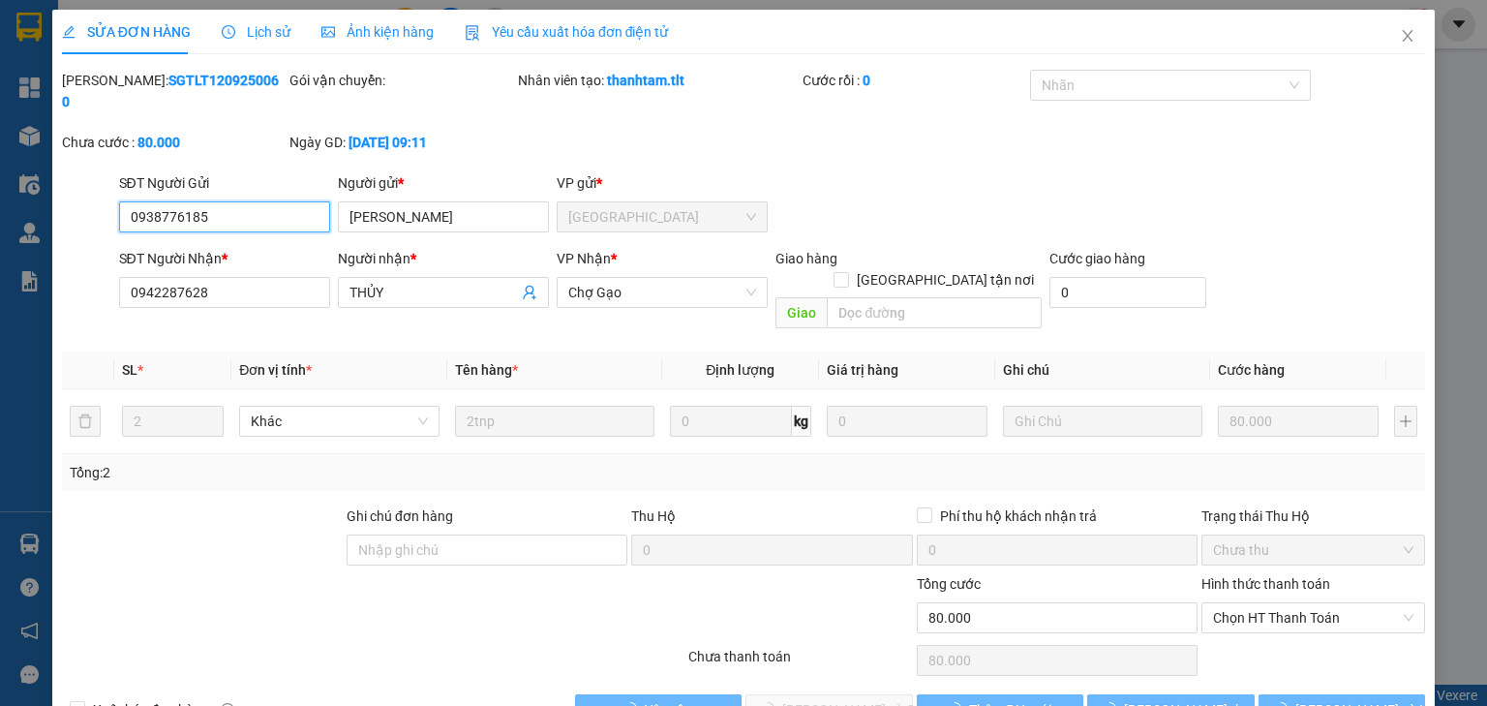
scroll to position [14, 0]
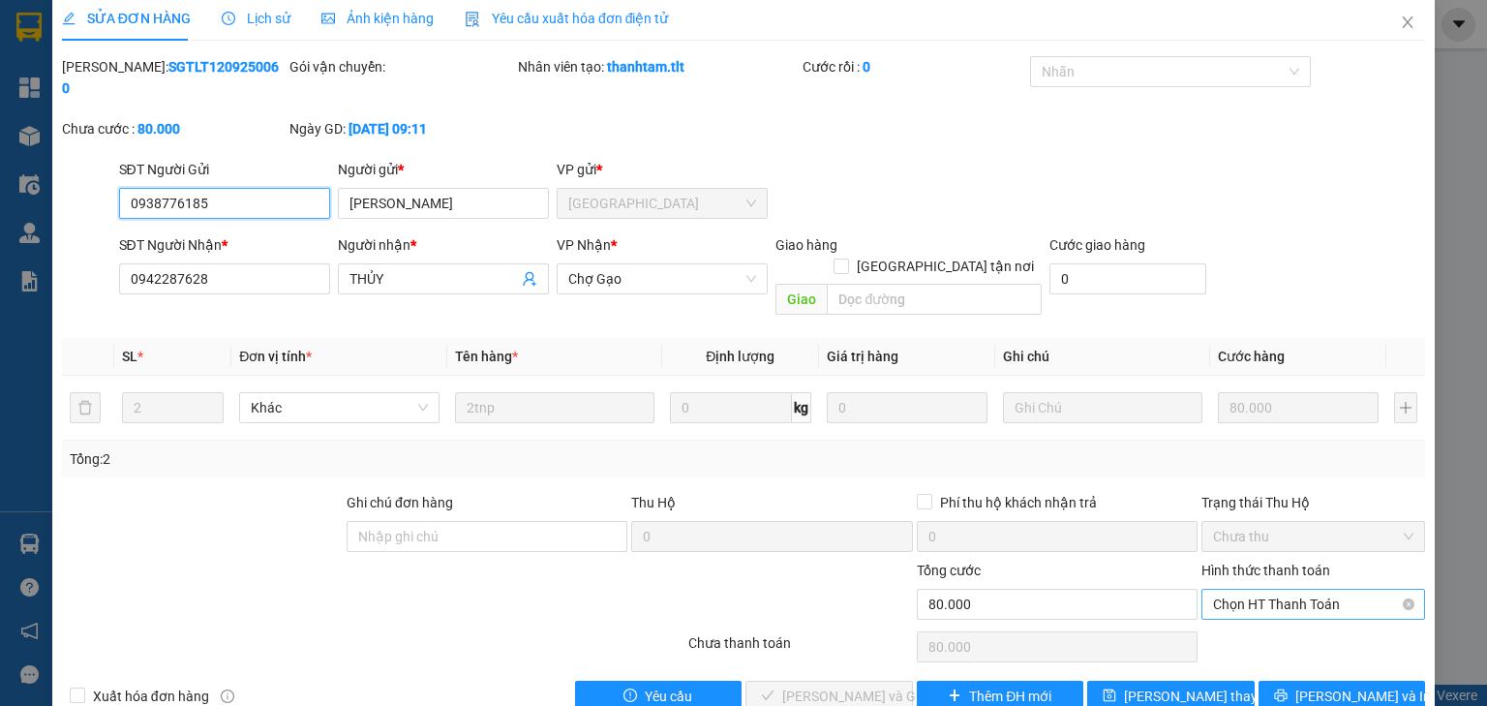
click at [1261, 590] on span "Chọn HT Thanh Toán" at bounding box center [1313, 604] width 200 height 29
click at [1239, 598] on div "Tại văn phòng" at bounding box center [1302, 599] width 199 height 21
type input "0"
click at [886, 680] on button "[PERSON_NAME] và Giao hàng" at bounding box center [828, 695] width 167 height 31
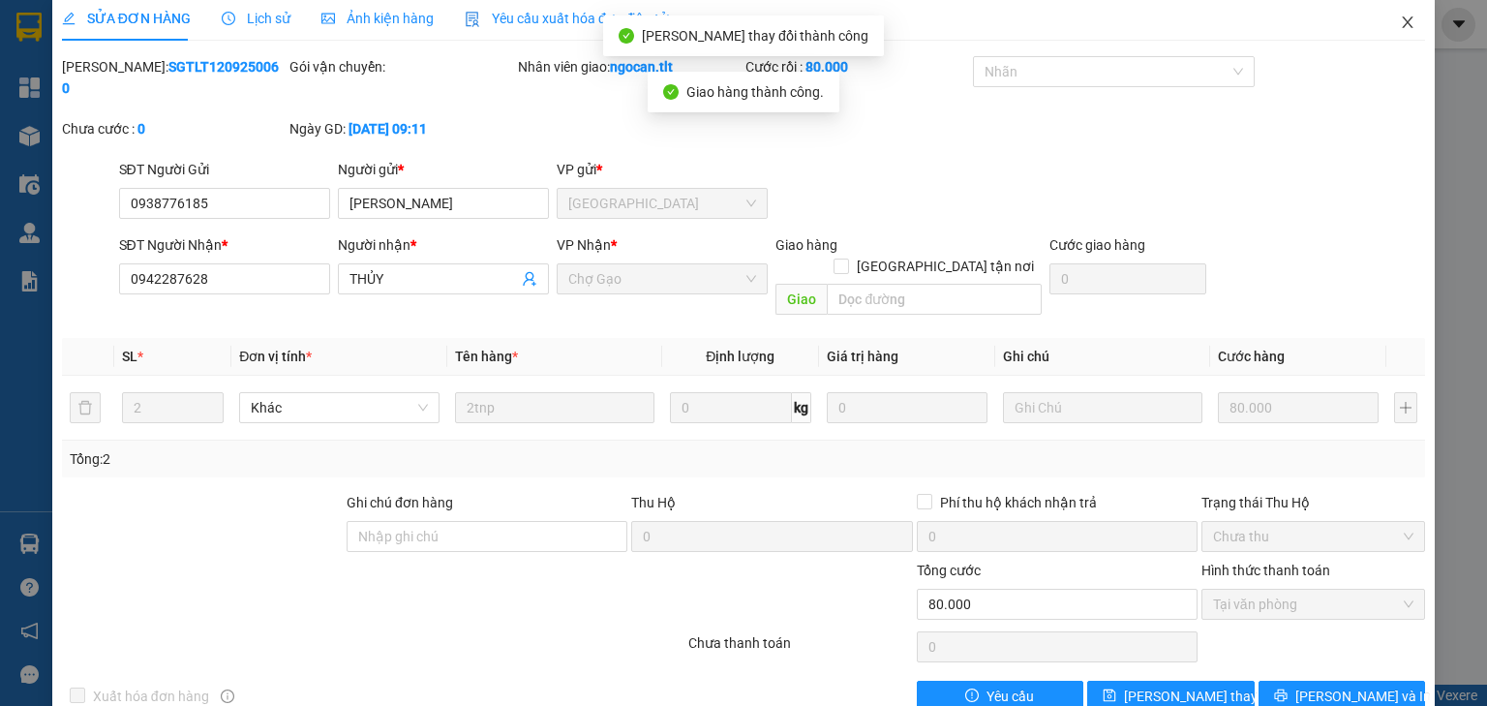
click at [1382, 22] on span "Close" at bounding box center [1407, 23] width 54 height 54
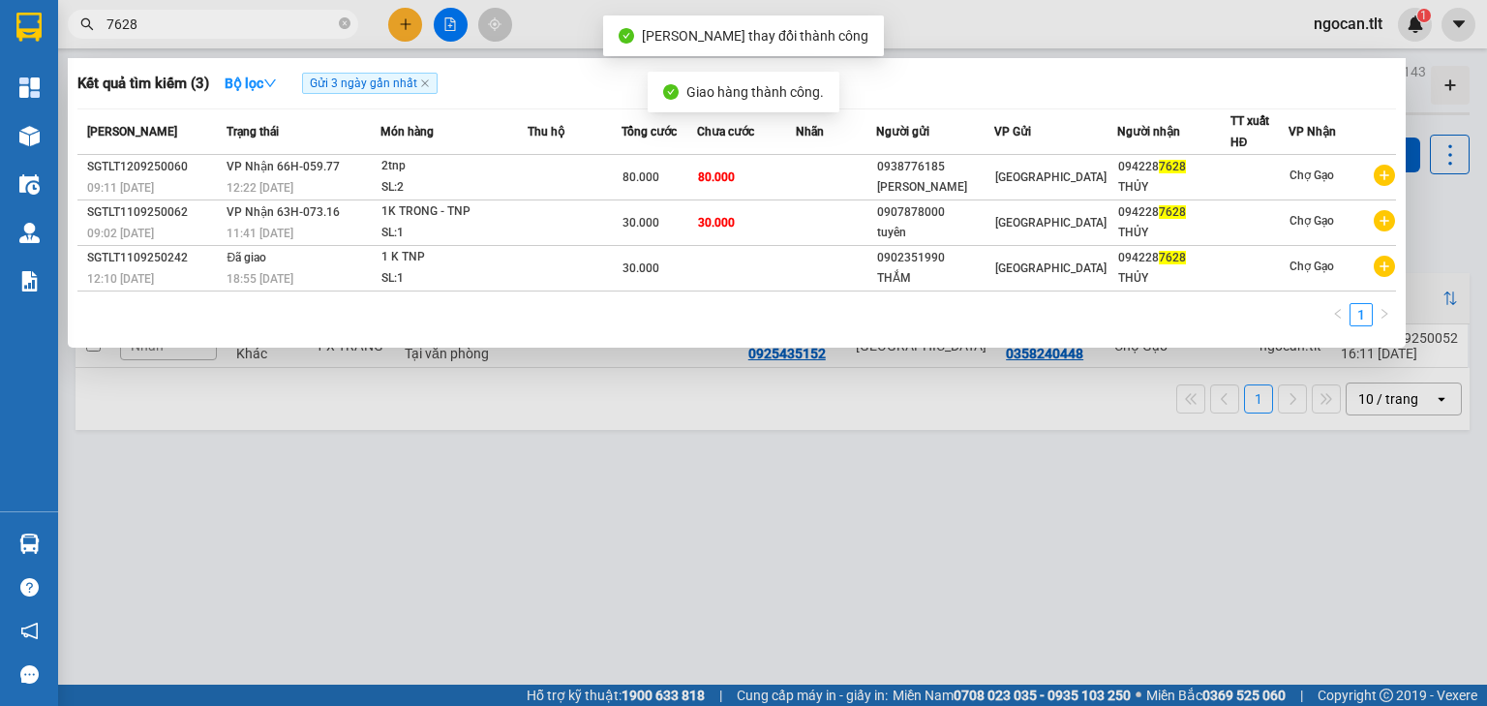
click at [213, 15] on input "7628" at bounding box center [220, 24] width 228 height 21
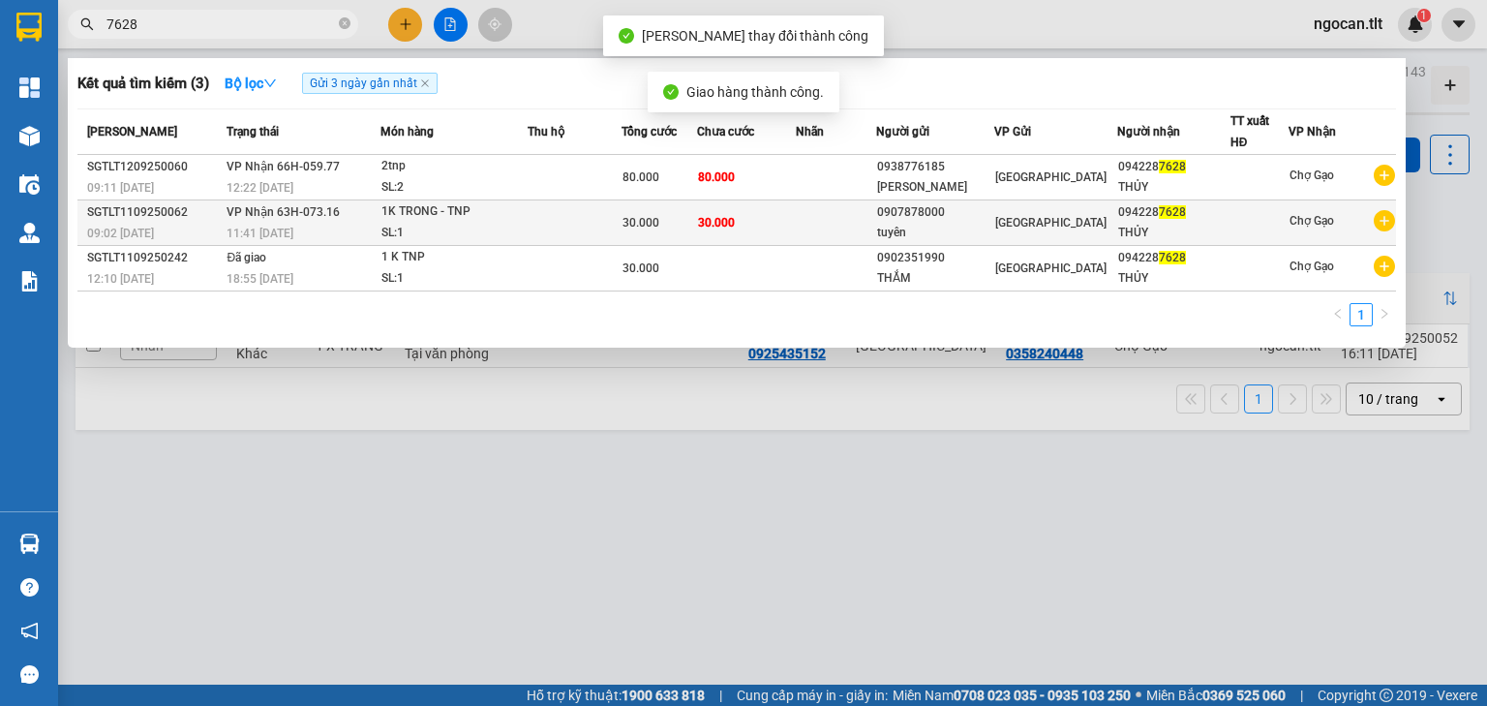
click at [776, 229] on td "30.000" at bounding box center [746, 222] width 98 height 45
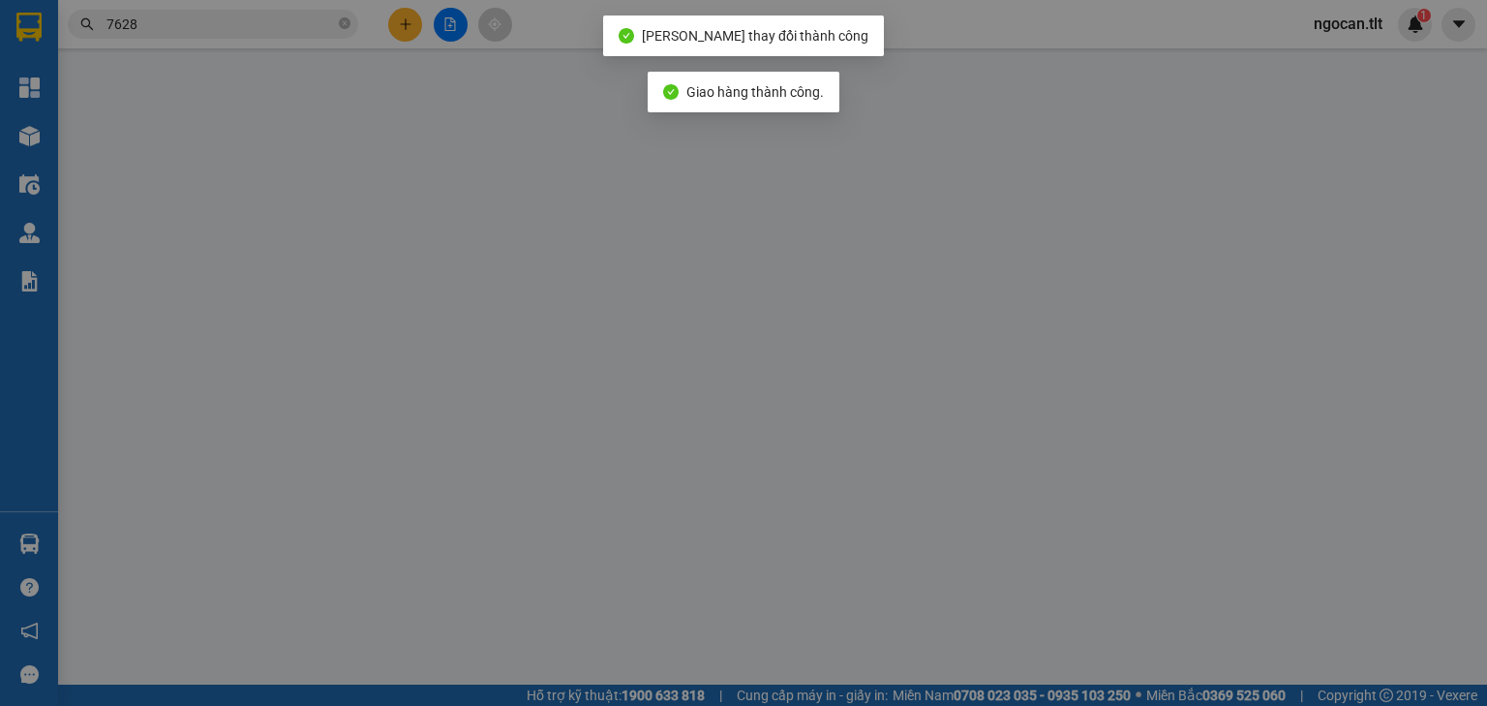
type input "0907878000"
type input "tuyên"
type input "0942287628"
type input "THỦY"
type input "30.000"
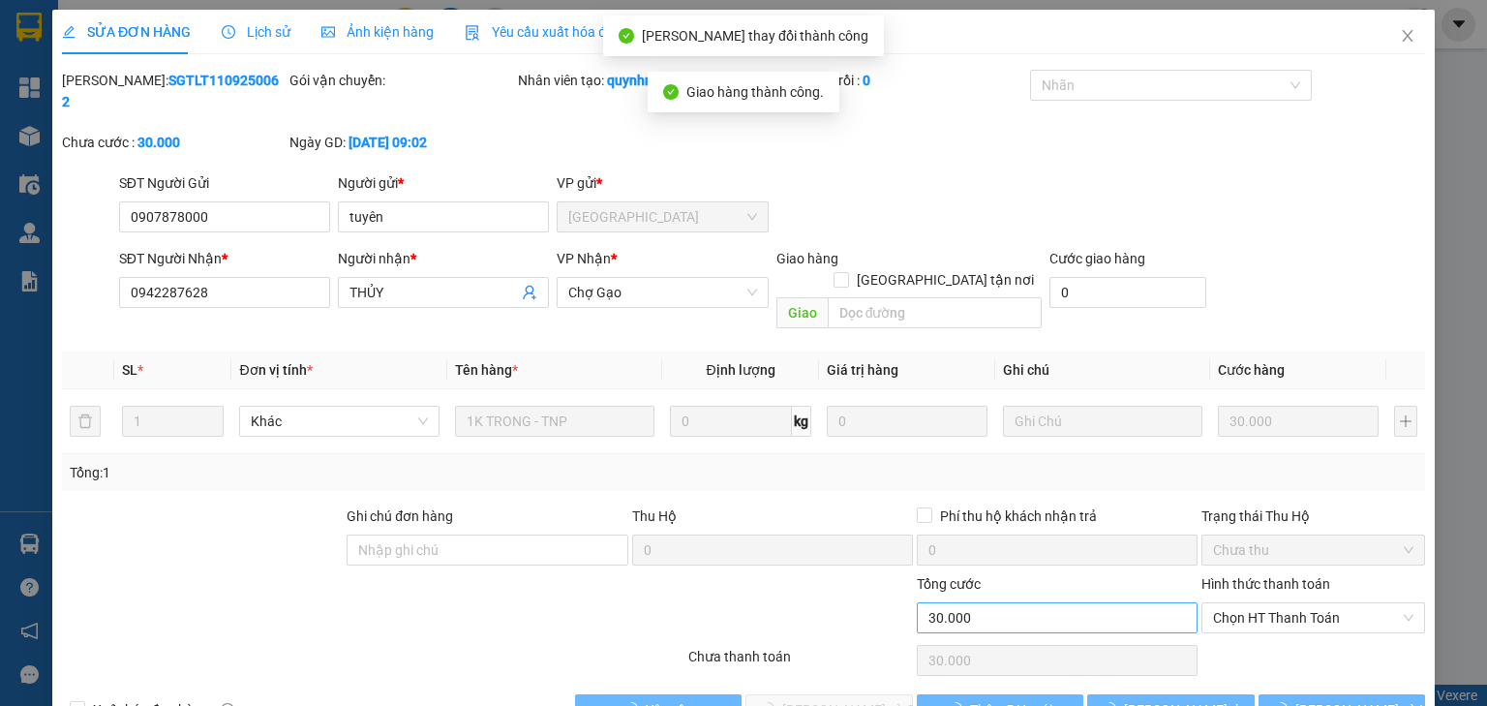
scroll to position [4, 0]
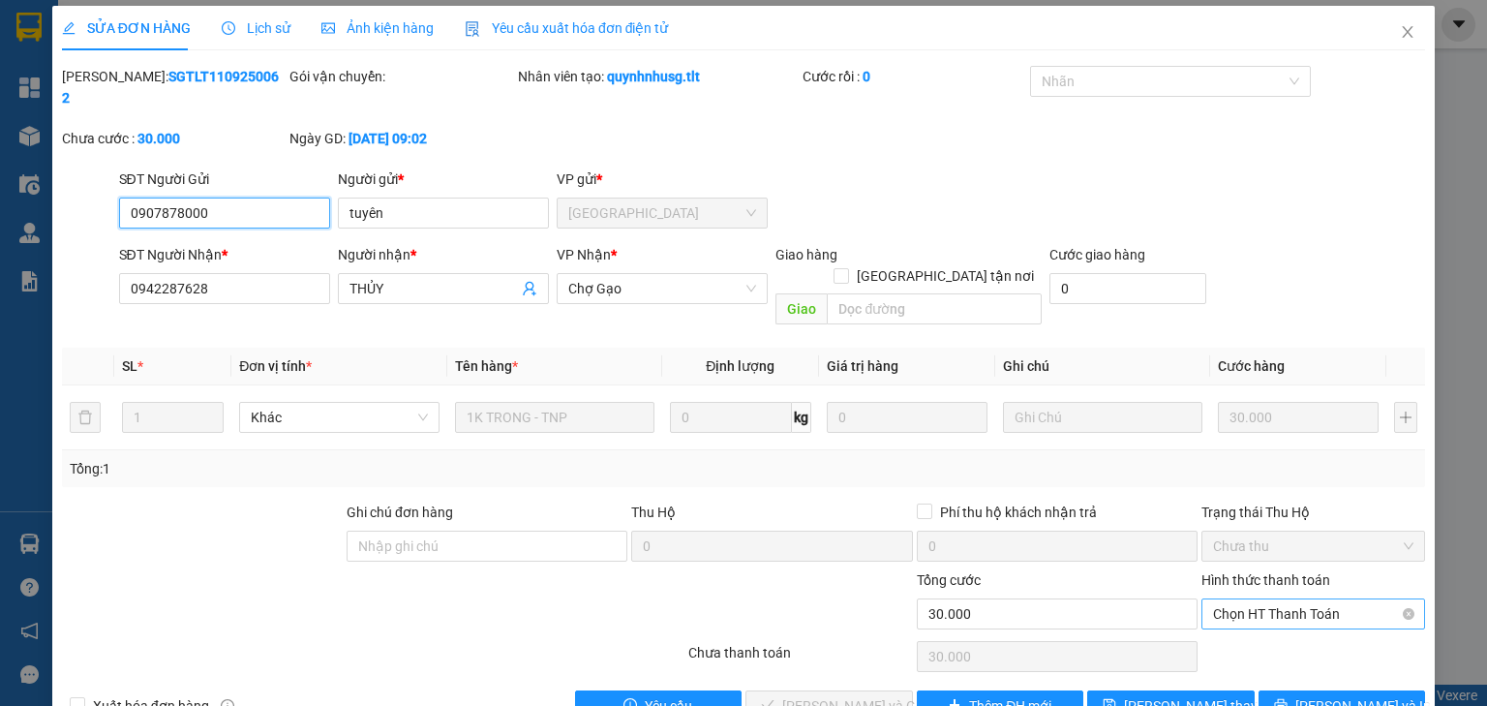
click at [1213, 599] on span "Chọn HT Thanh Toán" at bounding box center [1313, 613] width 200 height 29
drag, startPoint x: 1236, startPoint y: 608, endPoint x: 1177, endPoint y: 618, distance: 59.8
click at [1235, 609] on div "Tại văn phòng" at bounding box center [1302, 608] width 199 height 21
type input "0"
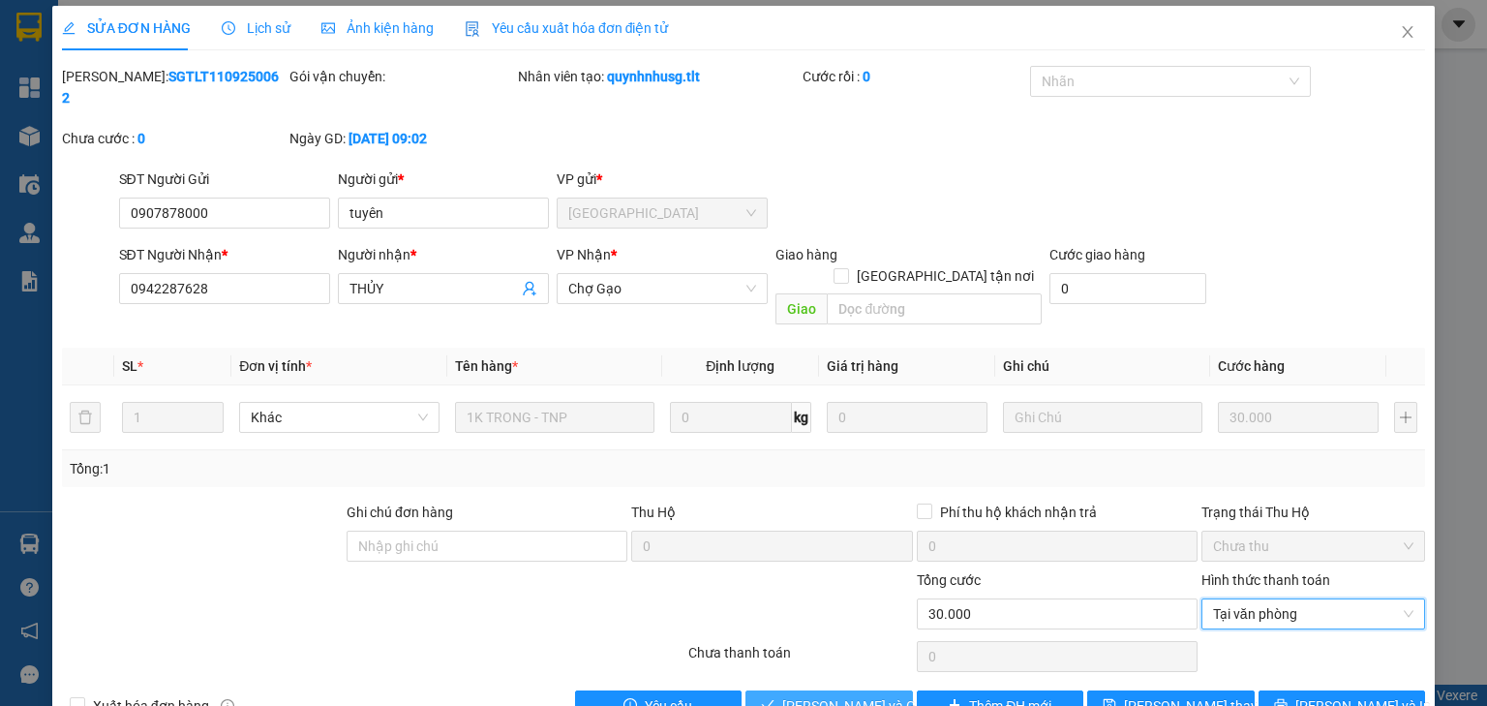
drag, startPoint x: 812, startPoint y: 658, endPoint x: 792, endPoint y: 647, distance: 23.4
click at [813, 695] on span "[PERSON_NAME] và Giao hàng" at bounding box center [875, 705] width 186 height 21
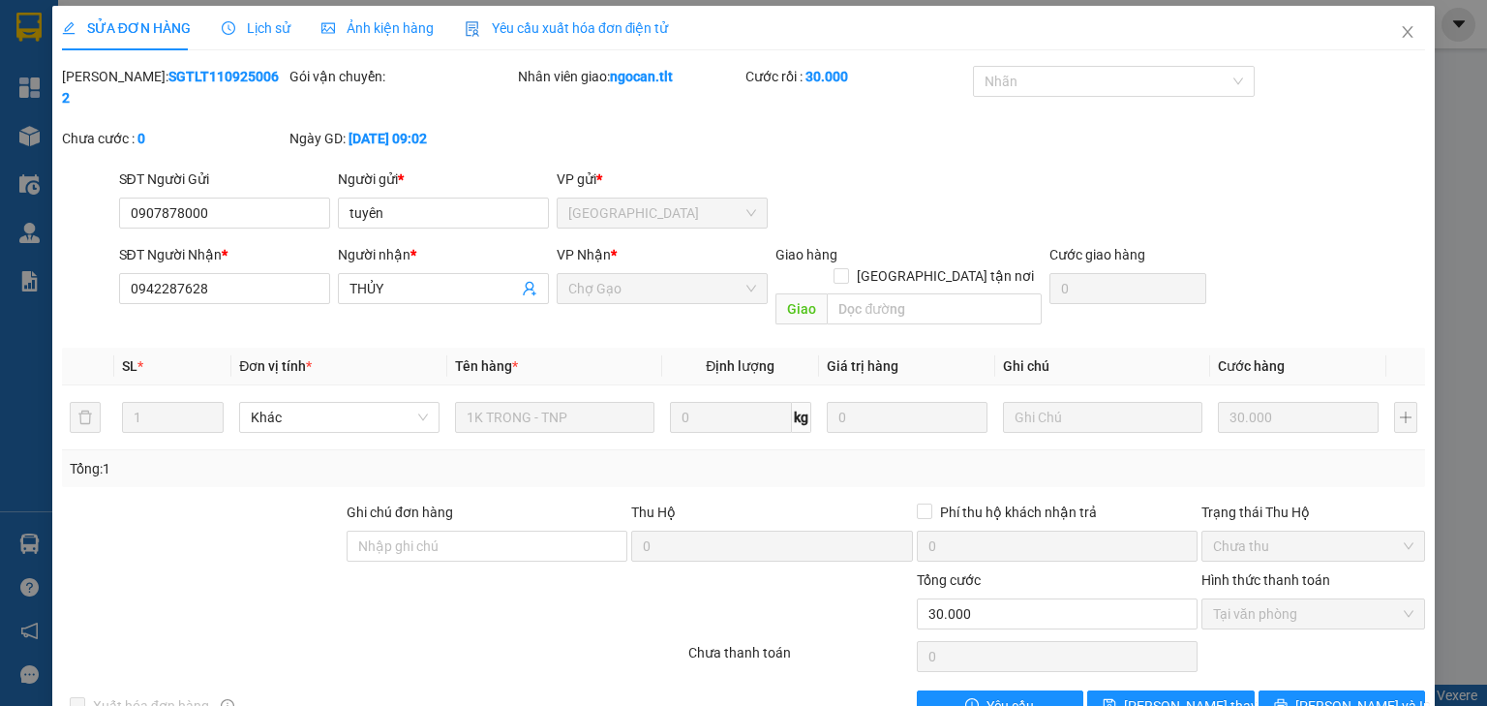
scroll to position [0, 0]
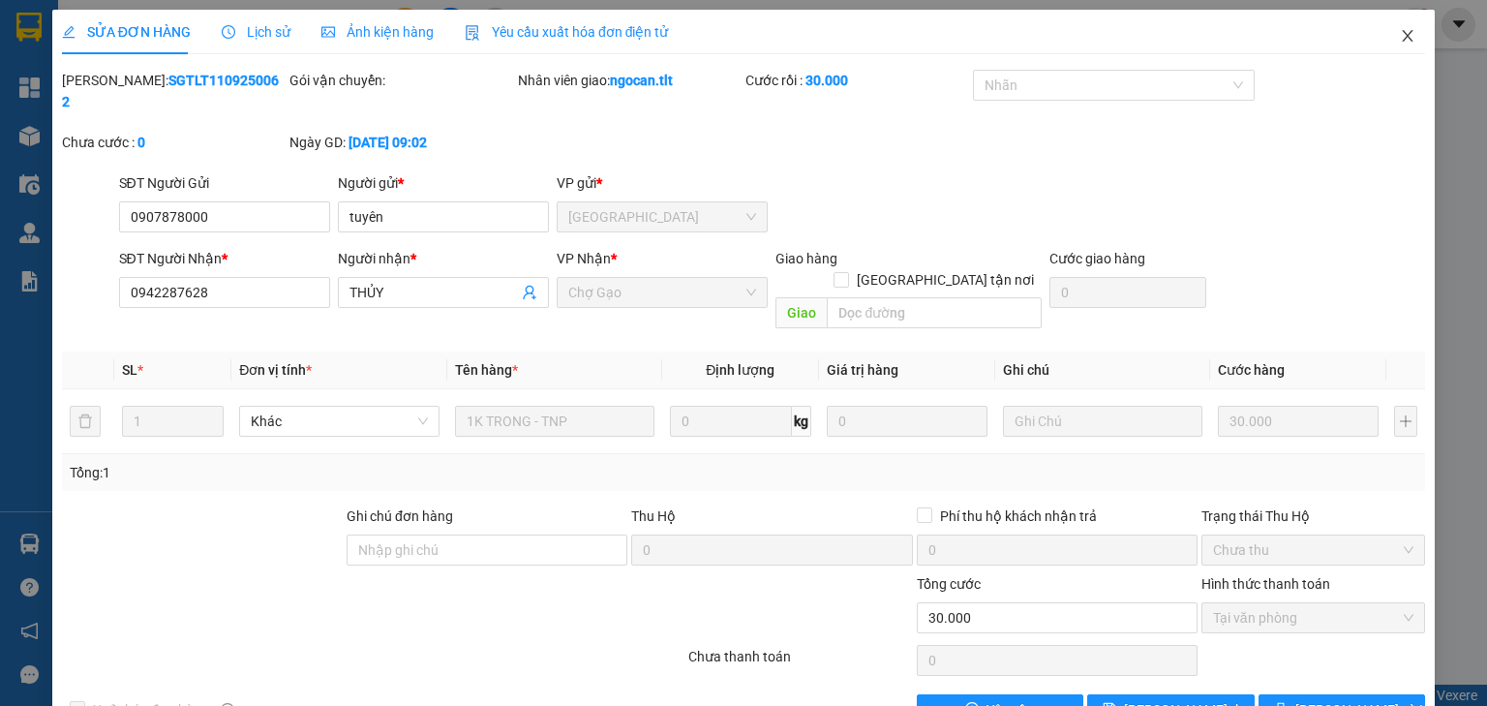
click at [1398, 22] on span "Close" at bounding box center [1407, 37] width 54 height 54
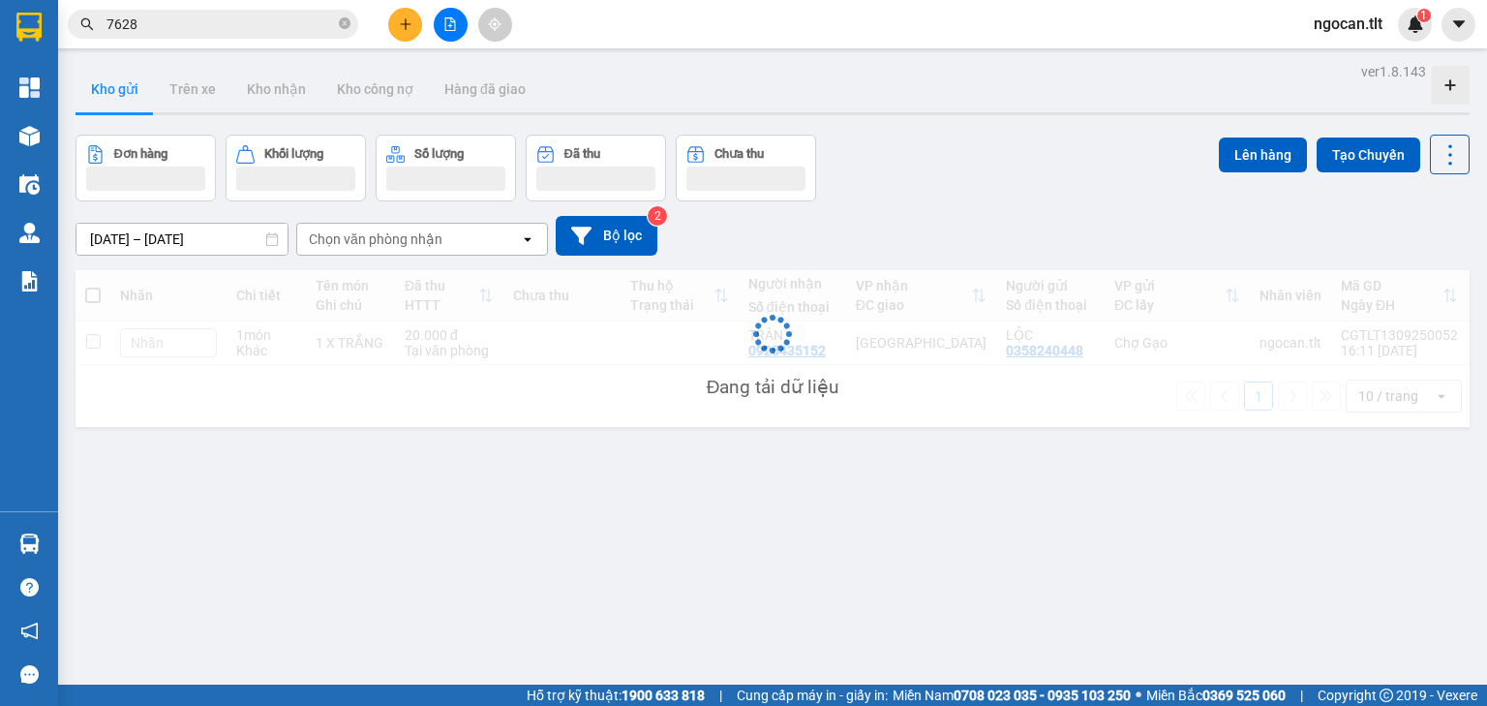
click at [268, 32] on input "7628" at bounding box center [220, 24] width 228 height 21
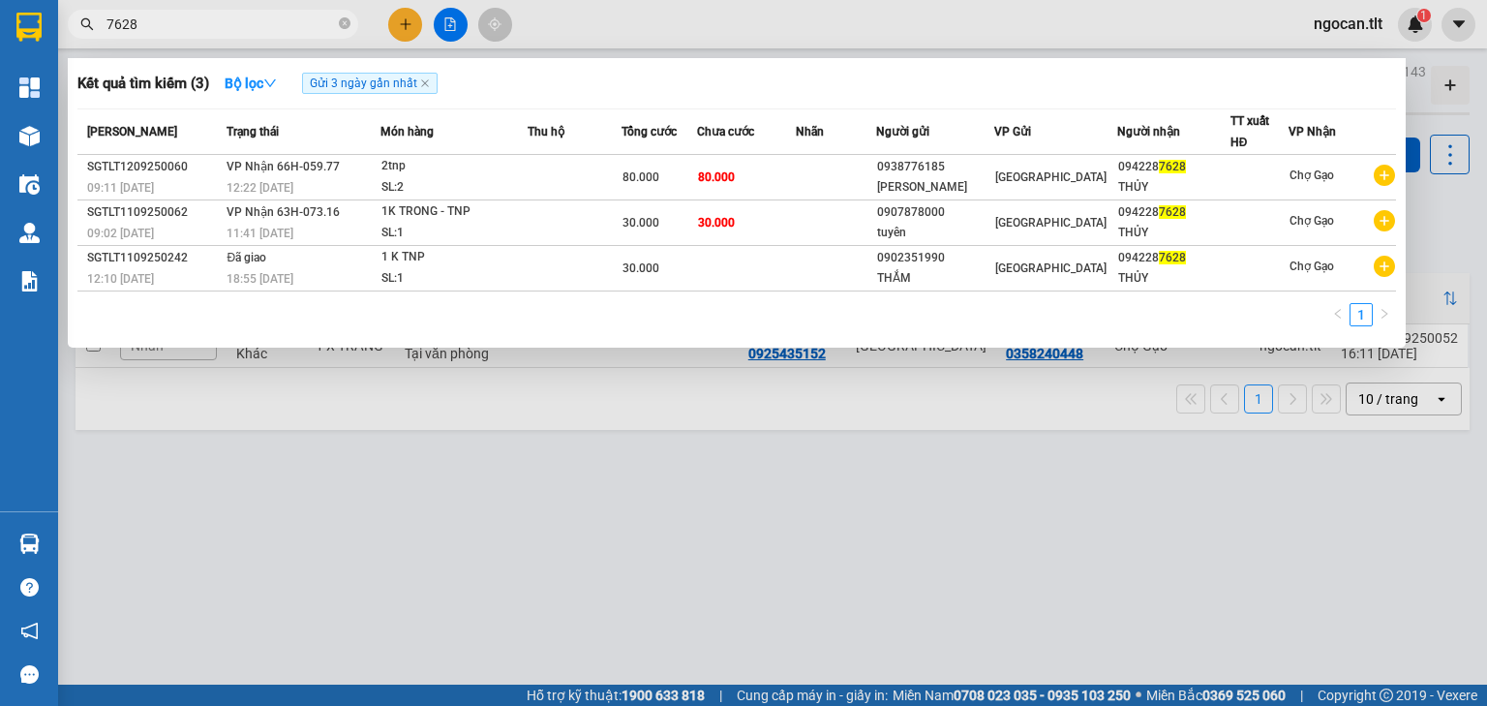
click at [268, 31] on input "7628" at bounding box center [220, 24] width 228 height 21
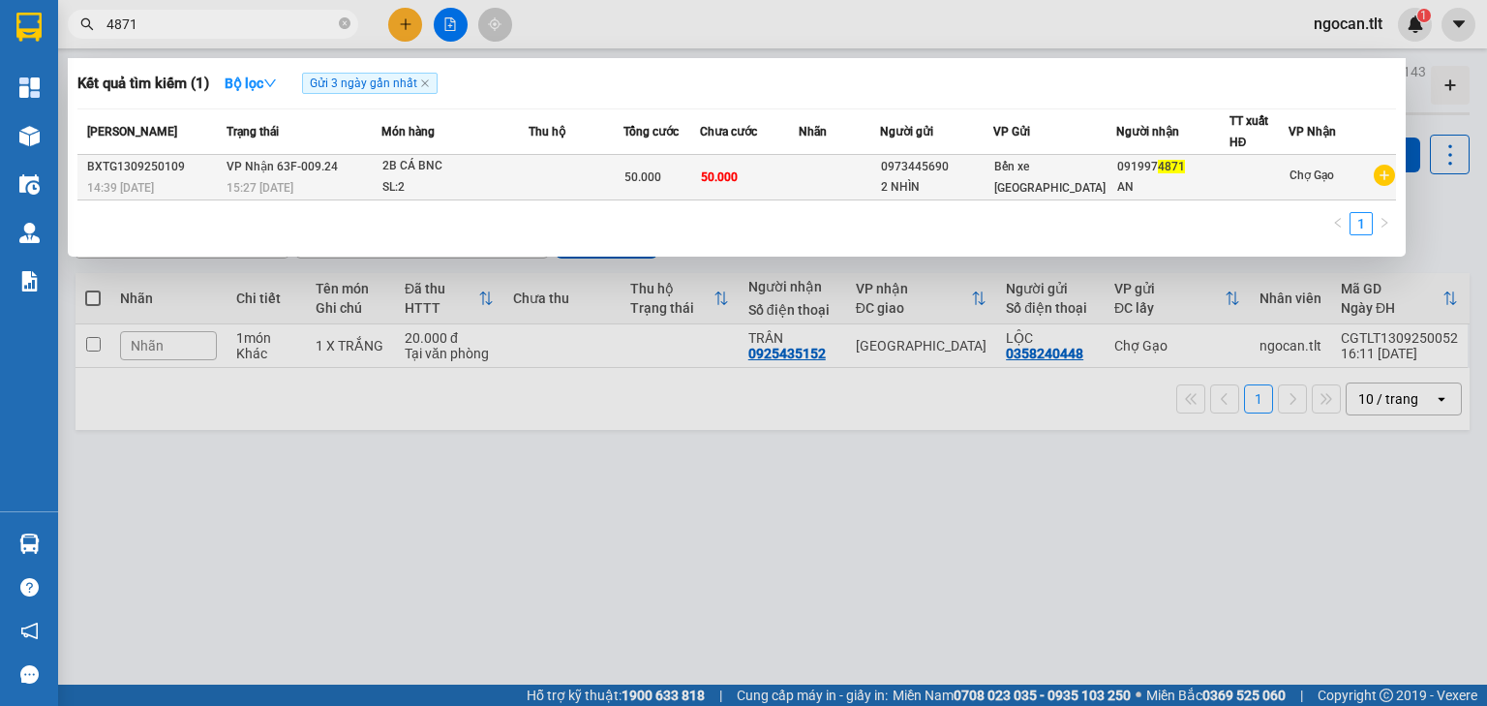
type input "4871"
click at [809, 173] on td at bounding box center [839, 177] width 81 height 45
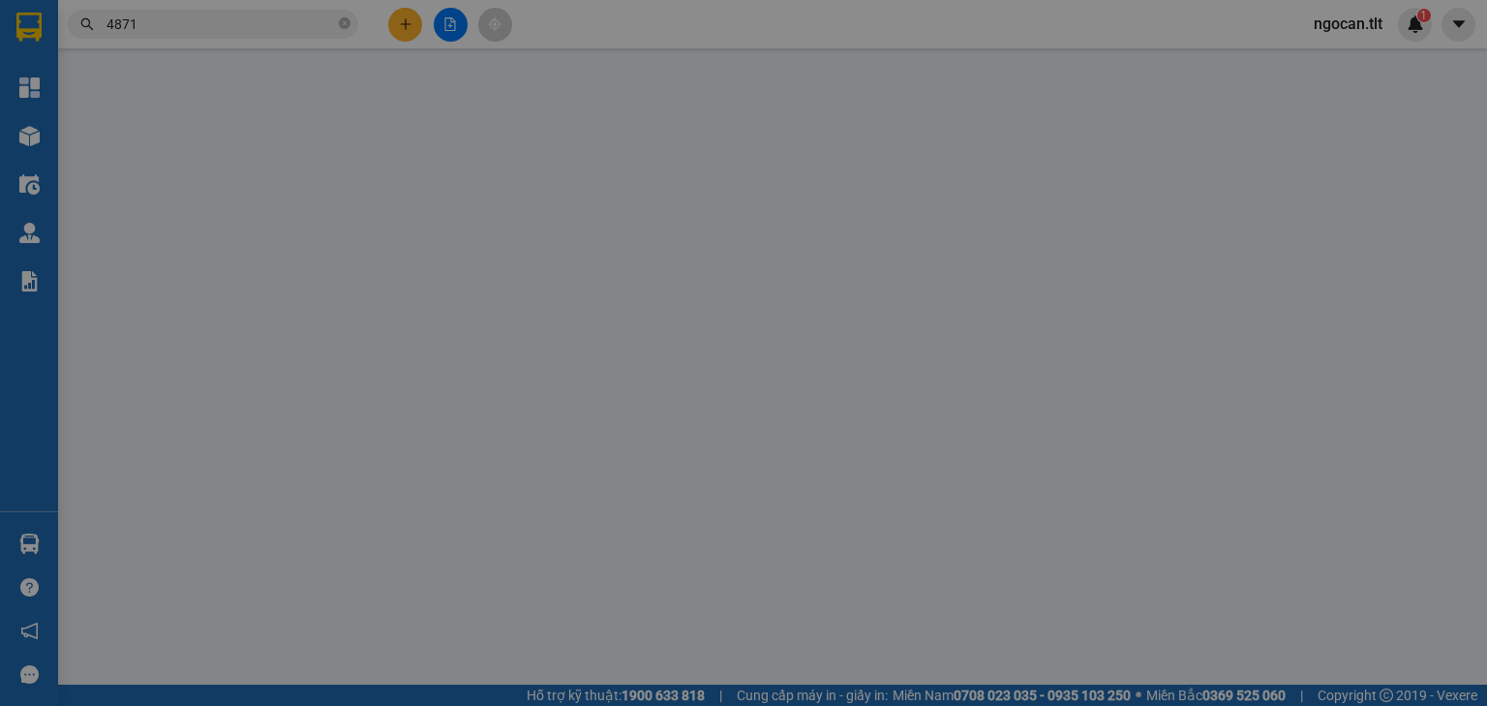
type input "0973445690"
type input "2 NHÌN"
type input "0919974871"
type input "AN"
type input "50.000"
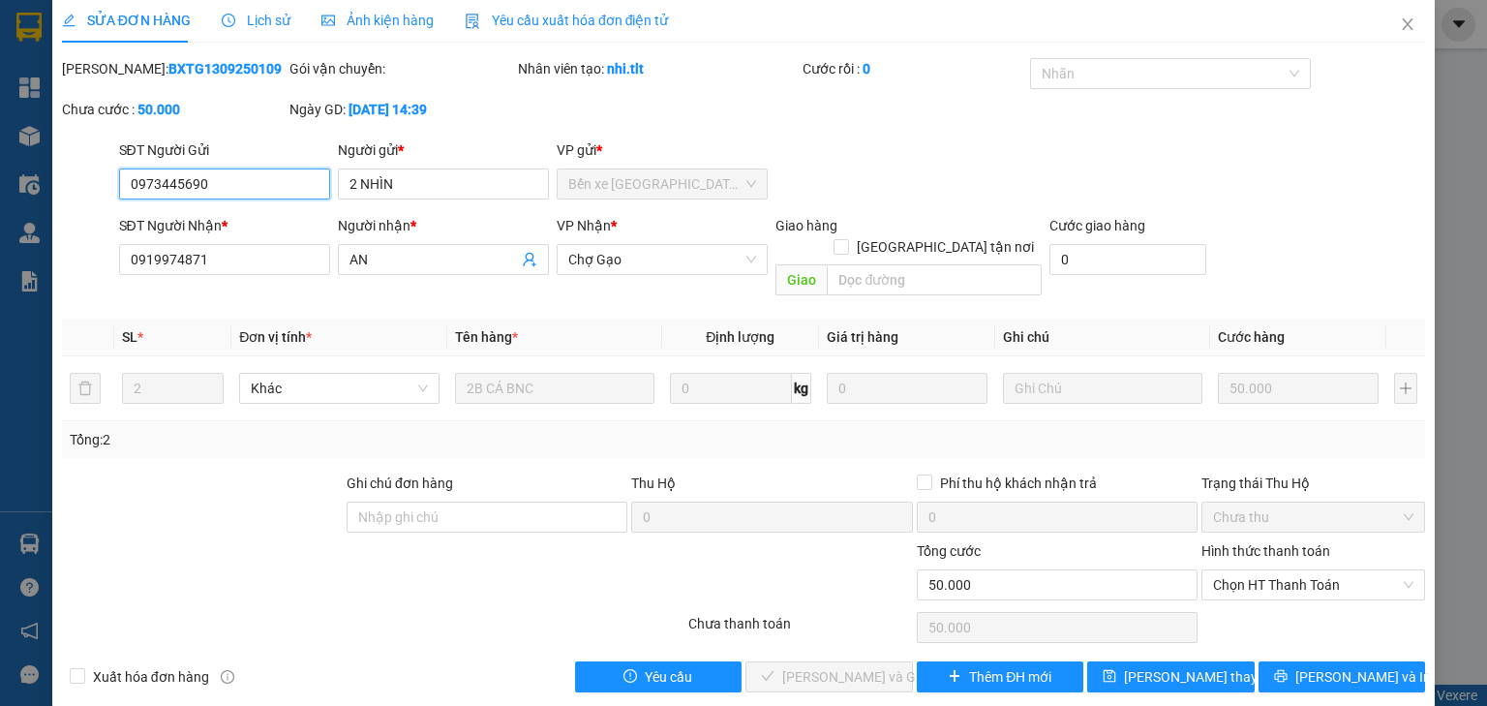
scroll to position [14, 0]
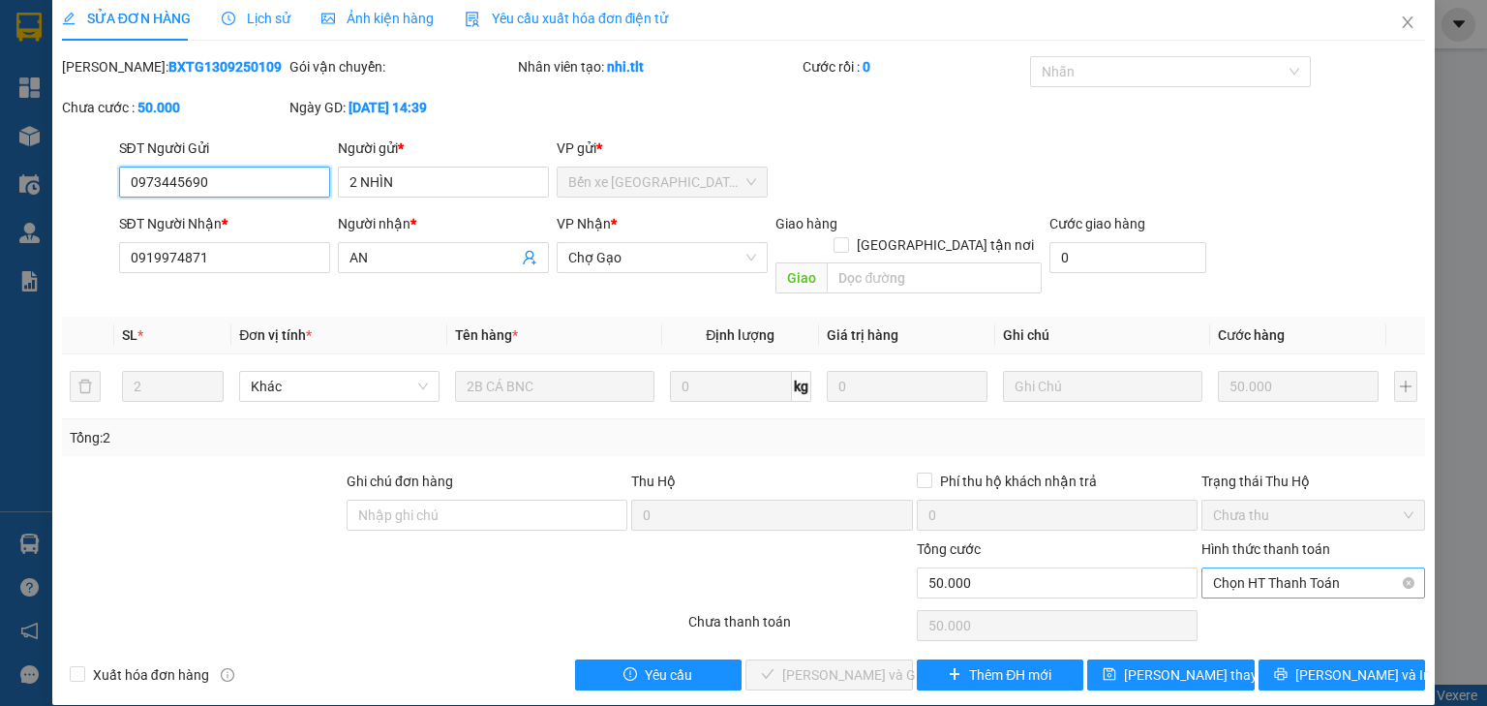
drag, startPoint x: 1305, startPoint y: 558, endPoint x: 1309, endPoint y: 573, distance: 16.0
click at [1305, 568] on span "Chọn HT Thanh Toán" at bounding box center [1313, 582] width 200 height 29
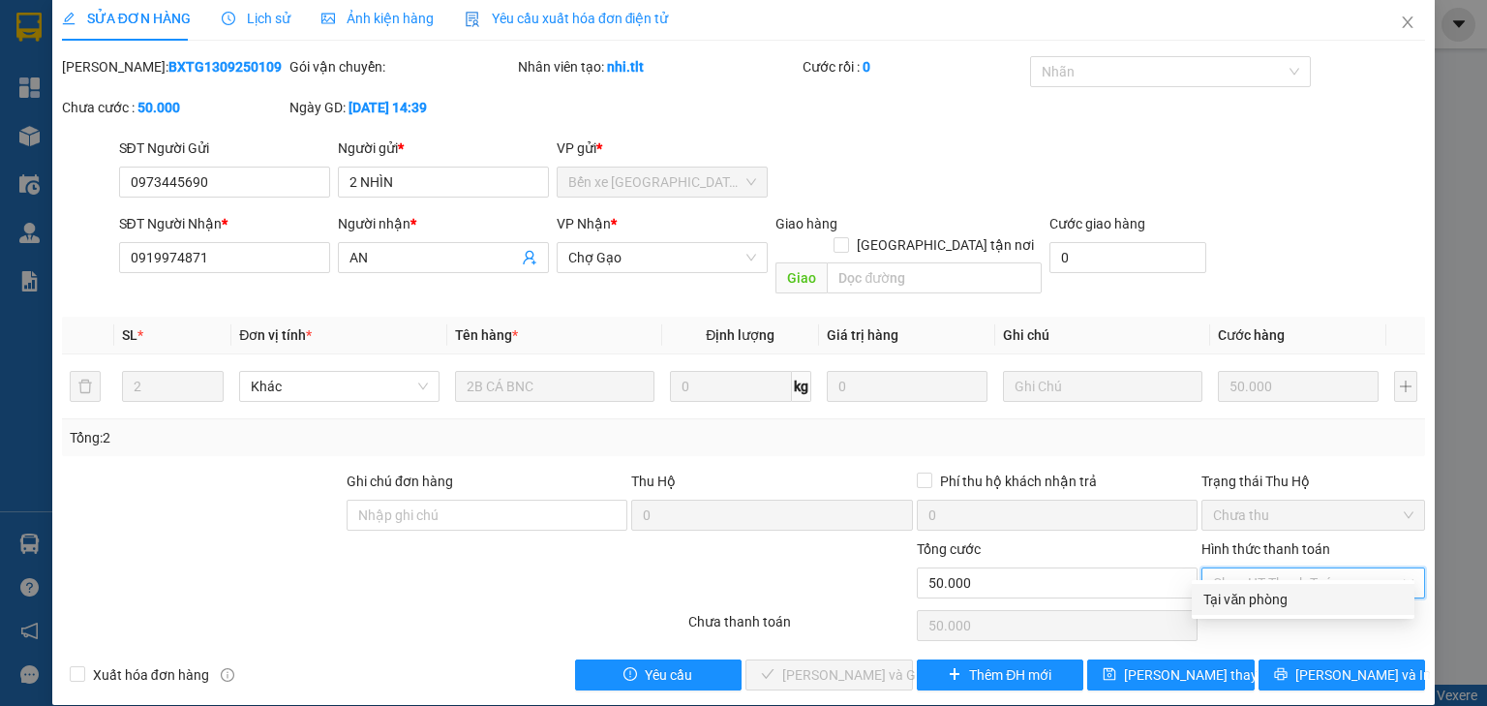
click at [1305, 605] on div "Tại văn phòng" at bounding box center [1302, 599] width 199 height 21
type input "0"
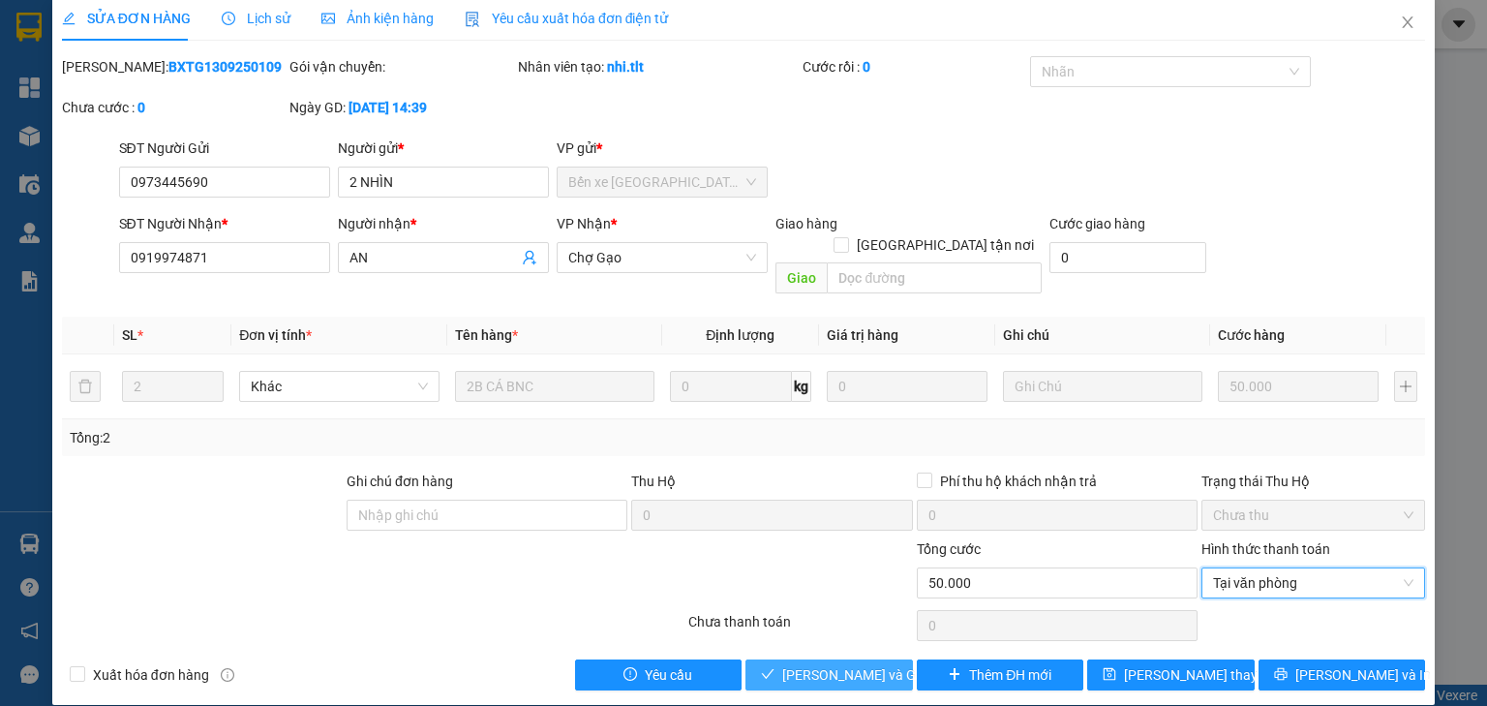
click at [797, 664] on span "[PERSON_NAME] và Giao hàng" at bounding box center [875, 674] width 186 height 21
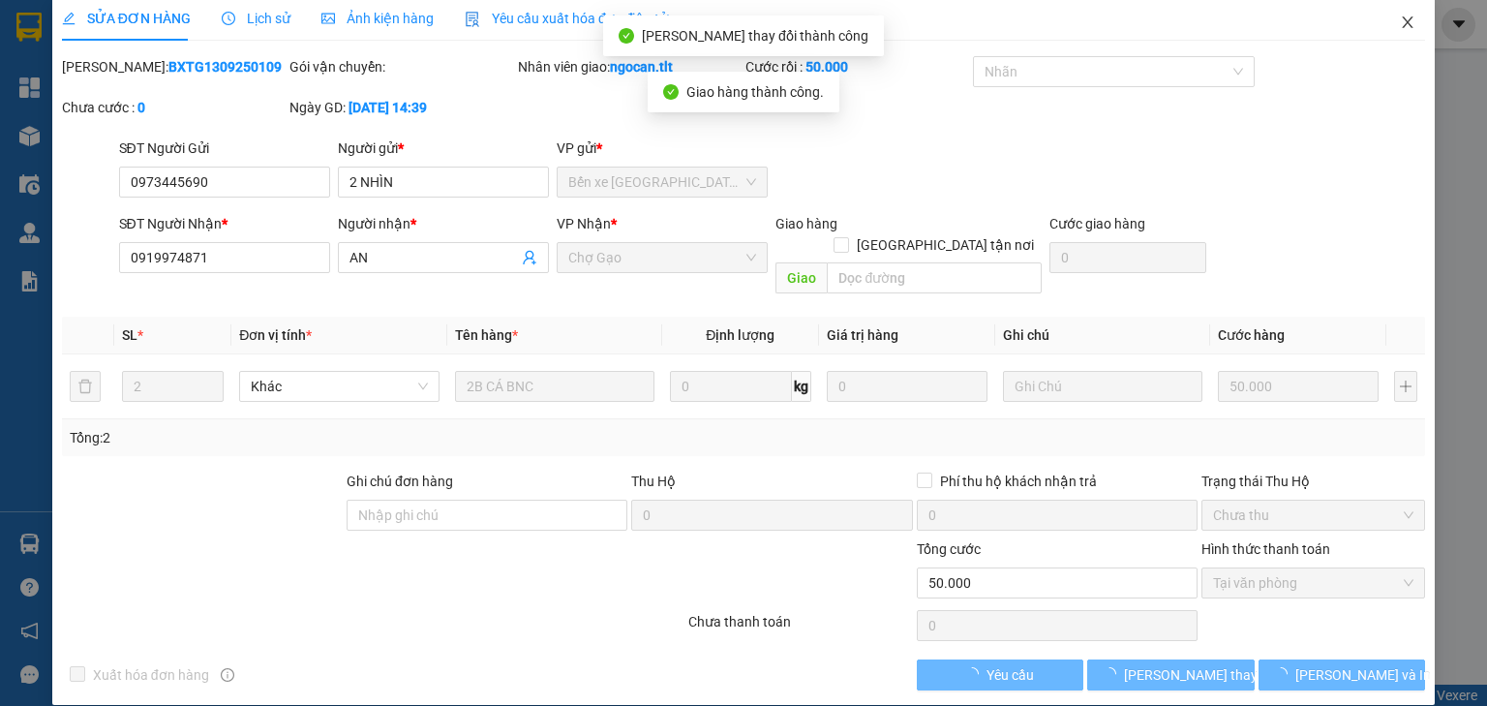
click at [1405, 18] on span "Close" at bounding box center [1407, 23] width 54 height 54
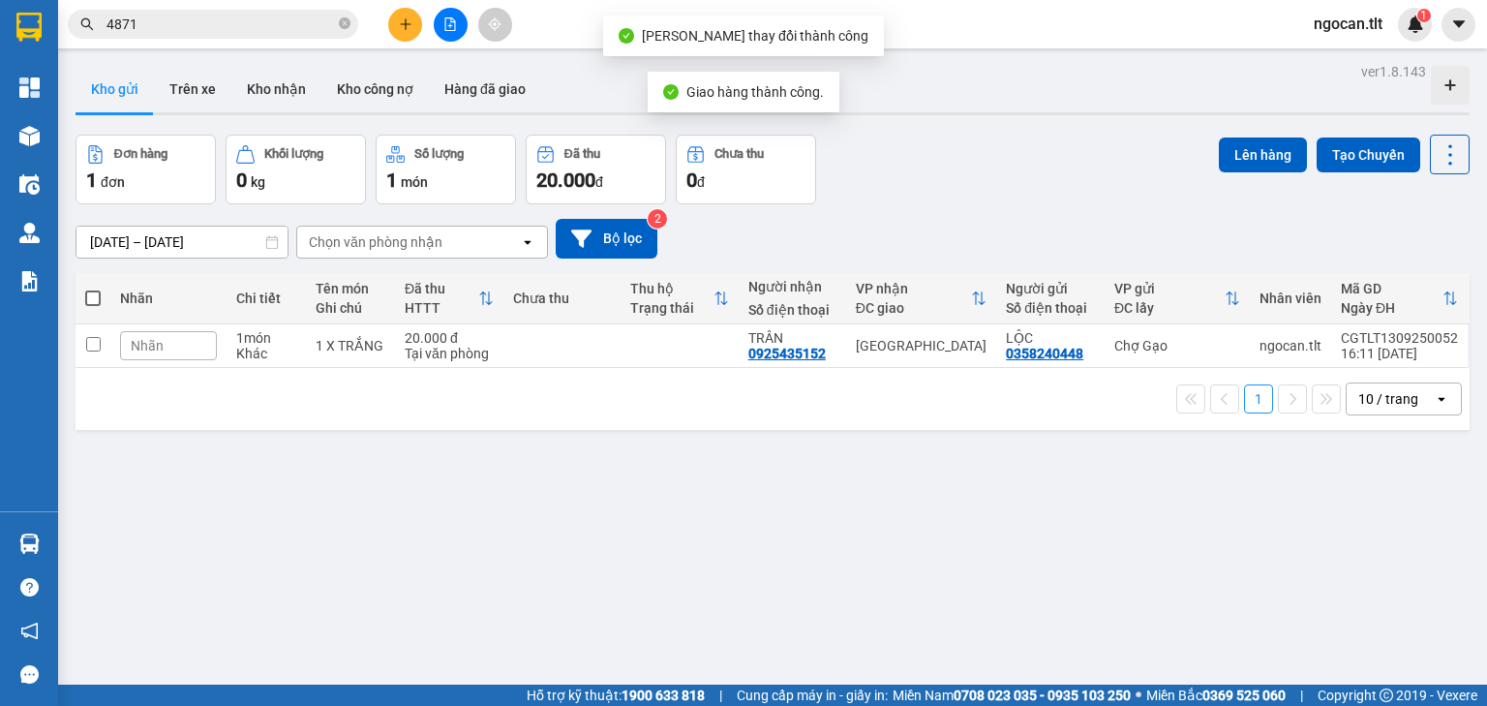
click at [292, 34] on input "4871" at bounding box center [220, 24] width 228 height 21
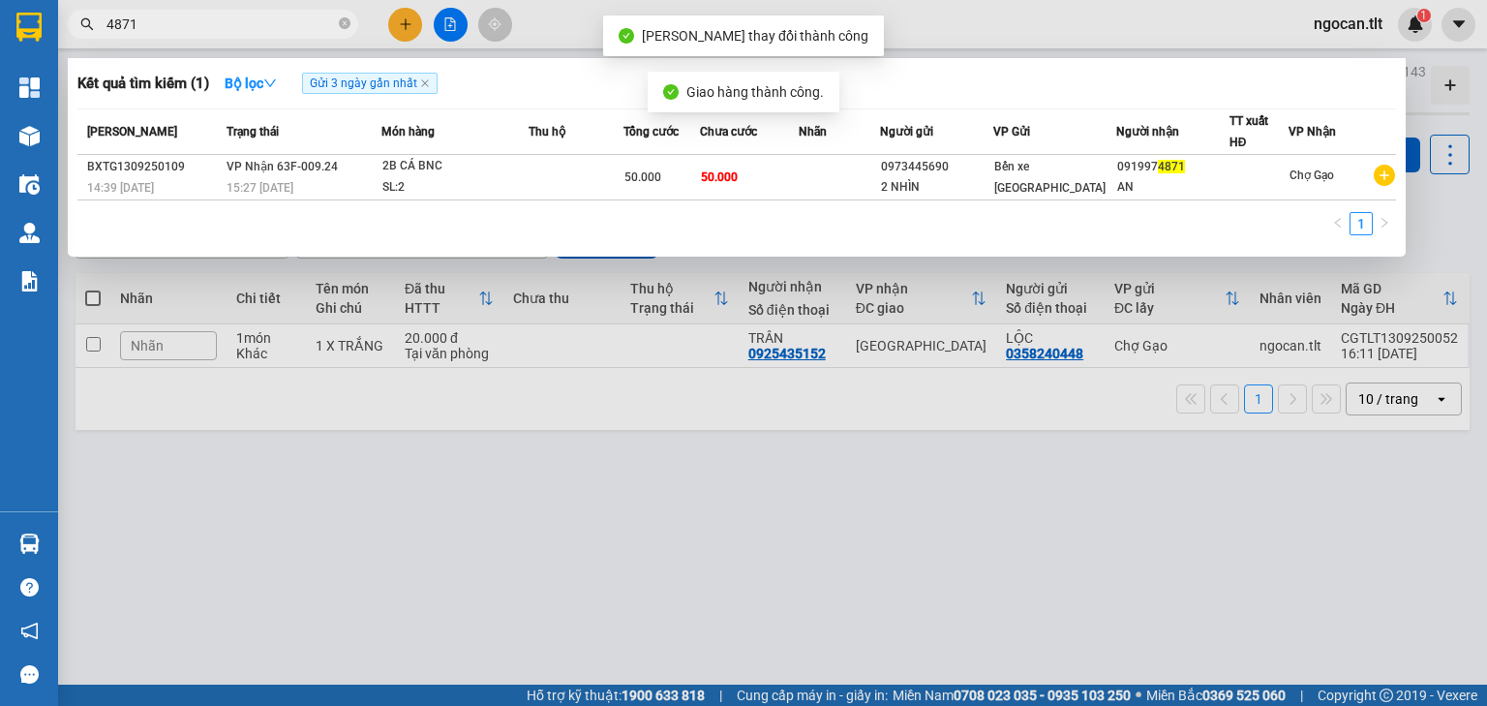
click at [292, 34] on input "4871" at bounding box center [220, 24] width 228 height 21
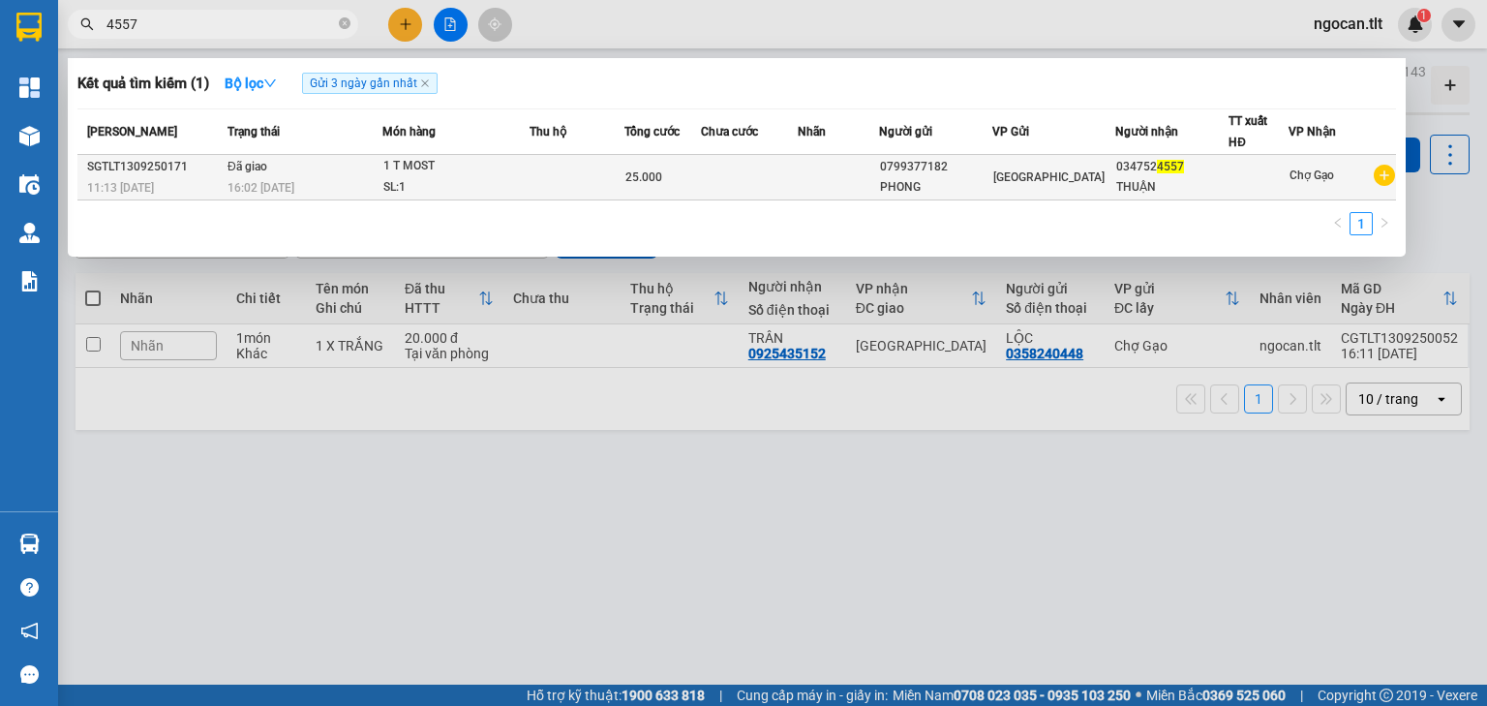
type input "4557"
click at [892, 177] on div "PHONG" at bounding box center [935, 187] width 111 height 20
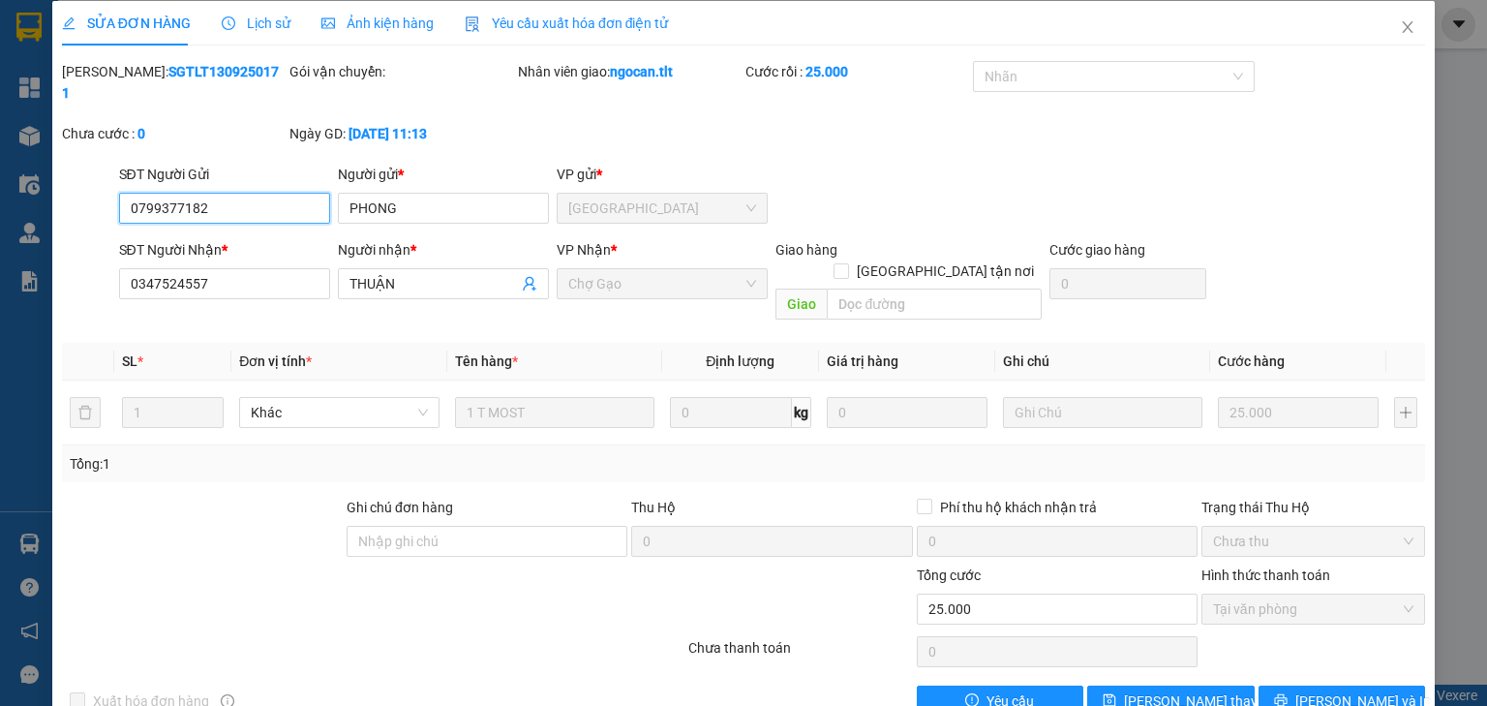
scroll to position [14, 0]
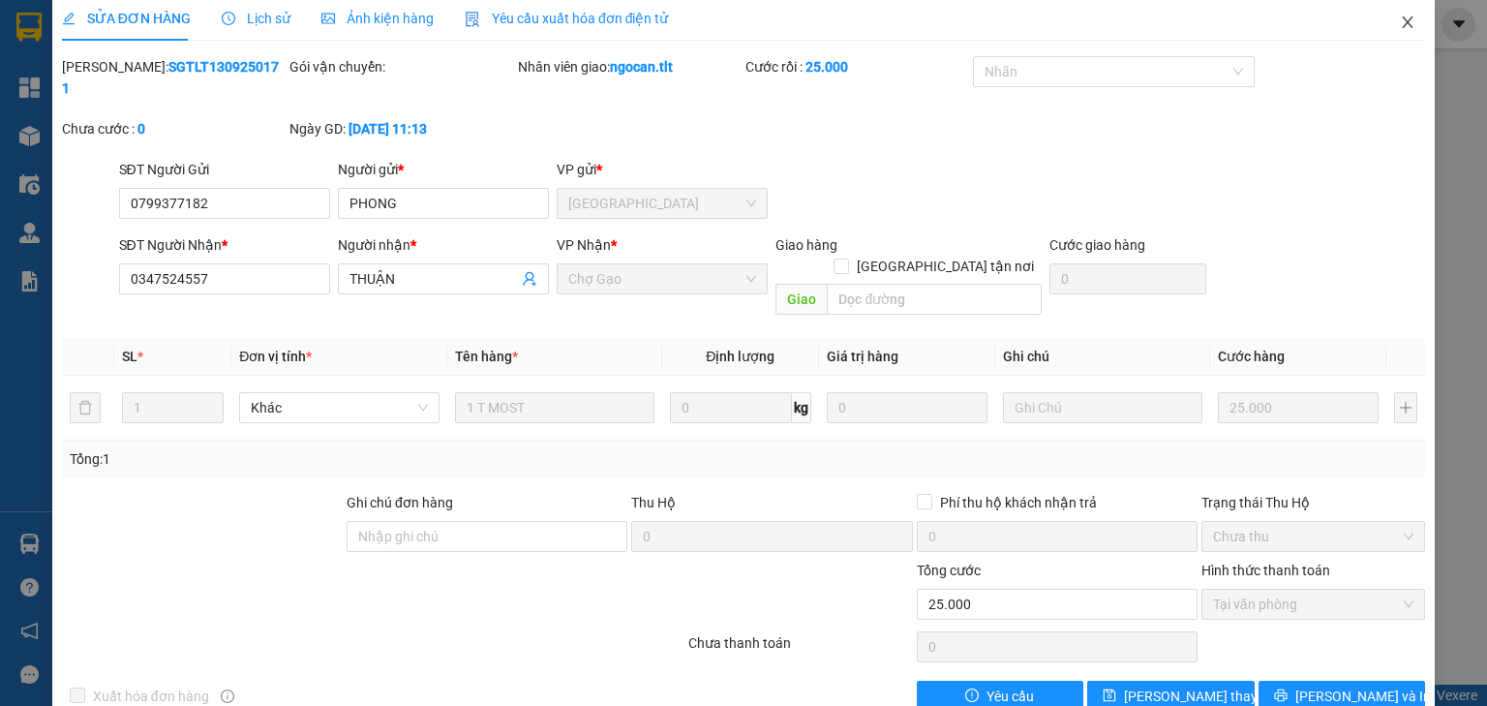
click at [1395, 31] on span "Close" at bounding box center [1407, 23] width 54 height 54
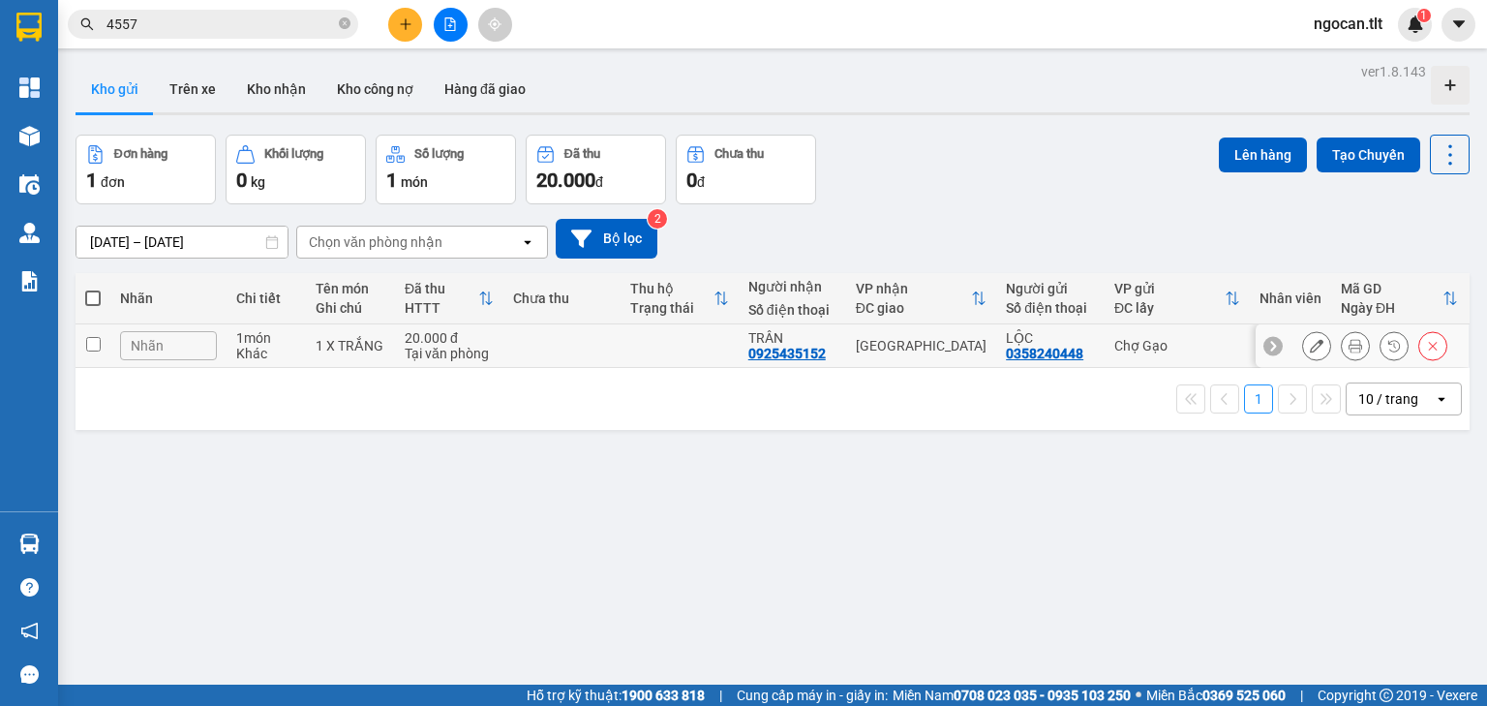
click at [668, 352] on td at bounding box center [678, 346] width 117 height 44
checkbox input "true"
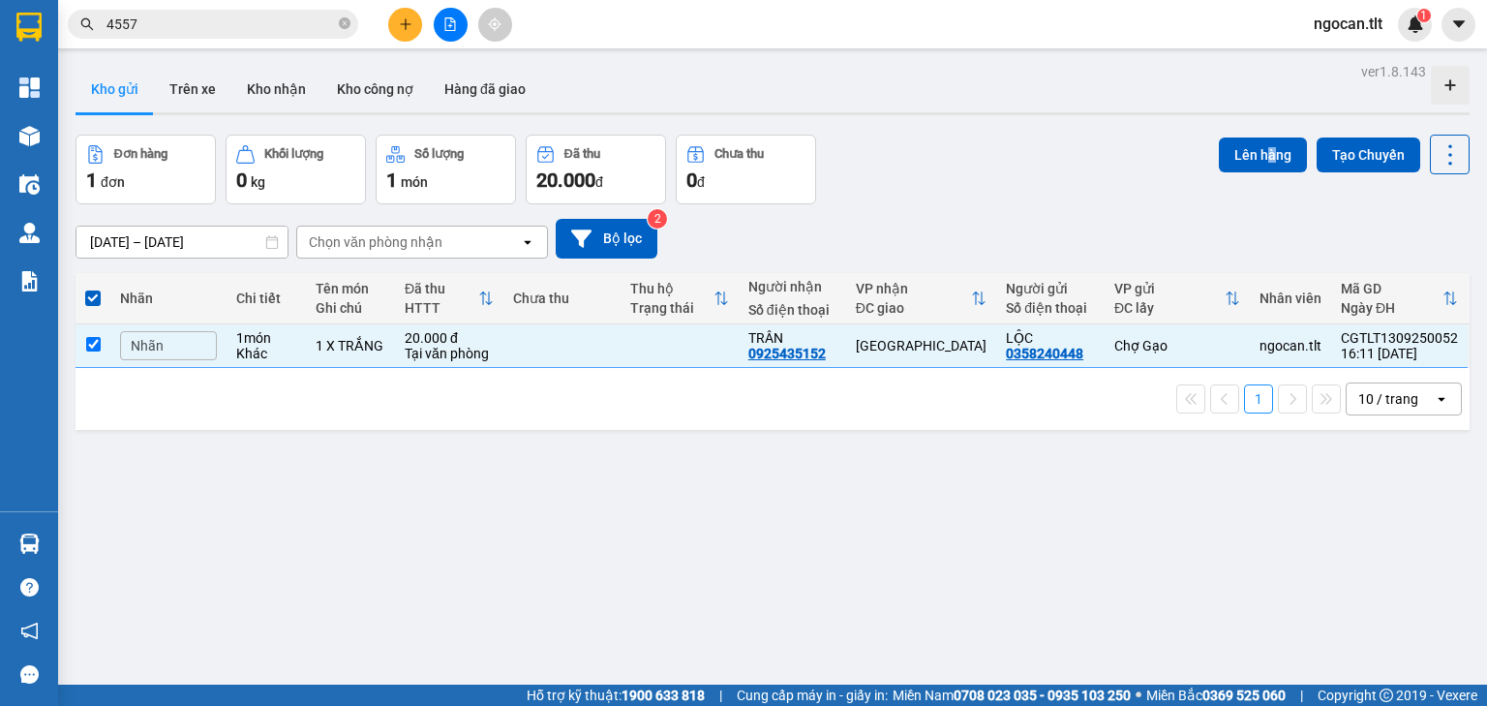
click at [1262, 133] on div "ver 1.8.143 Kho gửi Trên xe Kho nhận Kho công nợ Hàng đã giao Đơn hàng 1 đơn Kh…" at bounding box center [772, 411] width 1409 height 706
click at [1255, 151] on button "Lên hàng" at bounding box center [1263, 154] width 88 height 35
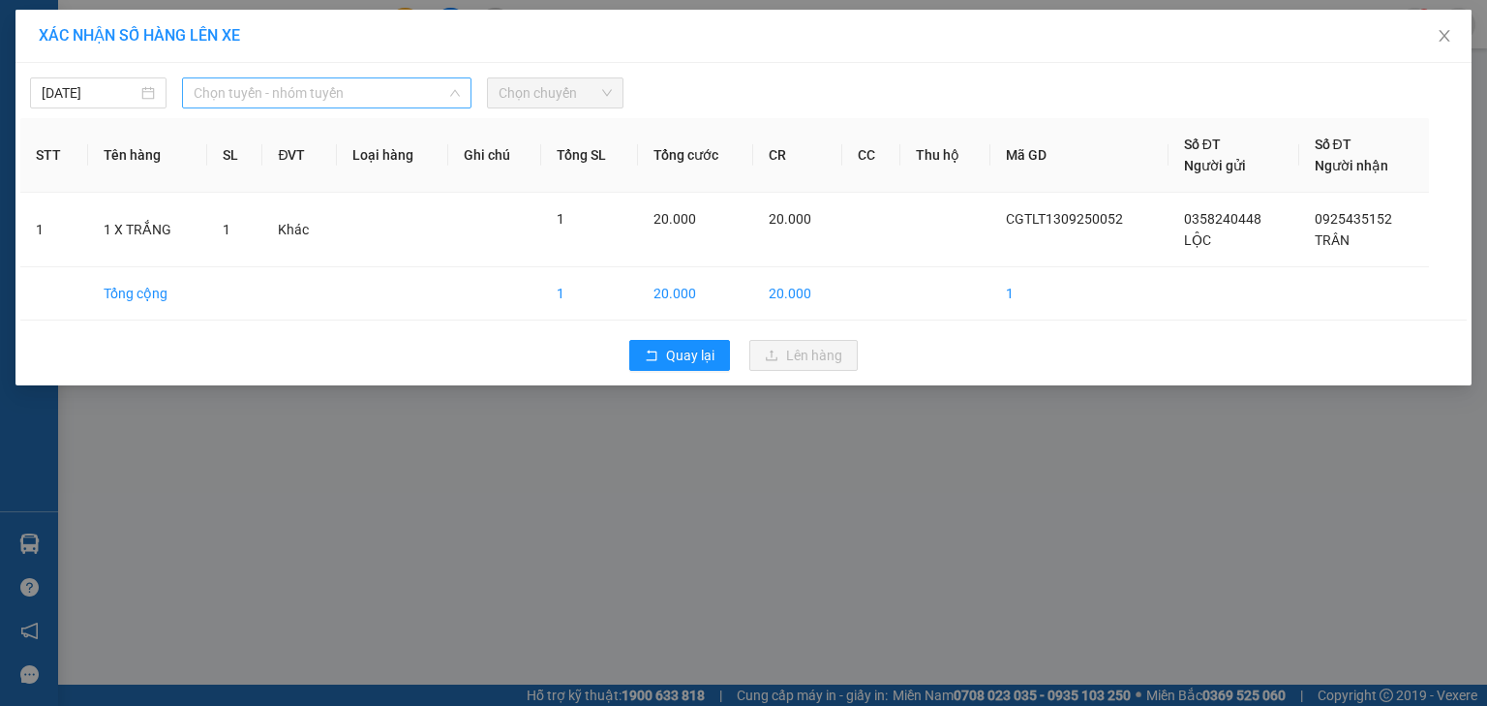
click at [365, 100] on span "Chọn tuyến - nhóm tuyến" at bounding box center [327, 92] width 266 height 29
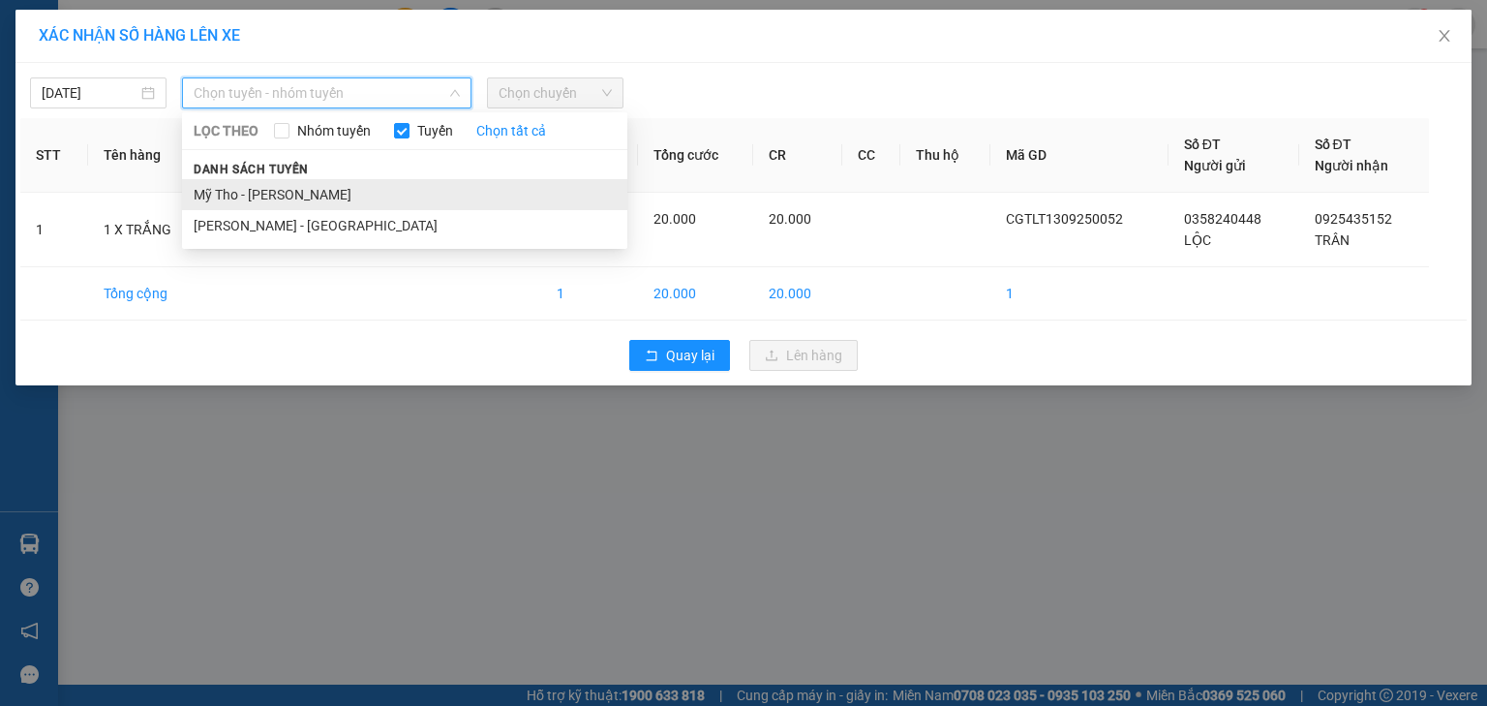
click at [335, 193] on li "Mỹ Tho - [PERSON_NAME]" at bounding box center [404, 194] width 445 height 31
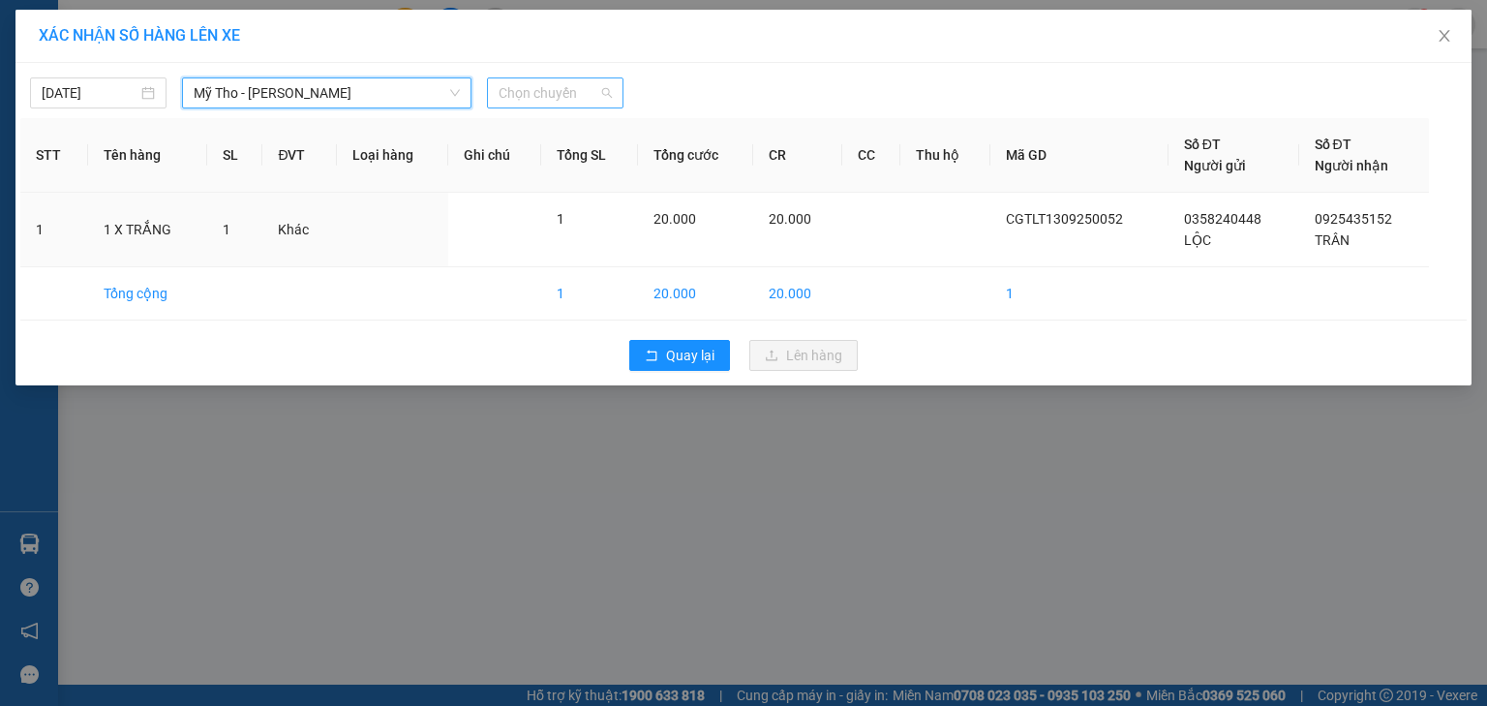
drag, startPoint x: 561, startPoint y: 97, endPoint x: 961, endPoint y: 200, distance: 413.0
click at [565, 97] on span "Chọn chuyến" at bounding box center [555, 92] width 113 height 29
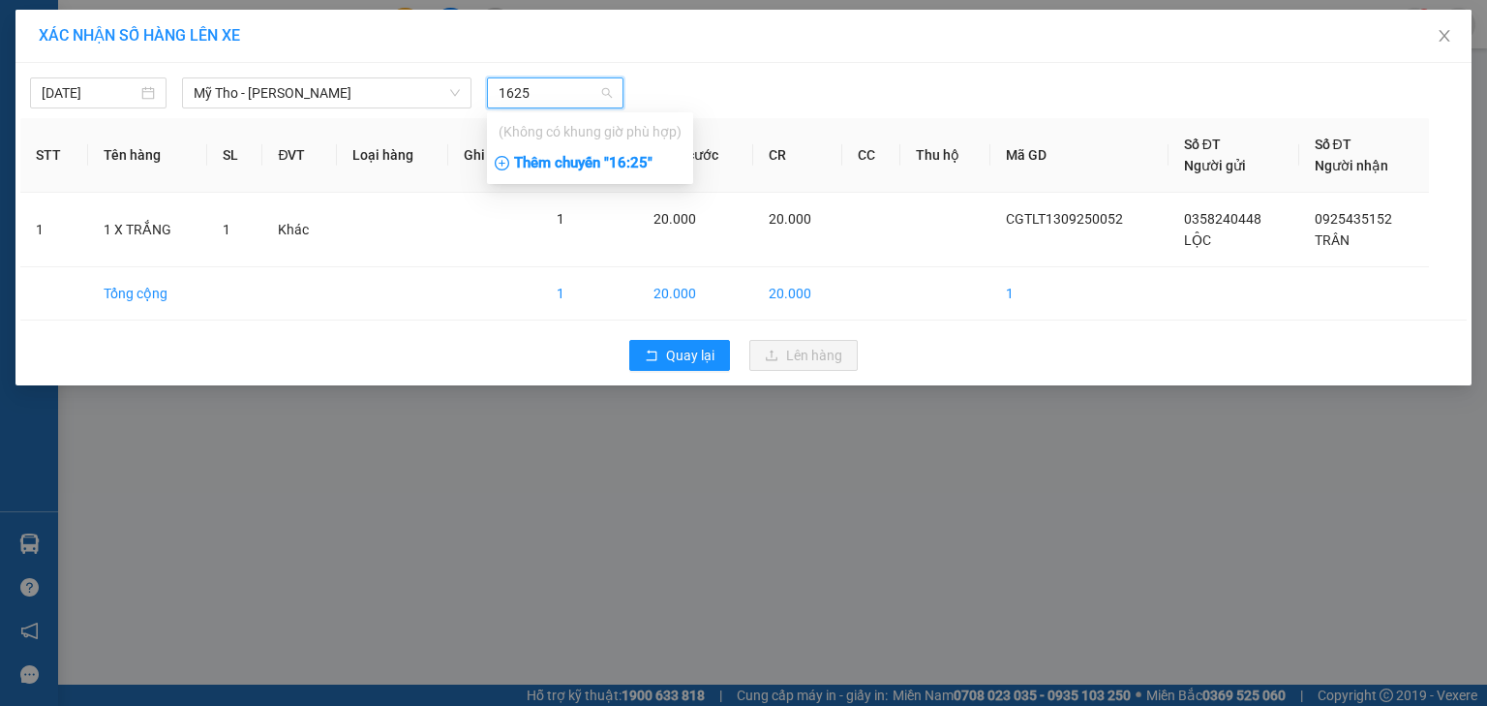
type input "1625"
click at [657, 167] on div "Thêm chuyến " 16:25 "" at bounding box center [590, 163] width 206 height 33
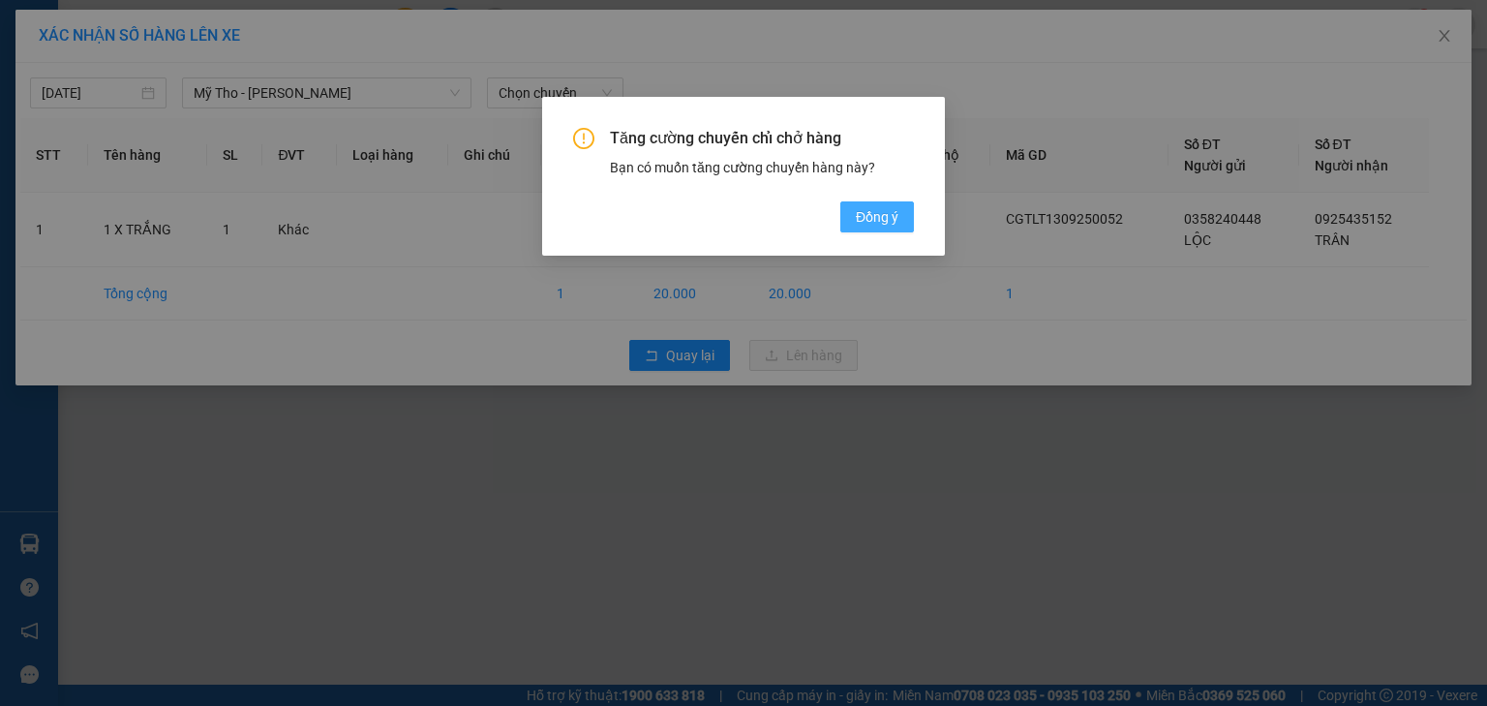
click at [894, 213] on span "Đồng ý" at bounding box center [877, 216] width 43 height 21
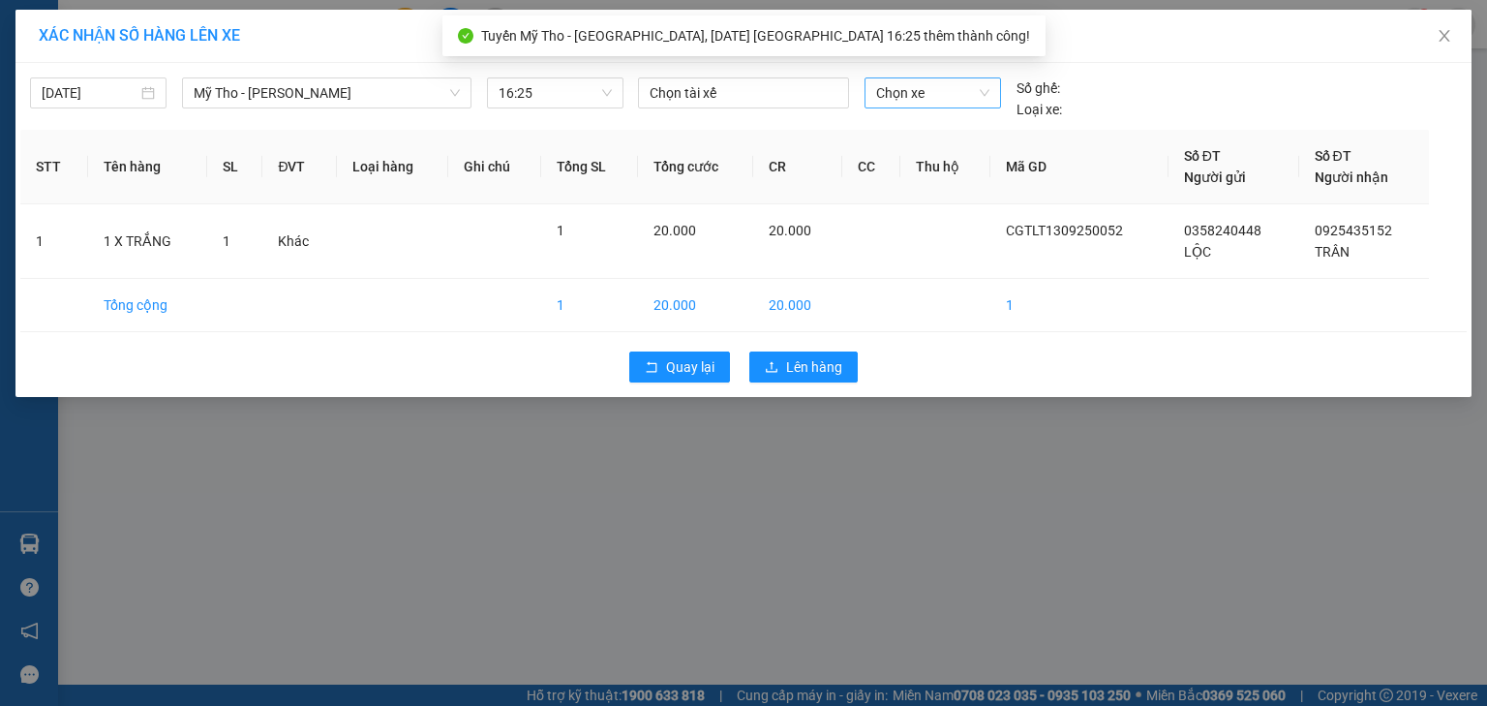
click at [973, 94] on span "Chọn xe" at bounding box center [932, 92] width 112 height 29
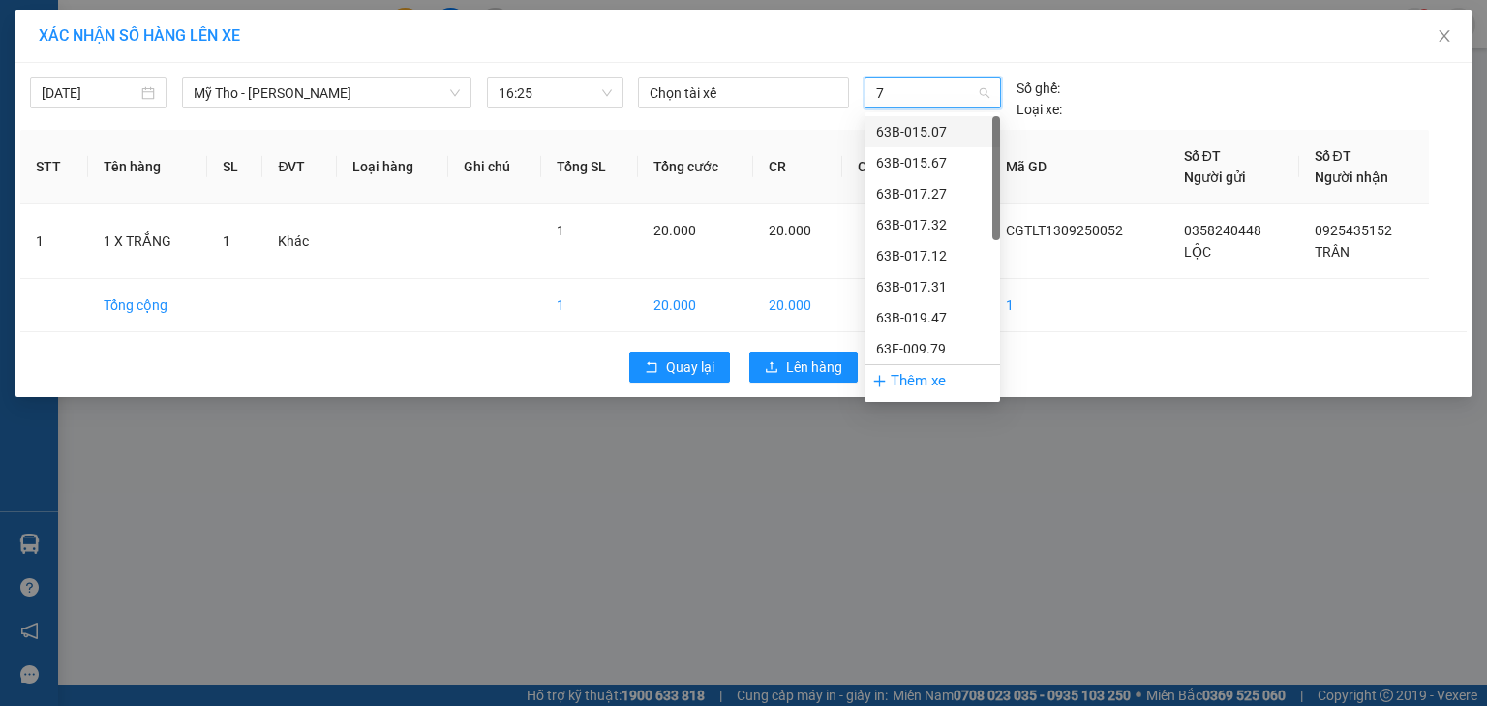
type input "71"
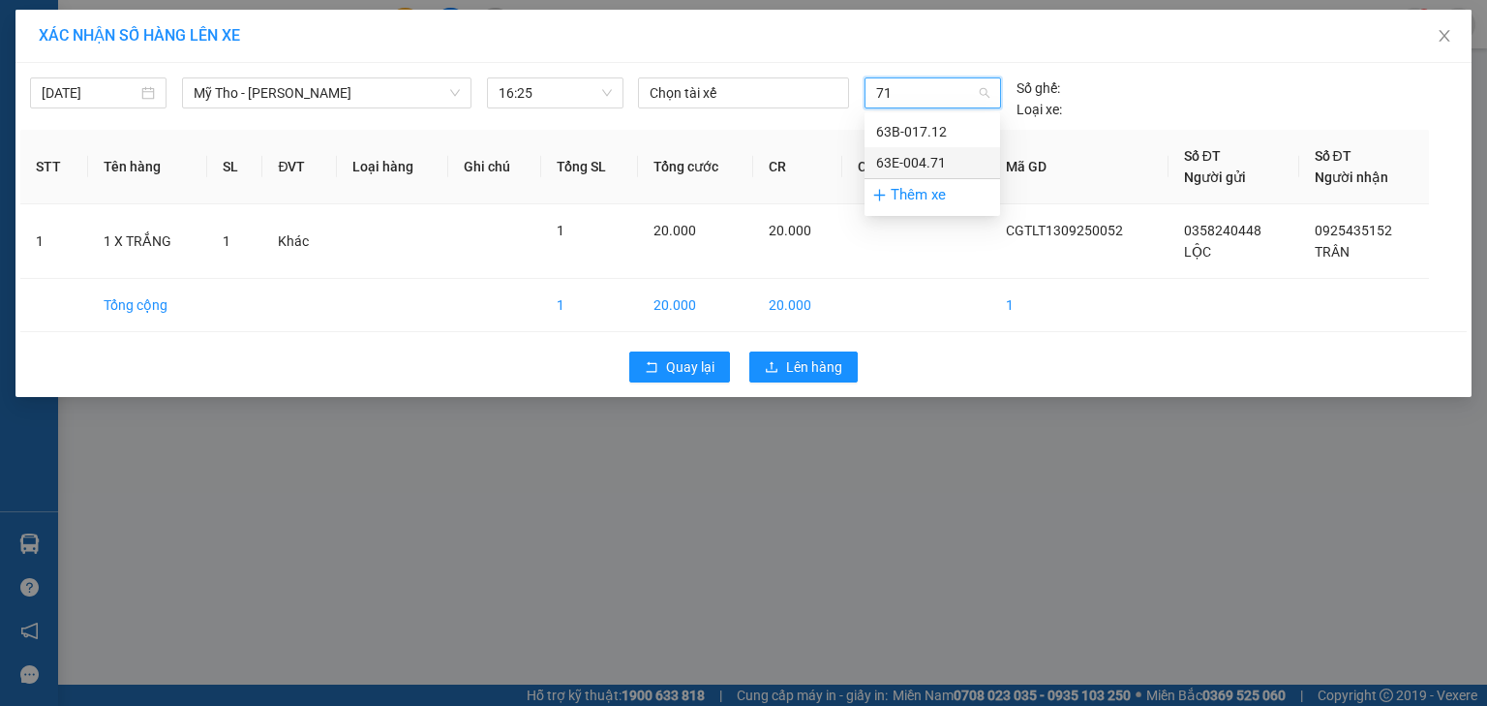
click at [953, 157] on div "63E-004.71" at bounding box center [932, 162] width 112 height 21
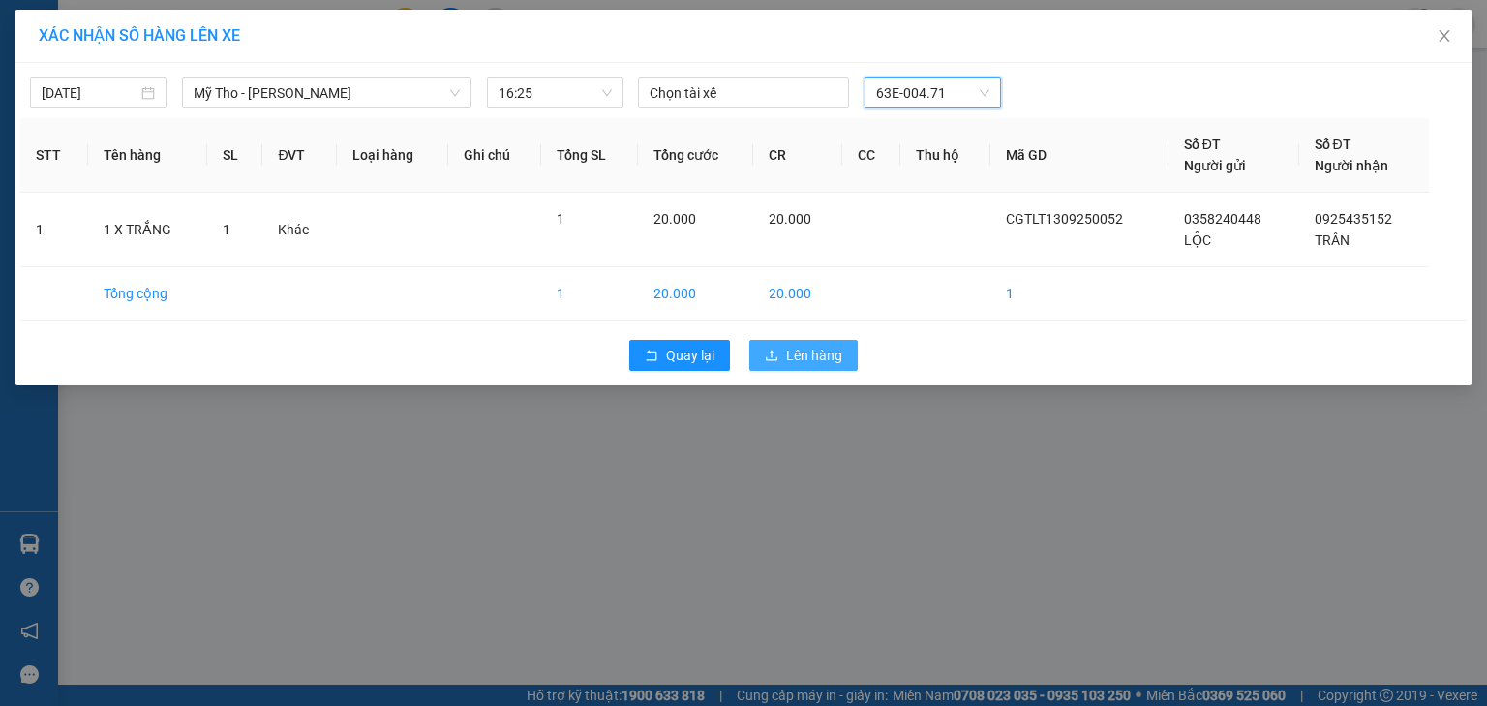
click at [818, 346] on span "Lên hàng" at bounding box center [814, 355] width 56 height 21
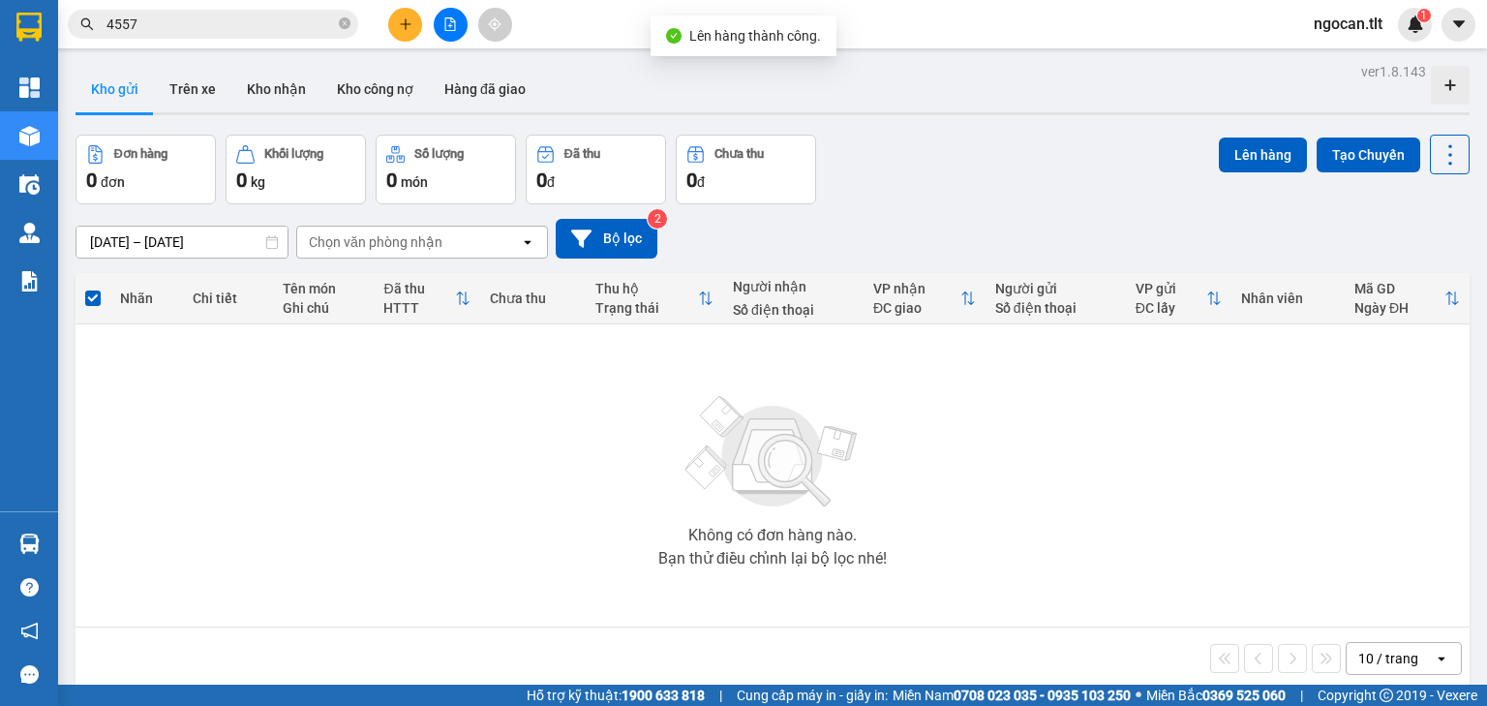
click at [441, 23] on button at bounding box center [451, 25] width 34 height 34
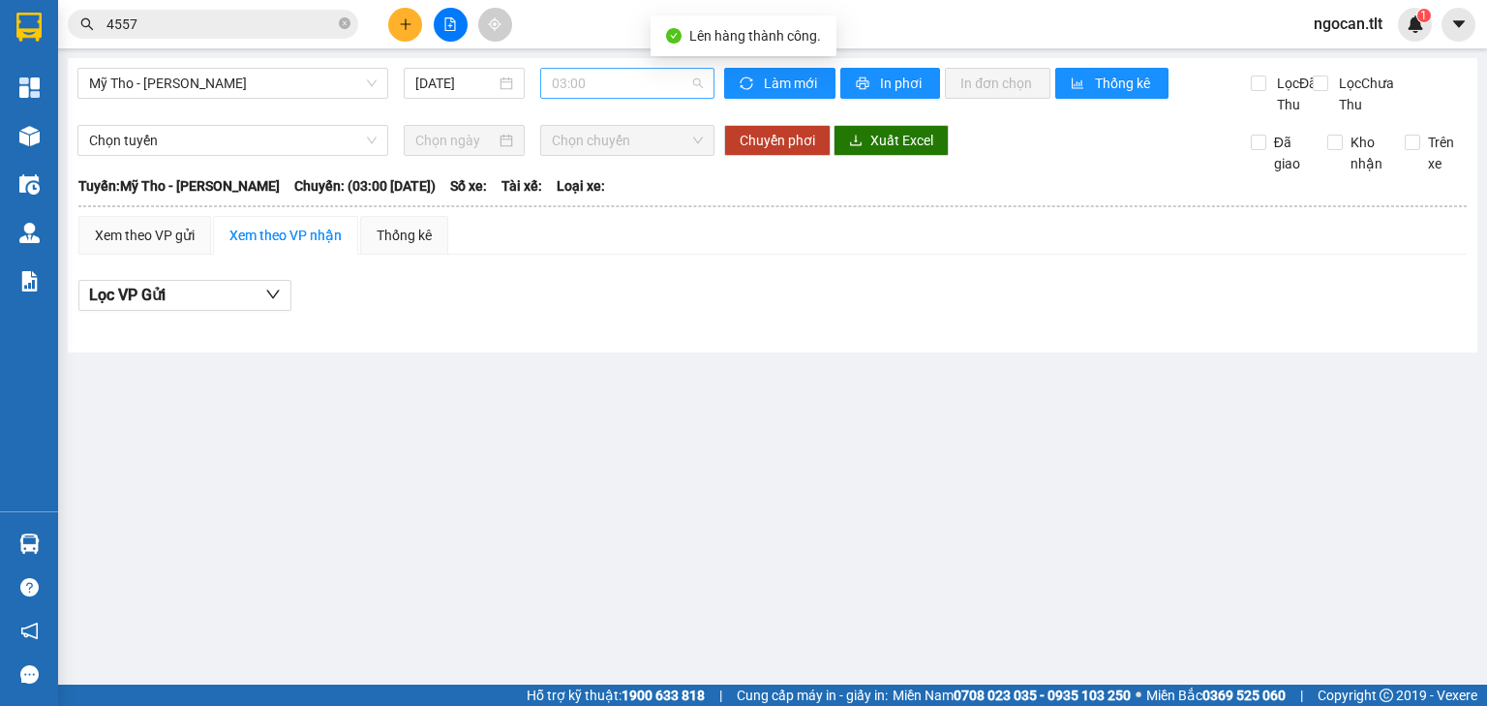
drag, startPoint x: 586, startPoint y: 84, endPoint x: 648, endPoint y: 131, distance: 77.4
click at [588, 84] on span "03:00" at bounding box center [628, 83] width 152 height 29
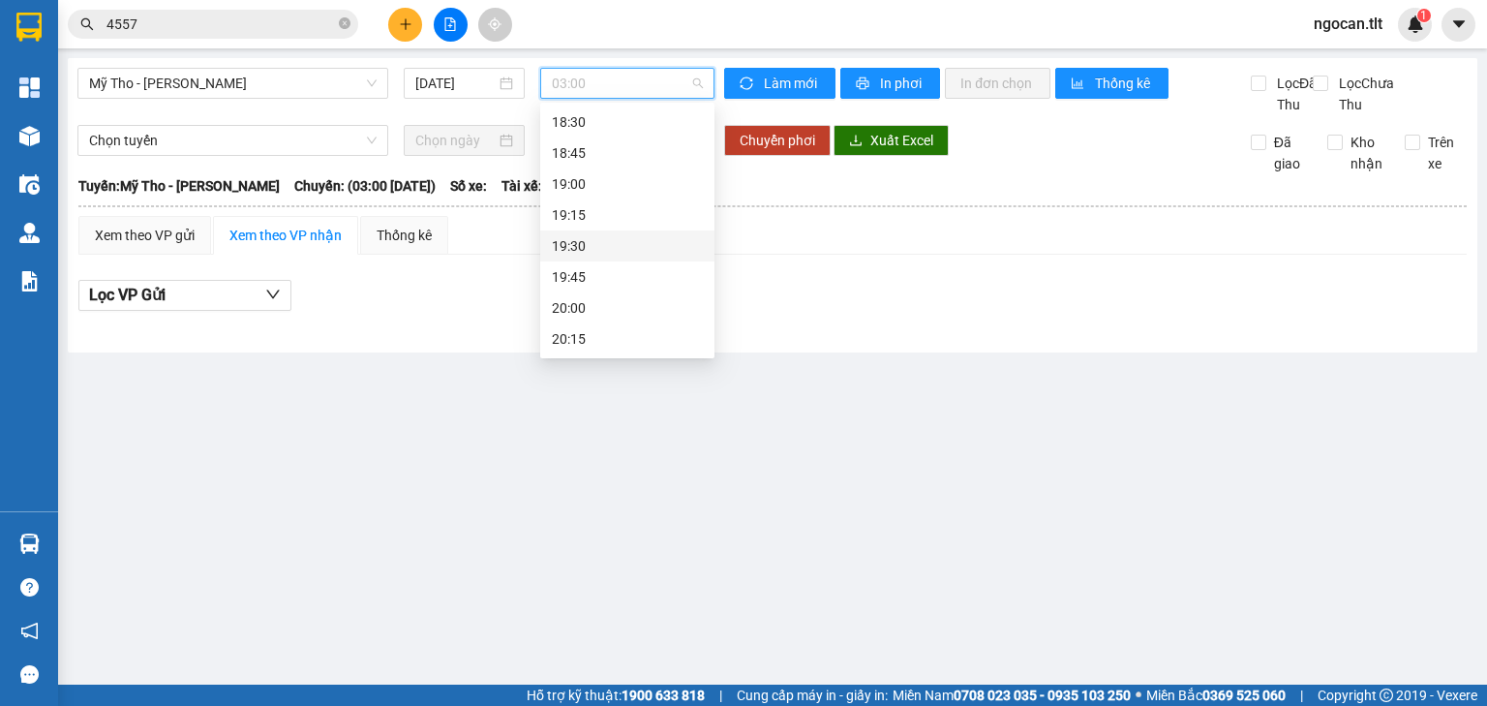
scroll to position [2401, 0]
click at [620, 223] on div "16:25 (TC)" at bounding box center [627, 230] width 151 height 21
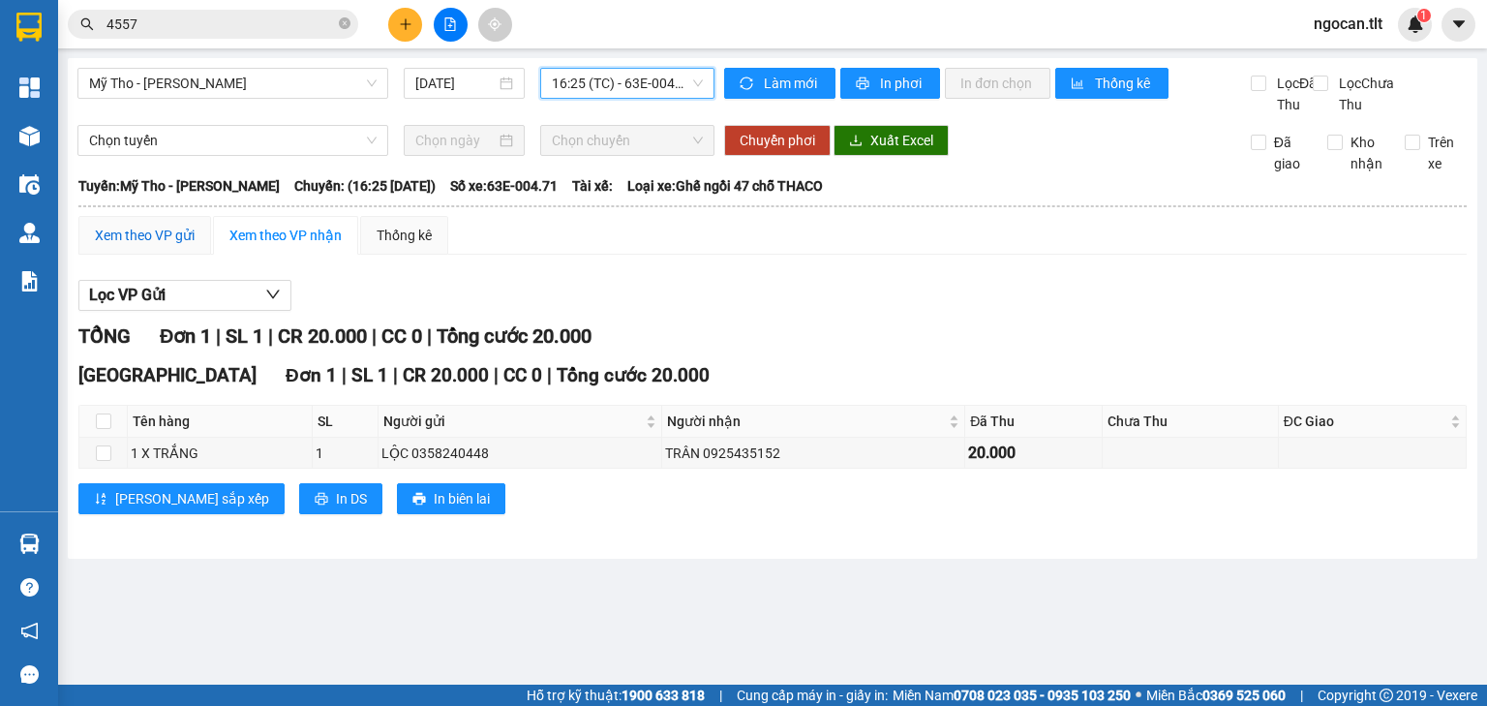
click at [118, 244] on div "Xem theo VP gửi" at bounding box center [145, 235] width 100 height 21
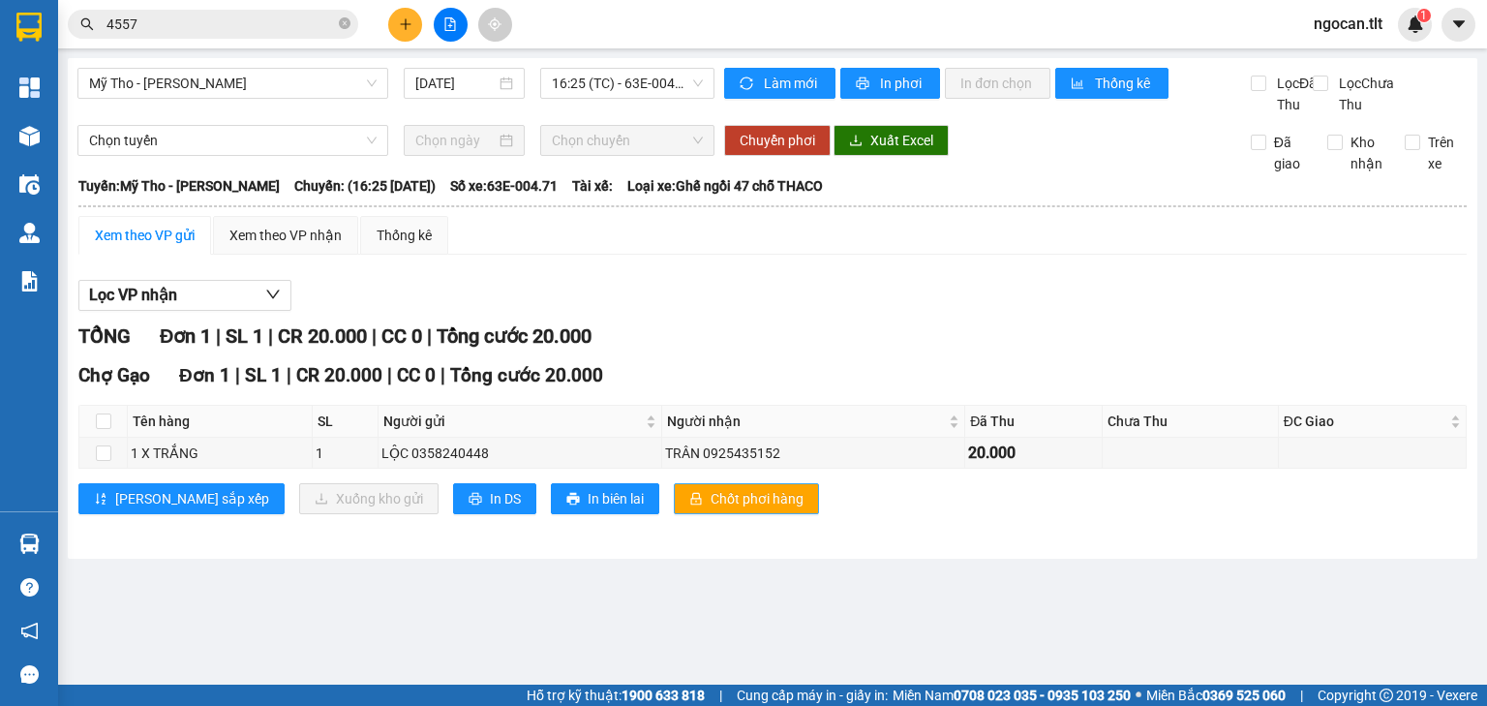
click at [711, 509] on span "Chốt phơi hàng" at bounding box center [757, 498] width 93 height 21
click at [211, 15] on input "4557" at bounding box center [220, 24] width 228 height 21
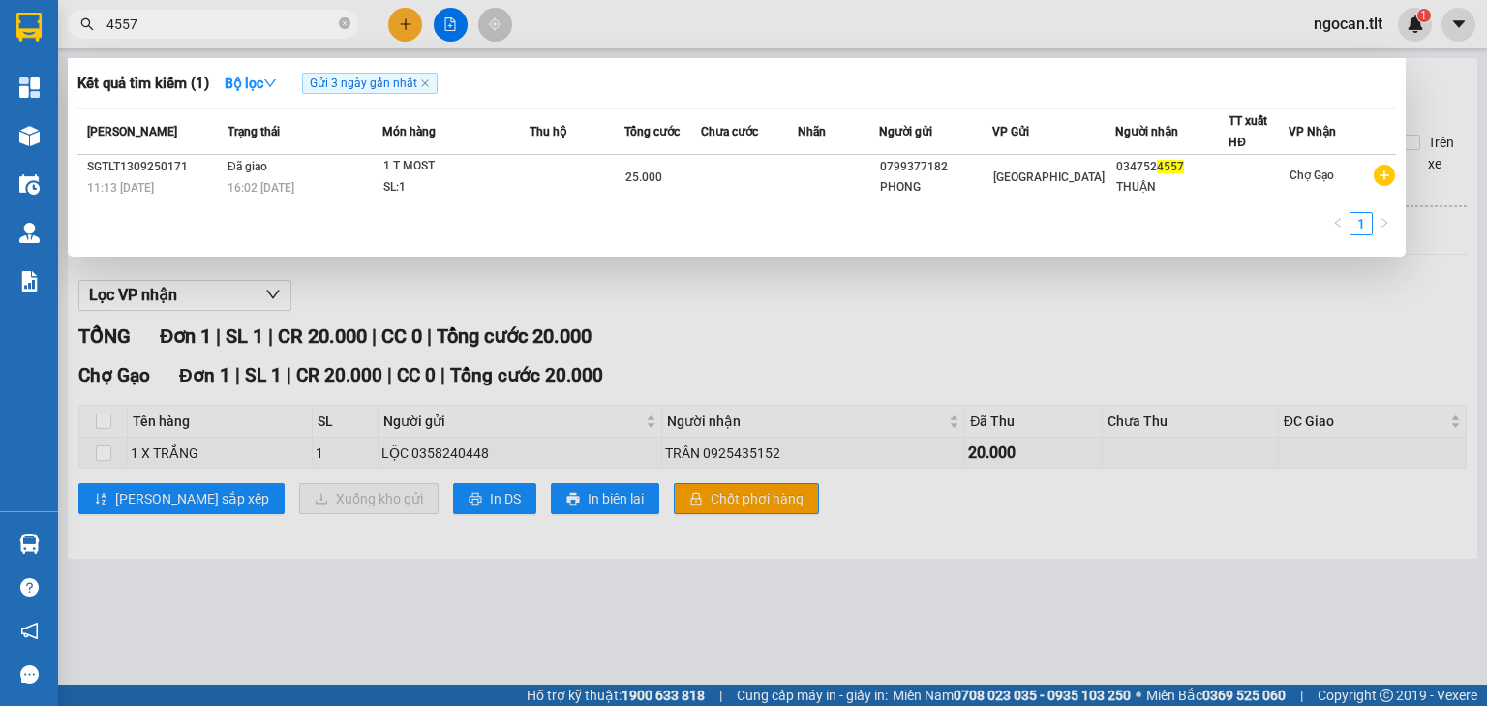
click at [211, 15] on input "4557" at bounding box center [220, 24] width 228 height 21
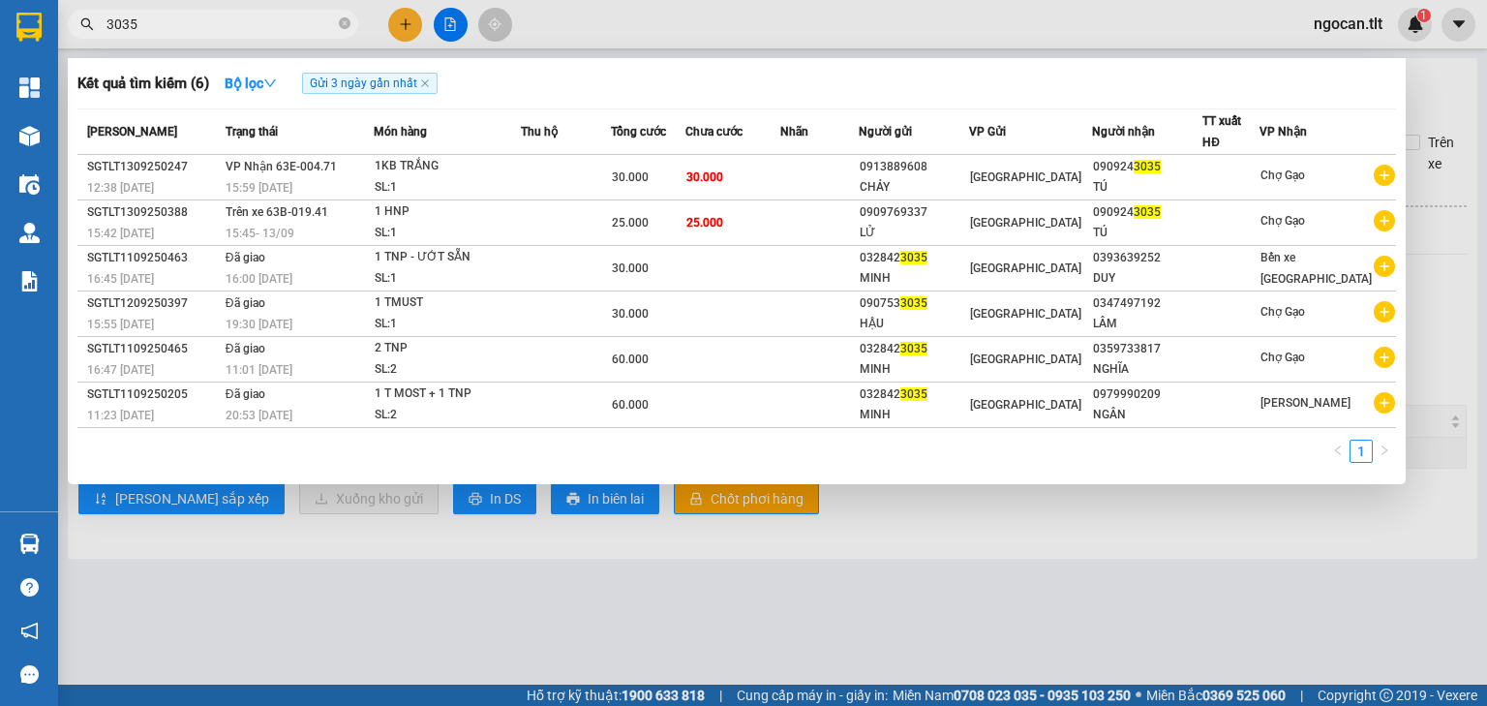
type input "3035"
click at [422, 35] on div at bounding box center [743, 353] width 1487 height 706
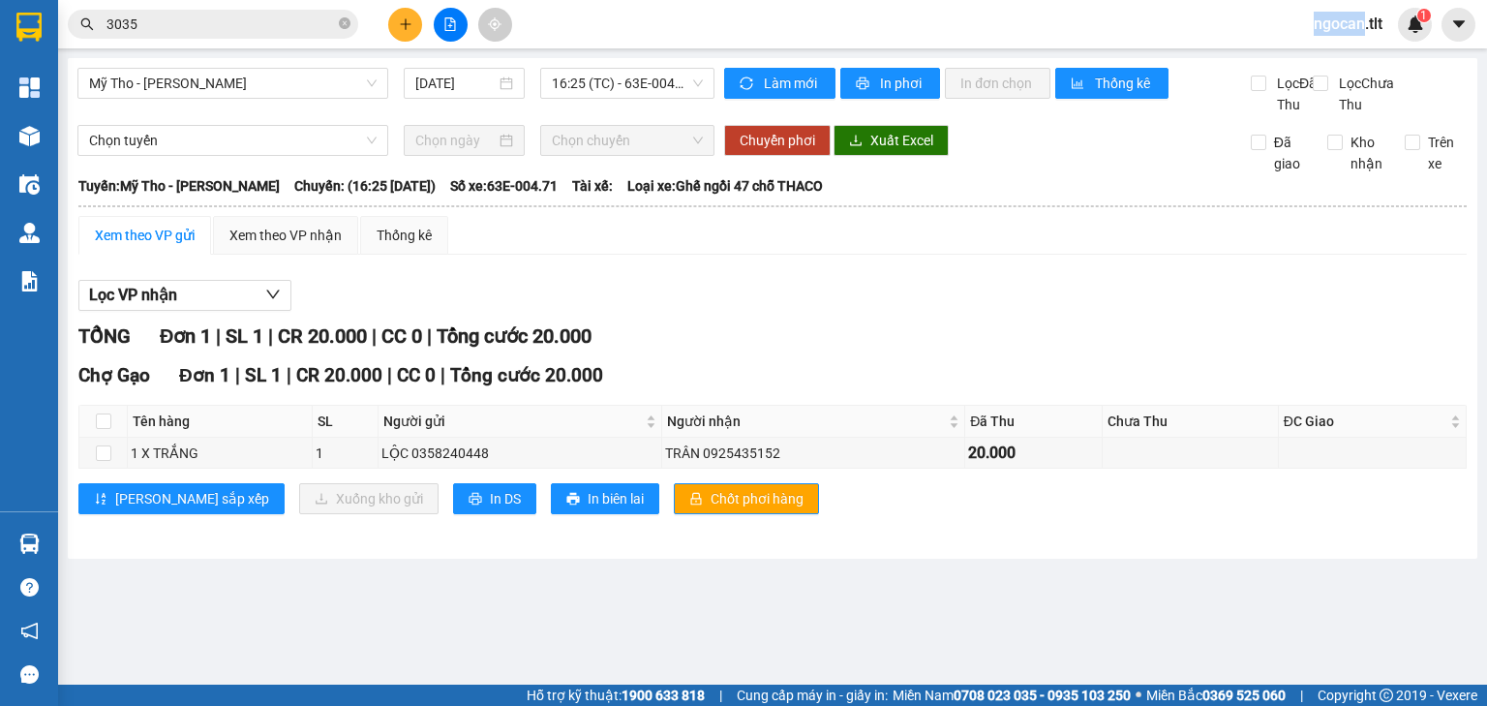
click at [420, 35] on div at bounding box center [450, 25] width 145 height 34
click at [417, 35] on button at bounding box center [405, 25] width 34 height 34
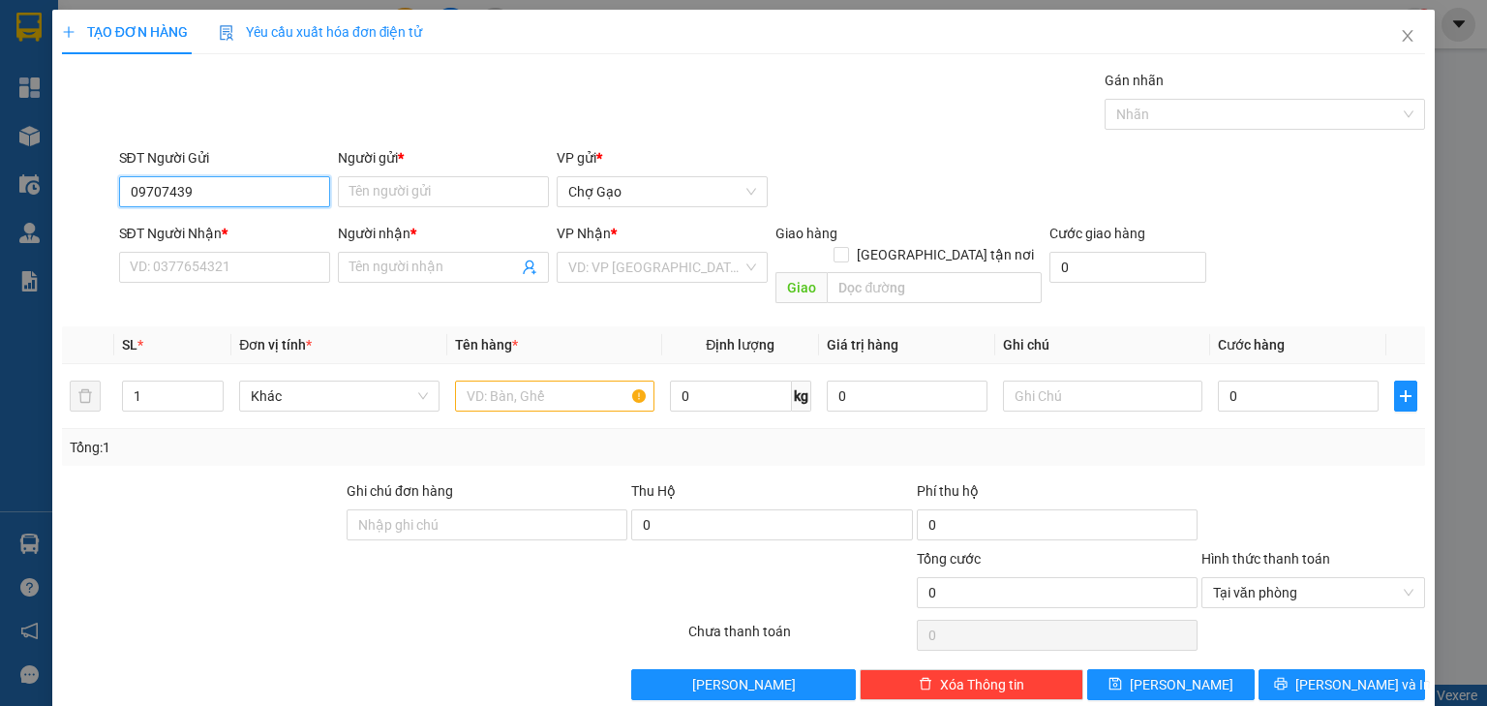
click at [153, 192] on input "09707439" at bounding box center [224, 191] width 211 height 31
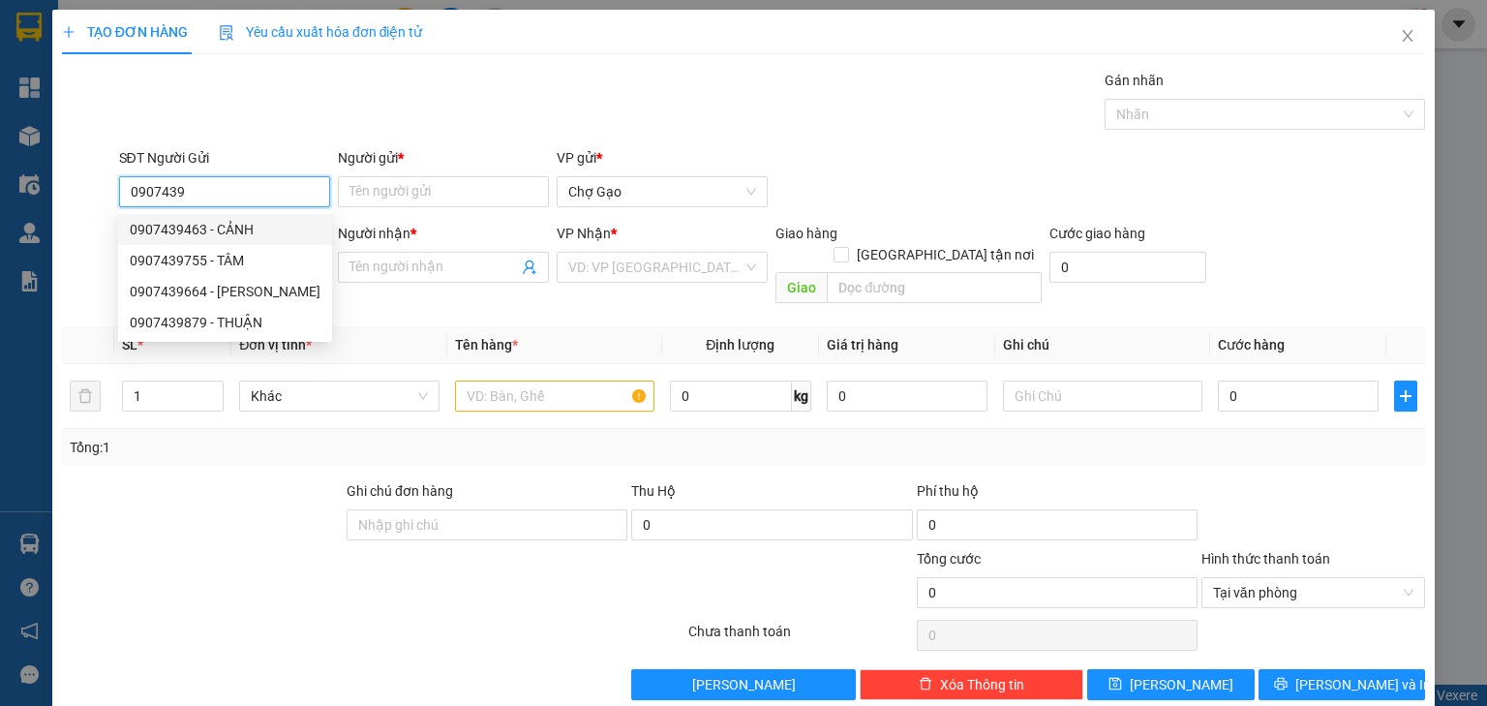
click at [256, 228] on div "0907439463 - CẢNH" at bounding box center [225, 229] width 191 height 21
type input "0907439463"
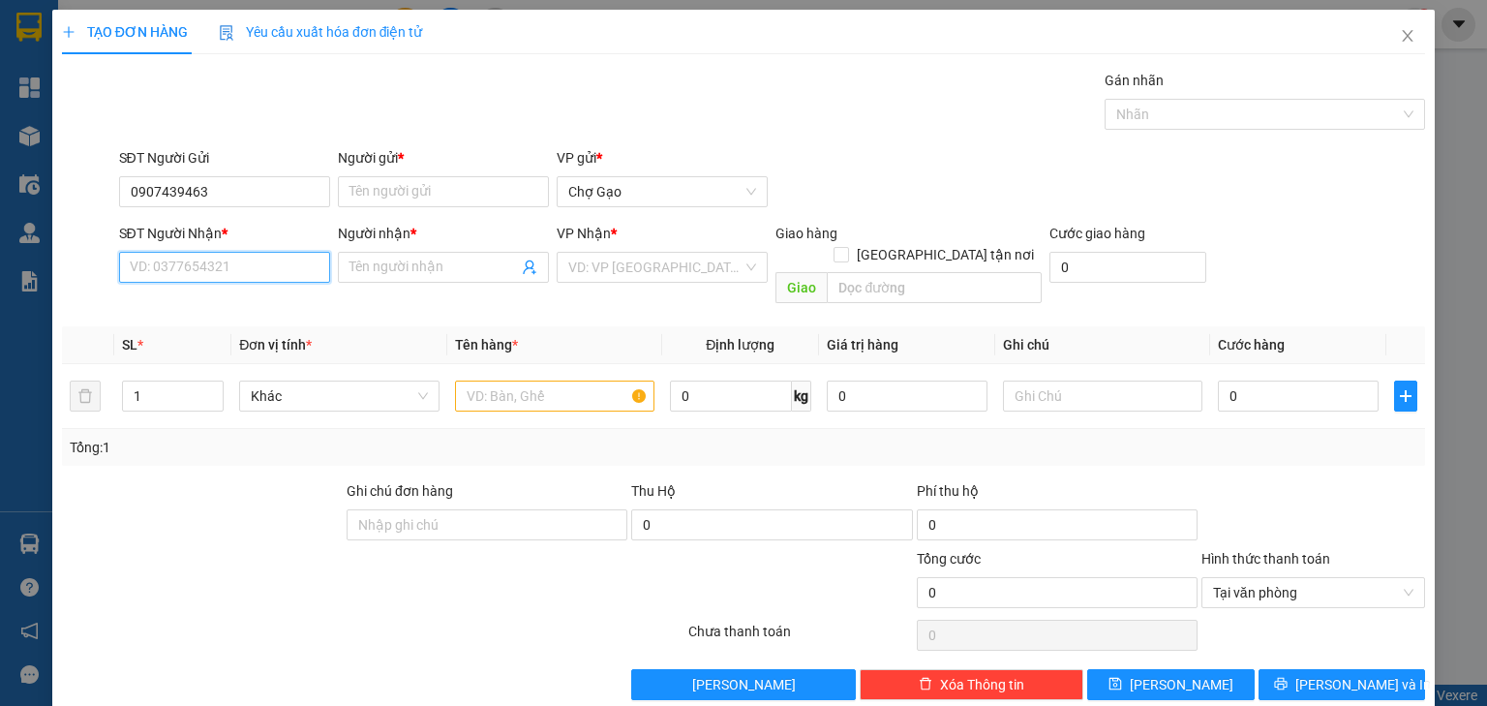
click at [209, 281] on input "SĐT Người Nhận *" at bounding box center [224, 267] width 211 height 31
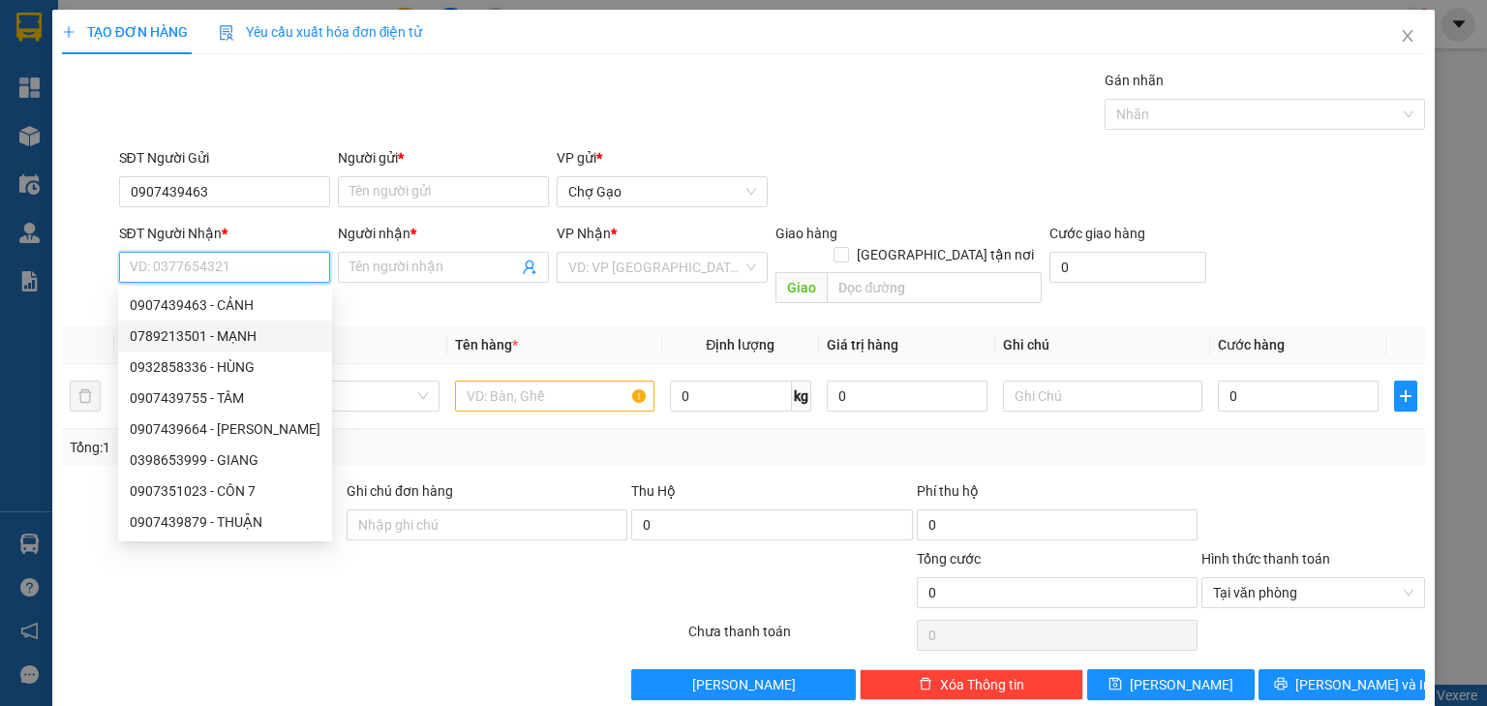
drag, startPoint x: 252, startPoint y: 331, endPoint x: 519, endPoint y: 314, distance: 267.7
click at [257, 333] on div "0789213501 - MẠNH" at bounding box center [225, 335] width 191 height 21
type input "0789213501"
type input "MẠNH"
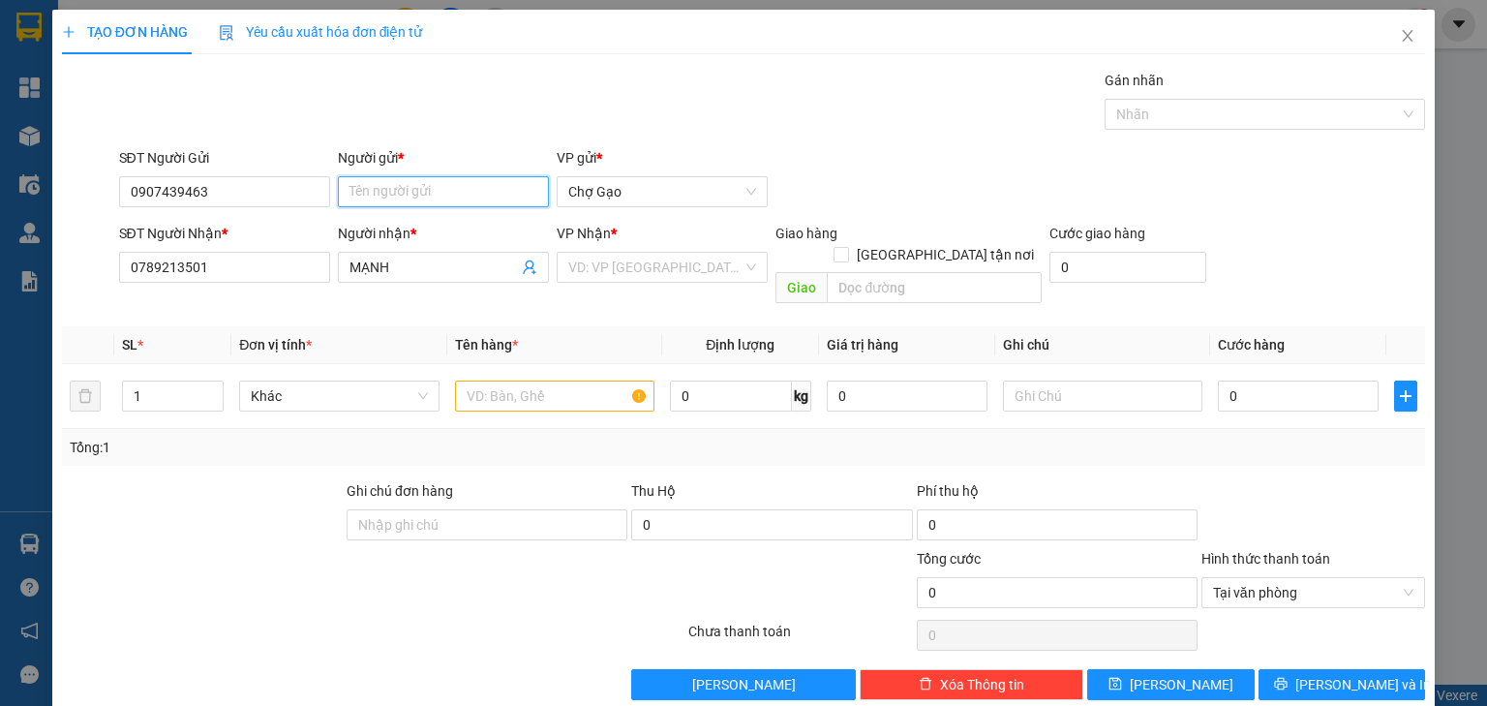
drag, startPoint x: 408, startPoint y: 184, endPoint x: 400, endPoint y: 234, distance: 50.9
click at [408, 186] on input "Người gửi *" at bounding box center [443, 191] width 211 height 31
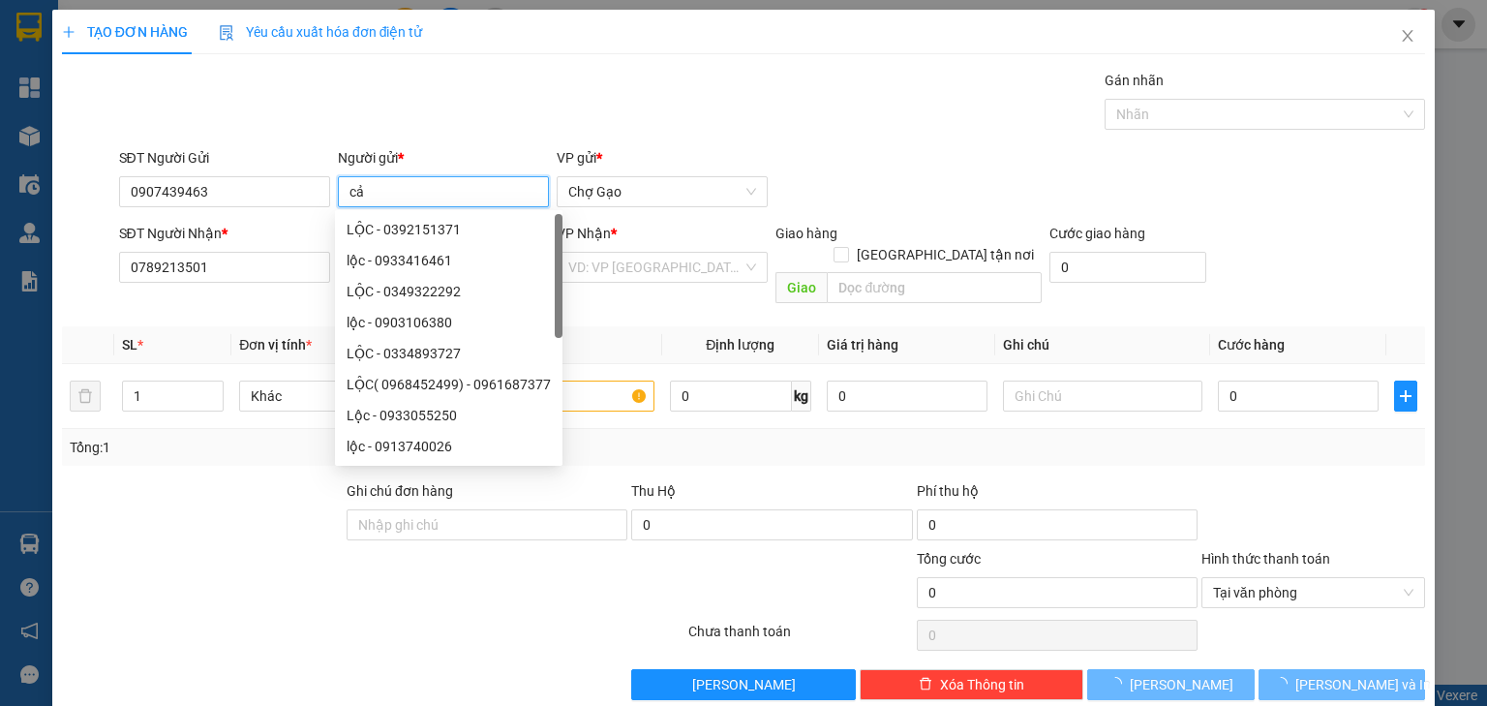
type input "c"
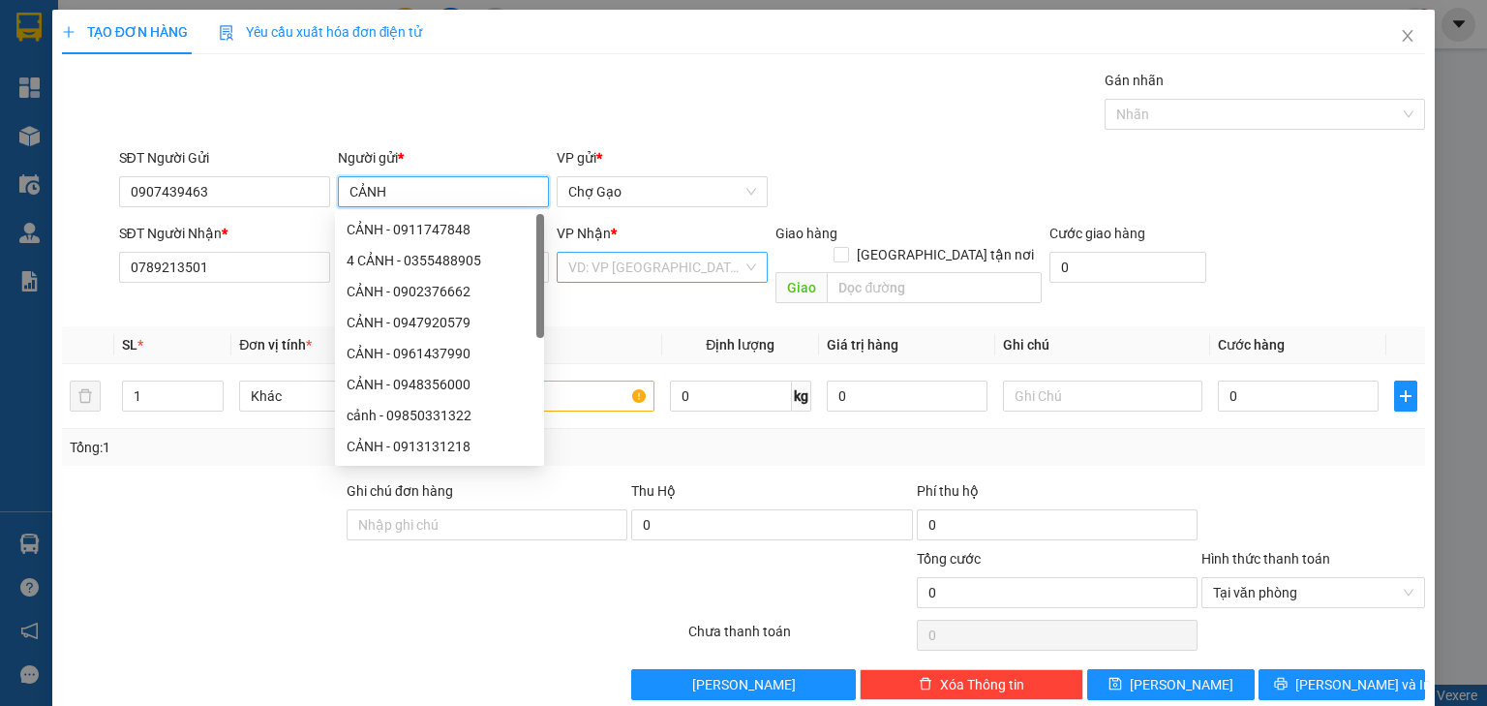
type input "CẢNH"
click at [633, 275] on input "search" at bounding box center [655, 267] width 174 height 29
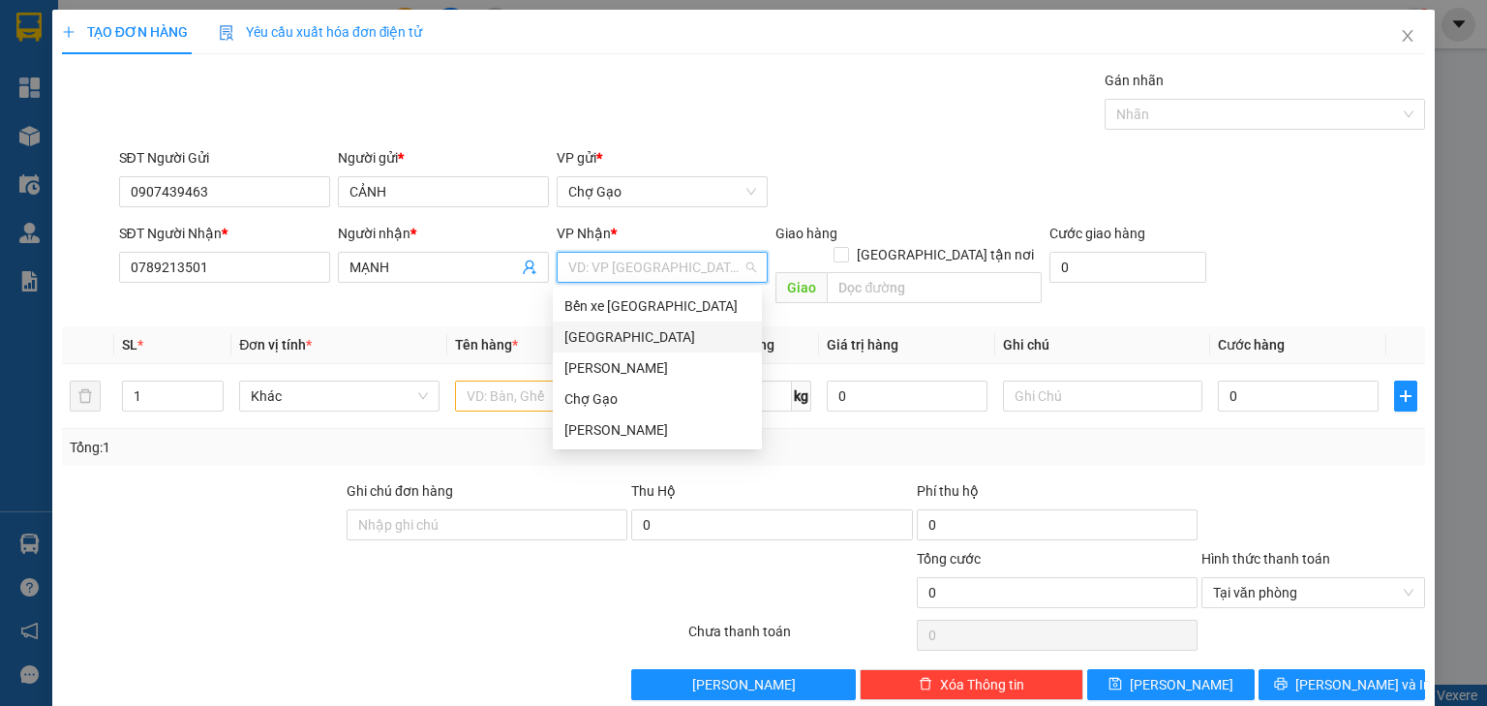
drag, startPoint x: 620, startPoint y: 351, endPoint x: 627, endPoint y: 331, distance: 21.4
click at [627, 331] on div "[GEOGRAPHIC_DATA]" at bounding box center [657, 336] width 209 height 31
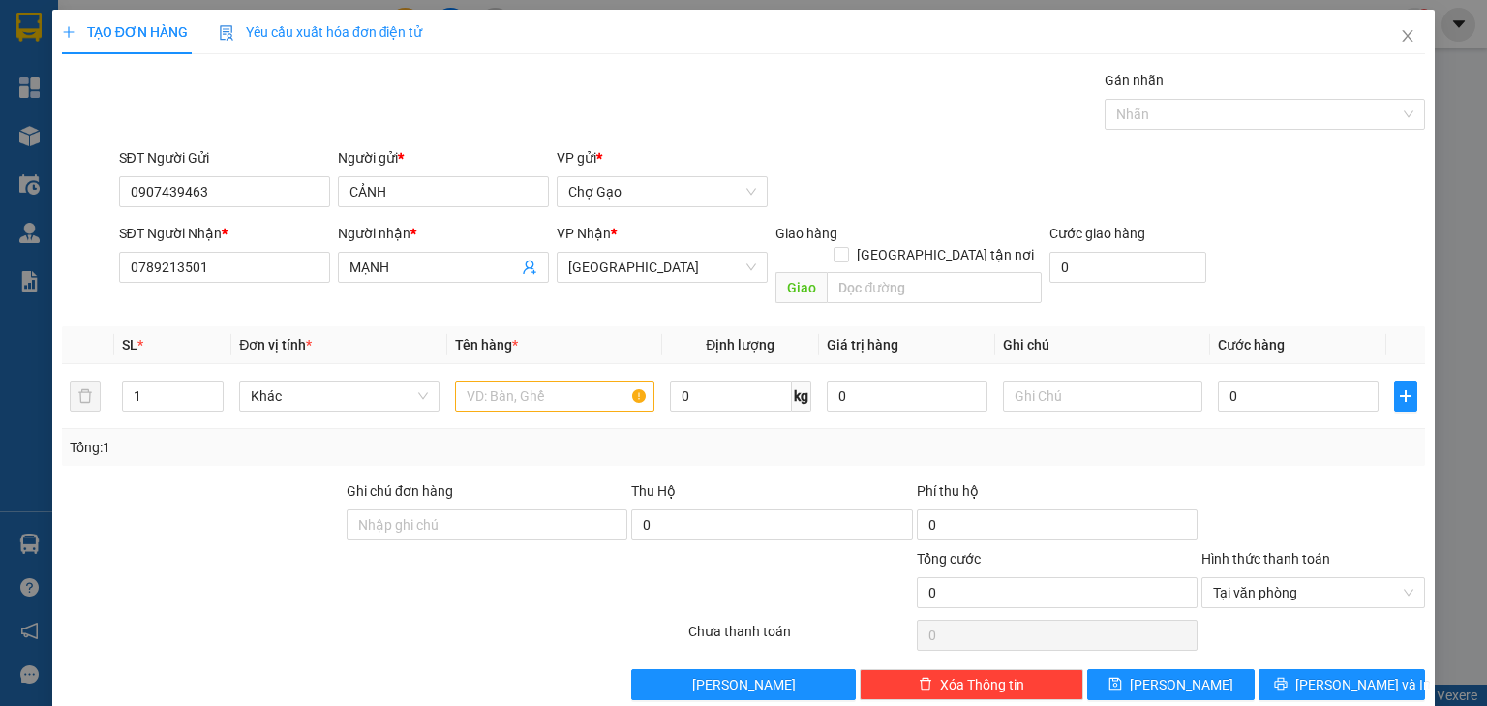
click at [626, 331] on th "Tên hàng *" at bounding box center [554, 345] width 215 height 38
click at [549, 380] on input "text" at bounding box center [554, 395] width 199 height 31
type input "1 TMUTS"
drag, startPoint x: 1318, startPoint y: 380, endPoint x: 1279, endPoint y: 376, distance: 40.0
click at [1316, 380] on input "0" at bounding box center [1298, 395] width 161 height 31
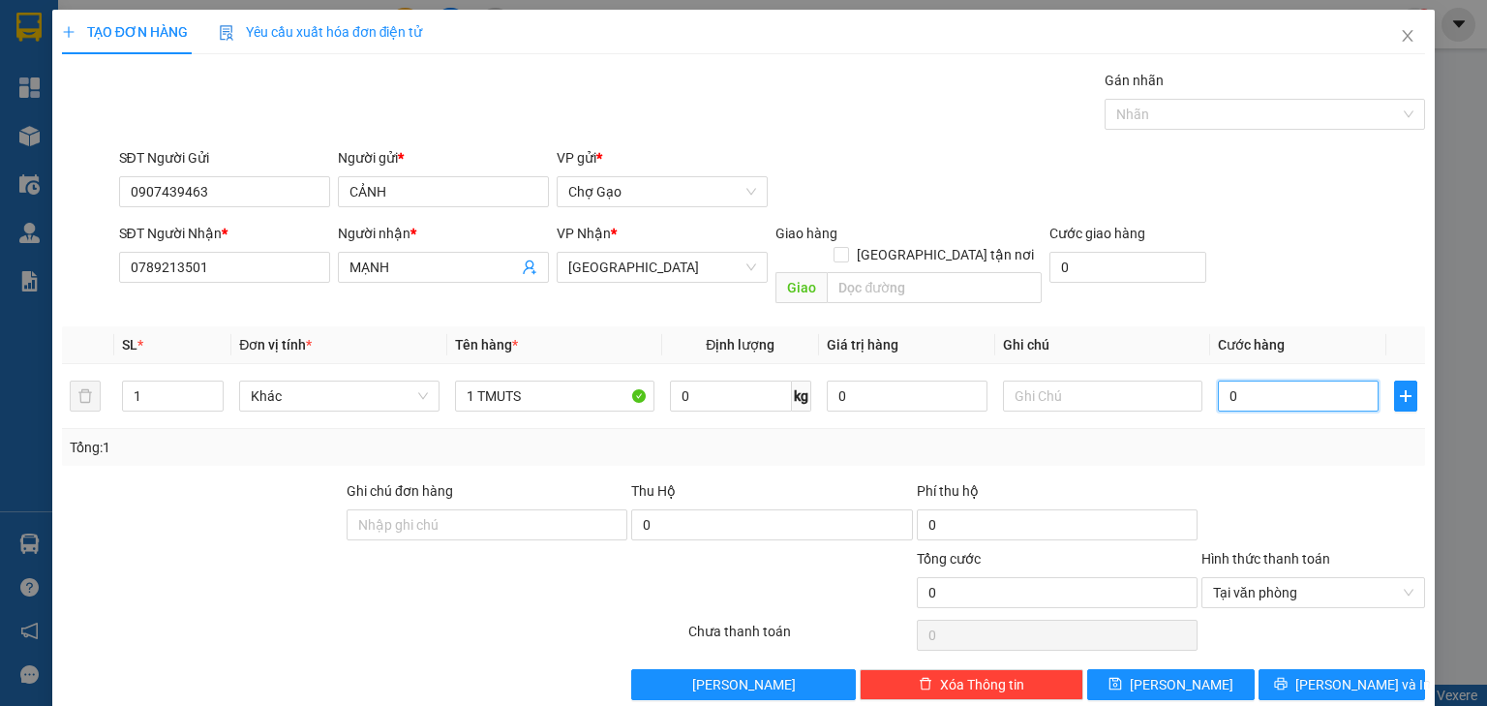
type input "3"
type input "30"
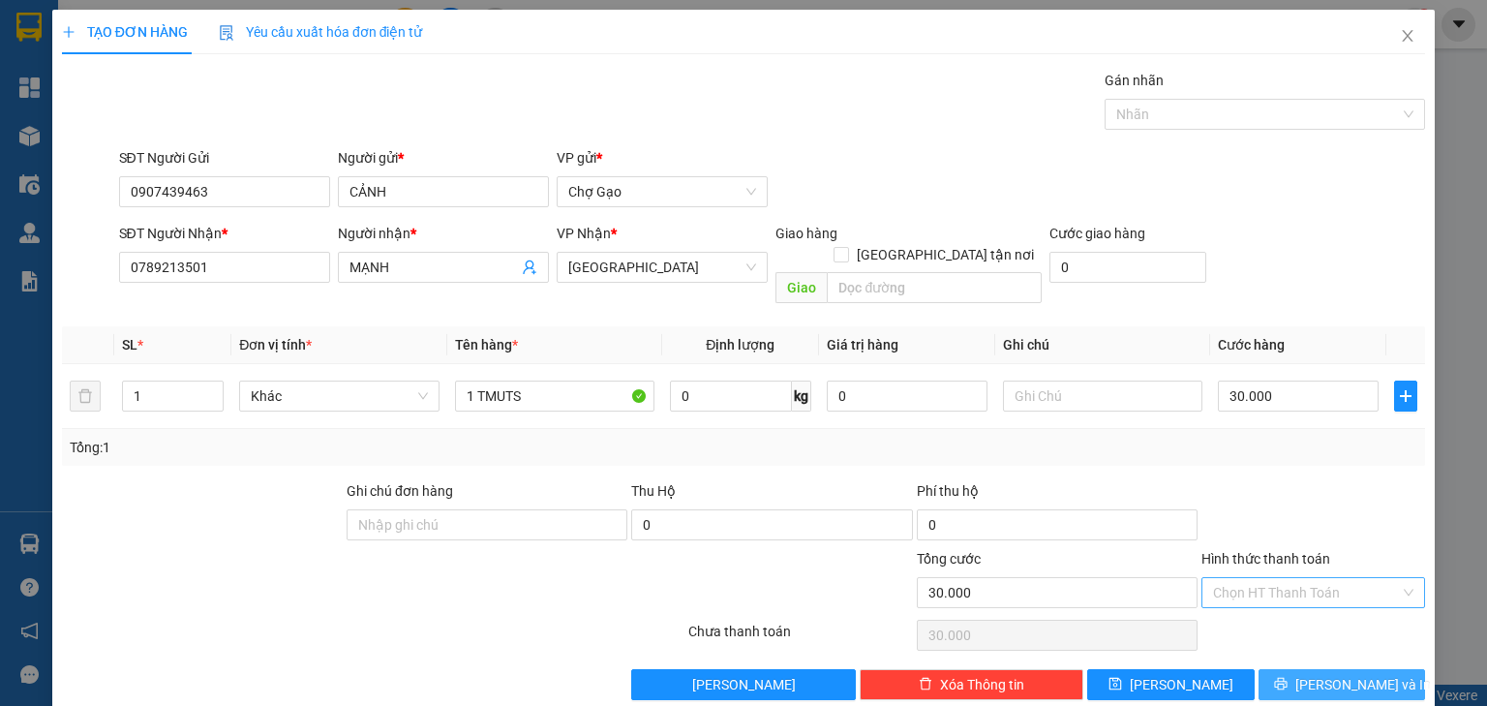
click at [1332, 674] on span "[PERSON_NAME] và In" at bounding box center [1363, 684] width 136 height 21
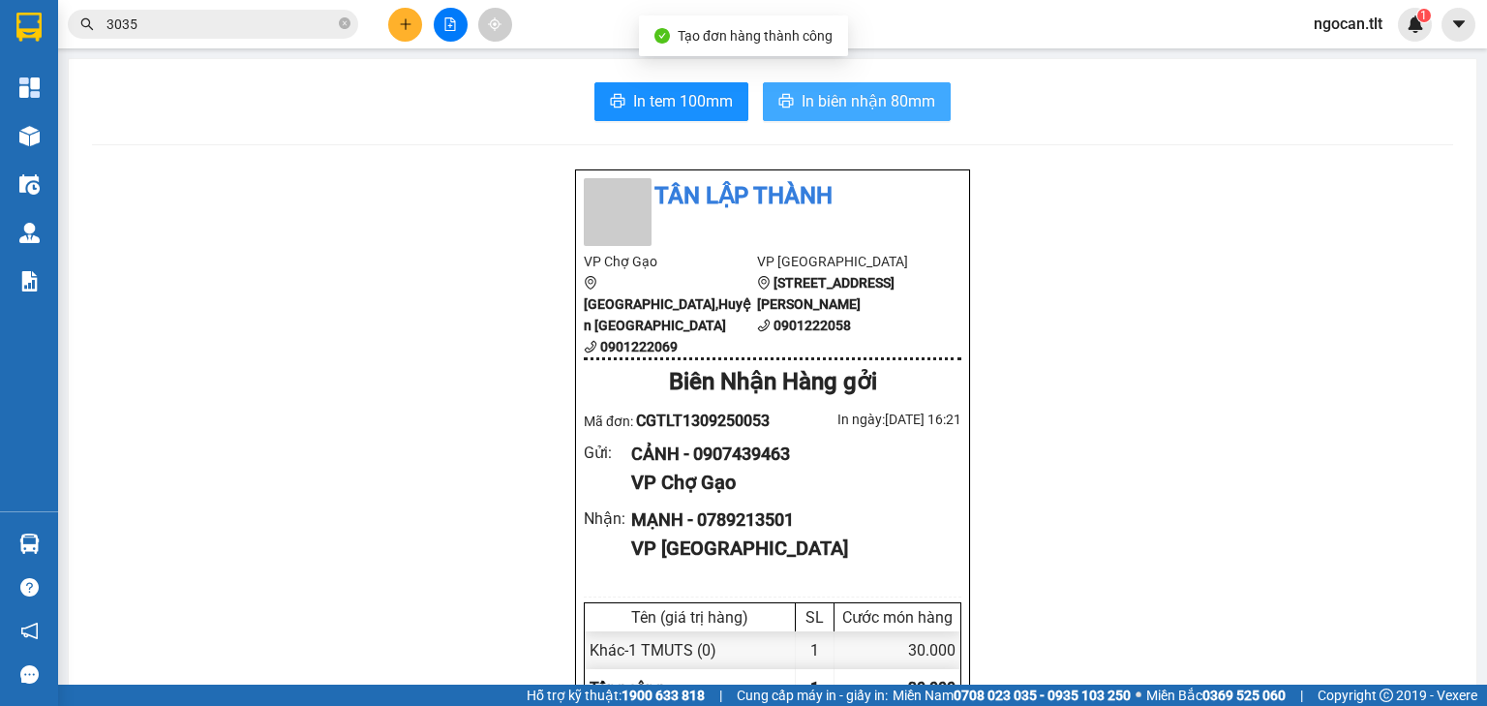
click at [801, 108] on span "In biên nhận 80mm" at bounding box center [868, 101] width 134 height 24
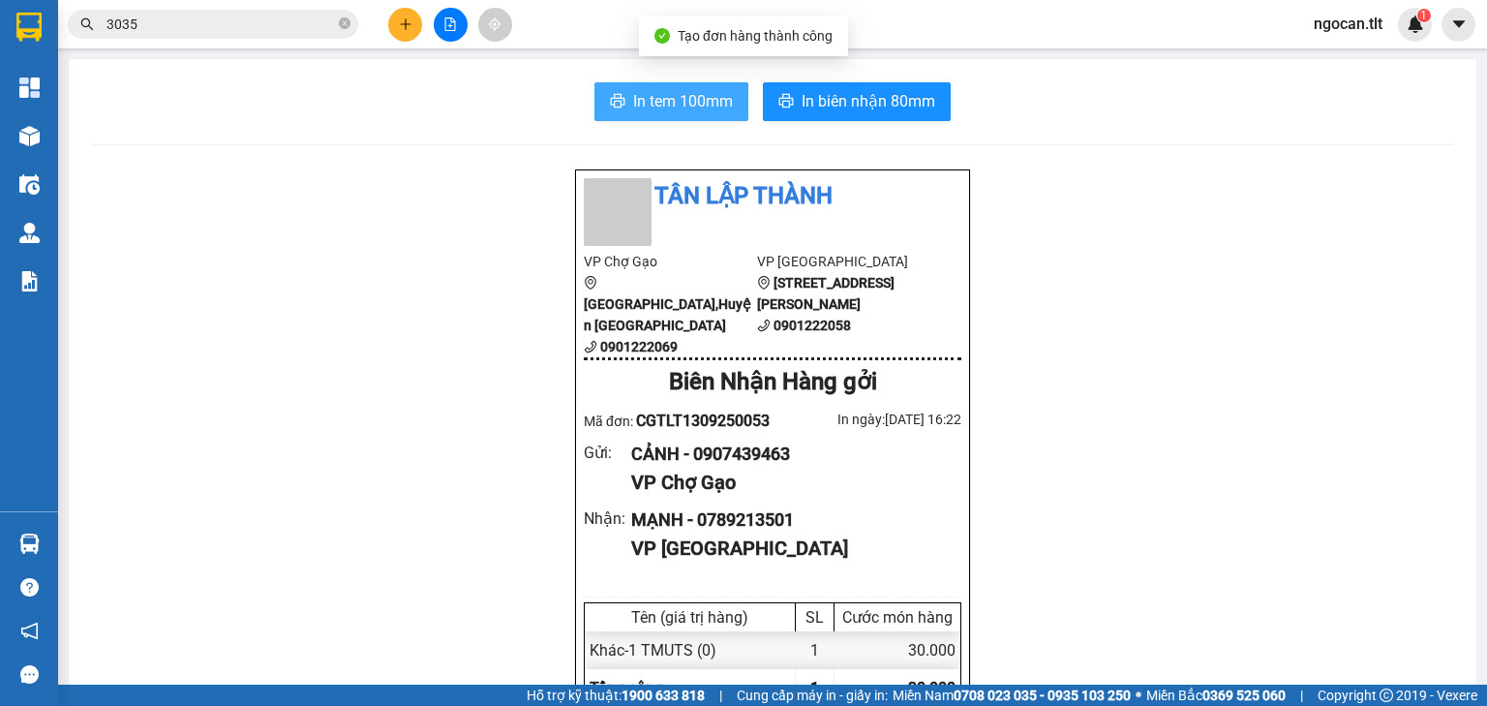
drag, startPoint x: 662, startPoint y: 92, endPoint x: 665, endPoint y: 121, distance: 29.2
click at [662, 93] on span "In tem 100mm" at bounding box center [683, 101] width 100 height 24
click at [399, 19] on icon "plus" at bounding box center [406, 24] width 14 height 14
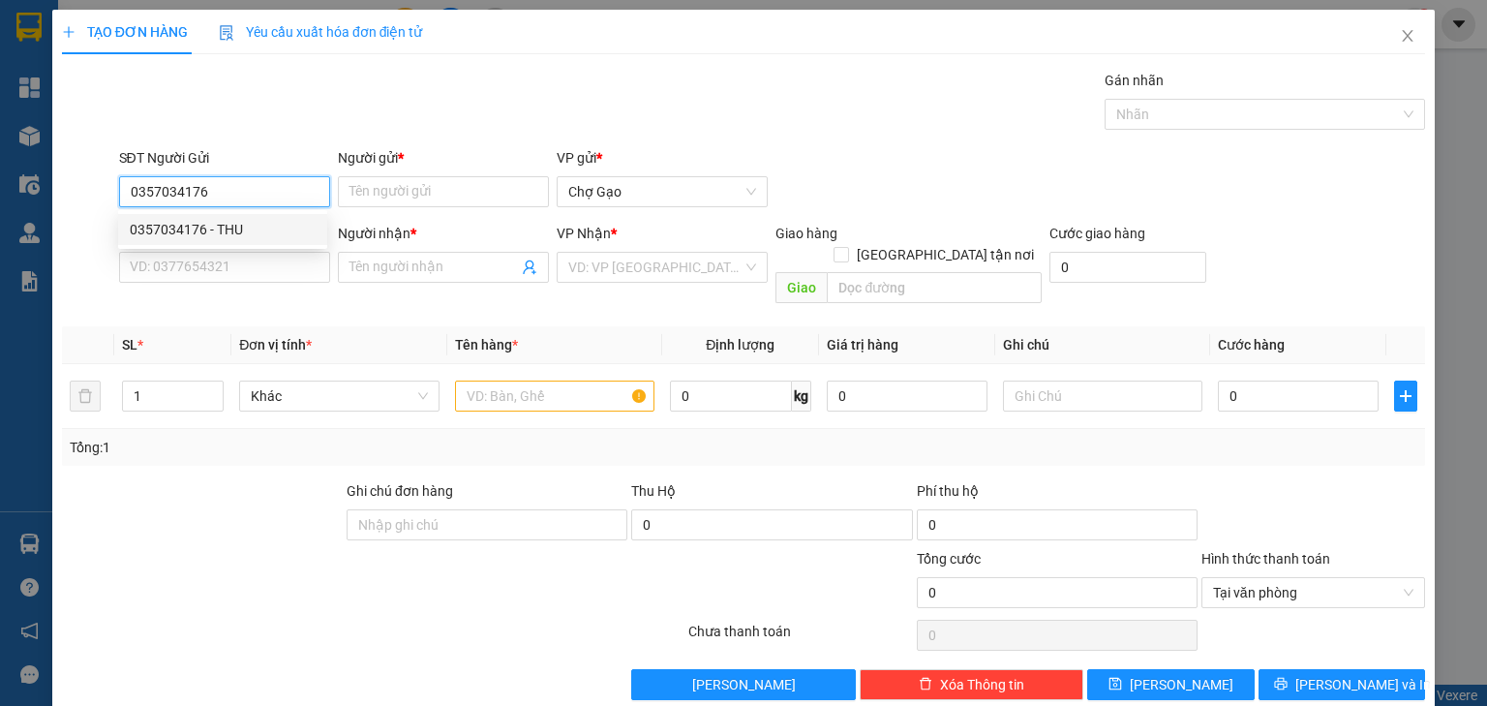
click at [170, 232] on div "0357034176 - THU" at bounding box center [223, 229] width 186 height 21
click at [177, 262] on input "SĐT Người Nhận *" at bounding box center [224, 267] width 211 height 31
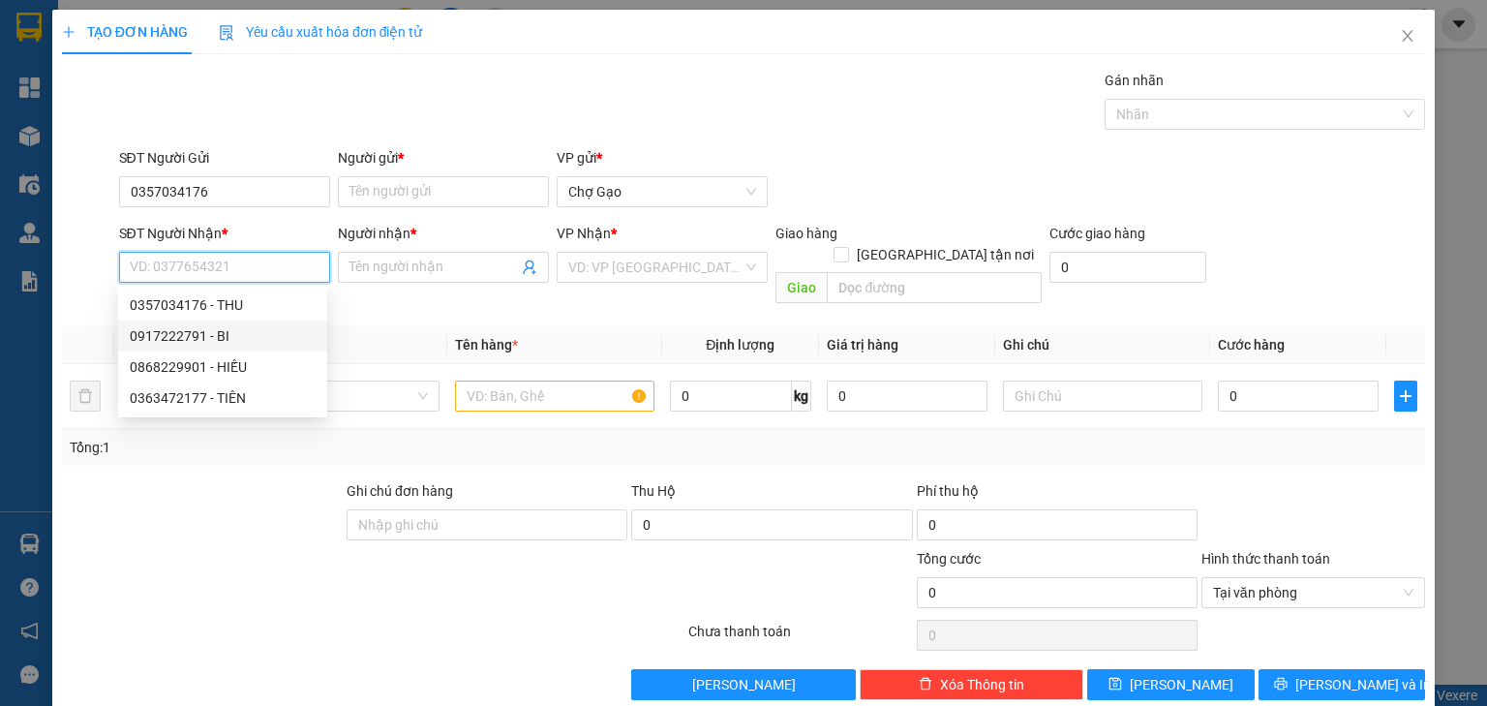
click at [232, 347] on div "0917222791 - BI" at bounding box center [222, 335] width 209 height 31
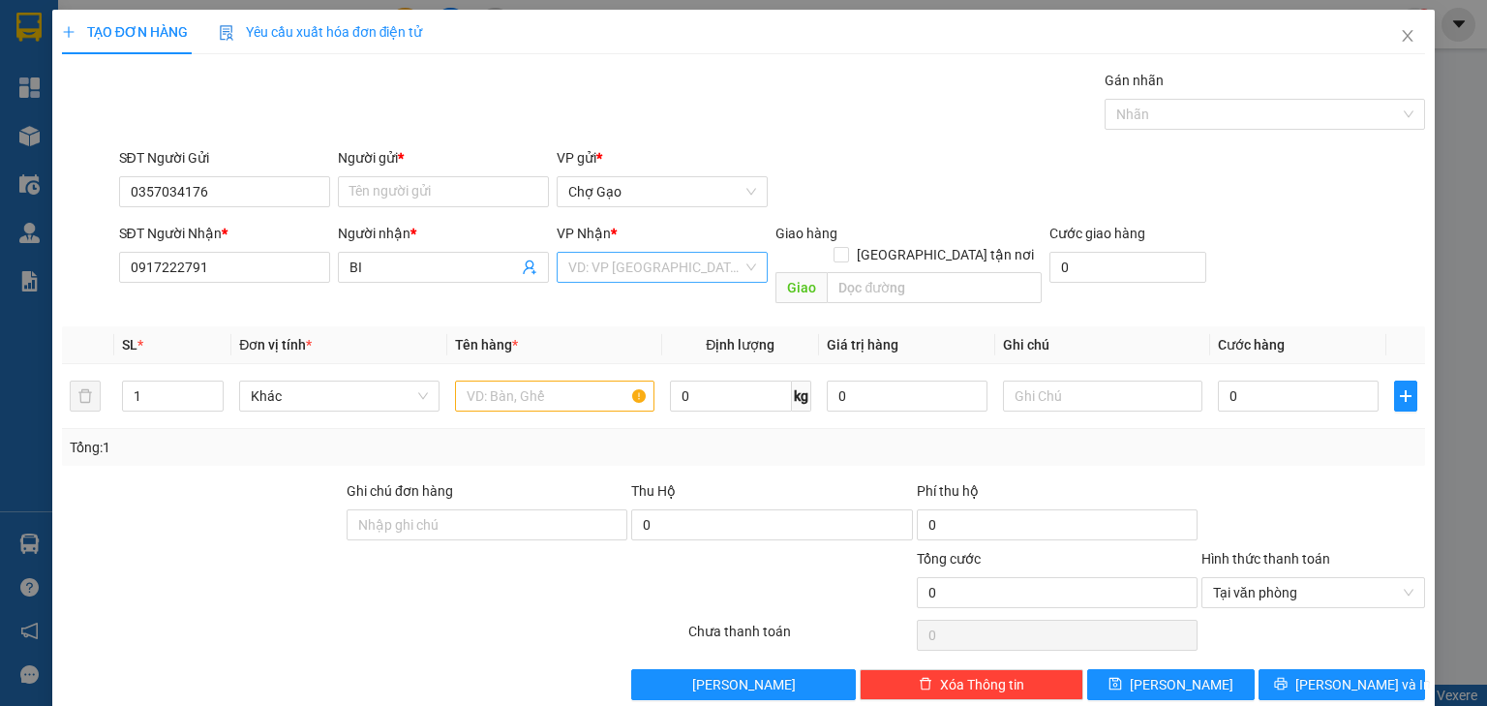
click at [588, 262] on input "search" at bounding box center [655, 267] width 174 height 29
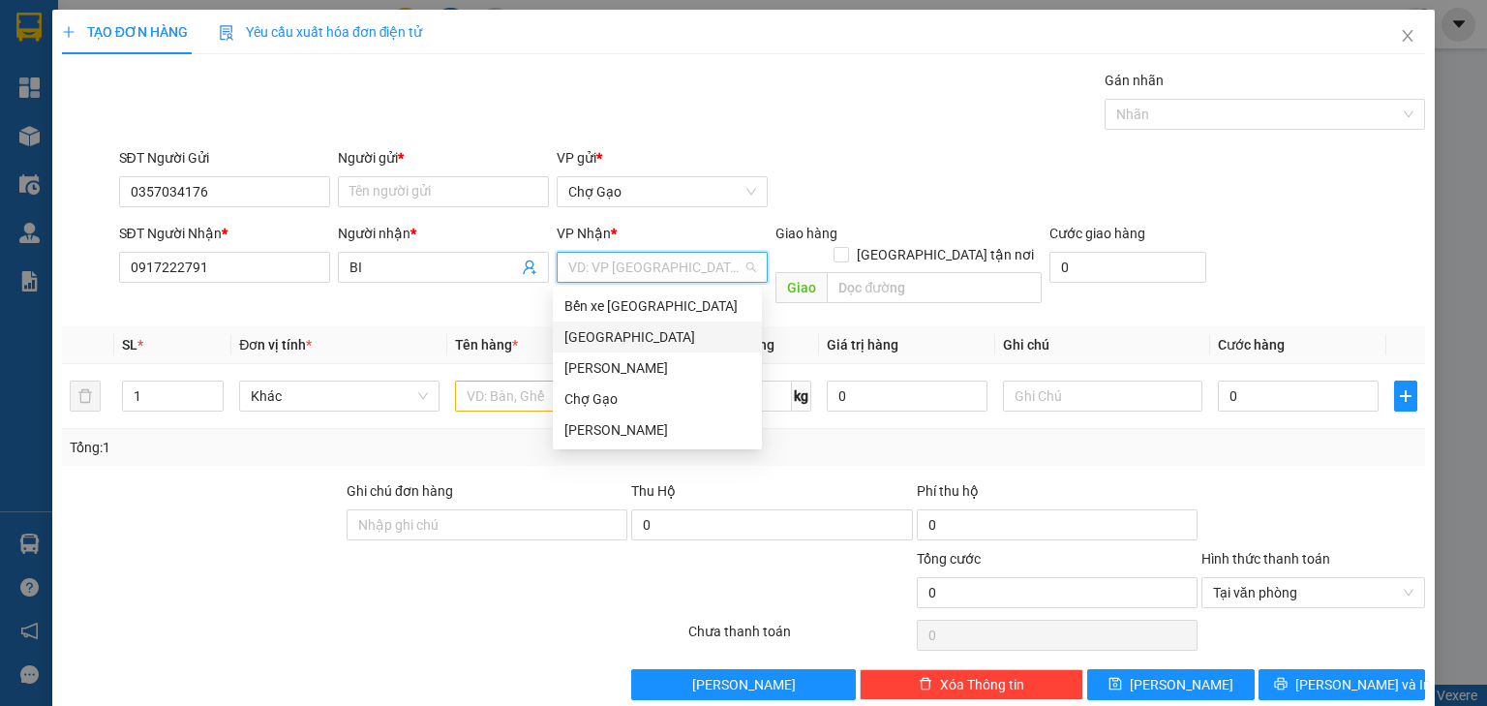
click at [592, 341] on div "[GEOGRAPHIC_DATA]" at bounding box center [657, 336] width 186 height 21
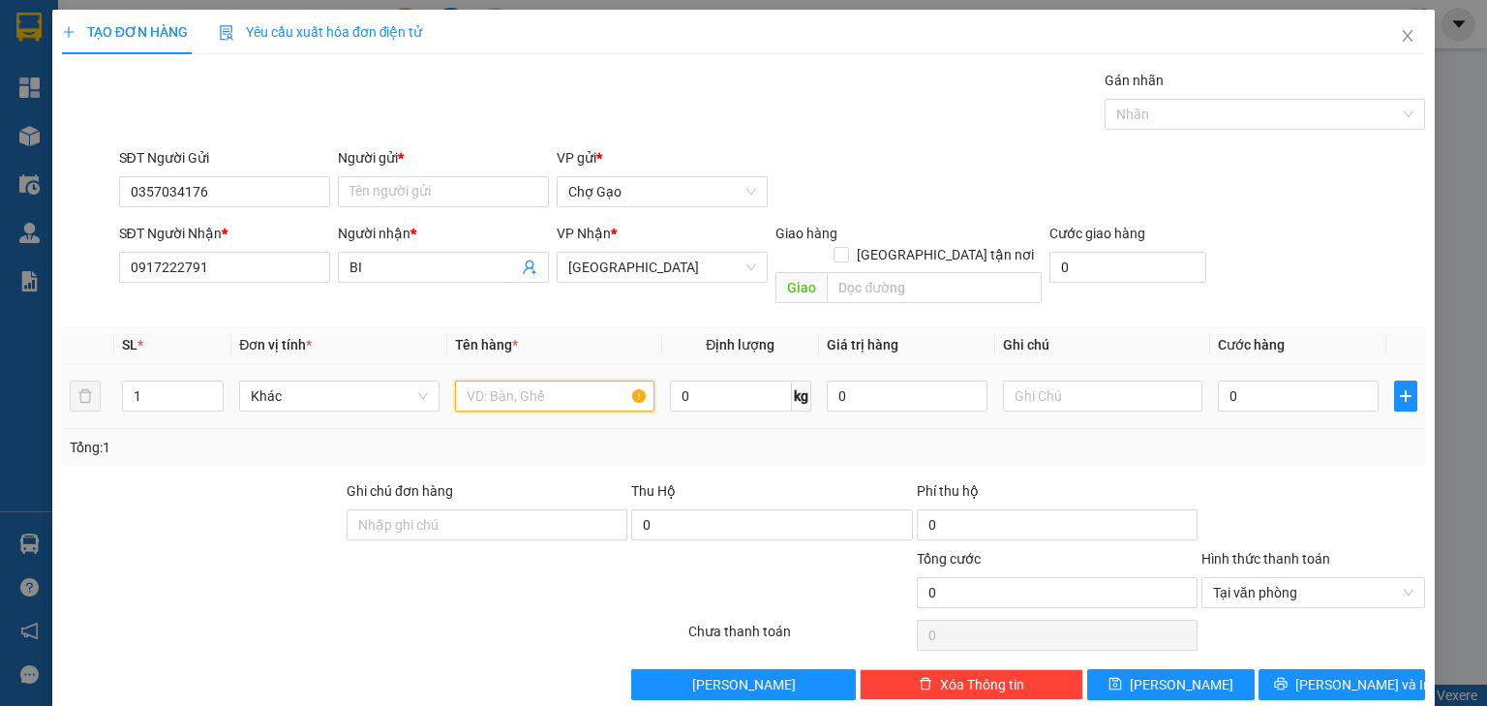
click at [539, 380] on input "text" at bounding box center [554, 395] width 199 height 31
click at [1268, 387] on input "0" at bounding box center [1298, 395] width 161 height 31
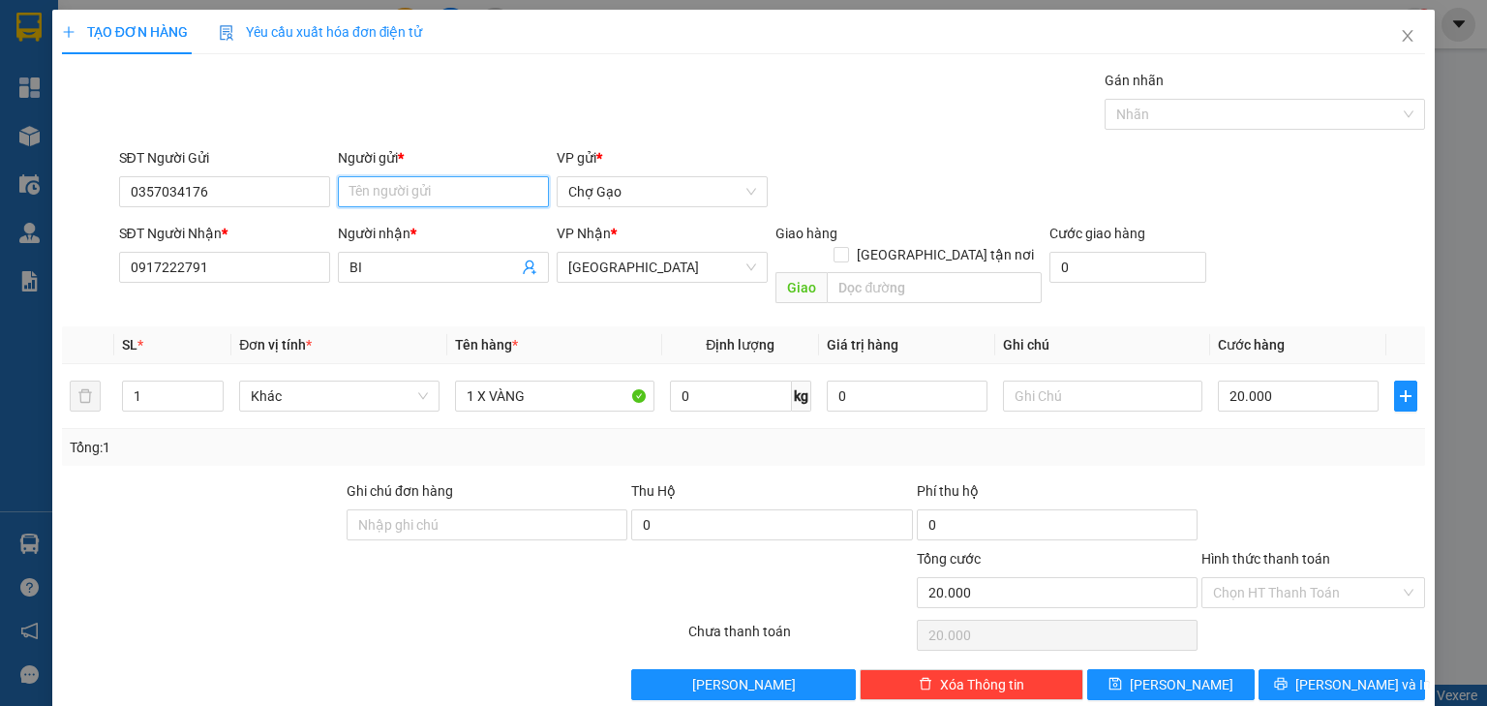
click at [405, 202] on input "Người gửi *" at bounding box center [443, 191] width 211 height 31
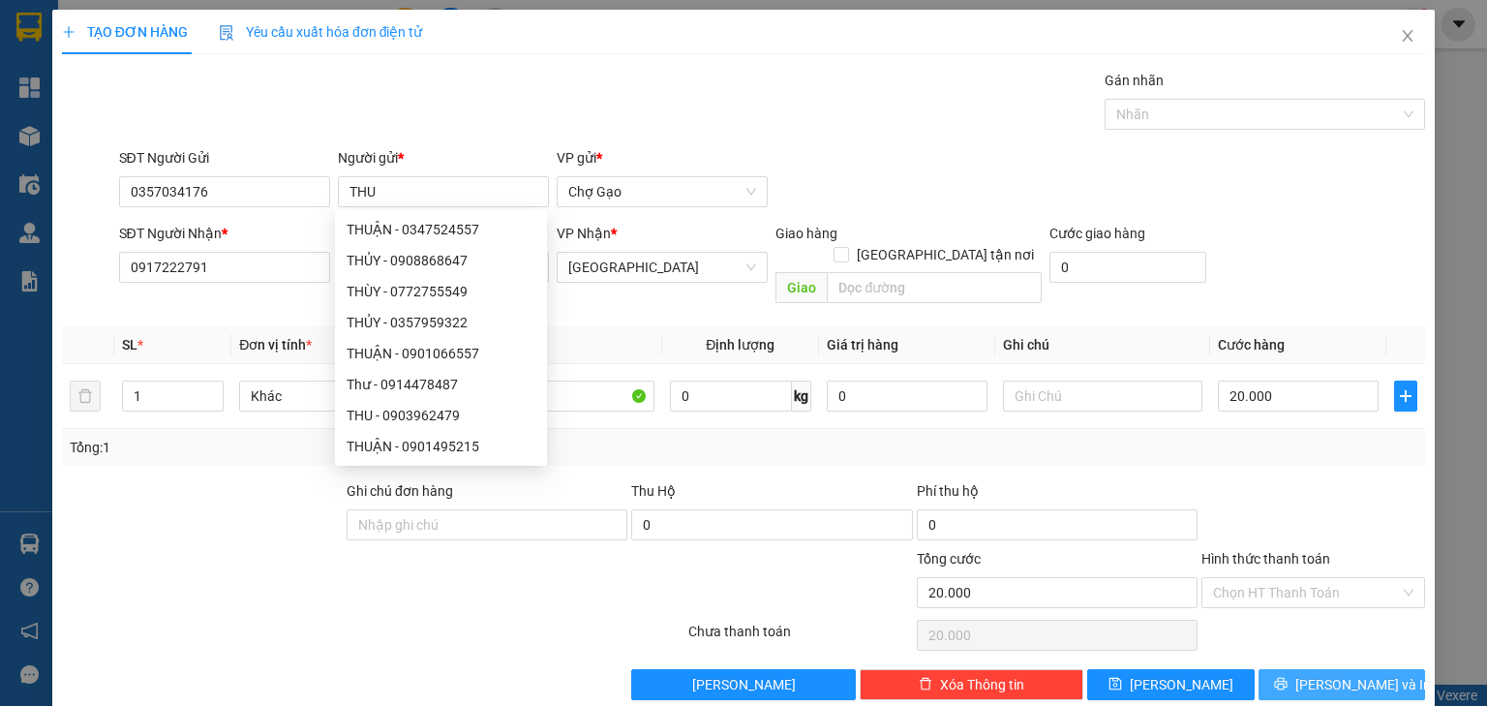
drag, startPoint x: 1329, startPoint y: 659, endPoint x: 1316, endPoint y: 658, distance: 13.6
click at [1329, 674] on span "[PERSON_NAME] và In" at bounding box center [1363, 684] width 136 height 21
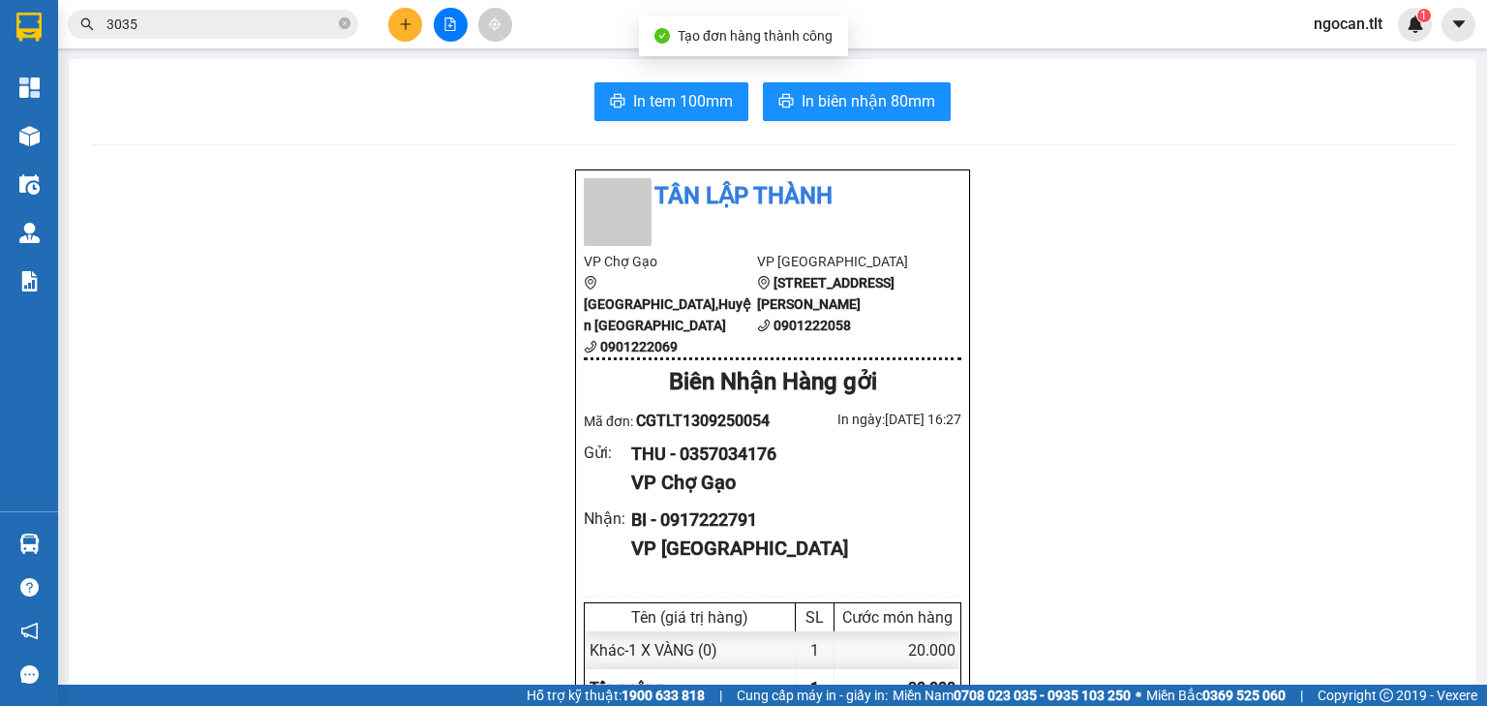
click at [840, 93] on span "In biên nhận 80mm" at bounding box center [868, 101] width 134 height 24
click at [680, 119] on button "In tem 100mm" at bounding box center [671, 101] width 154 height 39
click at [399, 12] on button at bounding box center [405, 25] width 34 height 34
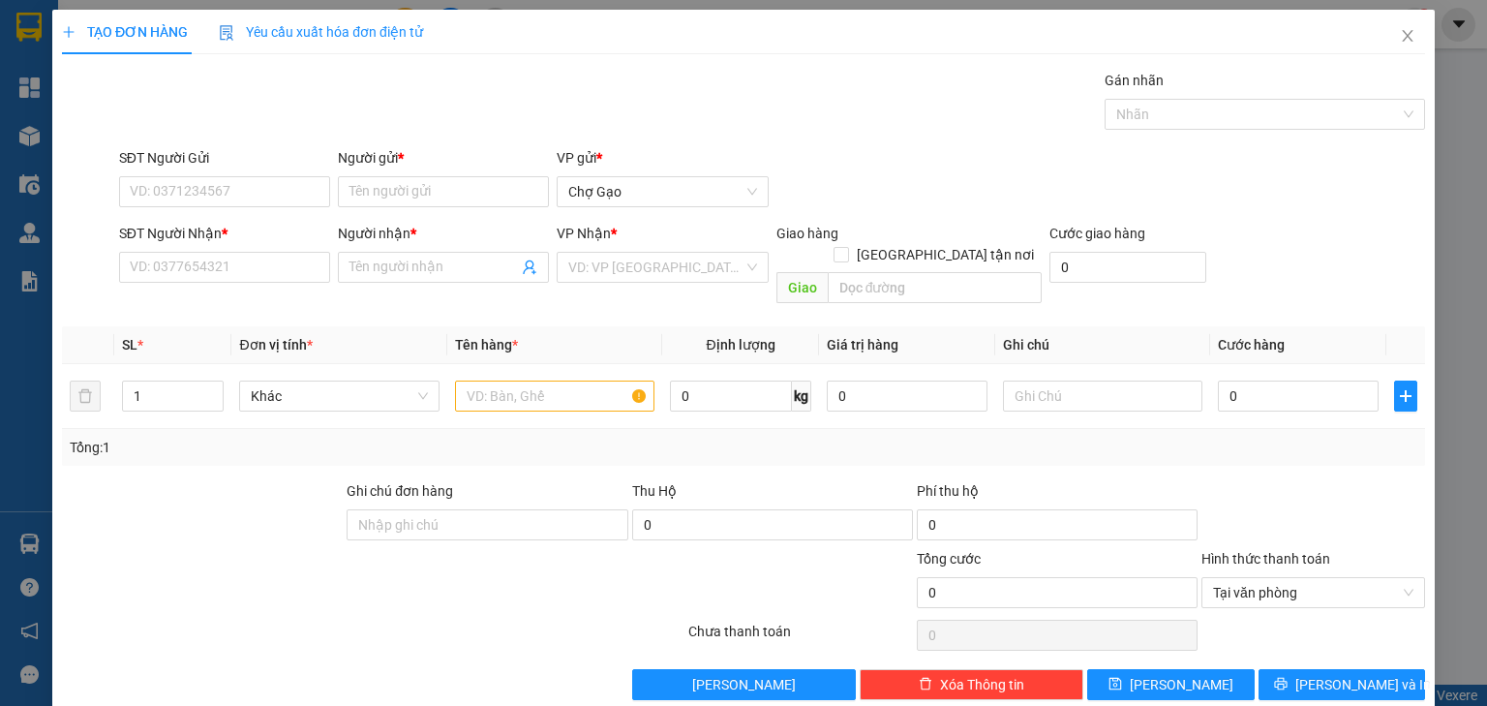
click at [400, 12] on div "Yêu cầu xuất hóa đơn điện tử" at bounding box center [321, 32] width 204 height 45
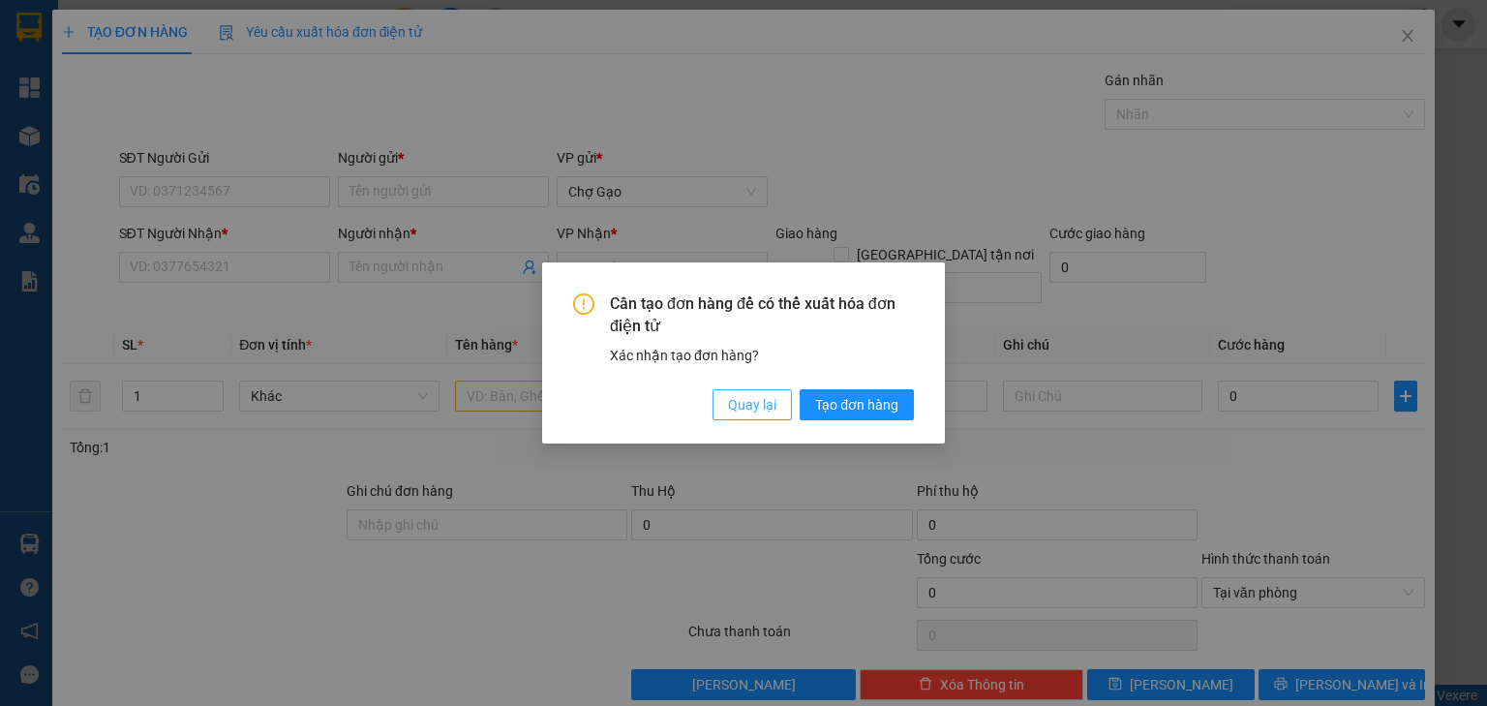
click at [750, 400] on span "Quay lại" at bounding box center [752, 404] width 48 height 21
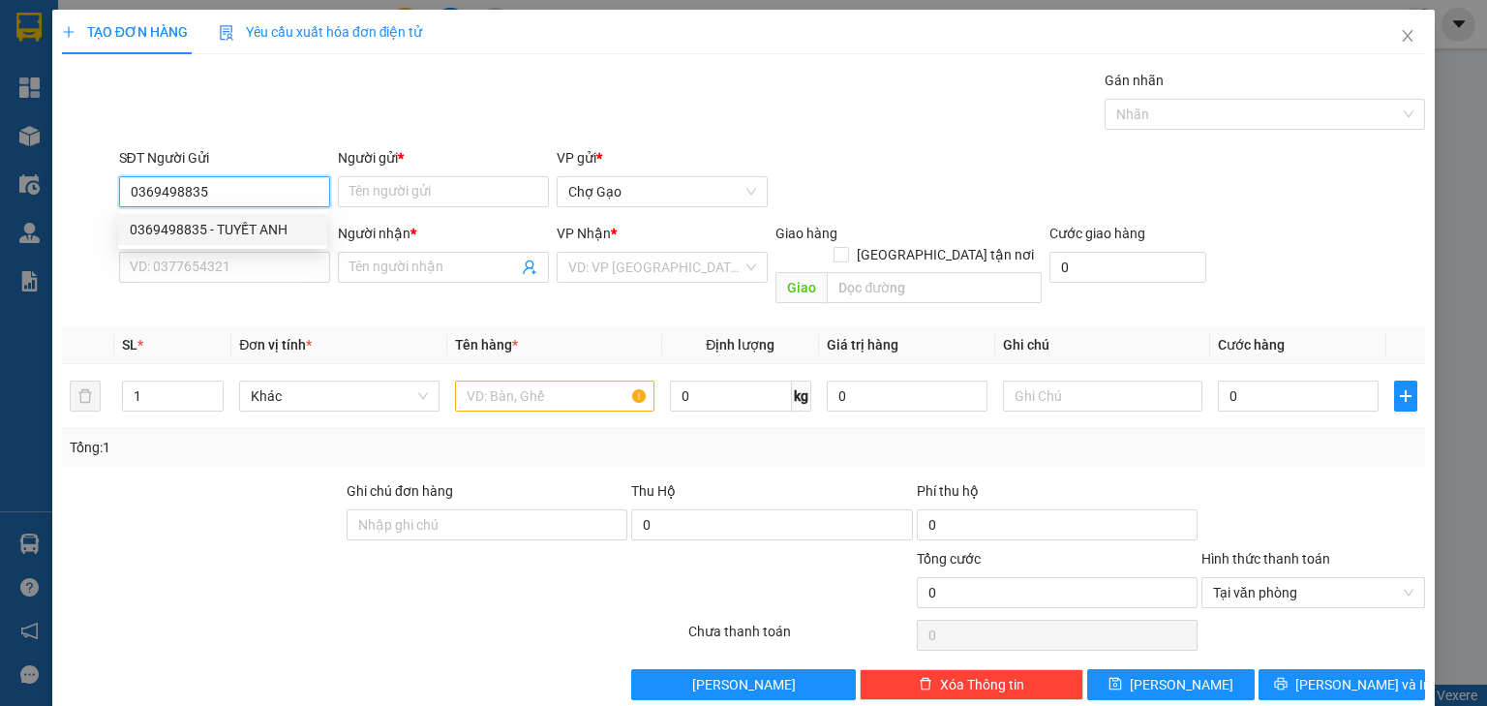
click at [217, 225] on div "0369498835 - TUYẾT ANH" at bounding box center [223, 229] width 186 height 21
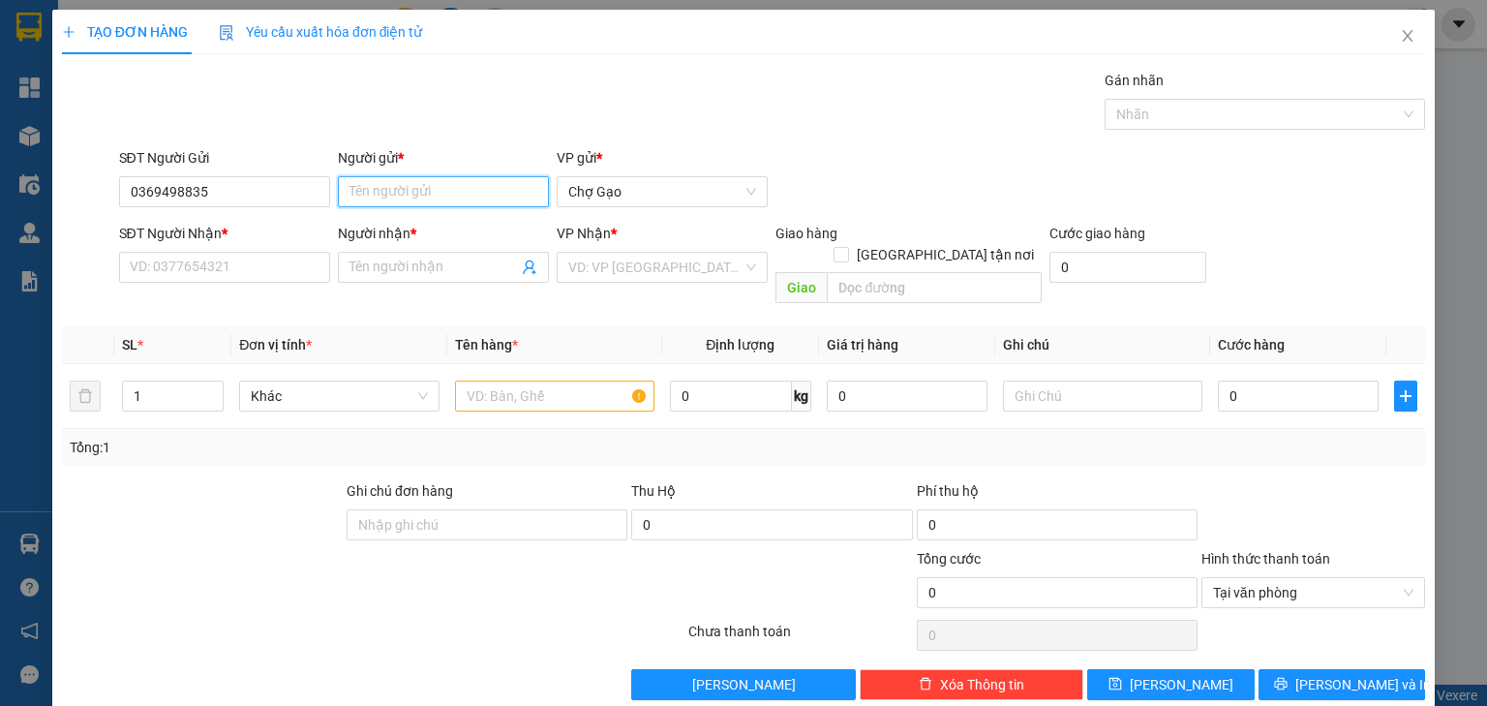
click at [380, 197] on input "Người gửi *" at bounding box center [443, 191] width 211 height 31
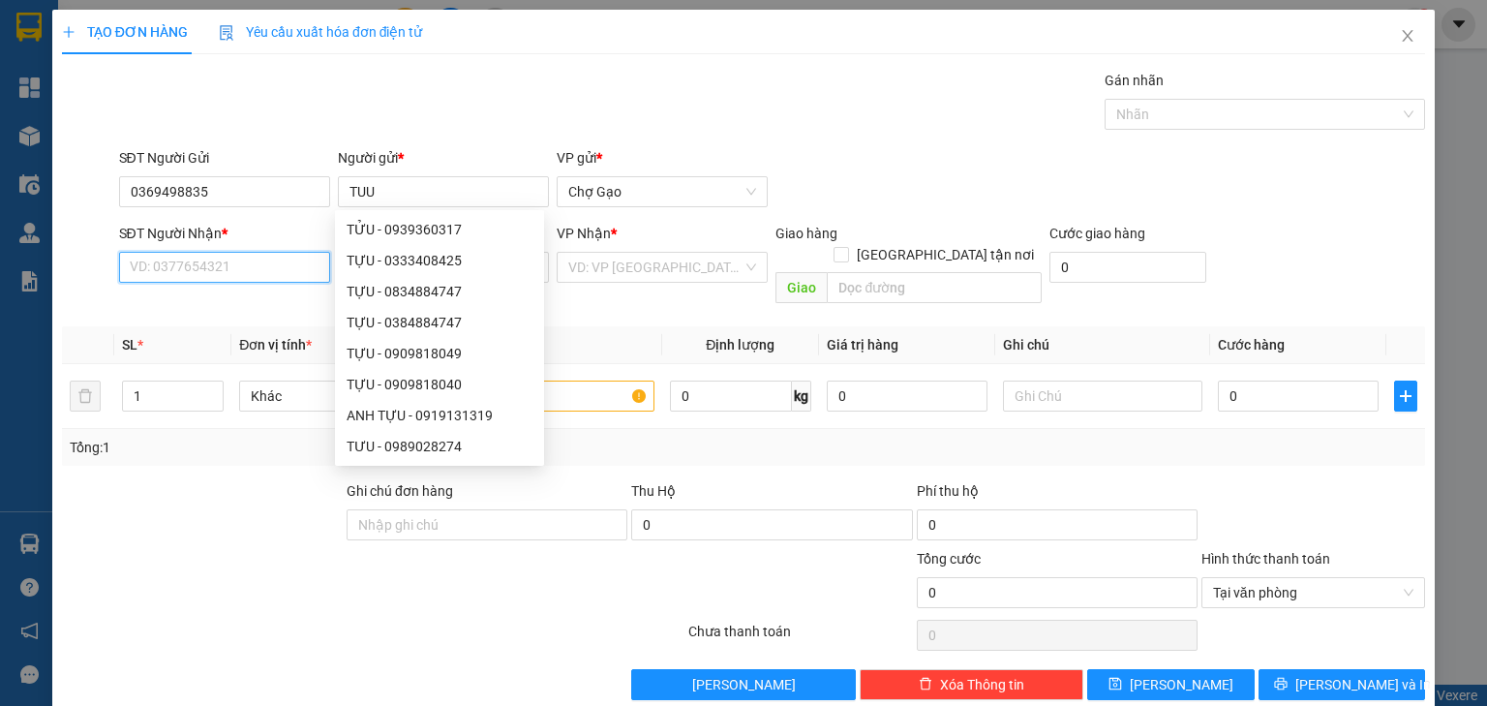
click at [206, 271] on input "SĐT Người Nhận *" at bounding box center [224, 267] width 211 height 31
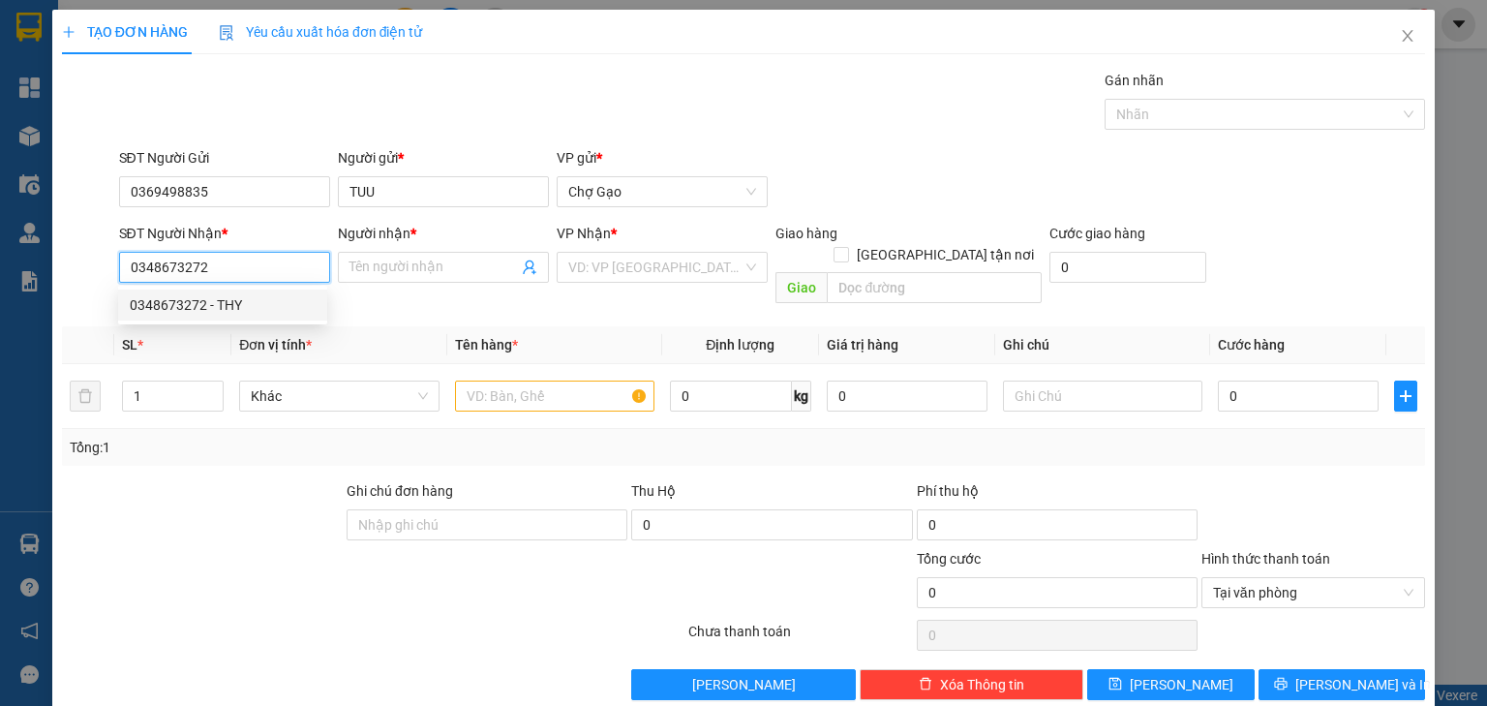
click at [283, 309] on div "0348673272 - THY" at bounding box center [223, 304] width 186 height 21
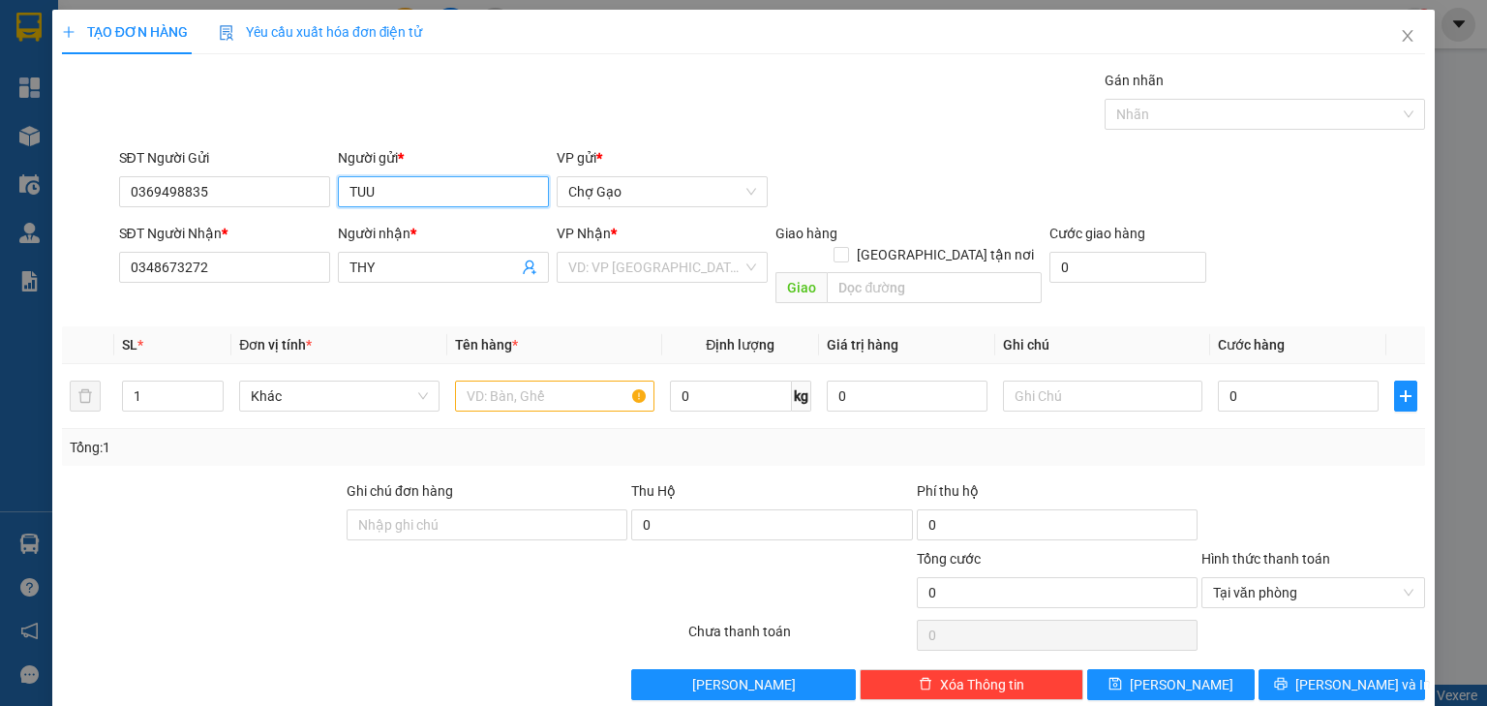
click at [399, 189] on input "TUU" at bounding box center [443, 191] width 211 height 31
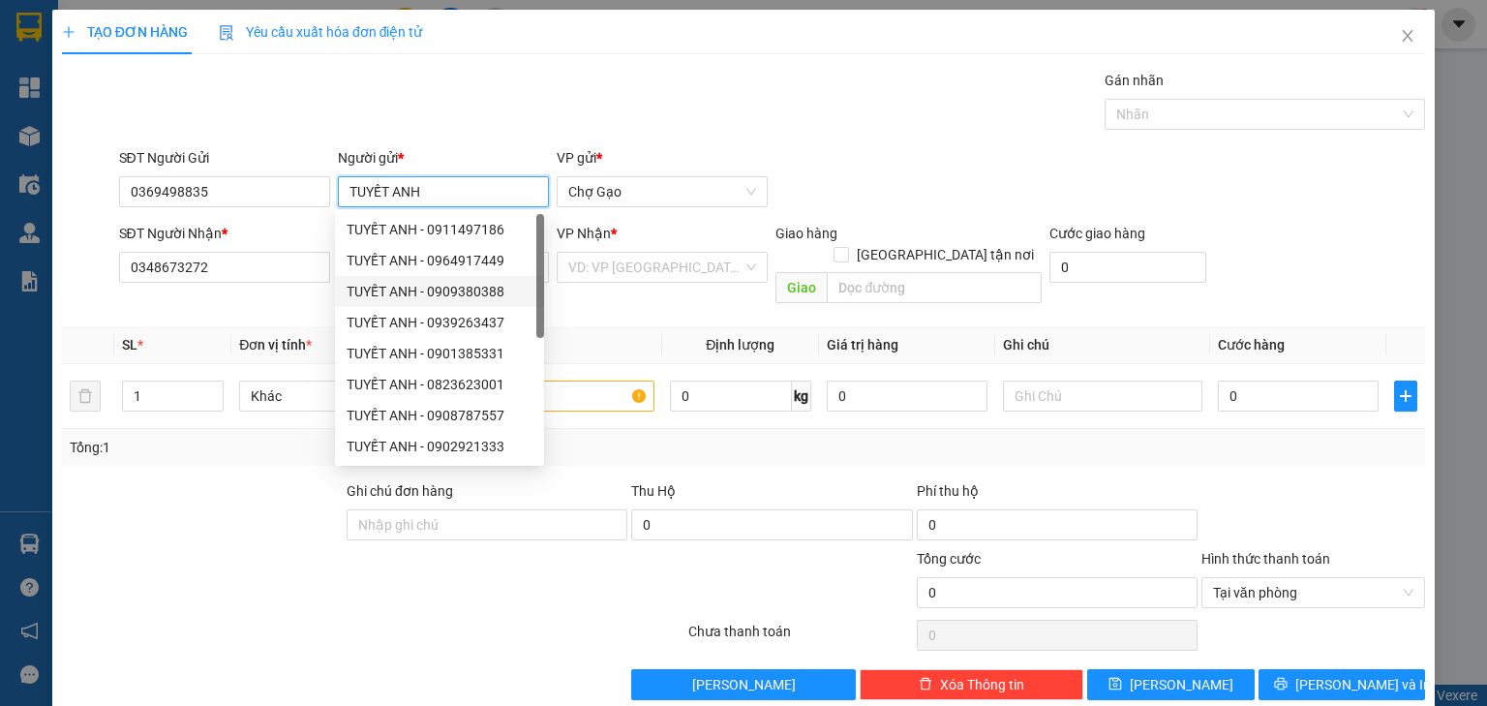
click at [626, 281] on span at bounding box center [655, 267] width 174 height 29
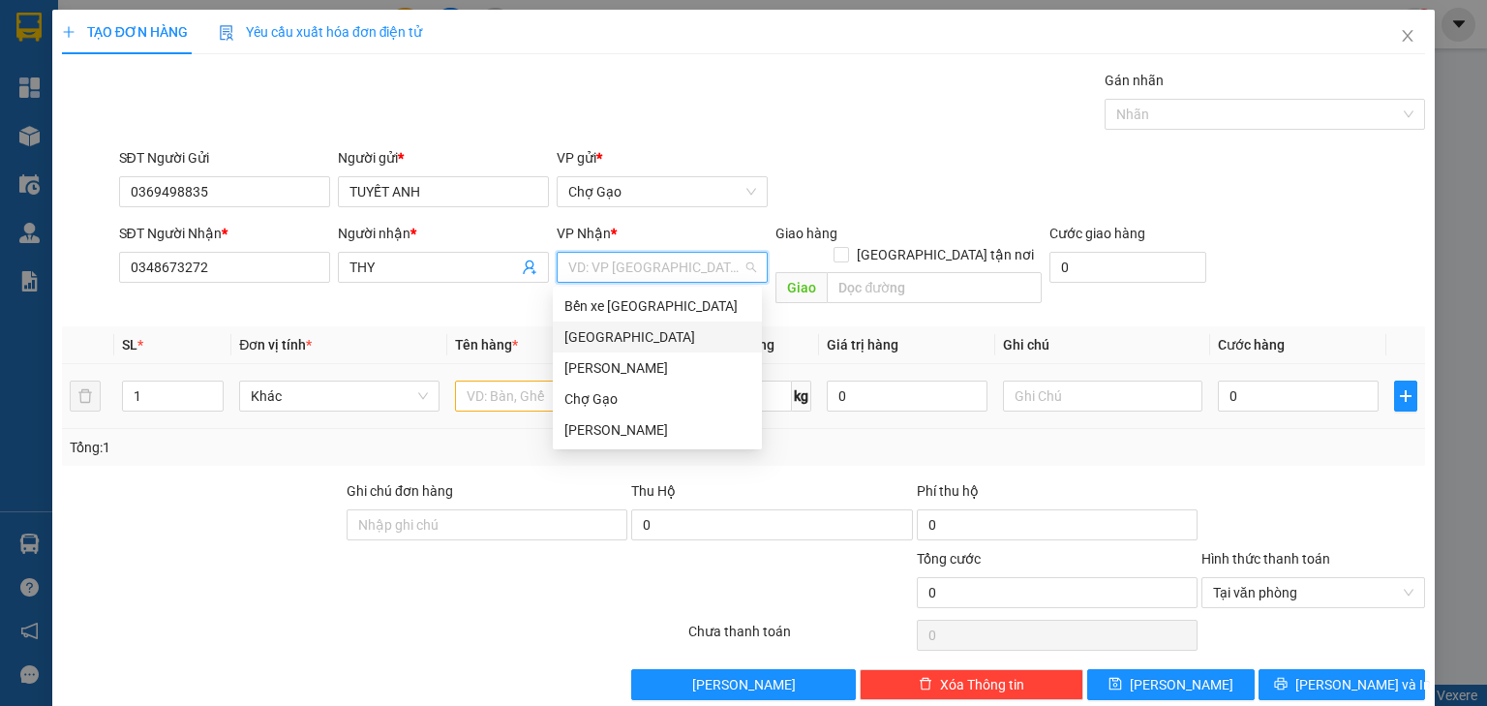
click at [615, 346] on div "[GEOGRAPHIC_DATA]" at bounding box center [657, 336] width 186 height 21
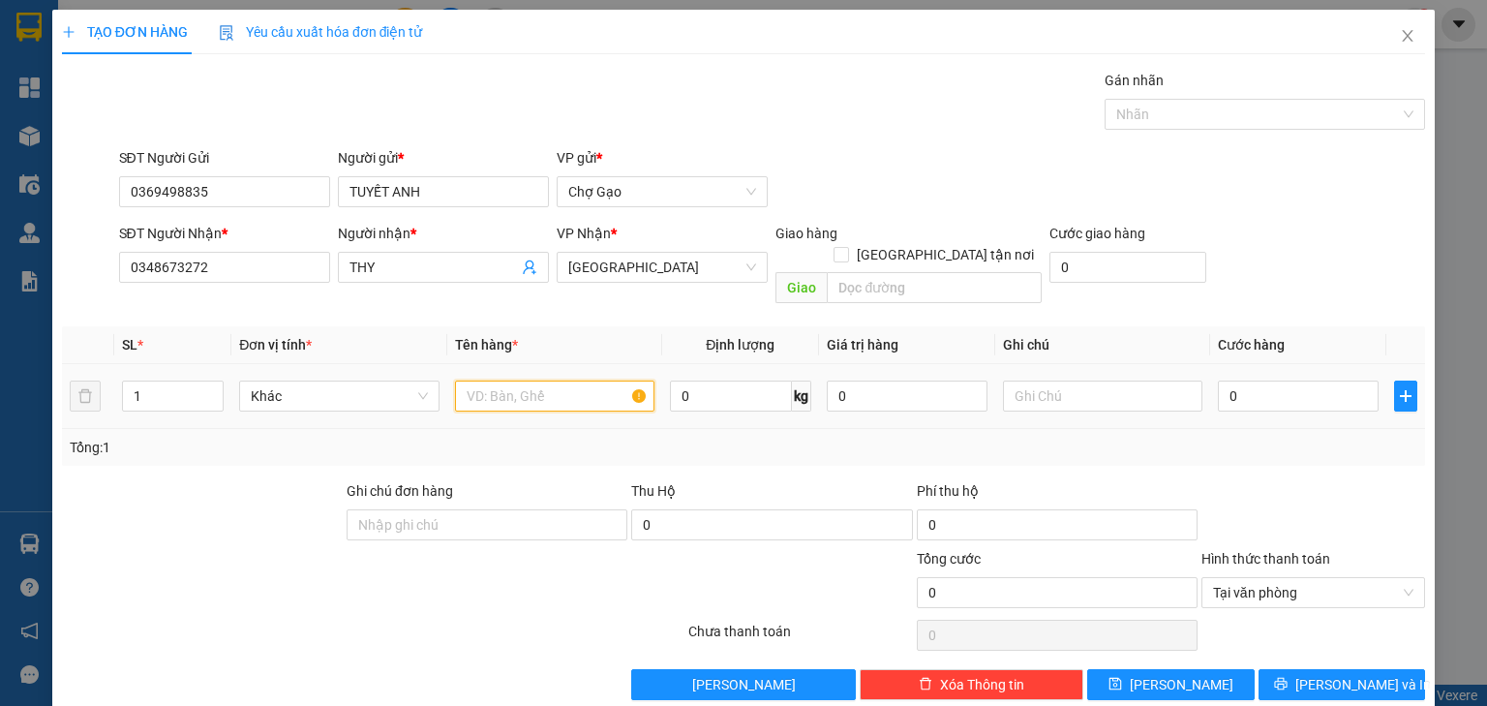
click at [572, 385] on input "text" at bounding box center [554, 395] width 199 height 31
click at [1284, 380] on input "0" at bounding box center [1298, 395] width 161 height 31
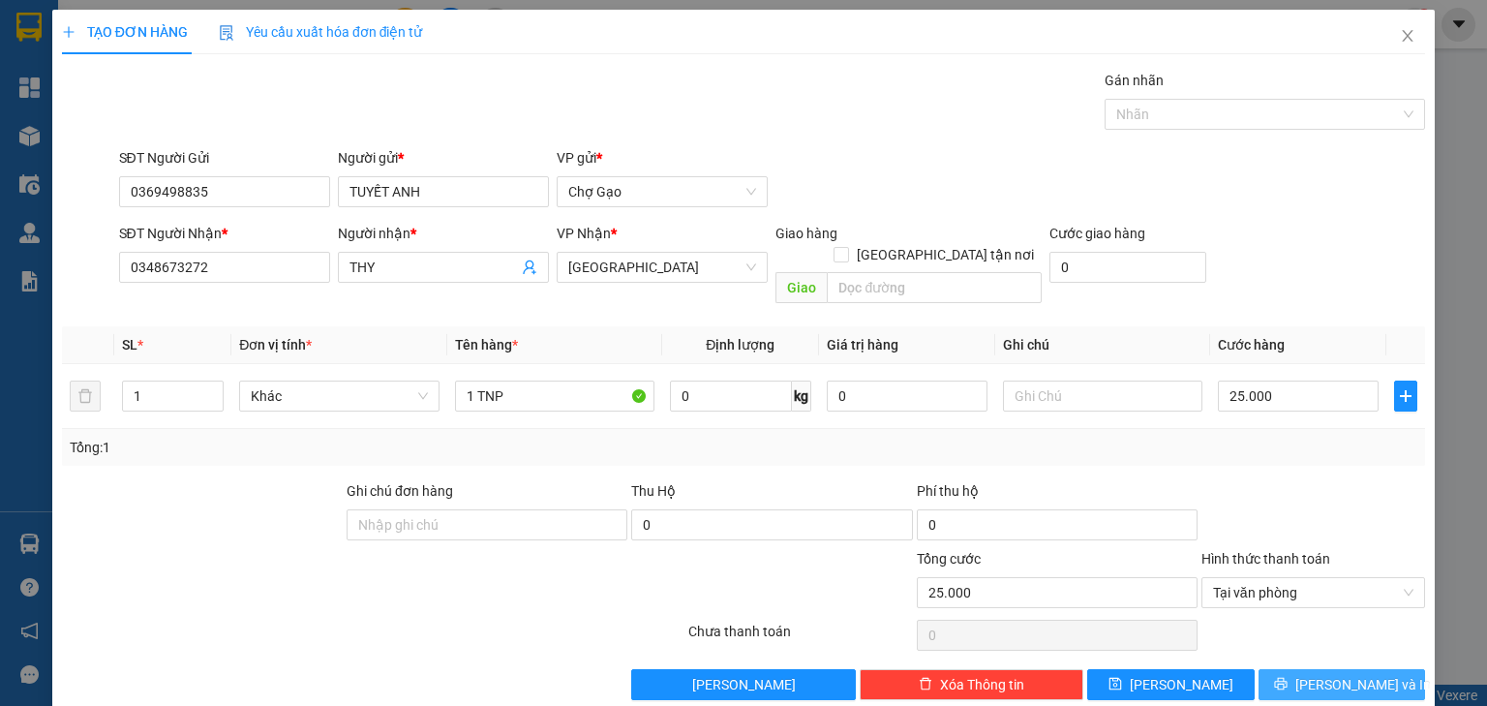
drag, startPoint x: 1292, startPoint y: 648, endPoint x: 1226, endPoint y: 552, distance: 116.3
click at [1293, 669] on button "[PERSON_NAME] và In" at bounding box center [1341, 684] width 167 height 31
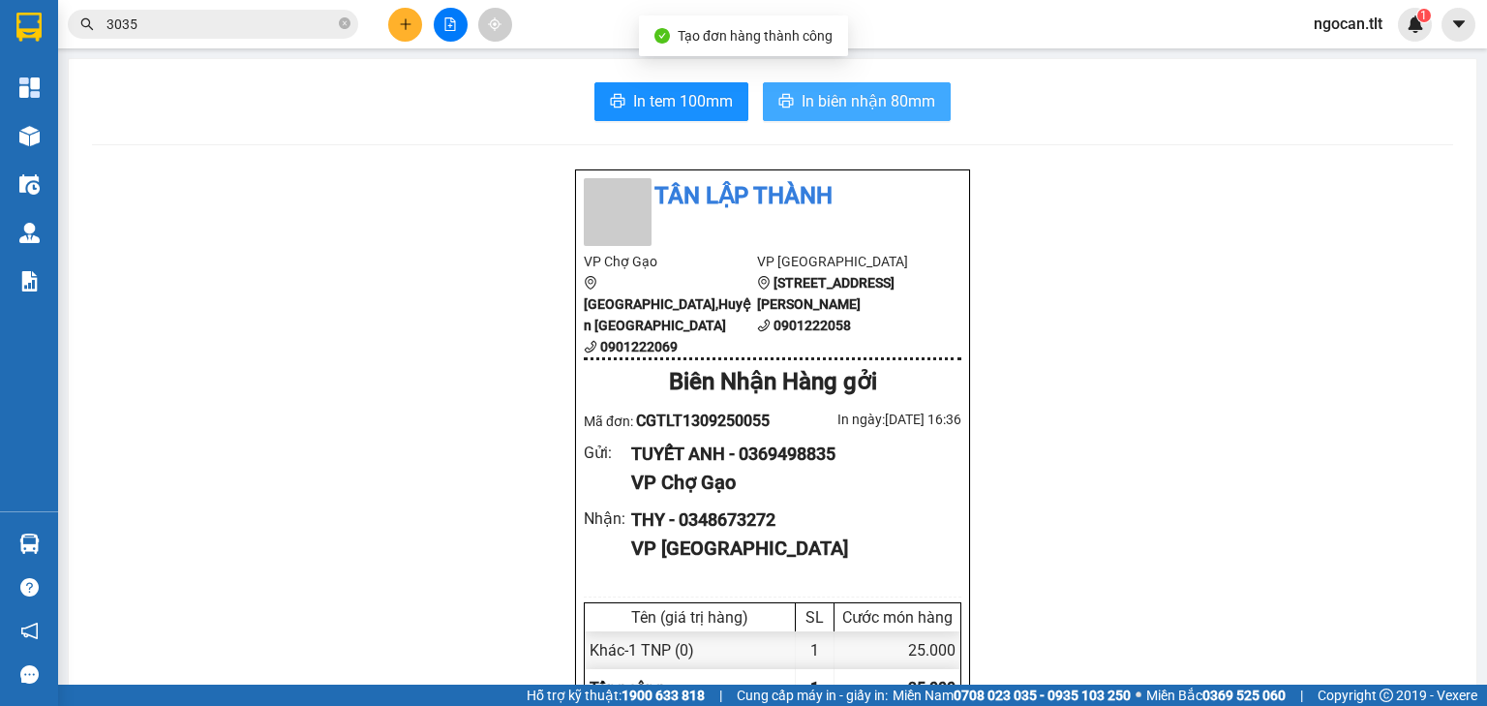
click at [890, 106] on span "In biên nhận 80mm" at bounding box center [868, 101] width 134 height 24
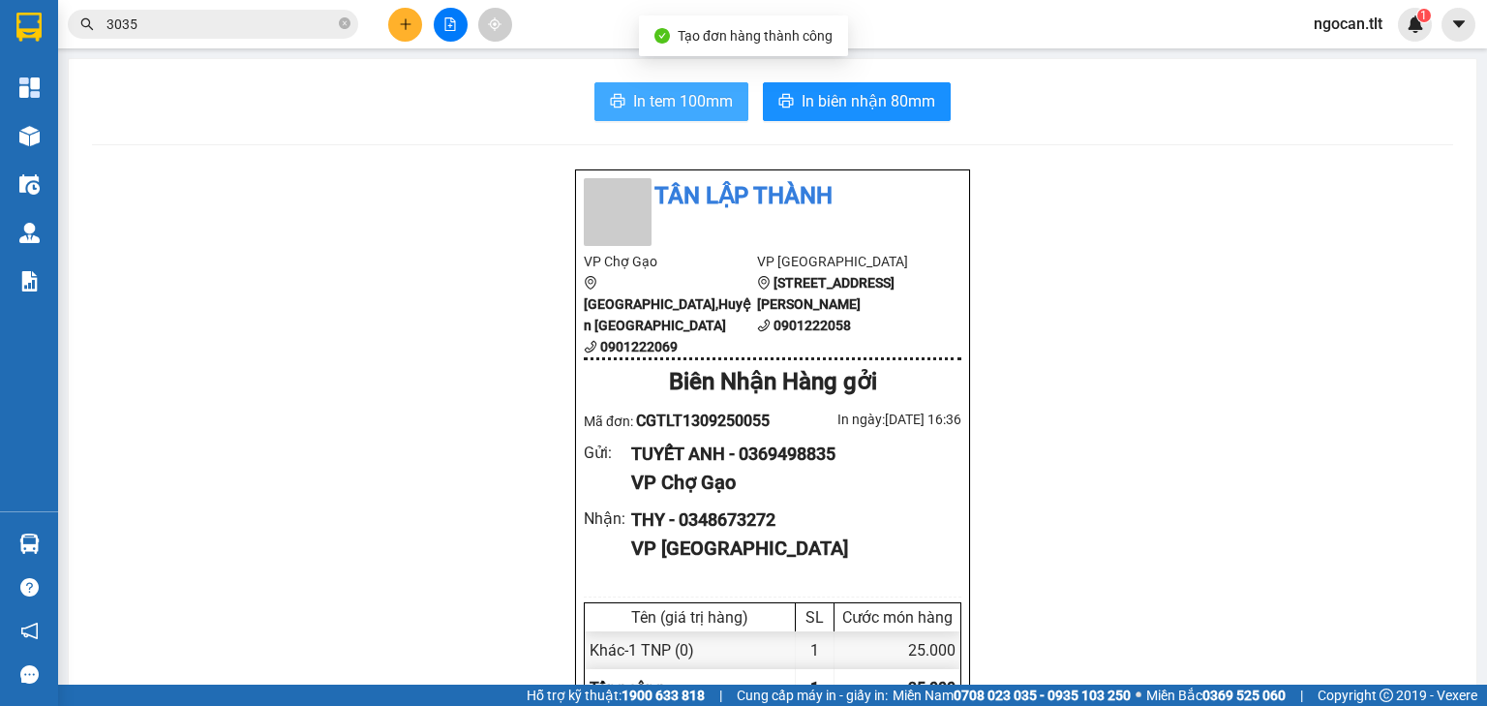
click at [681, 102] on span "In tem 100mm" at bounding box center [683, 101] width 100 height 24
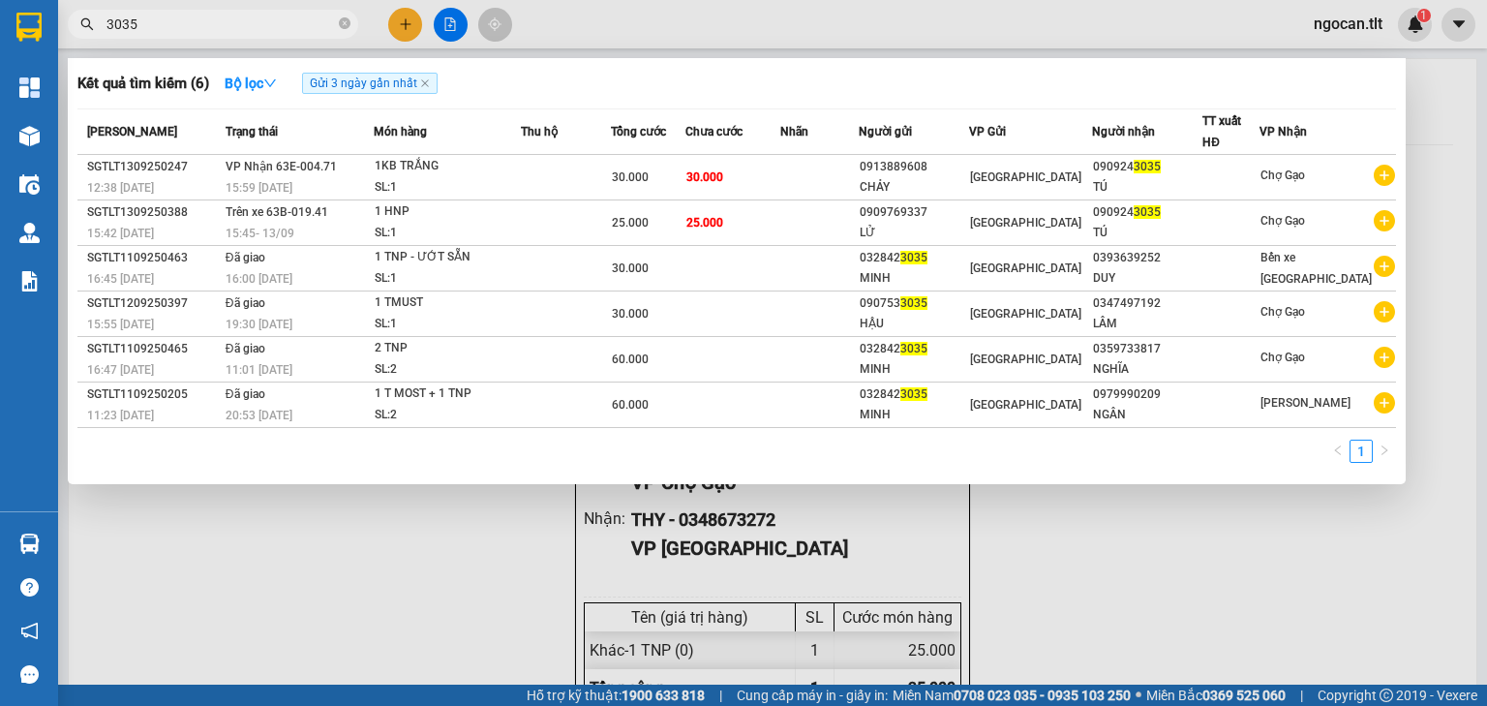
click at [155, 27] on input "3035" at bounding box center [220, 24] width 228 height 21
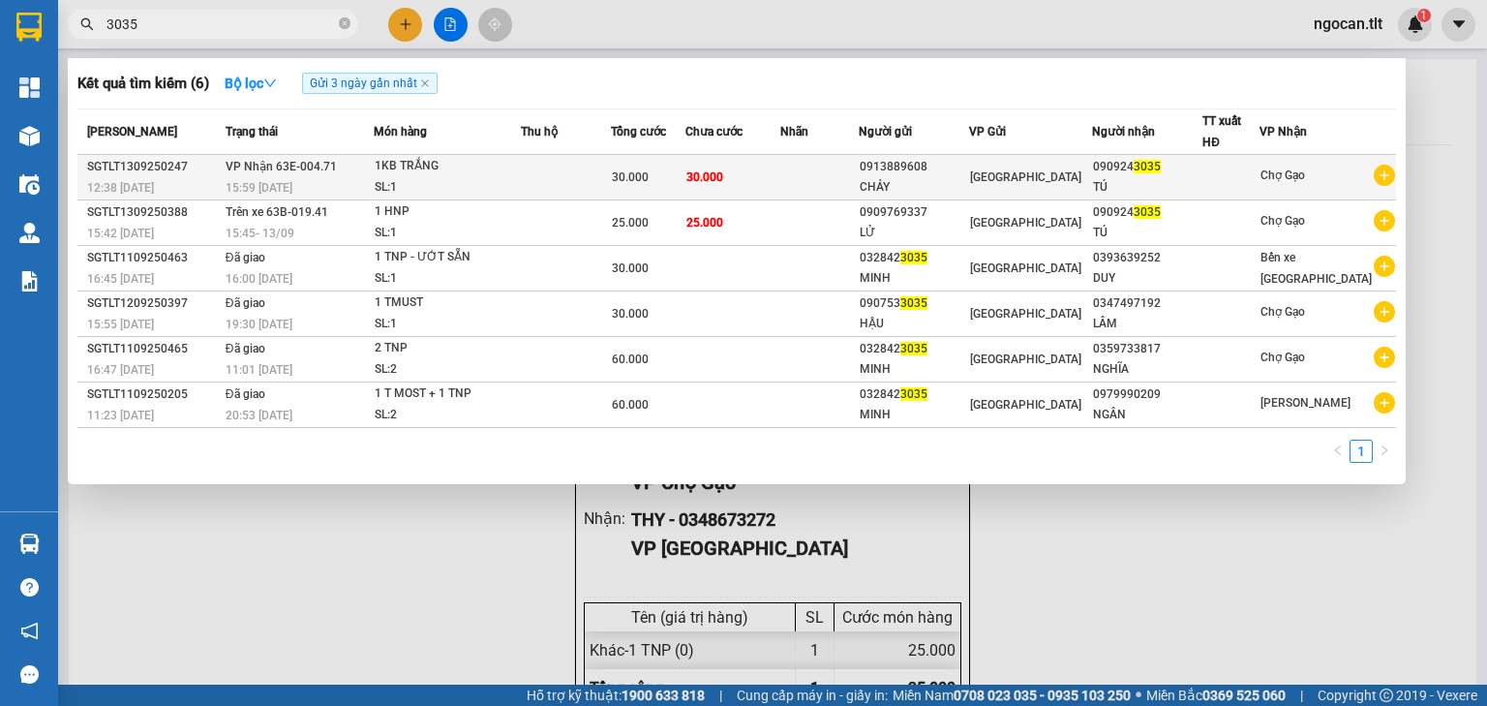
click at [833, 184] on td at bounding box center [819, 177] width 78 height 45
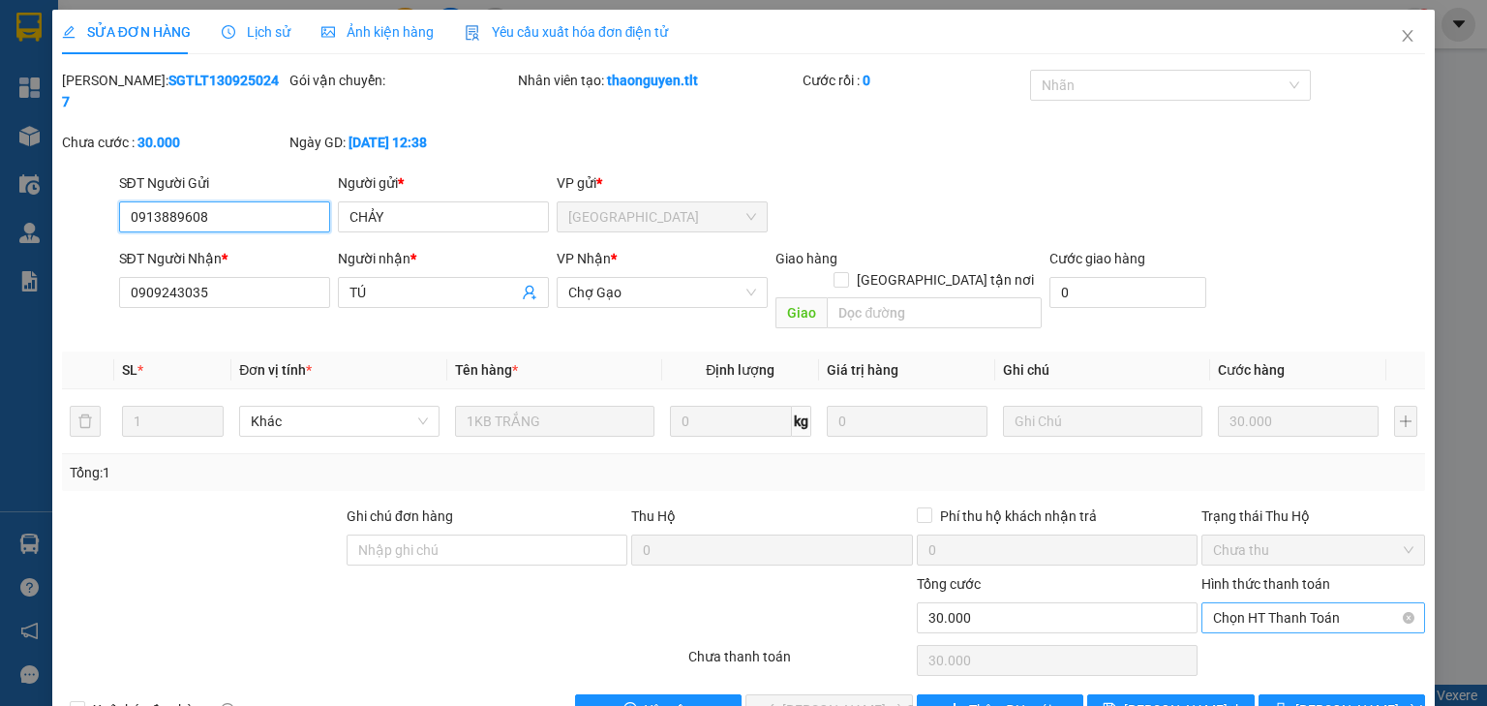
click at [1266, 603] on span "Chọn HT Thanh Toán" at bounding box center [1313, 617] width 200 height 29
click at [1224, 597] on div "Tại văn phòng" at bounding box center [1303, 612] width 223 height 31
drag, startPoint x: 749, startPoint y: 668, endPoint x: 793, endPoint y: 664, distance: 43.7
click at [755, 694] on button "[PERSON_NAME] và Giao hàng" at bounding box center [828, 709] width 167 height 31
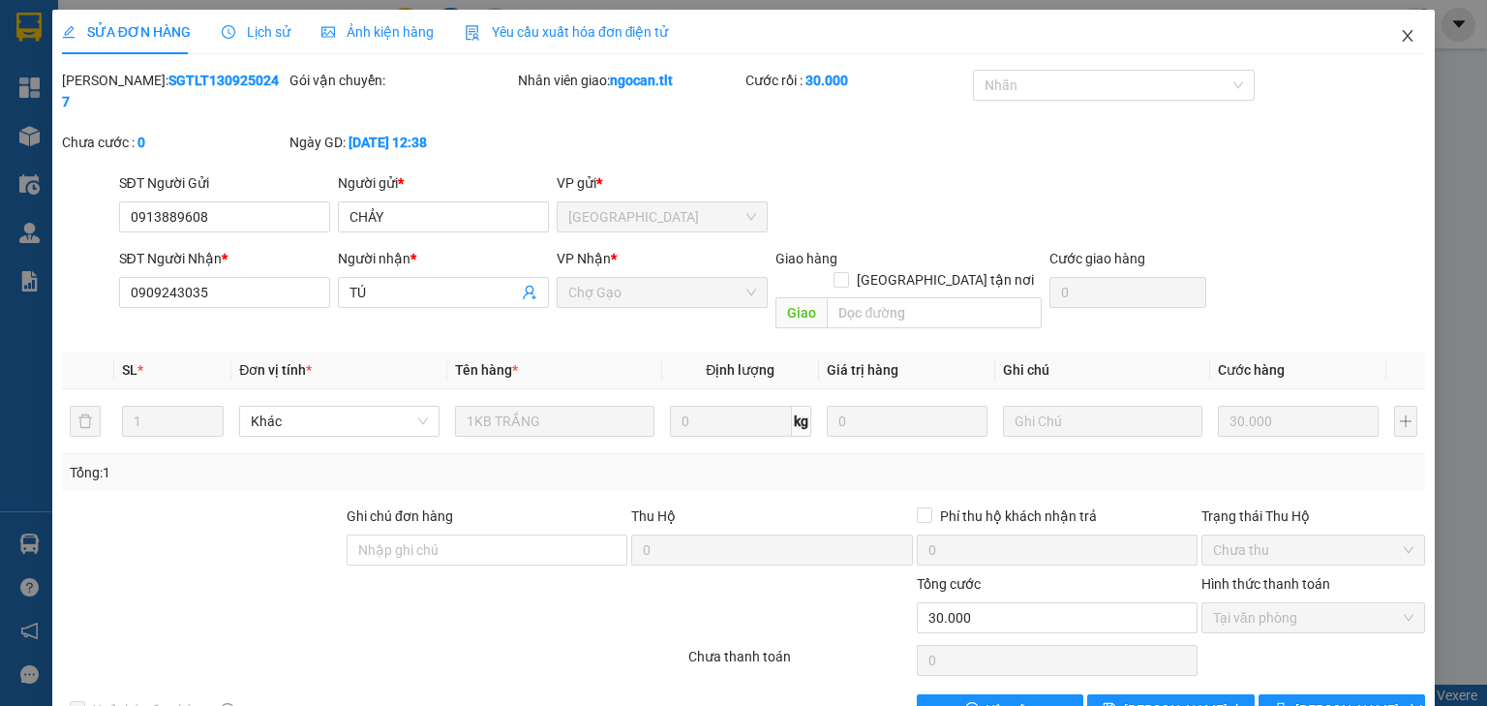
click at [1386, 35] on span "Close" at bounding box center [1407, 37] width 54 height 54
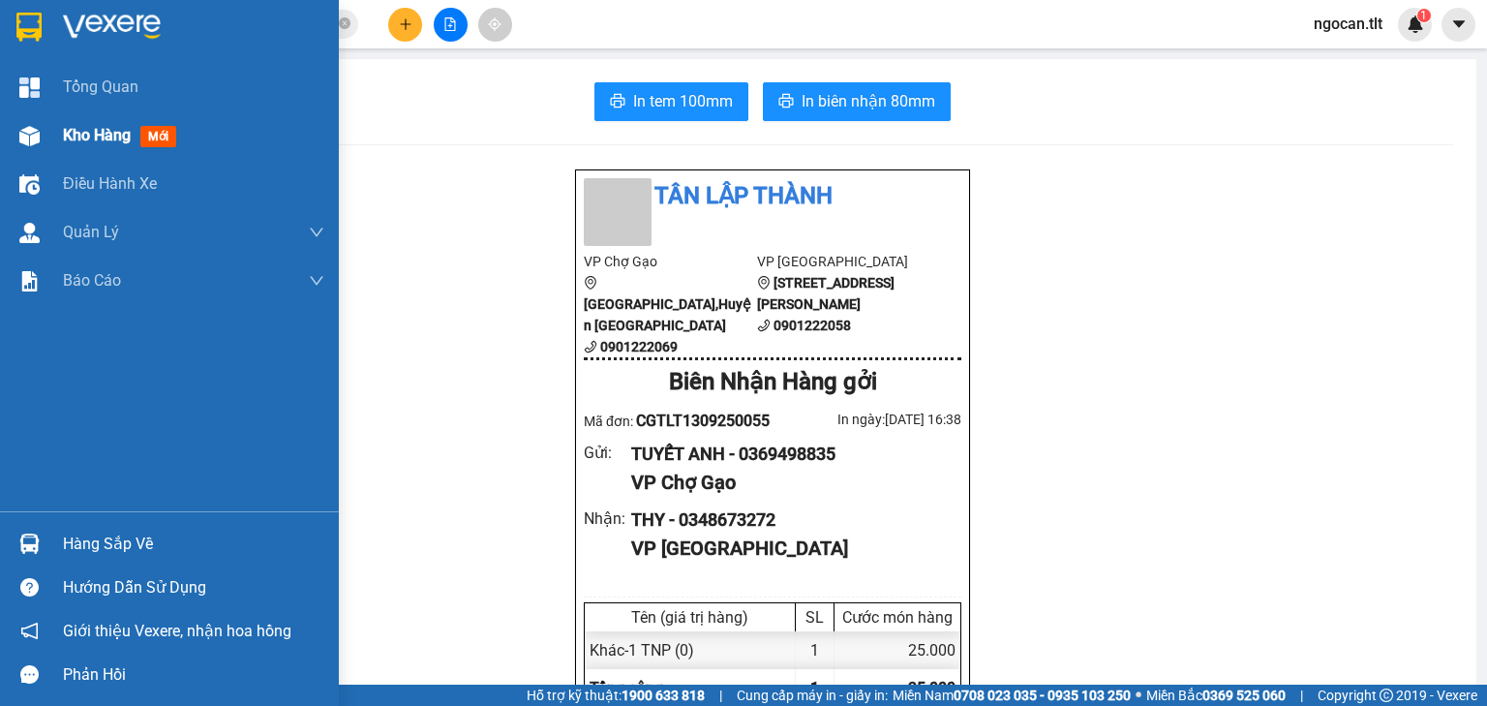
click at [61, 148] on div "Kho hàng mới" at bounding box center [169, 135] width 339 height 48
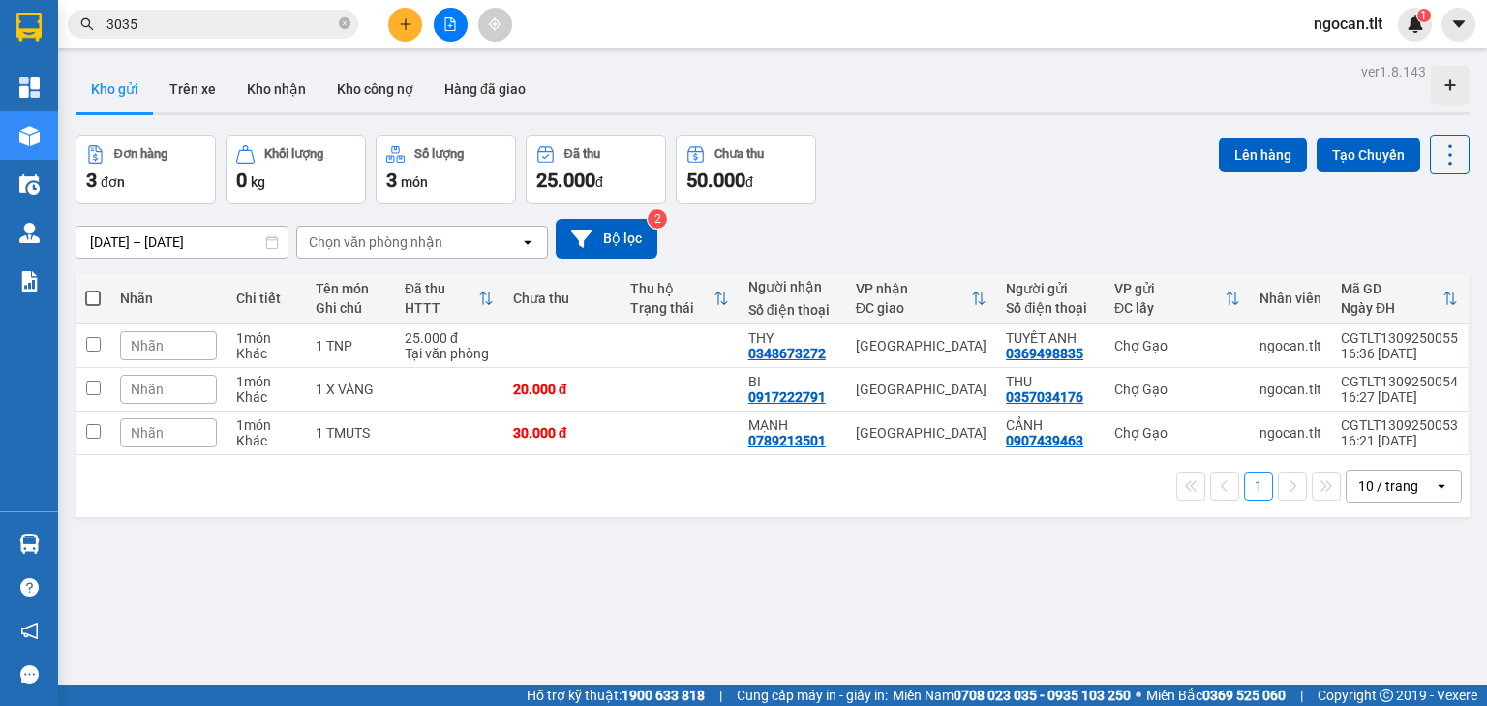
click at [92, 294] on span at bounding box center [92, 297] width 15 height 15
click at [93, 288] on input "checkbox" at bounding box center [93, 288] width 0 height 0
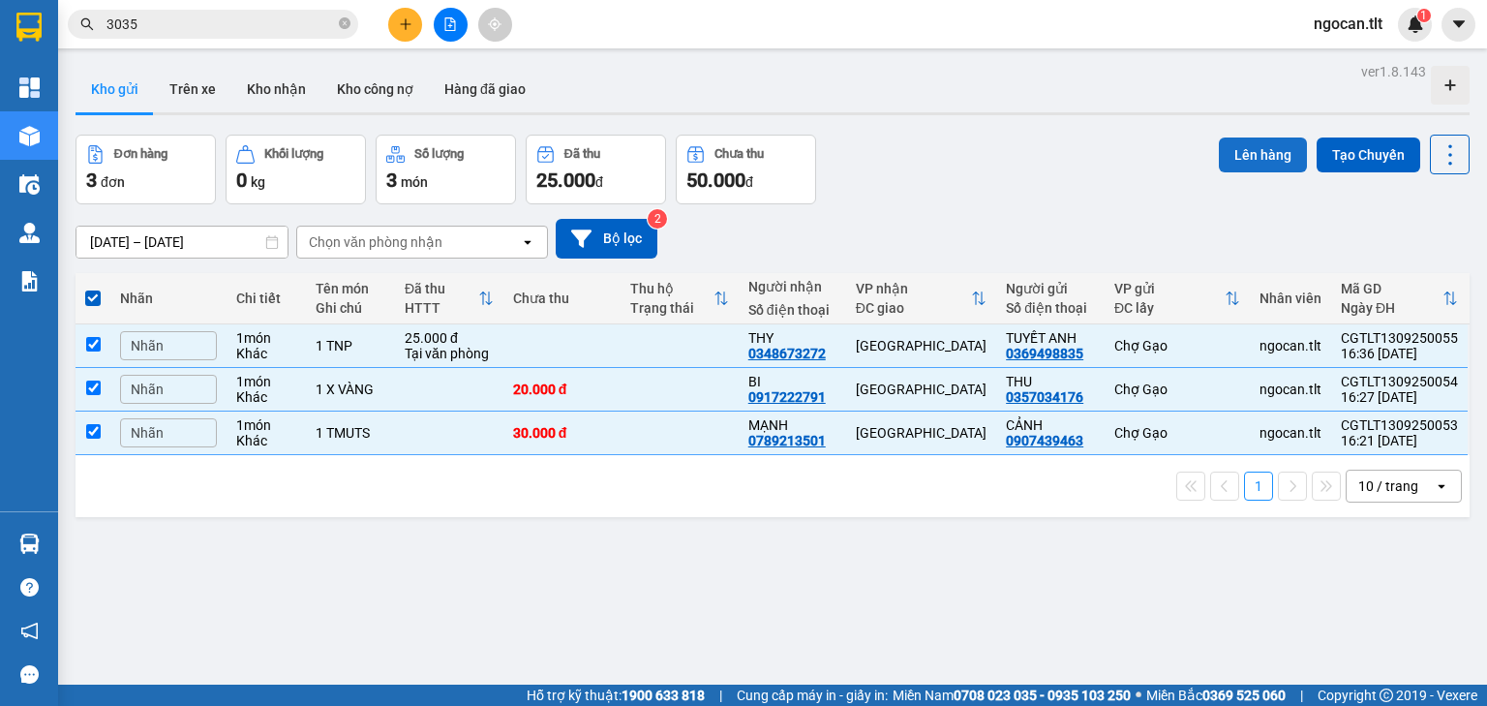
click at [1255, 159] on button "Lên hàng" at bounding box center [1263, 154] width 88 height 35
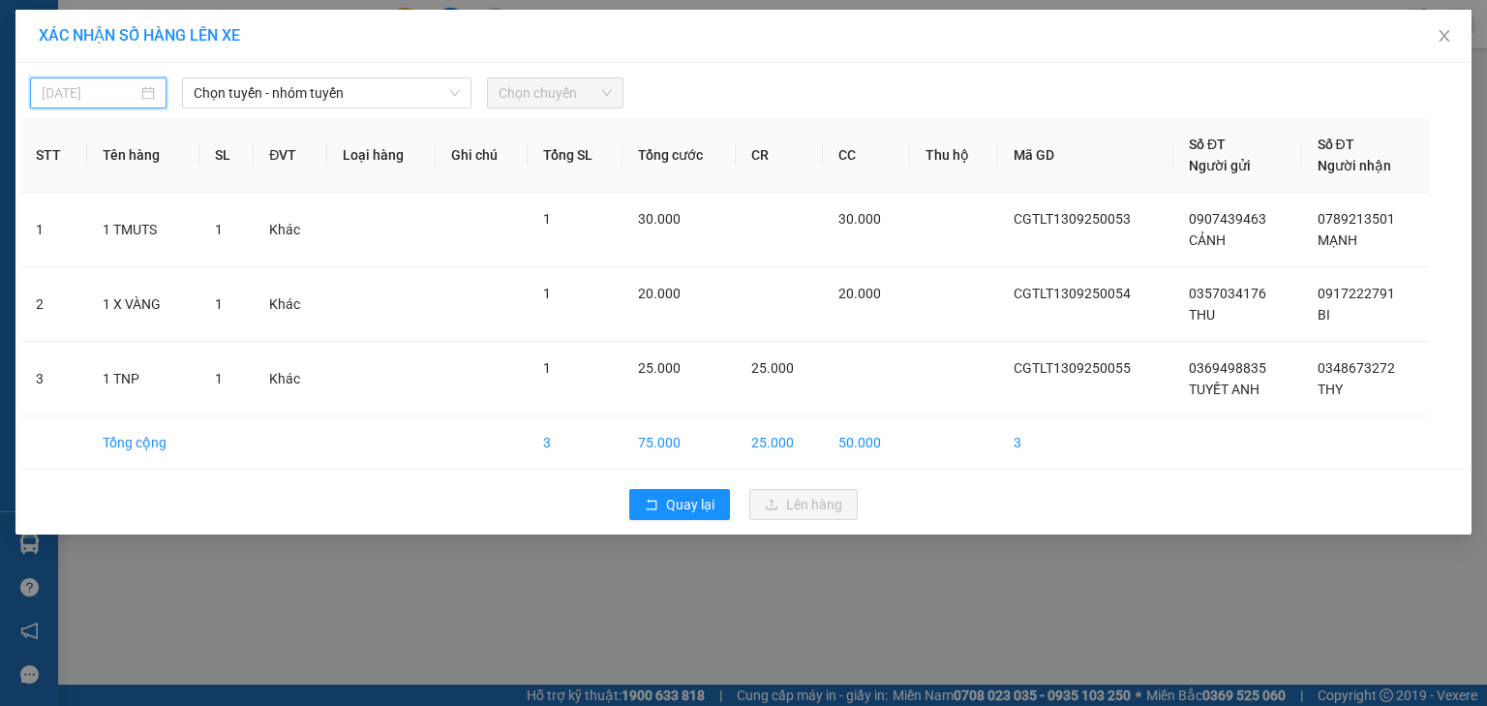
click at [88, 99] on input "[DATE]" at bounding box center [90, 92] width 96 height 21
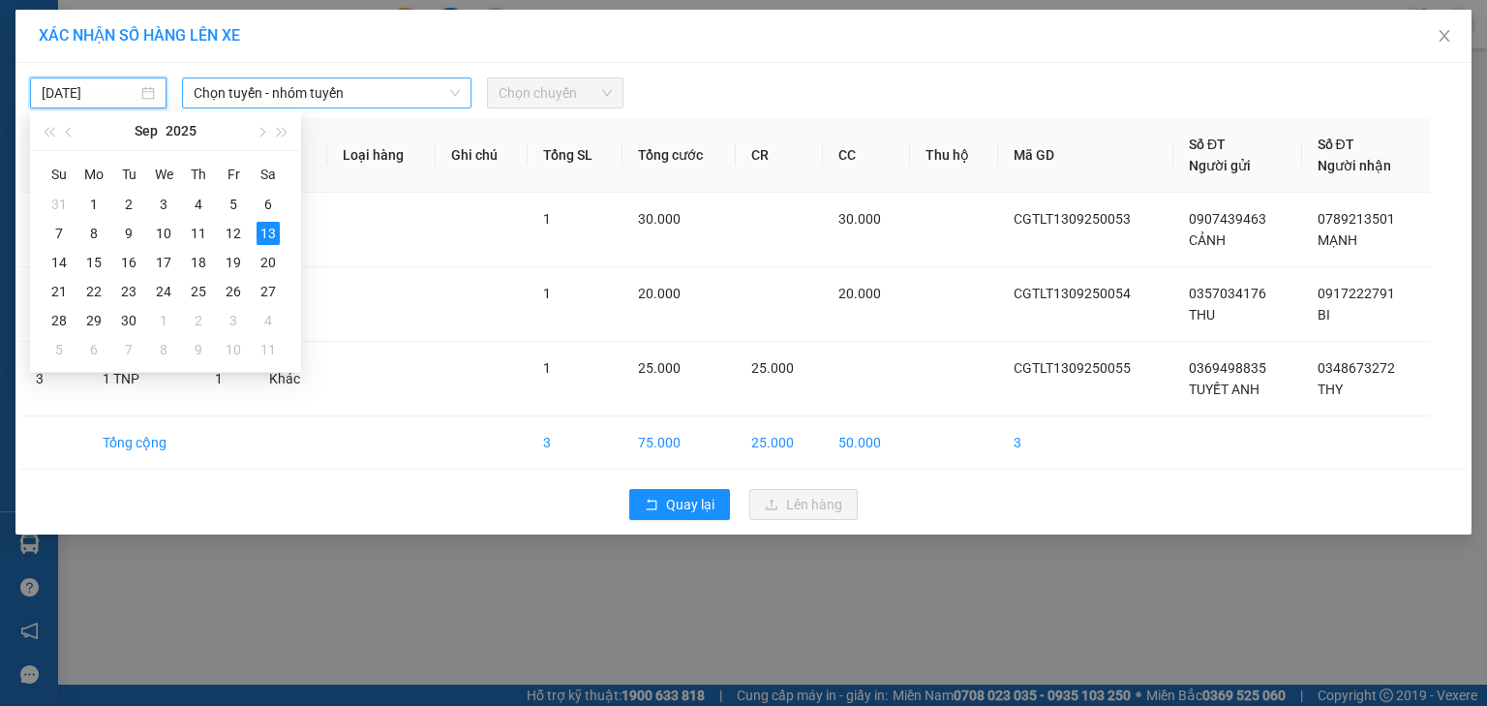
click at [330, 89] on span "Chọn tuyến - nhóm tuyến" at bounding box center [327, 92] width 266 height 29
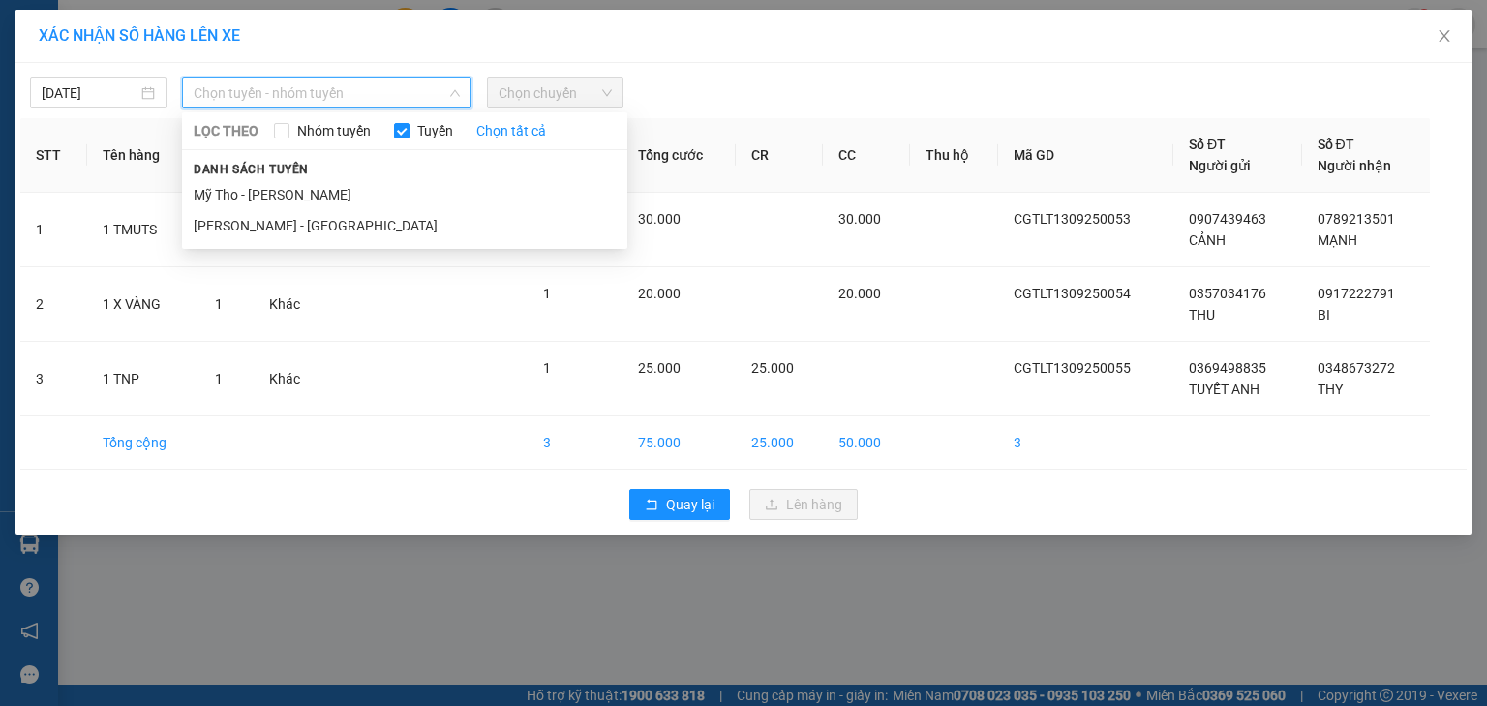
drag, startPoint x: 305, startPoint y: 197, endPoint x: 602, endPoint y: 155, distance: 300.1
click at [306, 197] on li "Mỹ Tho - [PERSON_NAME]" at bounding box center [404, 194] width 445 height 31
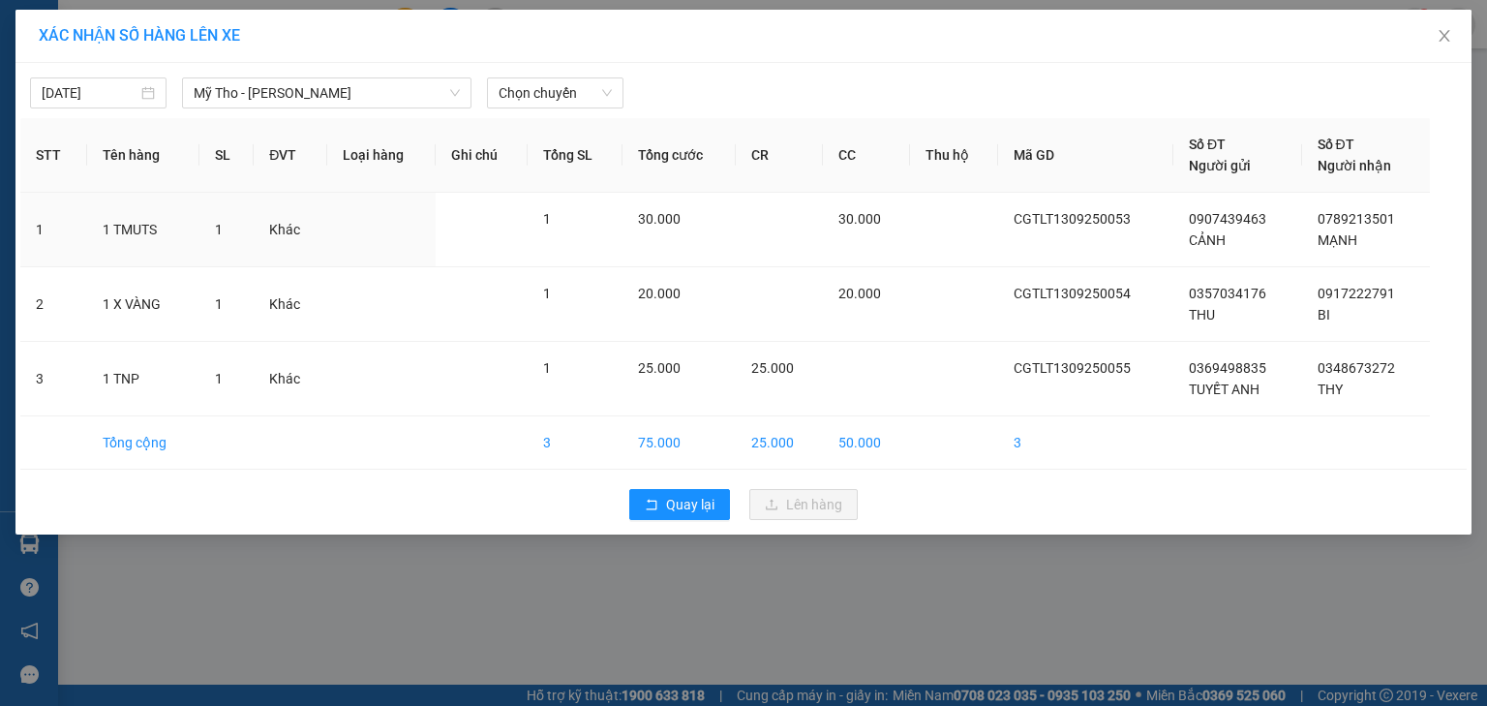
click at [601, 113] on div "[DATE] [GEOGRAPHIC_DATA] - [GEOGRAPHIC_DATA] LỌC THEO Nhóm tuyến Tuyến Chọn tất…" at bounding box center [743, 298] width 1456 height 471
click at [558, 84] on span "Chọn chuyến" at bounding box center [555, 92] width 113 height 29
drag, startPoint x: 604, startPoint y: 140, endPoint x: 734, endPoint y: 129, distance: 130.2
click at [626, 139] on div "16:30" at bounding box center [574, 131] width 151 height 21
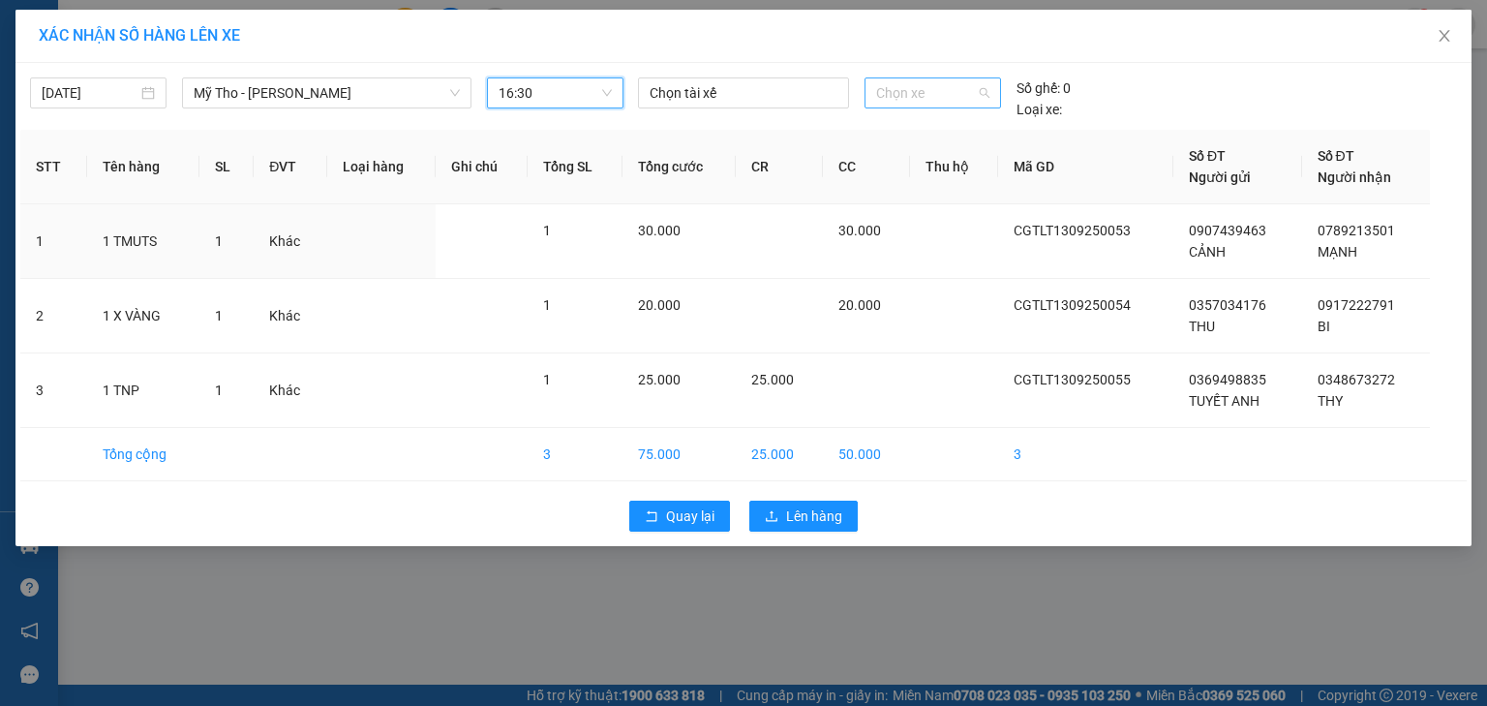
drag, startPoint x: 929, startPoint y: 95, endPoint x: 920, endPoint y: 76, distance: 20.8
click at [932, 92] on span "Chọn xe" at bounding box center [932, 92] width 112 height 29
click at [953, 132] on div "63F-002.12" at bounding box center [932, 131] width 112 height 21
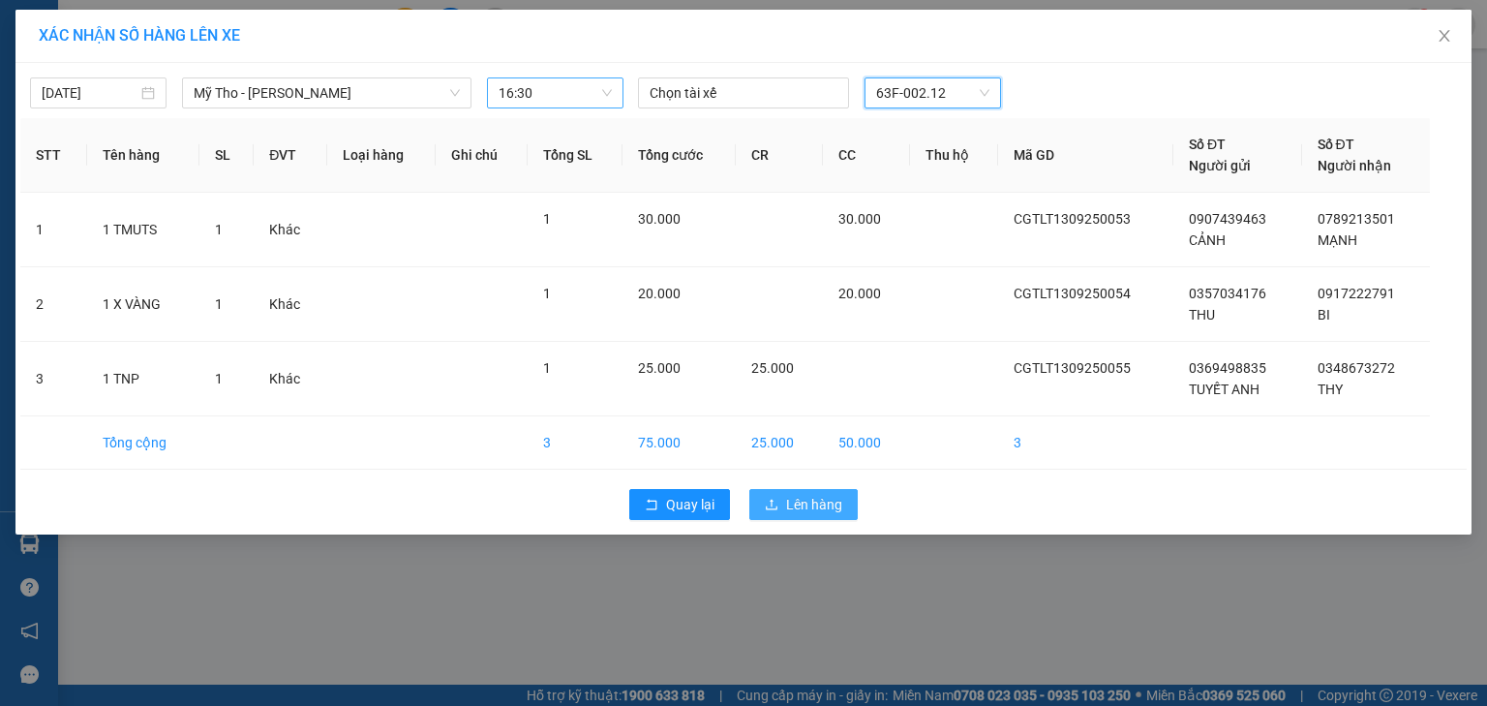
click at [797, 503] on span "Lên hàng" at bounding box center [814, 504] width 56 height 21
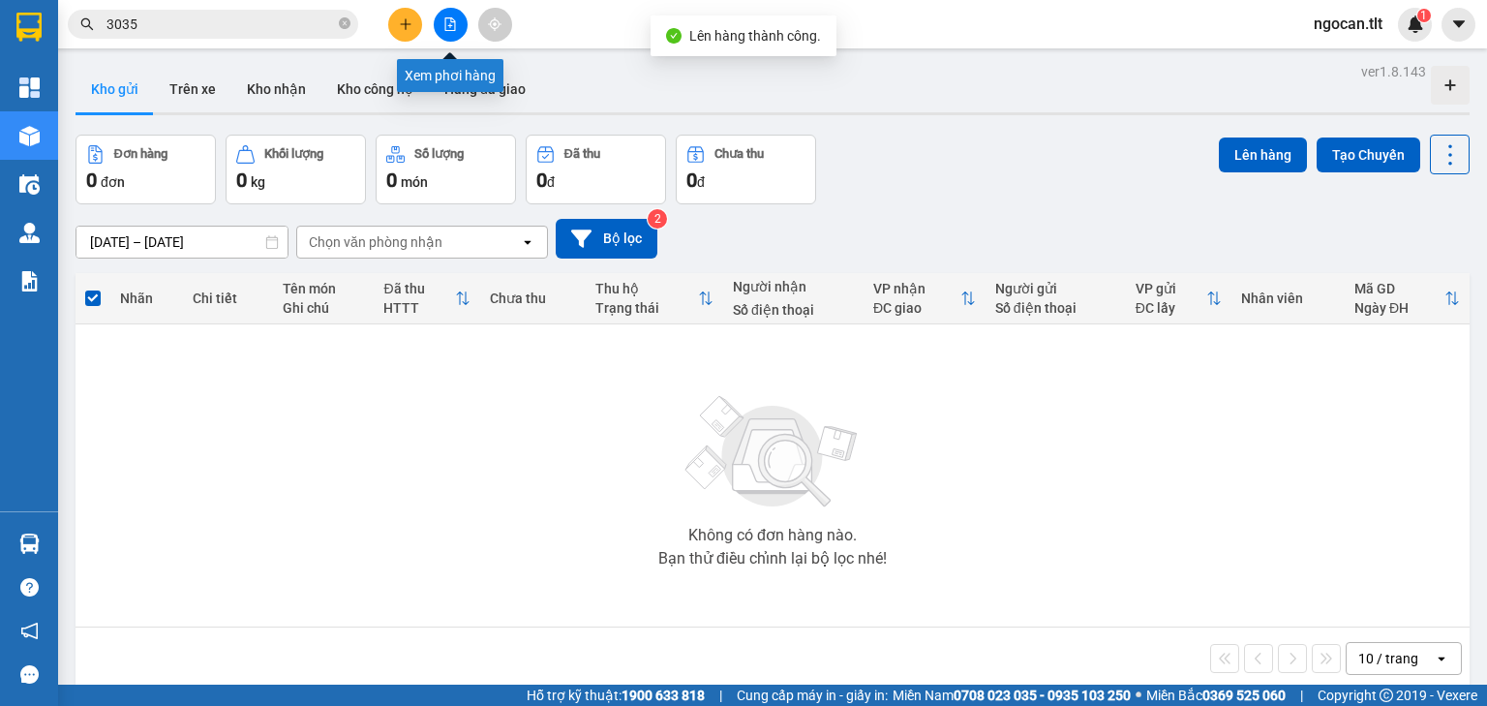
drag, startPoint x: 442, startPoint y: 27, endPoint x: 506, endPoint y: 50, distance: 68.0
click at [443, 27] on icon "file-add" at bounding box center [450, 24] width 14 height 14
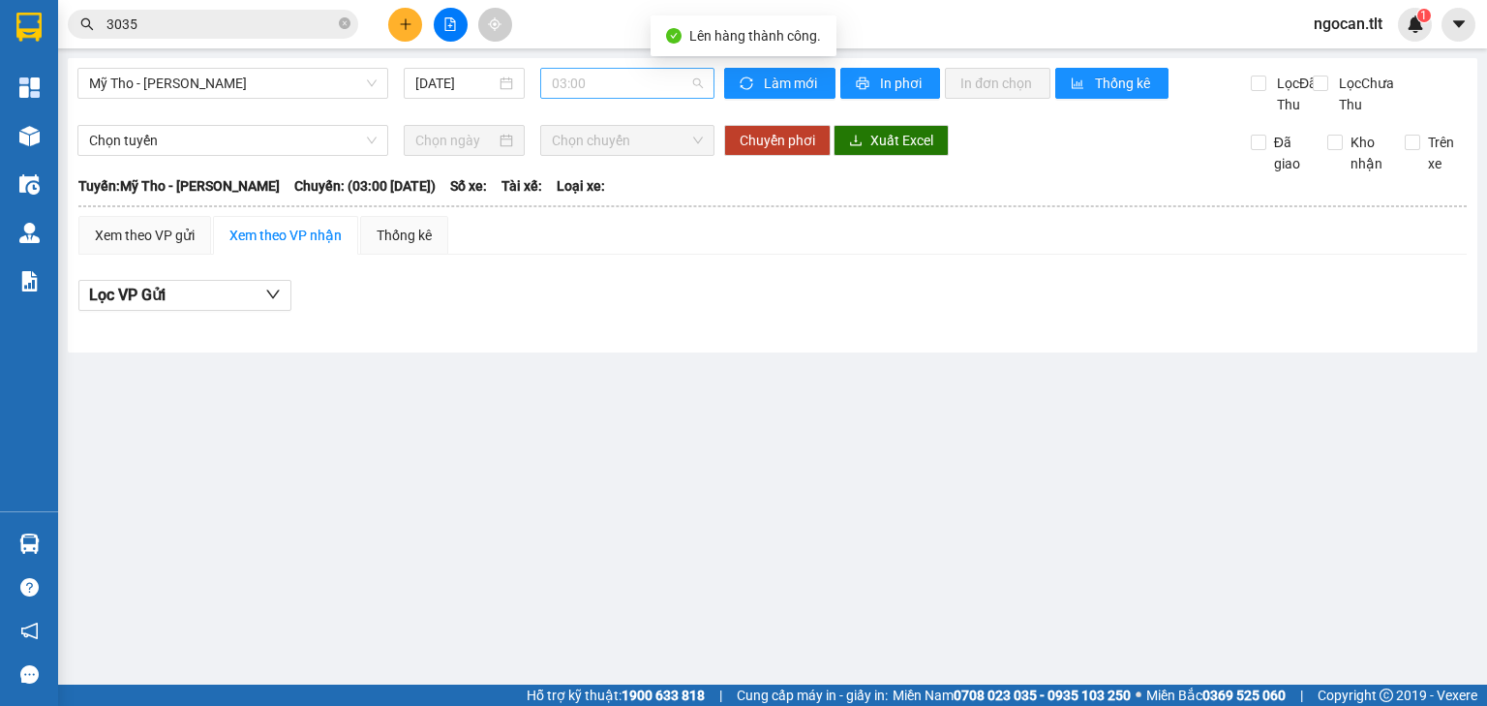
click at [623, 84] on span "03:00" at bounding box center [628, 83] width 152 height 29
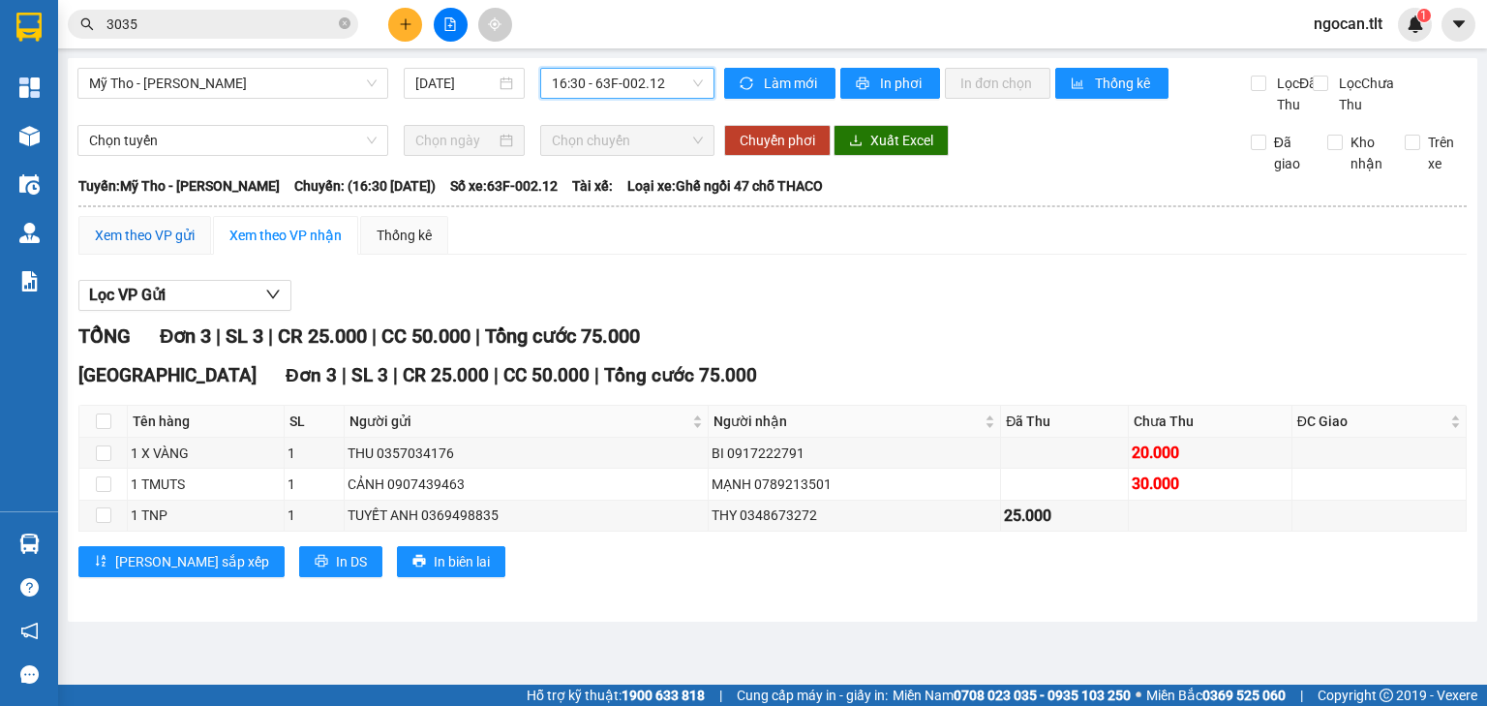
click at [160, 246] on div "Xem theo VP gửi" at bounding box center [145, 235] width 100 height 21
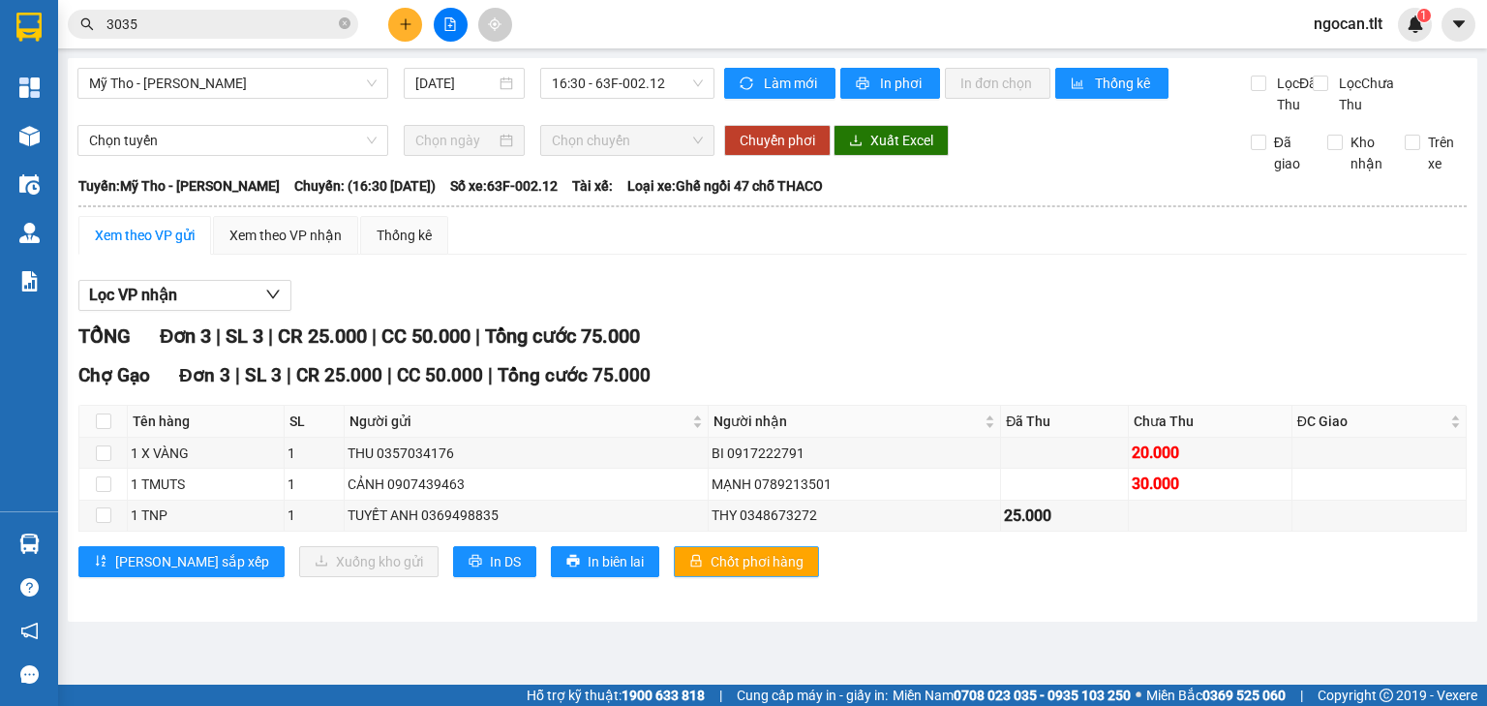
click at [711, 572] on span "Chốt phơi hàng" at bounding box center [757, 561] width 93 height 21
click at [403, 10] on button at bounding box center [405, 25] width 34 height 34
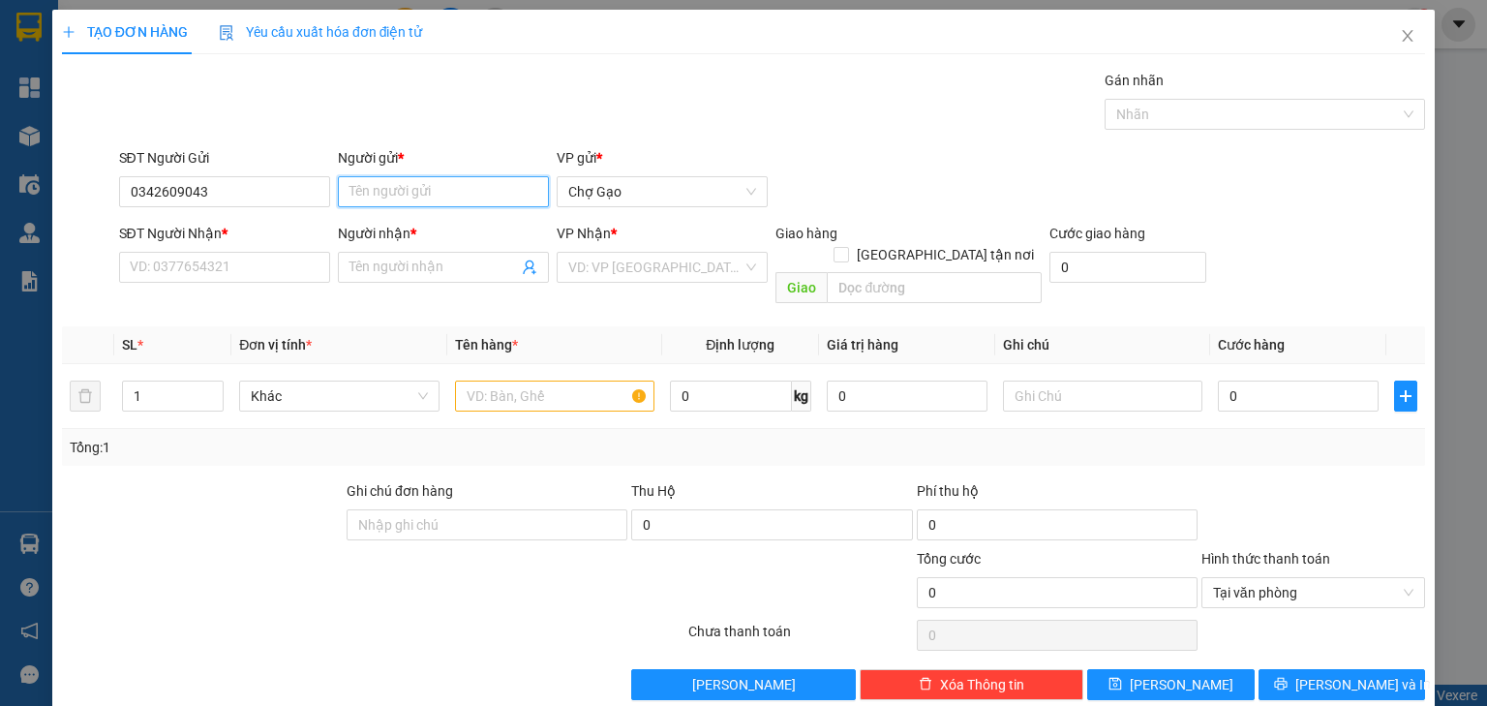
click at [468, 181] on input "Người gửi *" at bounding box center [443, 191] width 211 height 31
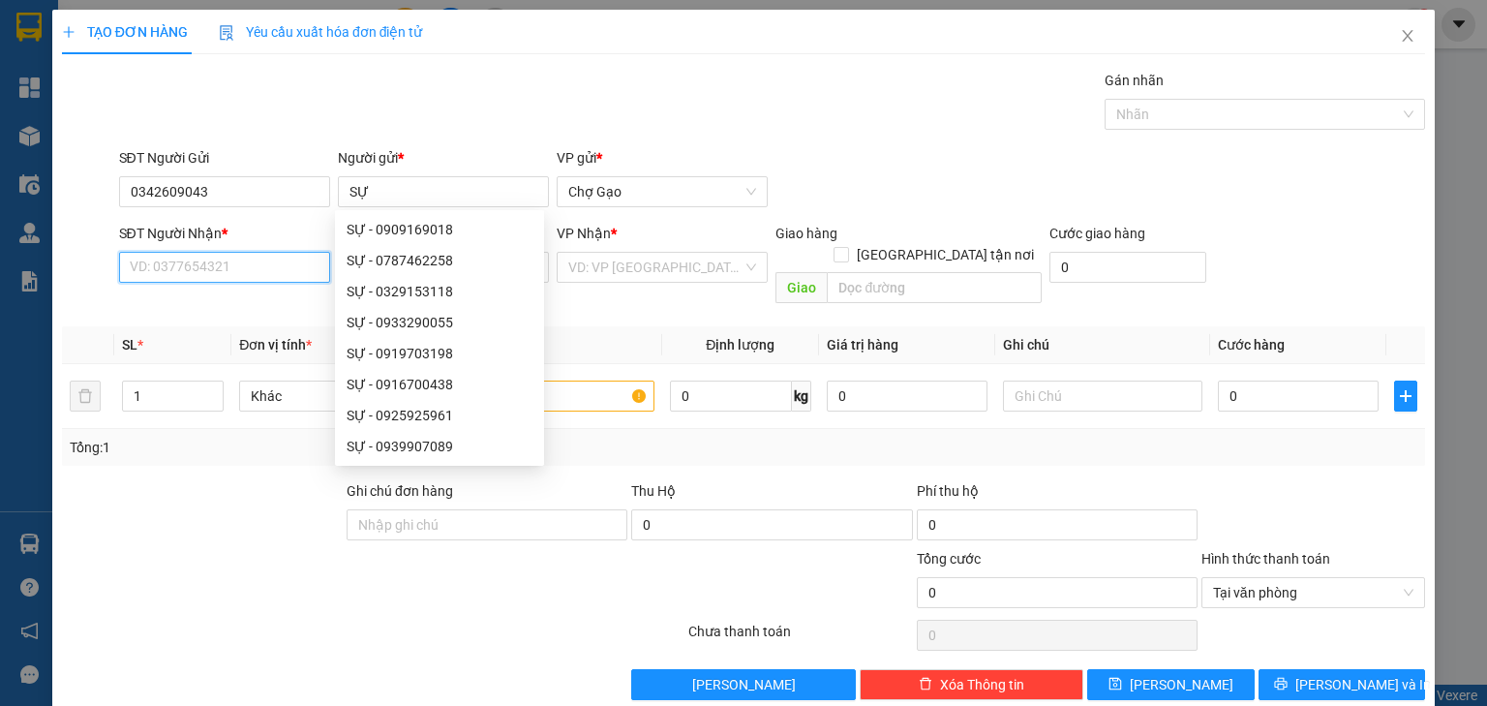
click at [182, 275] on input "SĐT Người Nhận *" at bounding box center [224, 267] width 211 height 31
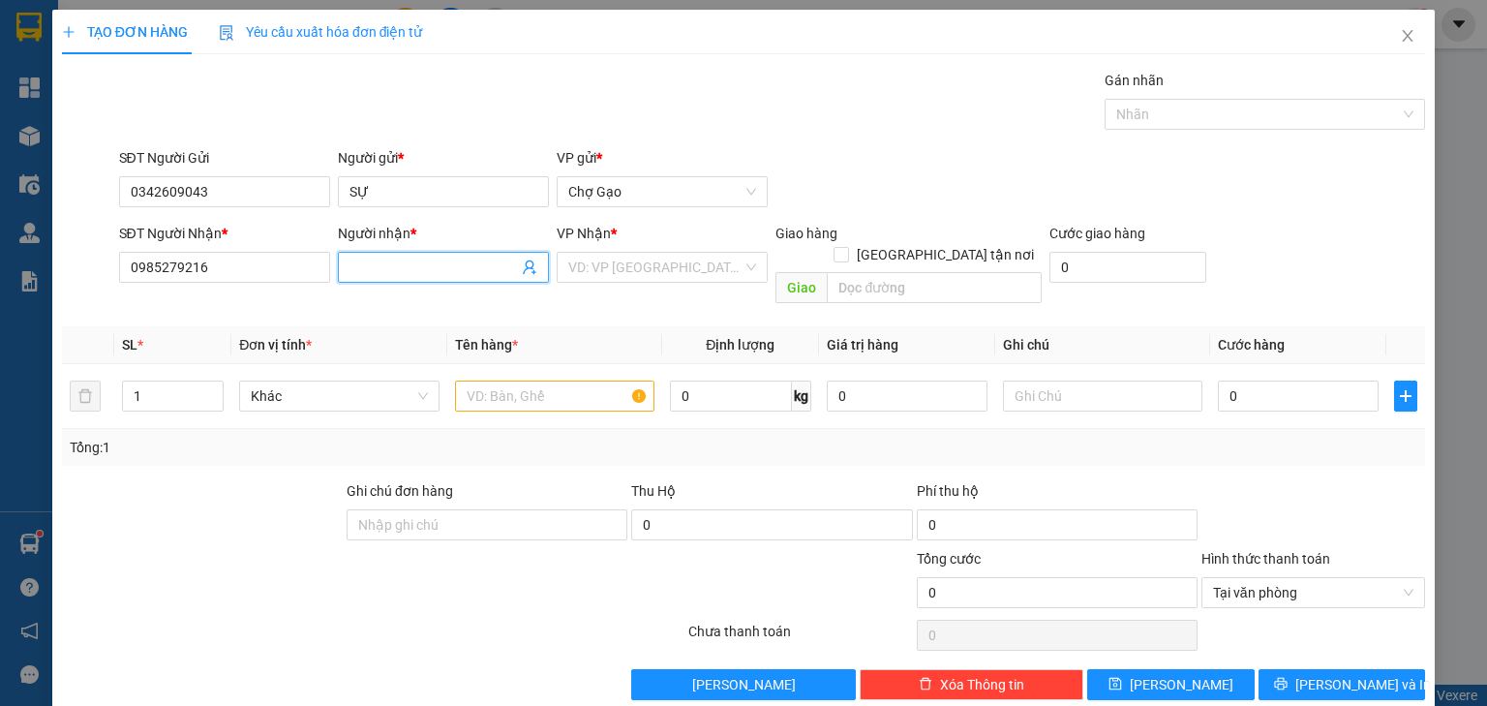
click at [423, 260] on input "Người nhận *" at bounding box center [433, 267] width 168 height 21
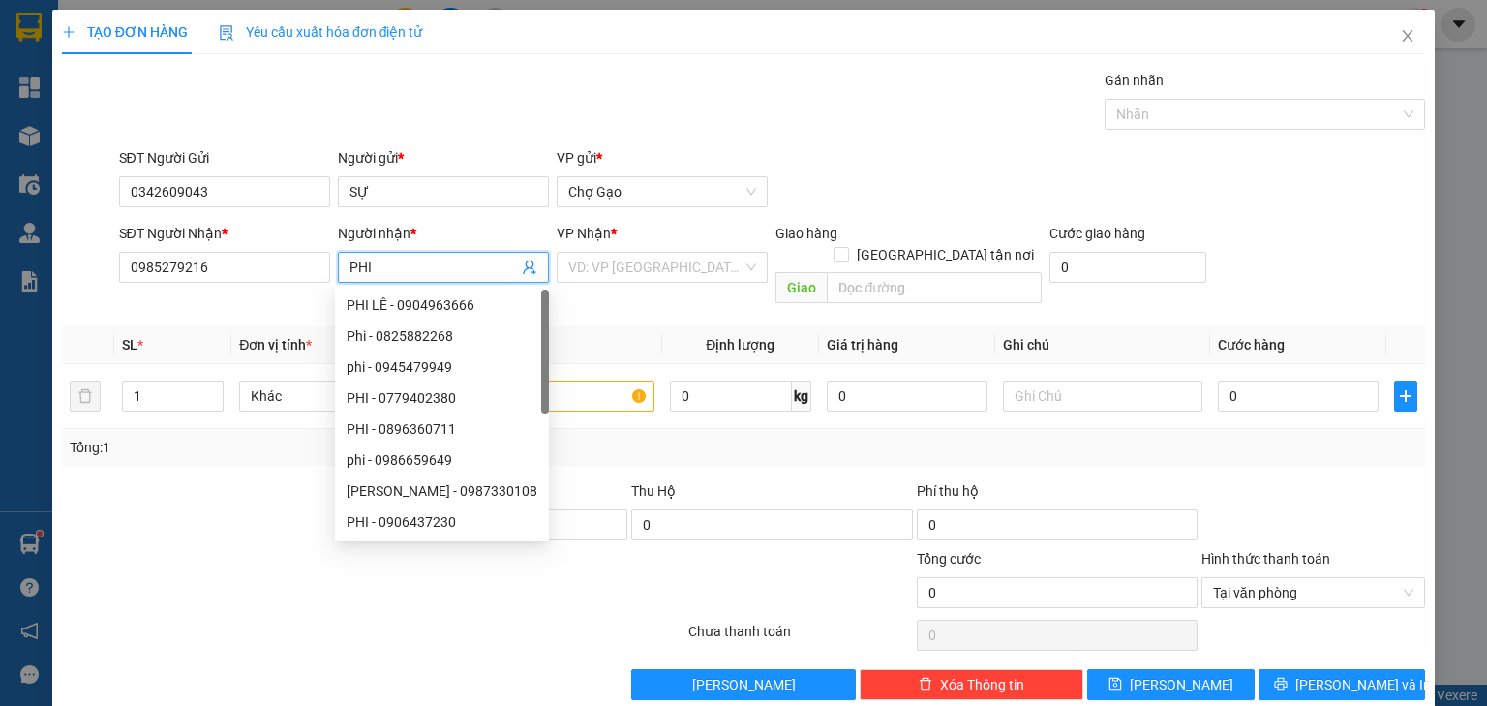
click at [655, 276] on input "search" at bounding box center [655, 267] width 174 height 29
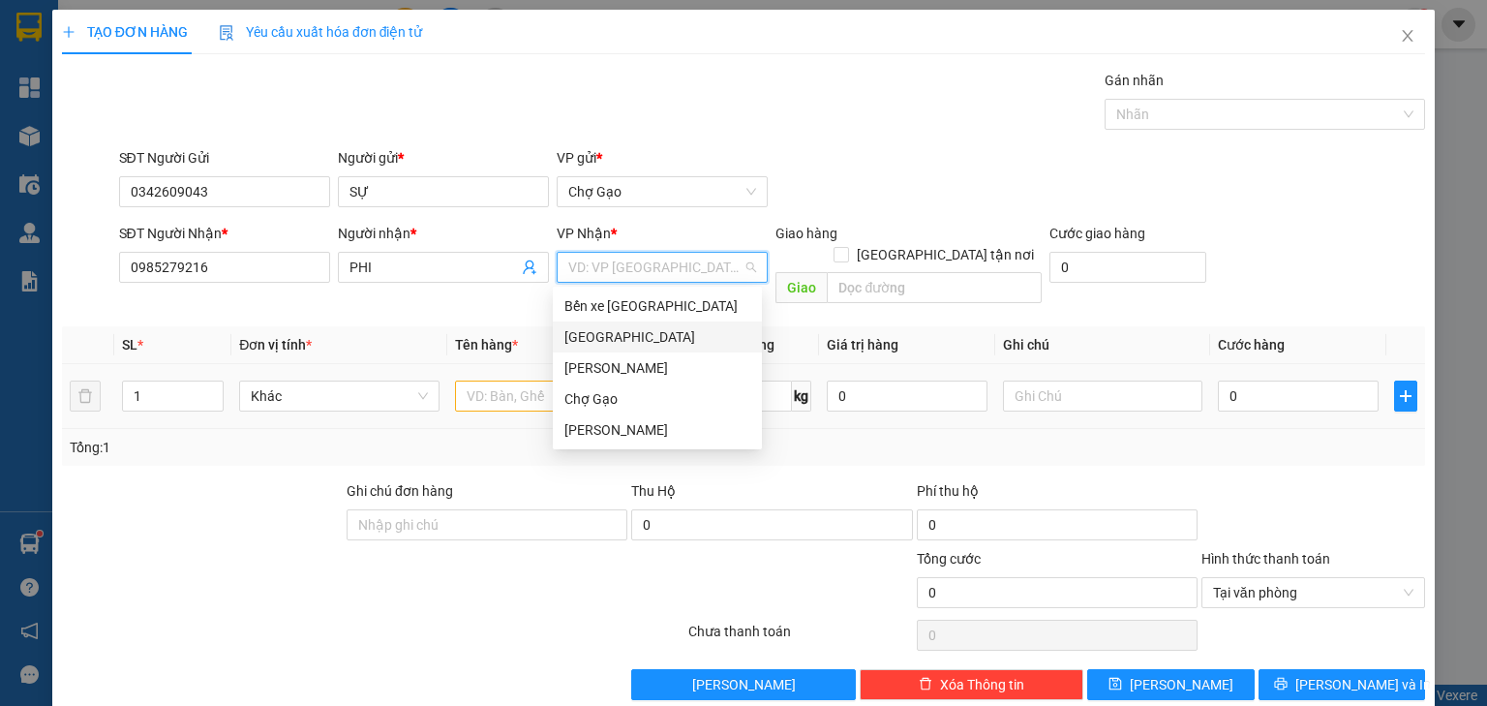
drag, startPoint x: 620, startPoint y: 336, endPoint x: 566, endPoint y: 358, distance: 58.6
click at [620, 337] on div "[GEOGRAPHIC_DATA]" at bounding box center [657, 336] width 186 height 21
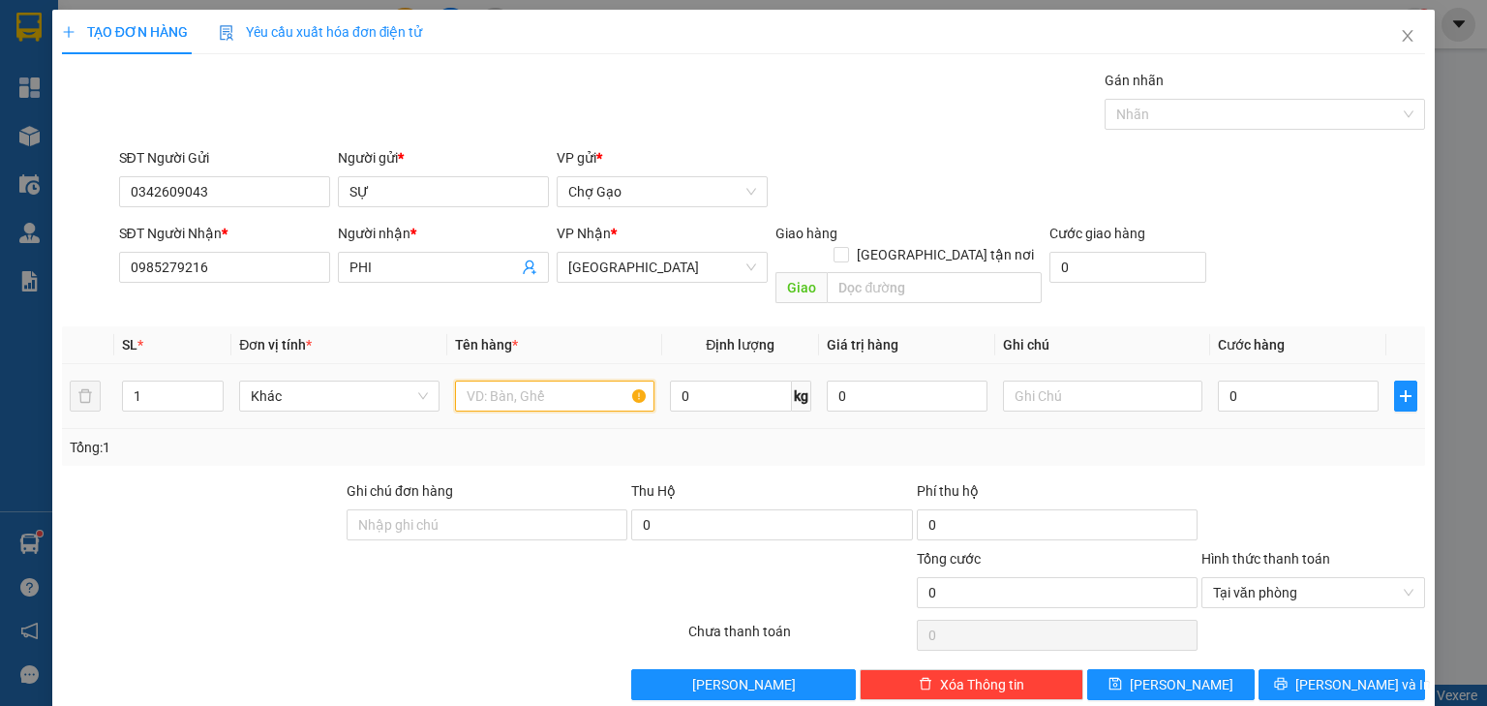
click at [542, 380] on input "text" at bounding box center [554, 395] width 199 height 31
click at [1258, 380] on input "0" at bounding box center [1298, 395] width 161 height 31
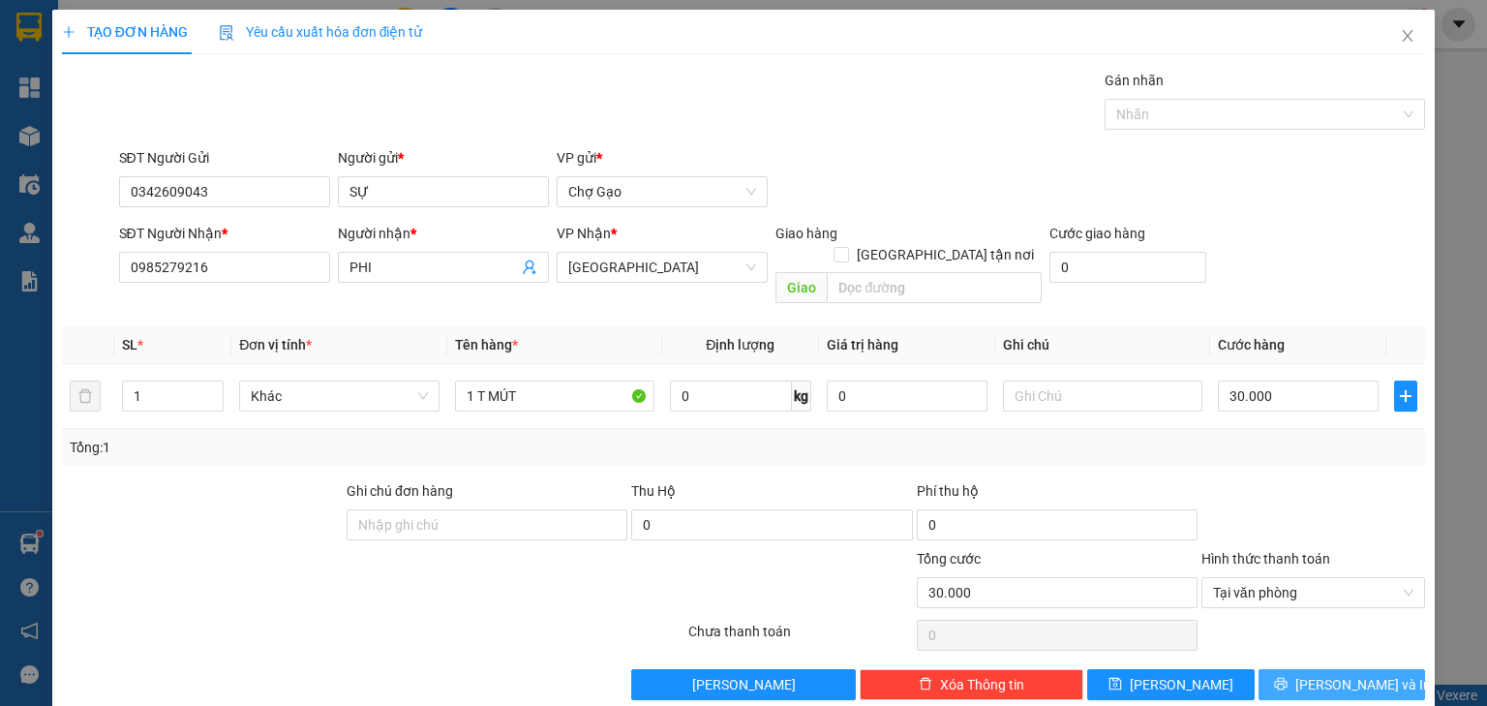
click at [1309, 669] on button "[PERSON_NAME] và In" at bounding box center [1341, 684] width 167 height 31
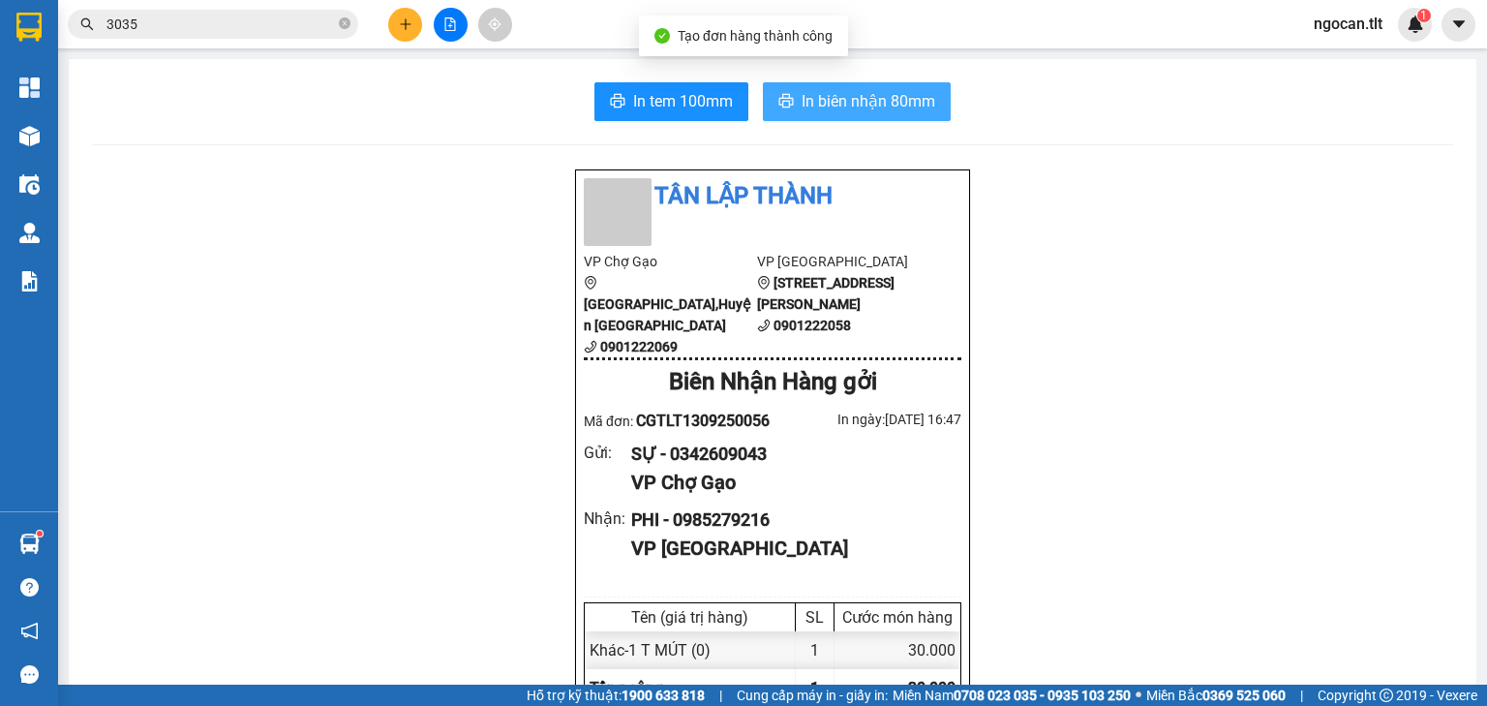
drag, startPoint x: 871, startPoint y: 107, endPoint x: 848, endPoint y: 109, distance: 23.3
click at [871, 108] on span "In biên nhận 80mm" at bounding box center [868, 101] width 134 height 24
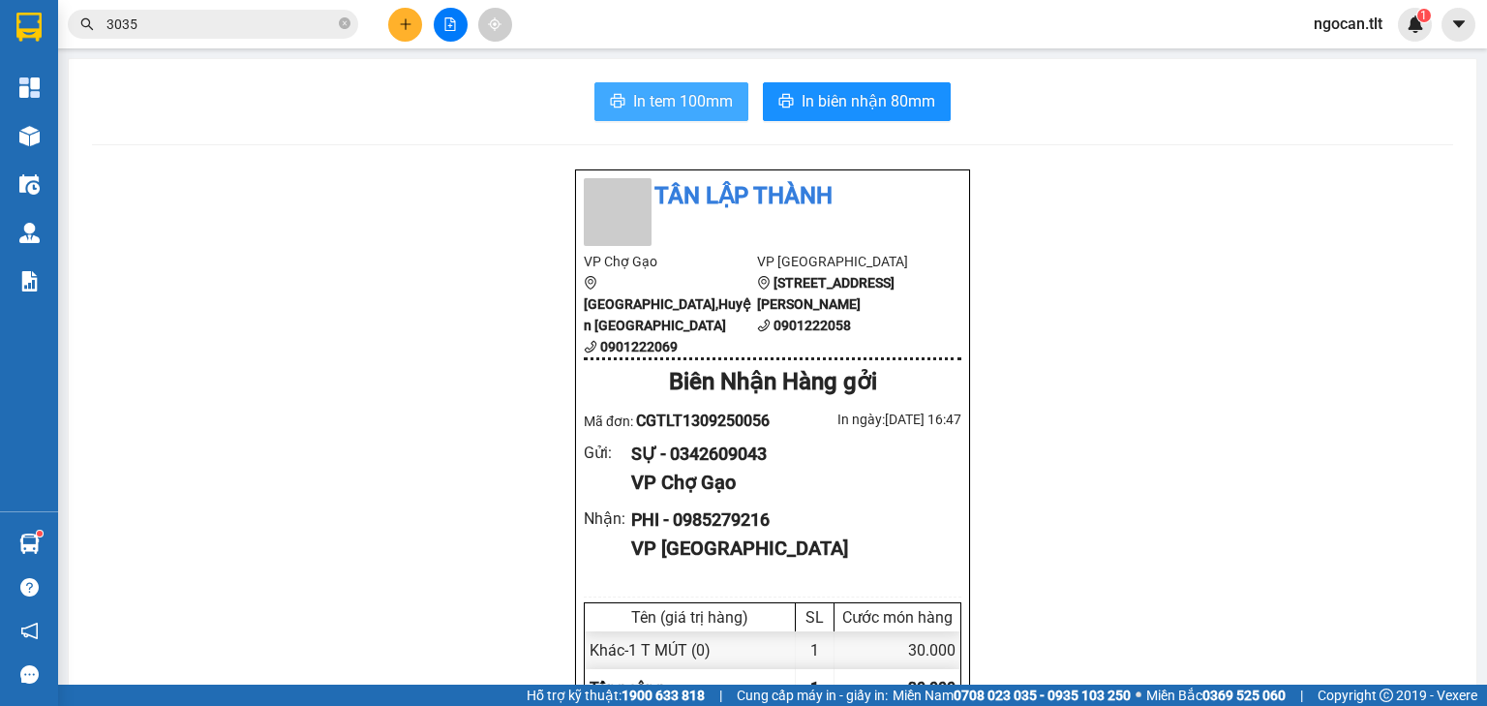
click at [652, 92] on span "In tem 100mm" at bounding box center [683, 101] width 100 height 24
click at [353, 27] on span "3035" at bounding box center [213, 24] width 290 height 29
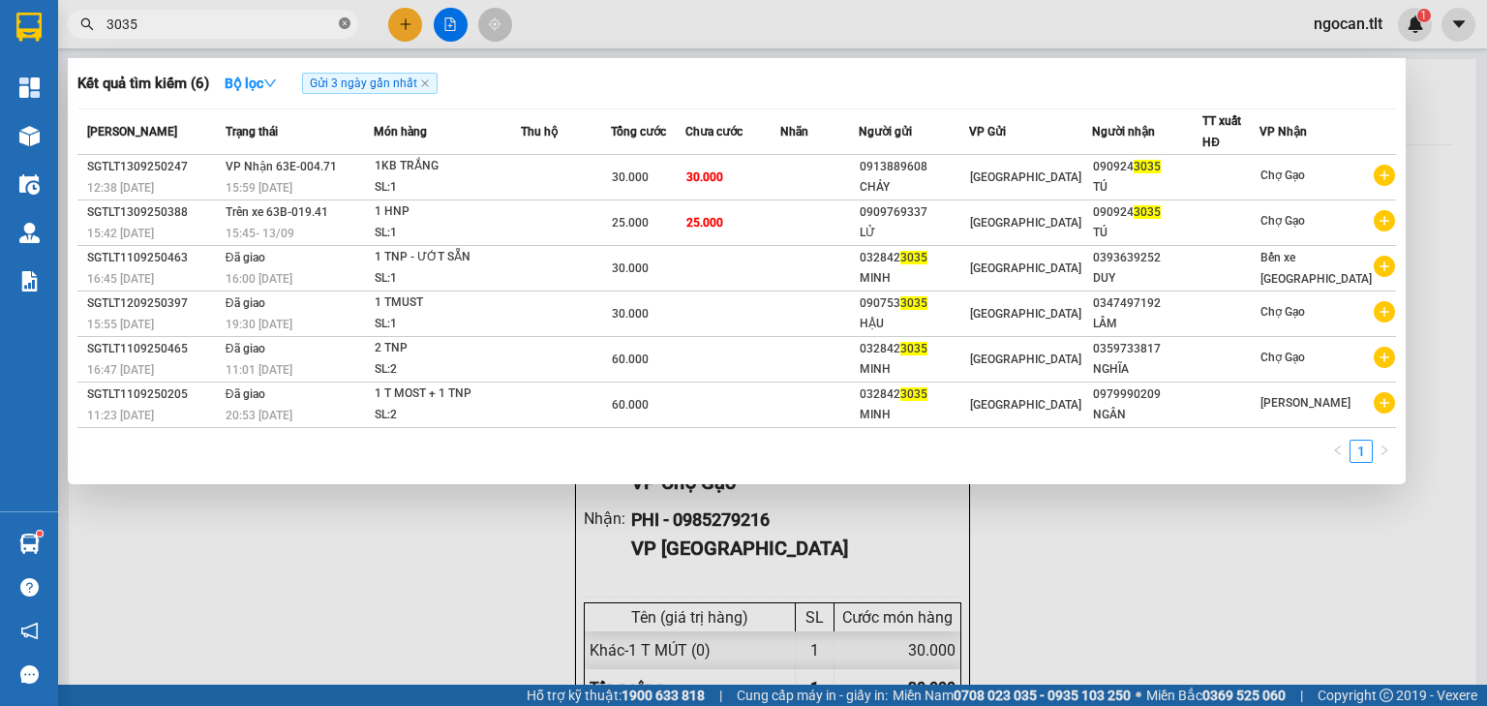
click at [348, 23] on span "3035" at bounding box center [213, 24] width 290 height 29
click at [348, 23] on icon "close-circle" at bounding box center [345, 23] width 12 height 12
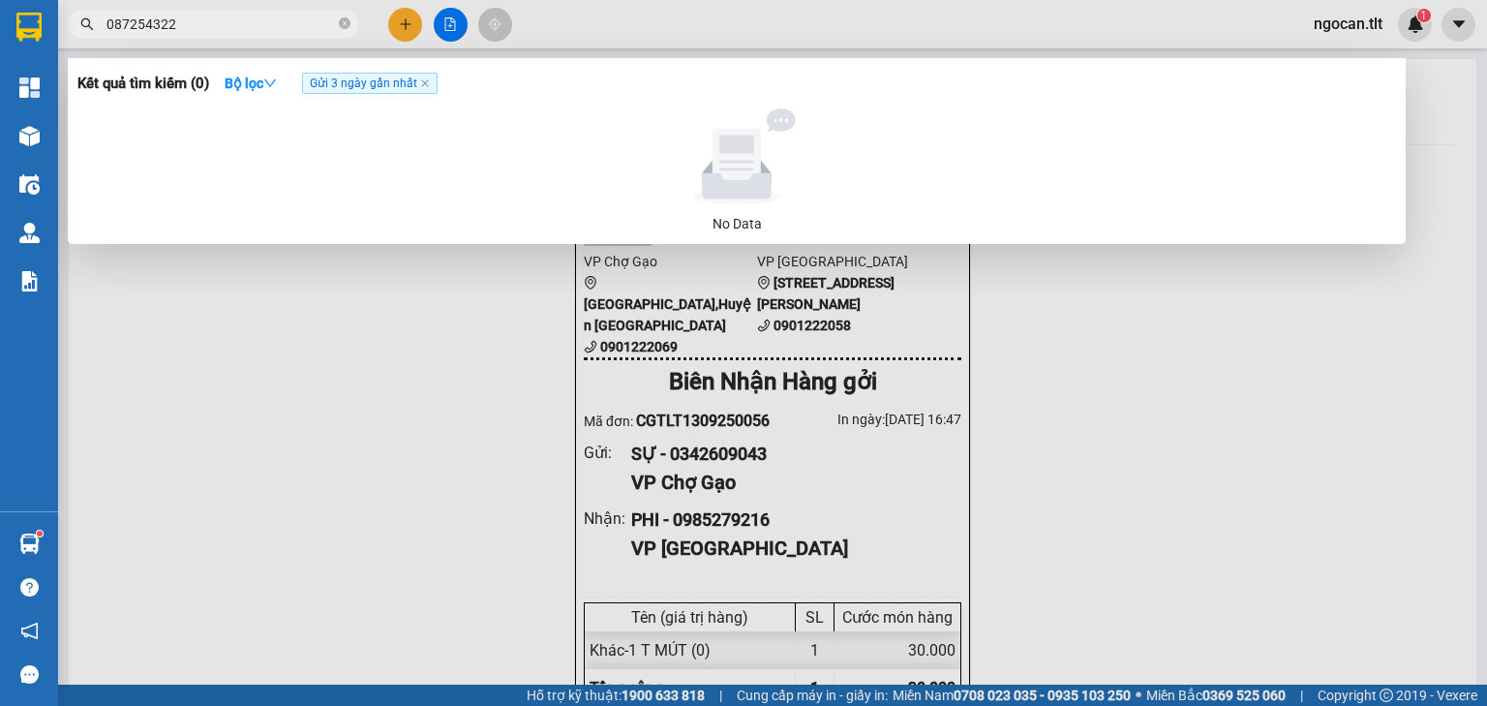
click at [111, 18] on input "087254322" at bounding box center [220, 24] width 228 height 21
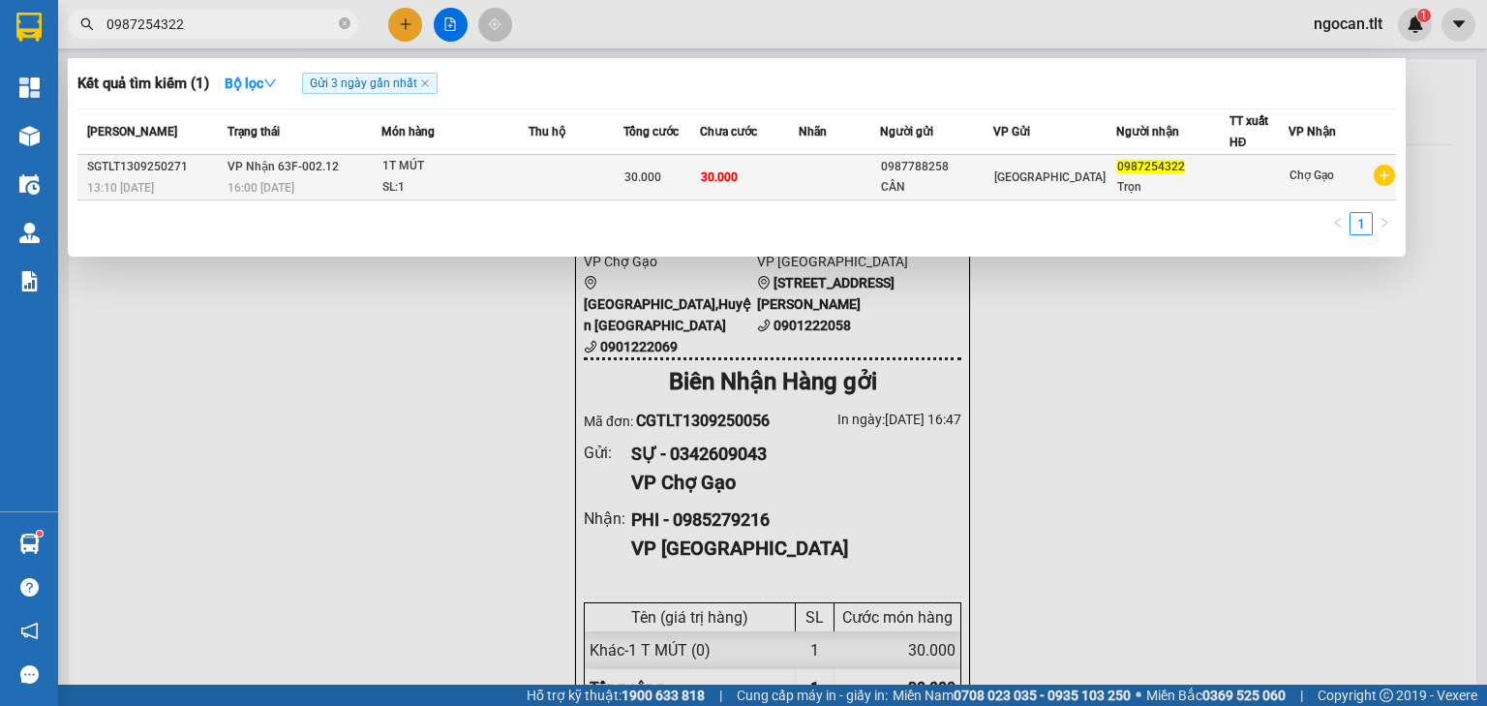
click at [589, 160] on td at bounding box center [576, 177] width 95 height 45
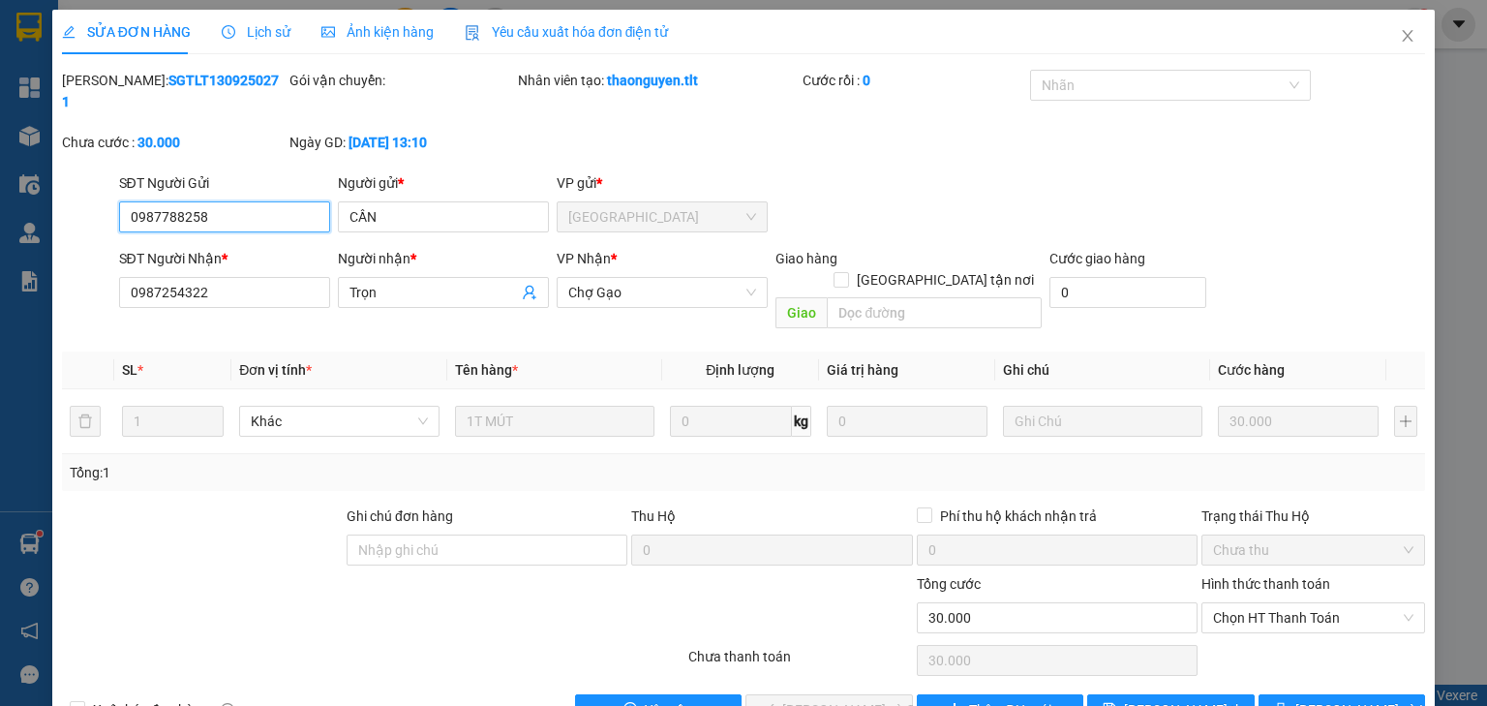
click at [1247, 603] on span "Chọn HT Thanh Toán" at bounding box center [1313, 617] width 200 height 29
drag, startPoint x: 1237, startPoint y: 617, endPoint x: 1142, endPoint y: 629, distance: 95.7
click at [1234, 615] on div "Tại văn phòng" at bounding box center [1302, 612] width 199 height 21
drag, startPoint x: 771, startPoint y: 662, endPoint x: 783, endPoint y: 657, distance: 13.5
click at [771, 704] on icon "check" at bounding box center [768, 709] width 13 height 10
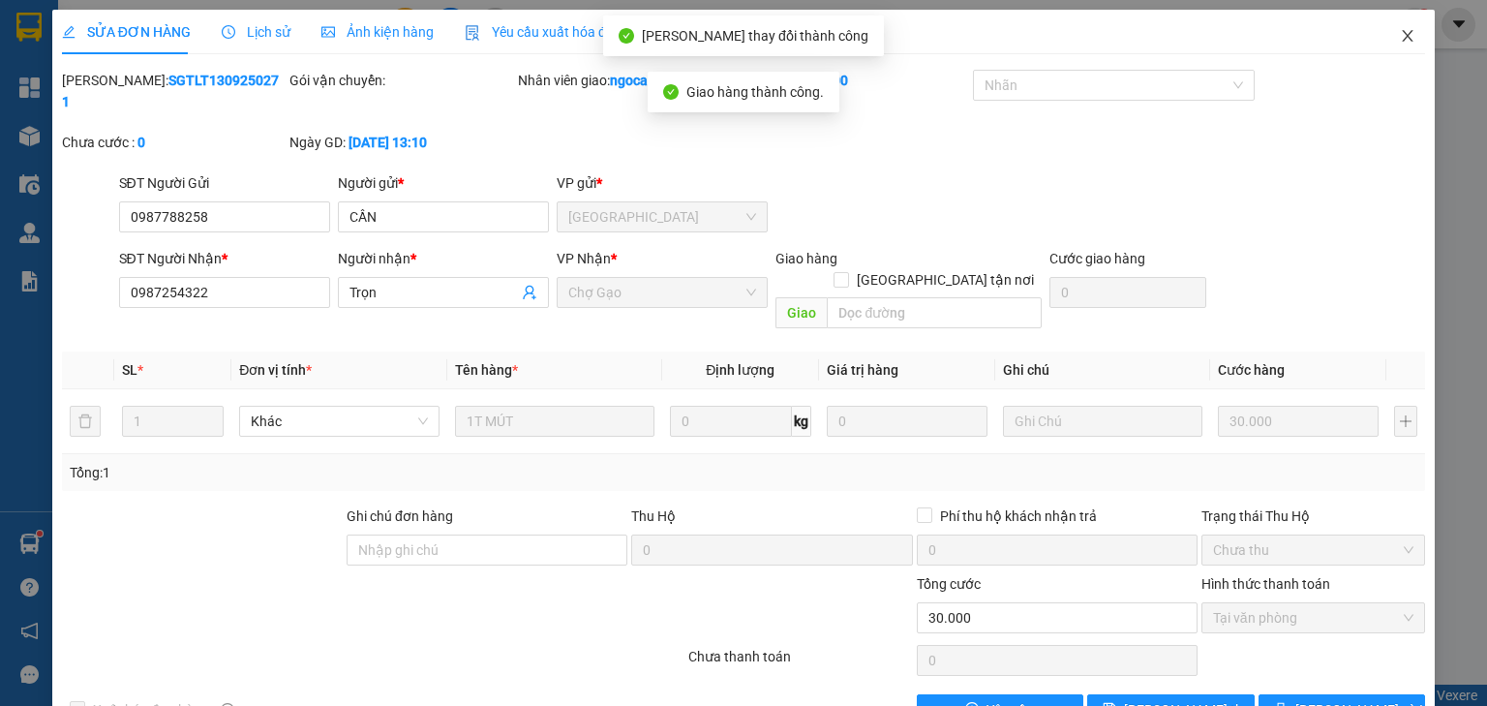
click at [1403, 41] on icon "close" at bounding box center [1408, 36] width 11 height 12
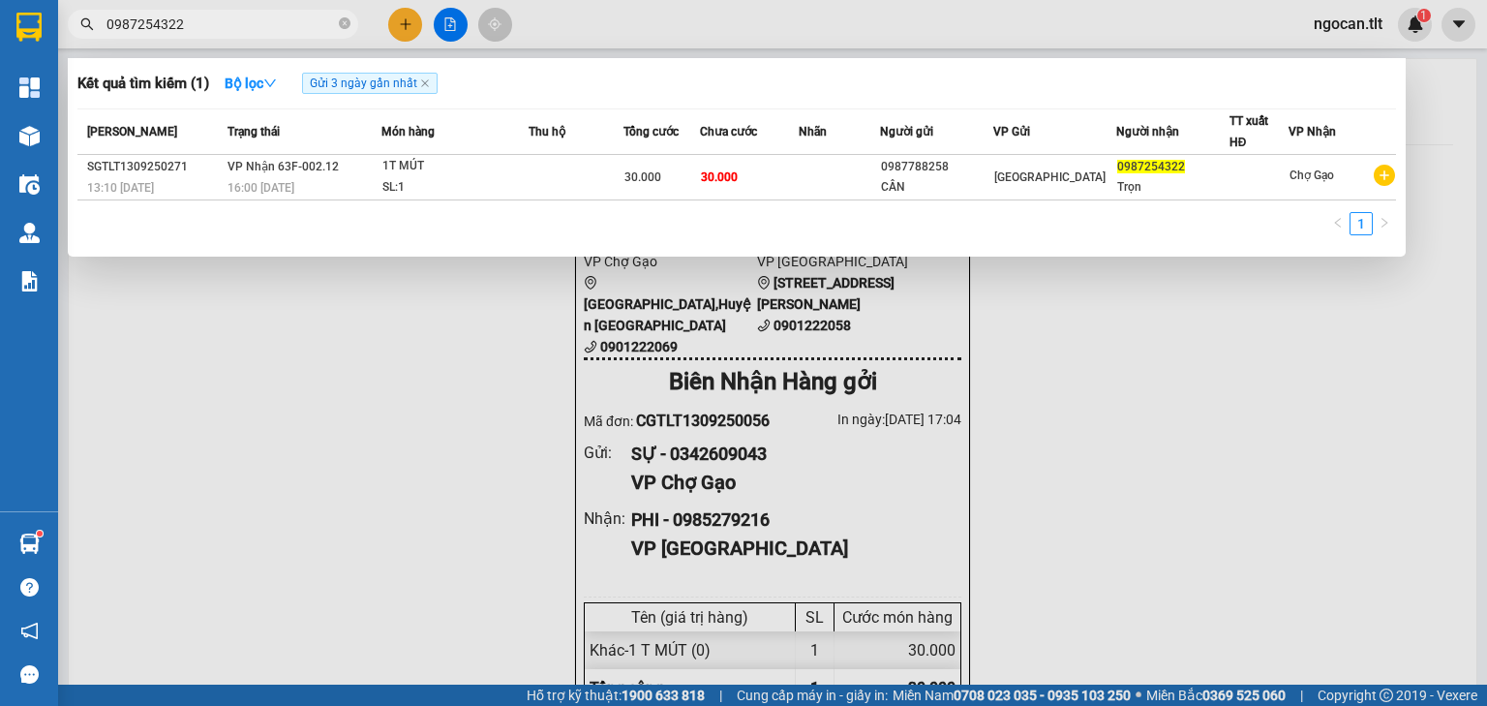
click at [194, 15] on input "0987254322" at bounding box center [220, 24] width 228 height 21
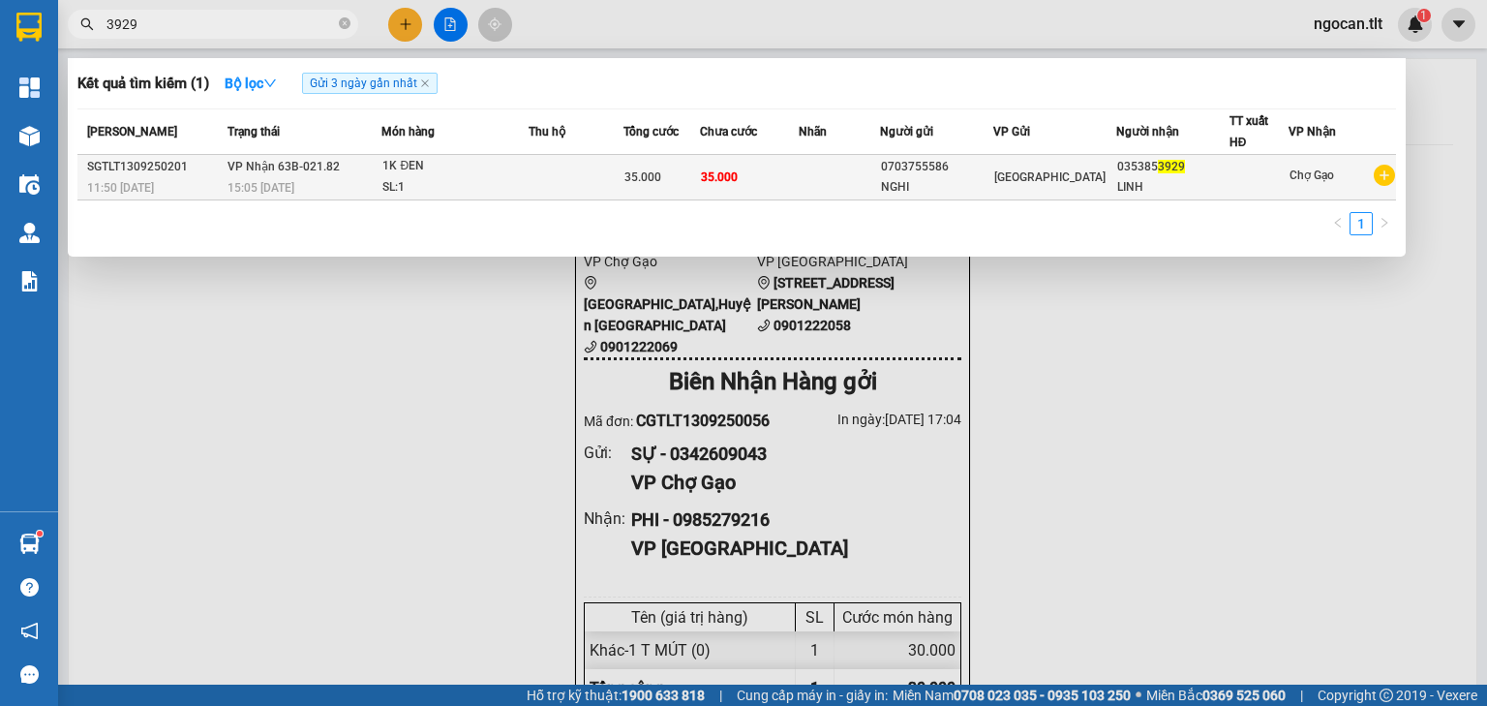
click at [485, 174] on div "1K ĐEN" at bounding box center [454, 166] width 145 height 21
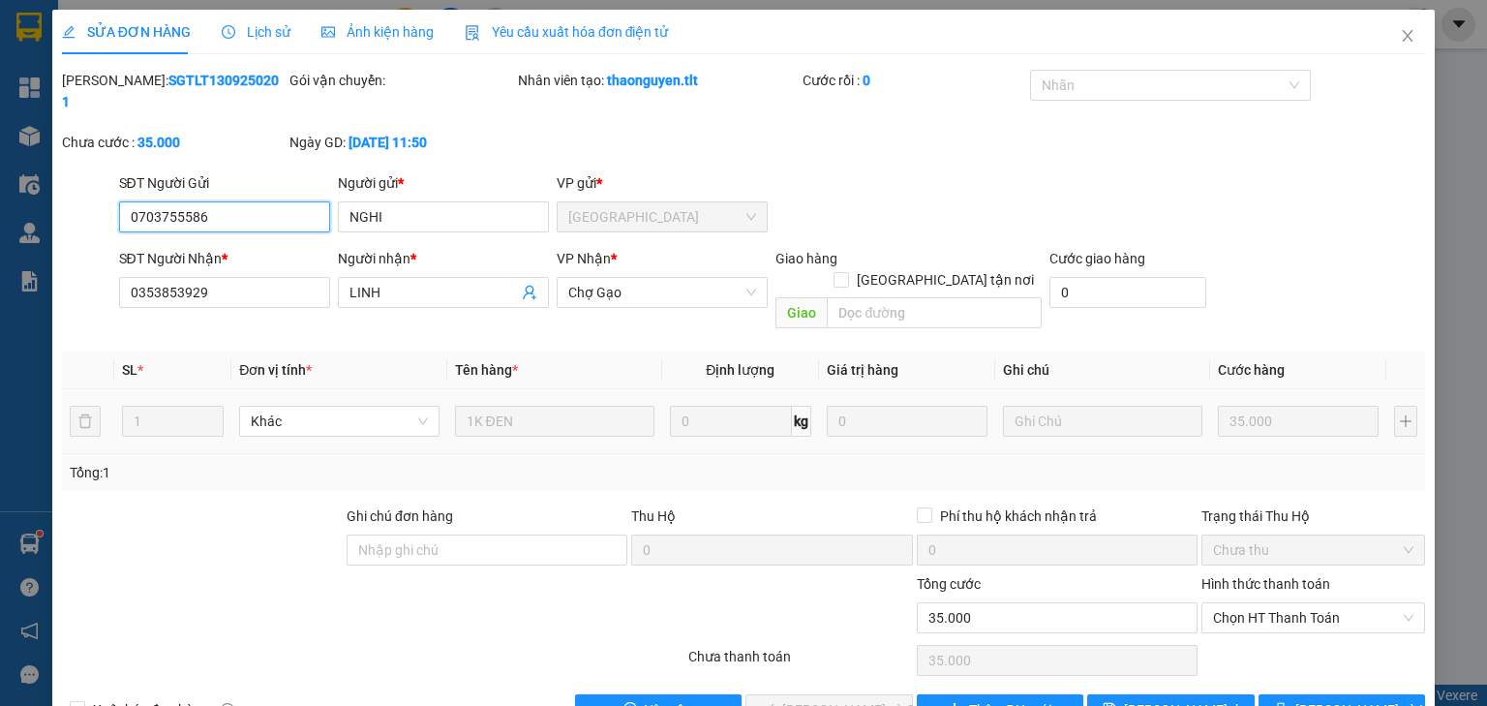
drag, startPoint x: 1289, startPoint y: 576, endPoint x: 1286, endPoint y: 620, distance: 44.6
click at [1292, 603] on span "Chọn HT Thanh Toán" at bounding box center [1313, 617] width 200 height 29
click at [1285, 620] on div "Tại văn phòng" at bounding box center [1303, 612] width 223 height 31
click at [826, 699] on span "[PERSON_NAME] và Giao hàng" at bounding box center [875, 709] width 186 height 21
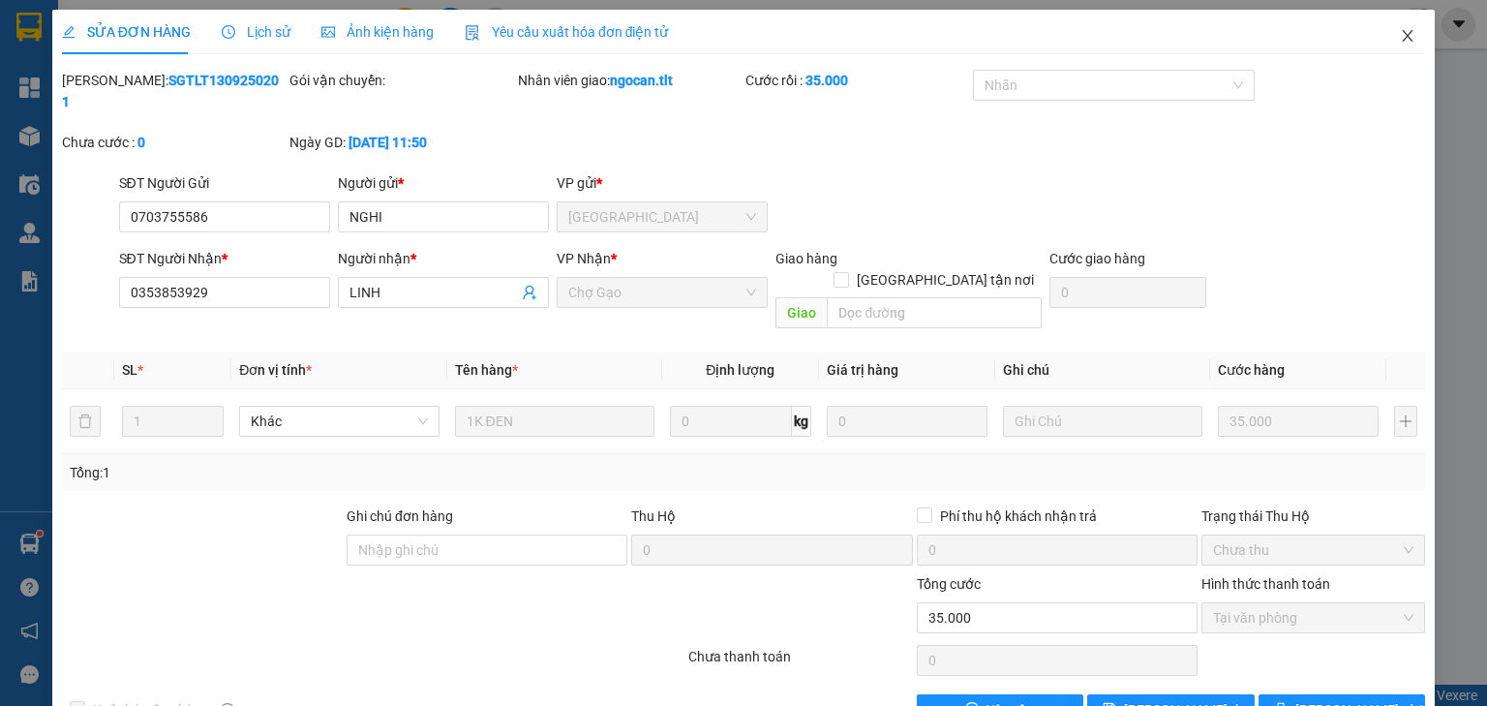
click at [1400, 39] on icon "close" at bounding box center [1407, 35] width 15 height 15
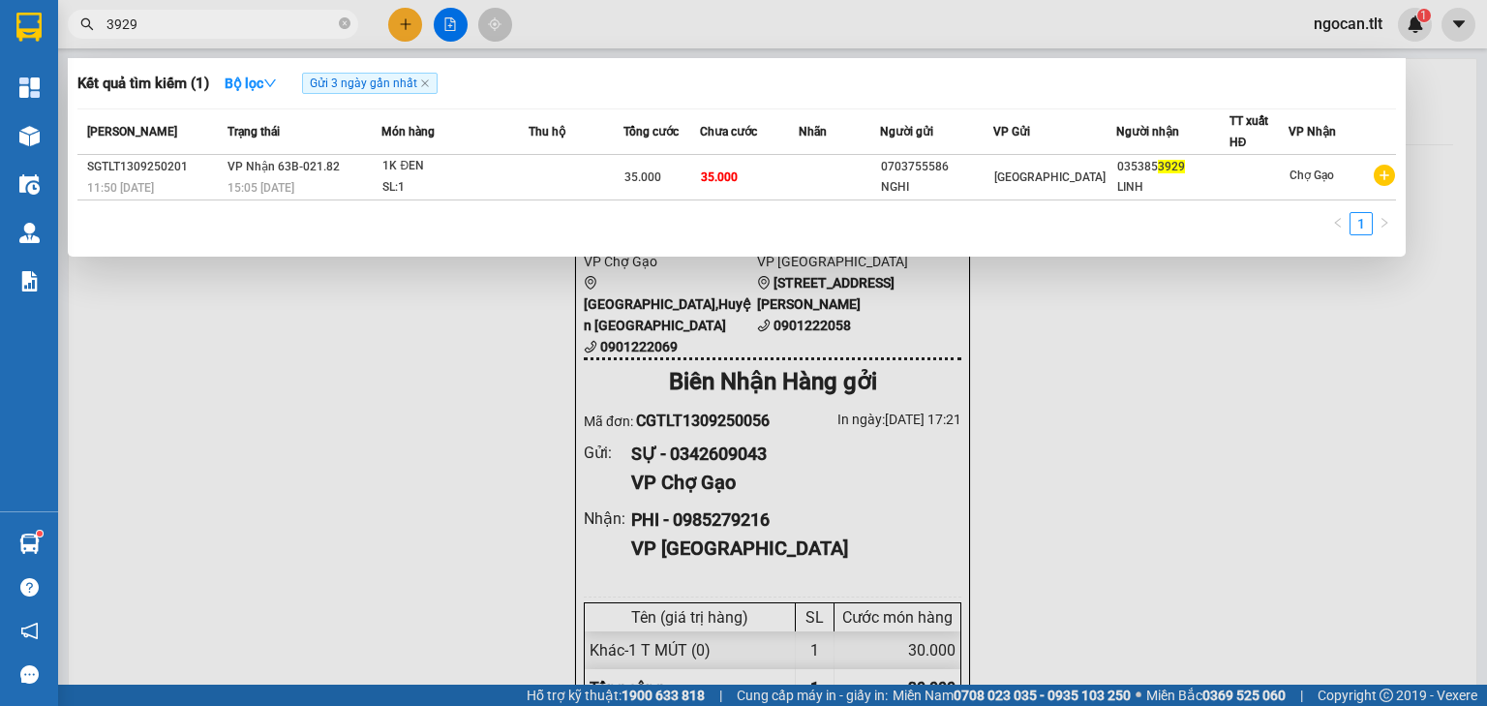
click at [141, 15] on input "3929" at bounding box center [220, 24] width 228 height 21
click at [140, 15] on input "3929" at bounding box center [220, 24] width 228 height 21
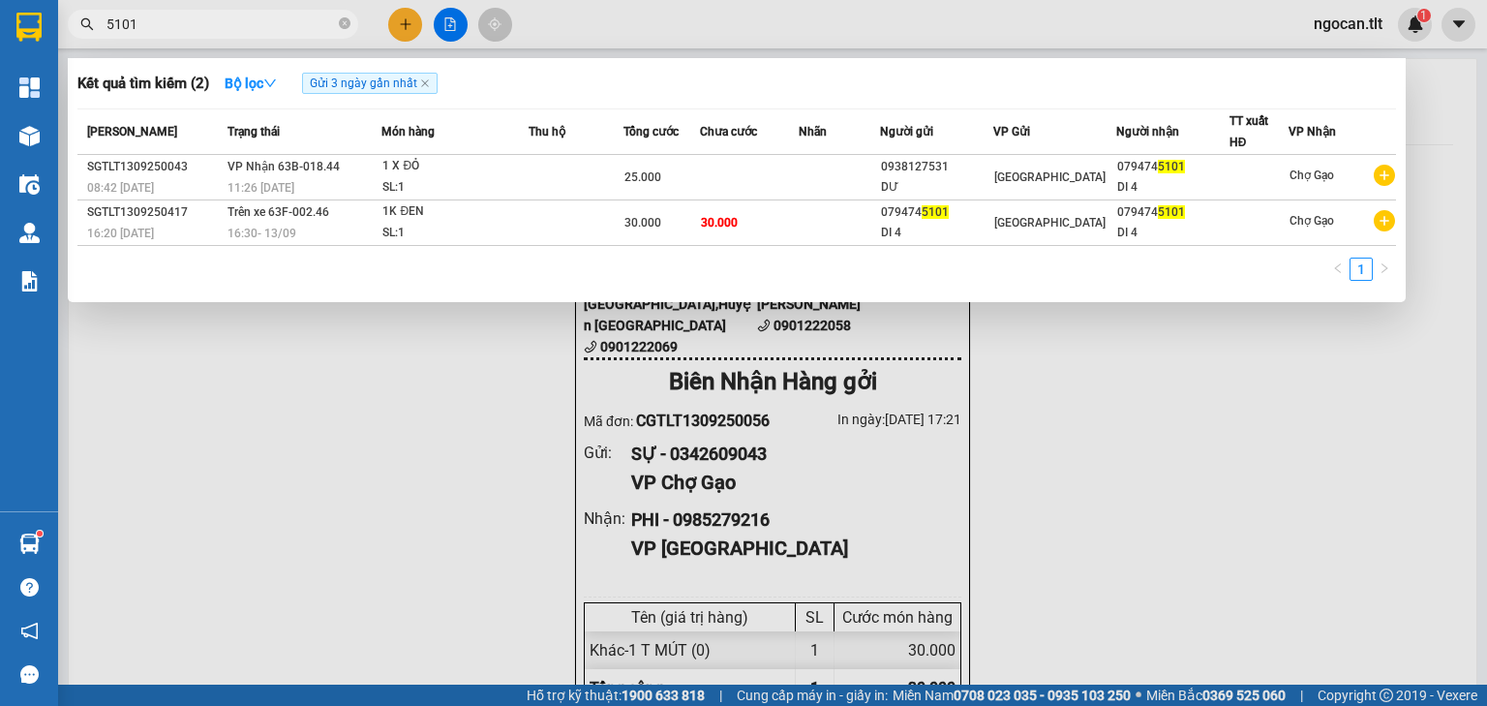
click at [202, 30] on input "5101" at bounding box center [220, 24] width 228 height 21
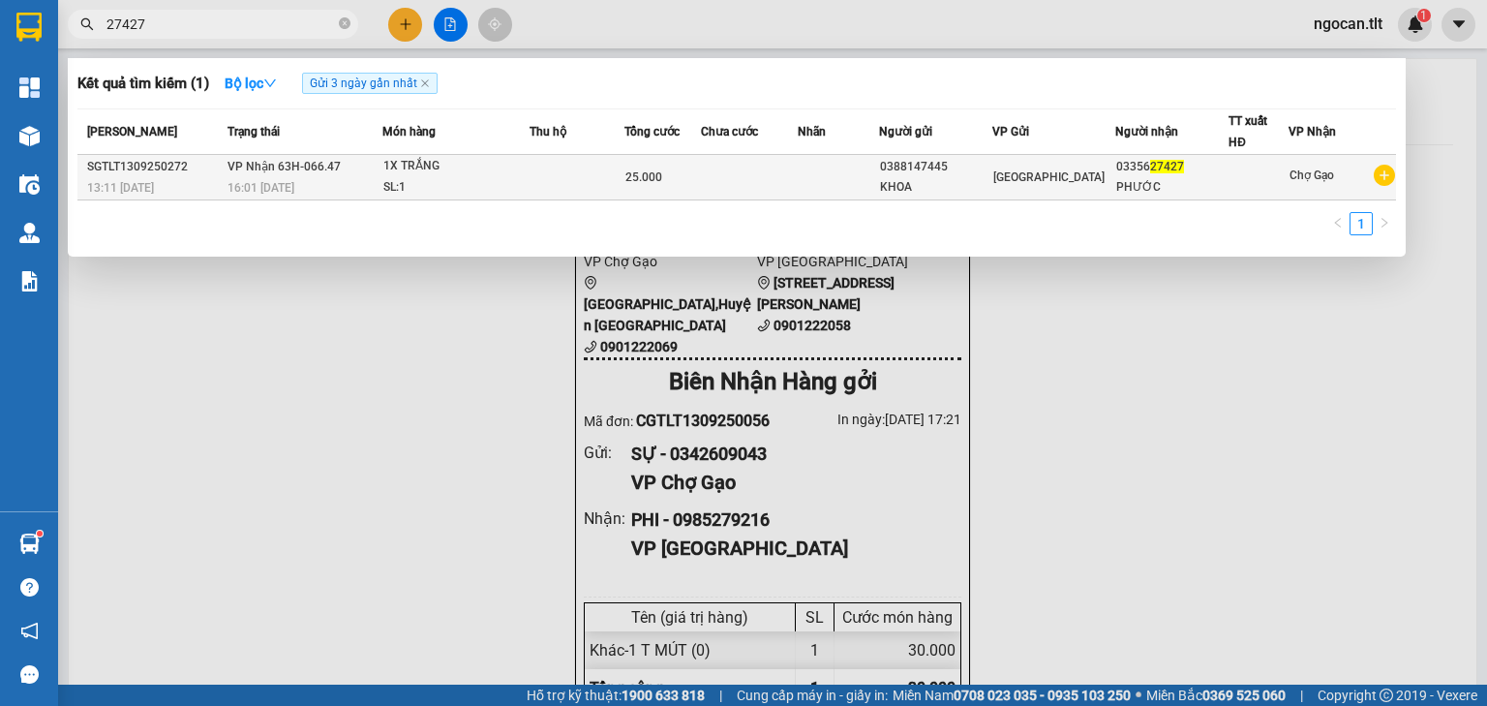
click at [1019, 166] on div "[GEOGRAPHIC_DATA]" at bounding box center [1053, 176] width 121 height 21
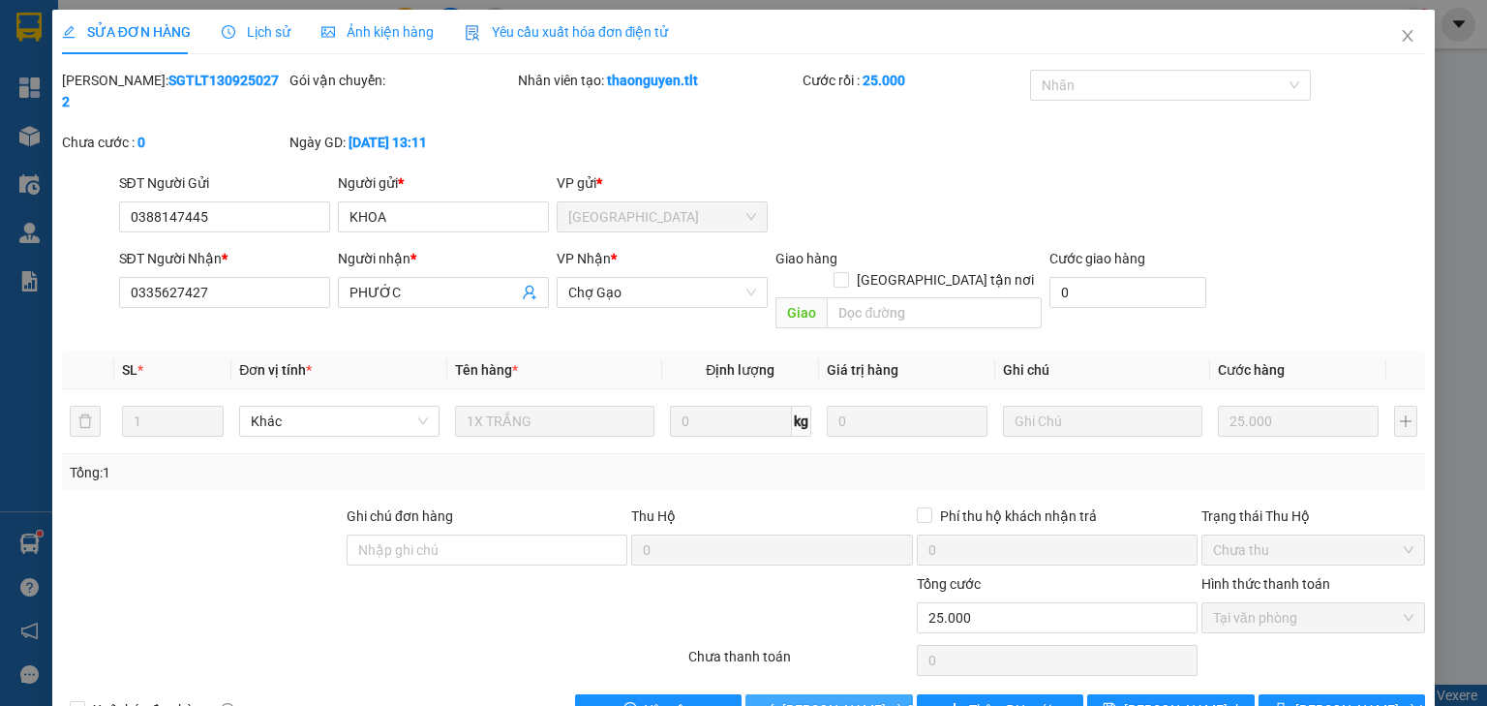
click at [832, 699] on span "[PERSON_NAME] và Giao hàng" at bounding box center [875, 709] width 186 height 21
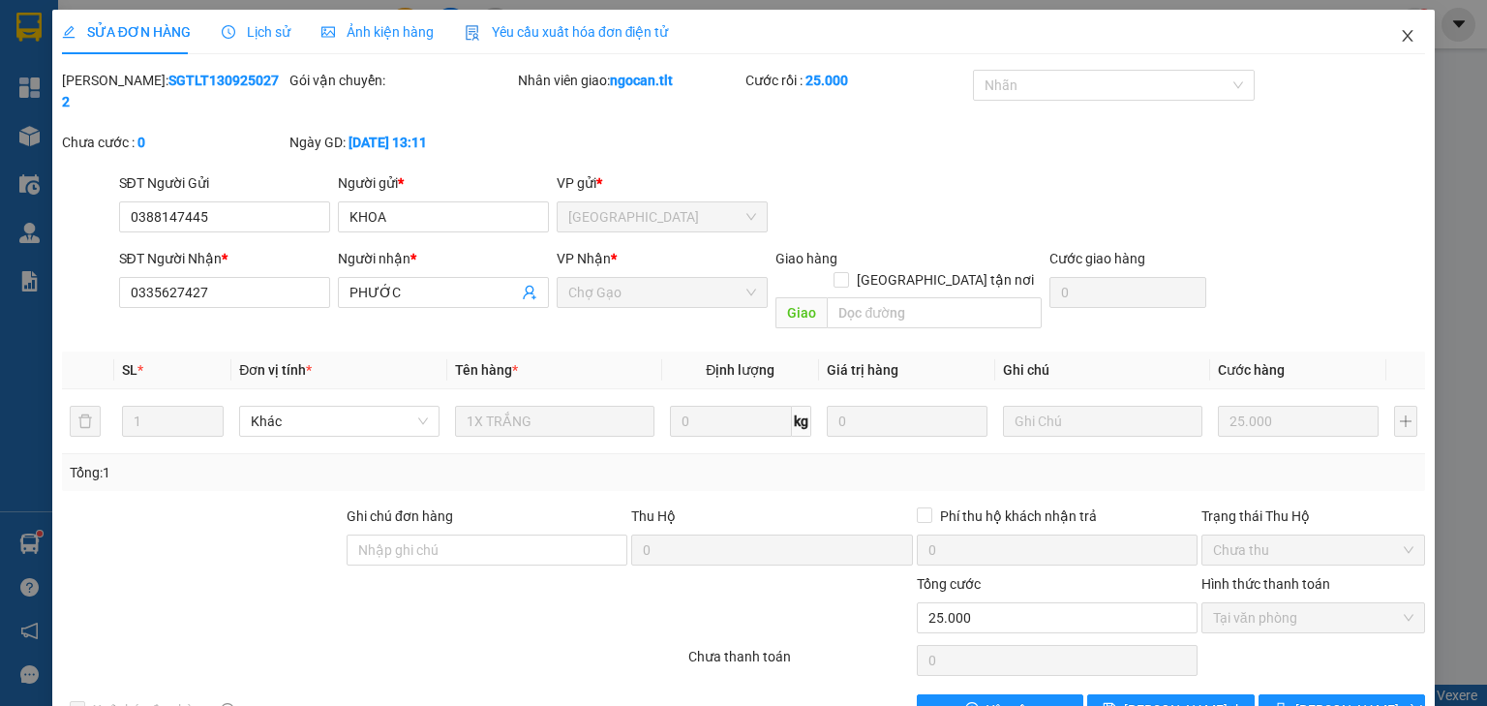
click at [1387, 21] on span "Close" at bounding box center [1407, 37] width 54 height 54
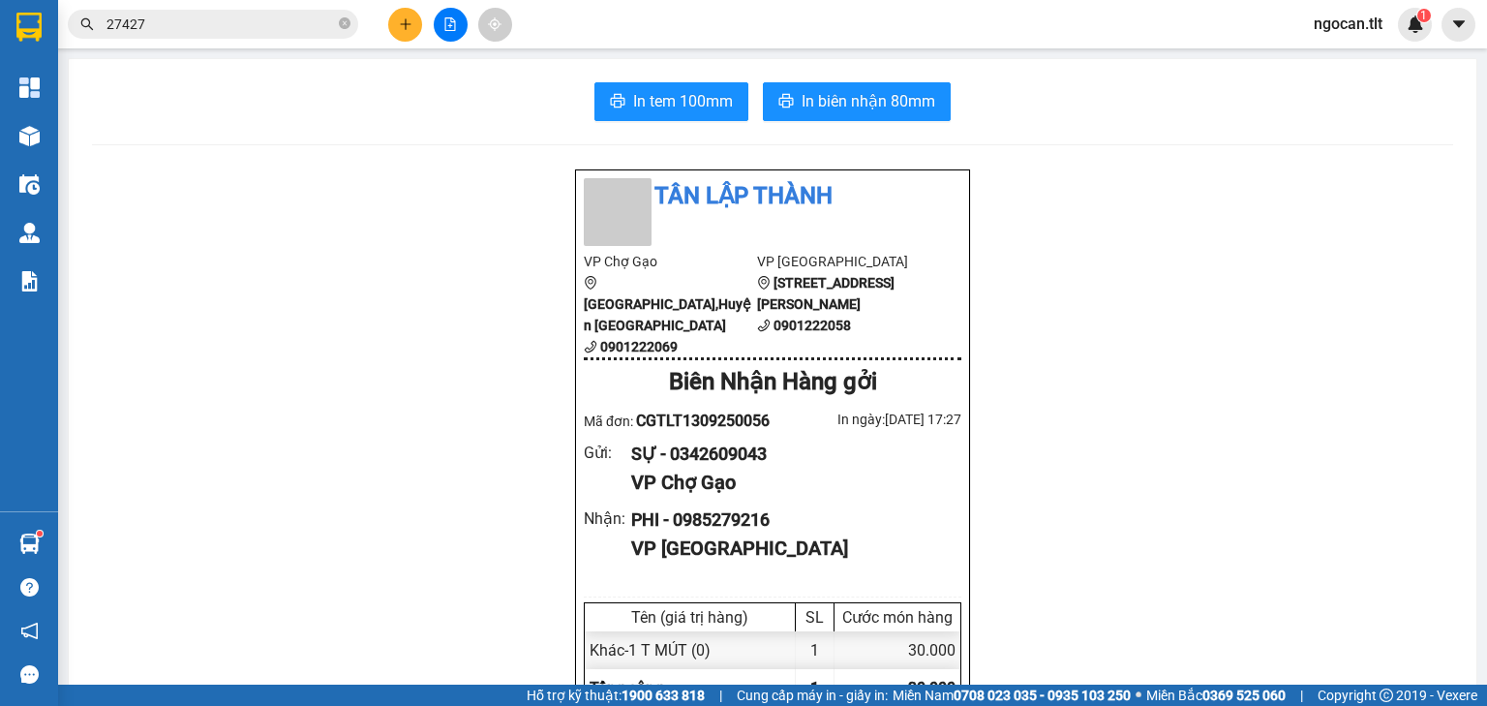
click at [224, 27] on input "27427" at bounding box center [220, 24] width 228 height 21
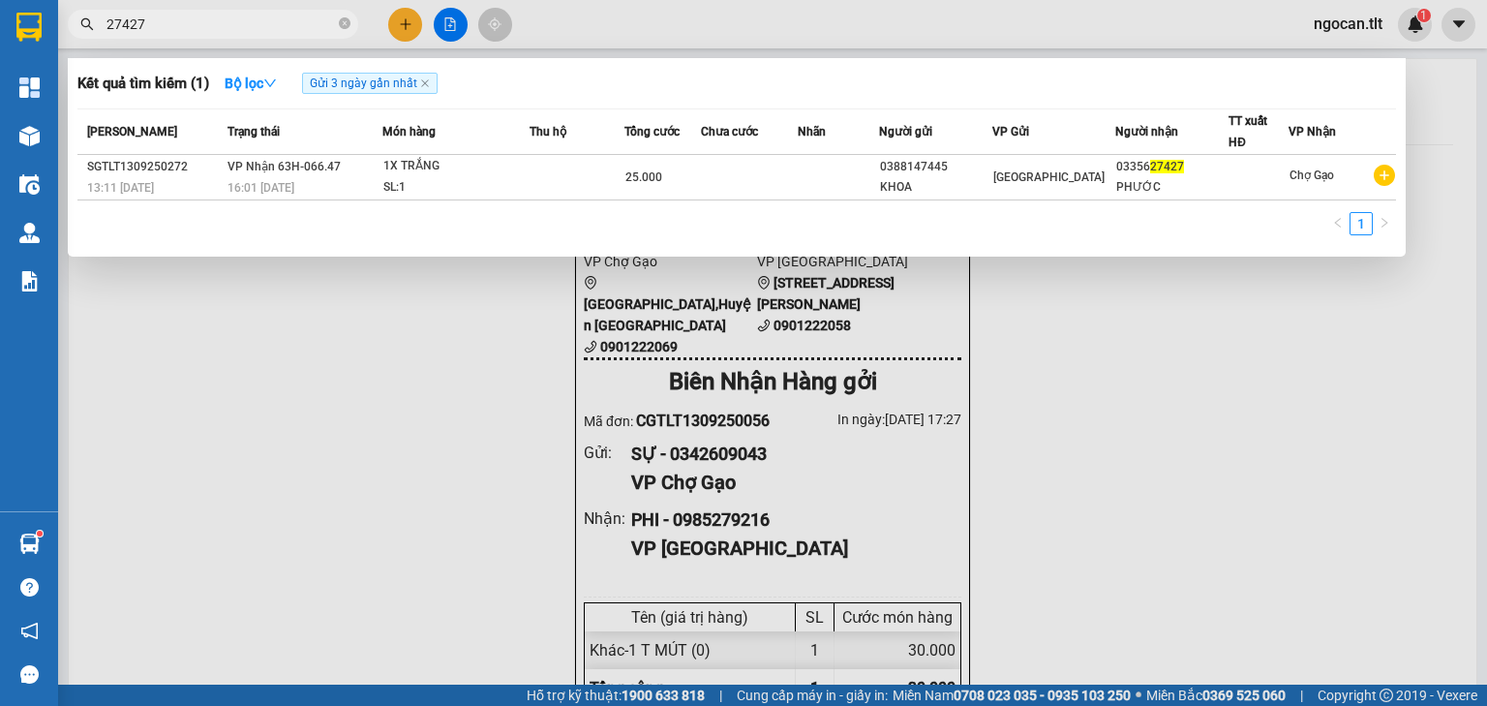
click at [224, 27] on input "27427" at bounding box center [220, 24] width 228 height 21
click at [204, 40] on div at bounding box center [743, 353] width 1487 height 706
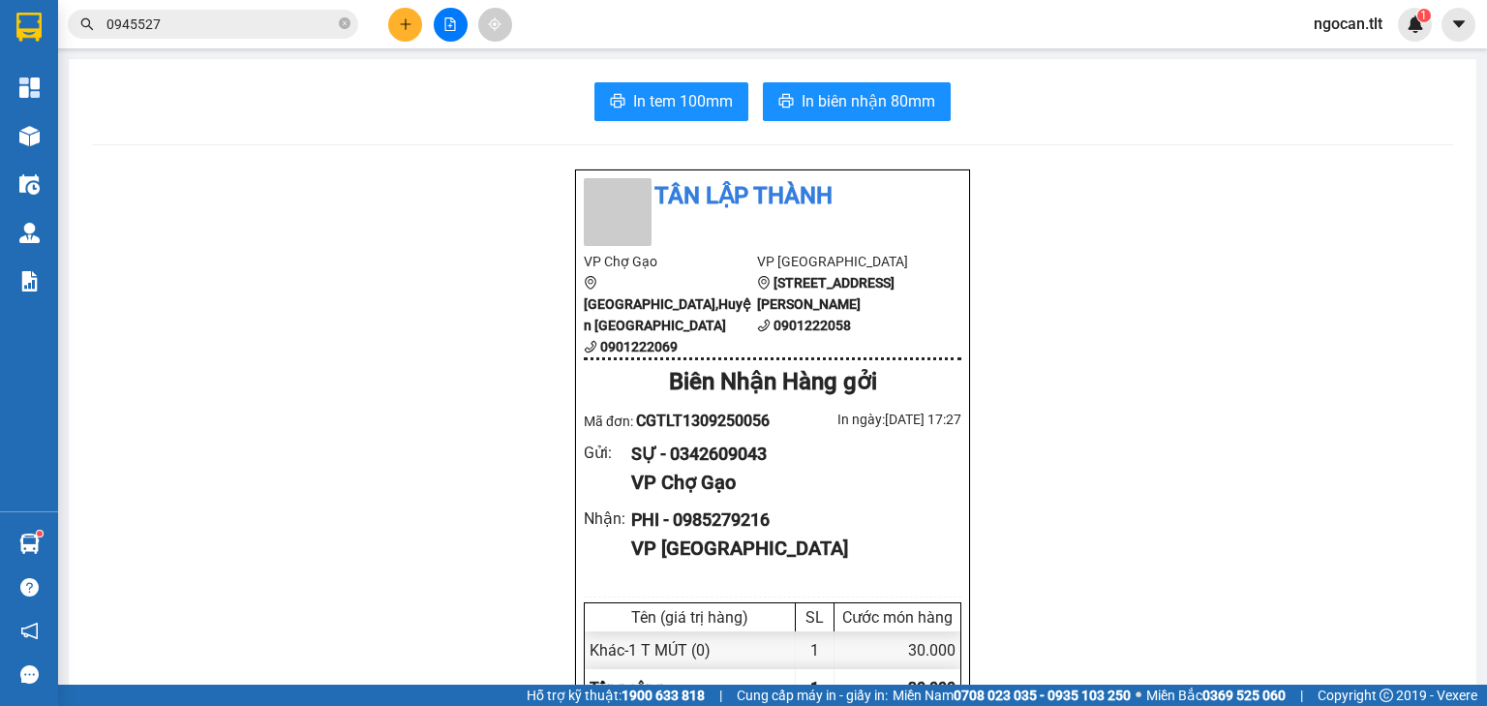
click at [221, 23] on input "0945527" at bounding box center [220, 24] width 228 height 21
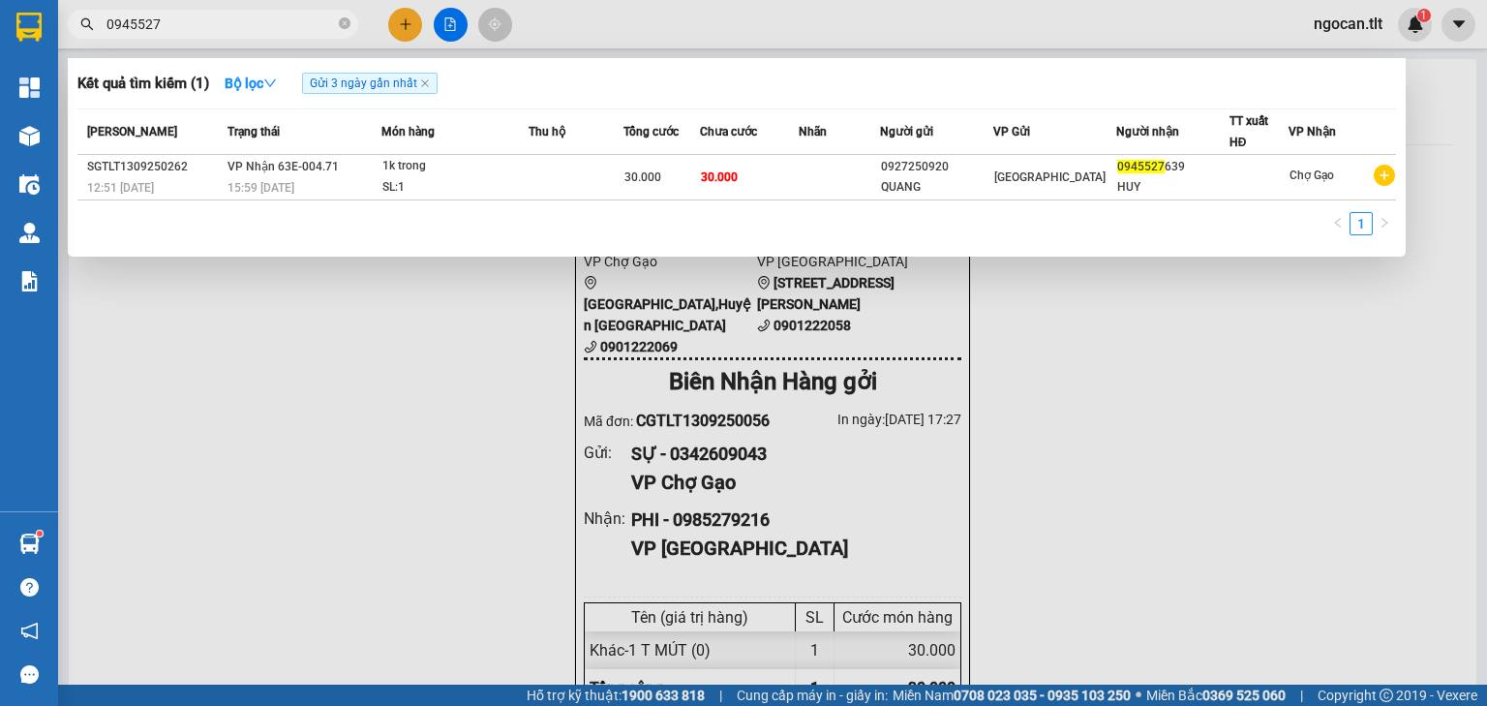
click at [221, 23] on input "0945527" at bounding box center [220, 24] width 228 height 21
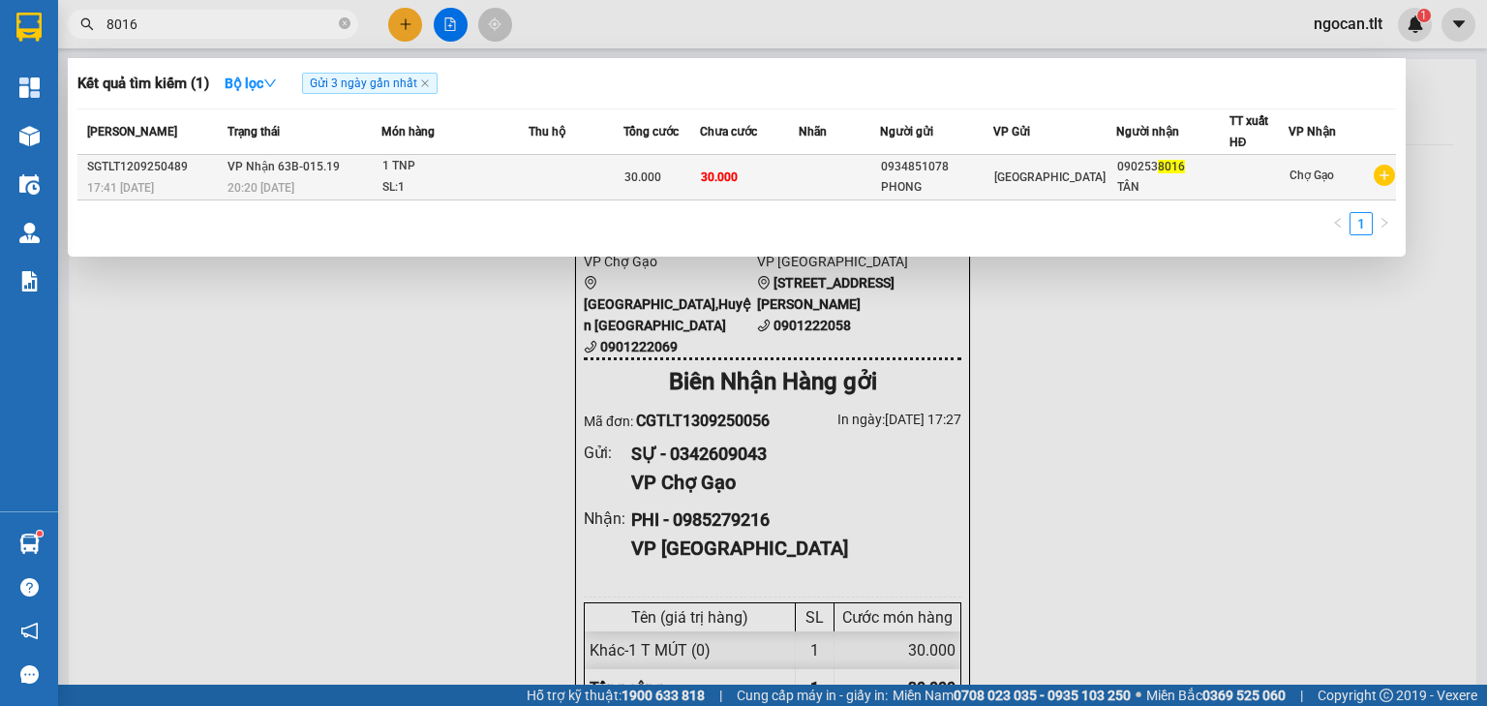
click at [826, 170] on td at bounding box center [839, 177] width 81 height 45
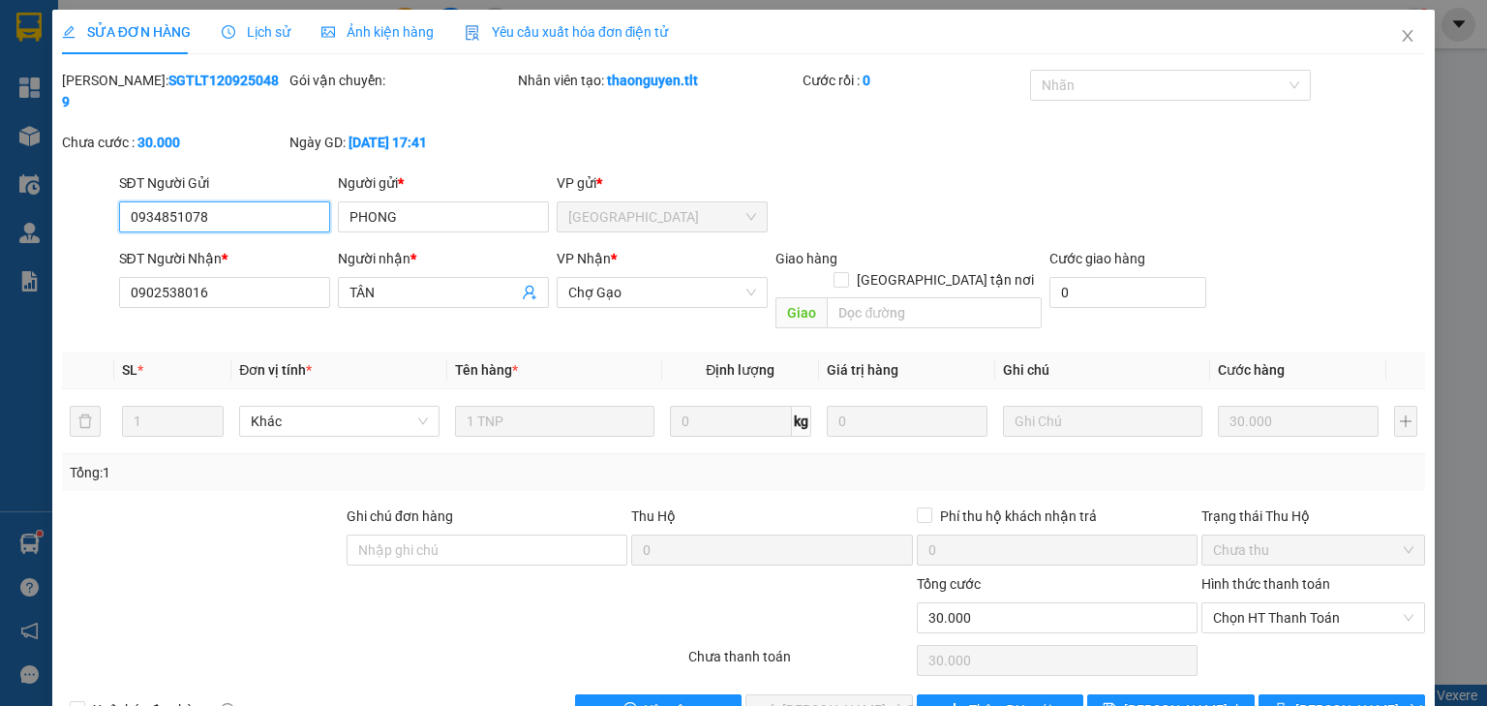
drag, startPoint x: 1233, startPoint y: 580, endPoint x: 1229, endPoint y: 590, distance: 10.4
click at [1235, 603] on span "Chọn HT Thanh Toán" at bounding box center [1313, 617] width 200 height 29
drag, startPoint x: 1229, startPoint y: 590, endPoint x: 1118, endPoint y: 623, distance: 116.4
click at [1225, 607] on div "Tại văn phòng" at bounding box center [1302, 612] width 199 height 21
drag, startPoint x: 808, startPoint y: 659, endPoint x: 863, endPoint y: 529, distance: 141.0
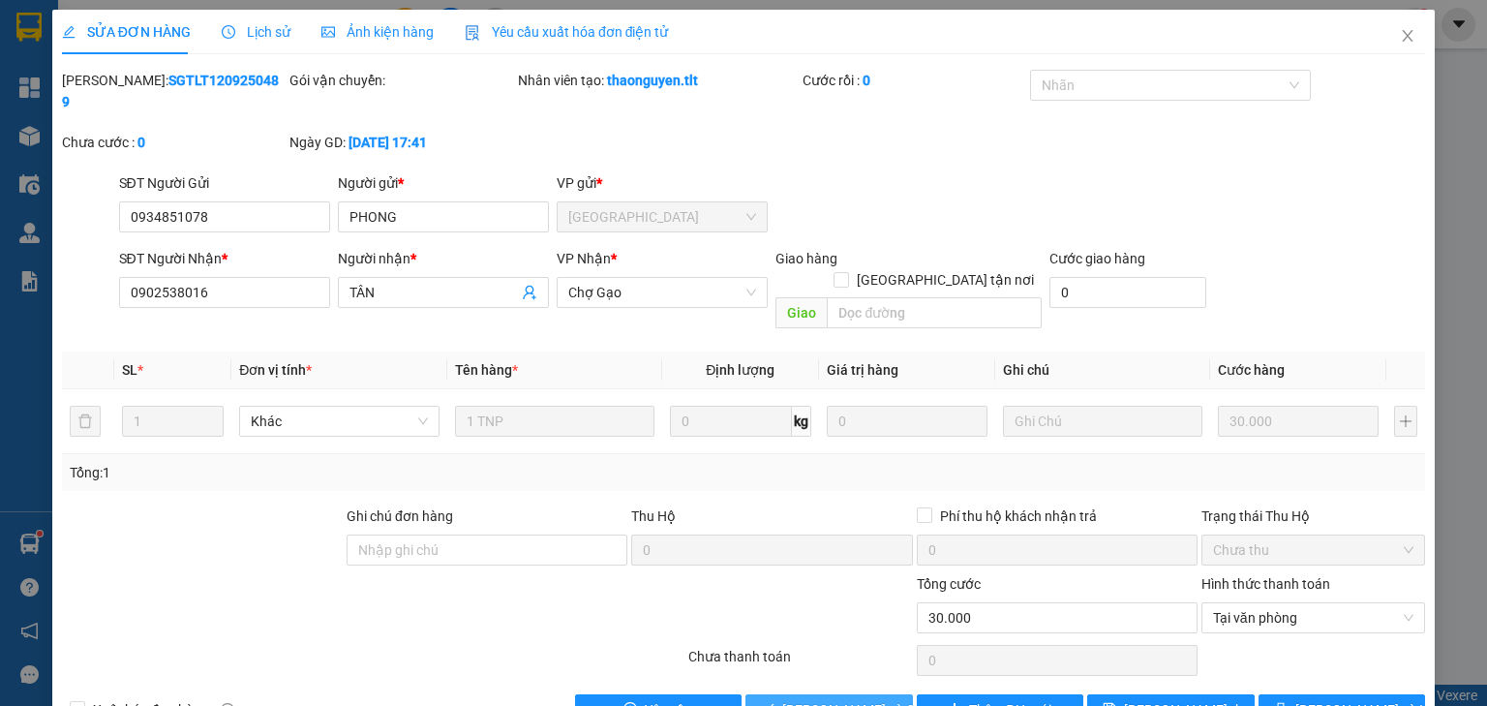
click at [809, 699] on span "[PERSON_NAME] và Giao hàng" at bounding box center [875, 709] width 186 height 21
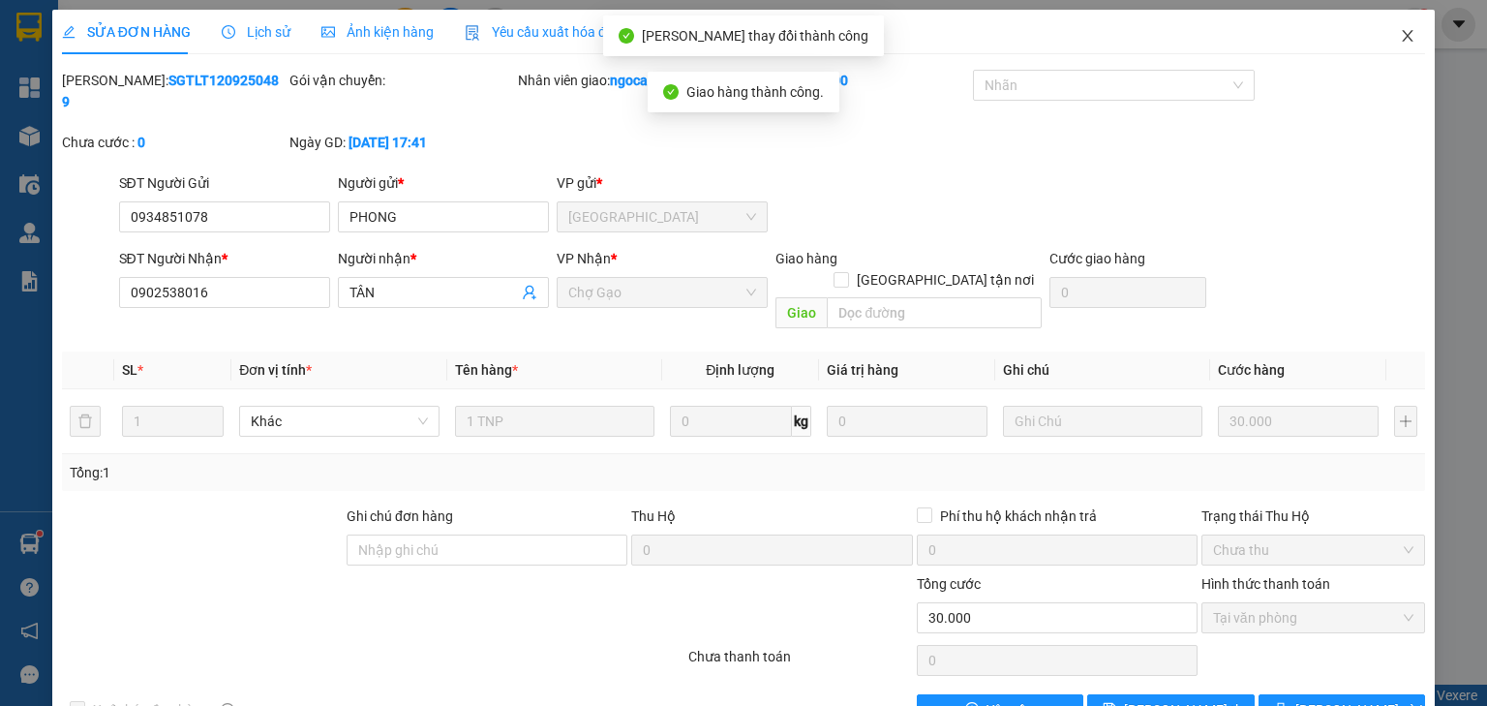
click at [1400, 31] on icon "close" at bounding box center [1407, 35] width 15 height 15
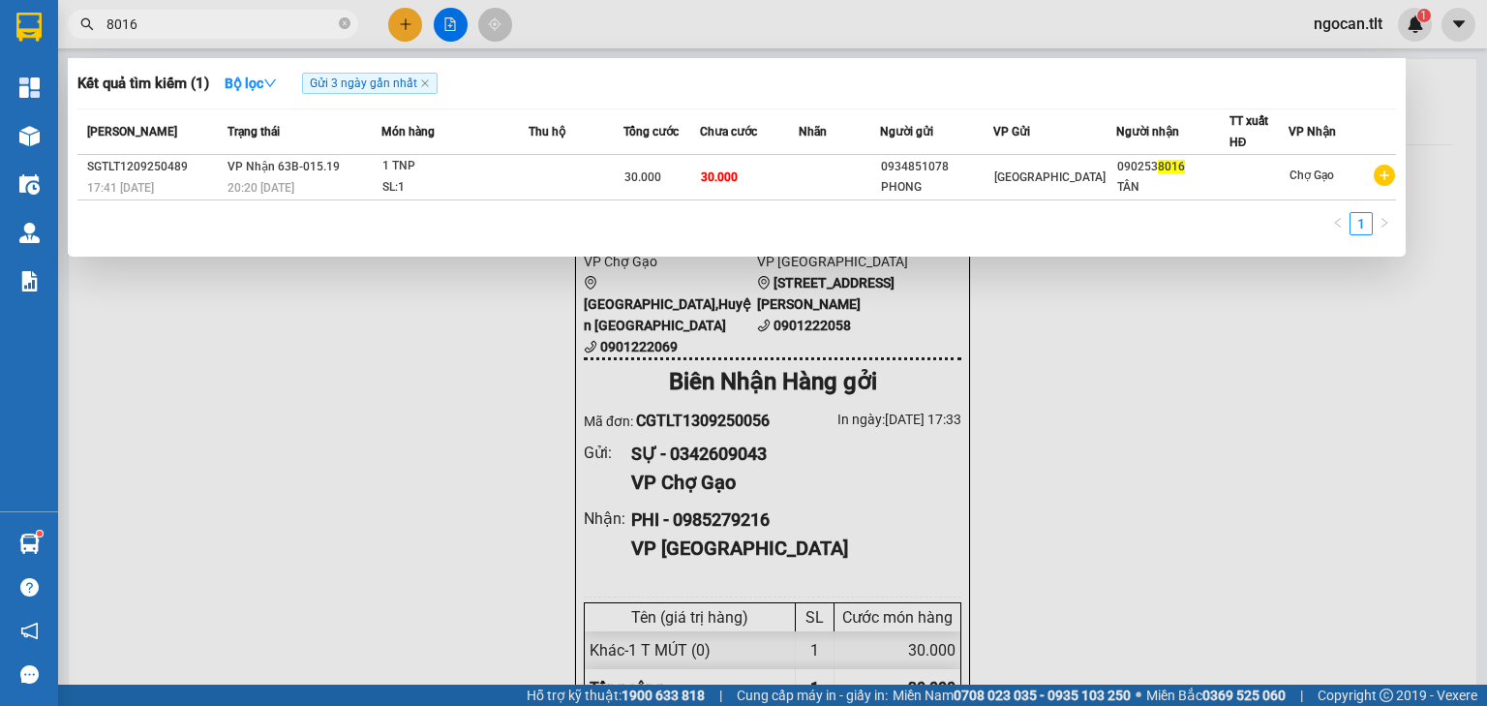
click at [208, 27] on input "8016" at bounding box center [220, 24] width 228 height 21
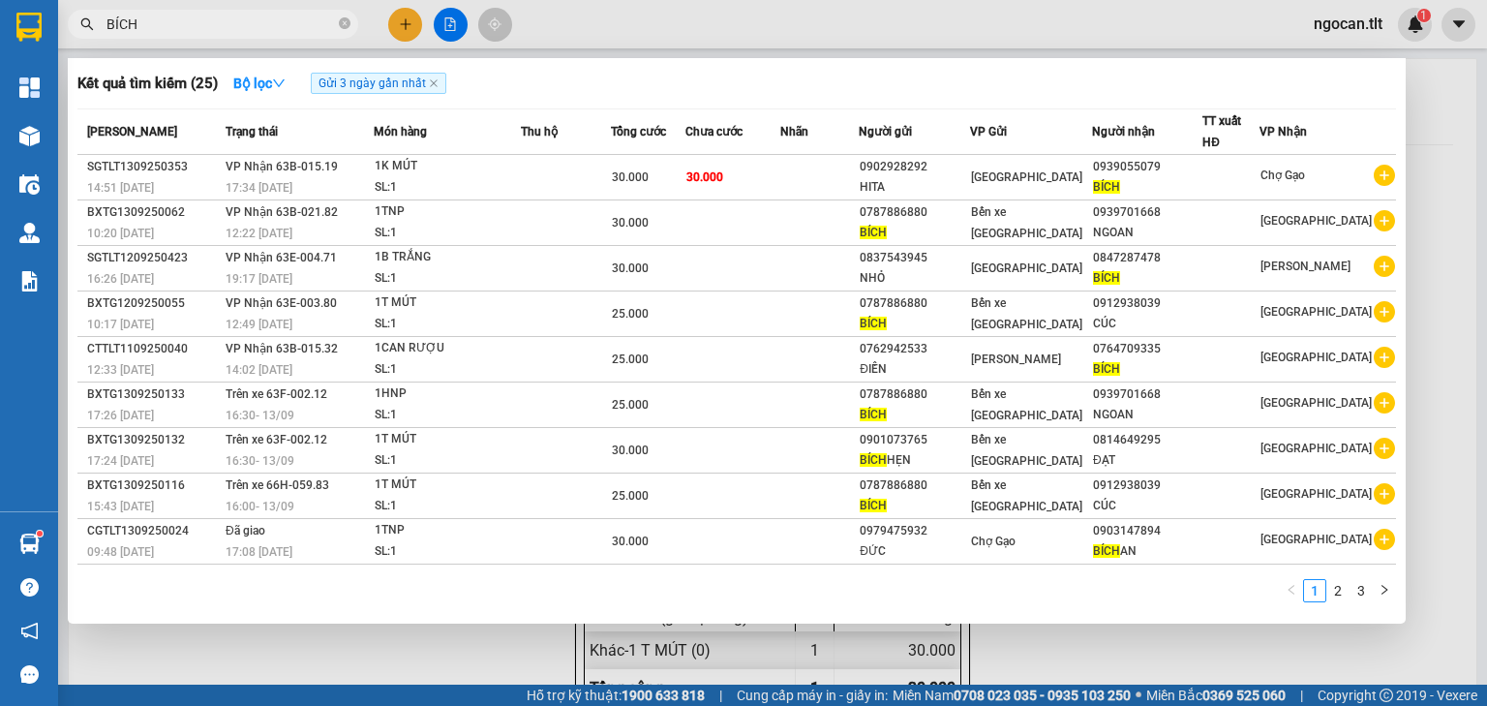
click at [273, 25] on input "BÍCH" at bounding box center [220, 24] width 228 height 21
click at [272, 25] on input "BÍCH" at bounding box center [220, 24] width 228 height 21
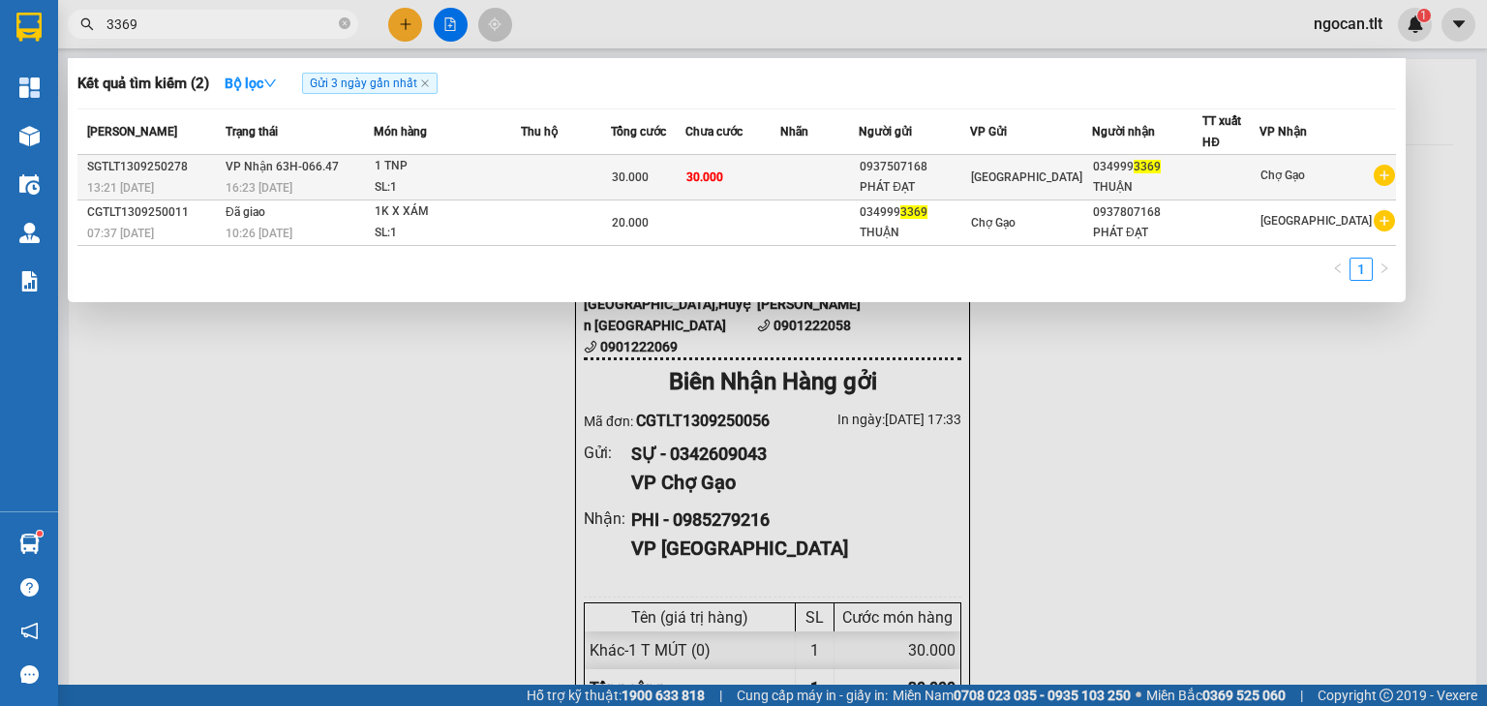
click at [596, 183] on td at bounding box center [566, 177] width 90 height 45
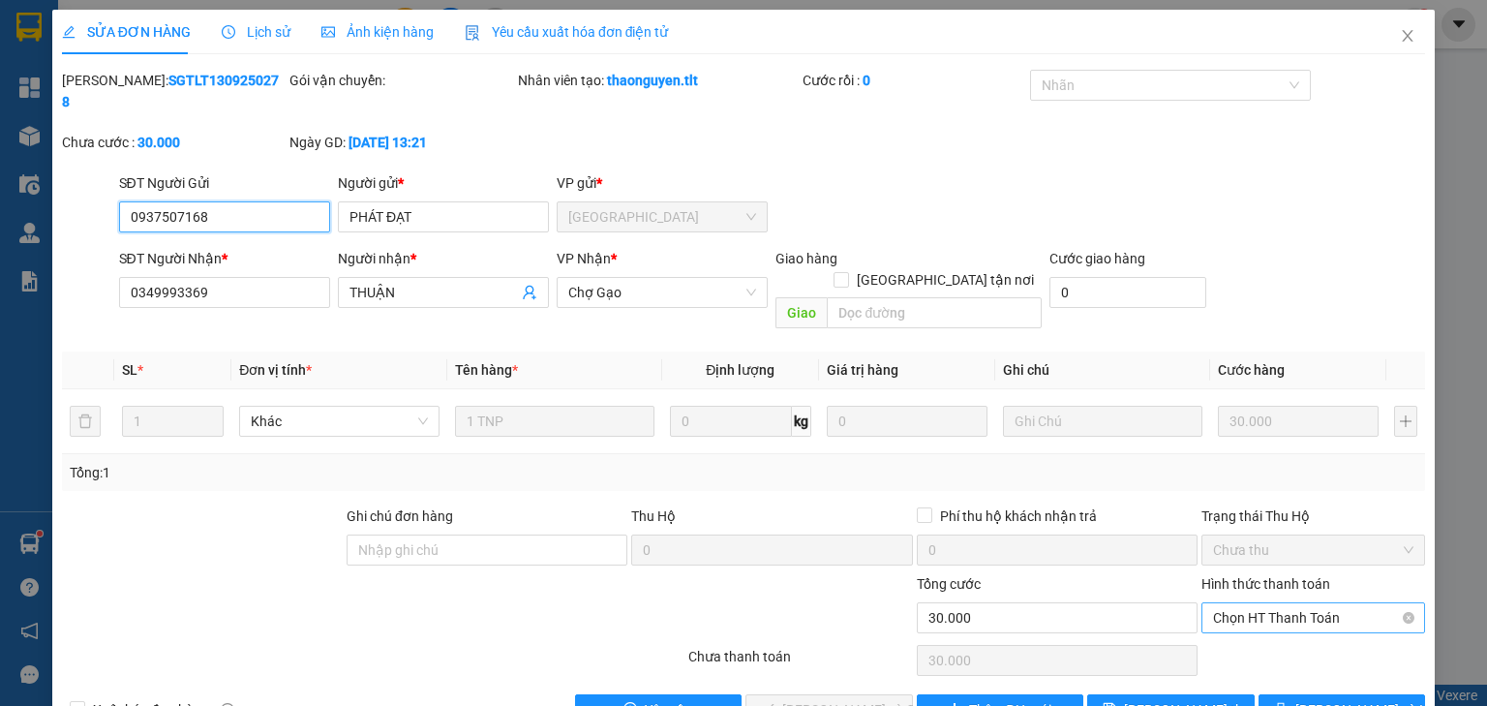
click at [1251, 603] on span "Chọn HT Thanh Toán" at bounding box center [1313, 617] width 200 height 29
click at [1238, 616] on div "Tại văn phòng" at bounding box center [1302, 612] width 199 height 21
click at [817, 699] on span "[PERSON_NAME] và Giao hàng" at bounding box center [875, 709] width 186 height 21
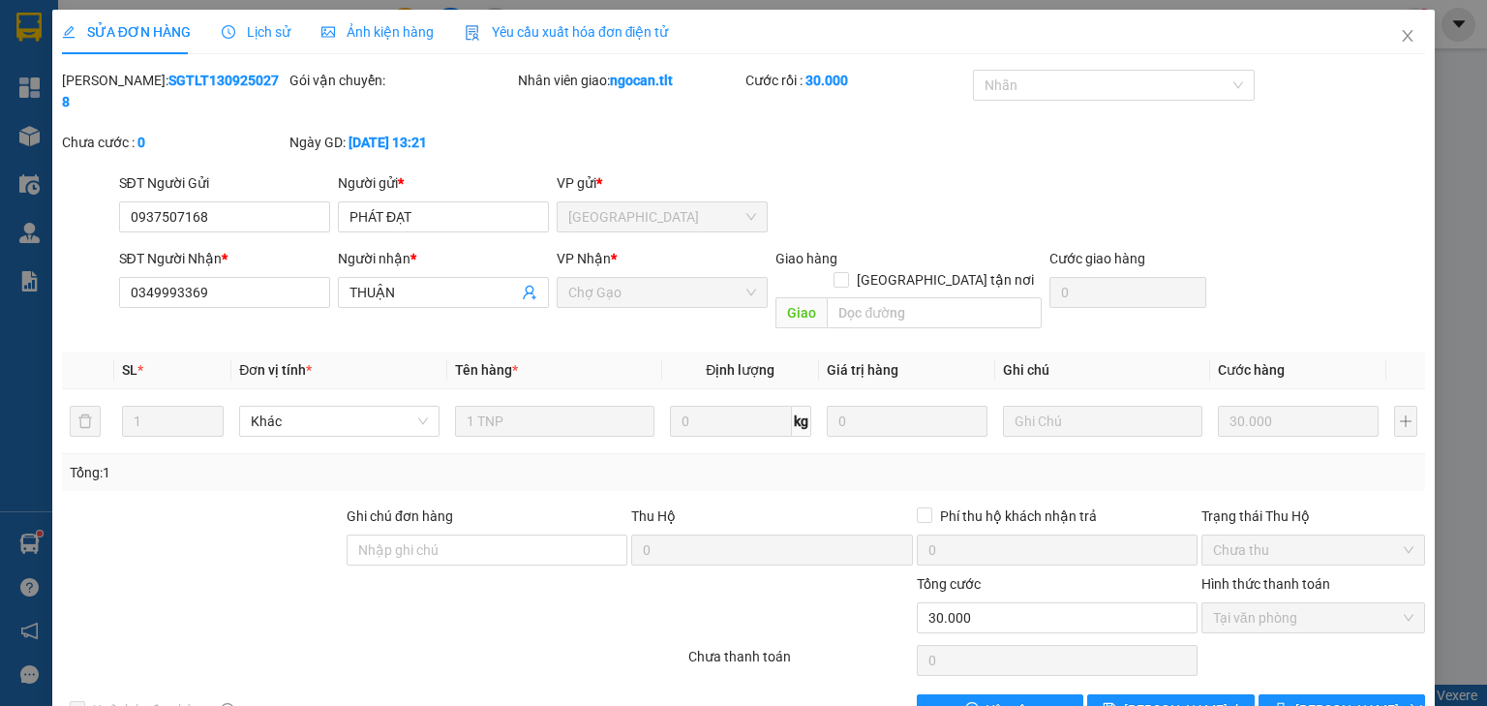
scroll to position [4, 0]
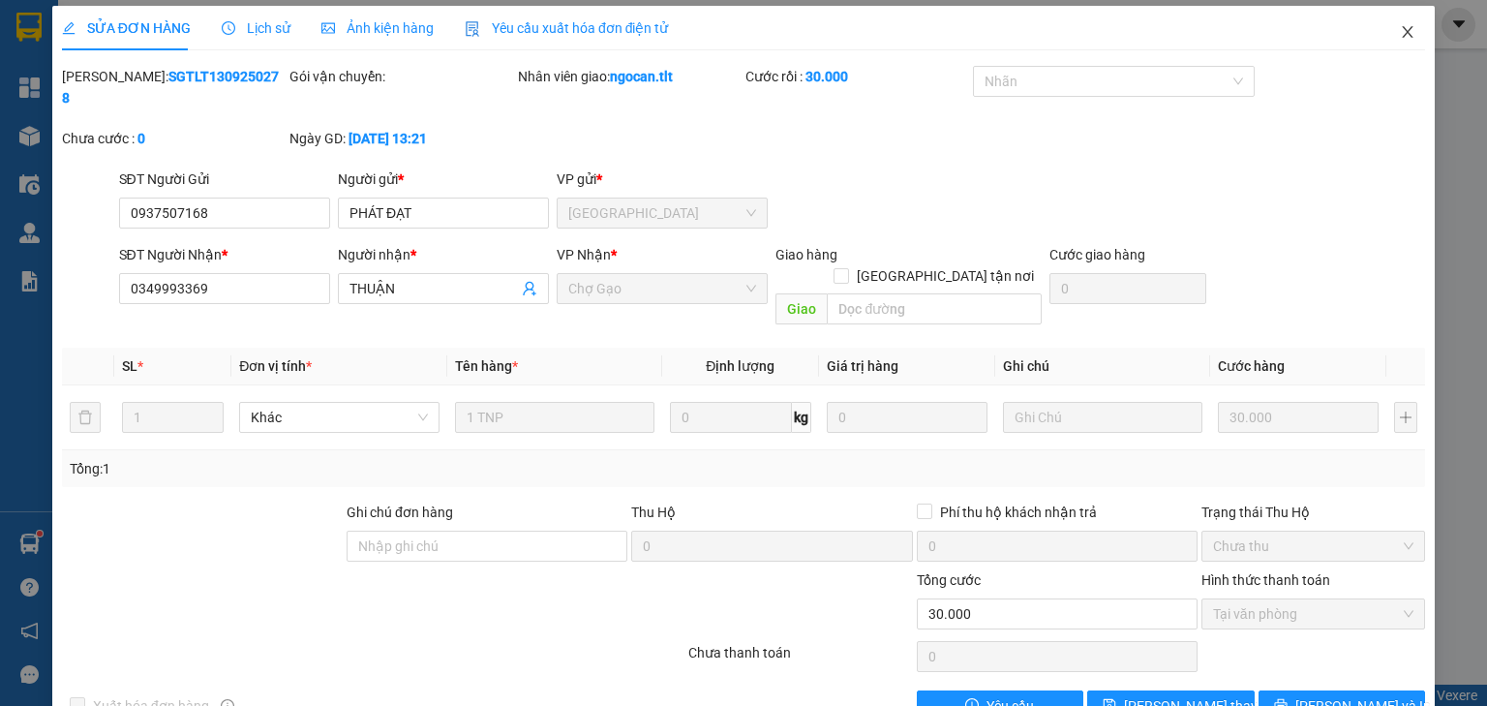
drag, startPoint x: 1386, startPoint y: 34, endPoint x: 1366, endPoint y: 39, distance: 20.9
click at [1387, 34] on span "Close" at bounding box center [1407, 33] width 54 height 54
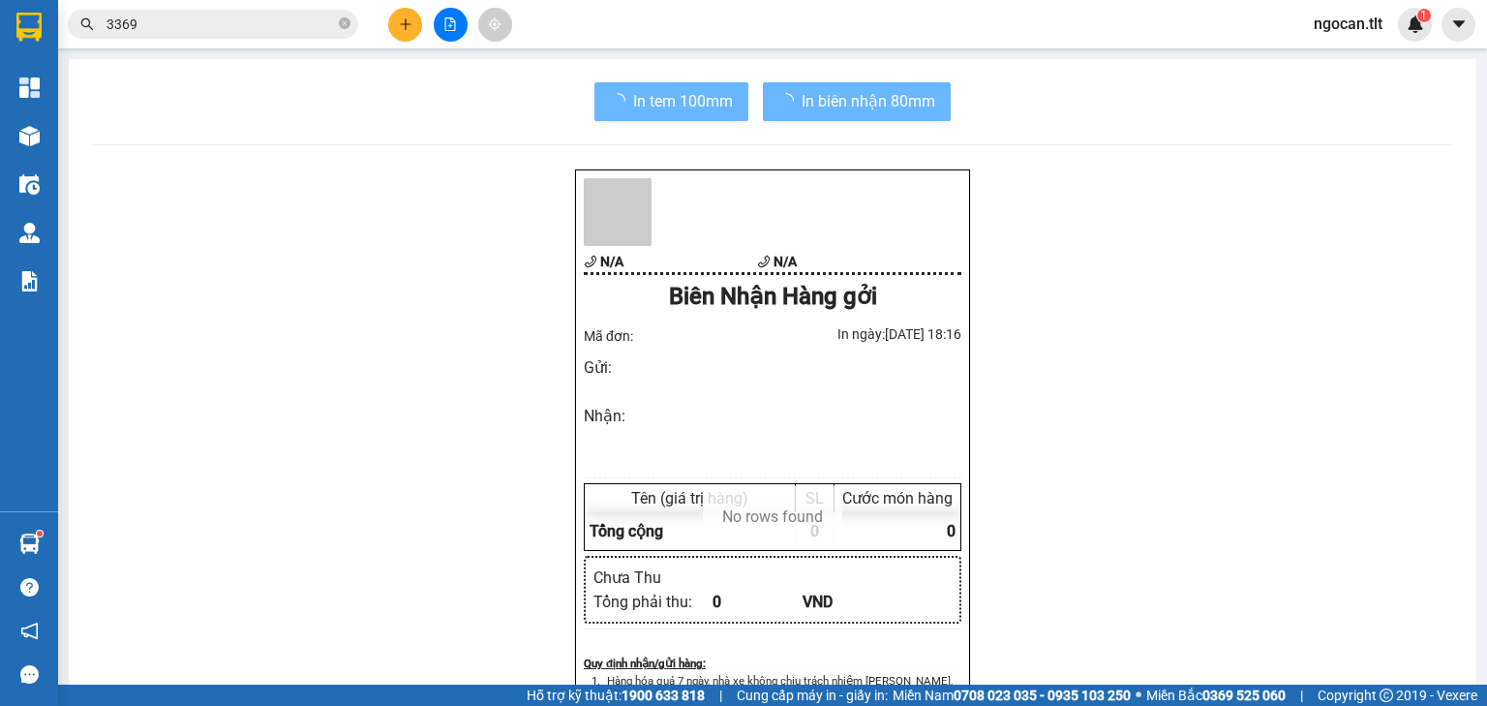
click at [194, 30] on input "3369" at bounding box center [220, 24] width 228 height 21
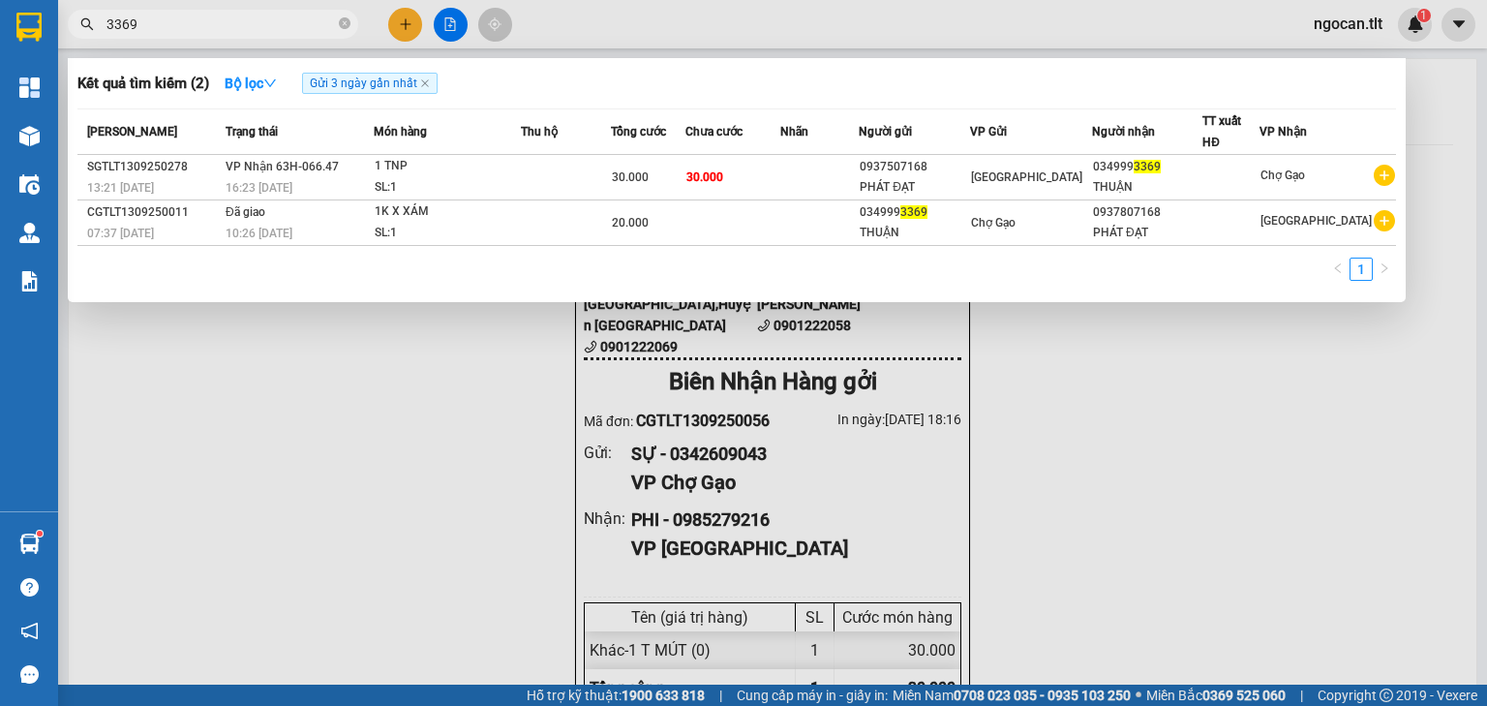
click at [194, 30] on input "3369" at bounding box center [220, 24] width 228 height 21
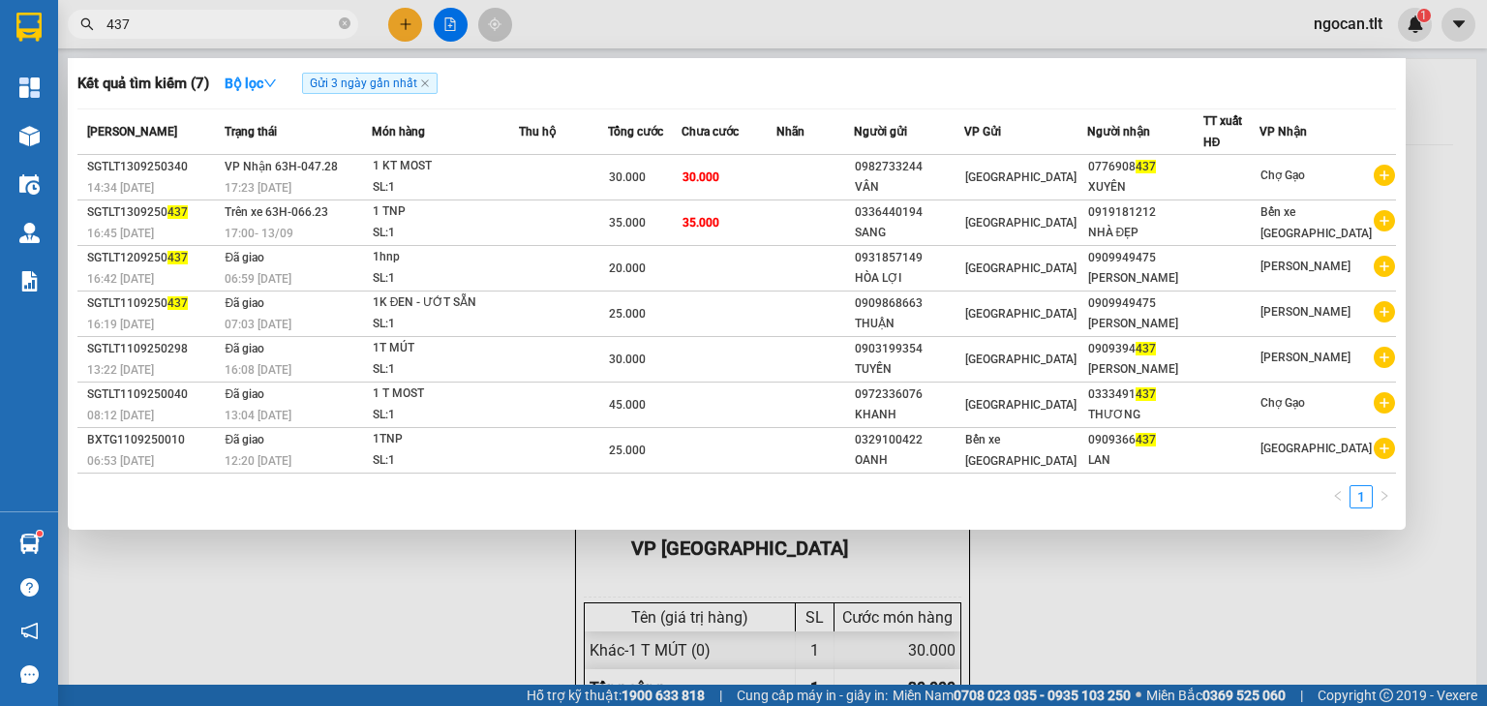
click at [220, 14] on input "437" at bounding box center [220, 24] width 228 height 21
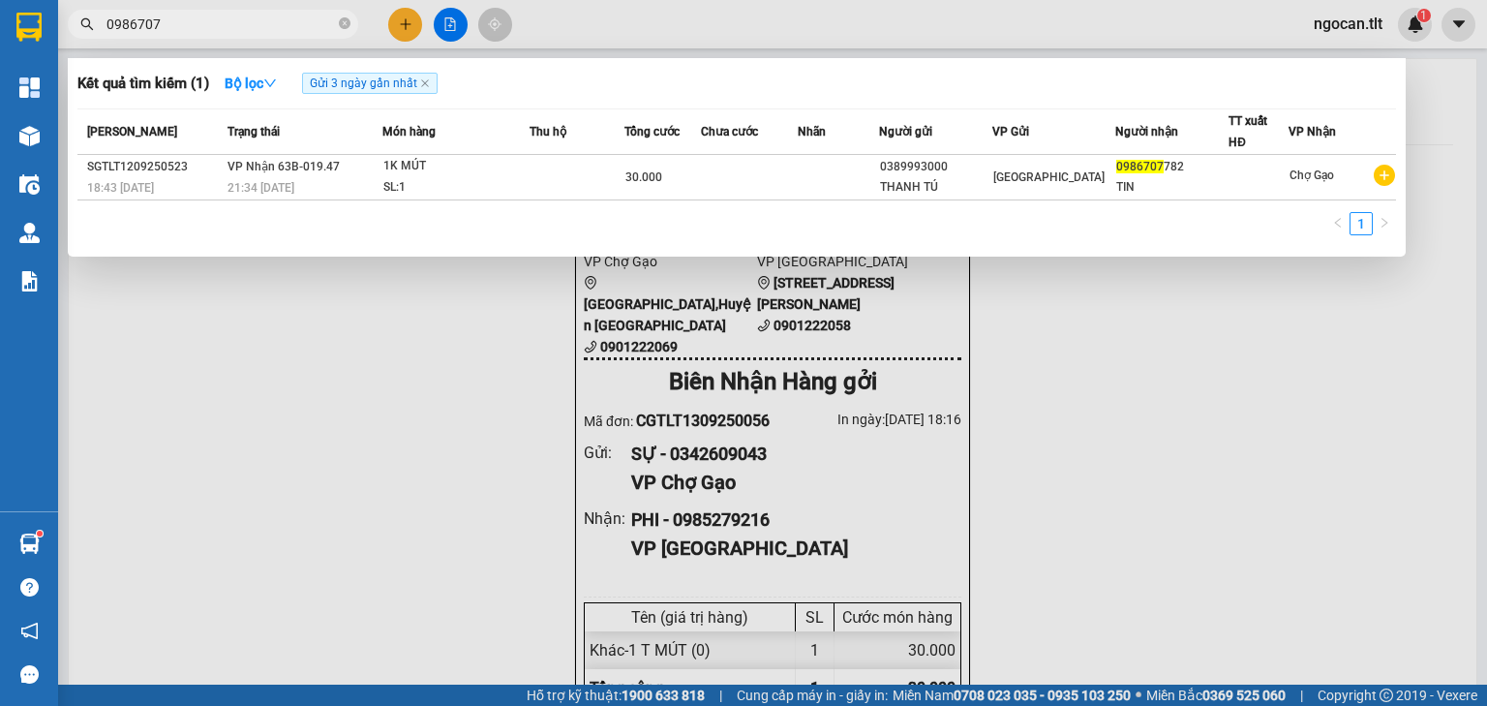
type input "0986707"
click at [409, 24] on div at bounding box center [743, 353] width 1487 height 706
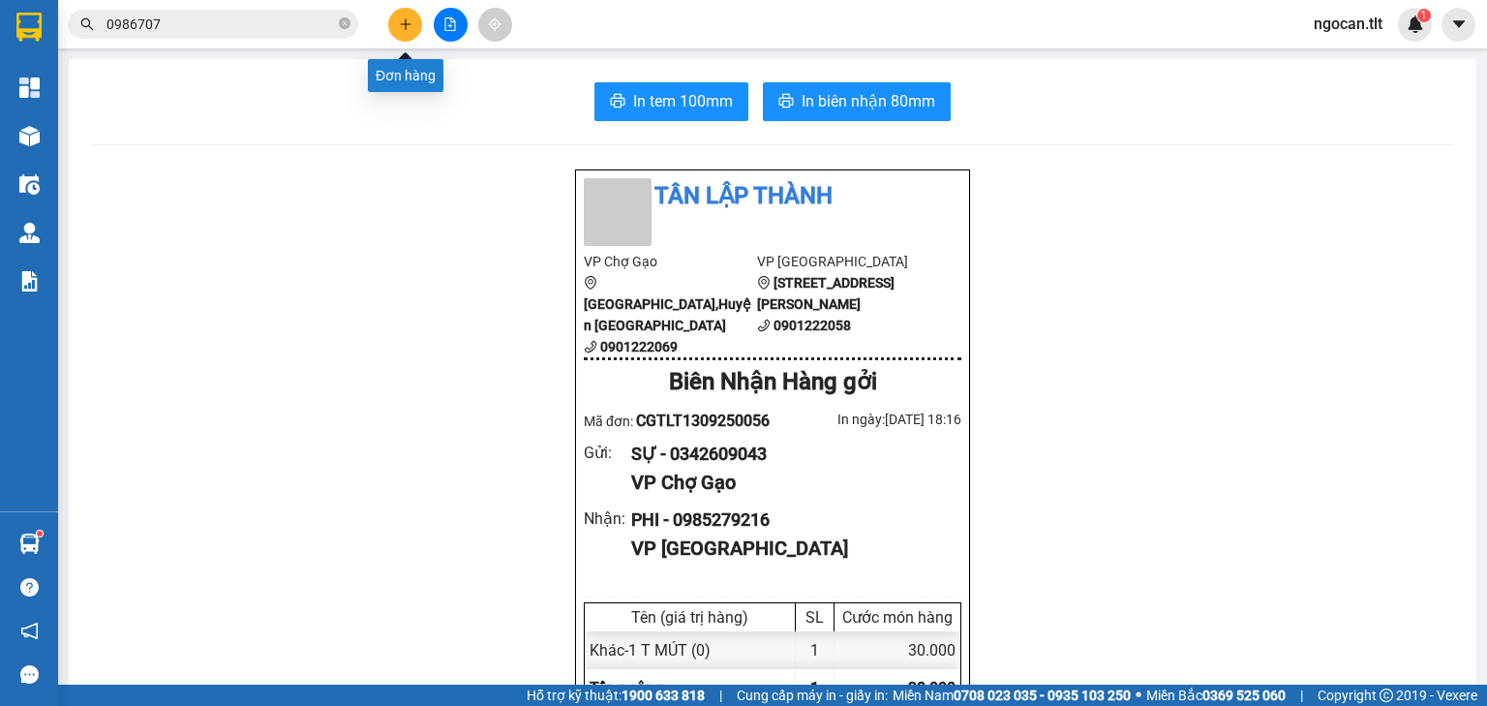
click at [409, 22] on icon "plus" at bounding box center [406, 24] width 14 height 14
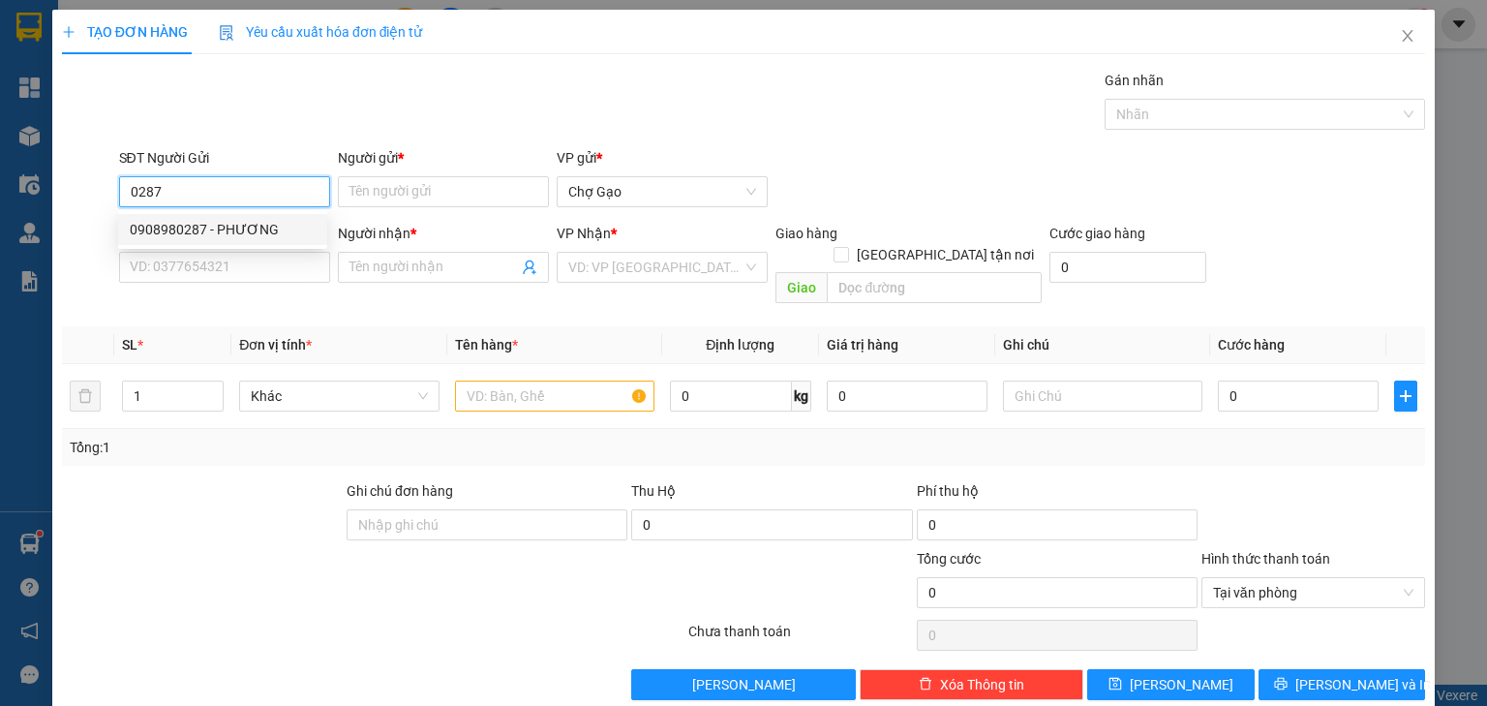
click at [254, 228] on div "0908980287 - PHƯƠNG" at bounding box center [223, 229] width 186 height 21
type input "0908980287"
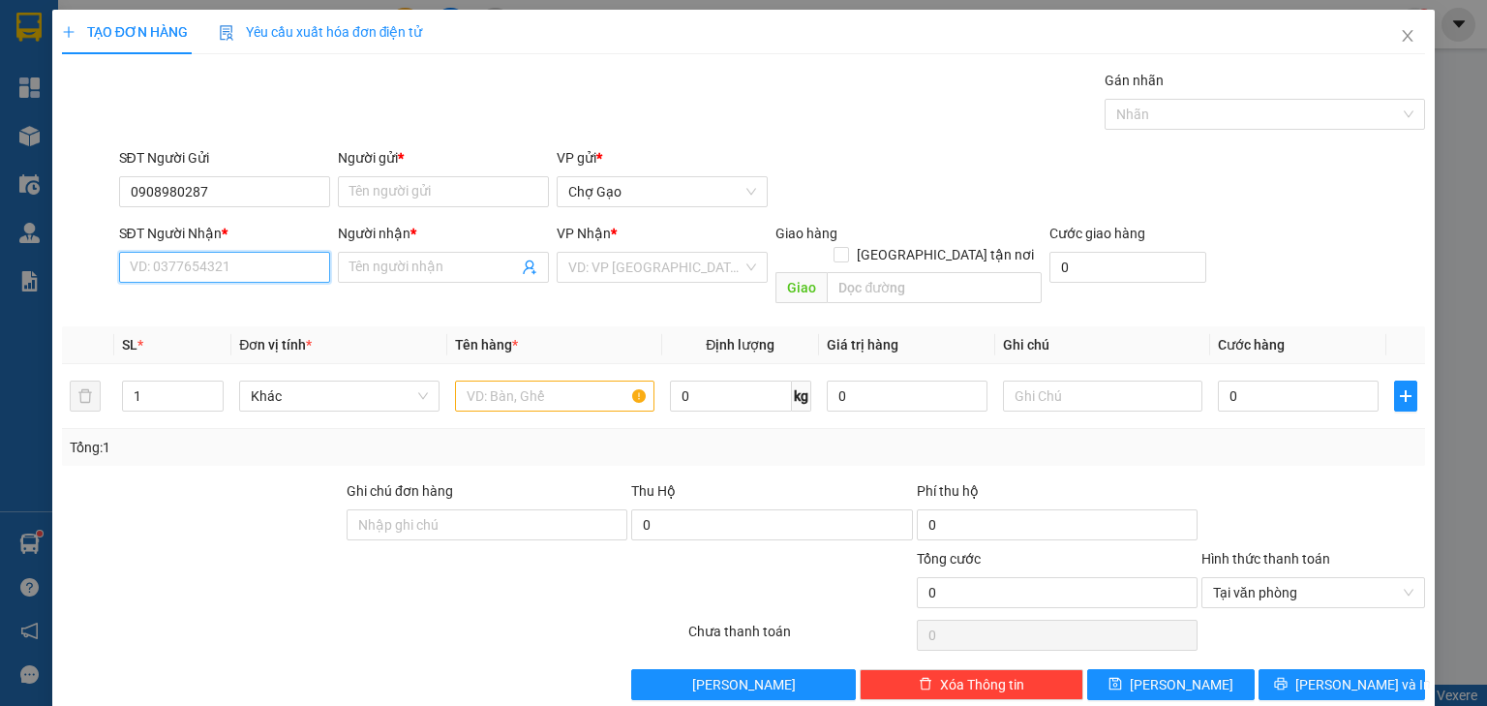
click at [259, 260] on input "SĐT Người Nhận *" at bounding box center [224, 267] width 211 height 31
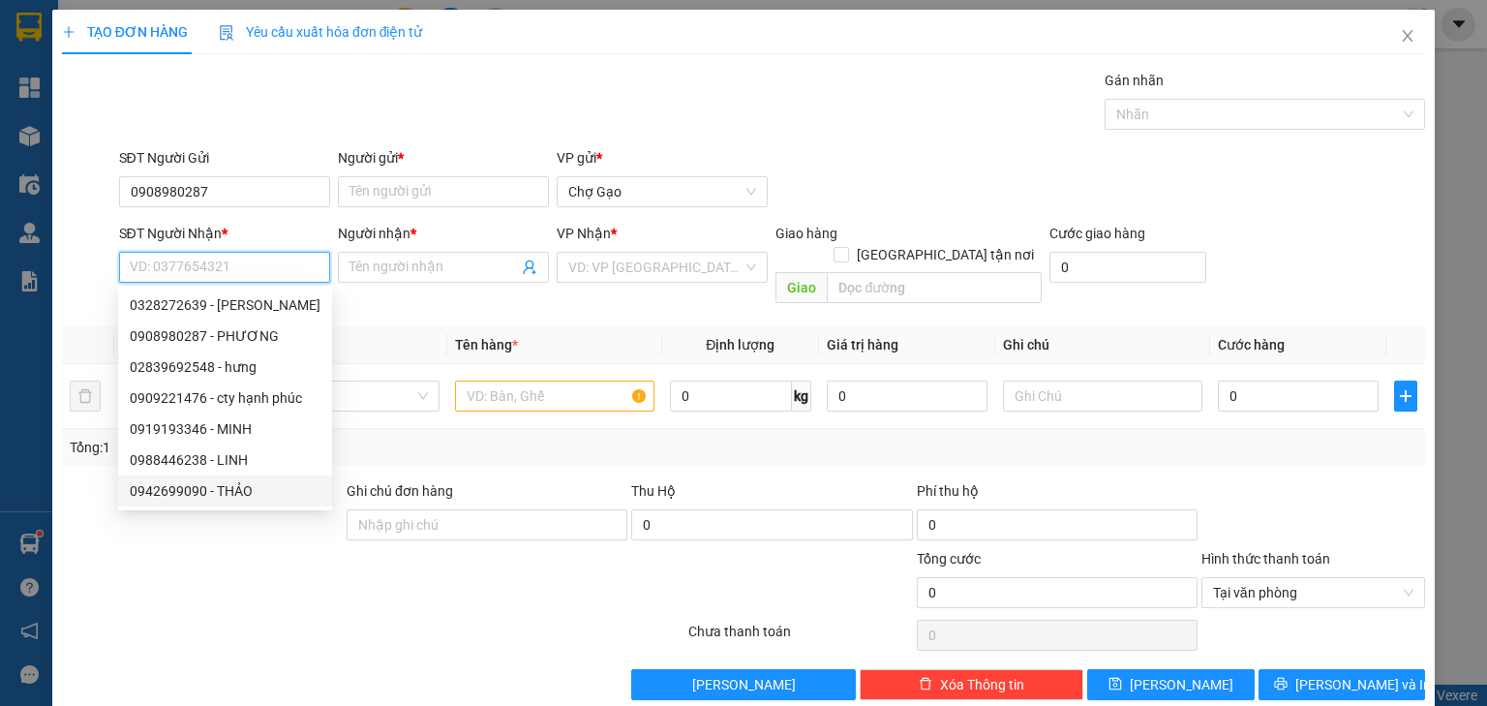
drag, startPoint x: 228, startPoint y: 493, endPoint x: 249, endPoint y: 485, distance: 21.8
click at [229, 492] on div "0942699090 - THẢO" at bounding box center [225, 490] width 191 height 21
type input "0942699090"
type input "THẢO"
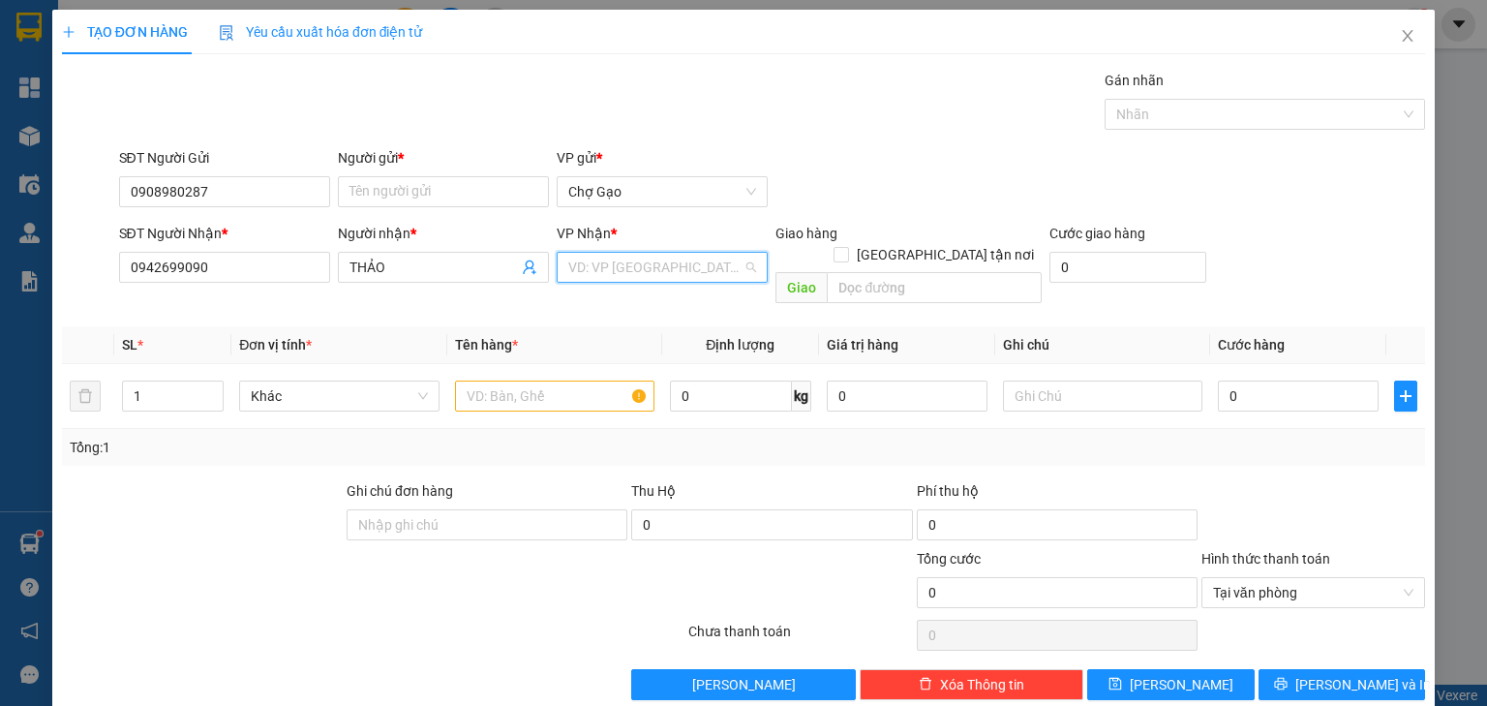
click at [600, 267] on input "search" at bounding box center [655, 267] width 174 height 29
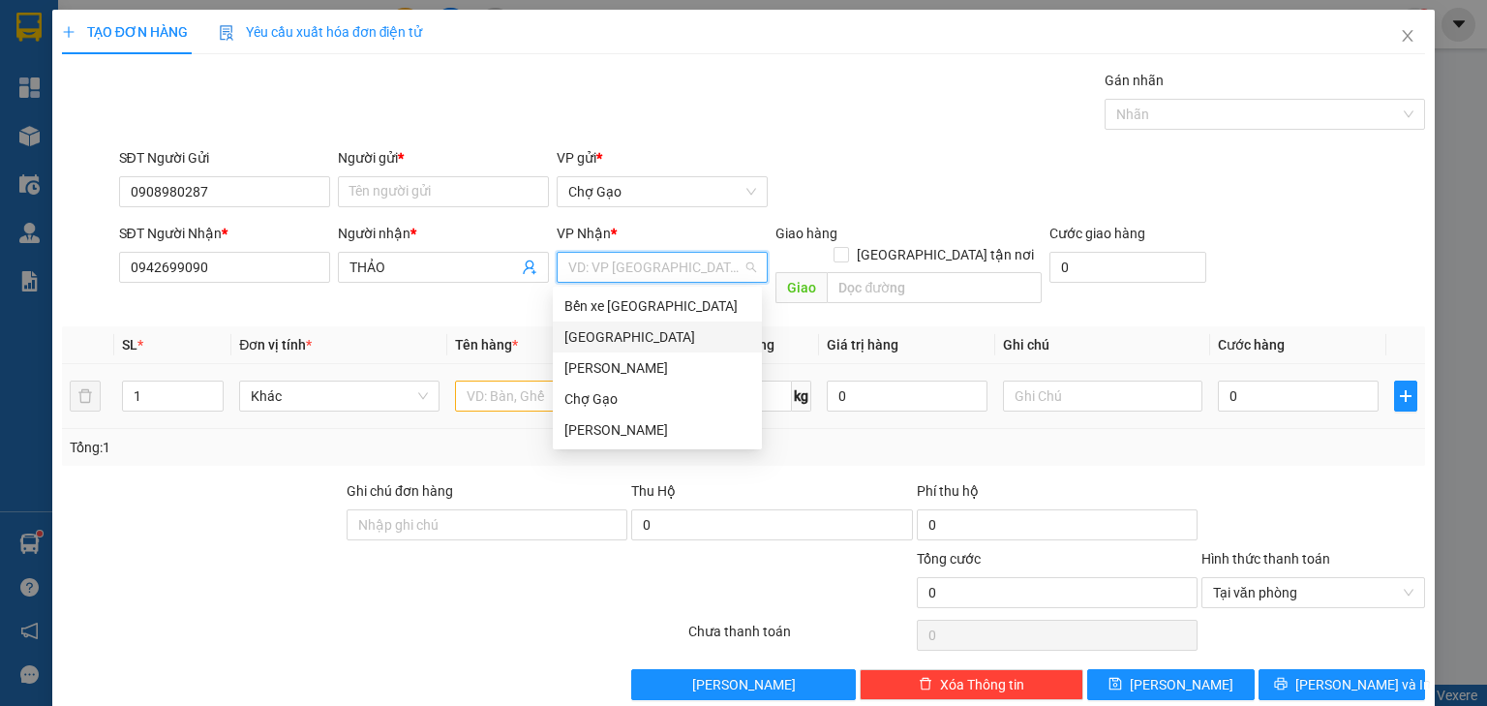
drag, startPoint x: 580, startPoint y: 328, endPoint x: 532, endPoint y: 388, distance: 76.5
click at [580, 329] on div "[GEOGRAPHIC_DATA]" at bounding box center [657, 336] width 186 height 21
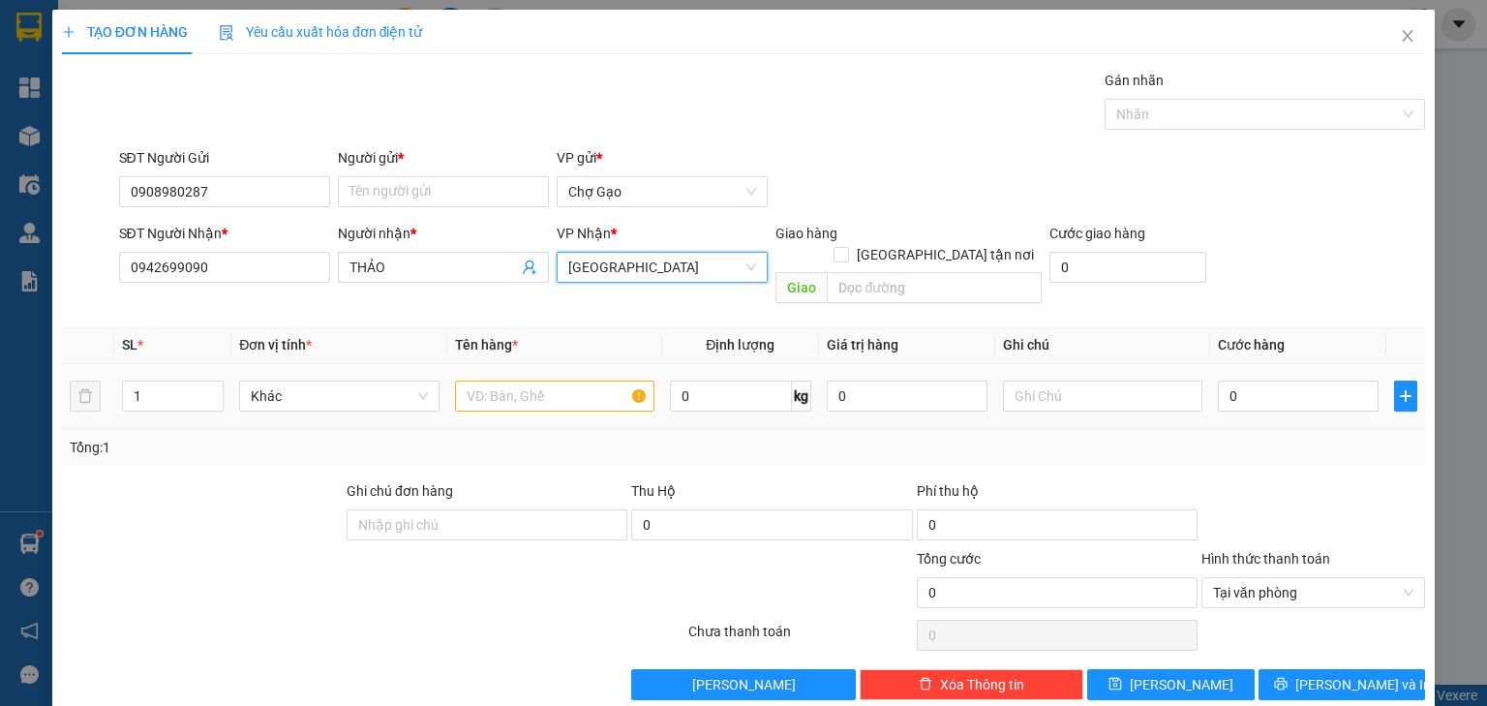
click at [516, 397] on td at bounding box center [554, 396] width 215 height 65
click at [530, 380] on input "text" at bounding box center [554, 395] width 199 height 31
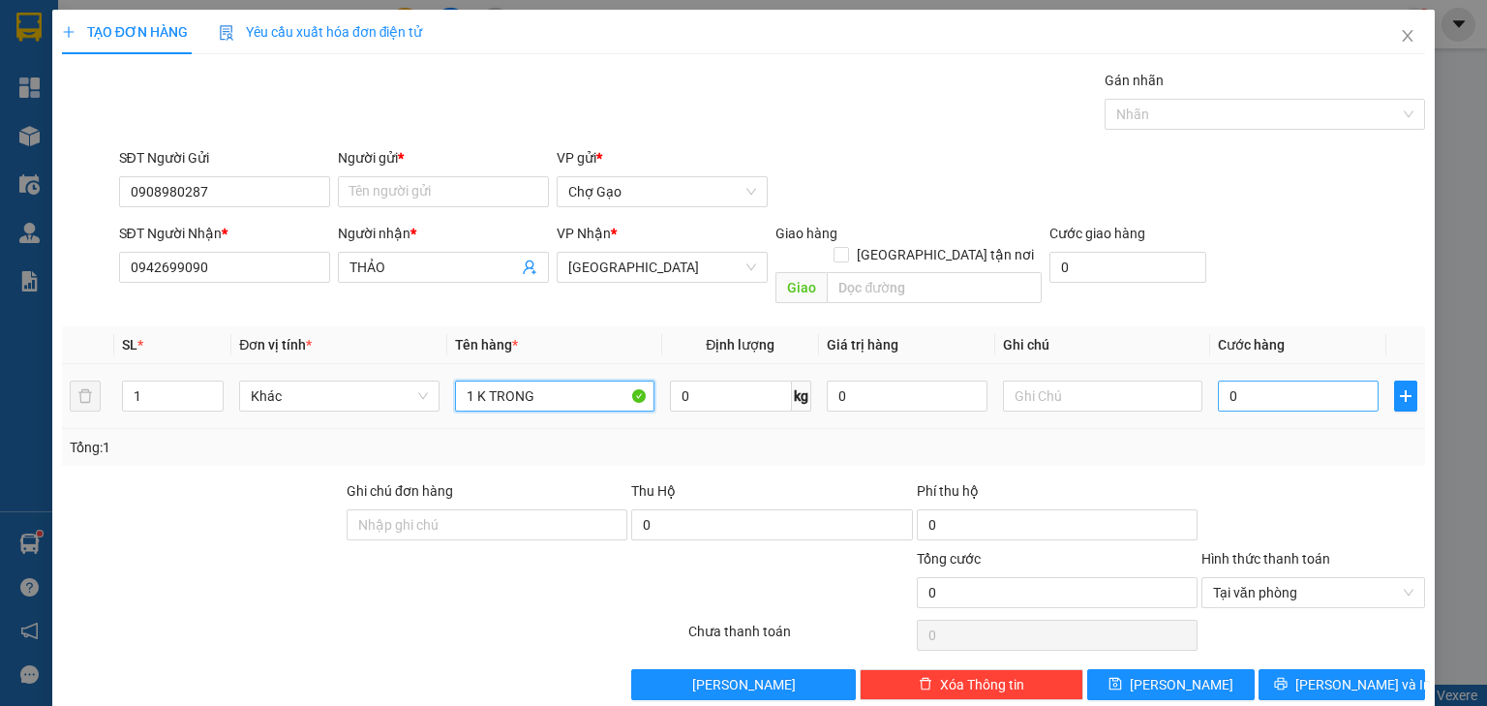
type input "1 K TRONG"
click at [1294, 380] on input "0" at bounding box center [1298, 395] width 161 height 31
type input "3"
type input "30"
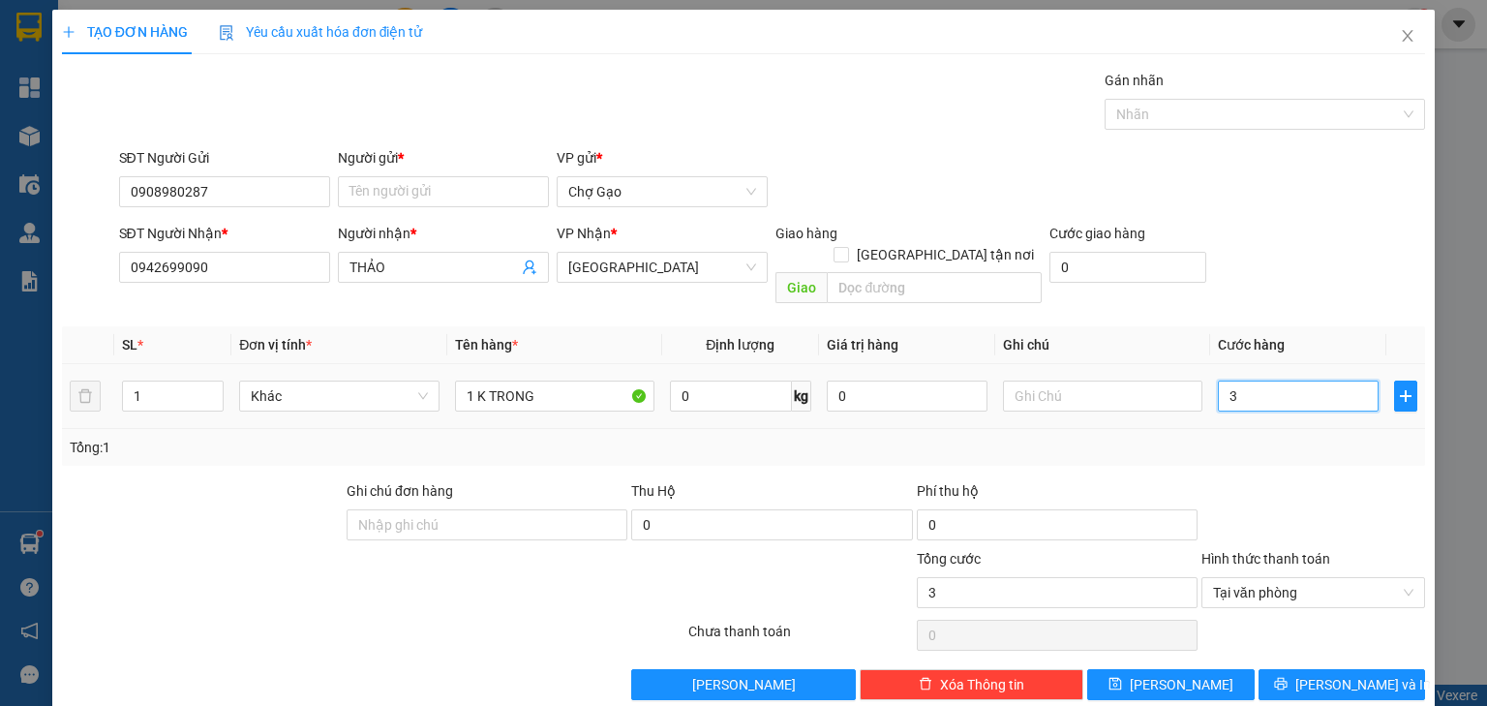
type input "30"
type input "3"
type input "0"
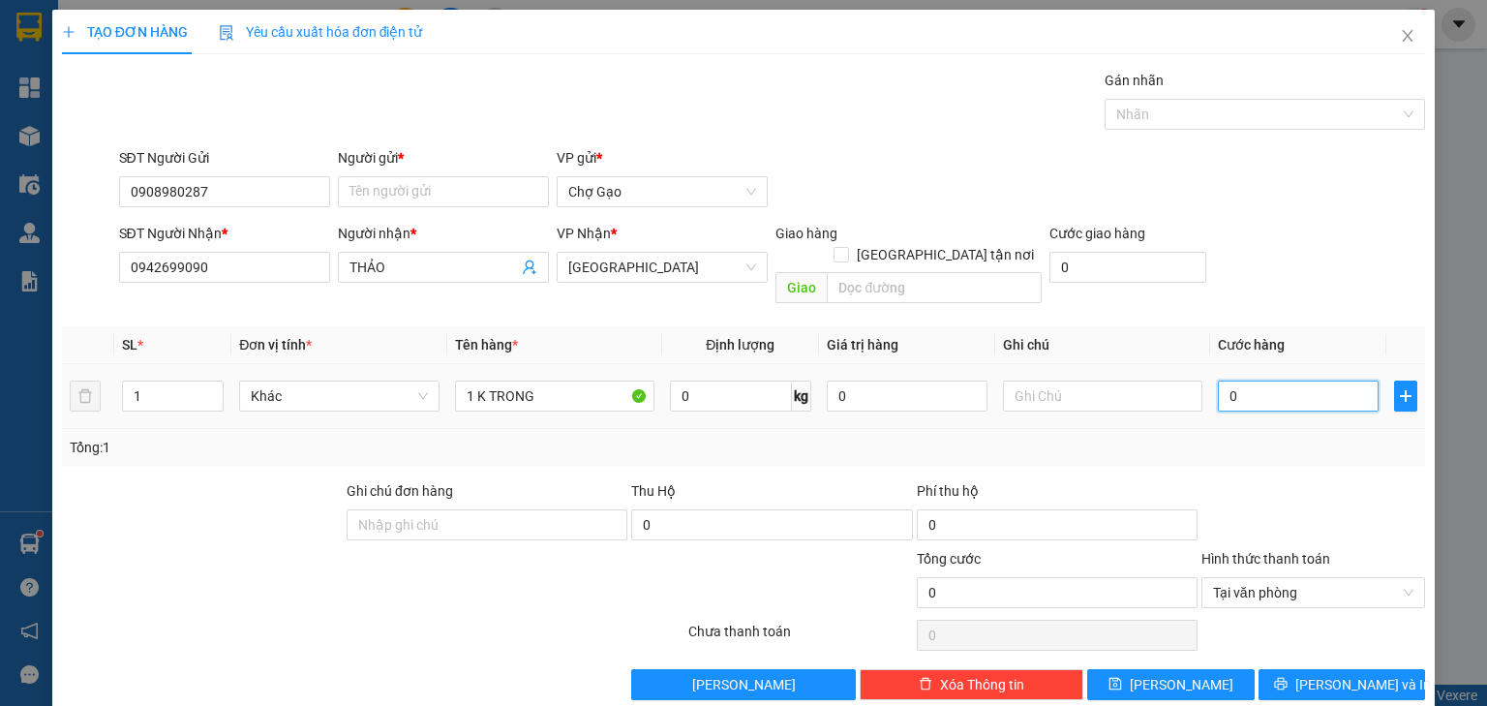
type input "06"
type input "6"
type input "060"
type input "60"
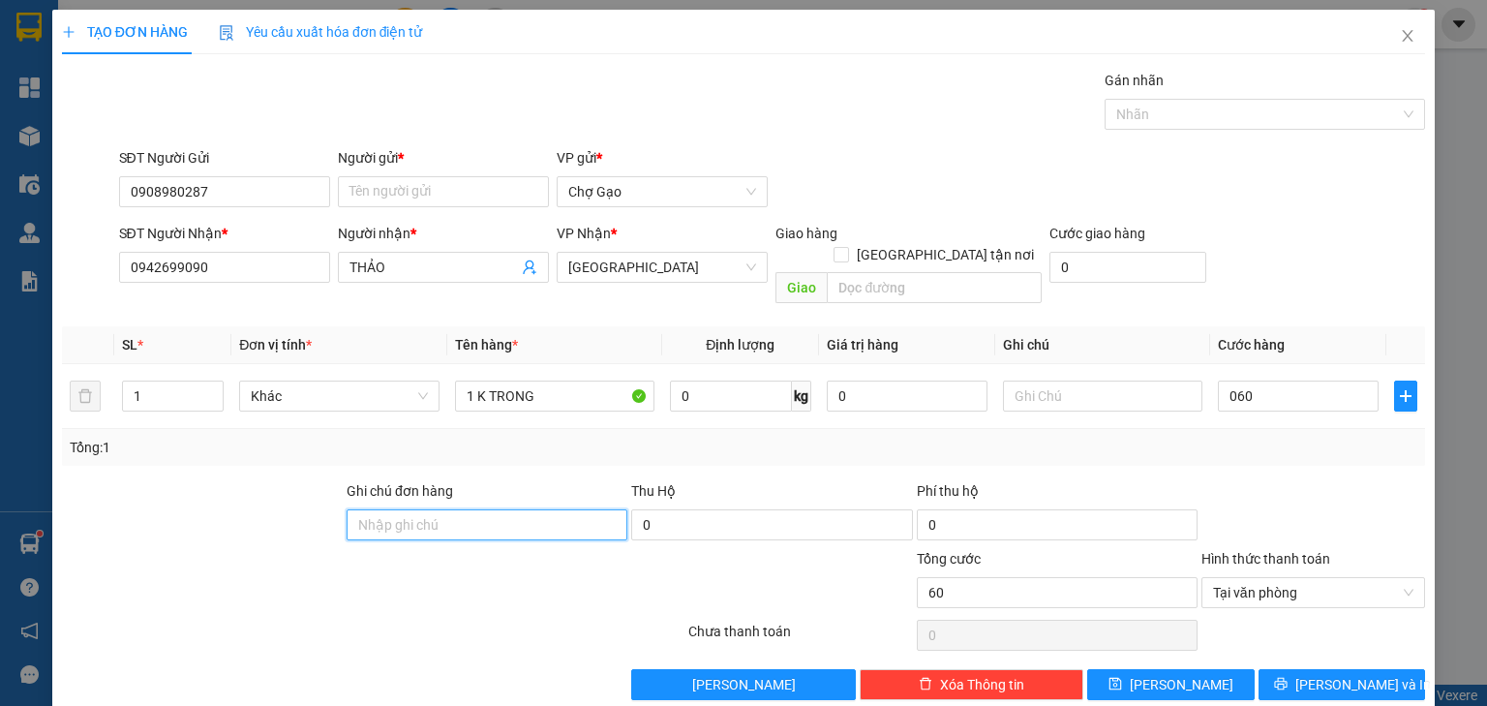
type input "60.000"
click at [430, 509] on input "Ghi chú đơn hàng" at bounding box center [487, 524] width 281 height 31
type input "BAO GỒM PHÍ LẤY HÀNG"
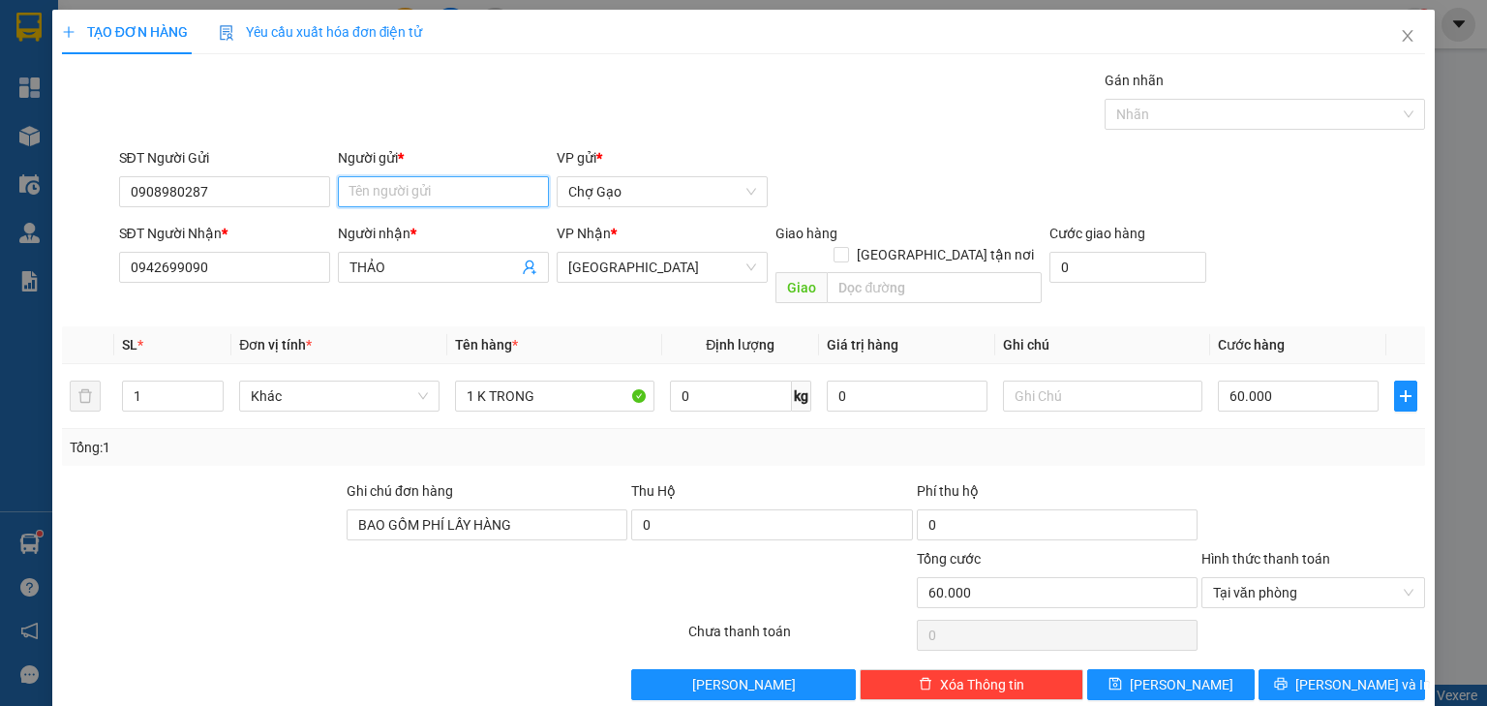
click at [430, 194] on input "Người gửi *" at bounding box center [443, 191] width 211 height 31
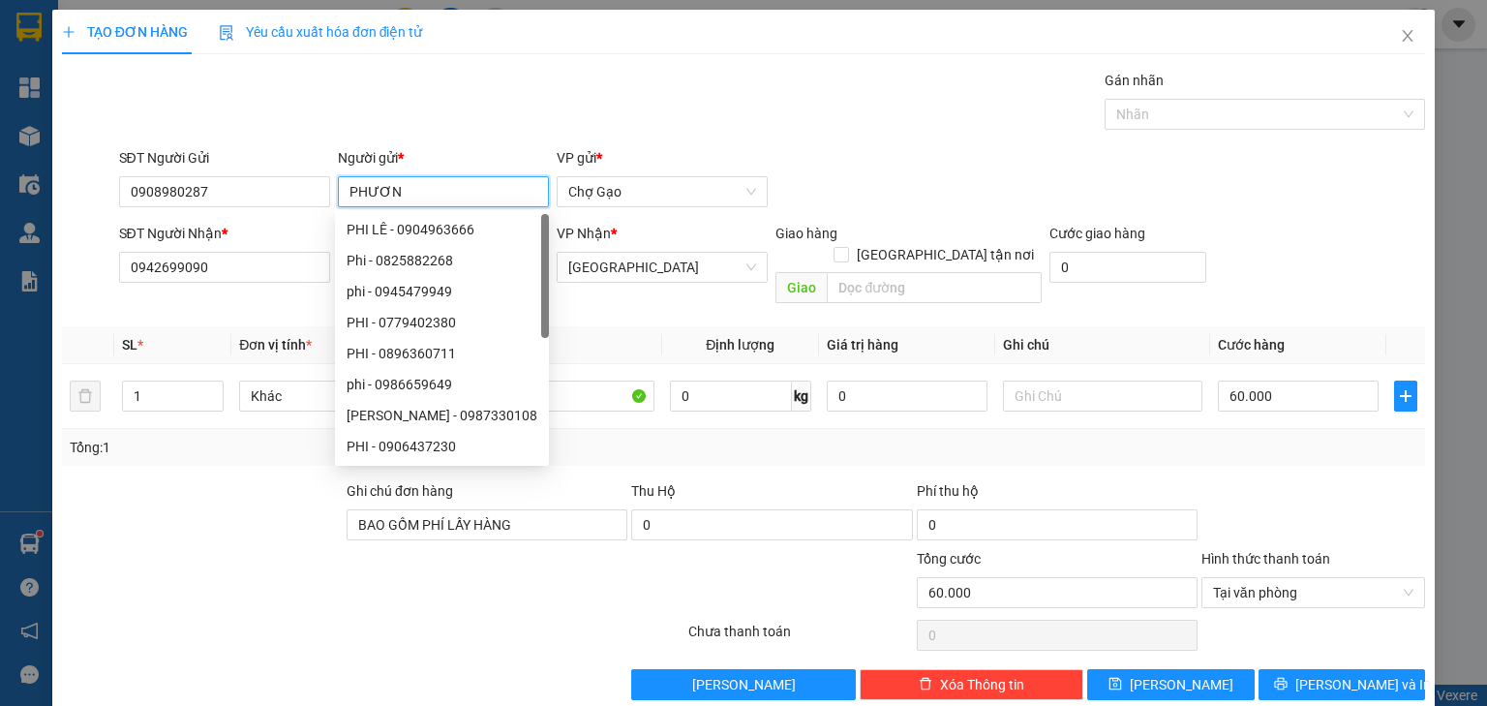
type input "PHƯƠNG"
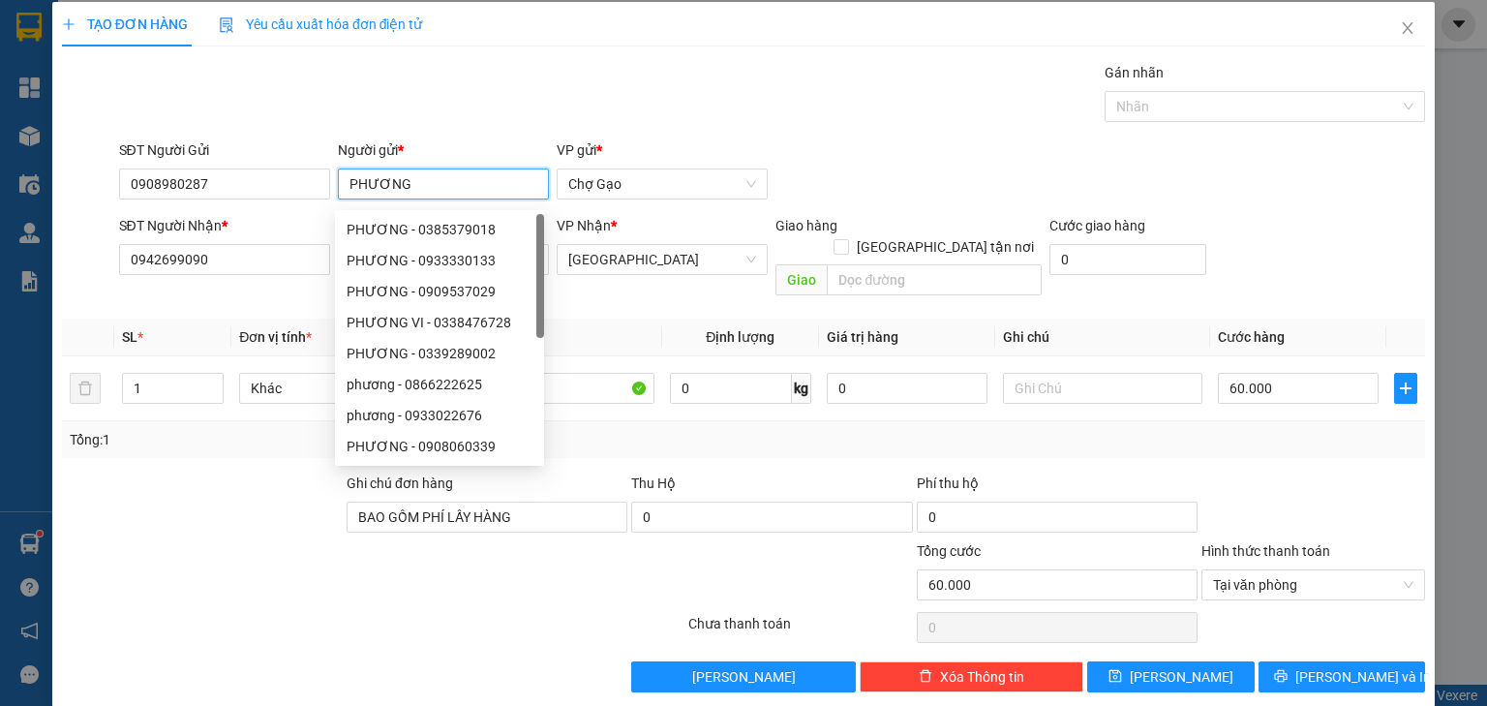
scroll to position [9, 0]
type input "60.000"
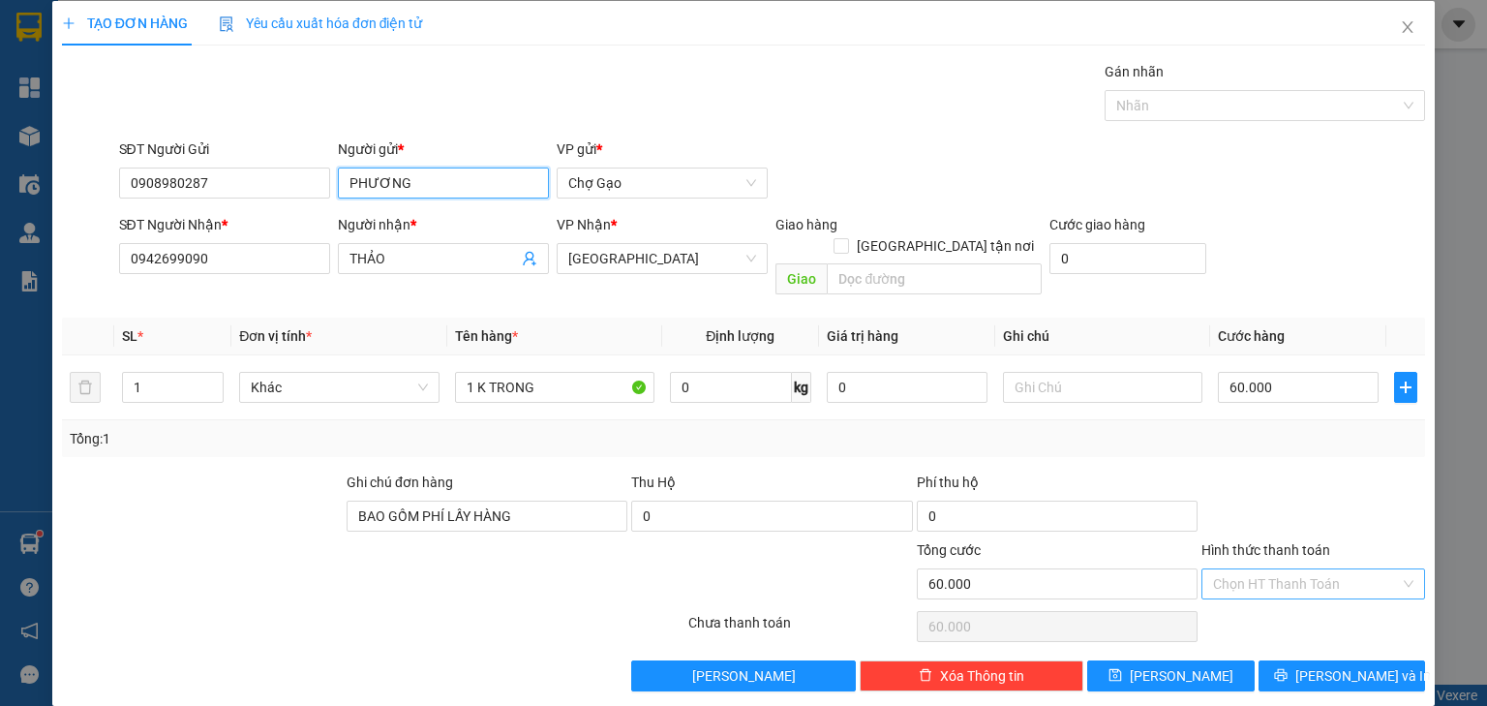
type input "PHƯƠNG"
click at [1337, 665] on span "[PERSON_NAME] và In" at bounding box center [1363, 675] width 136 height 21
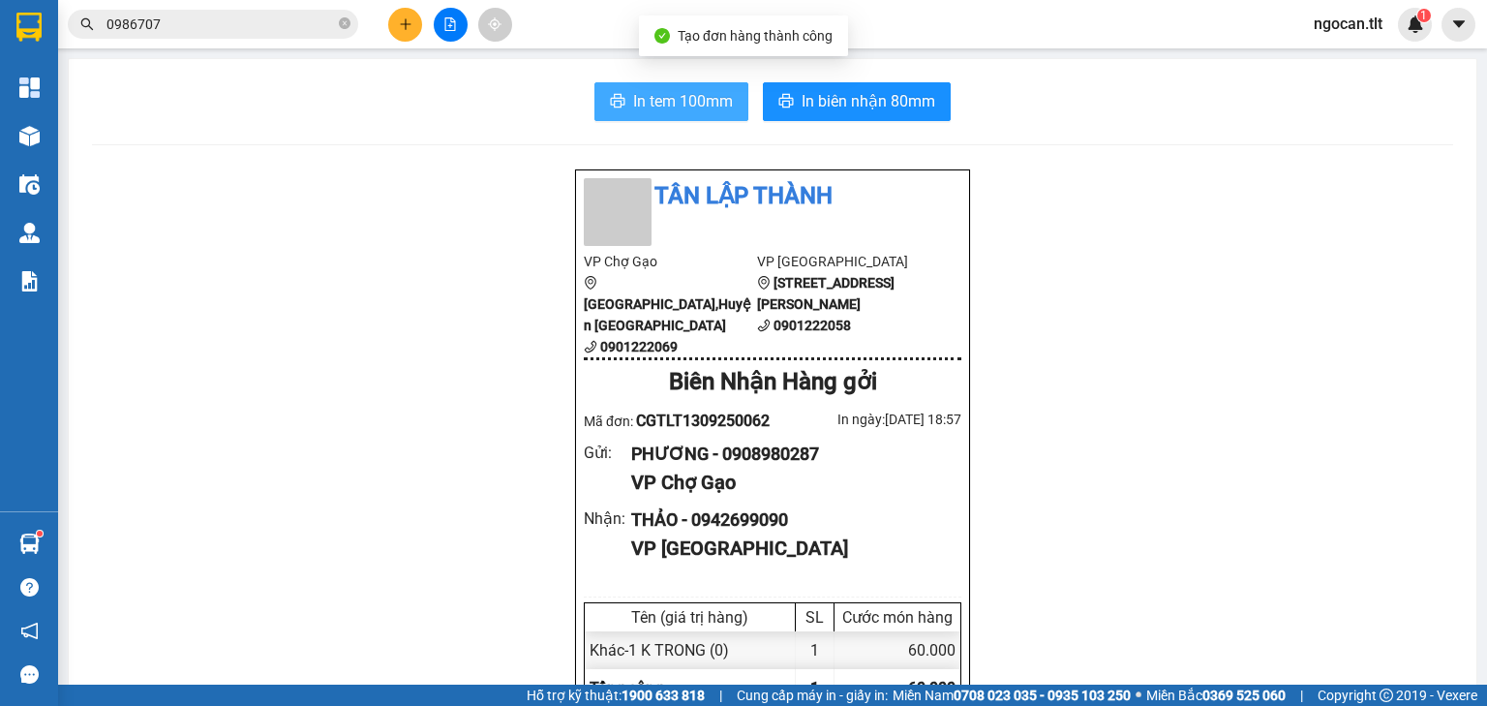
click at [633, 104] on span "In tem 100mm" at bounding box center [683, 101] width 100 height 24
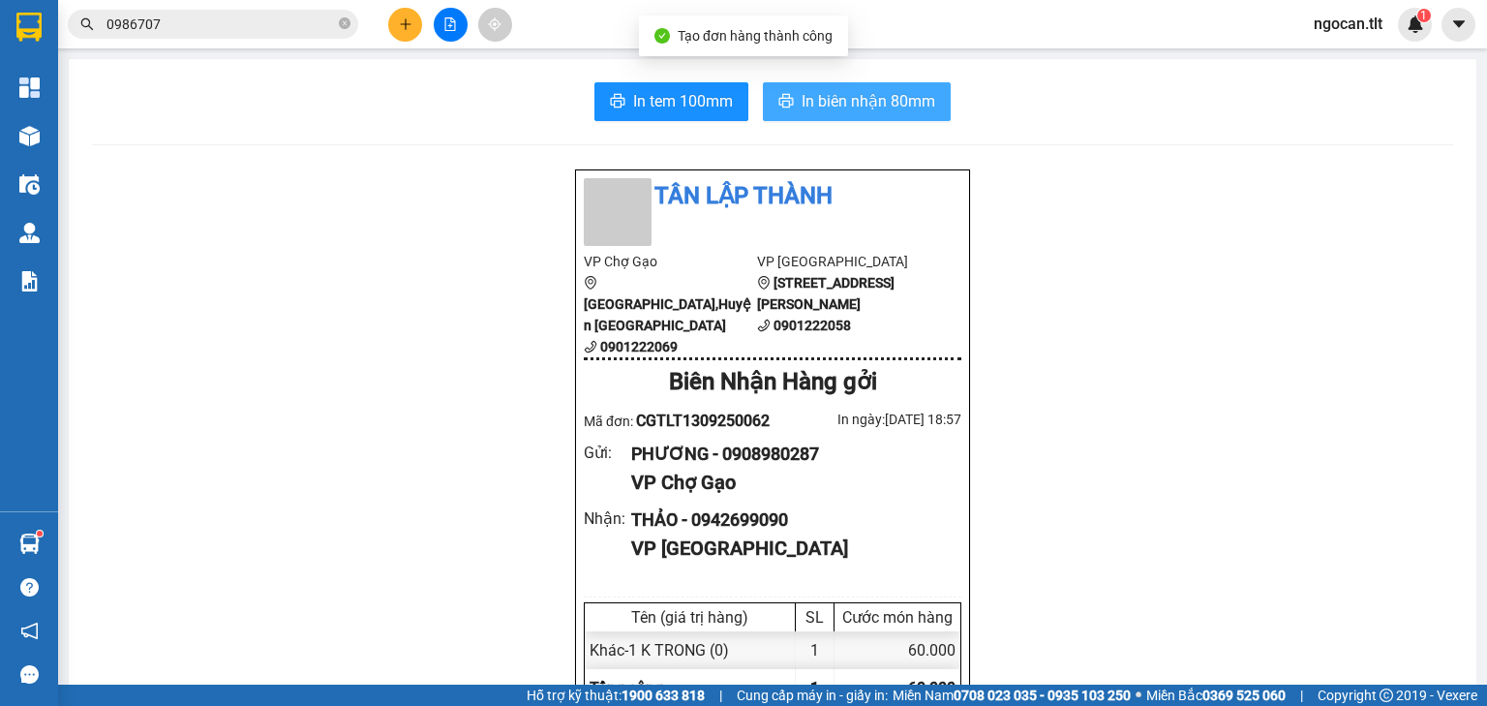
drag, startPoint x: 844, startPoint y: 93, endPoint x: 1108, endPoint y: 558, distance: 534.5
click at [844, 97] on span "In biên nhận 80mm" at bounding box center [868, 101] width 134 height 24
